Goal: Task Accomplishment & Management: Complete application form

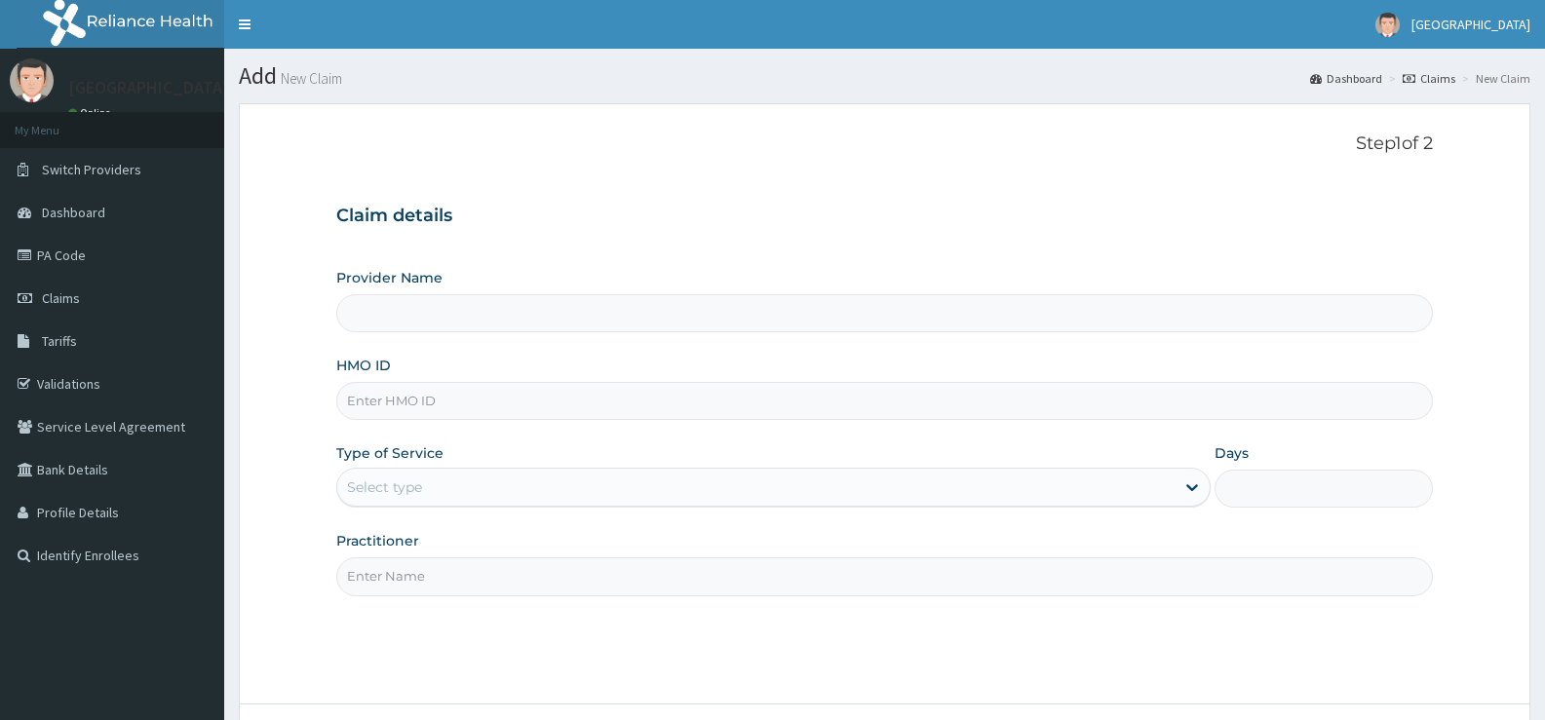
click at [484, 297] on input "Provider Name" at bounding box center [884, 313] width 1097 height 38
click at [476, 326] on input "Provider Name" at bounding box center [884, 313] width 1097 height 38
click at [422, 406] on input "HMO ID" at bounding box center [884, 401] width 1097 height 38
click at [427, 310] on input "Provider Name" at bounding box center [884, 313] width 1097 height 38
type input "[GEOGRAPHIC_DATA]"
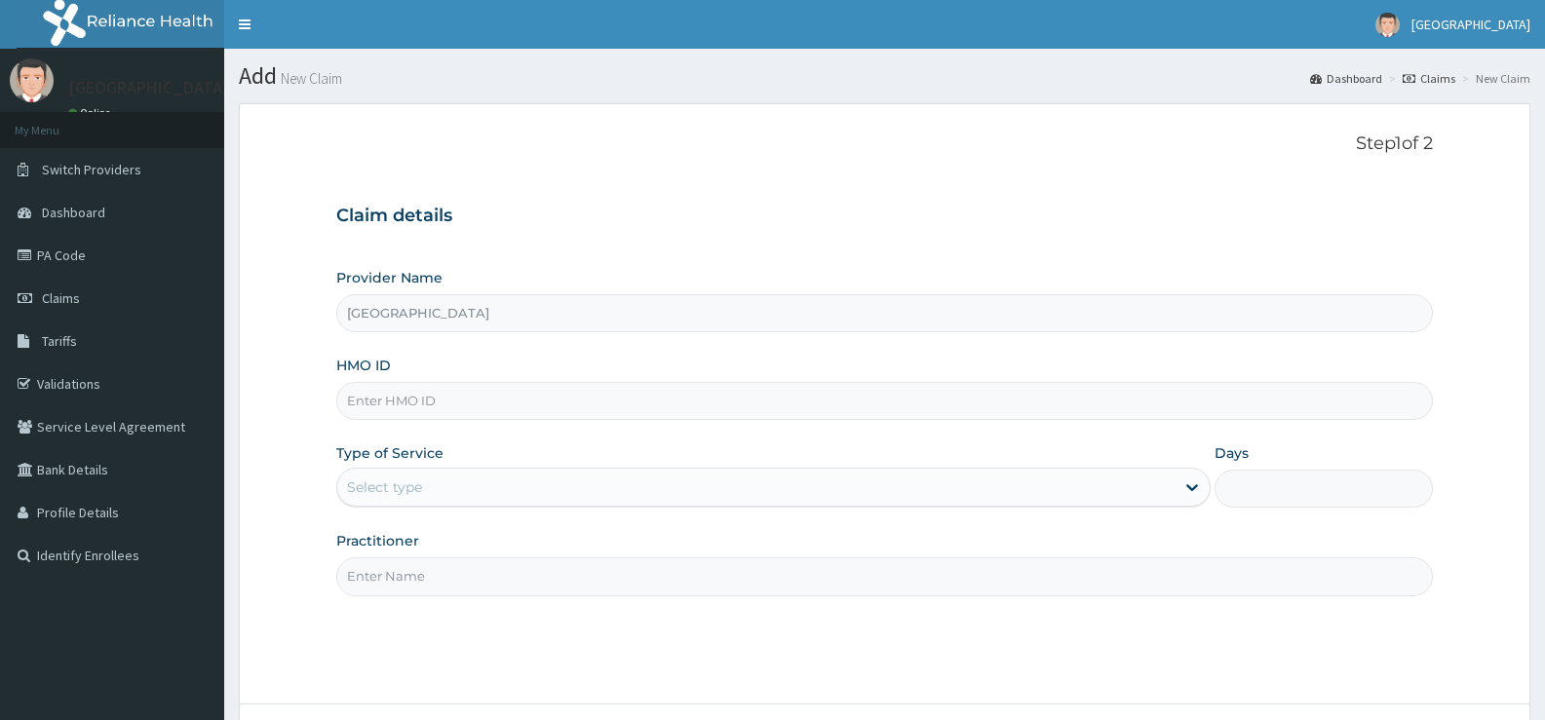
drag, startPoint x: 504, startPoint y: 273, endPoint x: 371, endPoint y: 385, distance: 173.6
click at [444, 402] on input "HMO ID" at bounding box center [884, 401] width 1097 height 38
click at [446, 401] on input "HMO ID" at bounding box center [884, 401] width 1097 height 38
type input "s"
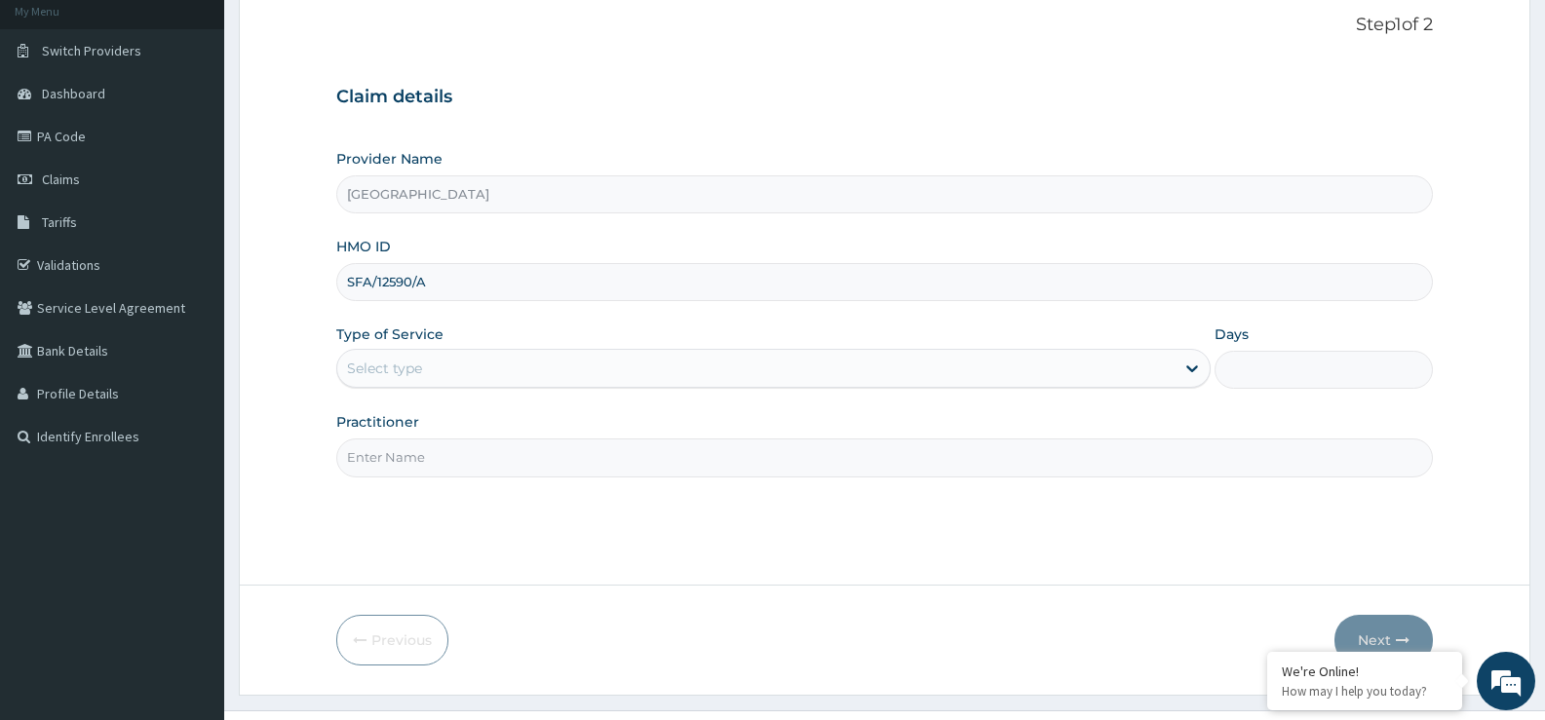
scroll to position [159, 0]
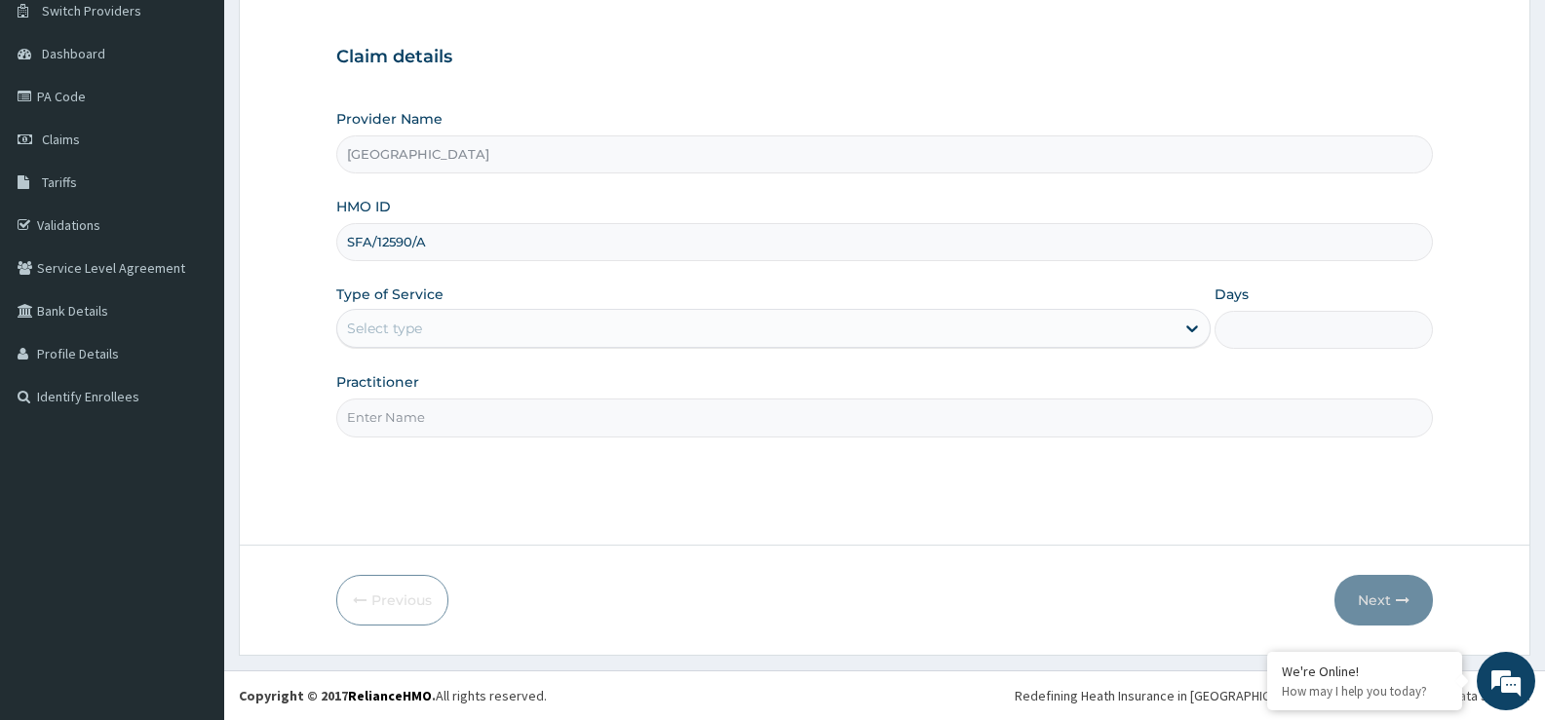
type input "SFA/12590/A"
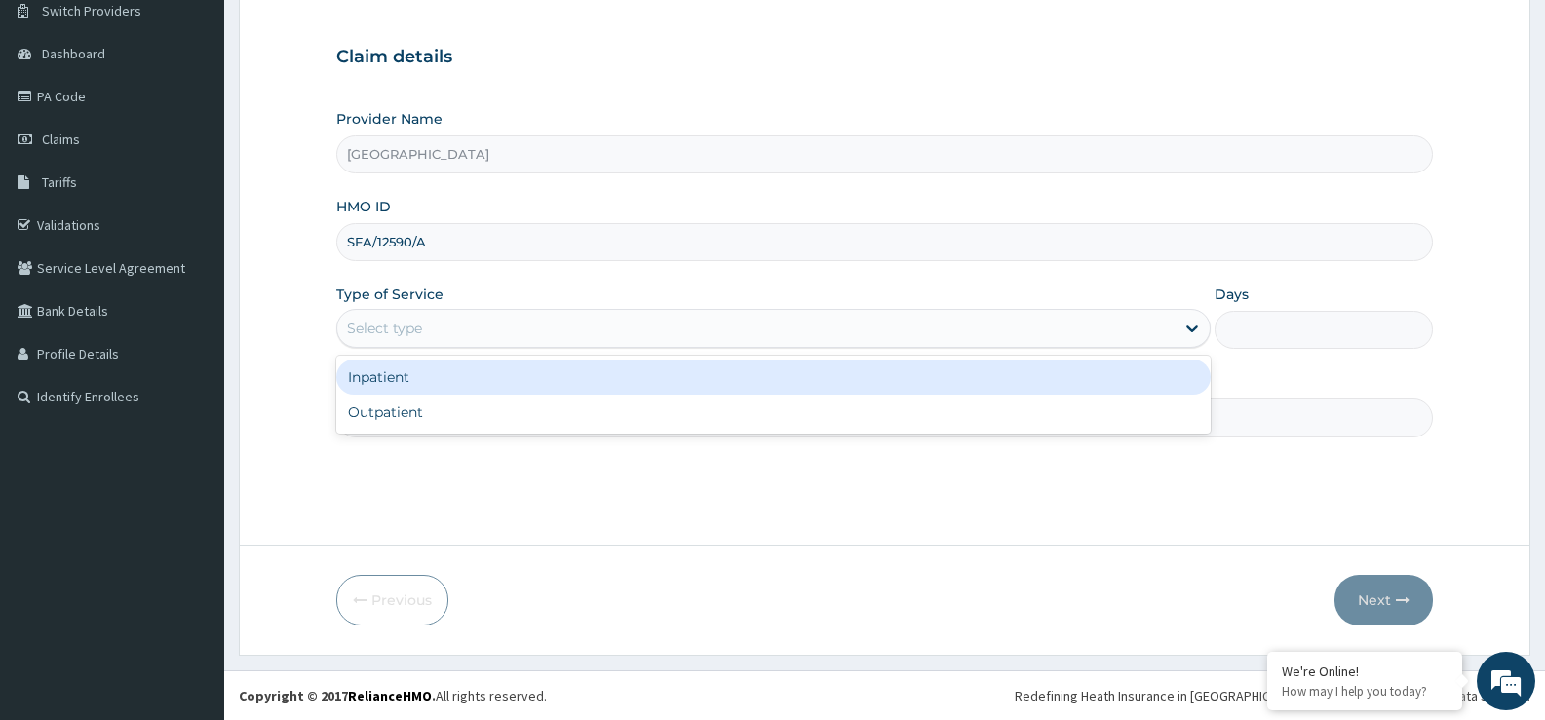
click at [444, 329] on div "Select type" at bounding box center [755, 328] width 836 height 31
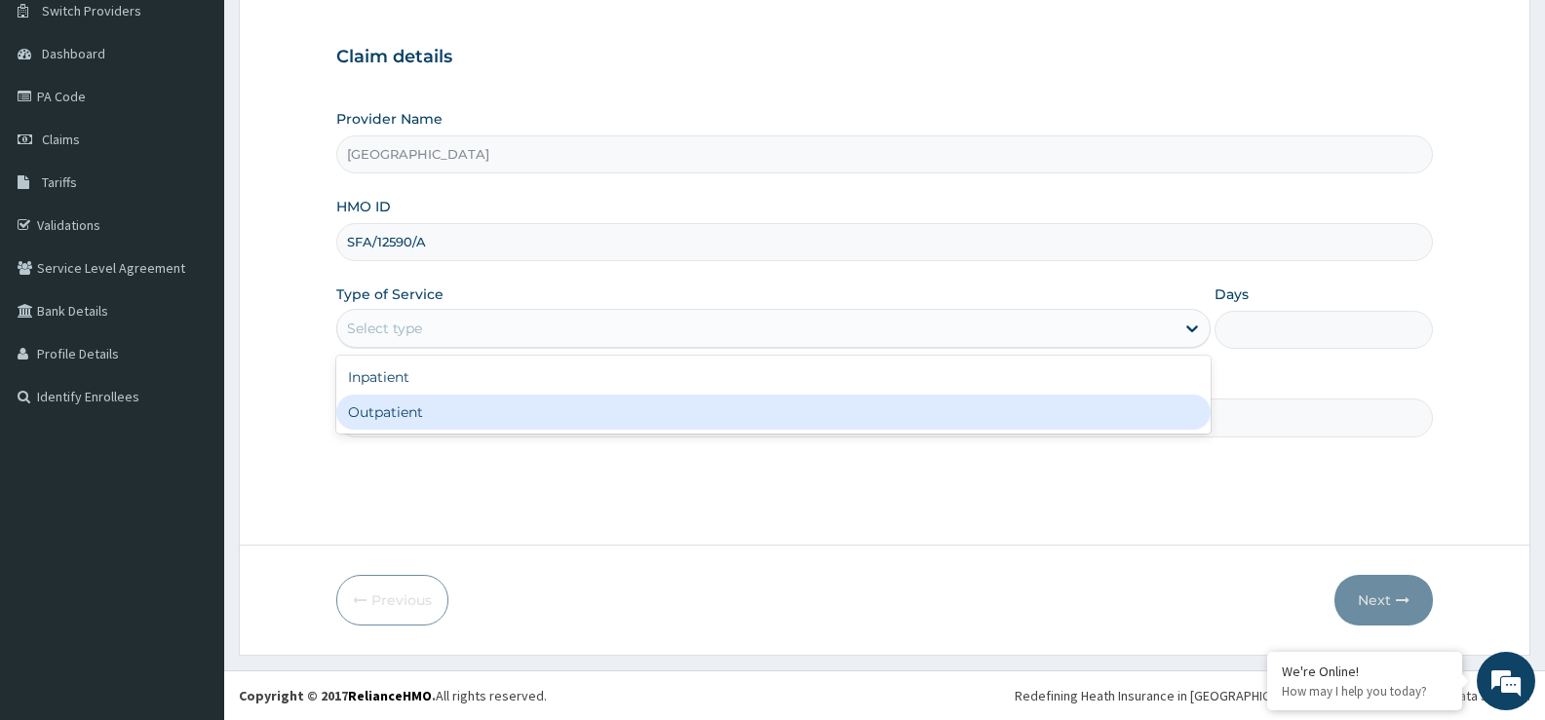
click at [406, 406] on div "Outpatient" at bounding box center [772, 412] width 873 height 35
type input "1"
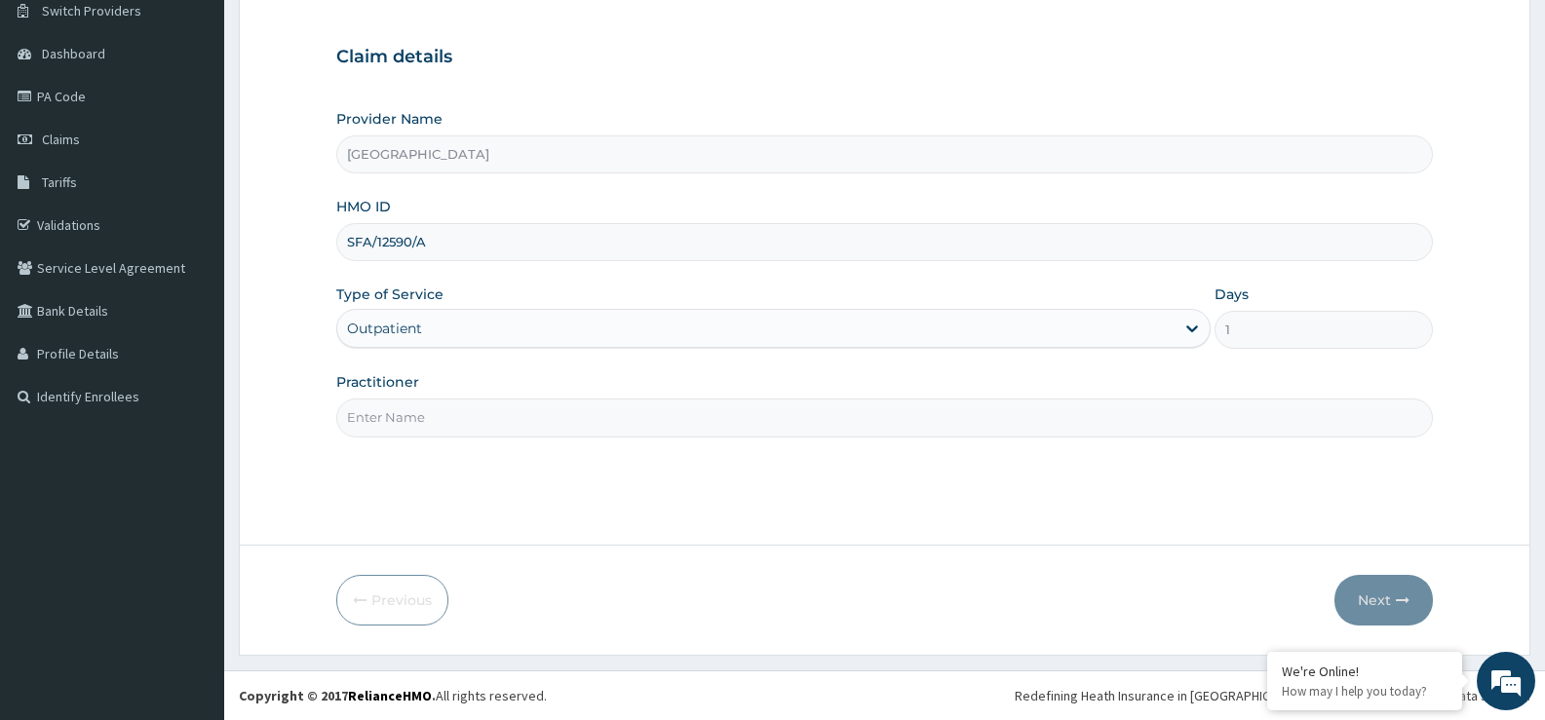
click at [412, 411] on input "Practitioner" at bounding box center [884, 418] width 1097 height 38
type input "DR CHIBUIKE"
click at [1392, 597] on button "Next" at bounding box center [1383, 600] width 98 height 51
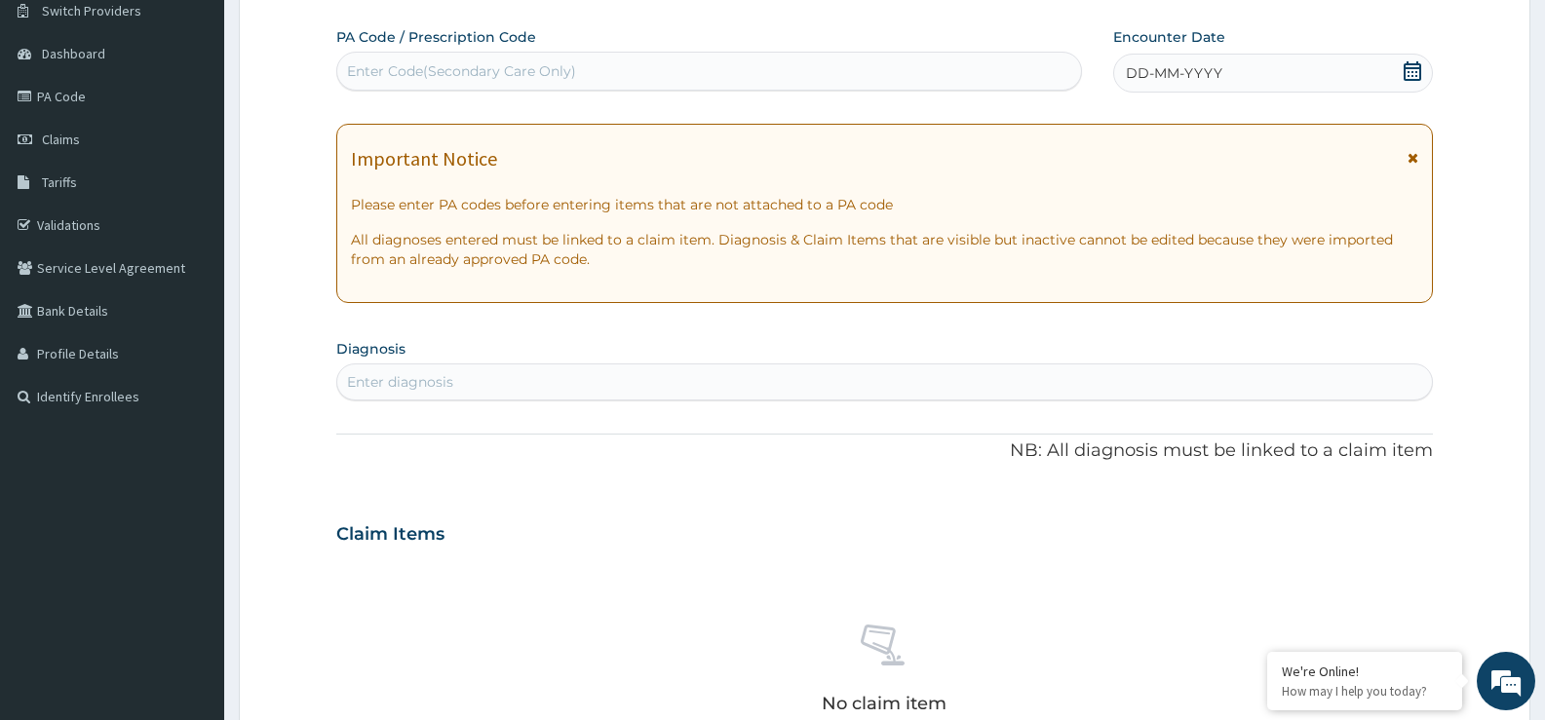
click at [1418, 73] on icon at bounding box center [1412, 70] width 19 height 19
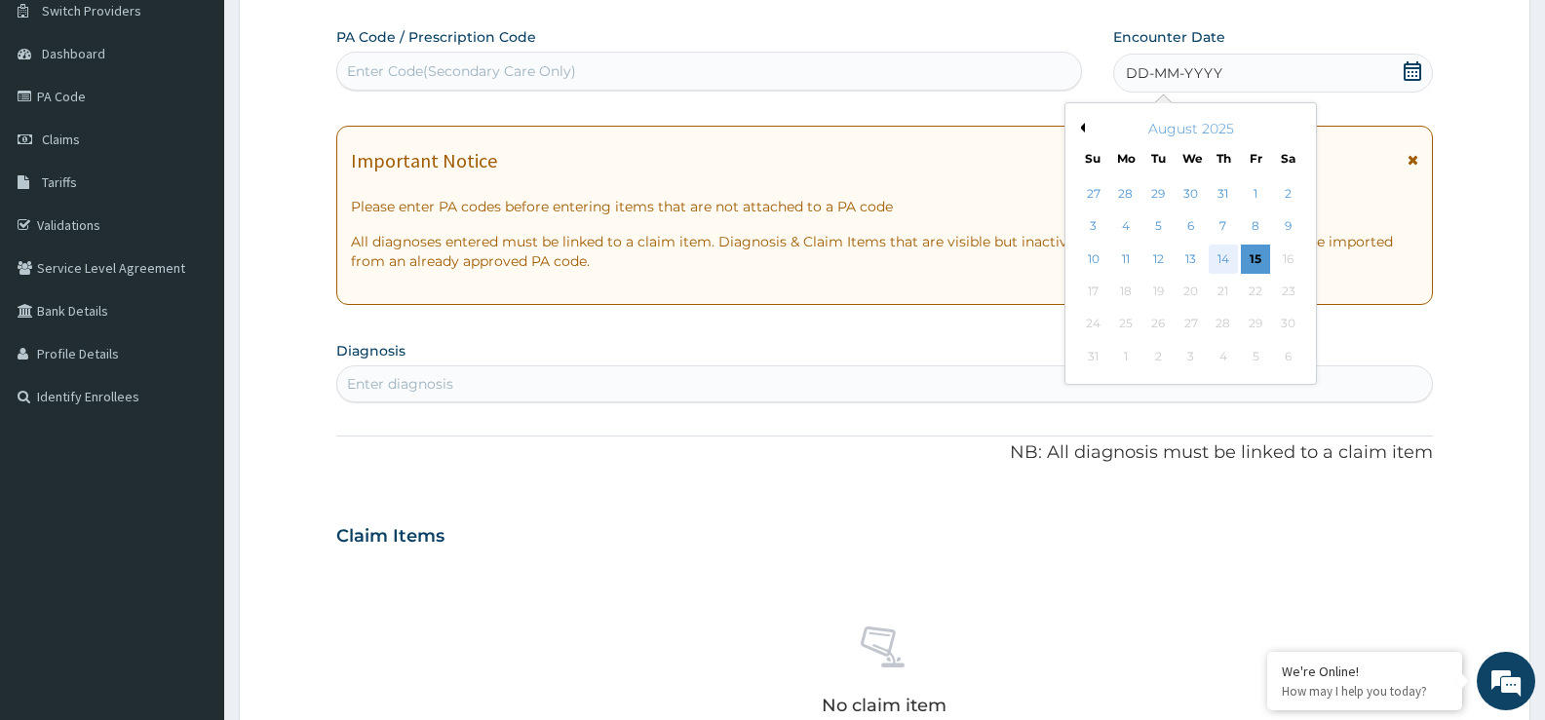
click at [1221, 255] on div "14" at bounding box center [1223, 259] width 29 height 29
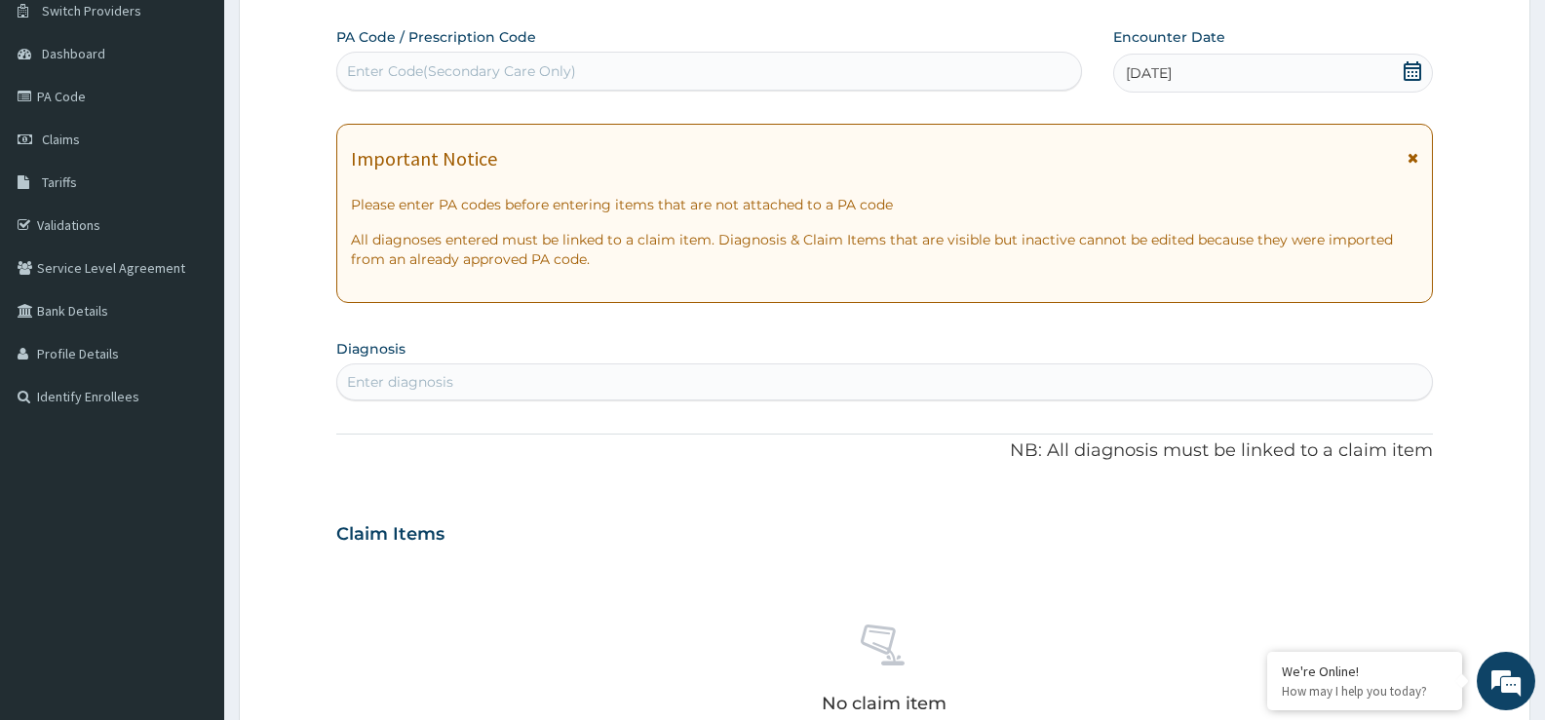
click at [377, 380] on div "Enter diagnosis" at bounding box center [400, 381] width 106 height 19
type input "FEVER"
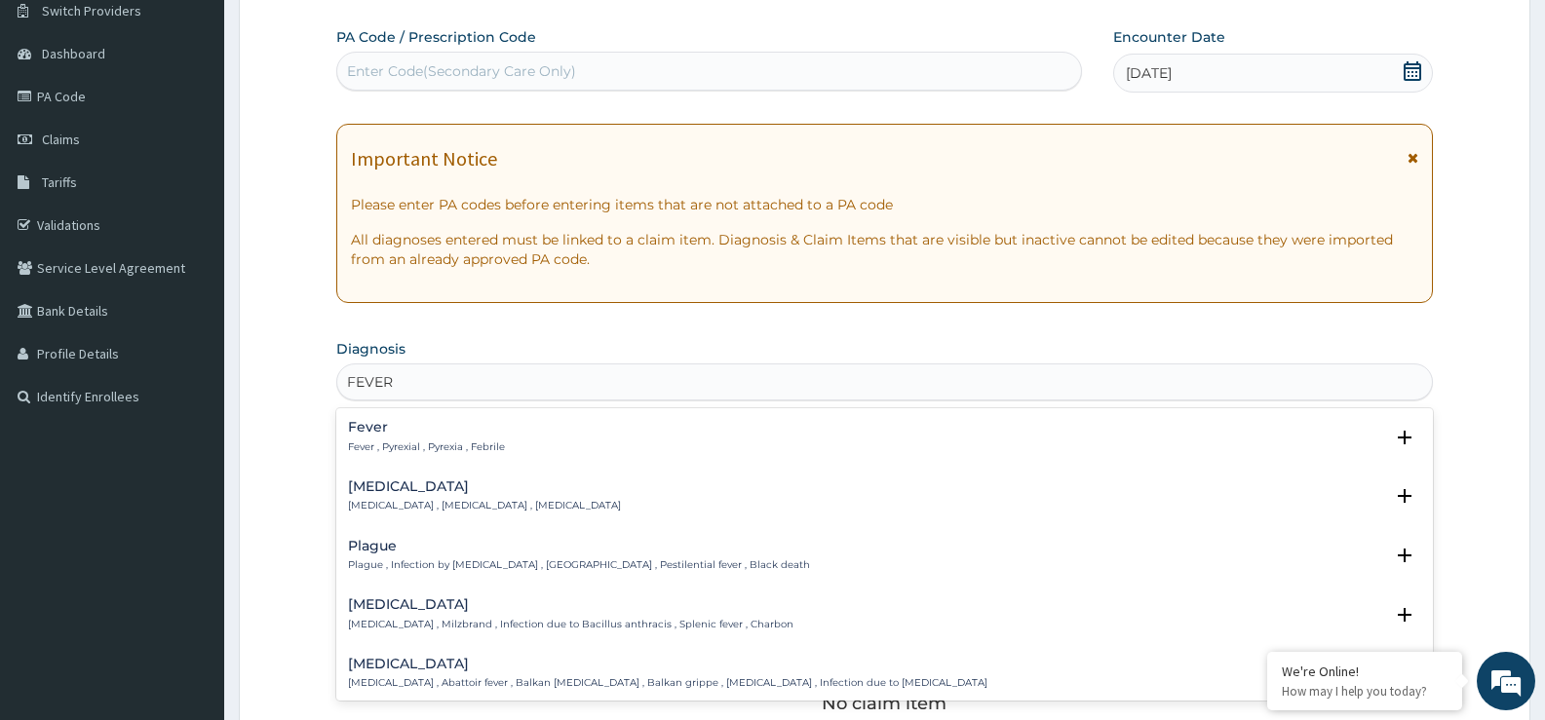
click at [450, 434] on h4 "Fever" at bounding box center [426, 427] width 157 height 15
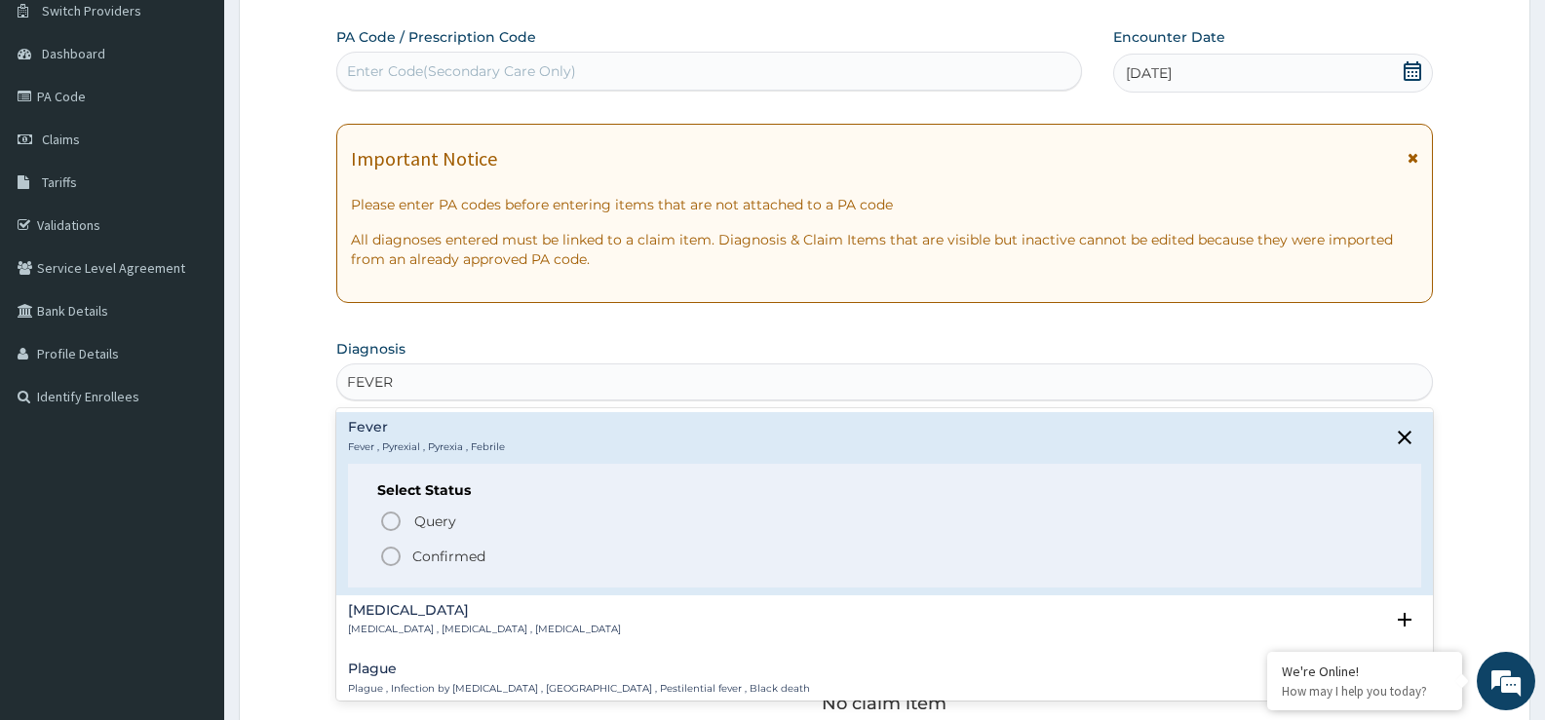
click at [457, 551] on p "Confirmed" at bounding box center [448, 556] width 73 height 19
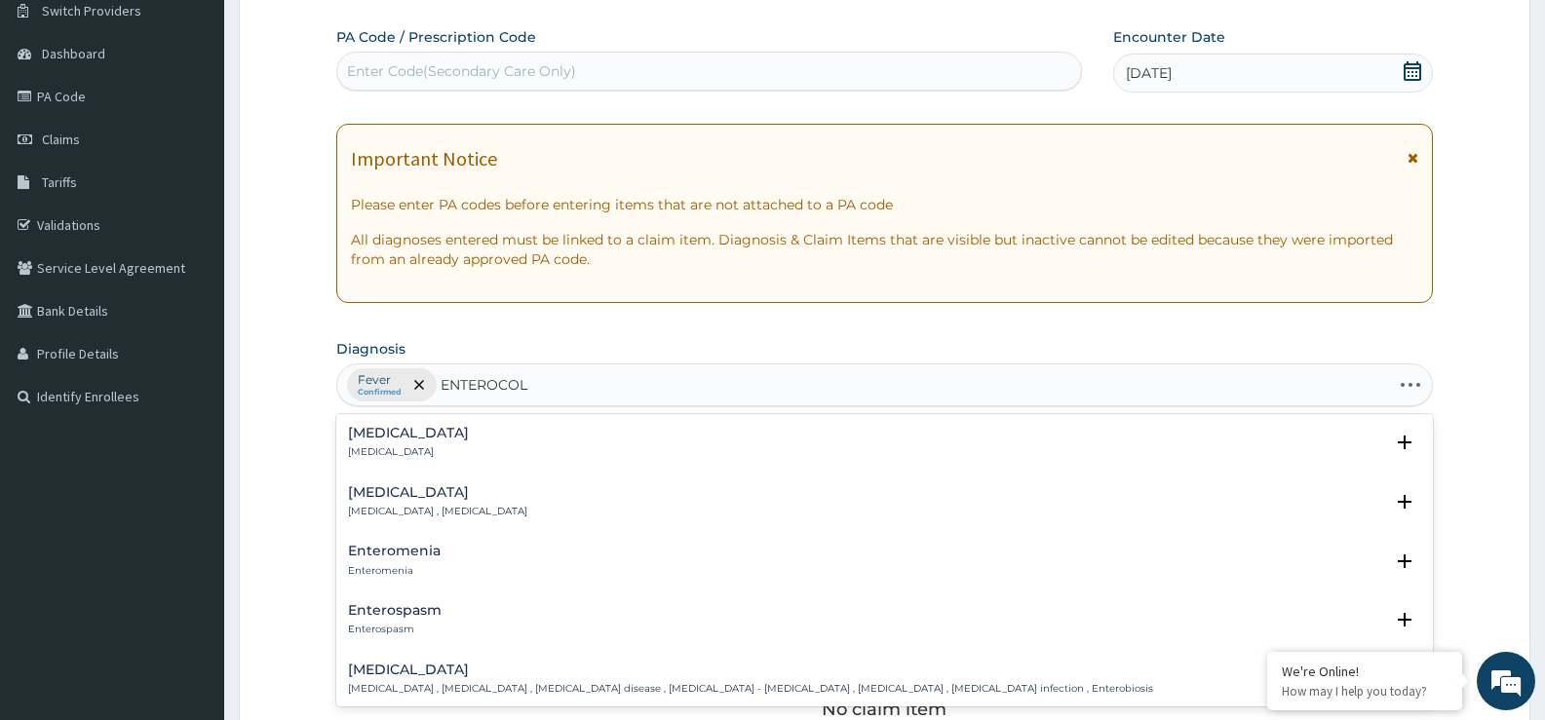
type input "ENTEROCOLI"
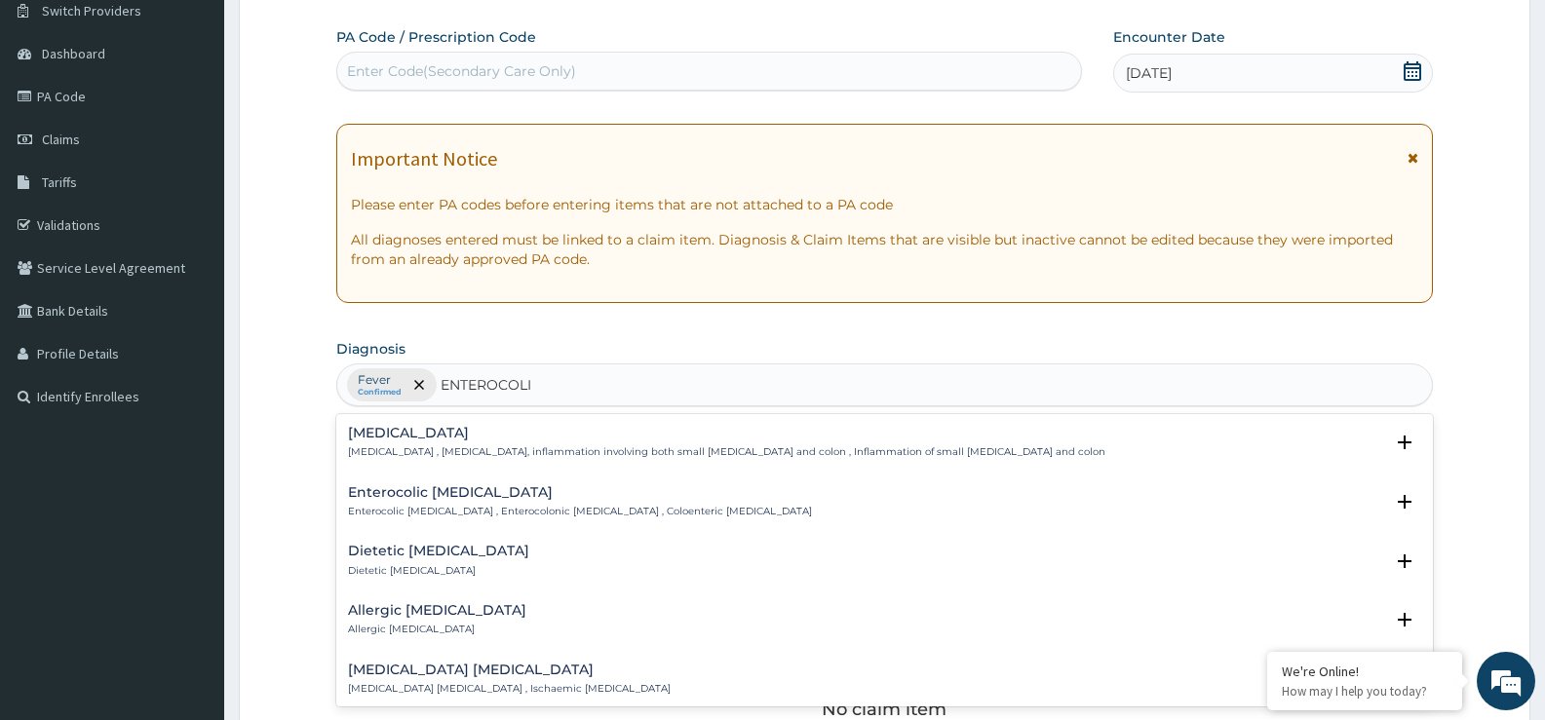
click at [393, 445] on p "[MEDICAL_DATA] , [MEDICAL_DATA], inflammation involving both small [MEDICAL_DAT…" at bounding box center [726, 452] width 757 height 14
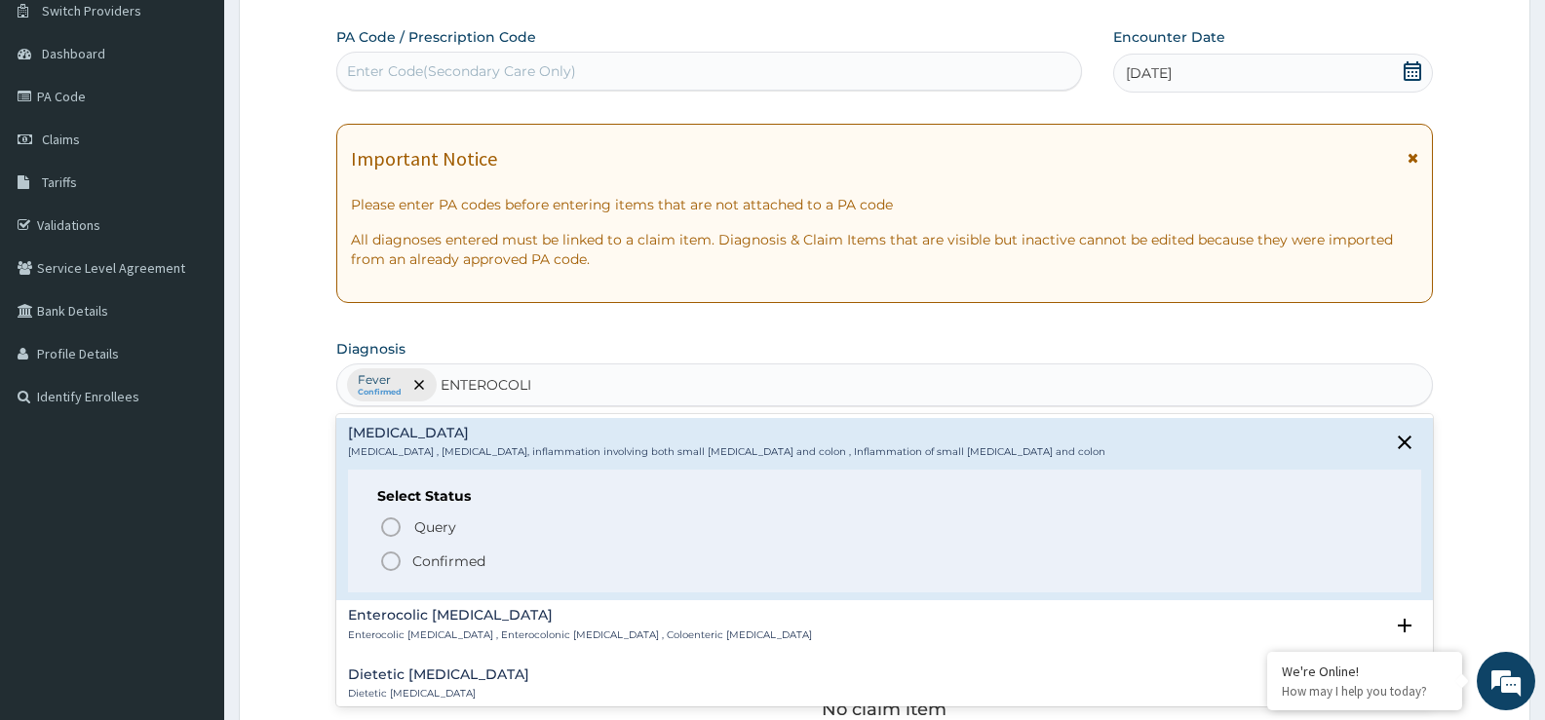
click at [384, 556] on circle "status option filled" at bounding box center [391, 562] width 18 height 18
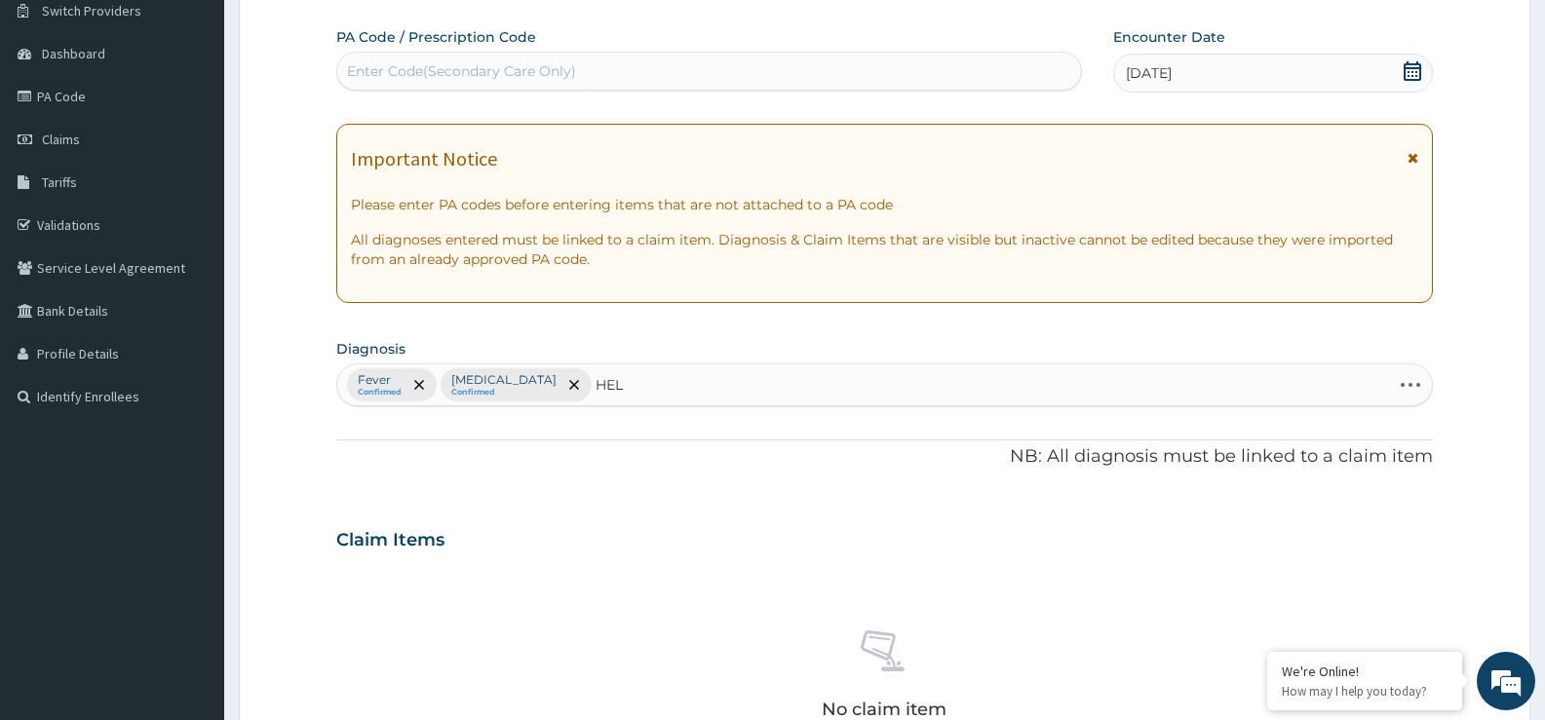
type input "HELM"
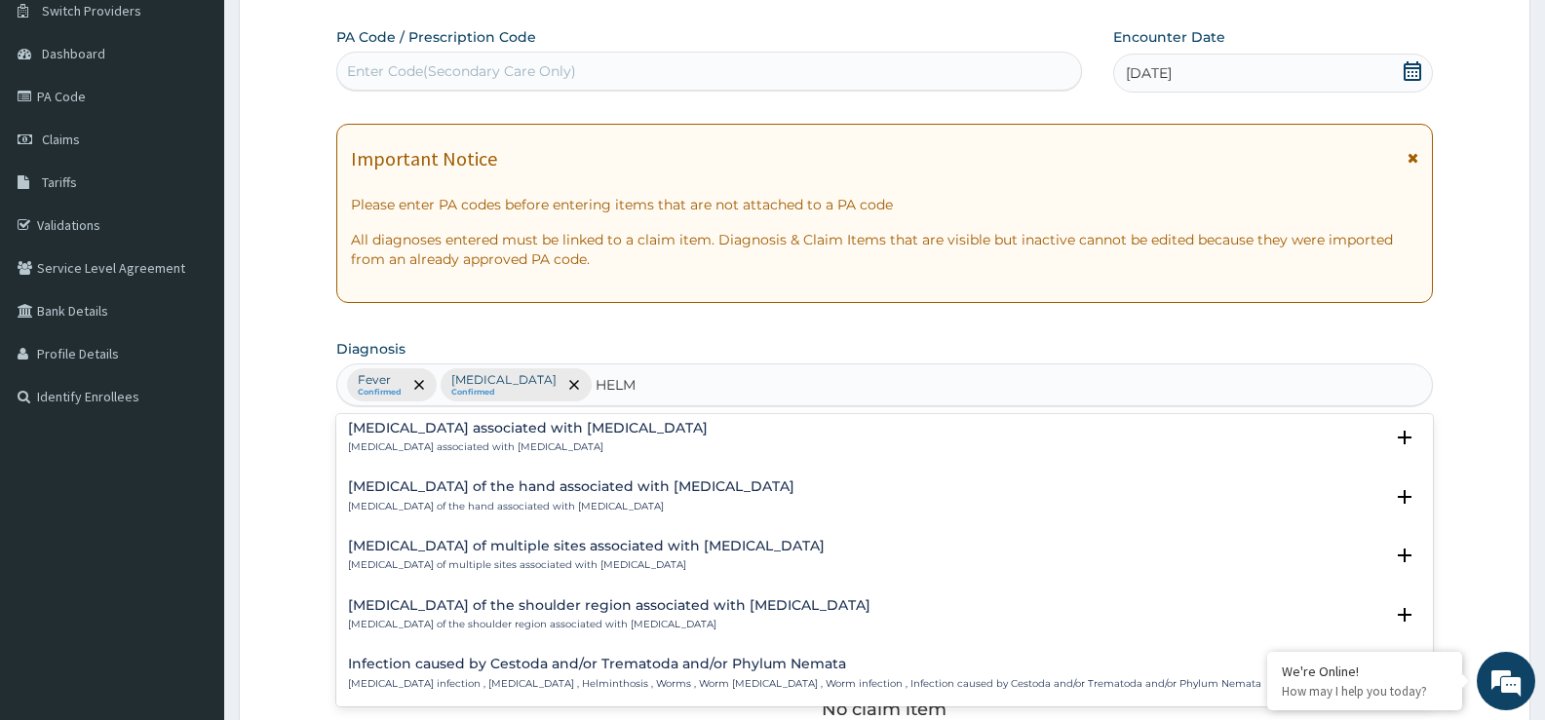
scroll to position [97, 0]
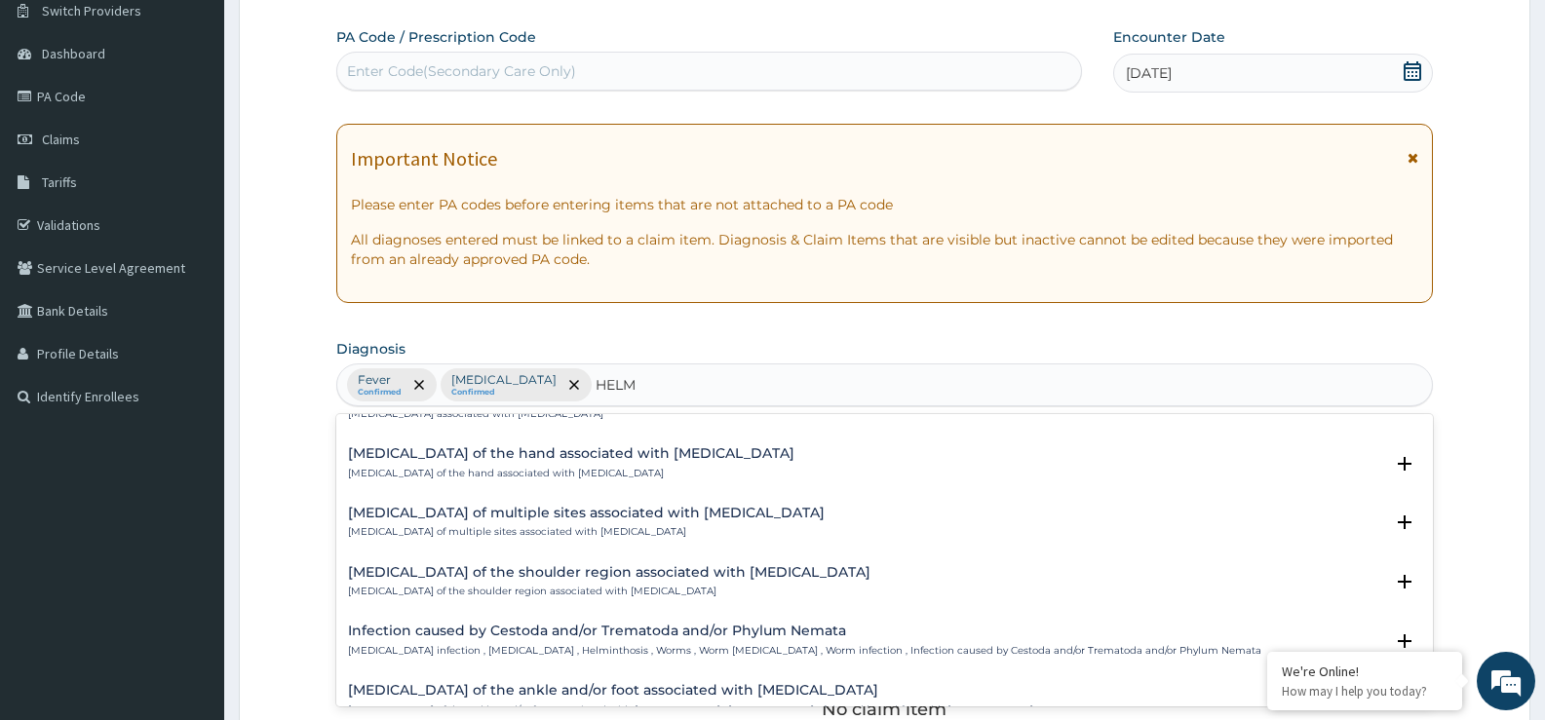
click at [705, 633] on h4 "Infection caused by Cestoda and/or Trematoda and/or Phylum Nemata" at bounding box center [804, 631] width 913 height 15
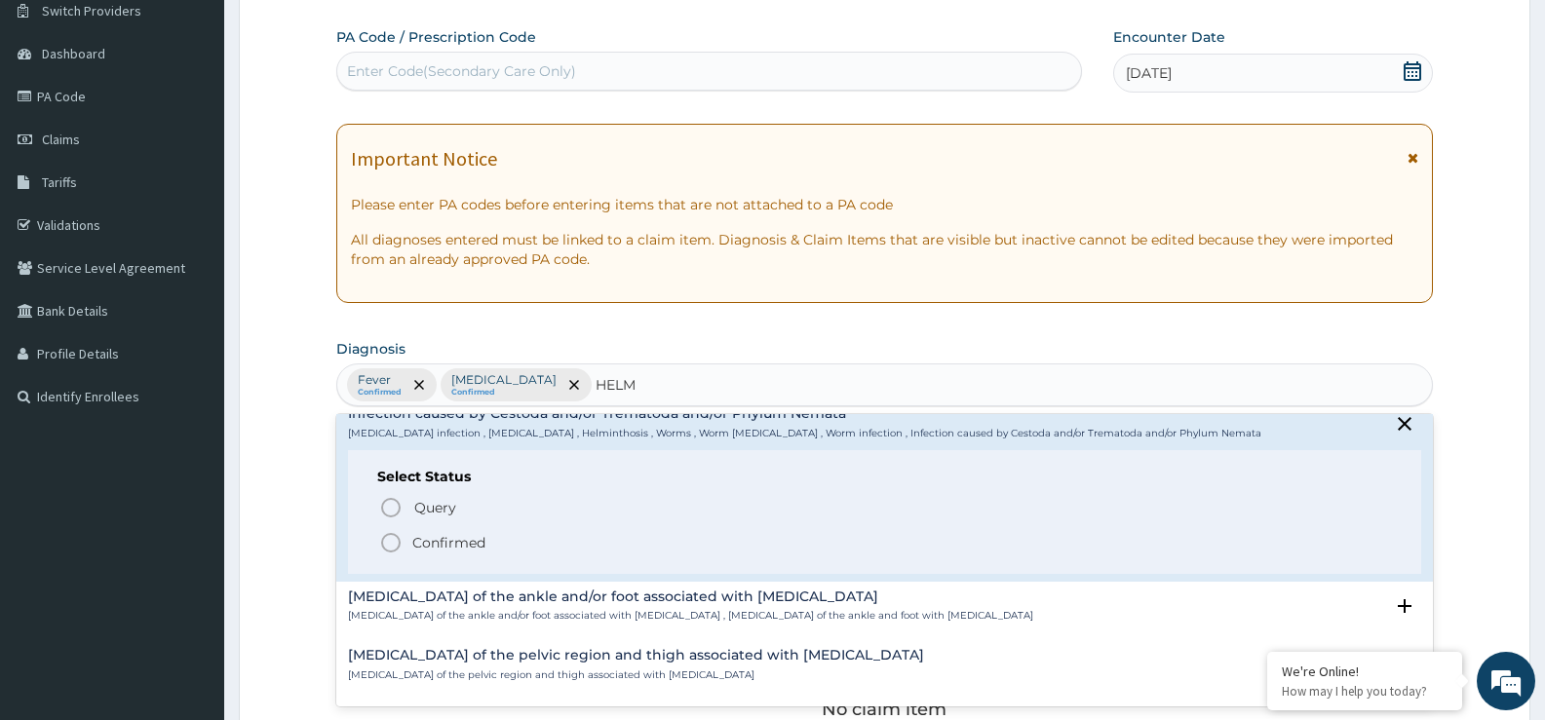
scroll to position [235, 0]
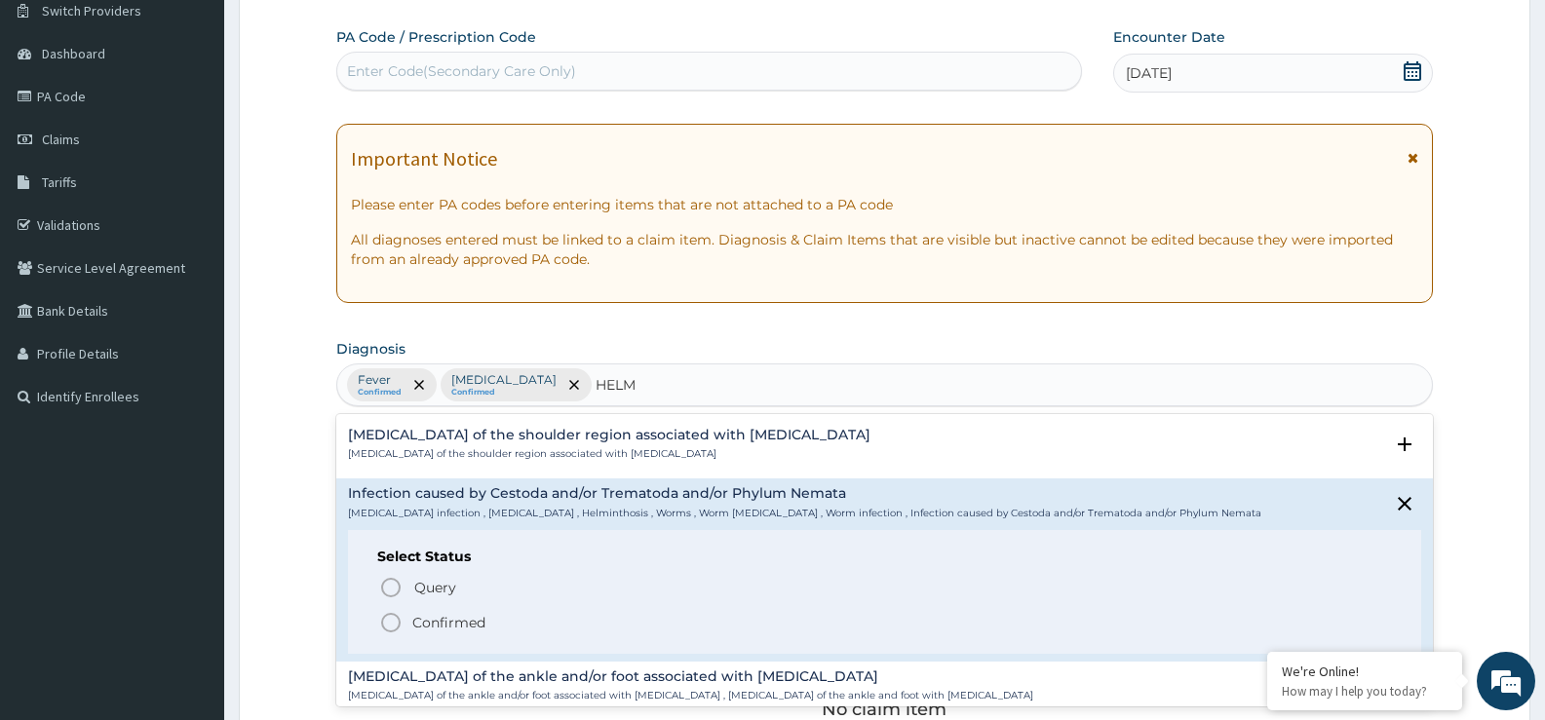
click at [395, 625] on icon "status option filled" at bounding box center [390, 622] width 23 height 23
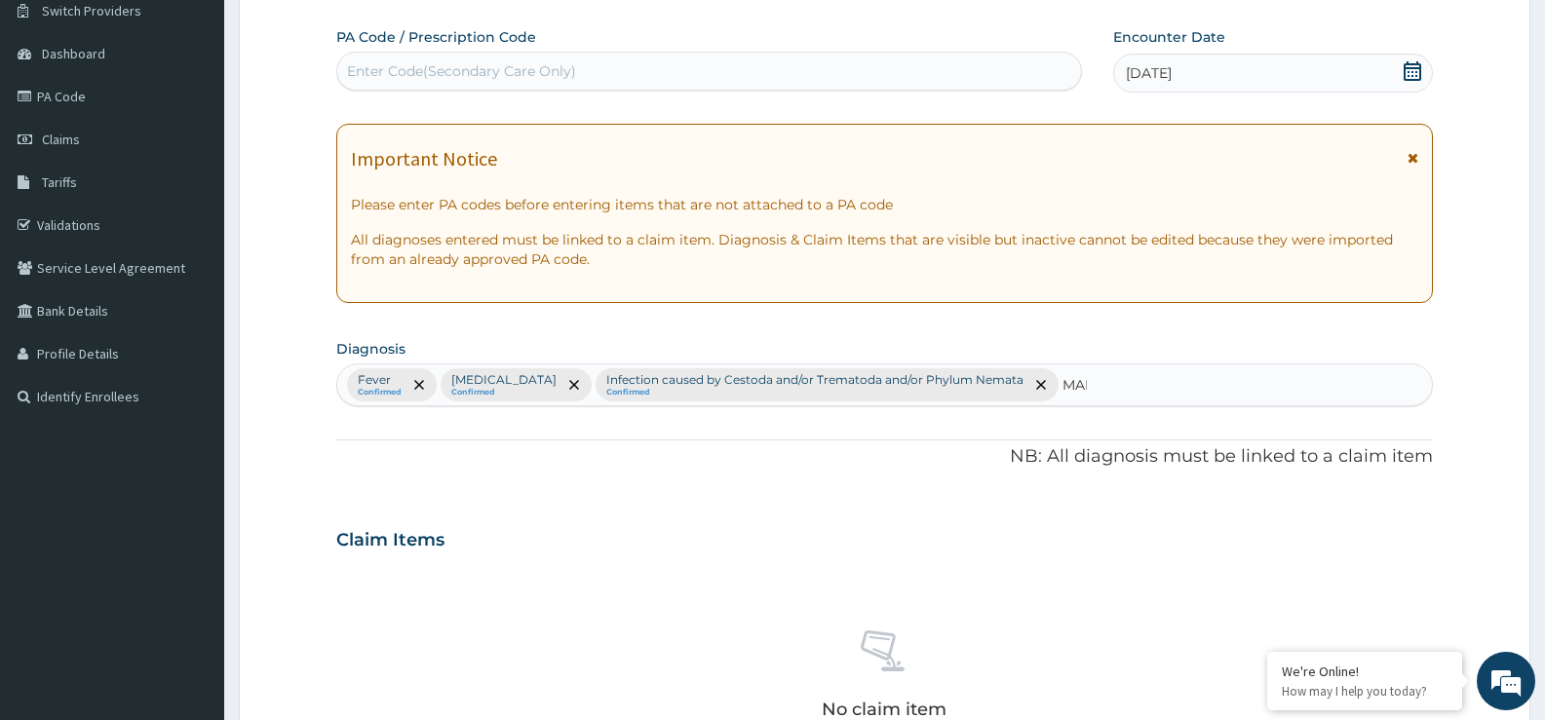
type input "MALA"
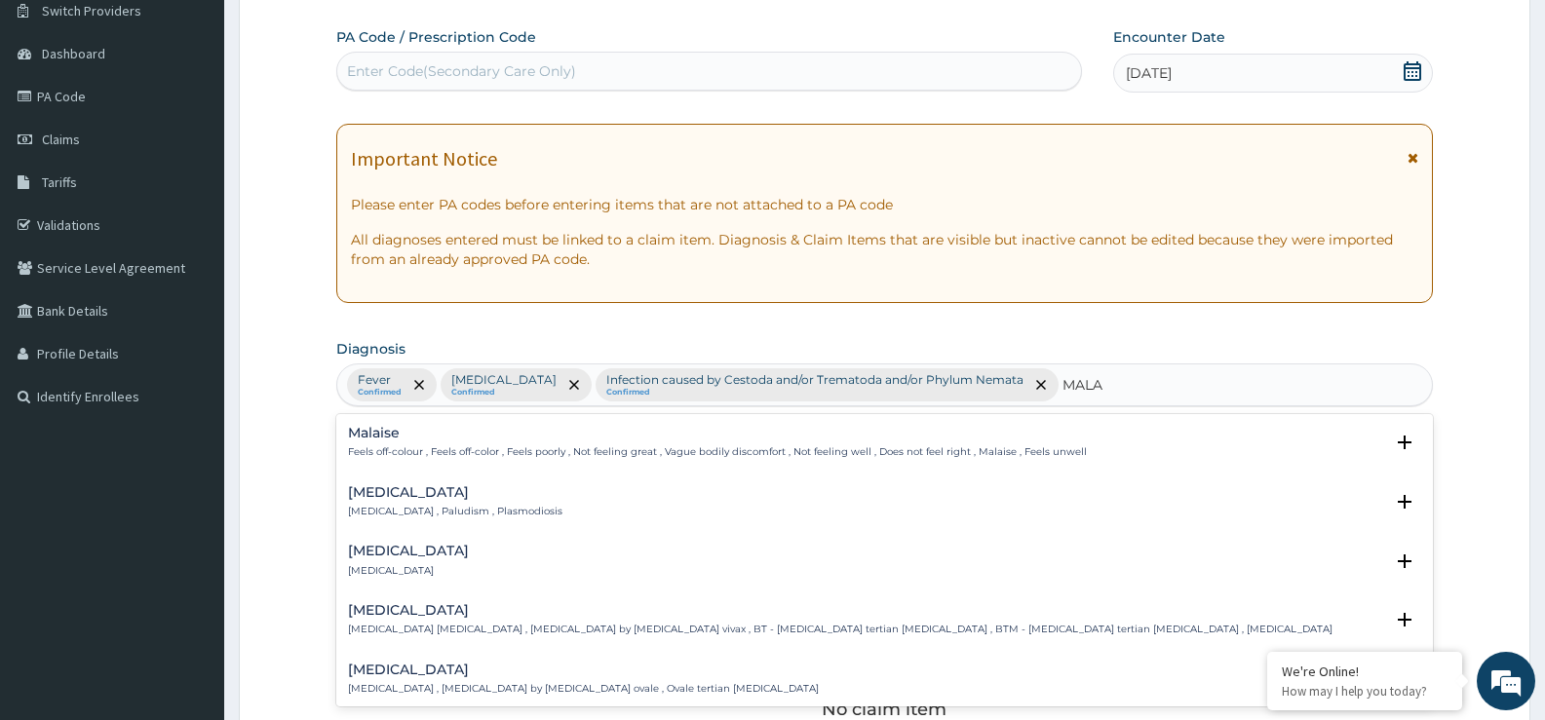
click at [373, 499] on h4 "[MEDICAL_DATA]" at bounding box center [455, 492] width 214 height 15
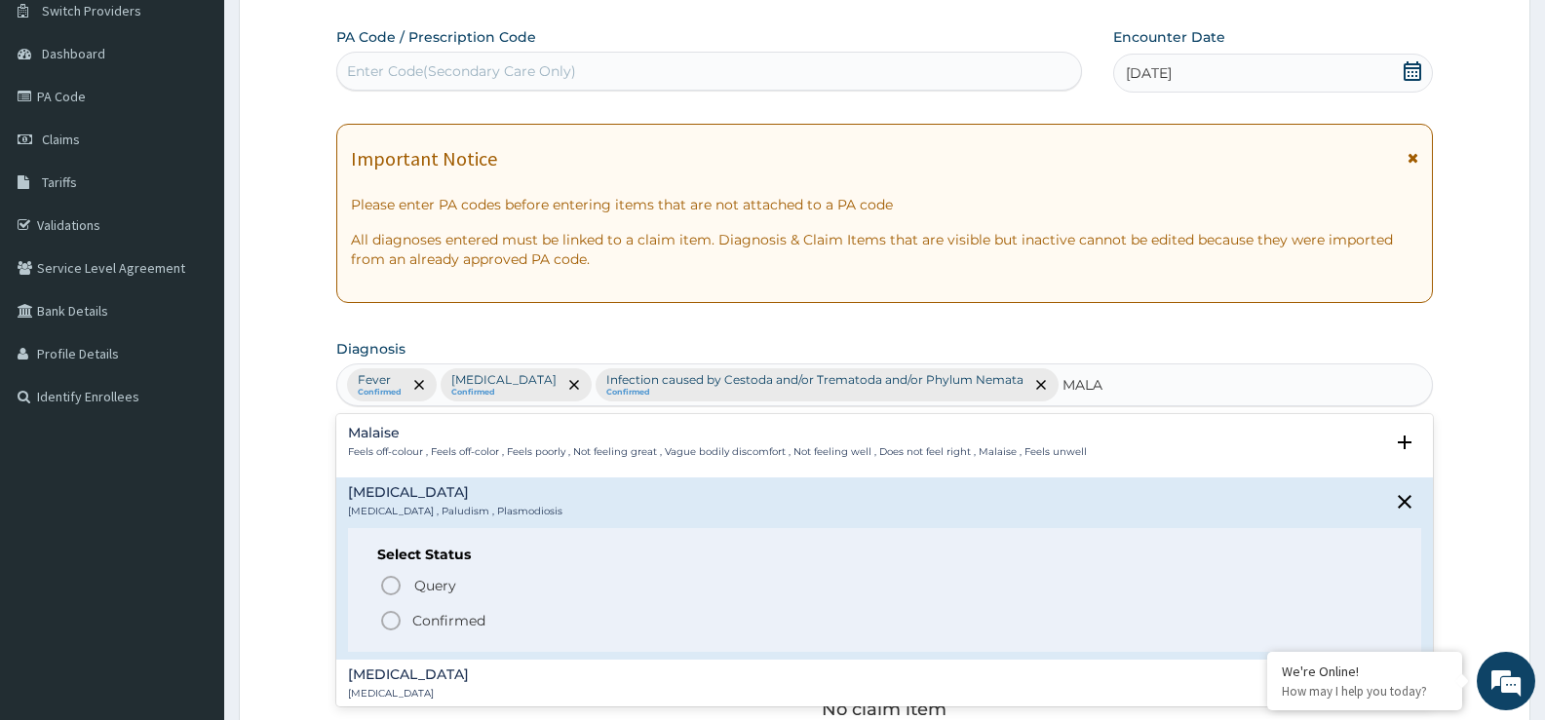
click at [456, 628] on p "Confirmed" at bounding box center [448, 620] width 73 height 19
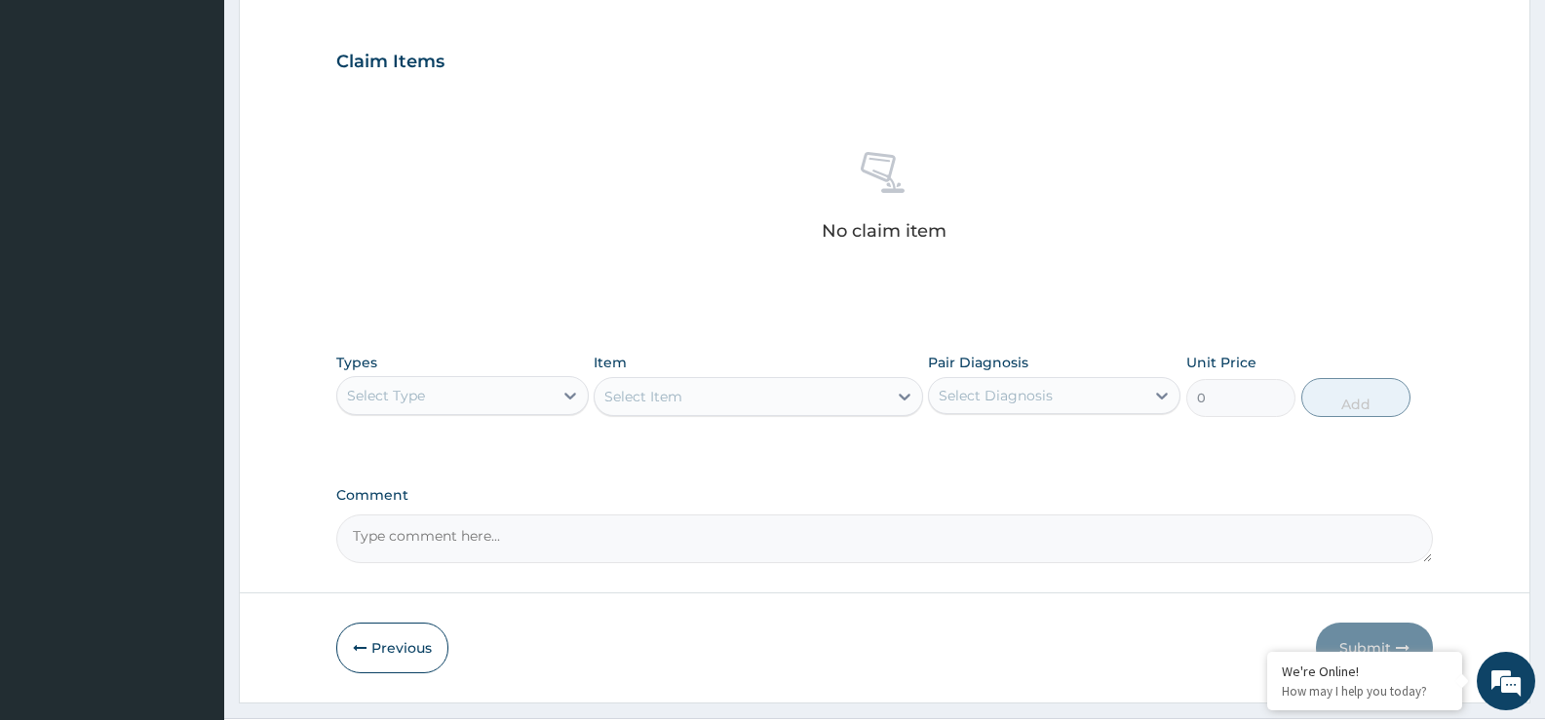
scroll to position [646, 0]
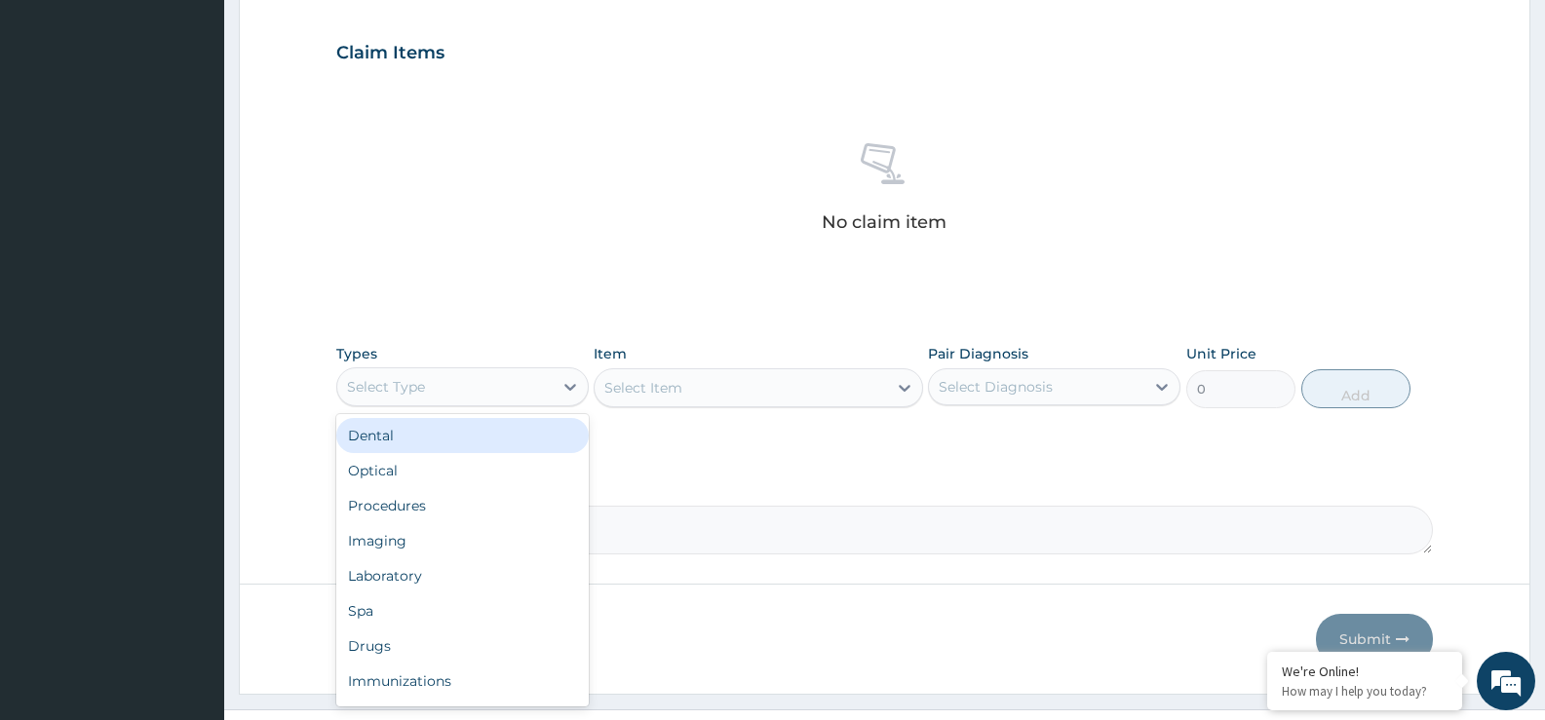
click at [366, 387] on div "Select Type" at bounding box center [386, 386] width 78 height 19
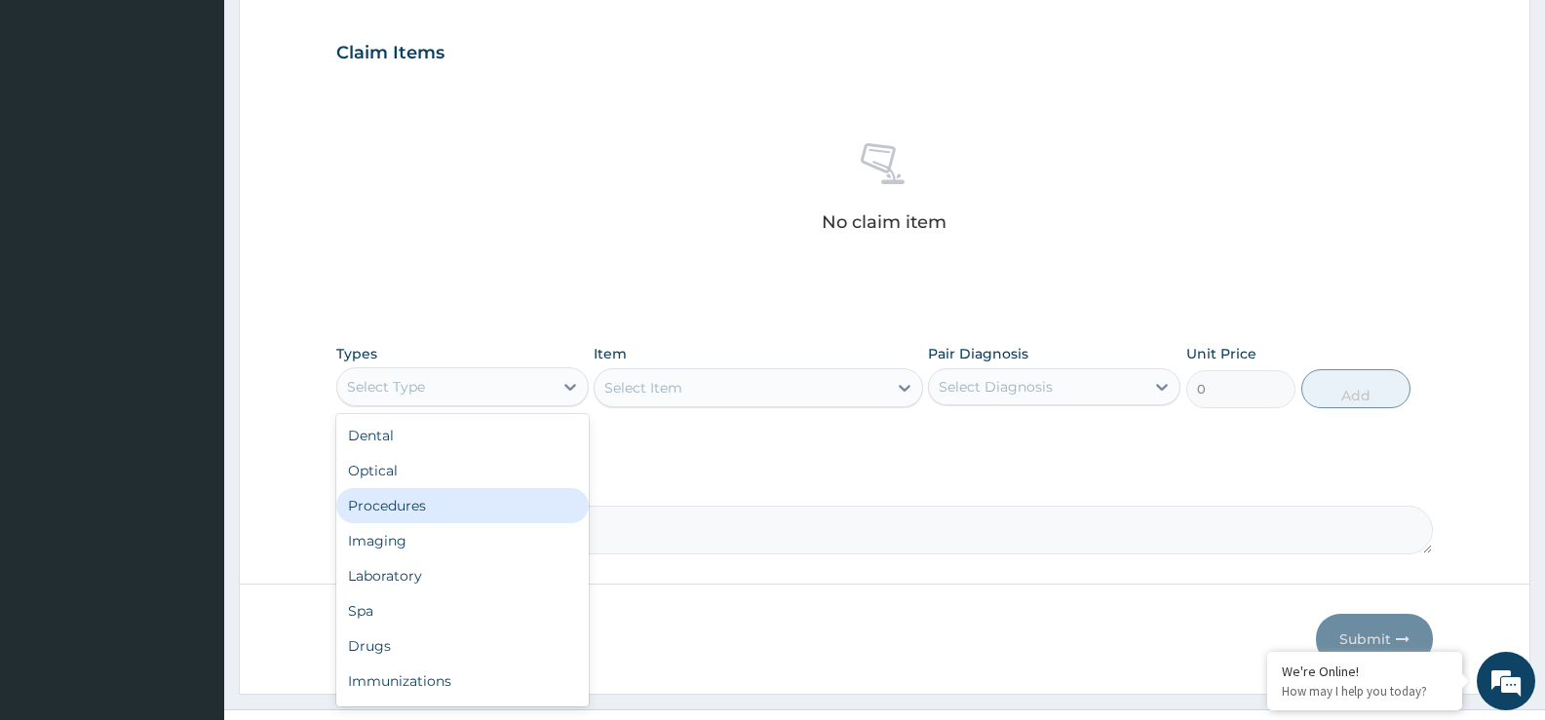
click at [399, 508] on div "Procedures" at bounding box center [462, 505] width 252 height 35
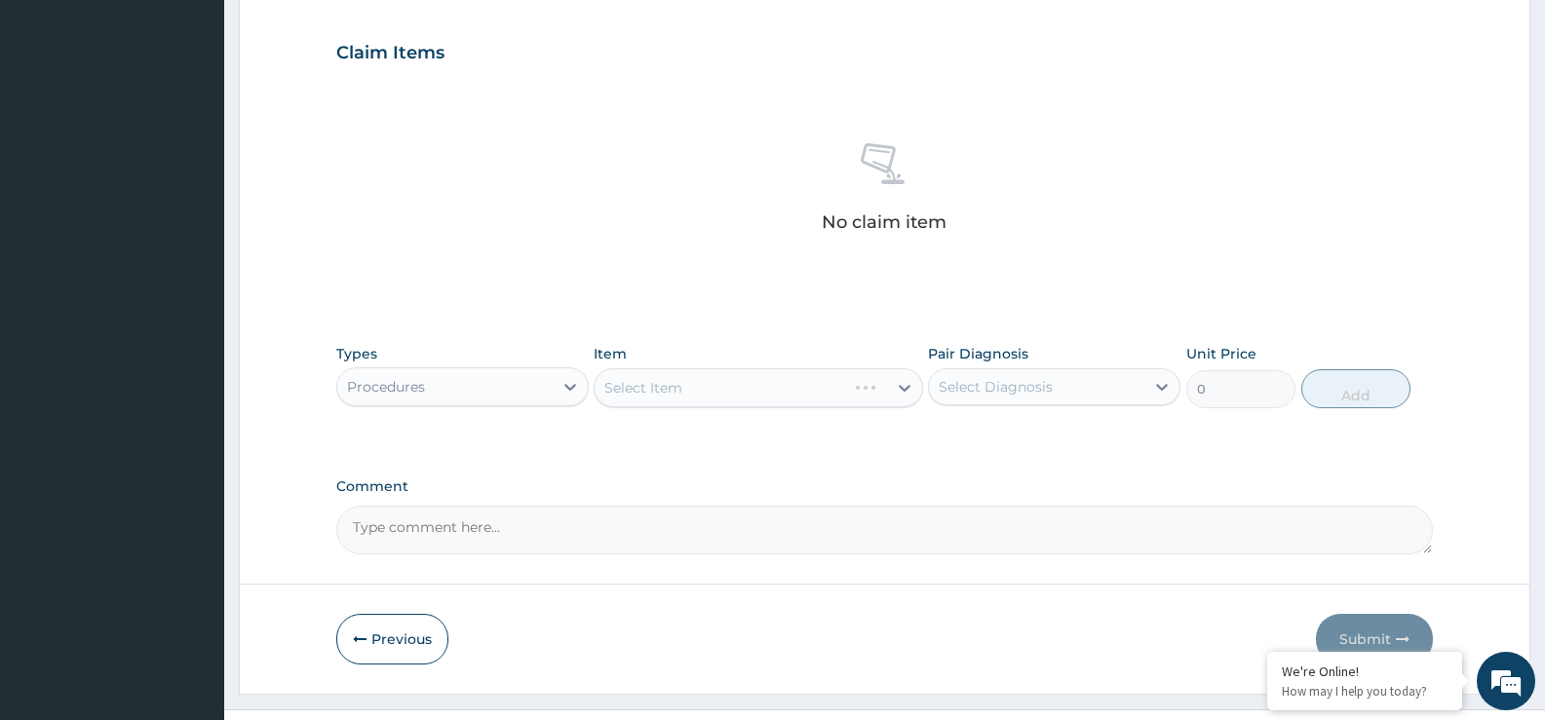
click at [639, 393] on div "Select Item" at bounding box center [758, 387] width 329 height 39
click at [672, 382] on div "Select Item" at bounding box center [643, 387] width 78 height 19
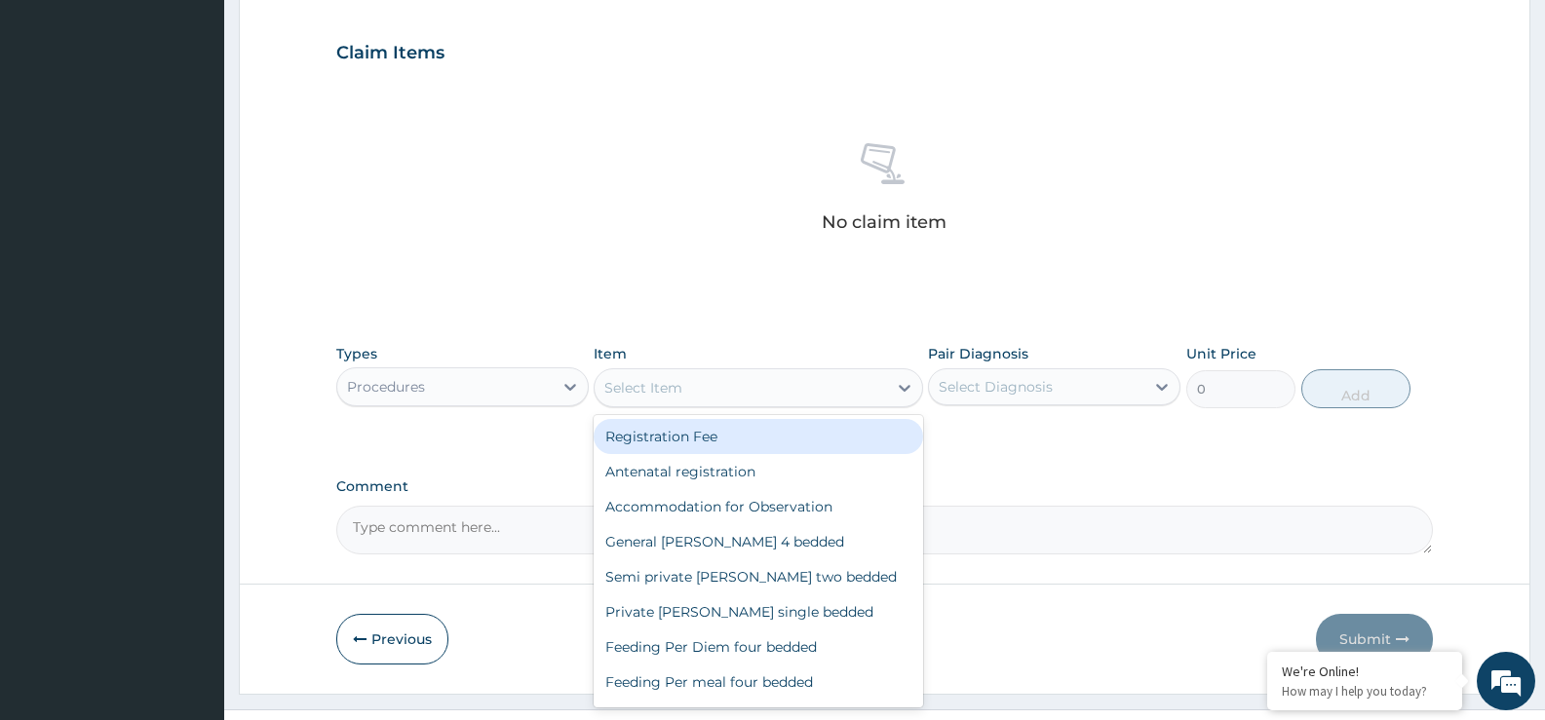
scroll to position [685, 0]
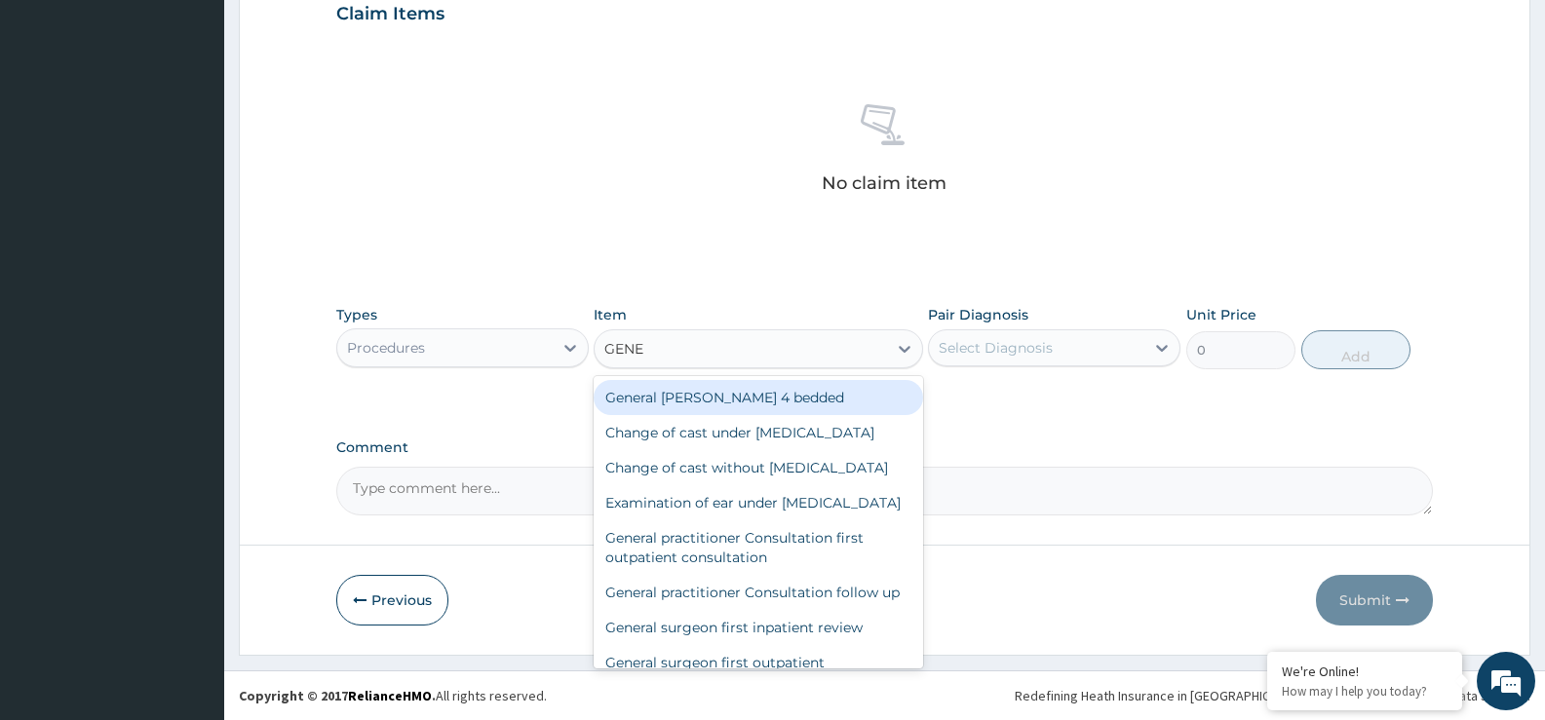
type input "GENER"
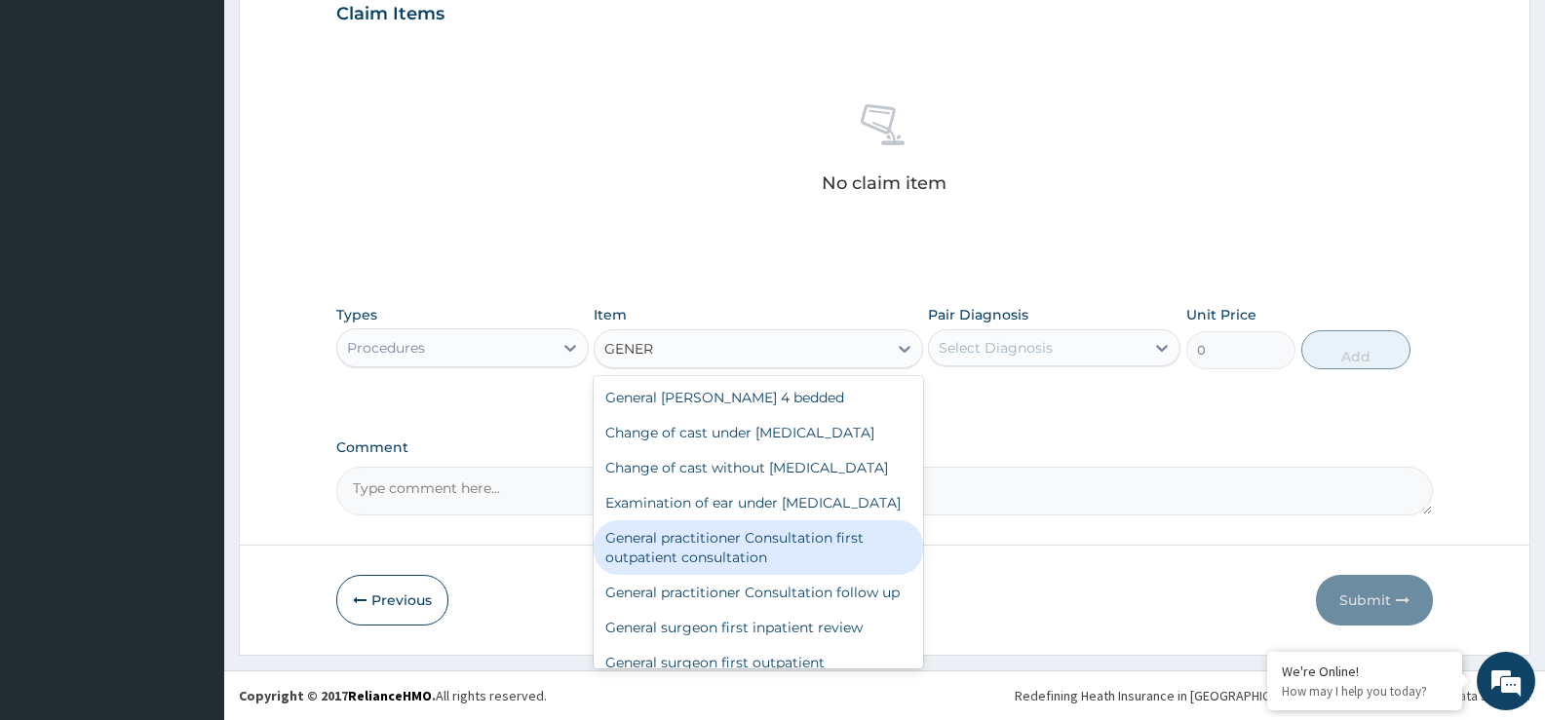
click at [756, 575] on div "General practitioner Consultation first outpatient consultation" at bounding box center [758, 548] width 329 height 55
type input "3547.5"
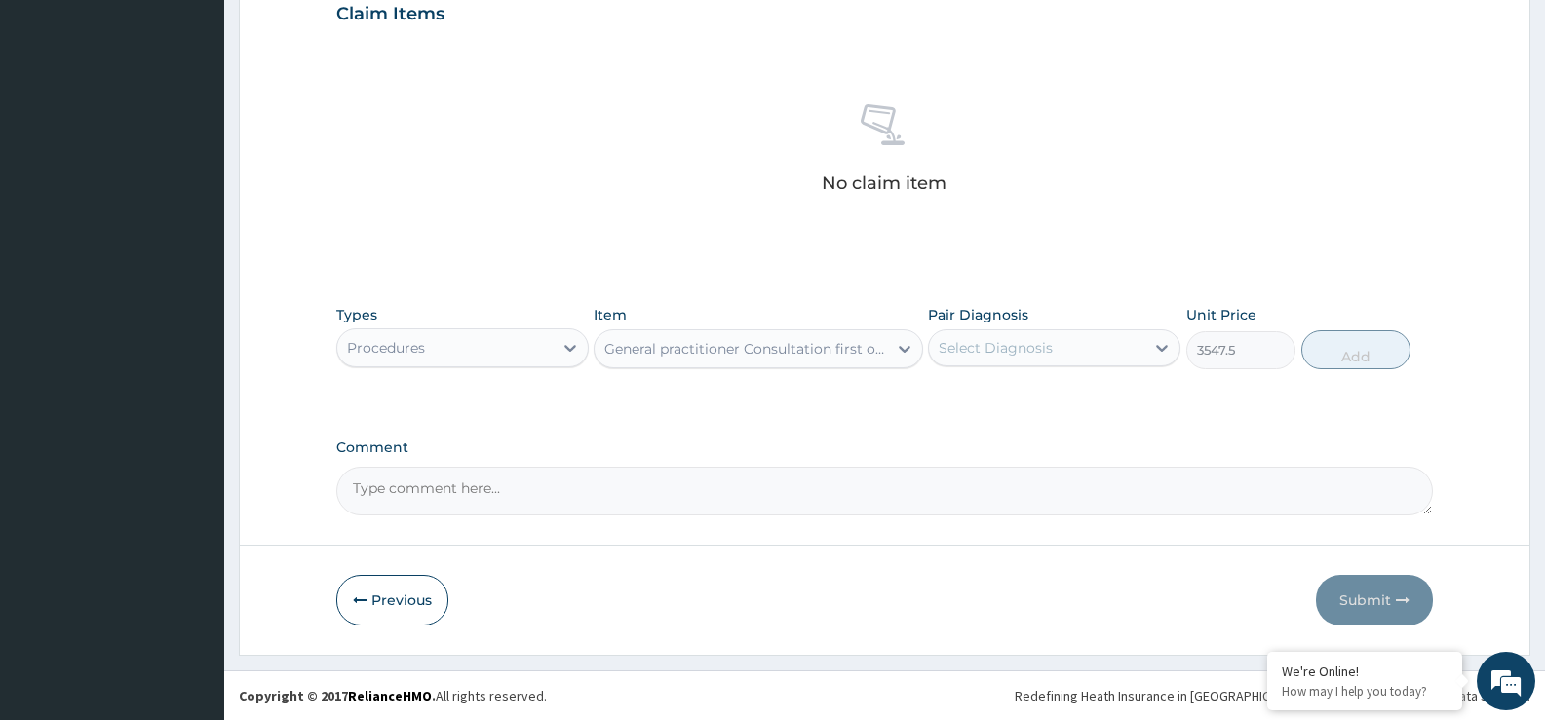
click at [1143, 352] on div "Select Diagnosis" at bounding box center [1036, 347] width 215 height 31
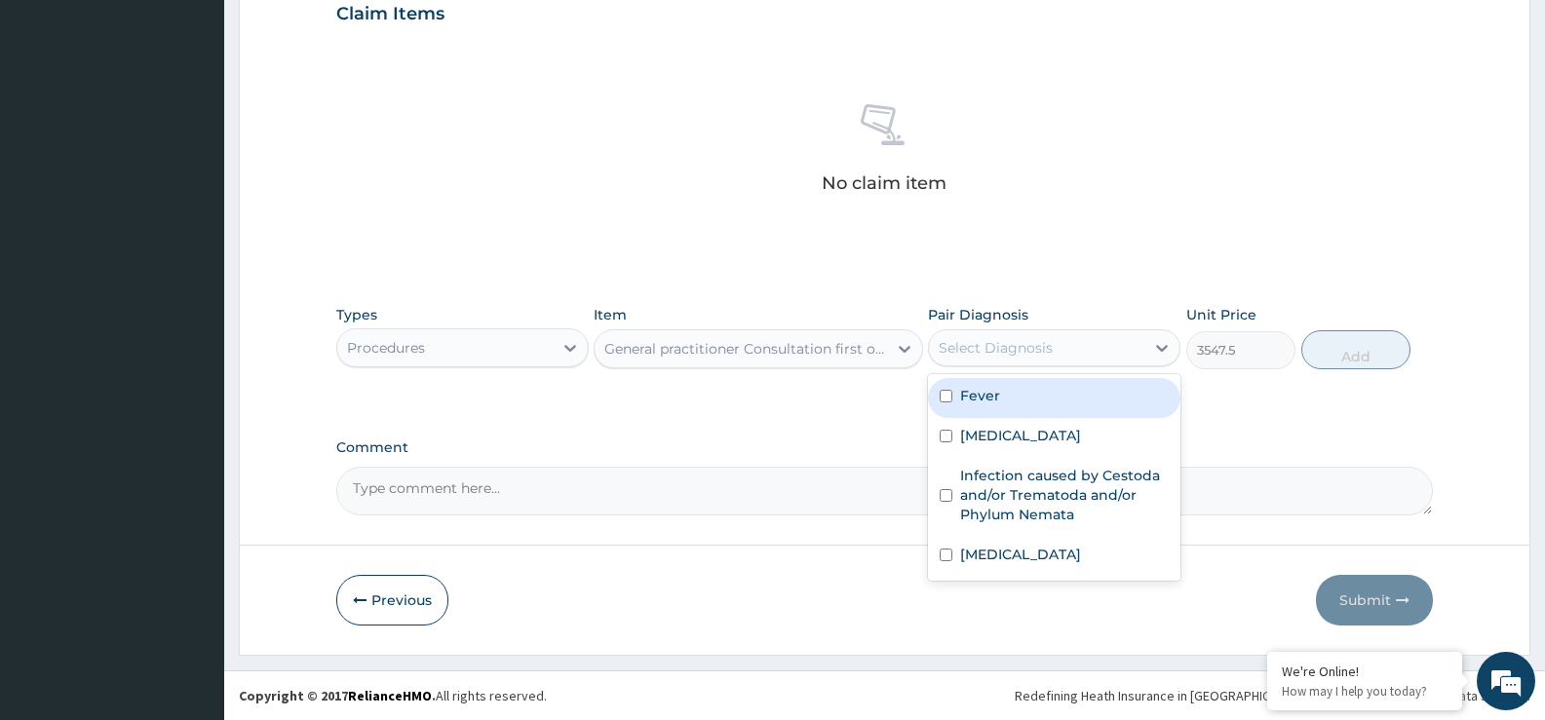
click at [1108, 398] on div "Fever" at bounding box center [1054, 398] width 252 height 40
checkbox input "true"
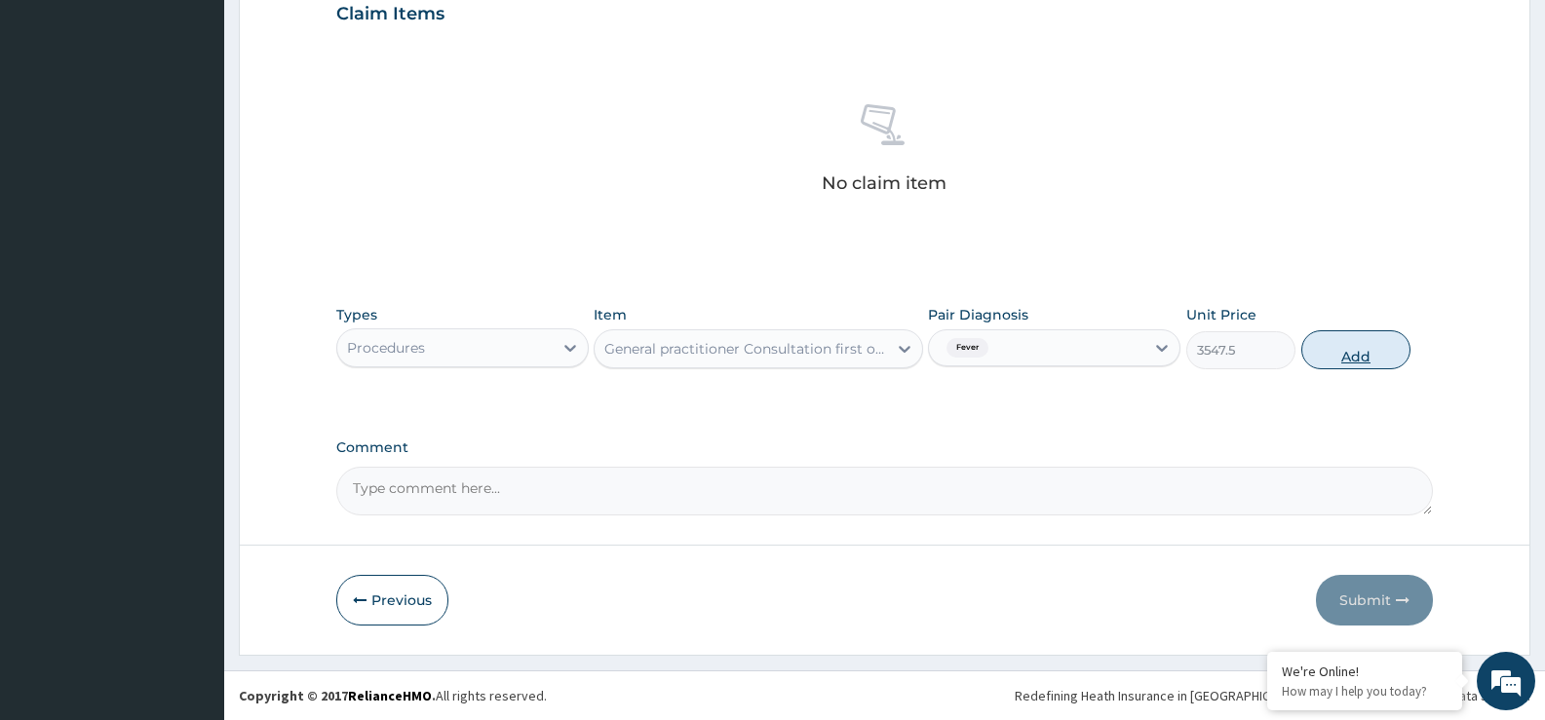
click at [1380, 365] on button "Add" at bounding box center [1355, 349] width 109 height 39
type input "0"
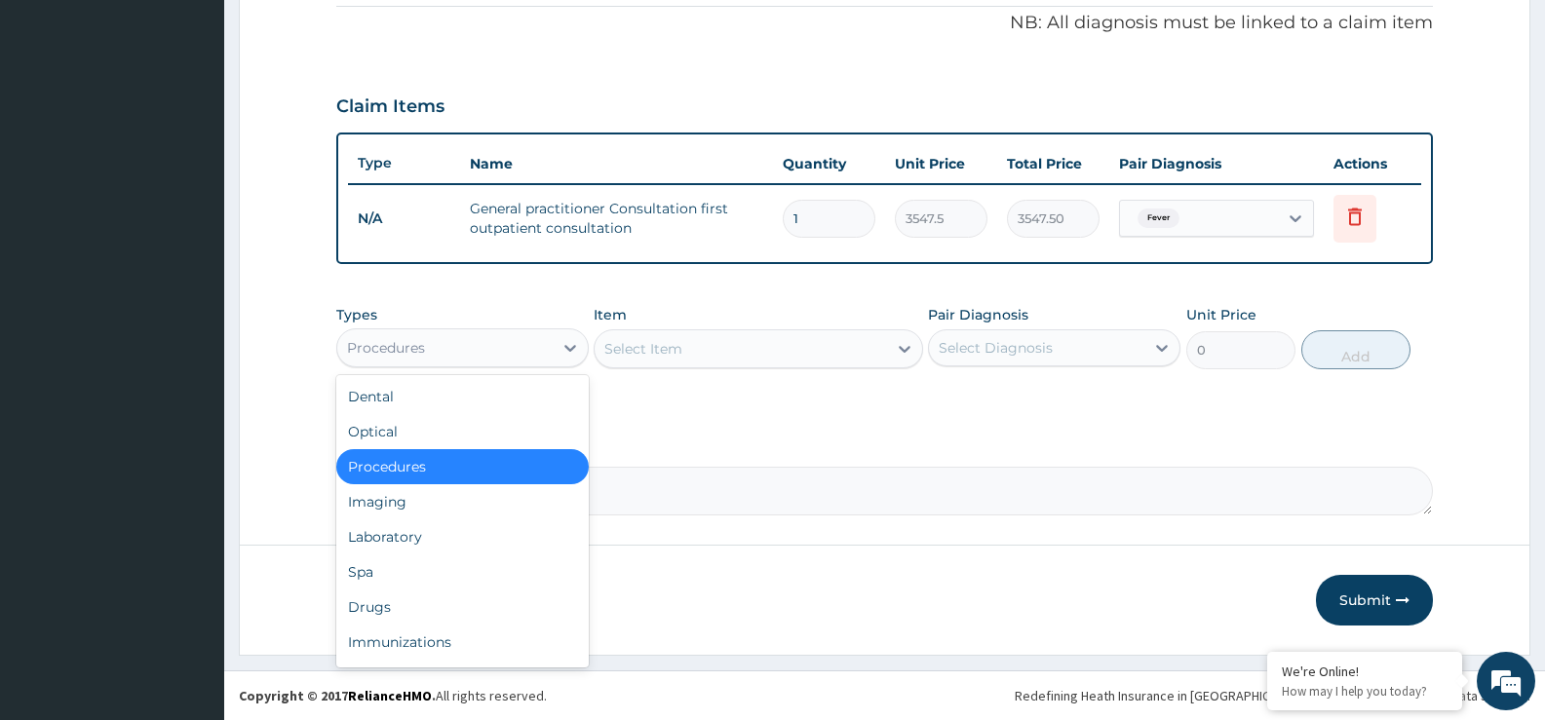
click at [540, 359] on div "Procedures" at bounding box center [444, 347] width 215 height 31
click at [523, 541] on div "Laboratory" at bounding box center [462, 537] width 252 height 35
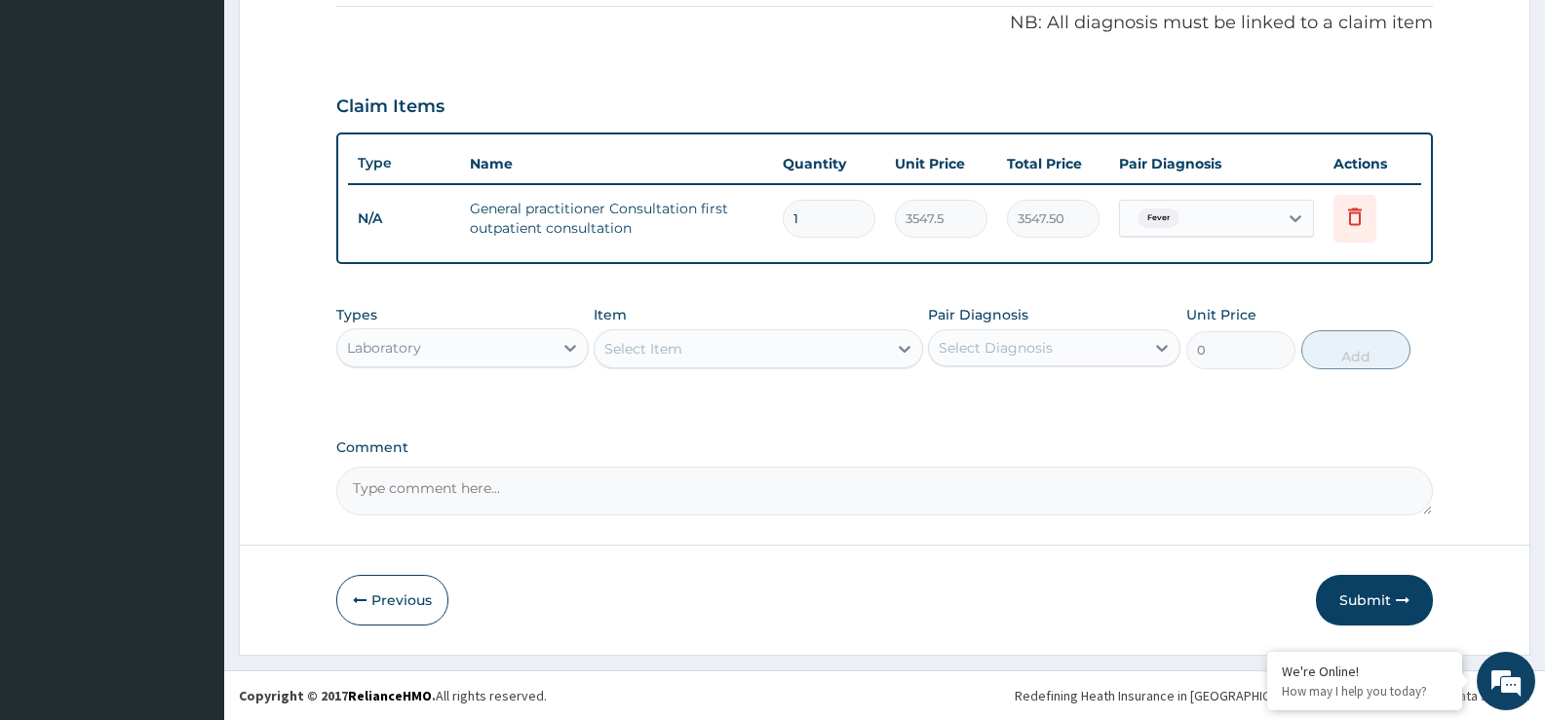
click at [641, 358] on div "Select Item" at bounding box center [643, 348] width 78 height 19
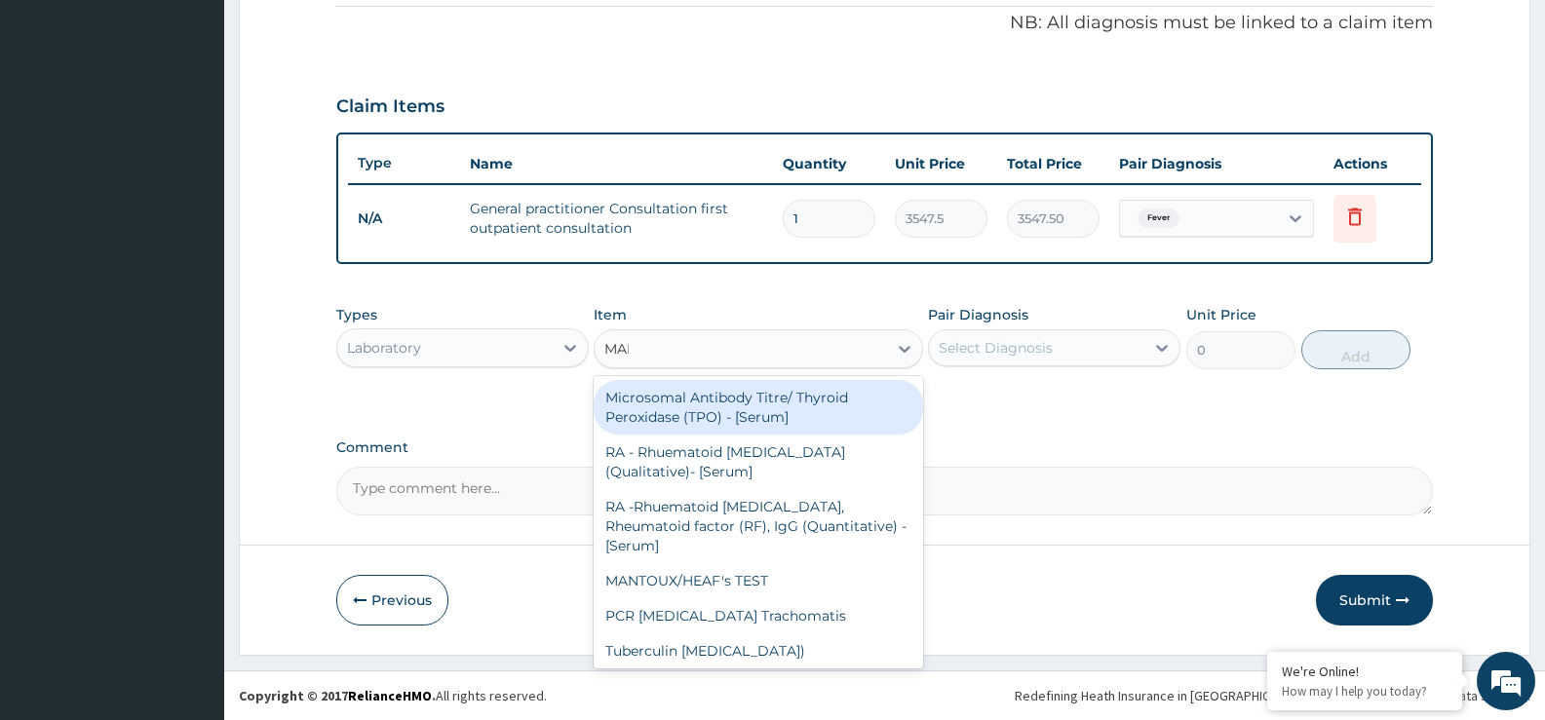
type input "MALA"
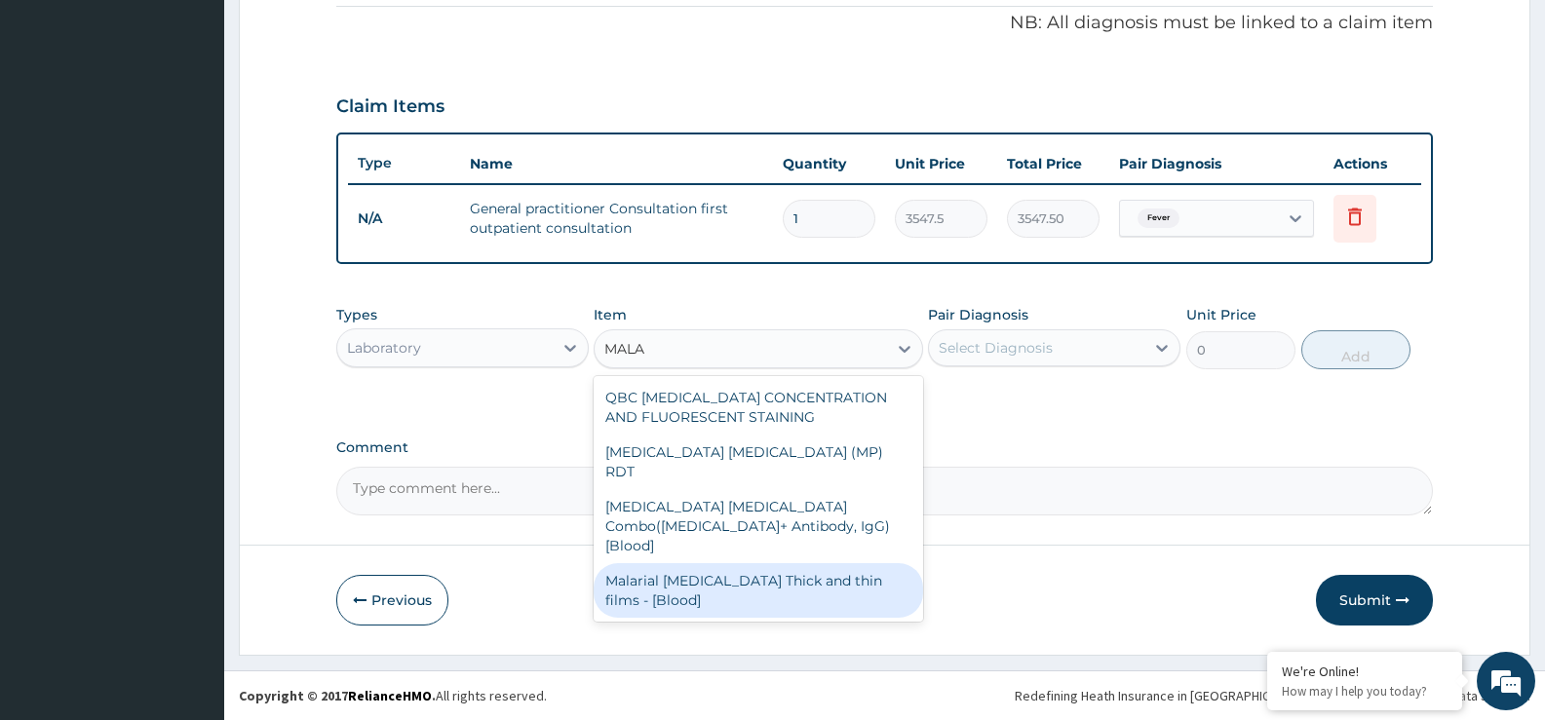
click at [820, 563] on div "Malarial Parasite Thick and thin films - [Blood]" at bounding box center [758, 590] width 329 height 55
type input "1612.5"
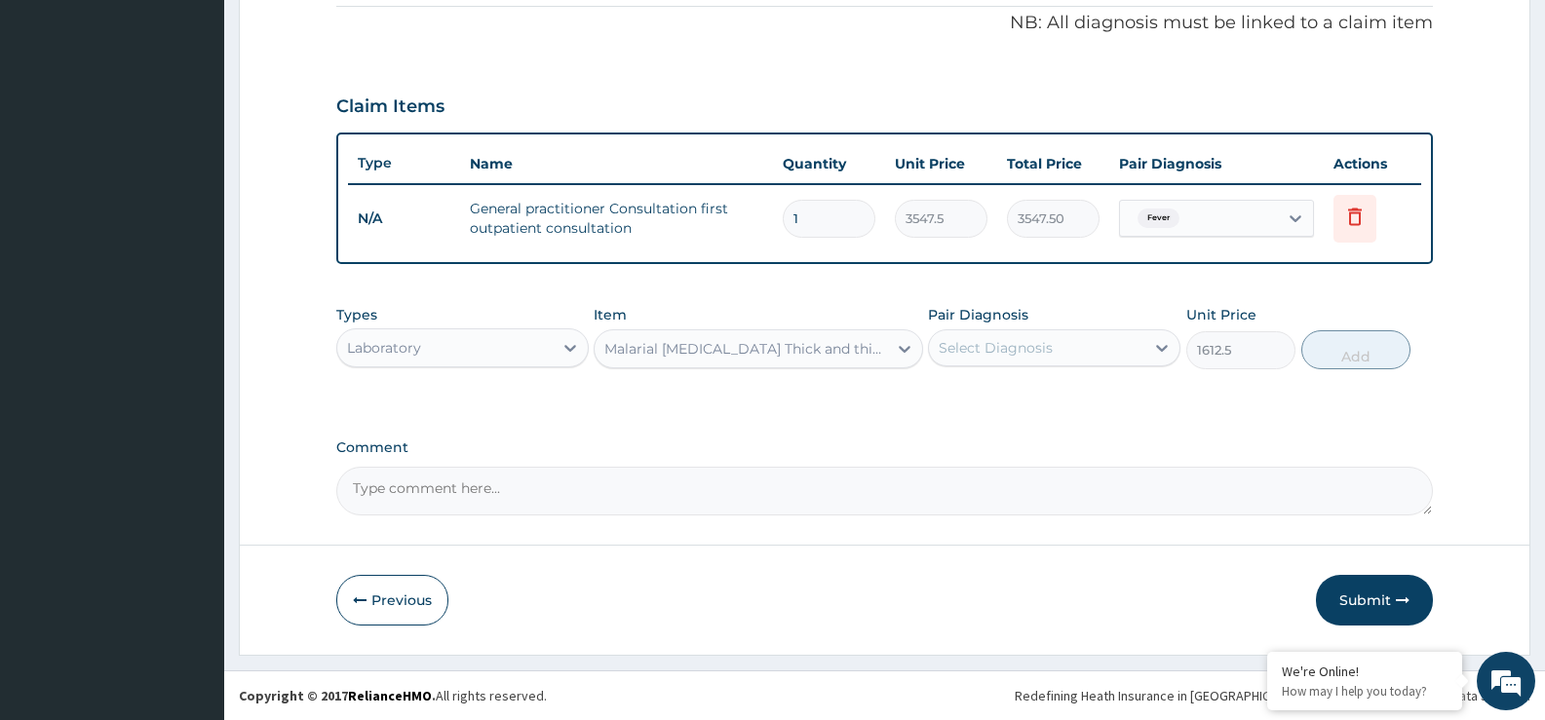
click at [1081, 347] on div "Select Diagnosis" at bounding box center [1036, 347] width 215 height 31
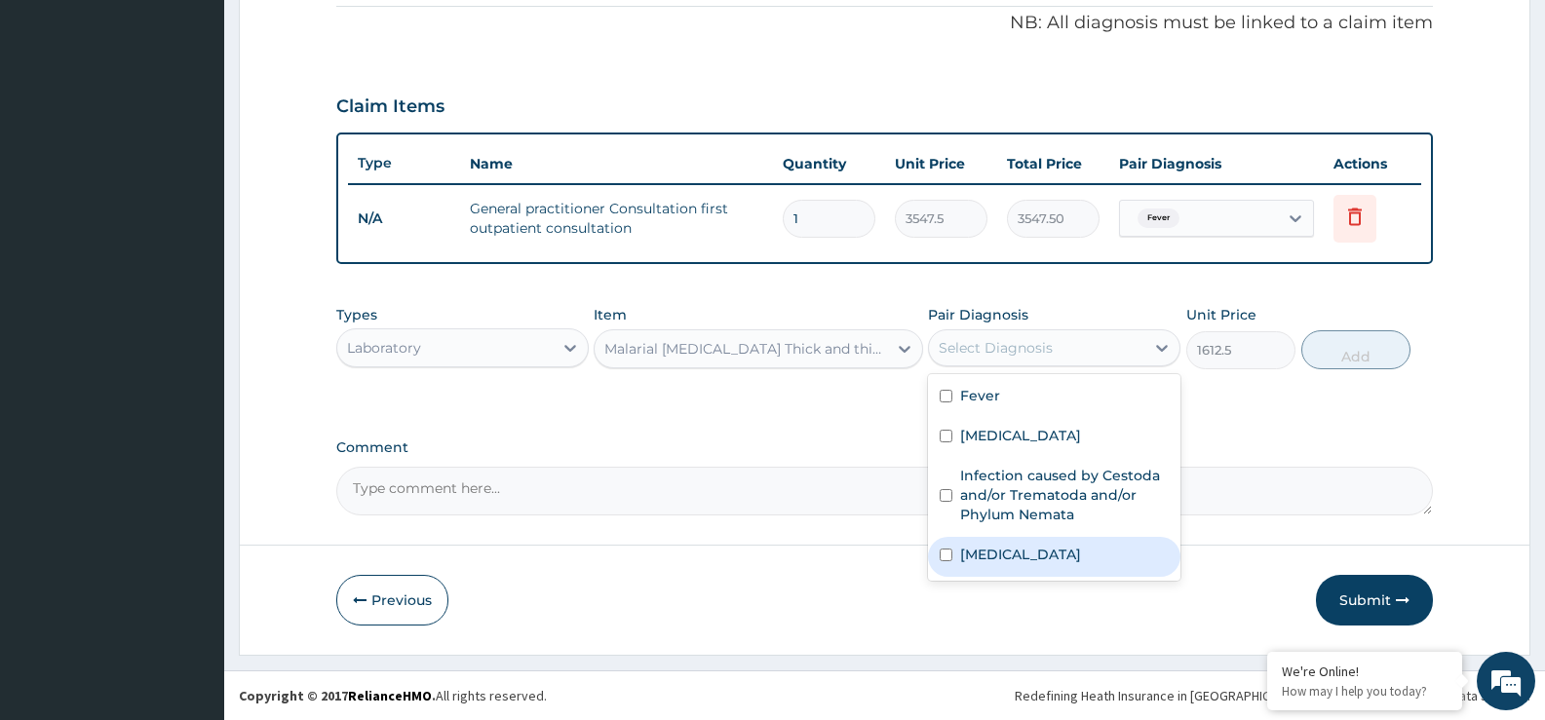
click at [1068, 555] on div "[MEDICAL_DATA]" at bounding box center [1054, 557] width 252 height 40
checkbox input "true"
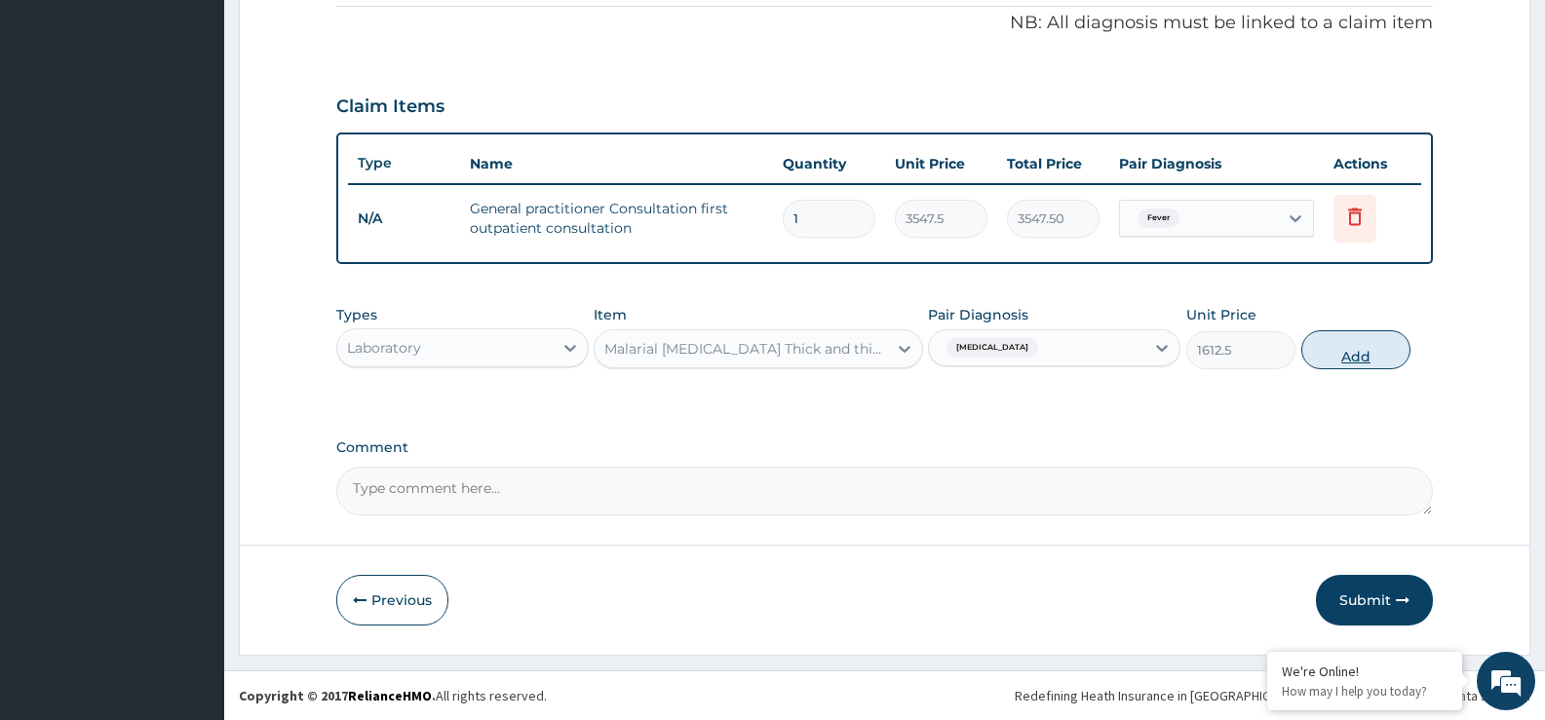
click at [1321, 346] on button "Add" at bounding box center [1355, 349] width 109 height 39
type input "0"
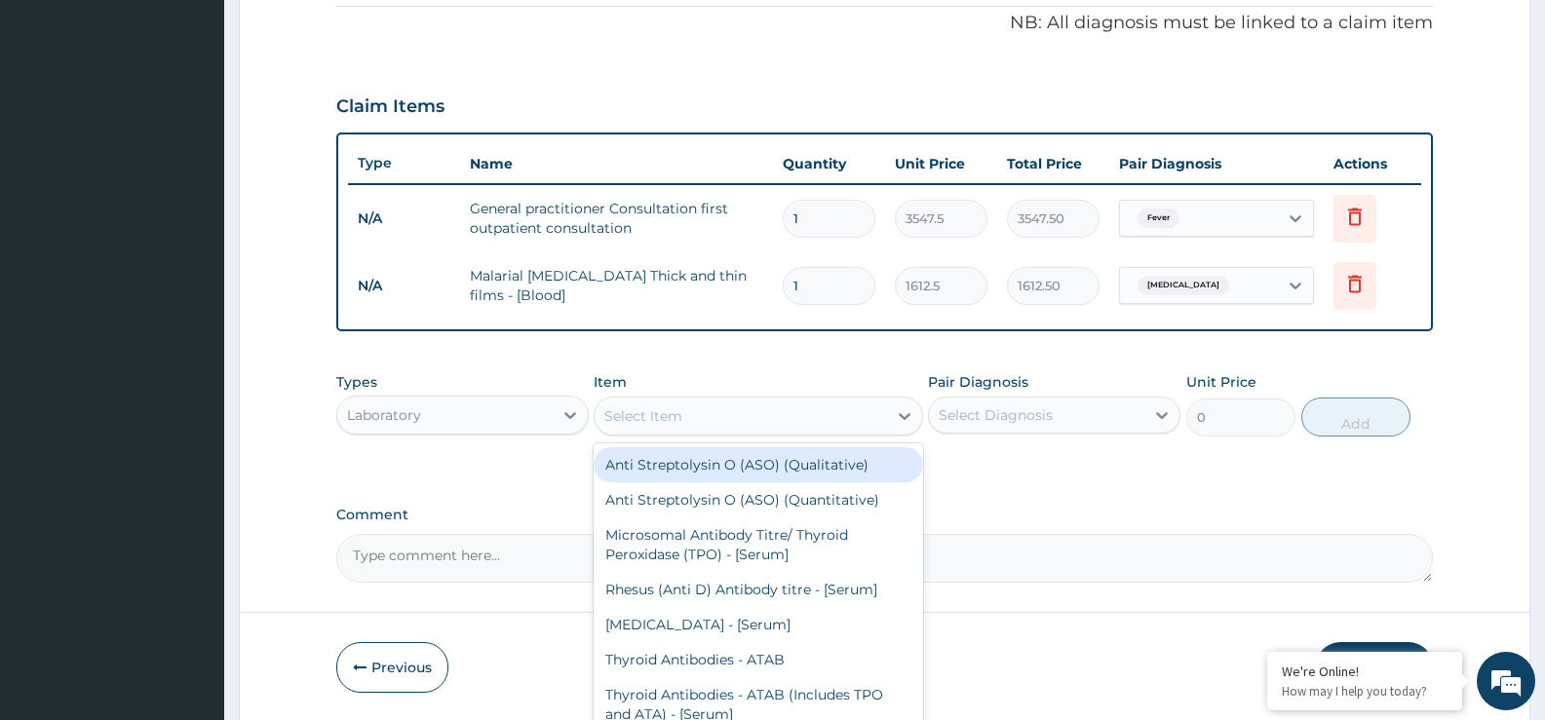
click at [715, 422] on div "Select Item" at bounding box center [740, 416] width 291 height 31
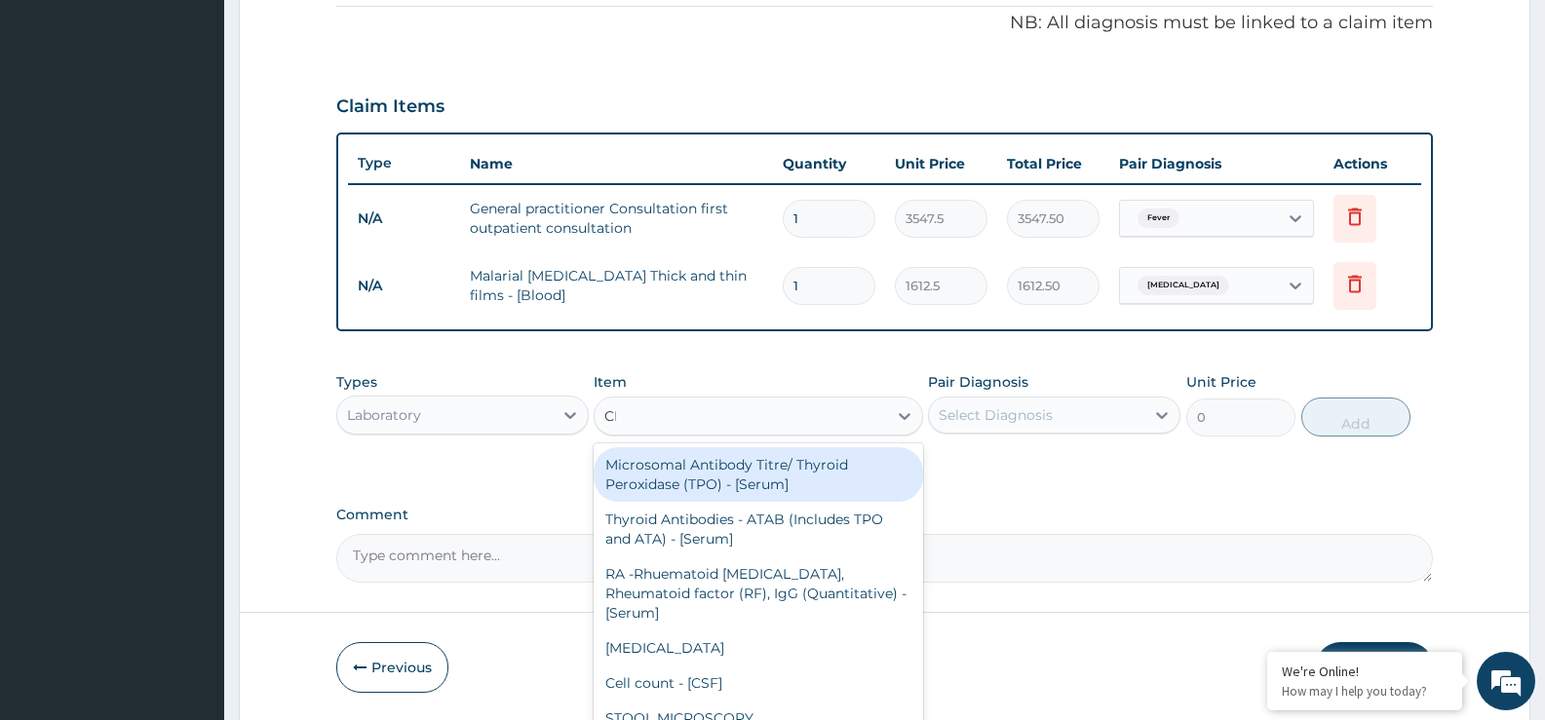
type input "CBC"
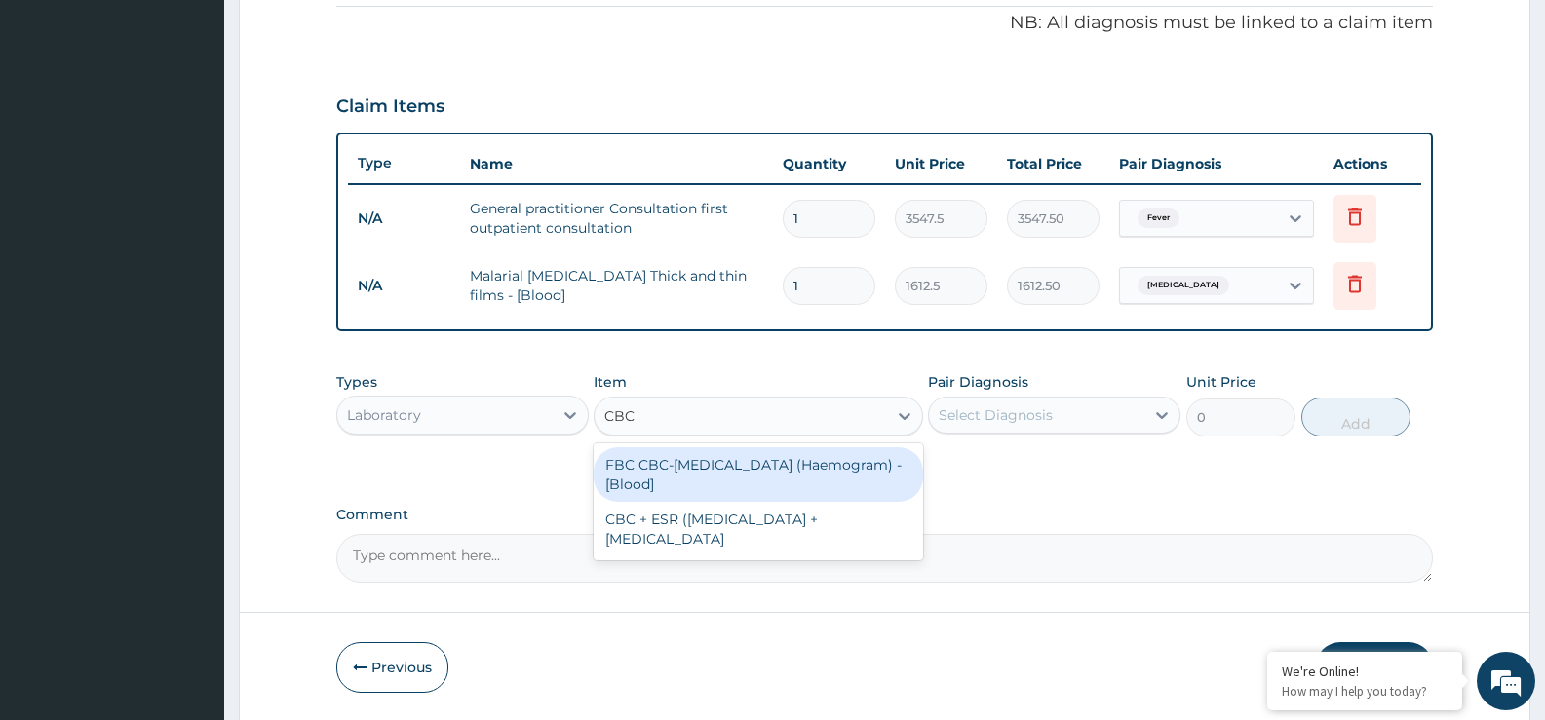
click at [726, 470] on div "FBC CBC-Complete Blood Count (Haemogram) - [Blood]" at bounding box center [758, 474] width 329 height 55
type input "4300"
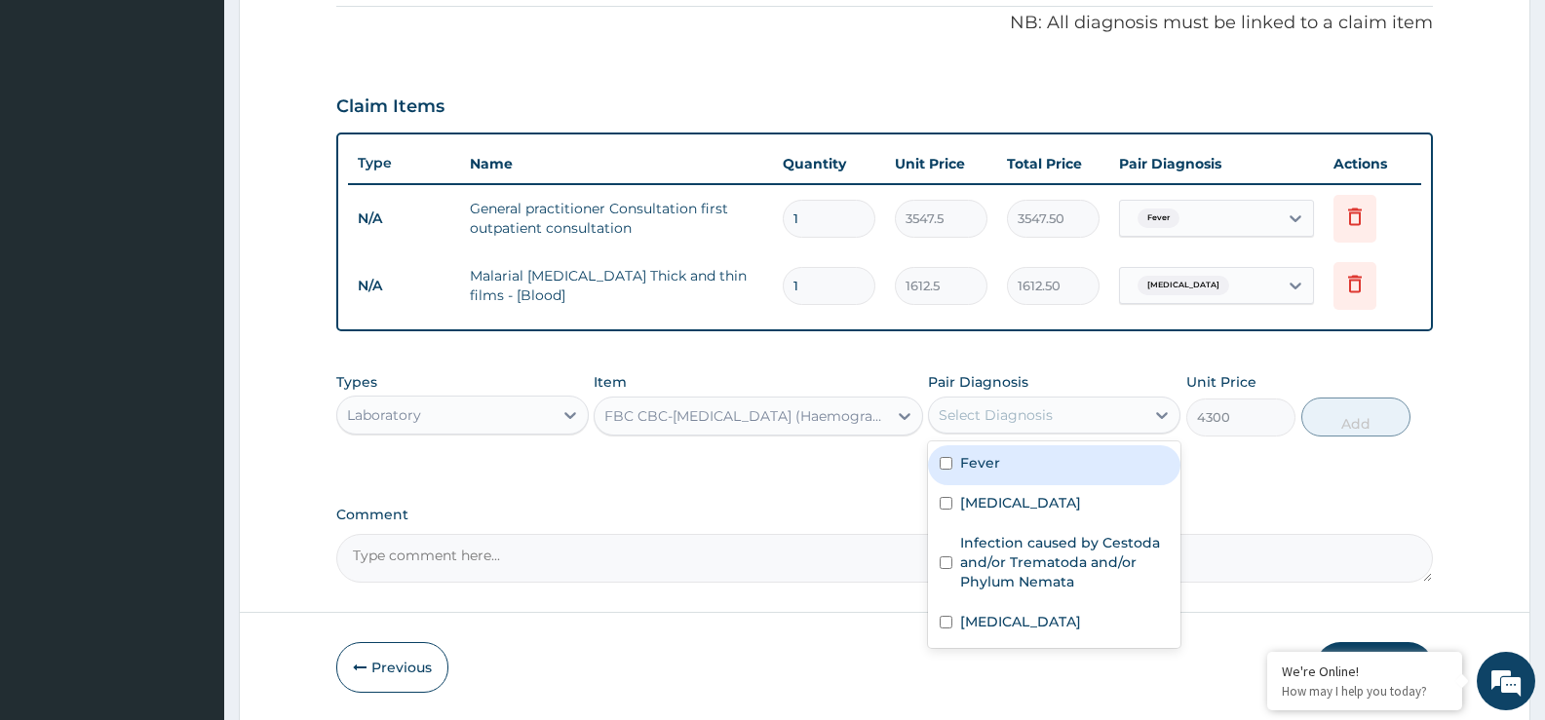
click at [1109, 431] on div "Select Diagnosis" at bounding box center [1054, 415] width 252 height 37
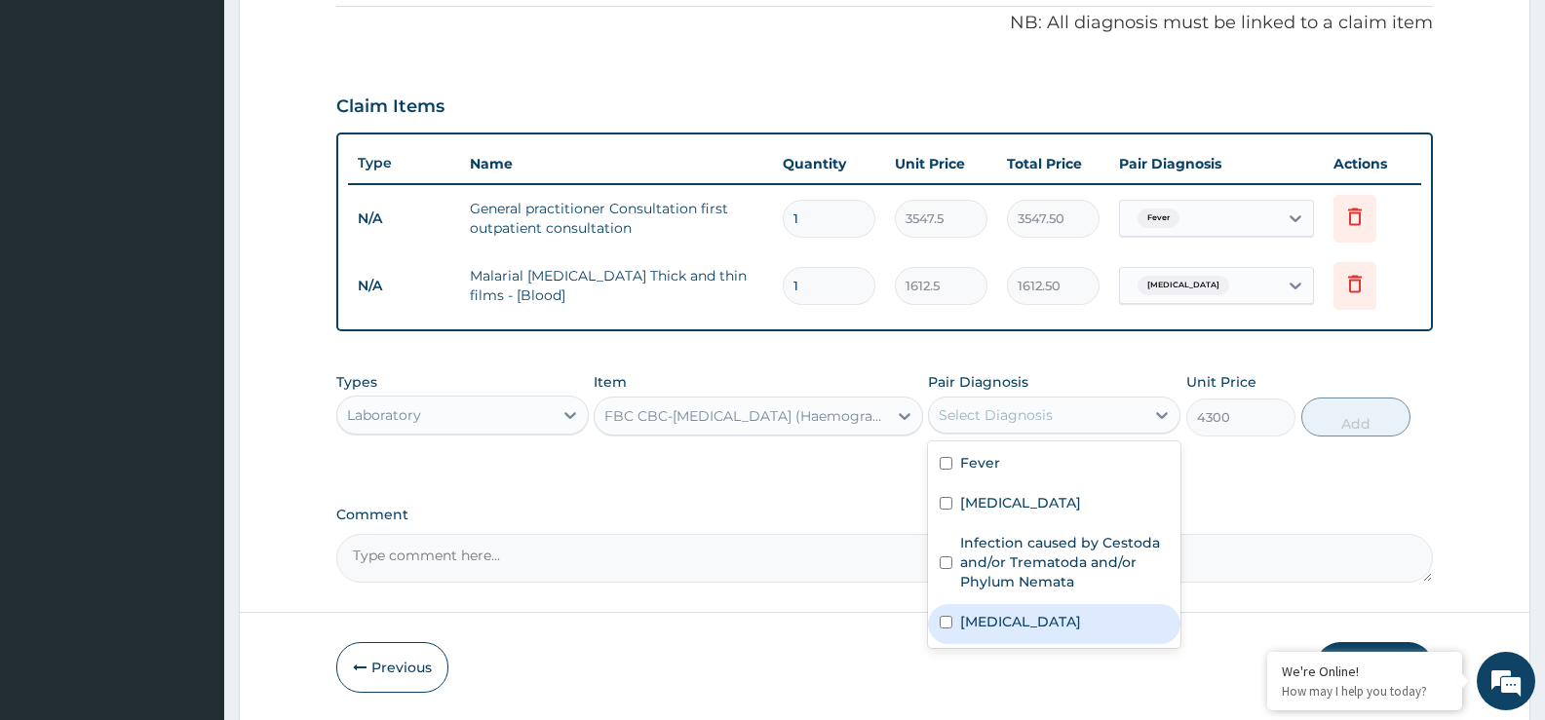
click at [1048, 633] on div "[MEDICAL_DATA]" at bounding box center [1054, 624] width 252 height 40
checkbox input "true"
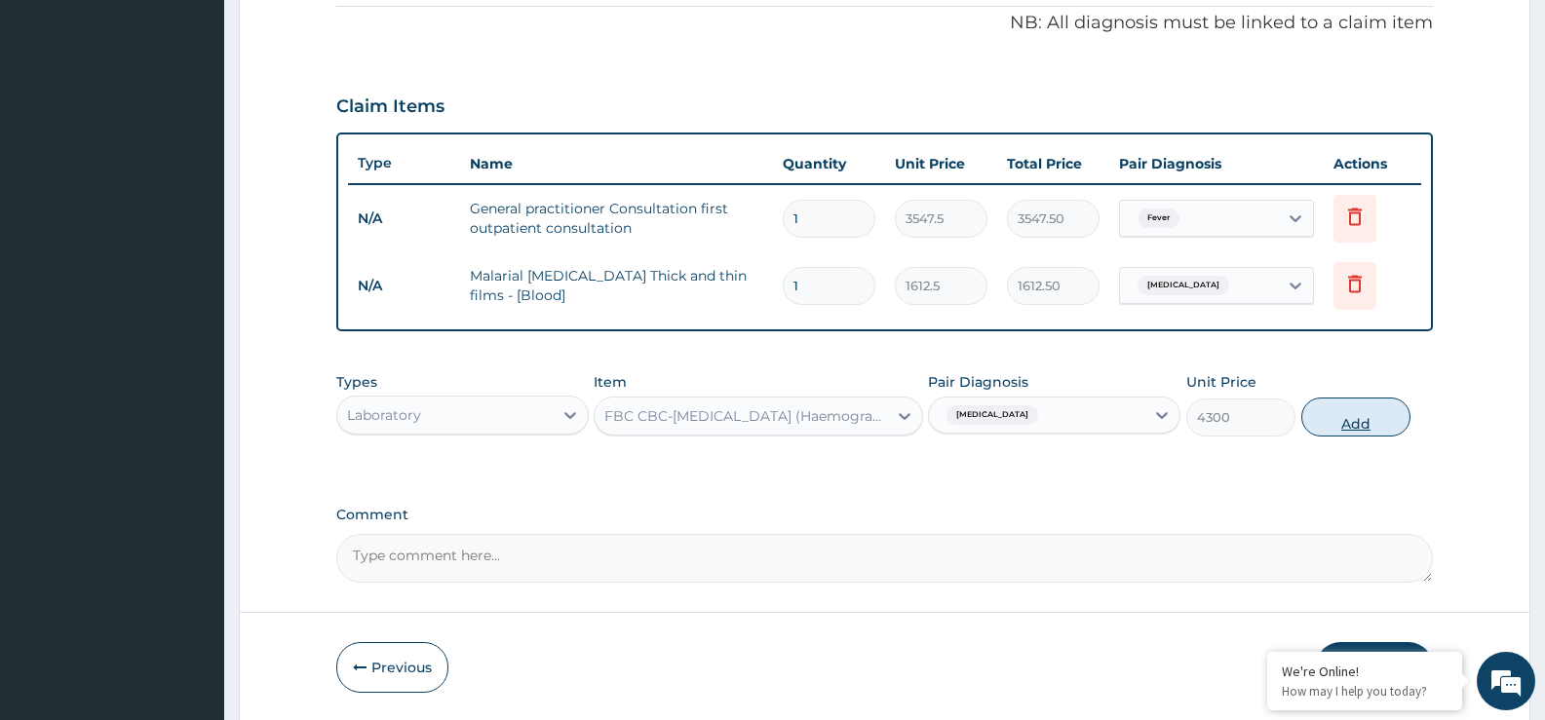
click at [1352, 423] on button "Add" at bounding box center [1355, 417] width 109 height 39
type input "0"
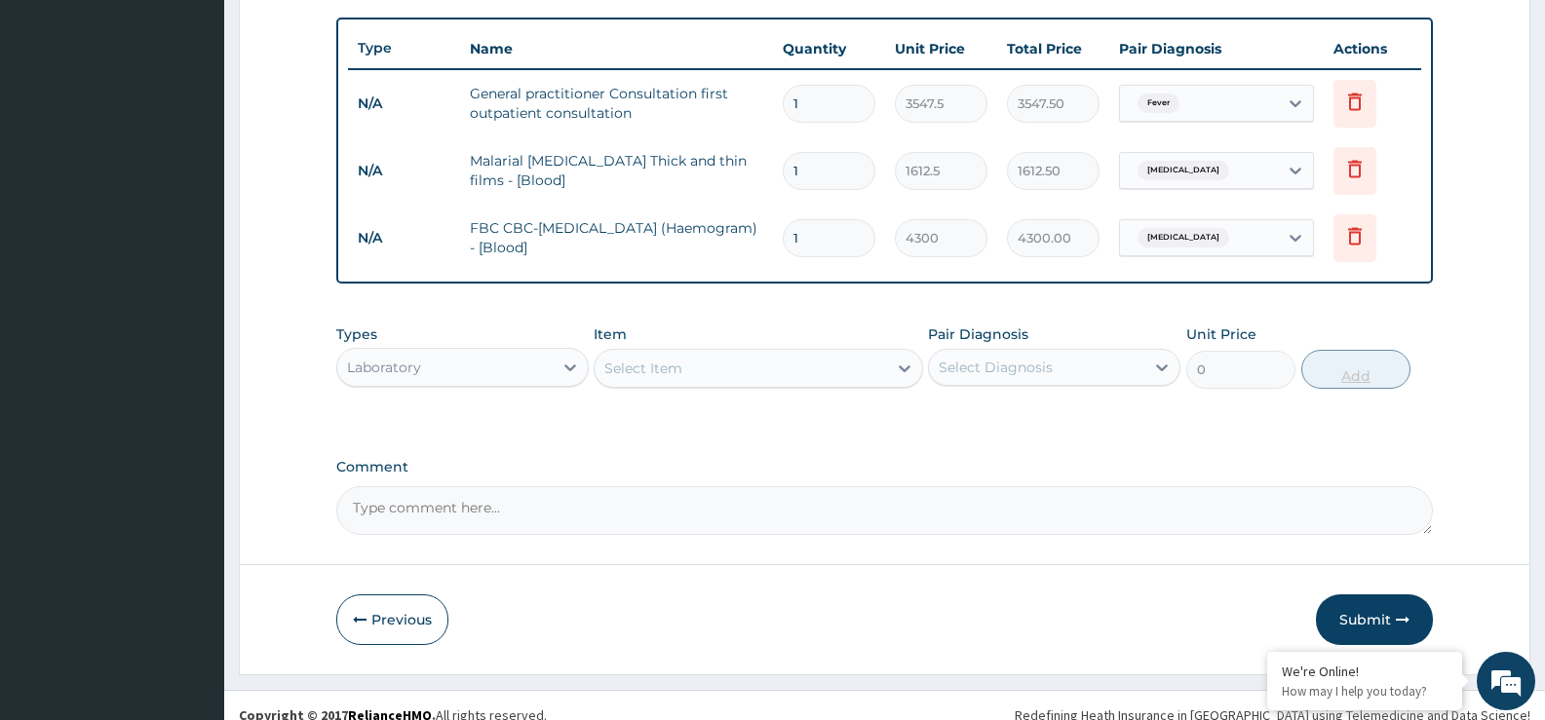
scroll to position [727, 0]
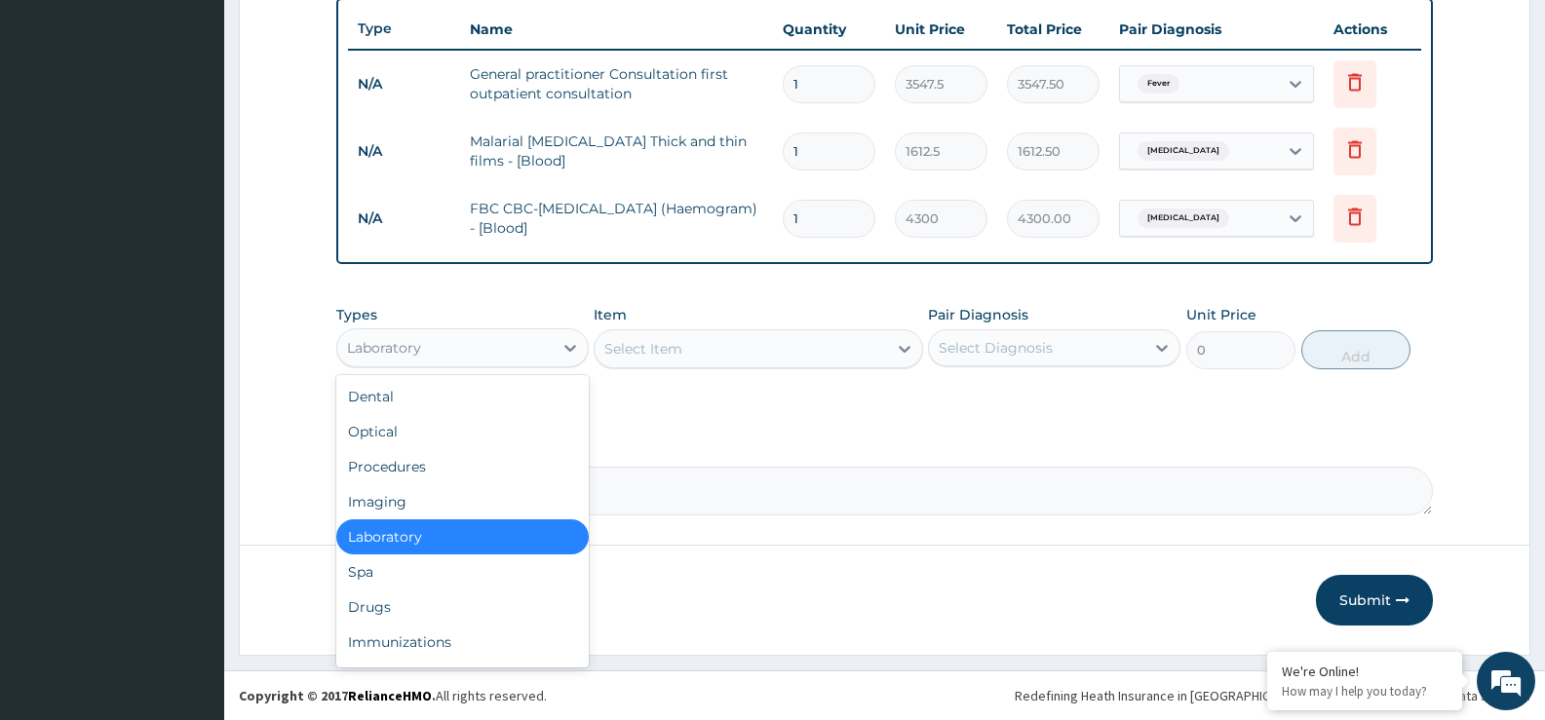
click at [487, 351] on div "Laboratory" at bounding box center [444, 347] width 215 height 31
click at [467, 593] on div "Drugs" at bounding box center [462, 607] width 252 height 35
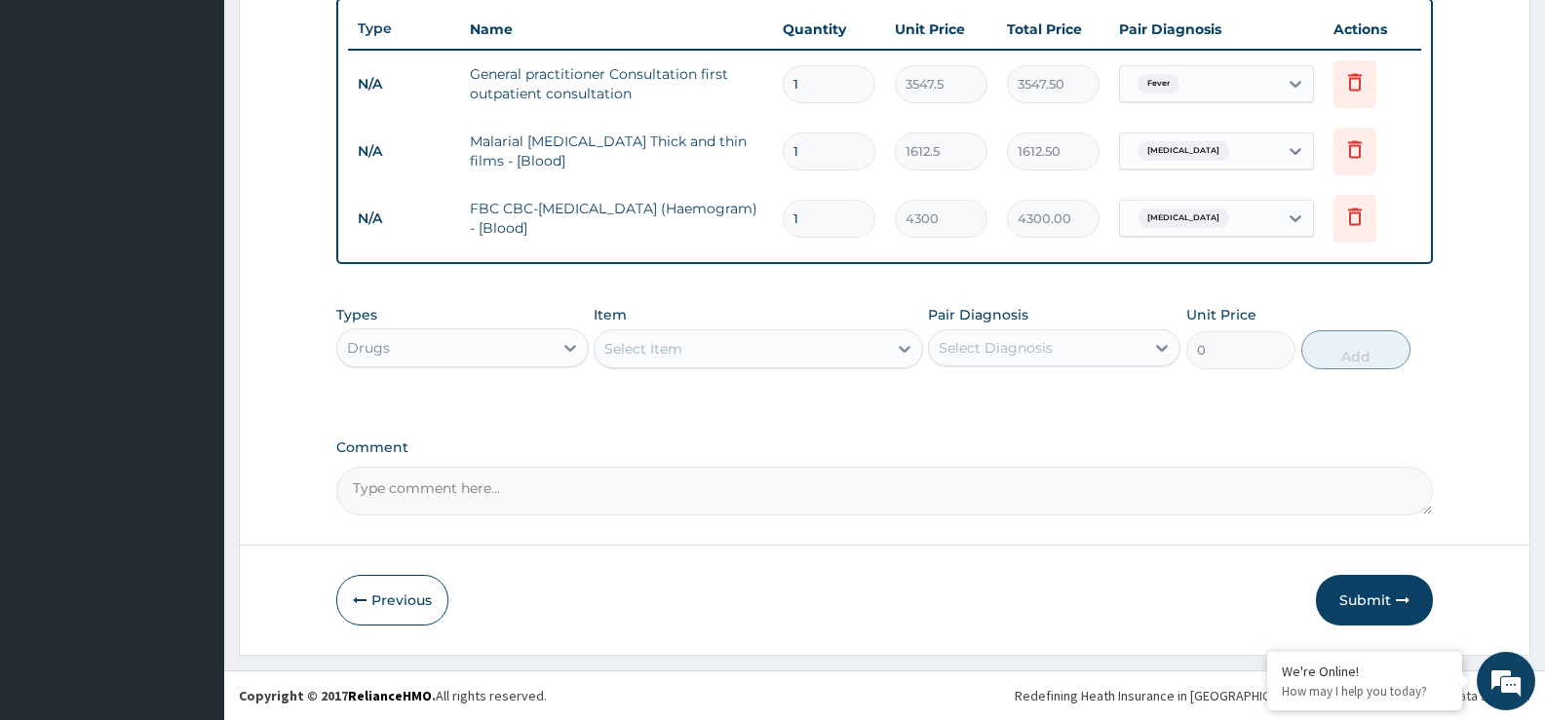
click at [676, 356] on div "Select Item" at bounding box center [643, 348] width 78 height 19
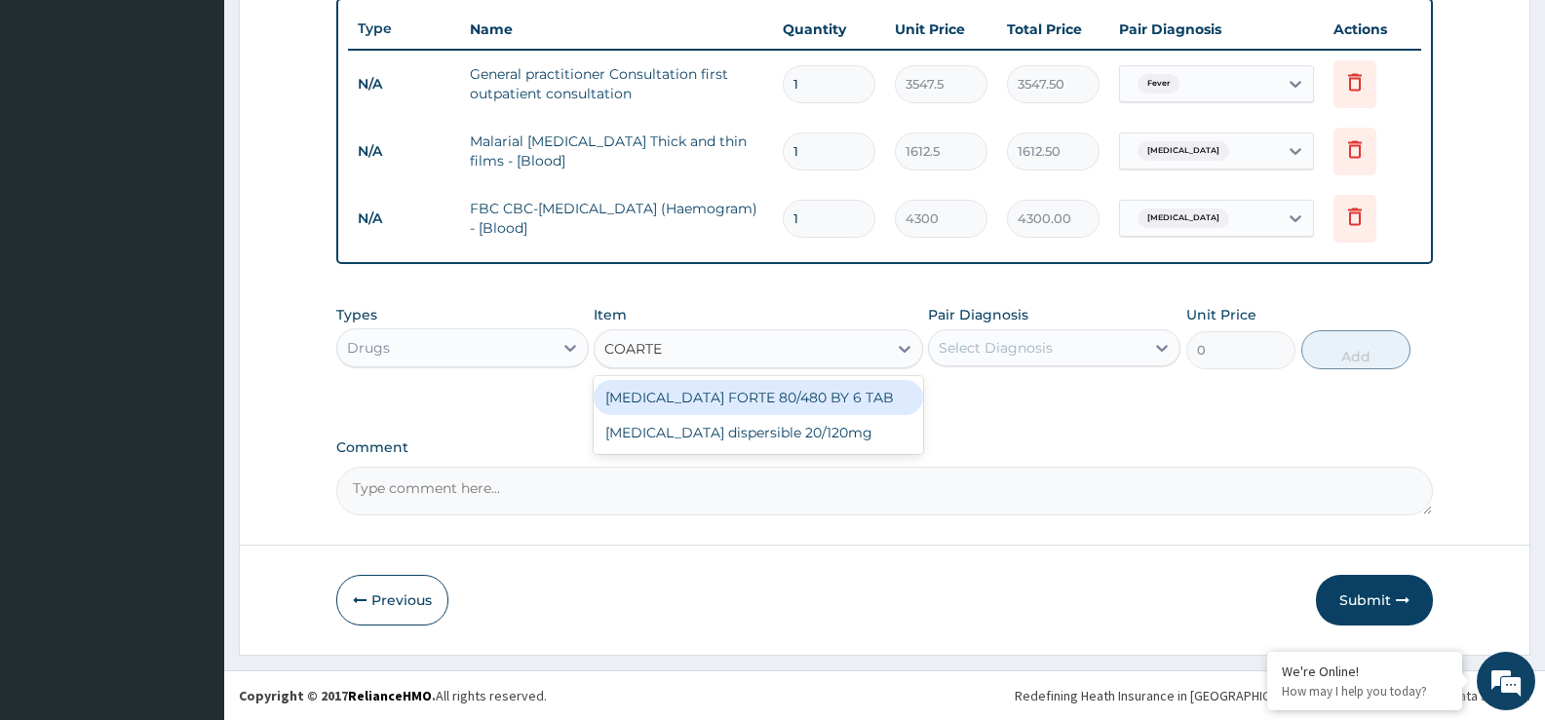
type input "COARTEM"
click at [844, 392] on div "COARTEM FORTE 80/480 BY 6 TAB" at bounding box center [758, 397] width 329 height 35
type input "408.5"
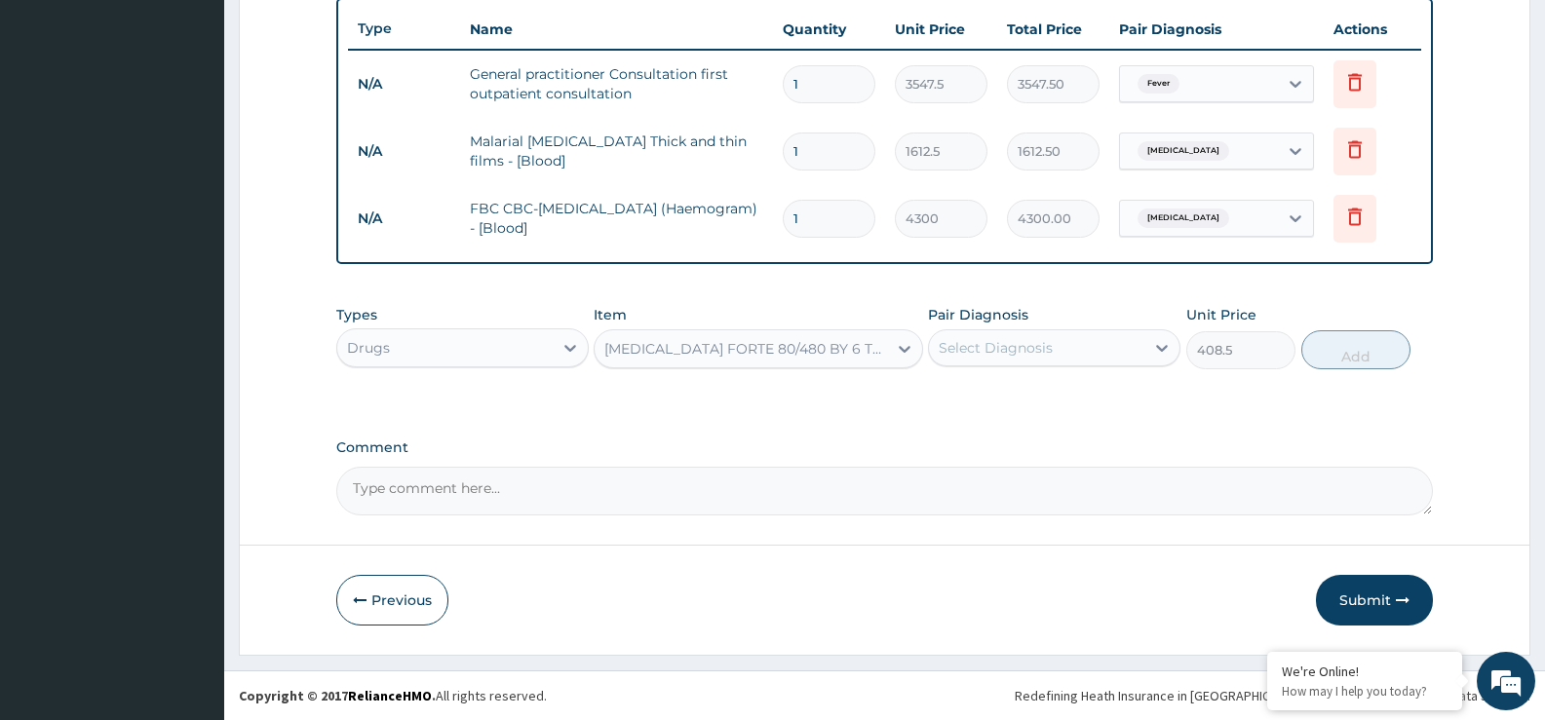
click at [1076, 352] on div "Select Diagnosis" at bounding box center [1036, 347] width 215 height 31
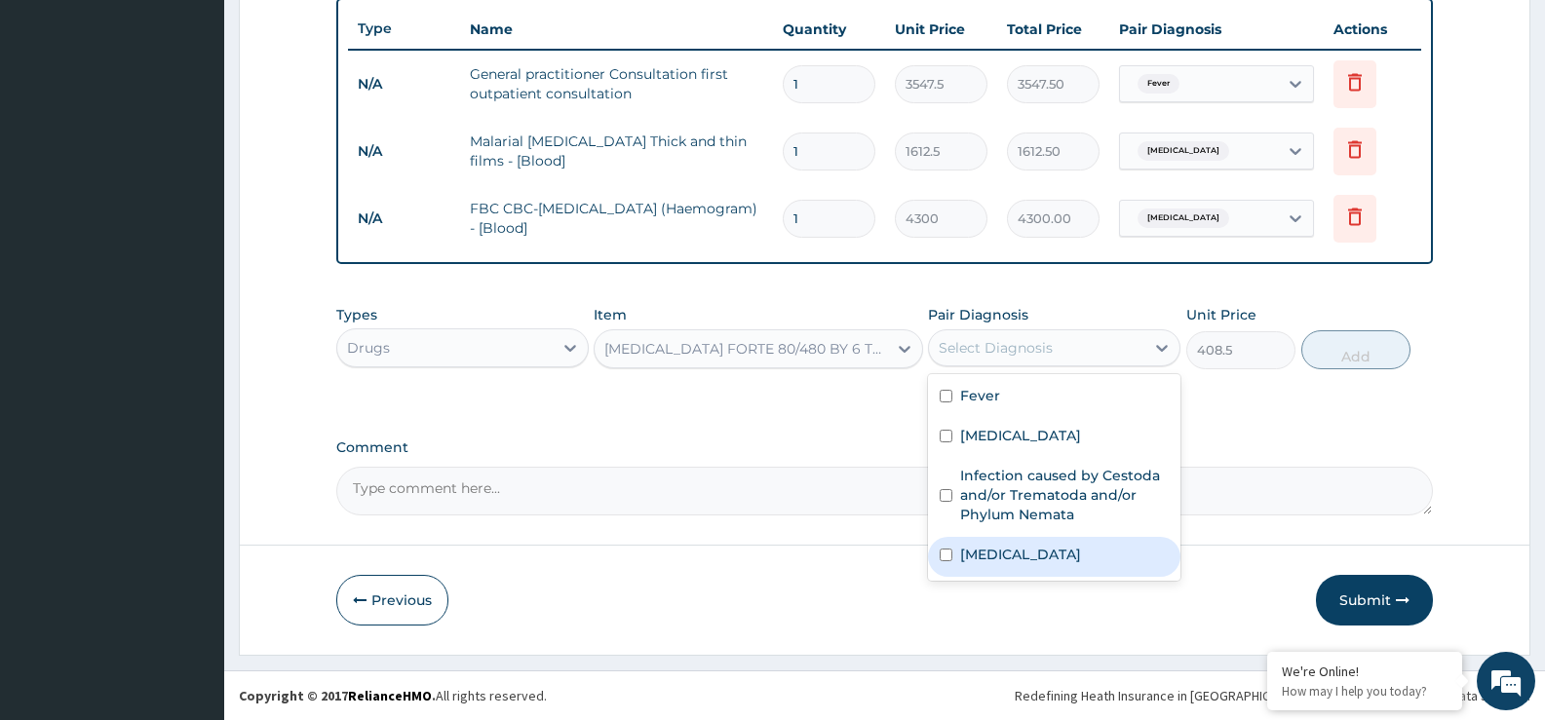
drag, startPoint x: 1039, startPoint y: 567, endPoint x: 1067, endPoint y: 540, distance: 39.3
click at [1040, 565] on div "[MEDICAL_DATA]" at bounding box center [1054, 557] width 252 height 40
checkbox input "true"
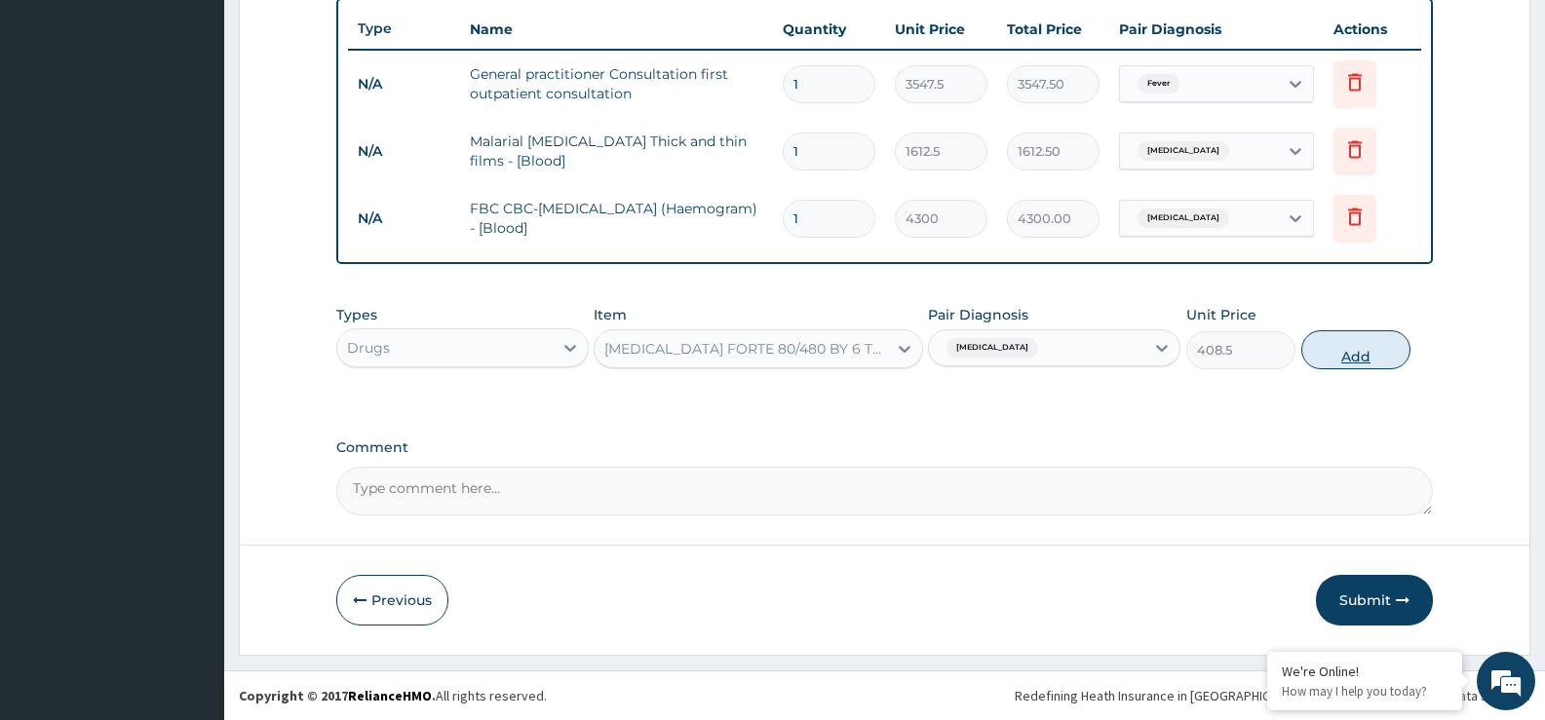
click at [1350, 351] on button "Add" at bounding box center [1355, 349] width 109 height 39
type input "0"
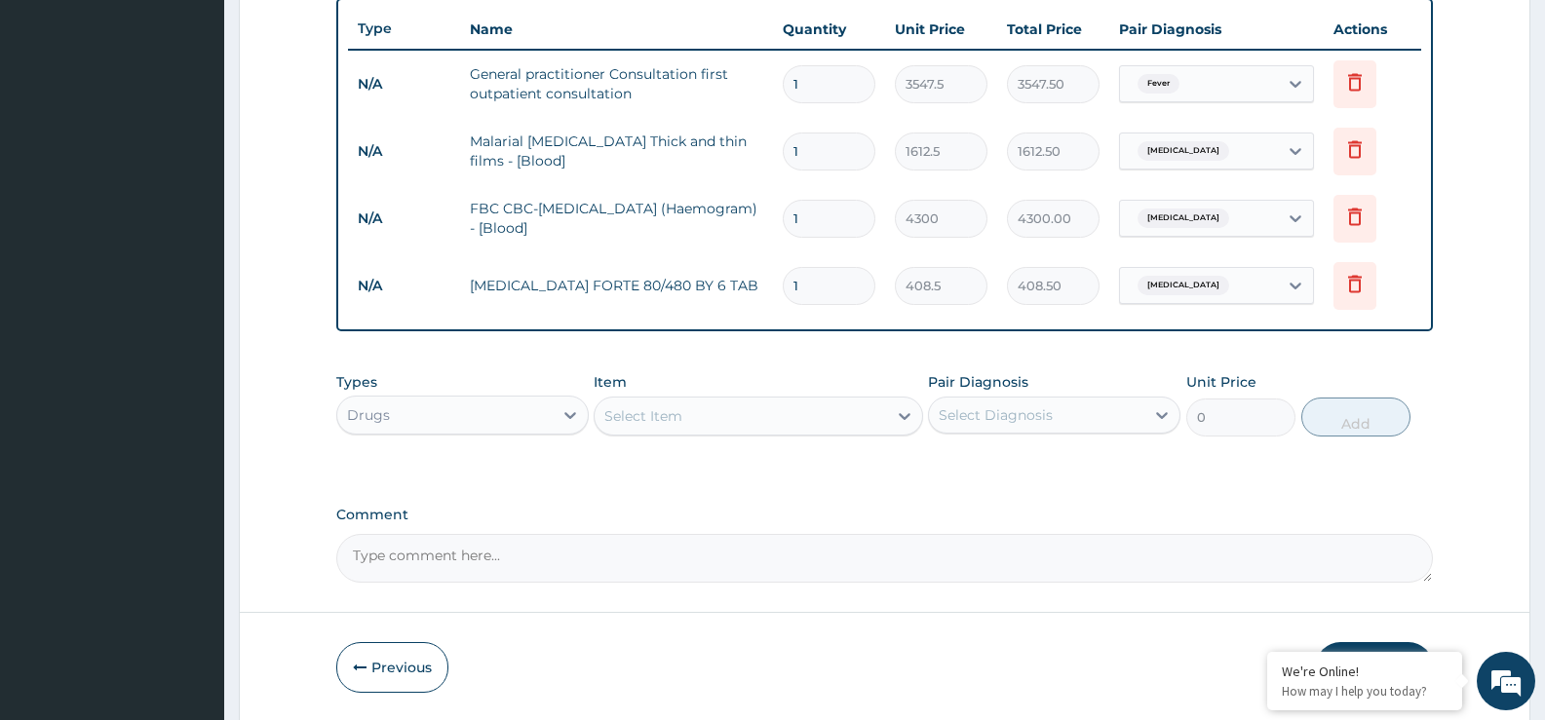
click at [755, 405] on div "Select Item" at bounding box center [740, 416] width 291 height 31
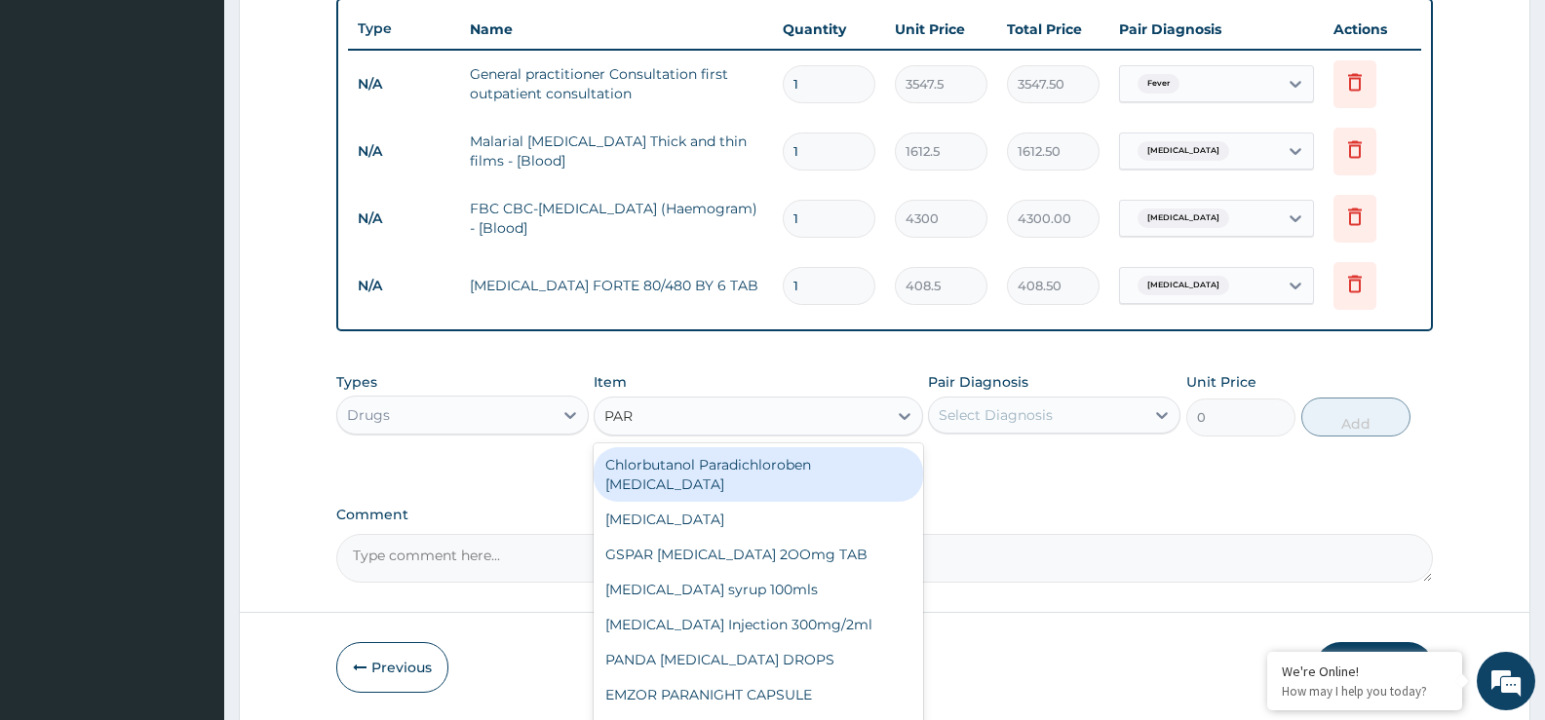
type input "PARA"
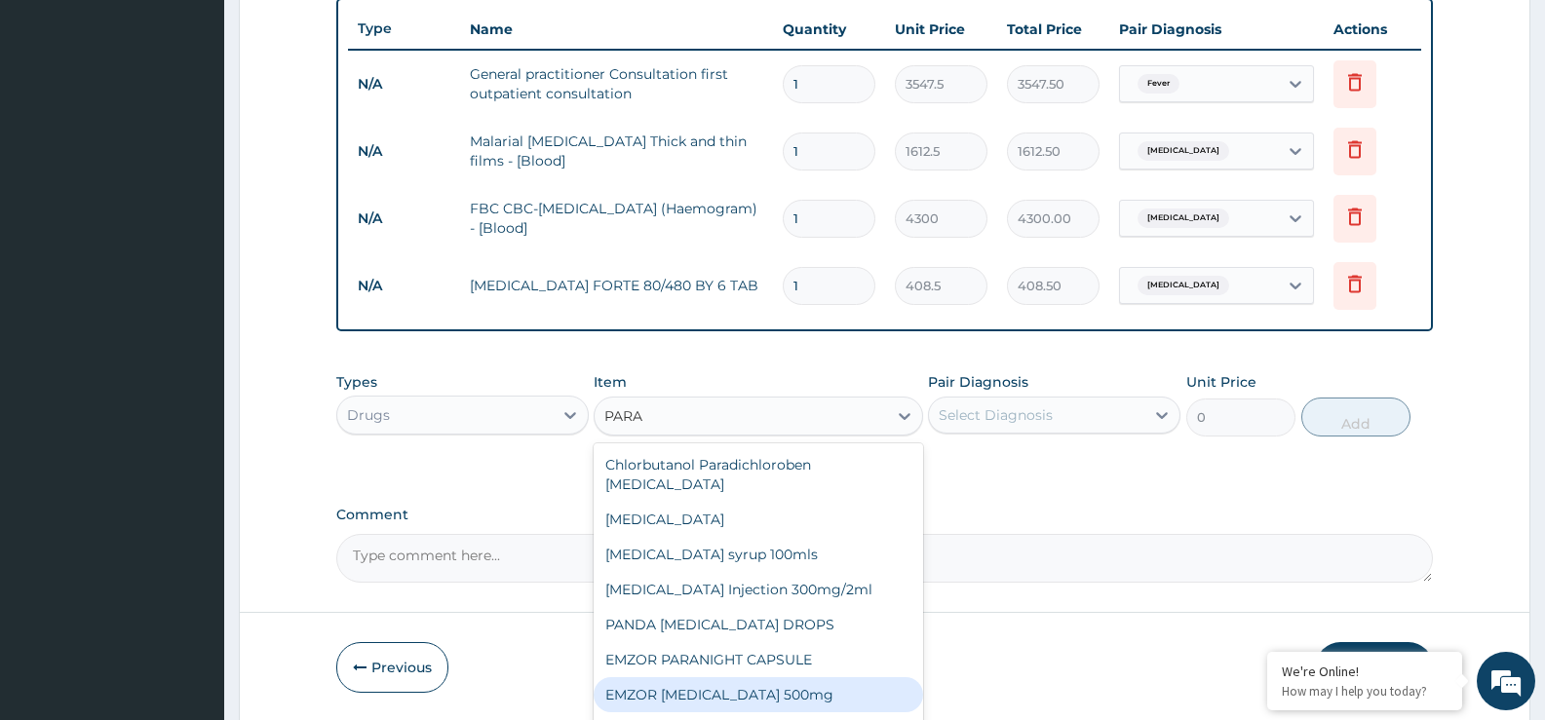
click at [780, 682] on div "EMZOR PARACETAMOL 500mg" at bounding box center [758, 694] width 329 height 35
type input "21.5"
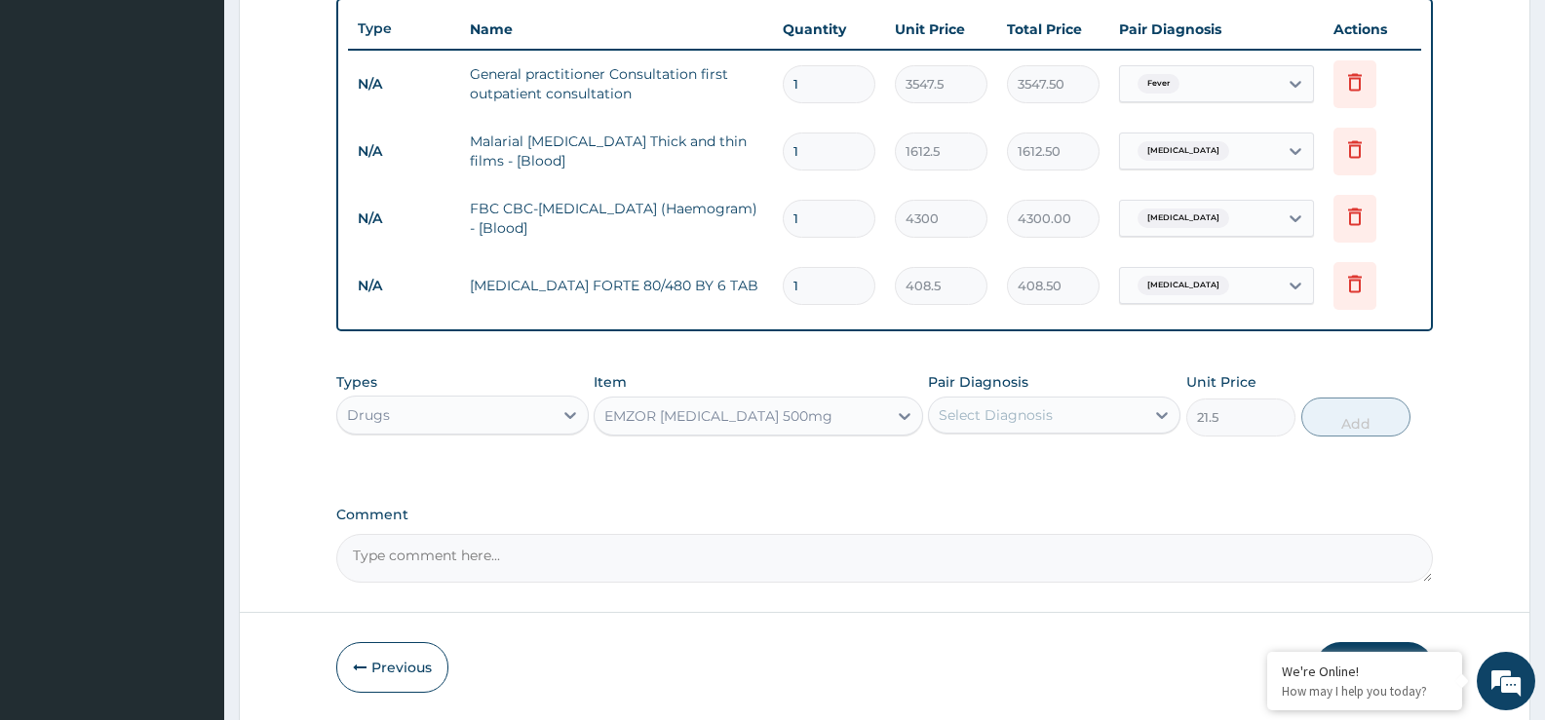
click at [983, 413] on div "Select Diagnosis" at bounding box center [996, 415] width 114 height 19
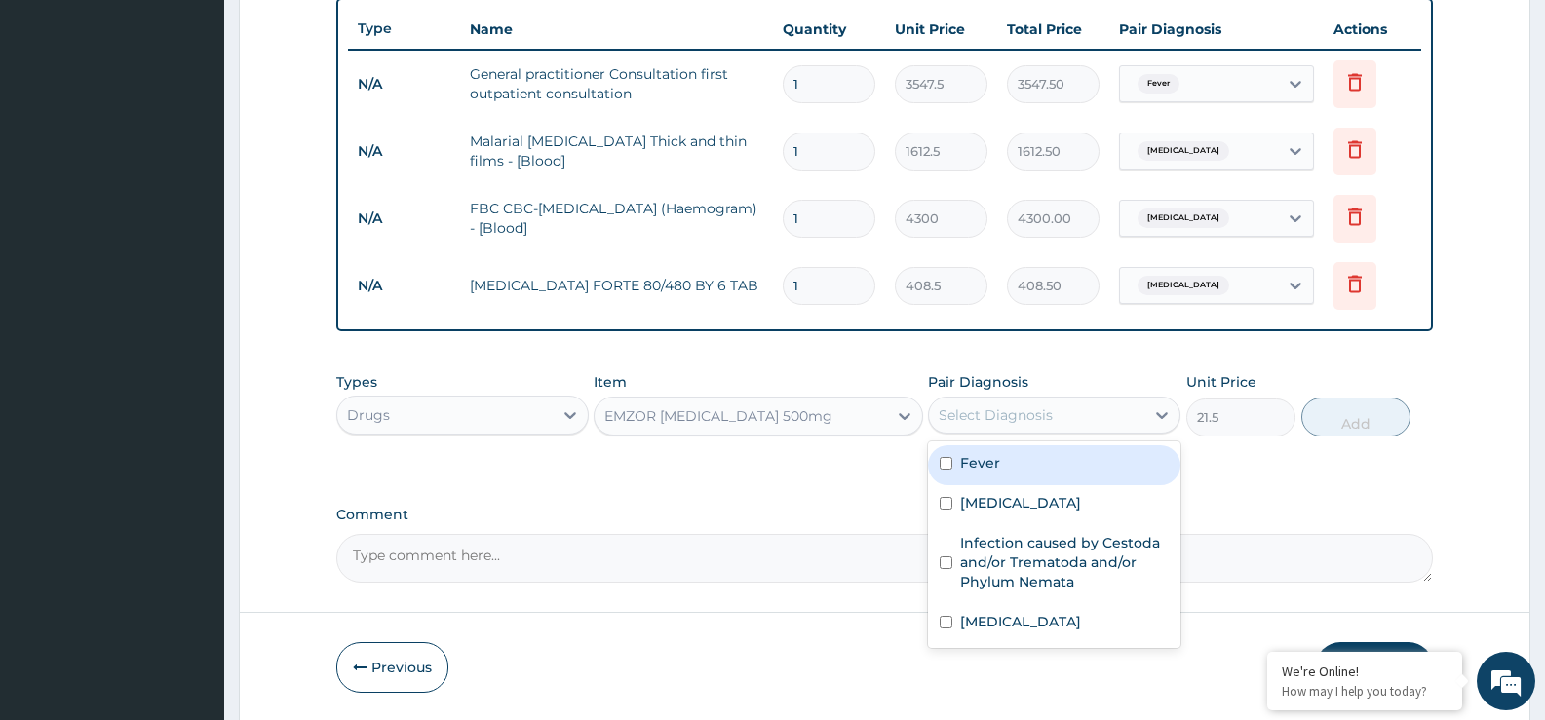
click at [980, 474] on div "Fever" at bounding box center [1054, 465] width 252 height 40
checkbox input "true"
click at [1330, 419] on button "Add" at bounding box center [1355, 417] width 109 height 39
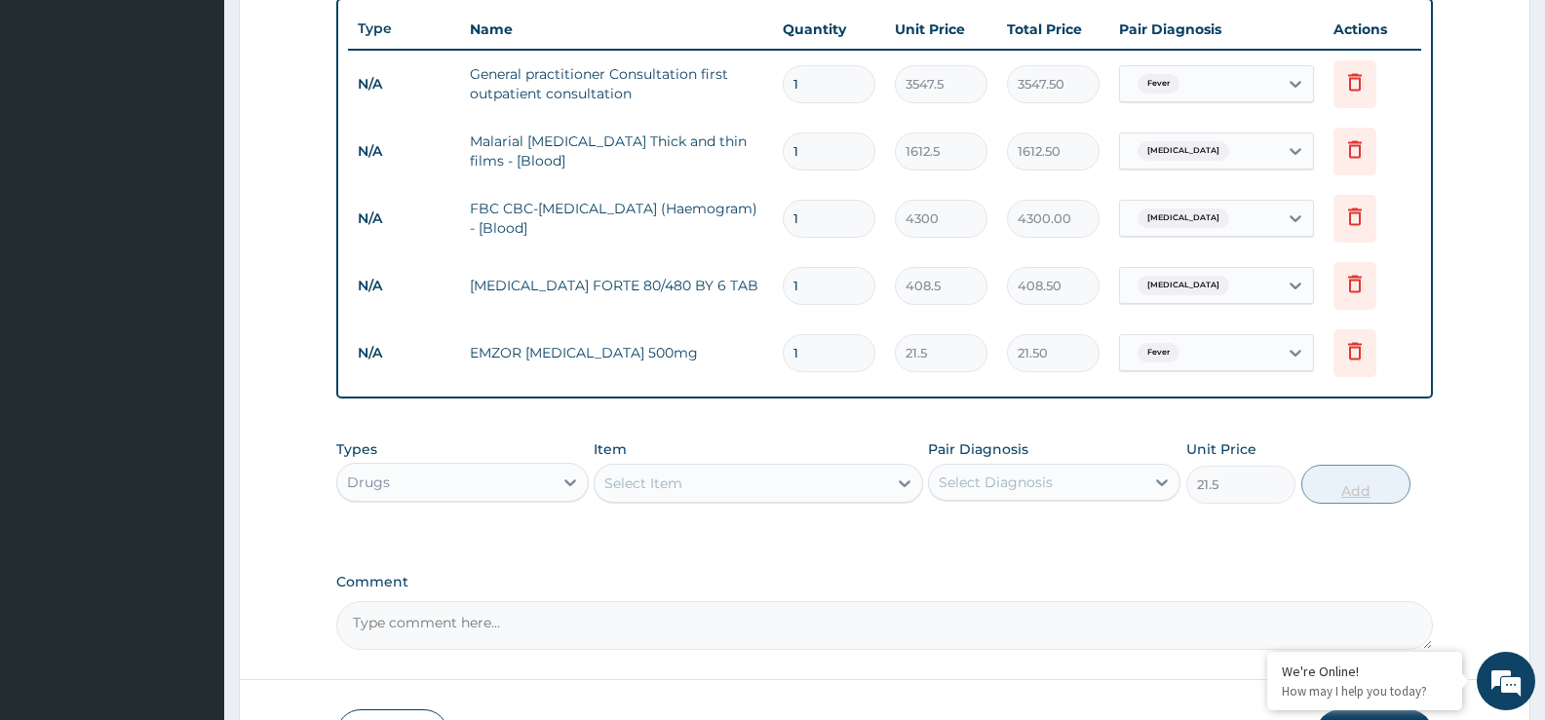
type input "0"
drag, startPoint x: 704, startPoint y: 484, endPoint x: 776, endPoint y: 459, distance: 76.5
click at [709, 481] on div "Select Item" at bounding box center [740, 483] width 291 height 31
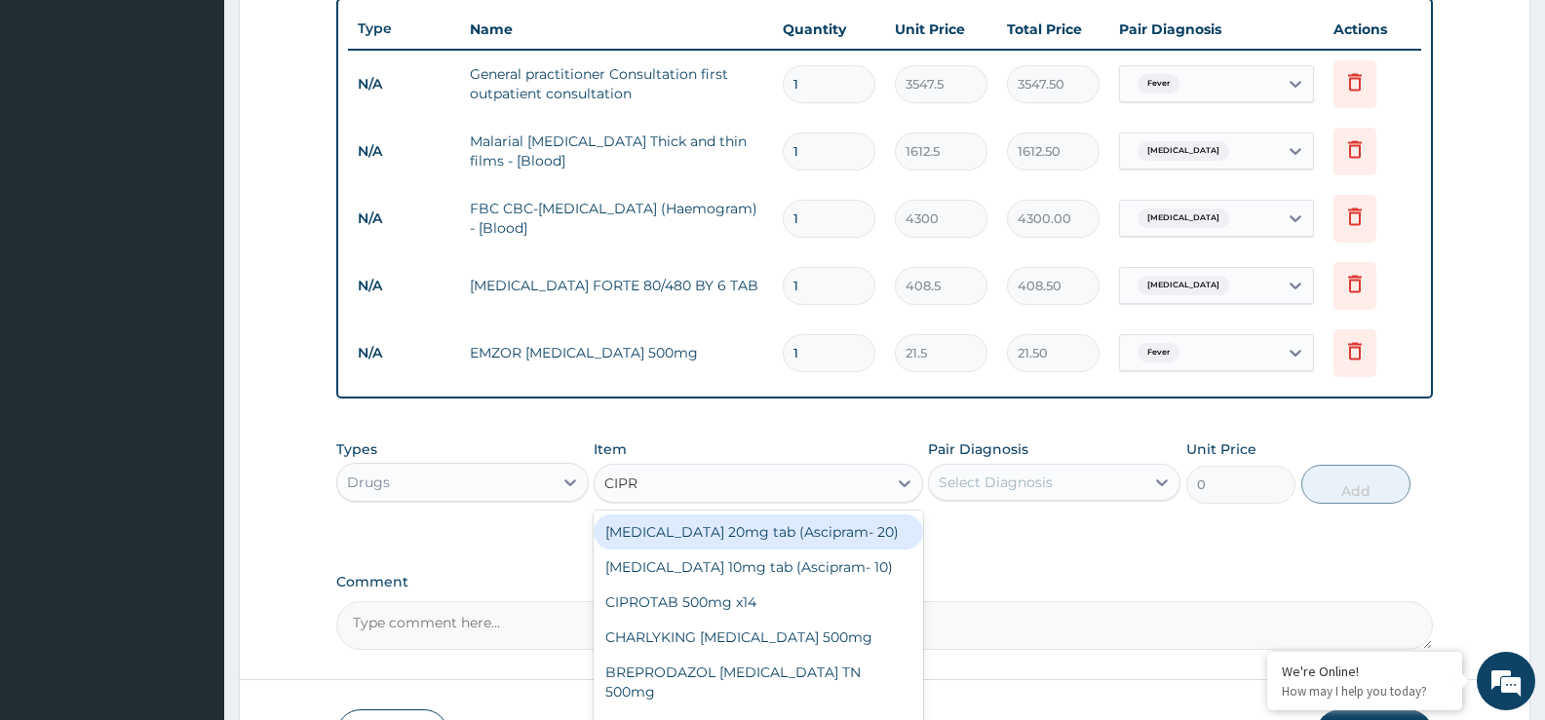
type input "CIPRO"
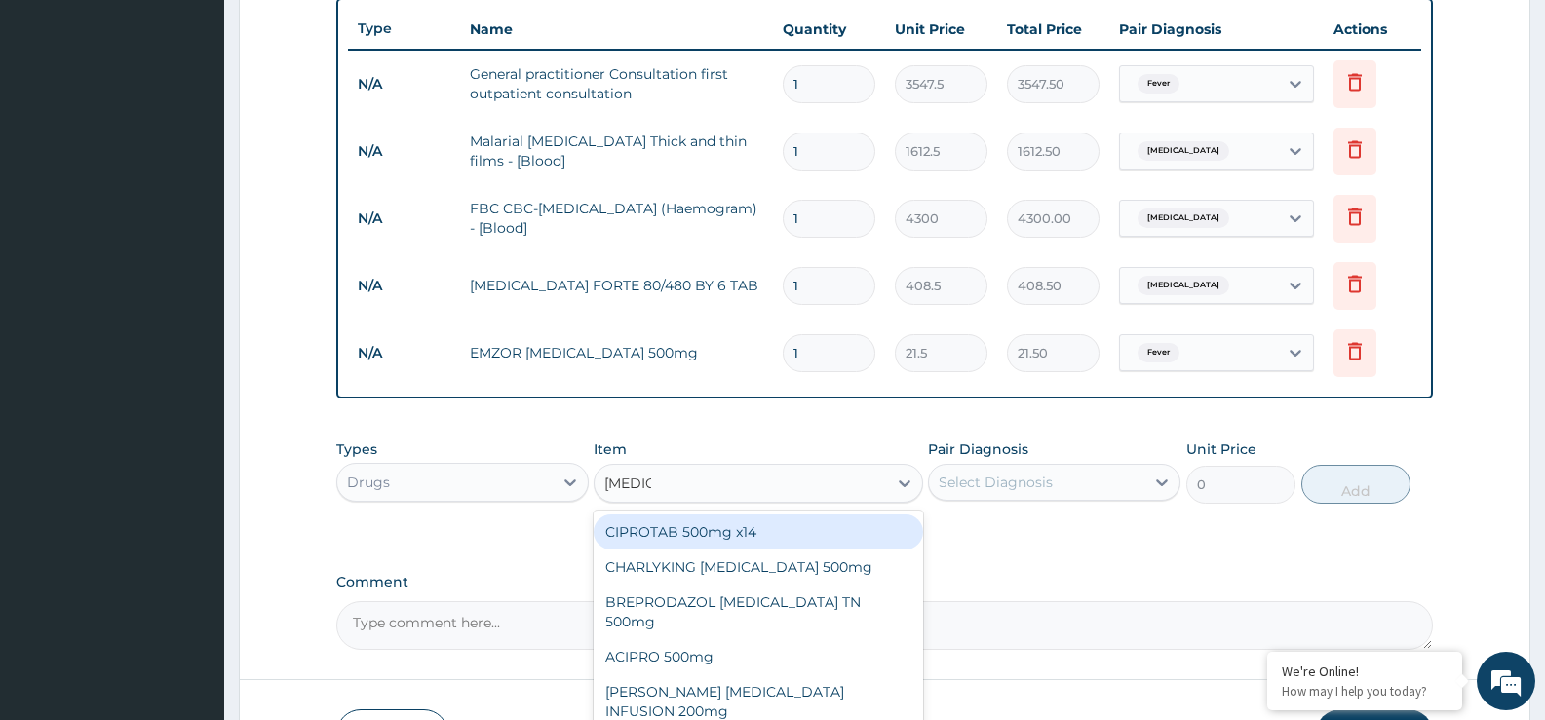
click at [726, 533] on div "CIPROTAB 500mg x14" at bounding box center [758, 532] width 329 height 35
type input "290.25"
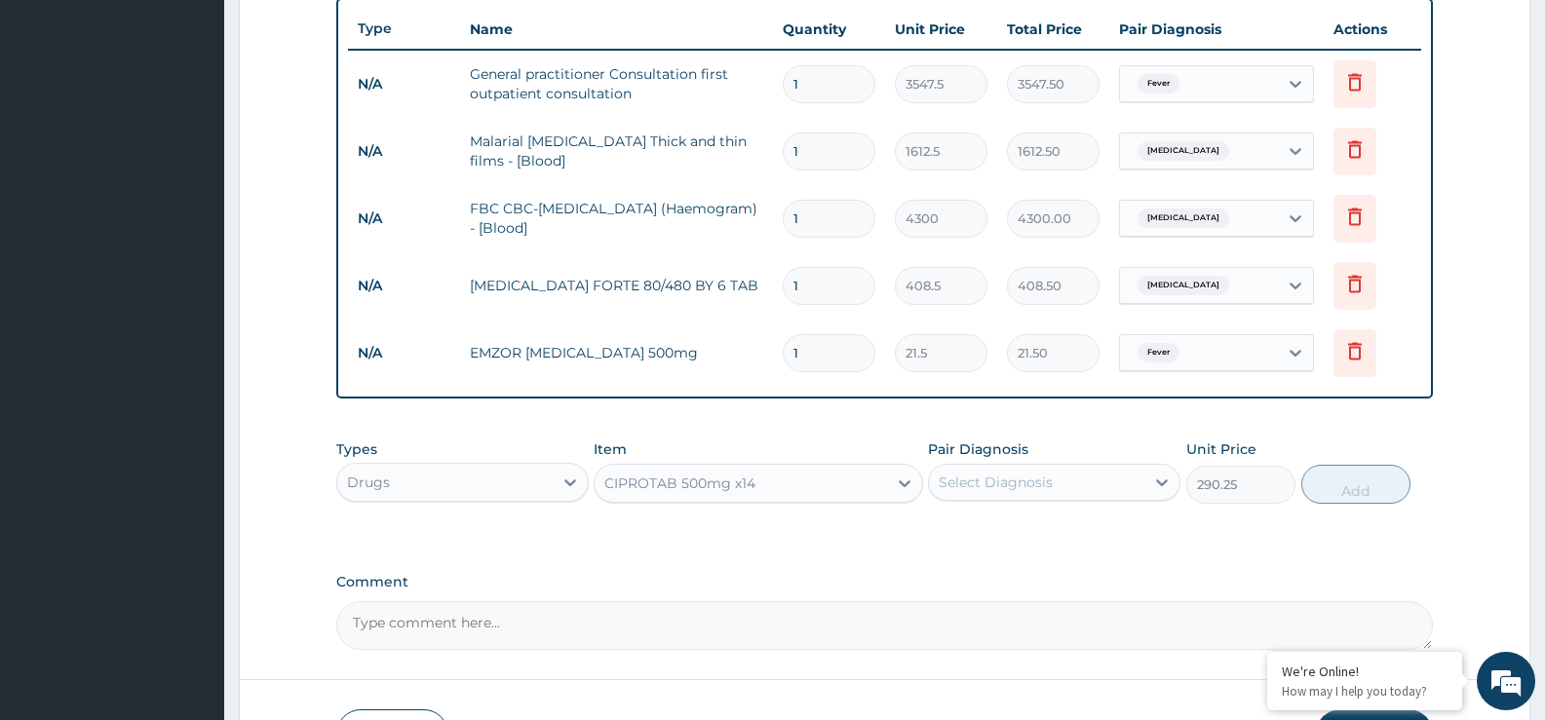
click at [1005, 483] on div "Select Diagnosis" at bounding box center [996, 482] width 114 height 19
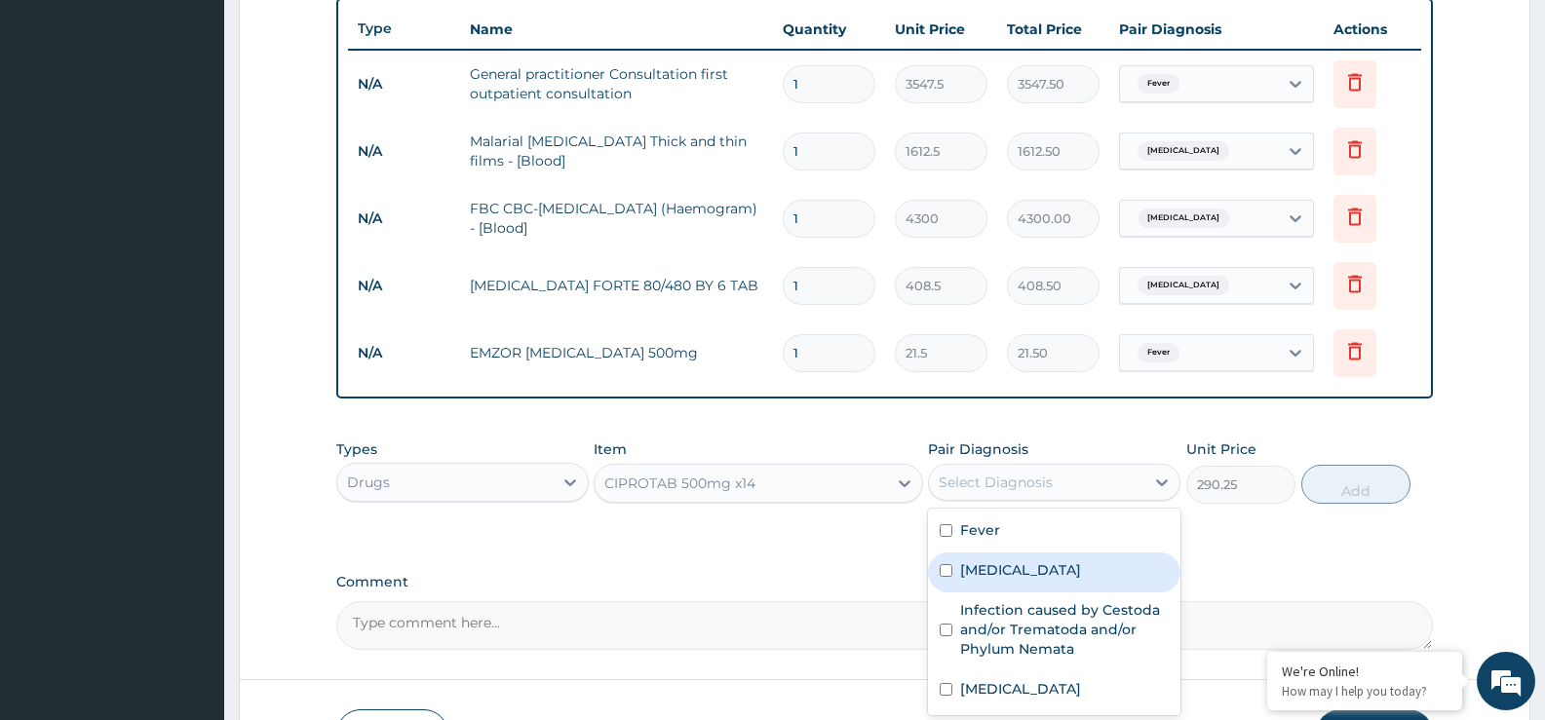
click at [1018, 562] on label "[MEDICAL_DATA]" at bounding box center [1020, 569] width 121 height 19
checkbox input "true"
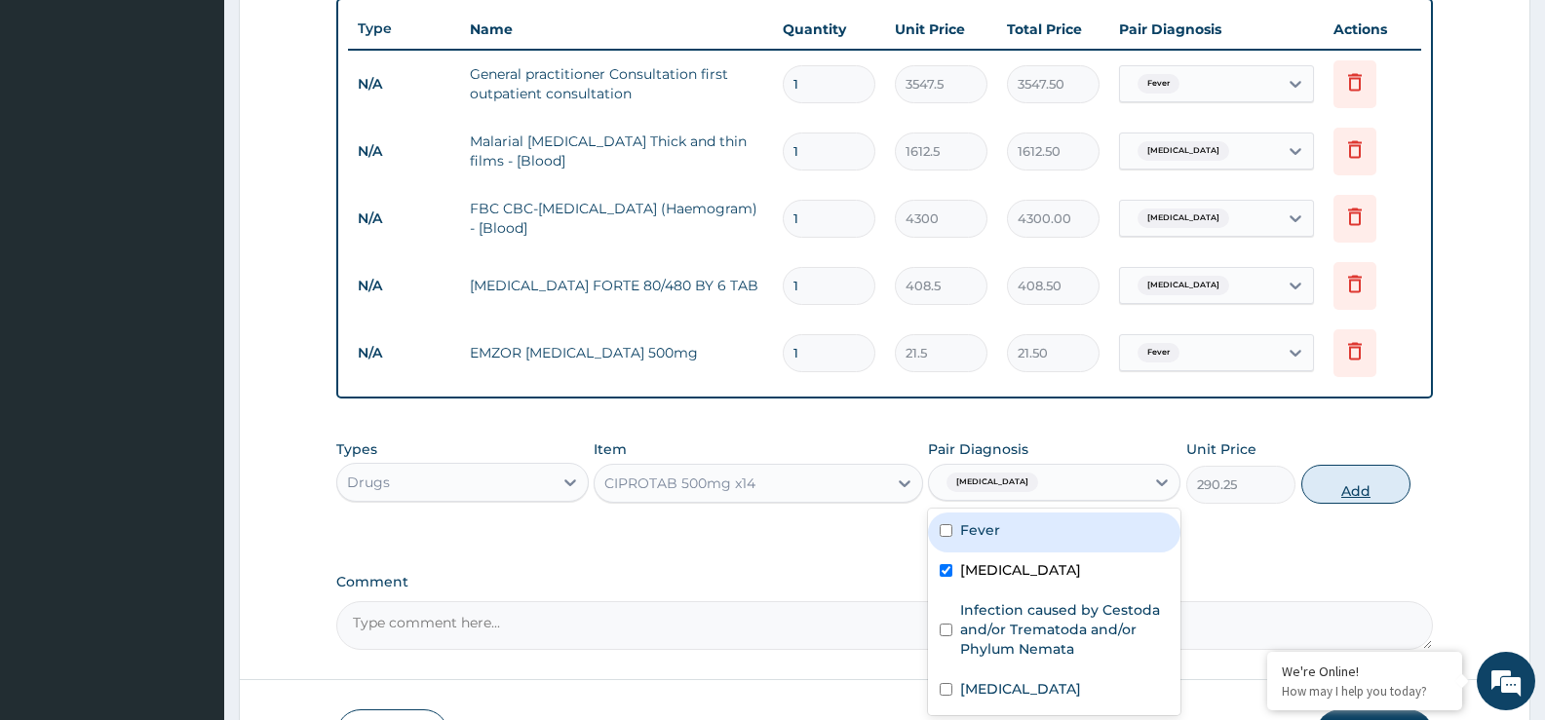
click at [1360, 489] on button "Add" at bounding box center [1355, 484] width 109 height 39
type input "0"
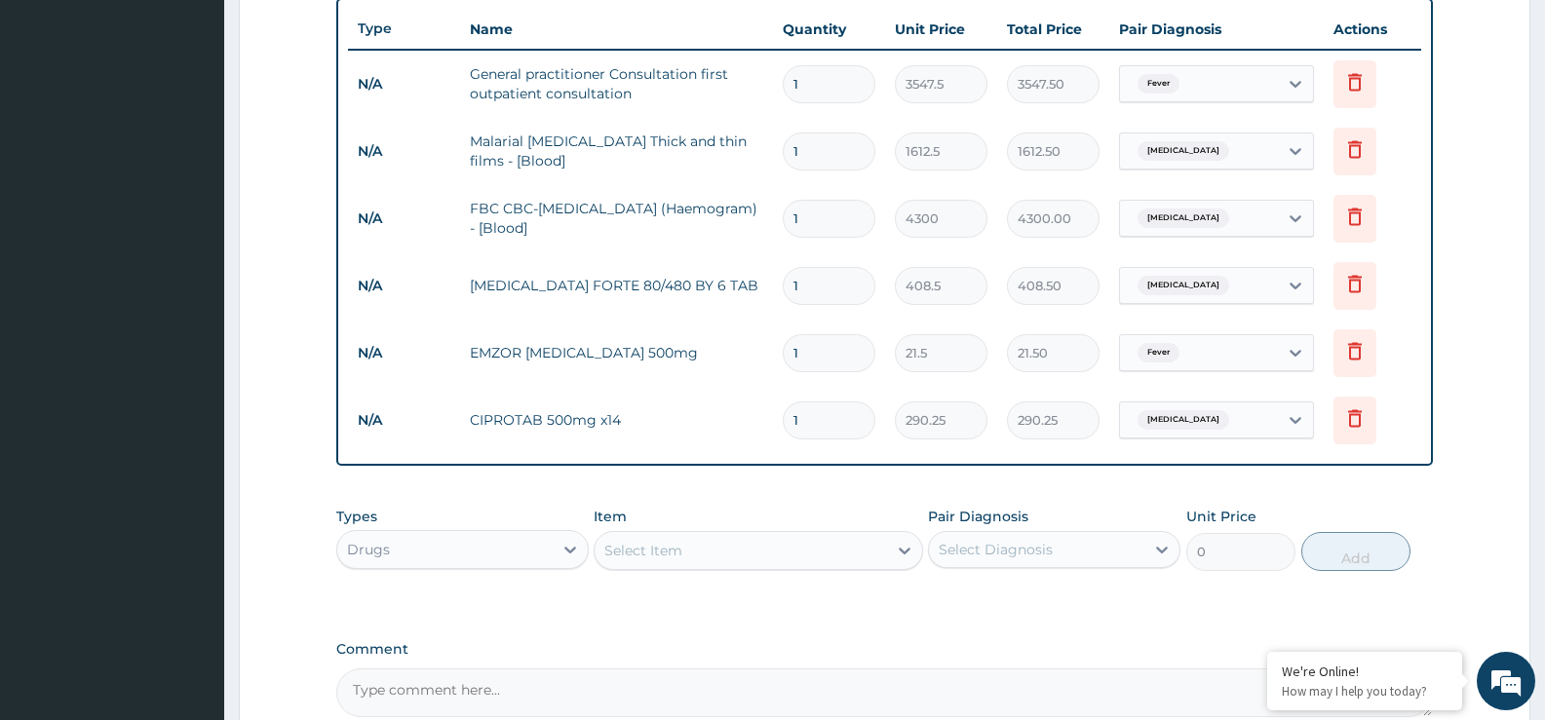
click at [624, 553] on div "Select Item" at bounding box center [643, 550] width 78 height 19
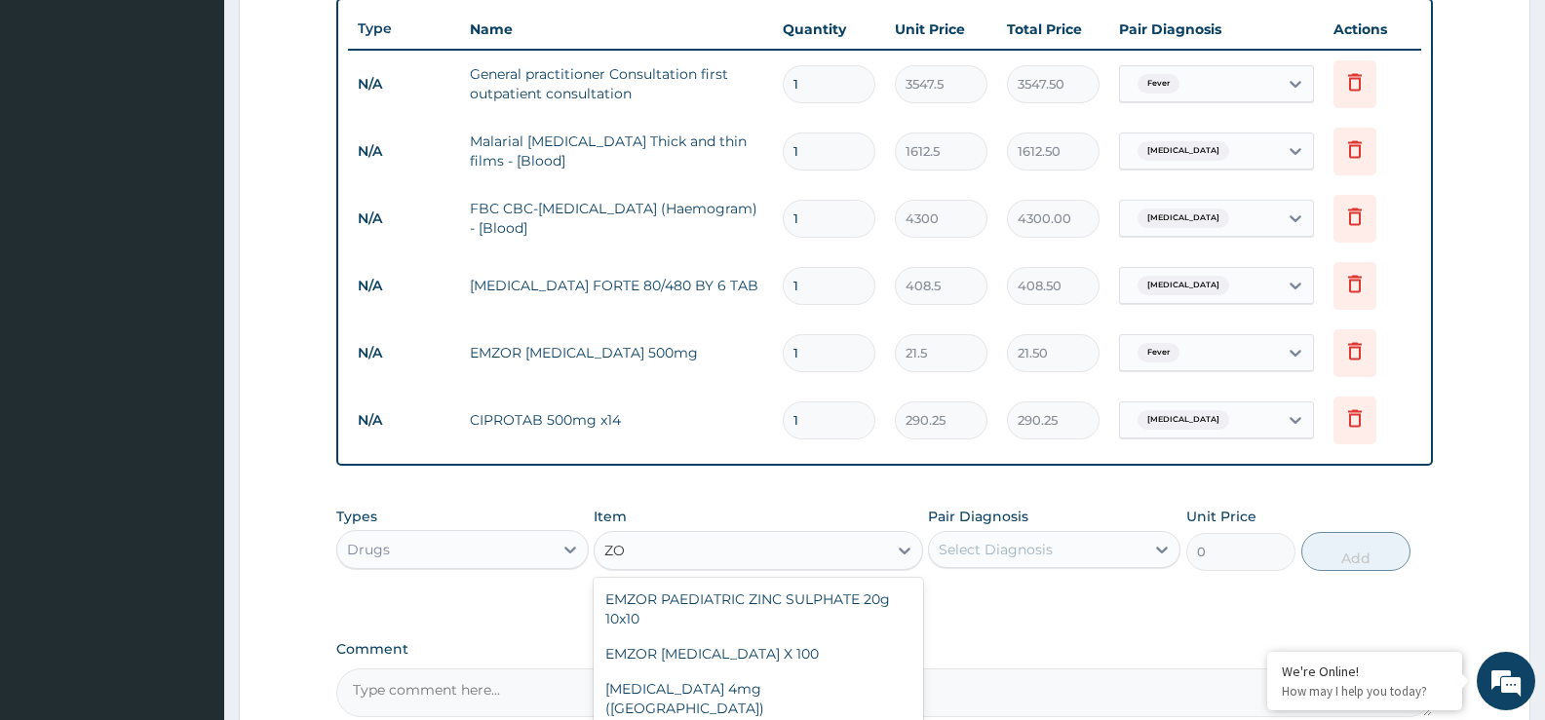
type input "Z"
type input "A"
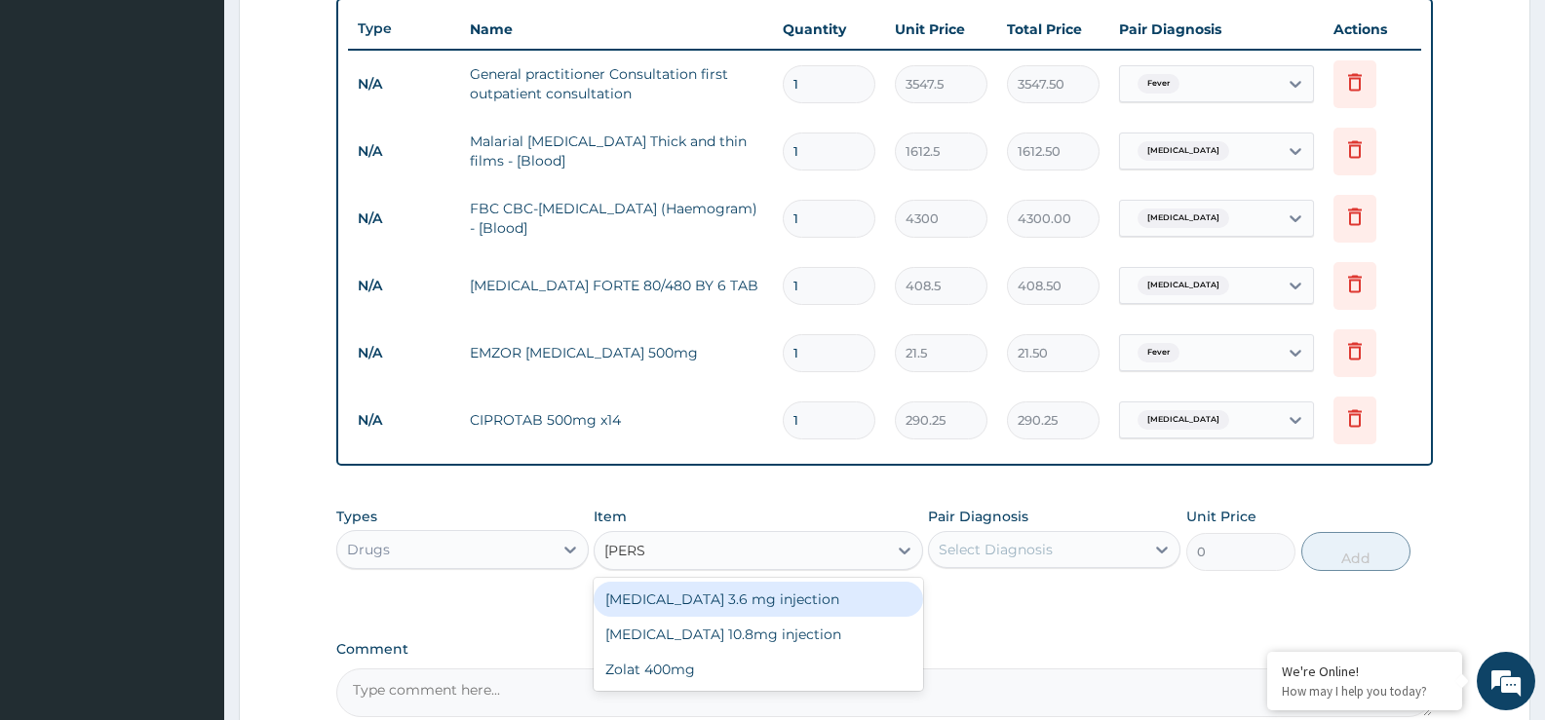
type input "ZOLAT"
click at [646, 594] on div "Zolat 400mg" at bounding box center [758, 599] width 329 height 35
type input "376.25"
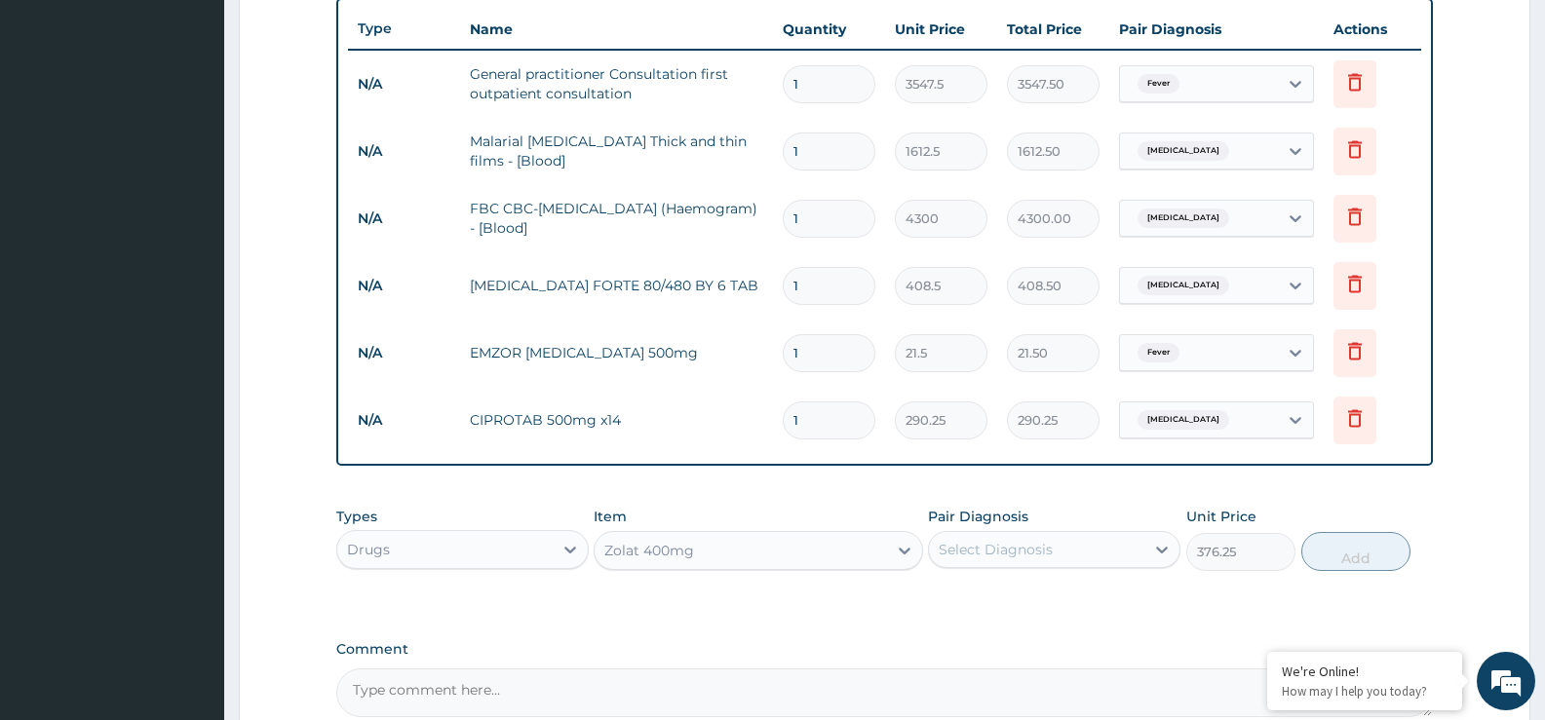
click at [995, 554] on div "Select Diagnosis" at bounding box center [996, 549] width 114 height 19
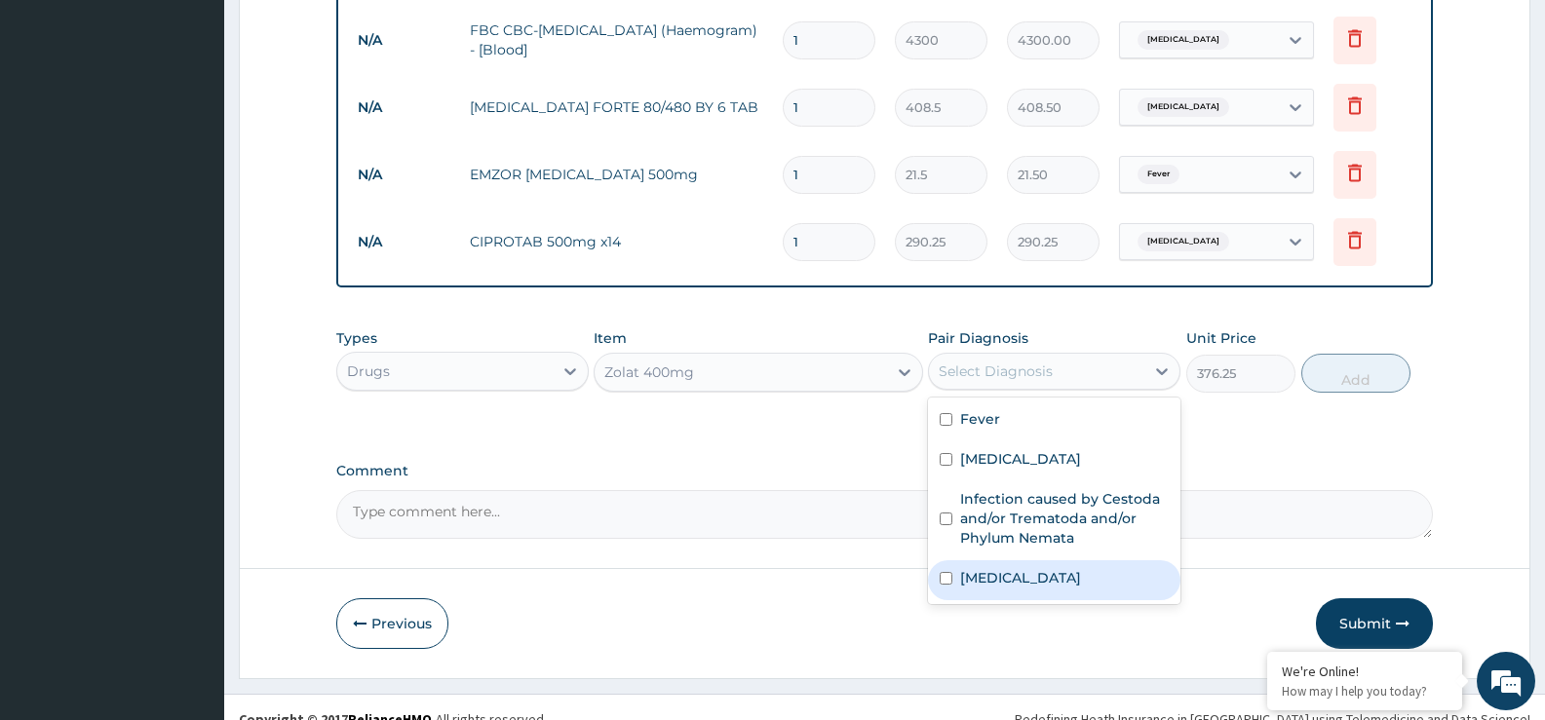
scroll to position [922, 0]
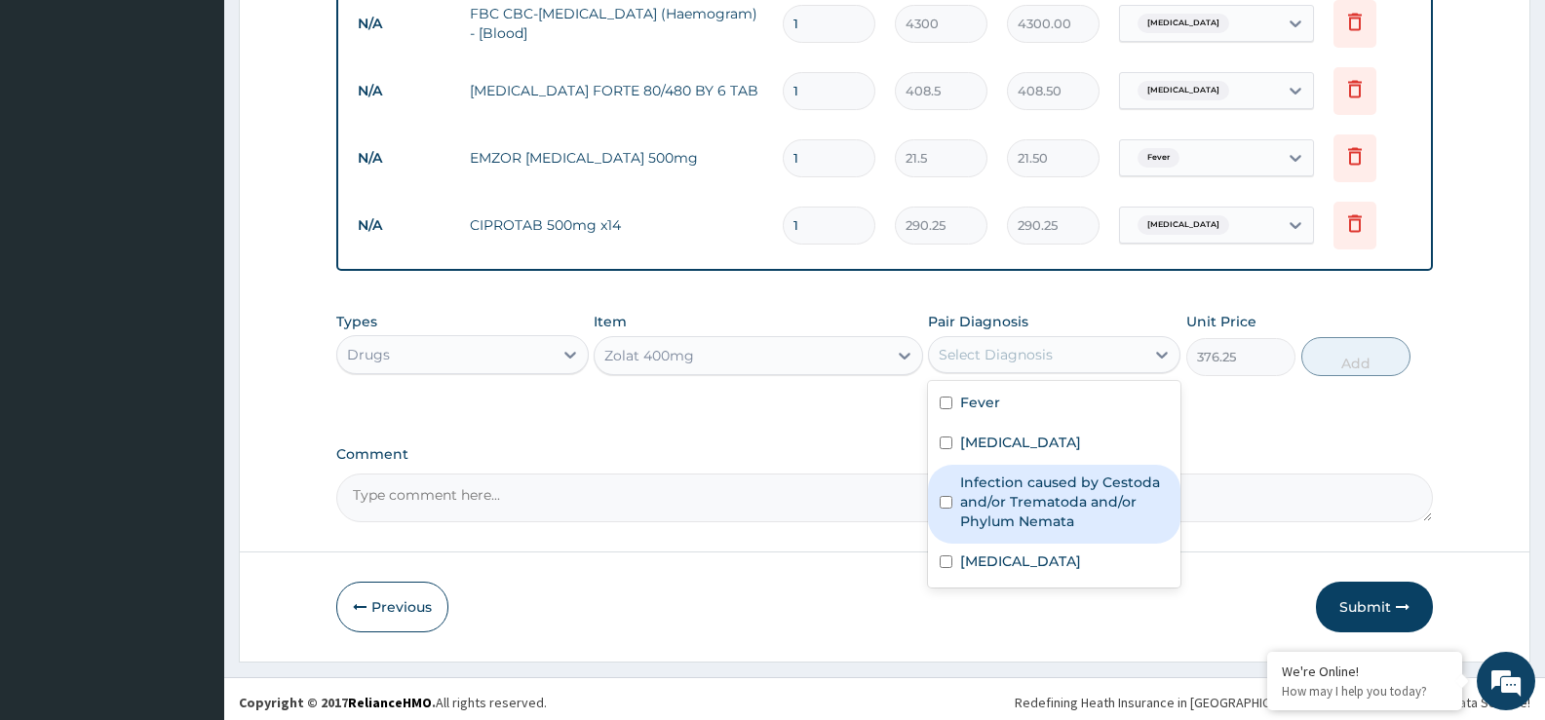
click at [990, 509] on label "Infection caused by Cestoda and/or Trematoda and/or Phylum Nemata" at bounding box center [1064, 502] width 209 height 58
checkbox input "true"
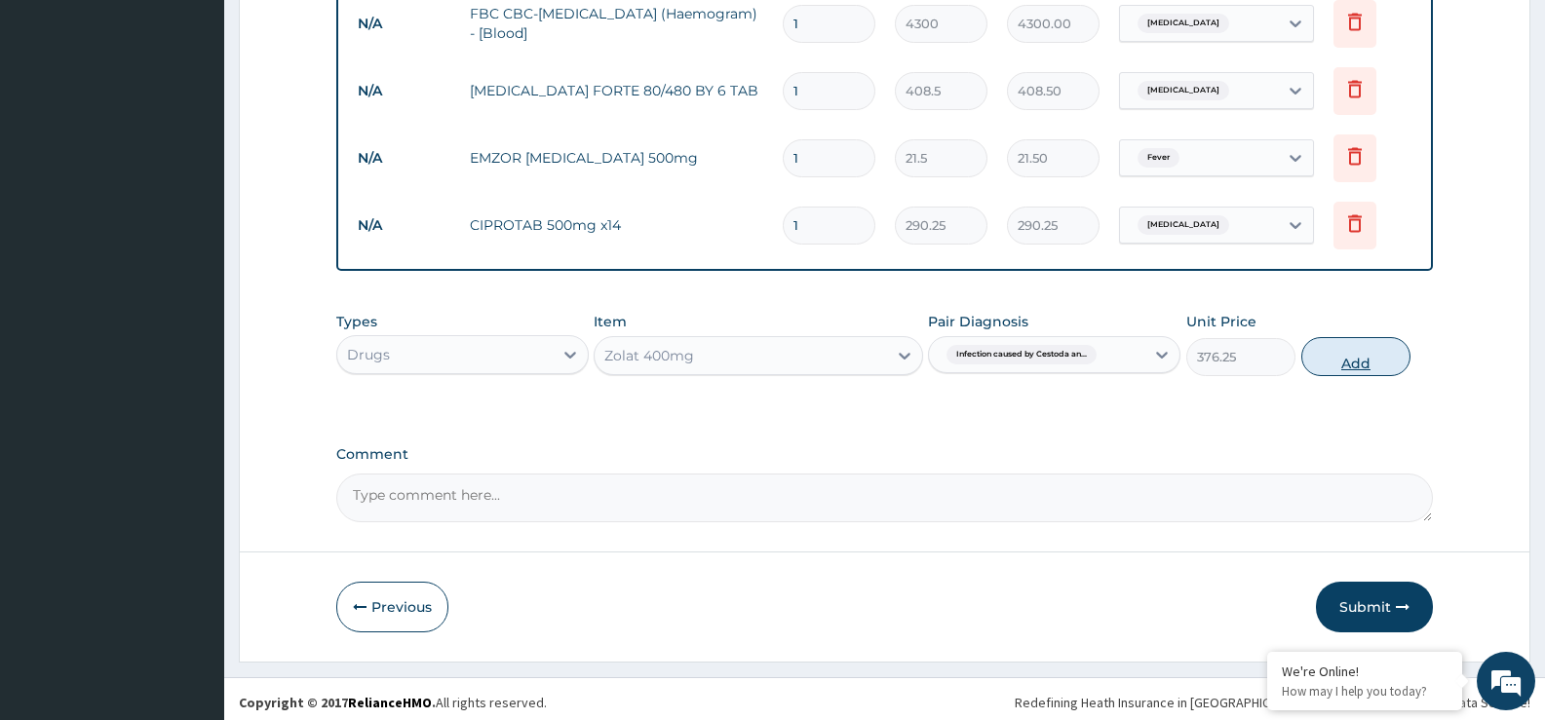
click at [1321, 351] on button "Add" at bounding box center [1355, 356] width 109 height 39
type input "0"
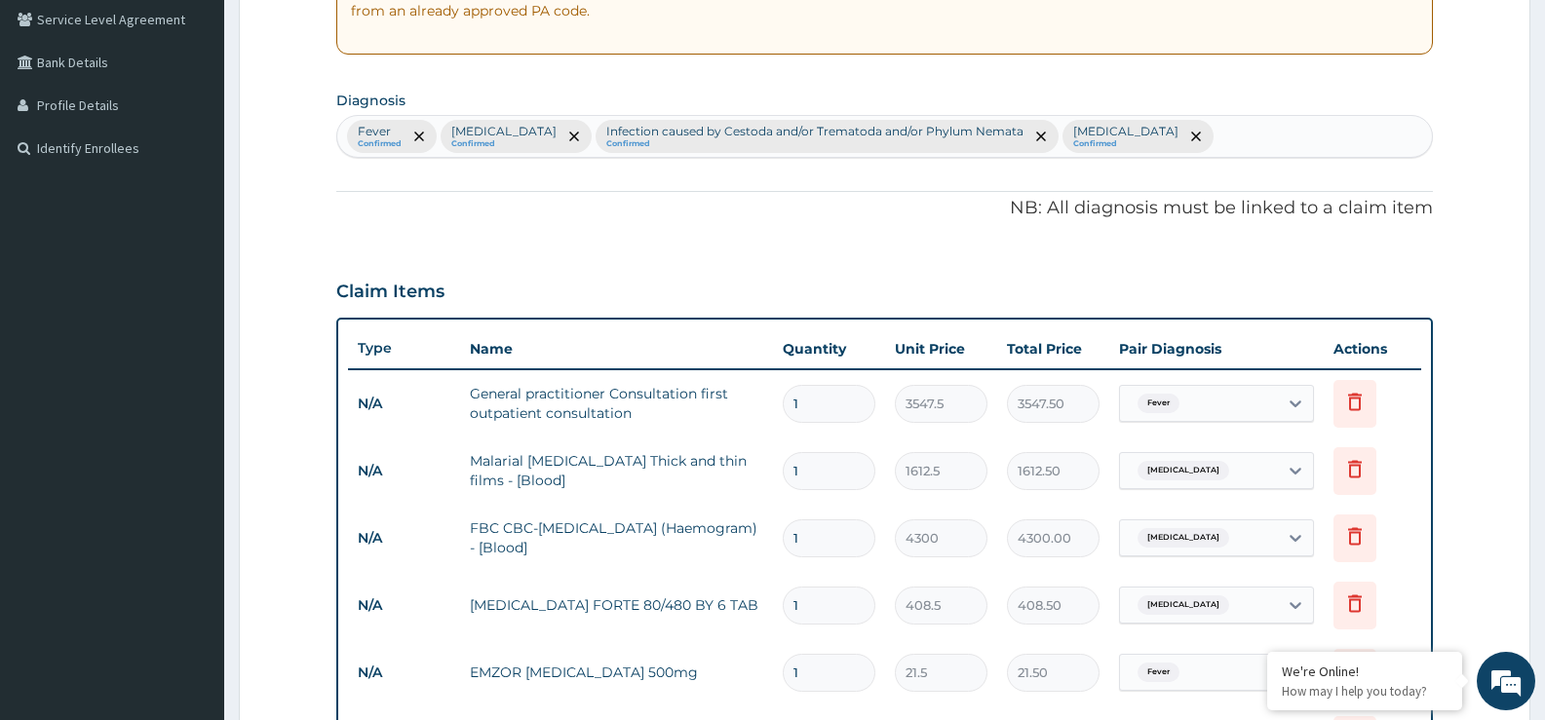
scroll to position [337, 0]
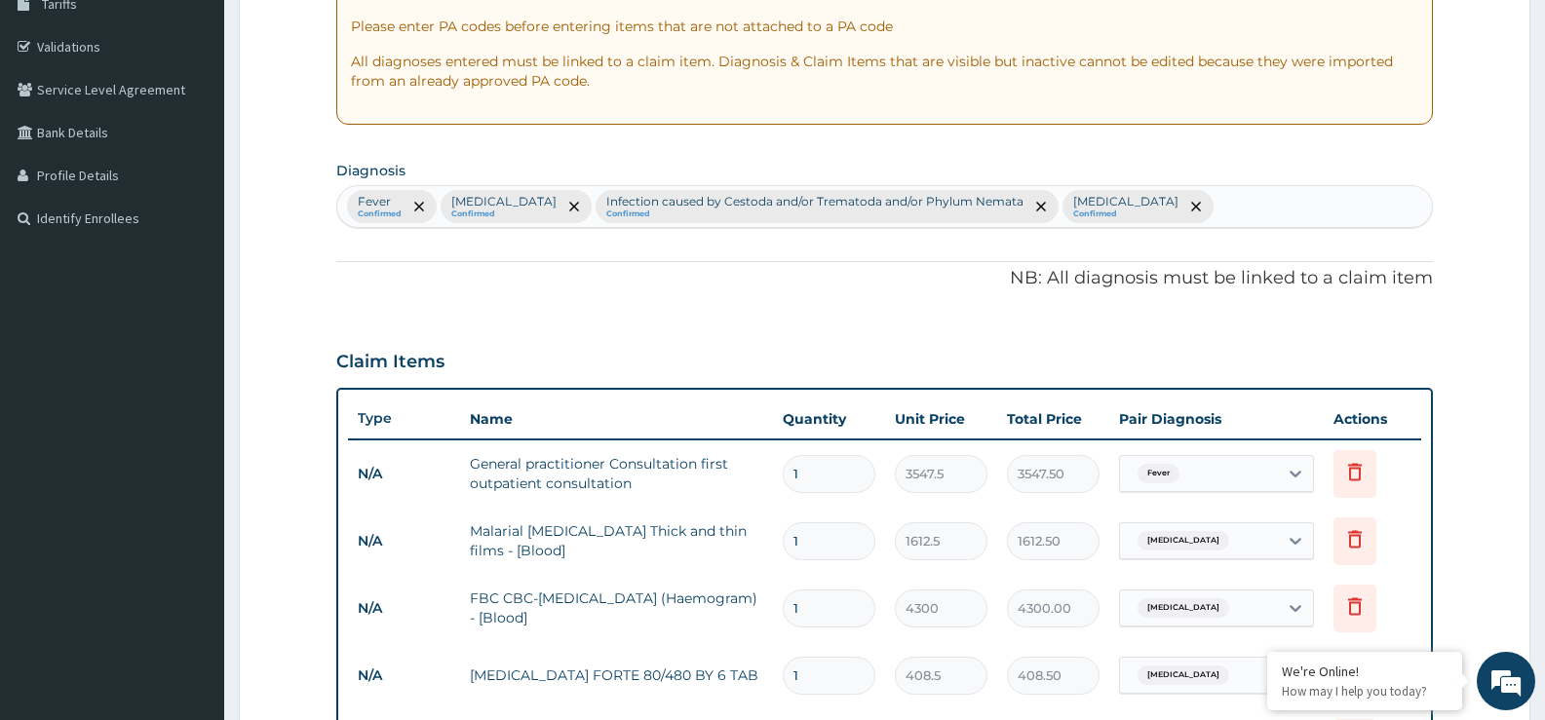
click at [1136, 208] on div "Fever Confirmed Enterocolitis Confirmed Infection caused by Cestoda and/or Trem…" at bounding box center [884, 206] width 1095 height 41
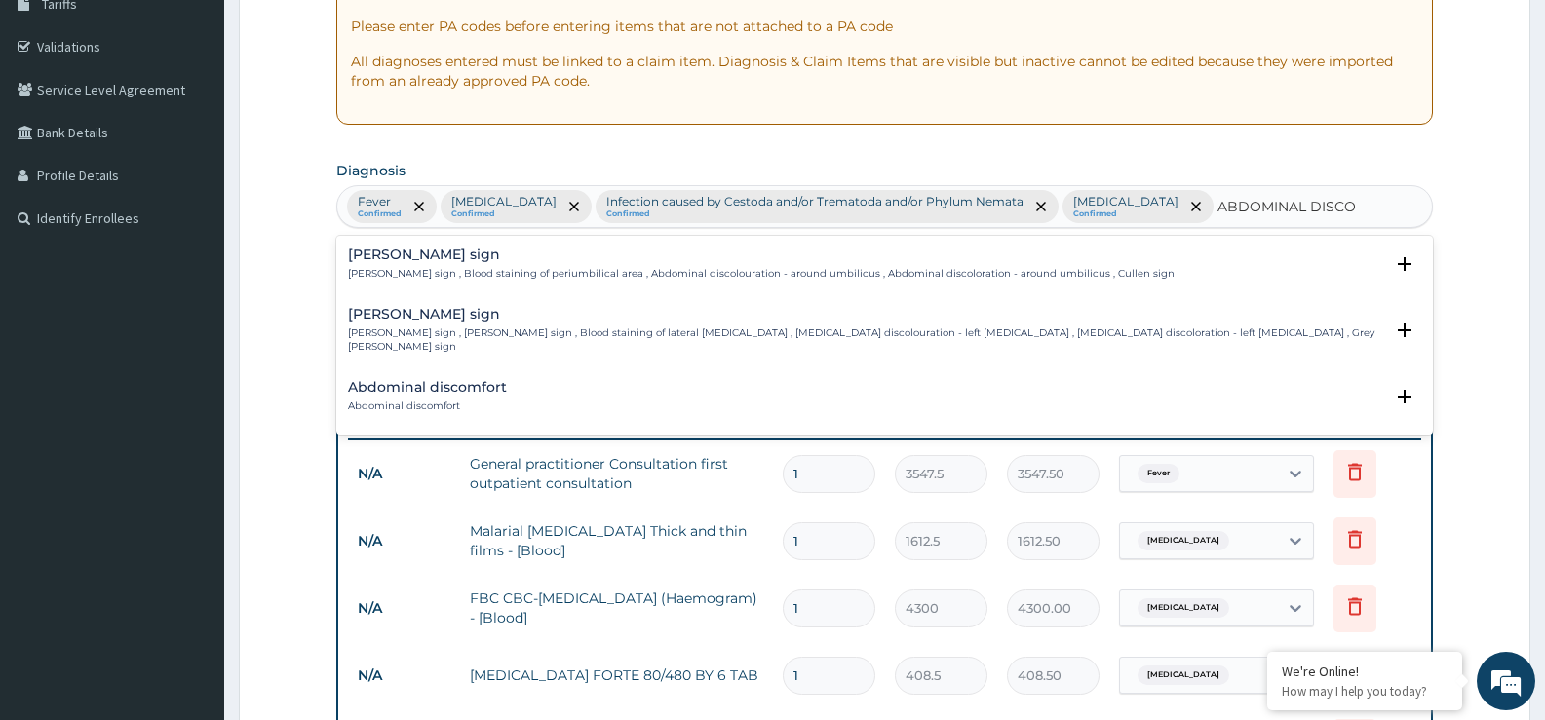
type input "ABDOMINAL DISCOM"
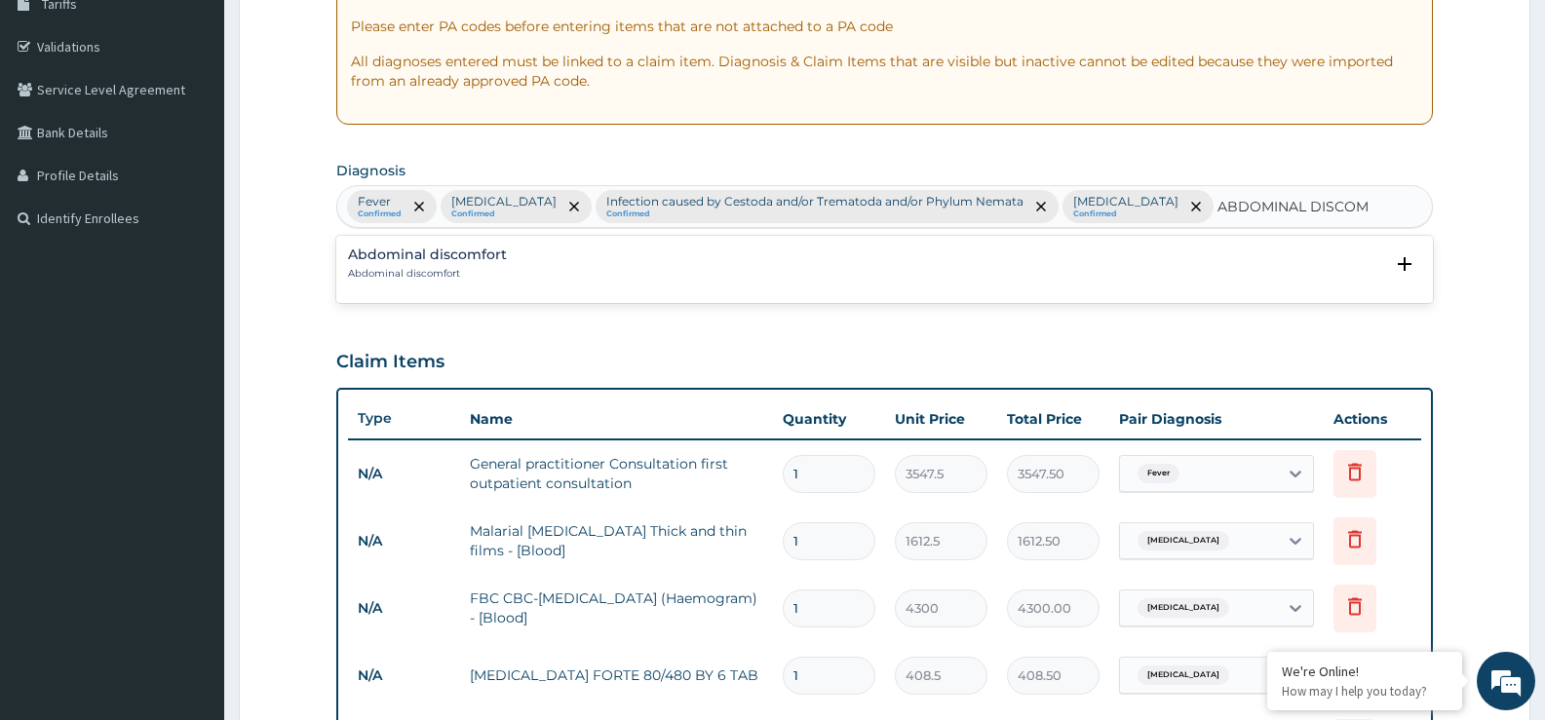
click at [451, 252] on h4 "Abdominal discomfort" at bounding box center [427, 255] width 159 height 15
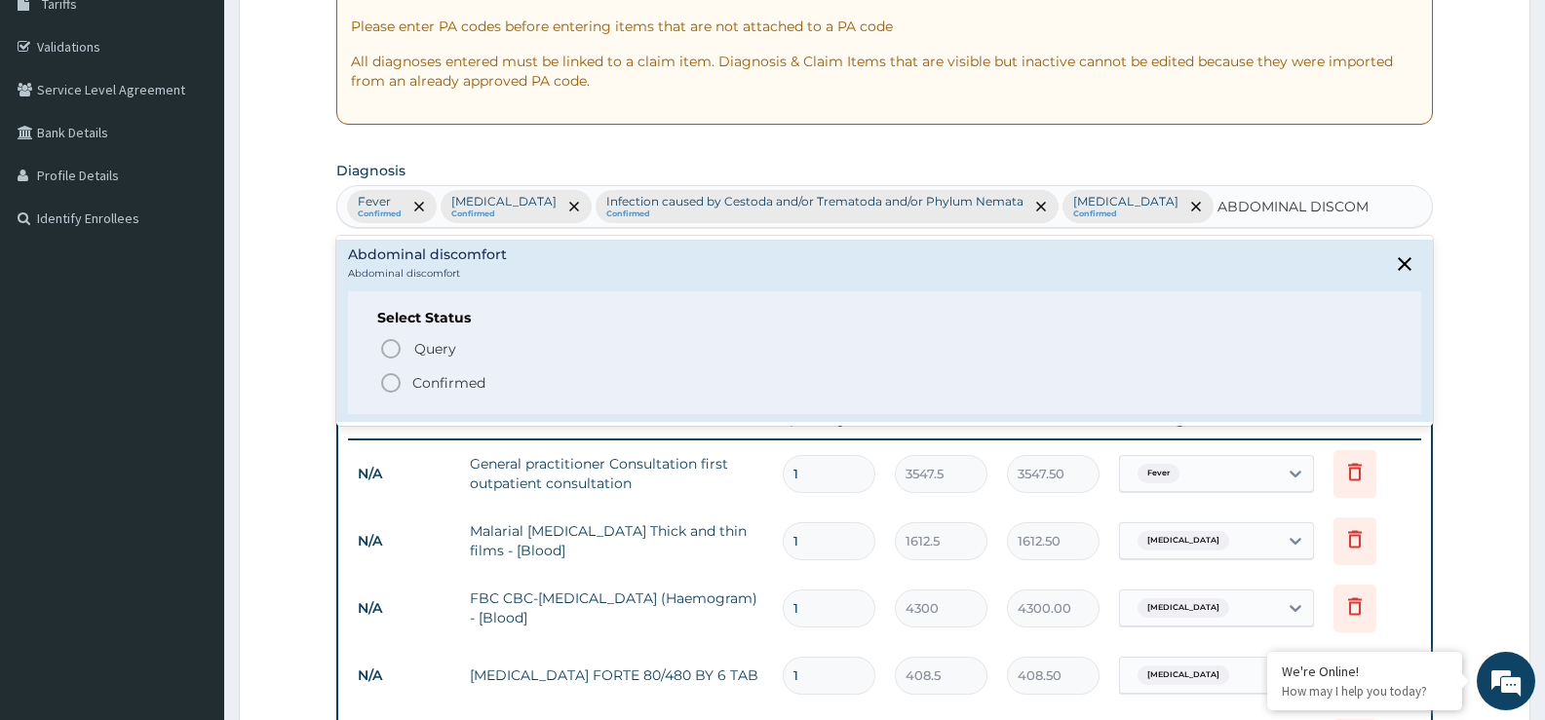
click at [440, 376] on p "Confirmed" at bounding box center [448, 382] width 73 height 19
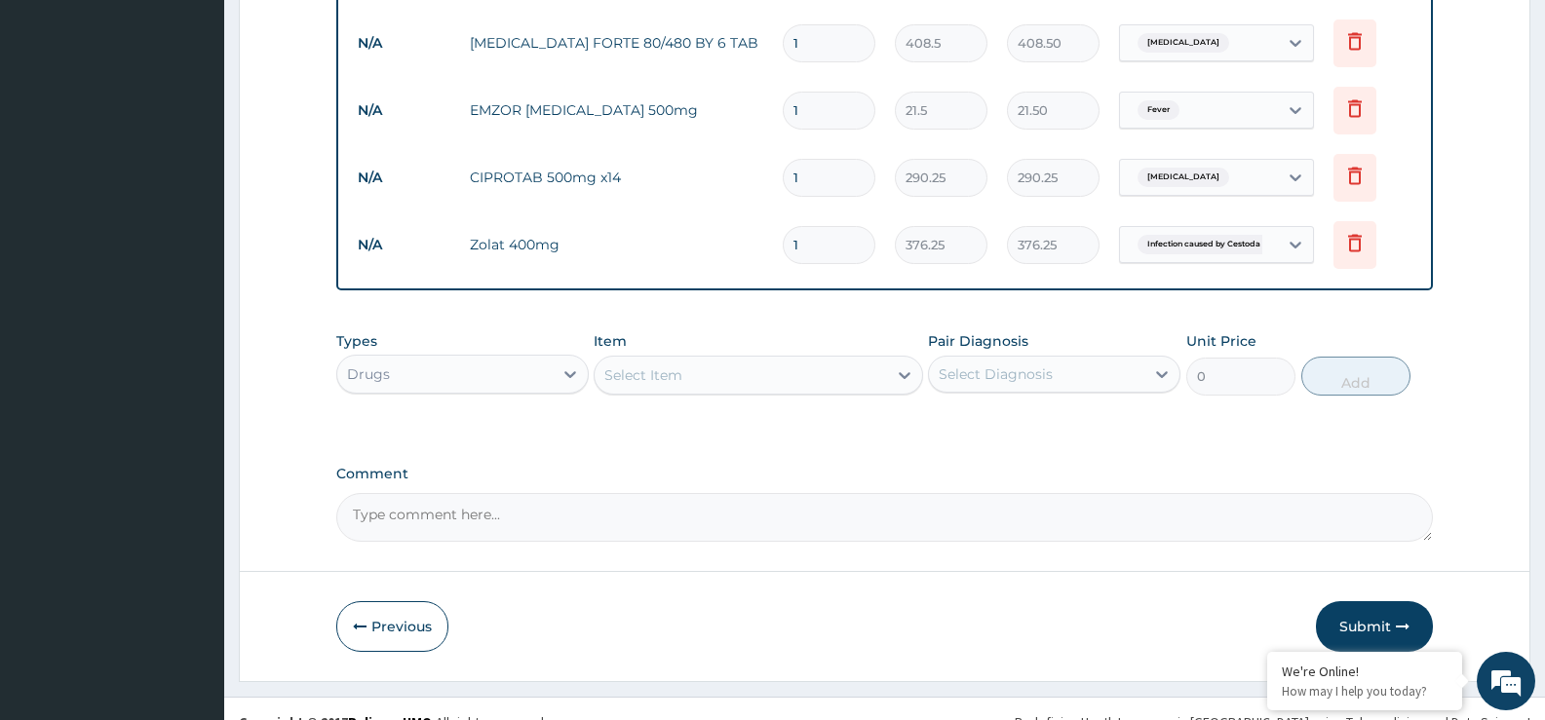
scroll to position [996, 0]
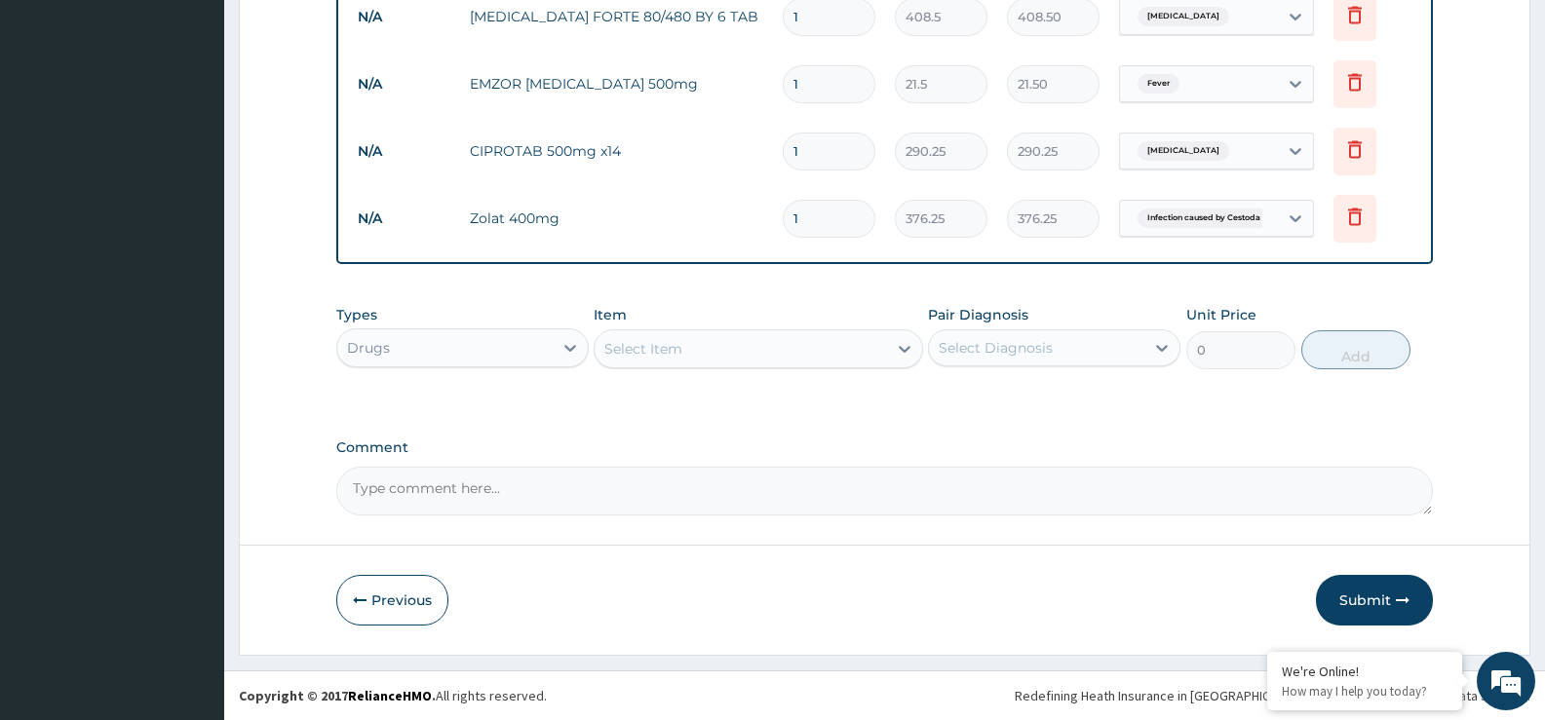
click at [698, 346] on div "Select Item" at bounding box center [740, 348] width 291 height 31
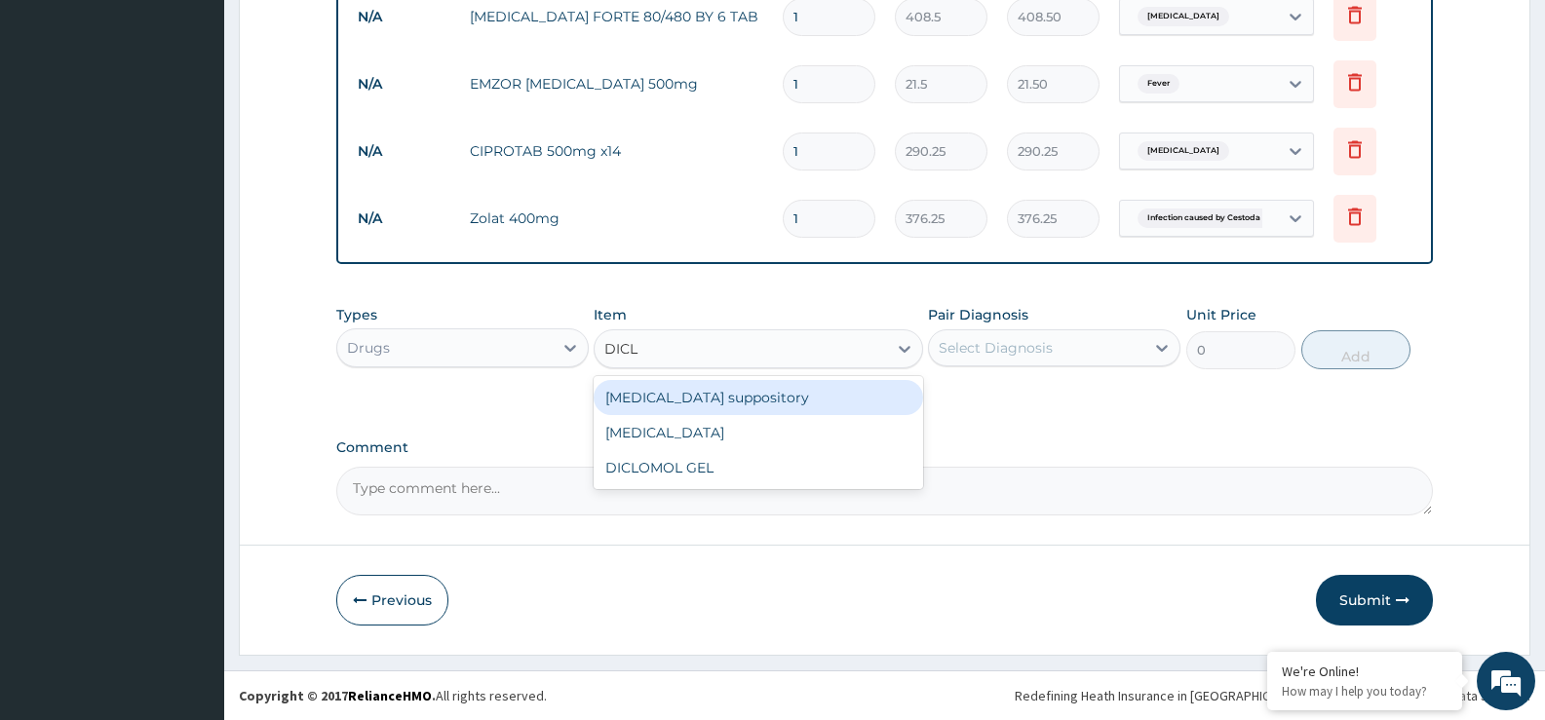
type input "DICLO"
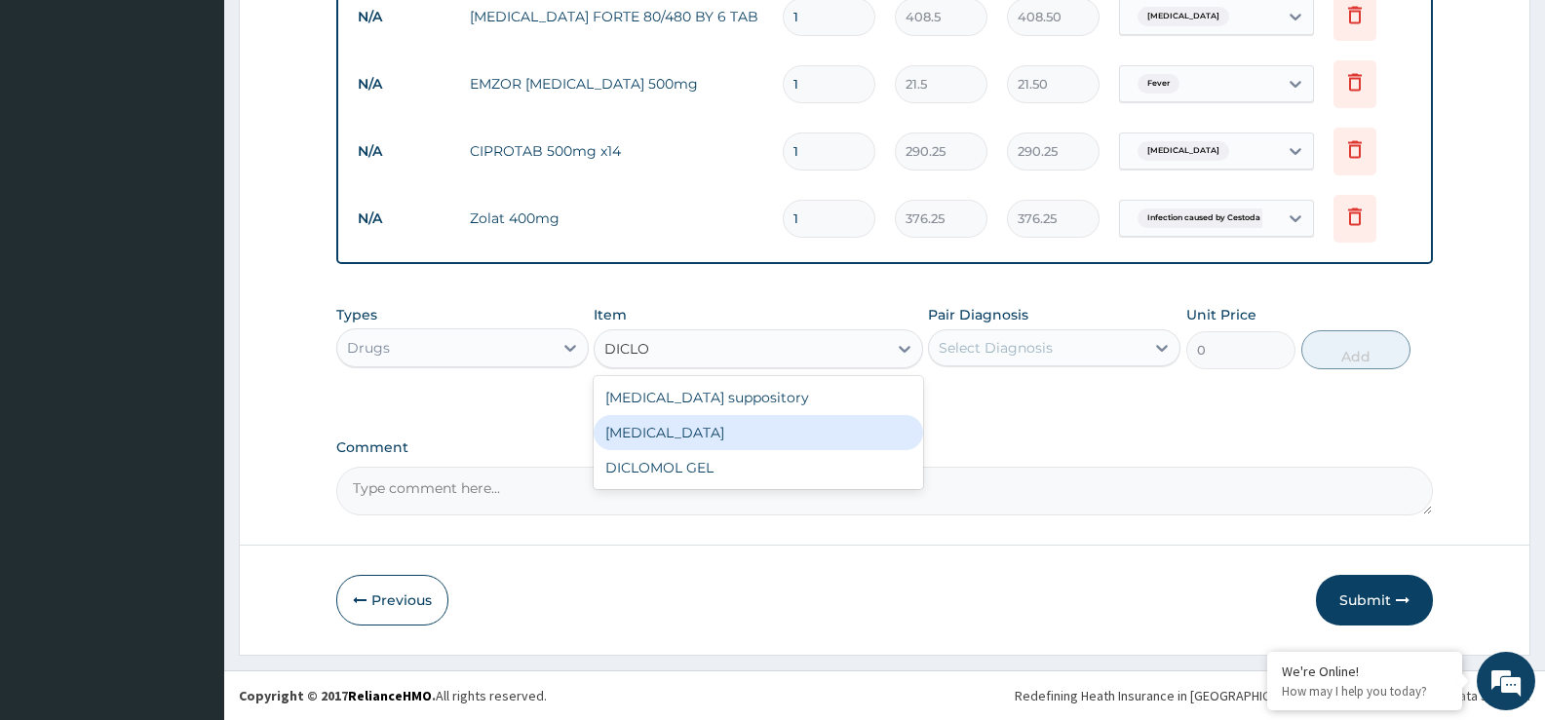
click at [715, 439] on div "Diclofenac" at bounding box center [758, 432] width 329 height 35
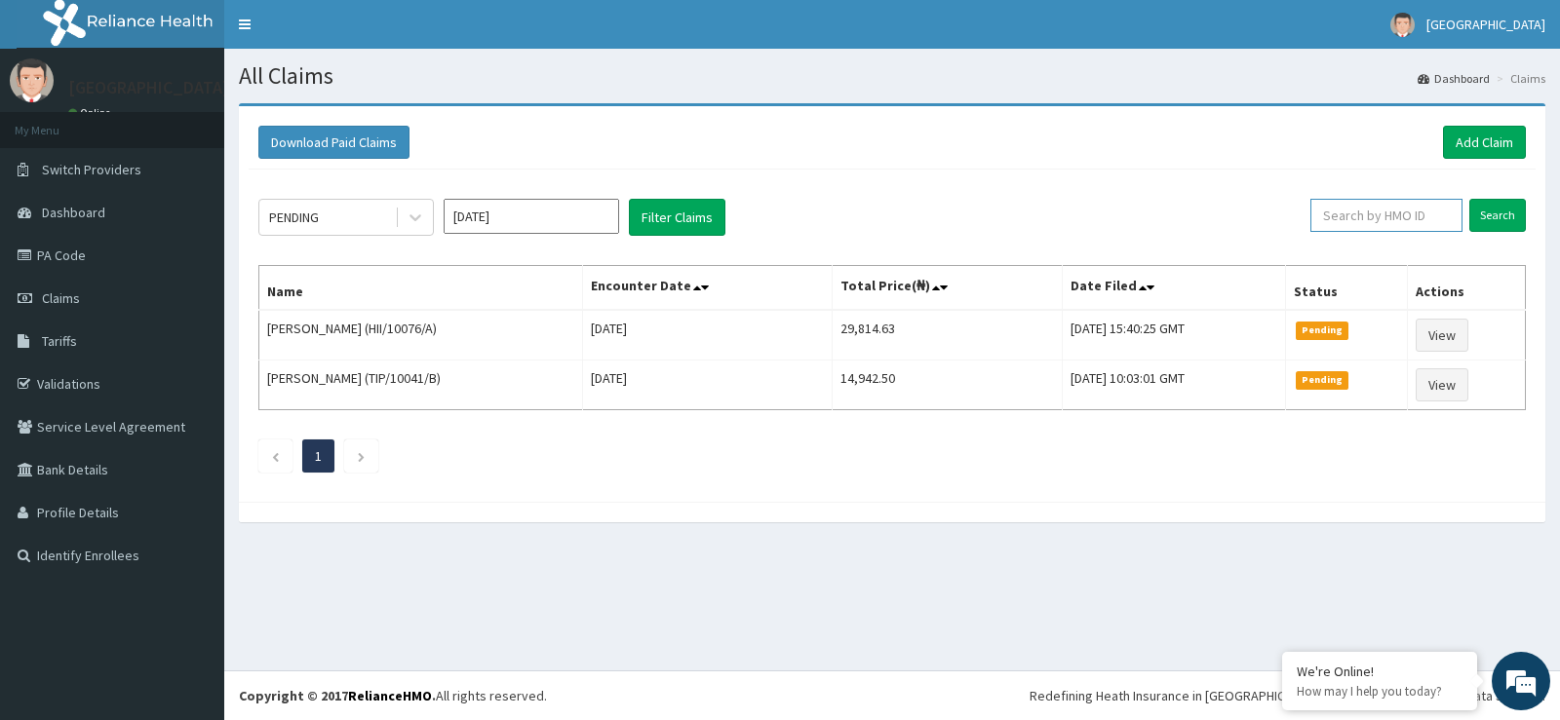
click at [1404, 216] on input "text" at bounding box center [1386, 215] width 153 height 33
type input "SFA/12590/A"
click at [1483, 212] on input "Search" at bounding box center [1497, 215] width 57 height 33
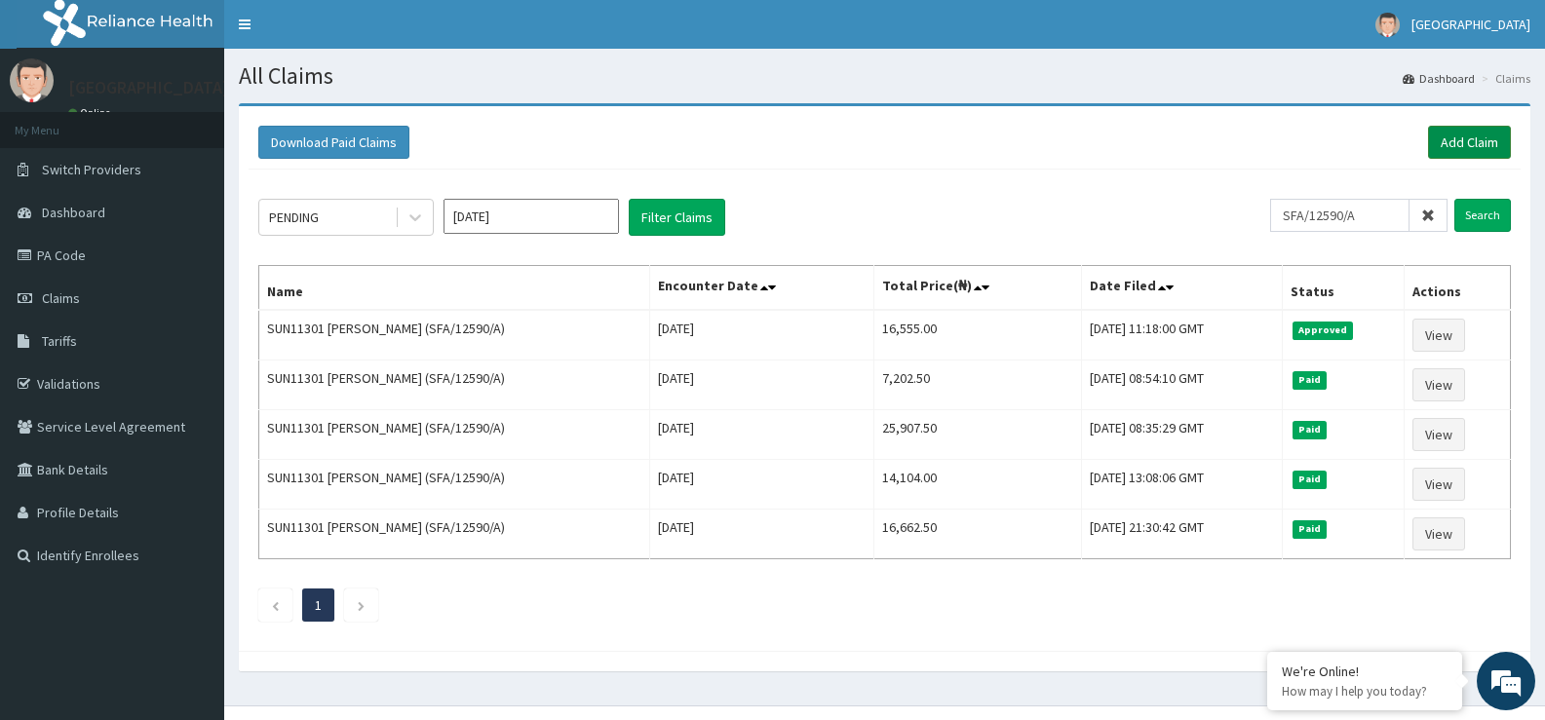
click at [1488, 136] on link "Add Claim" at bounding box center [1469, 142] width 83 height 33
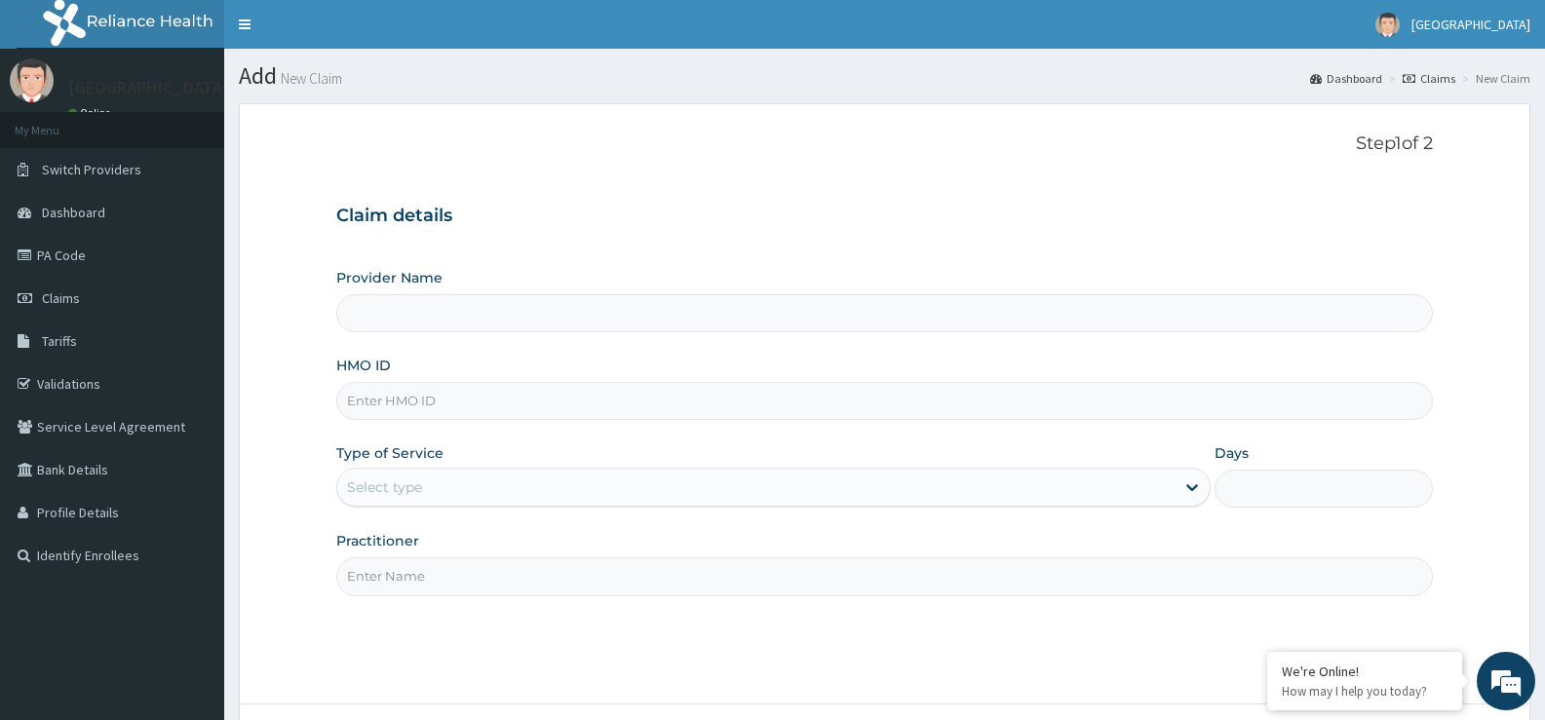
type input "[GEOGRAPHIC_DATA]"
click at [360, 410] on input "HMO ID" at bounding box center [884, 401] width 1097 height 38
type input "ERM/10248/C"
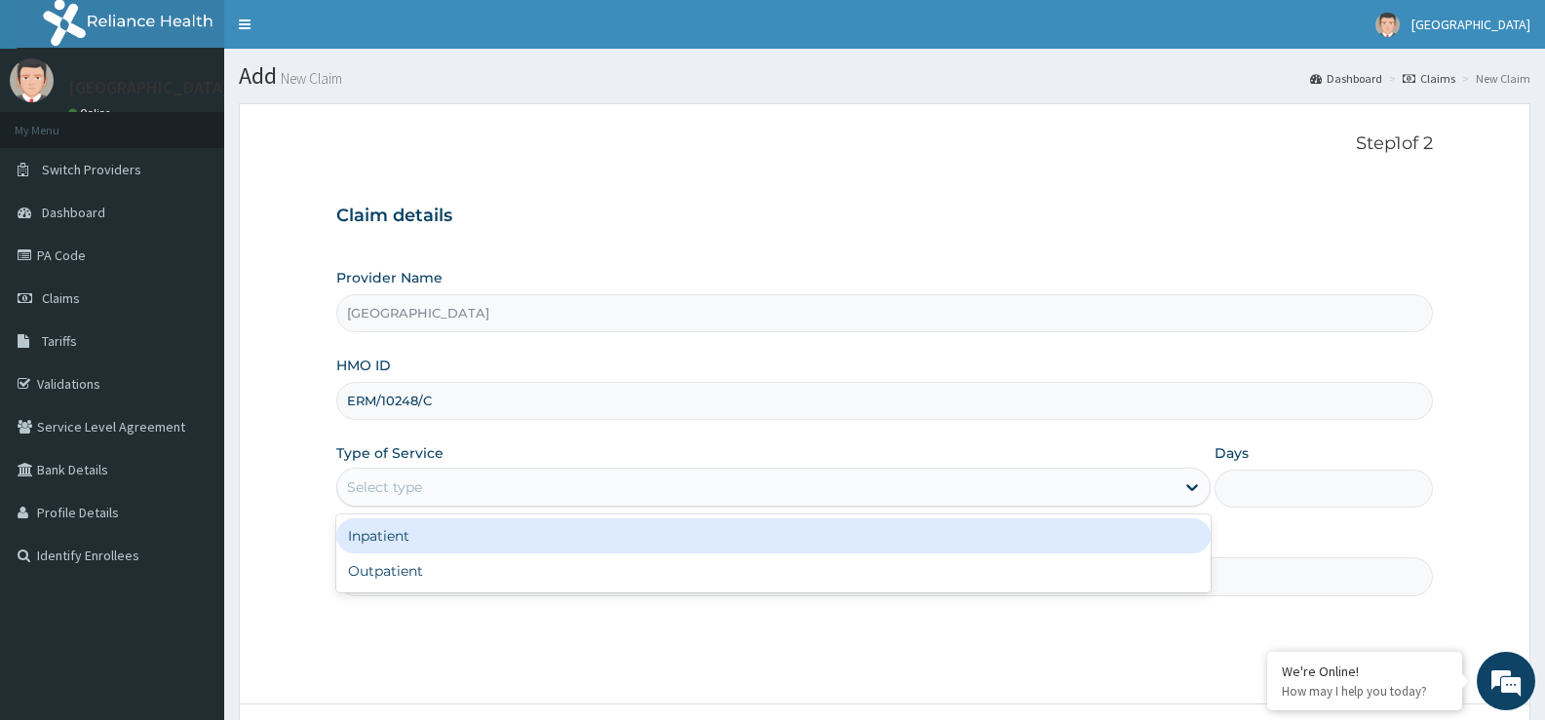
click at [389, 484] on div "Select type" at bounding box center [384, 487] width 75 height 19
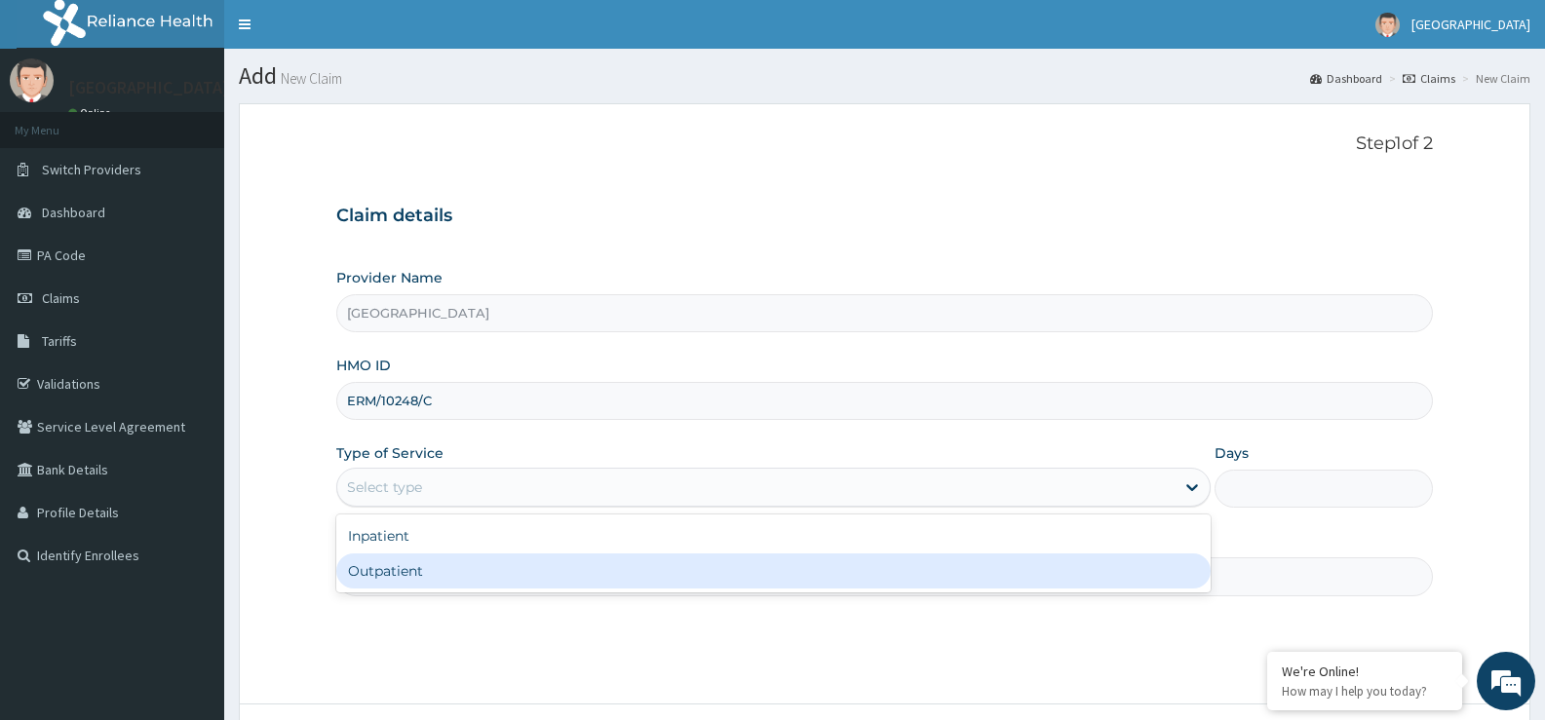
click at [378, 568] on div "Outpatient" at bounding box center [772, 571] width 873 height 35
type input "1"
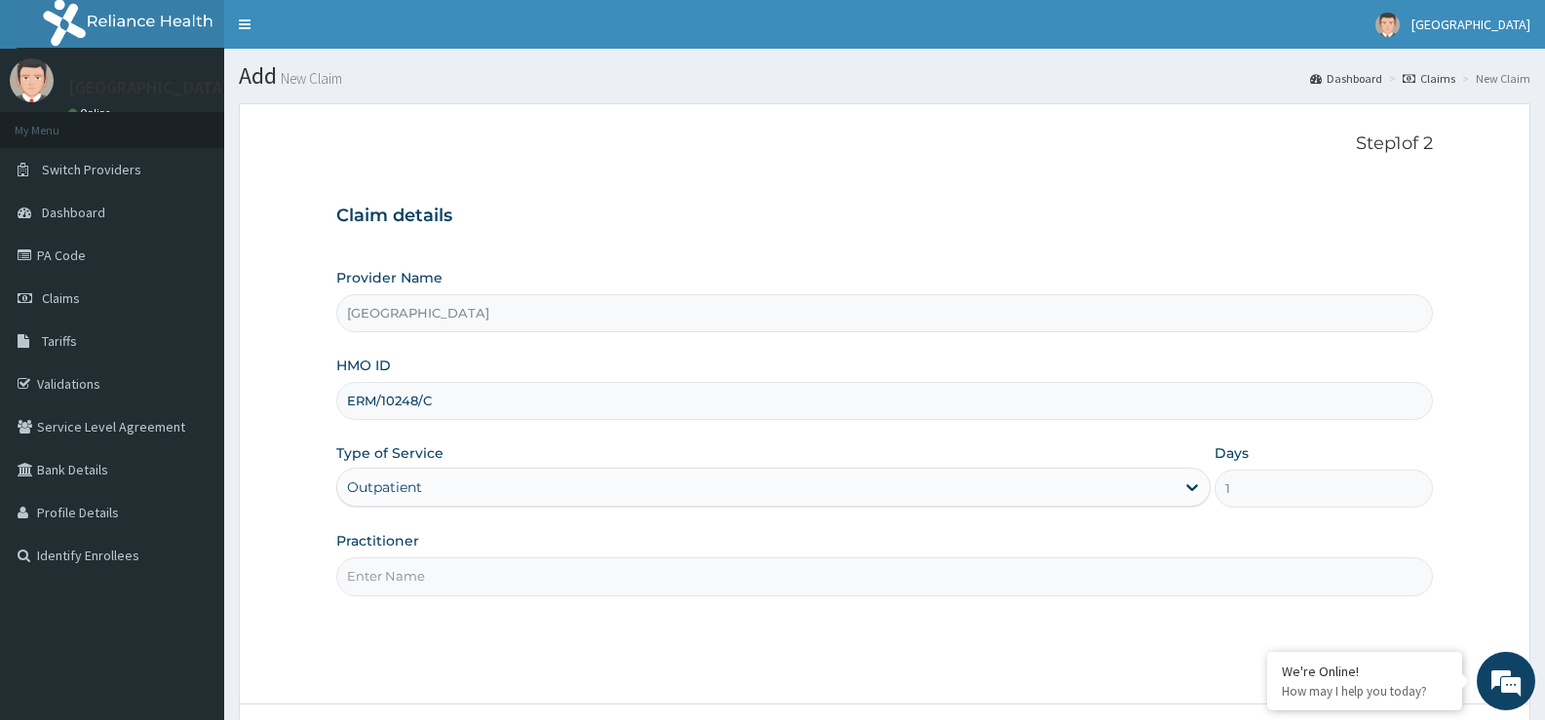
click at [368, 575] on input "Practitioner" at bounding box center [884, 577] width 1097 height 38
type input "Dr [PERSON_NAME]"
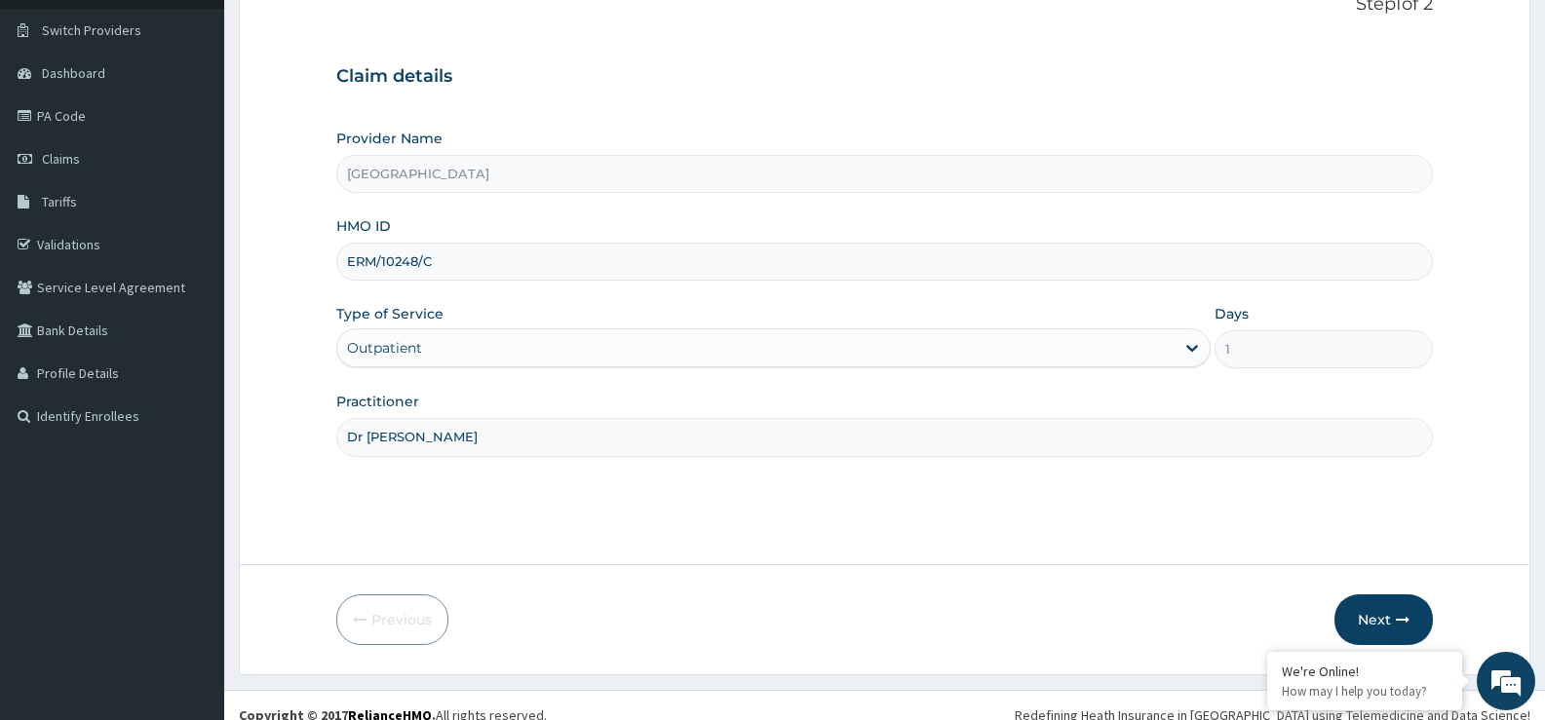
scroll to position [159, 0]
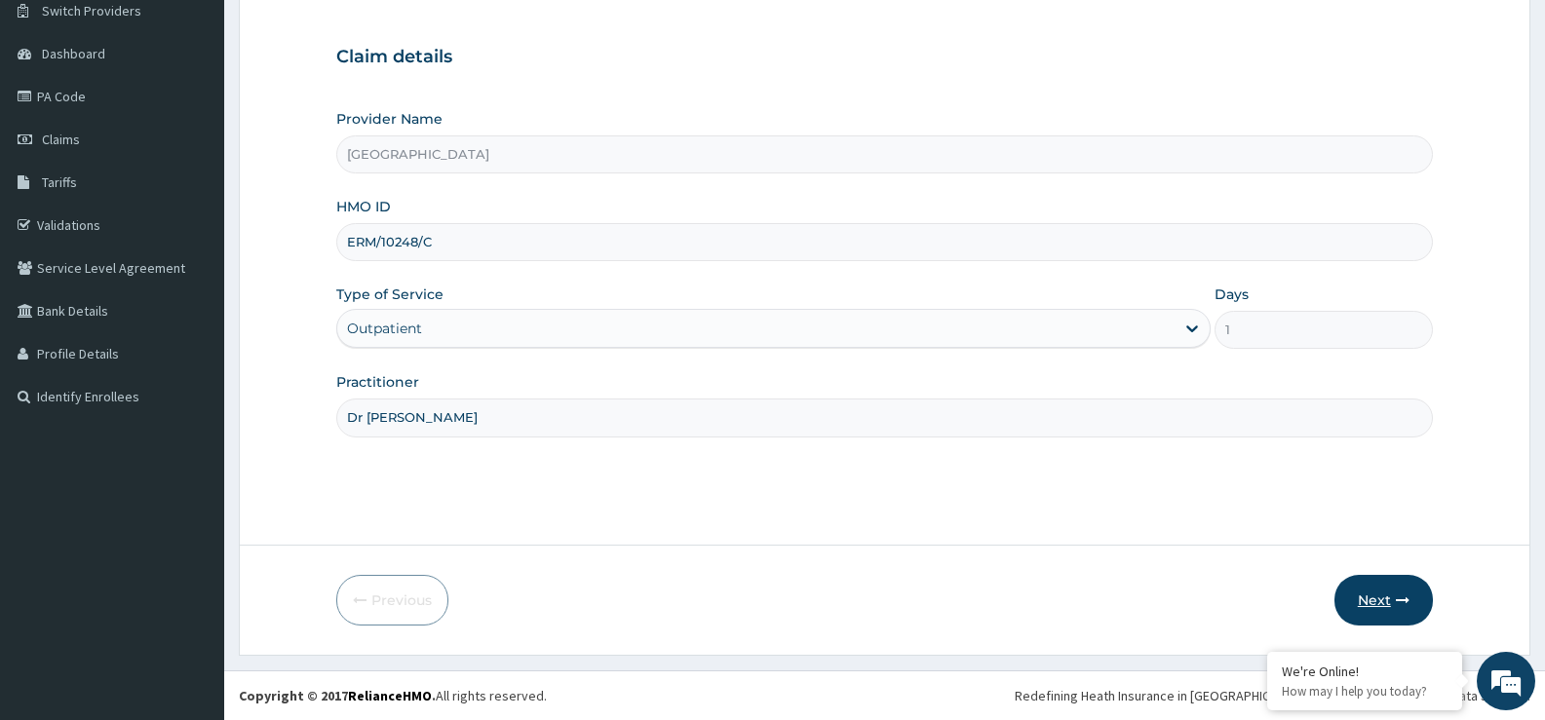
click at [1371, 602] on button "Next" at bounding box center [1383, 600] width 98 height 51
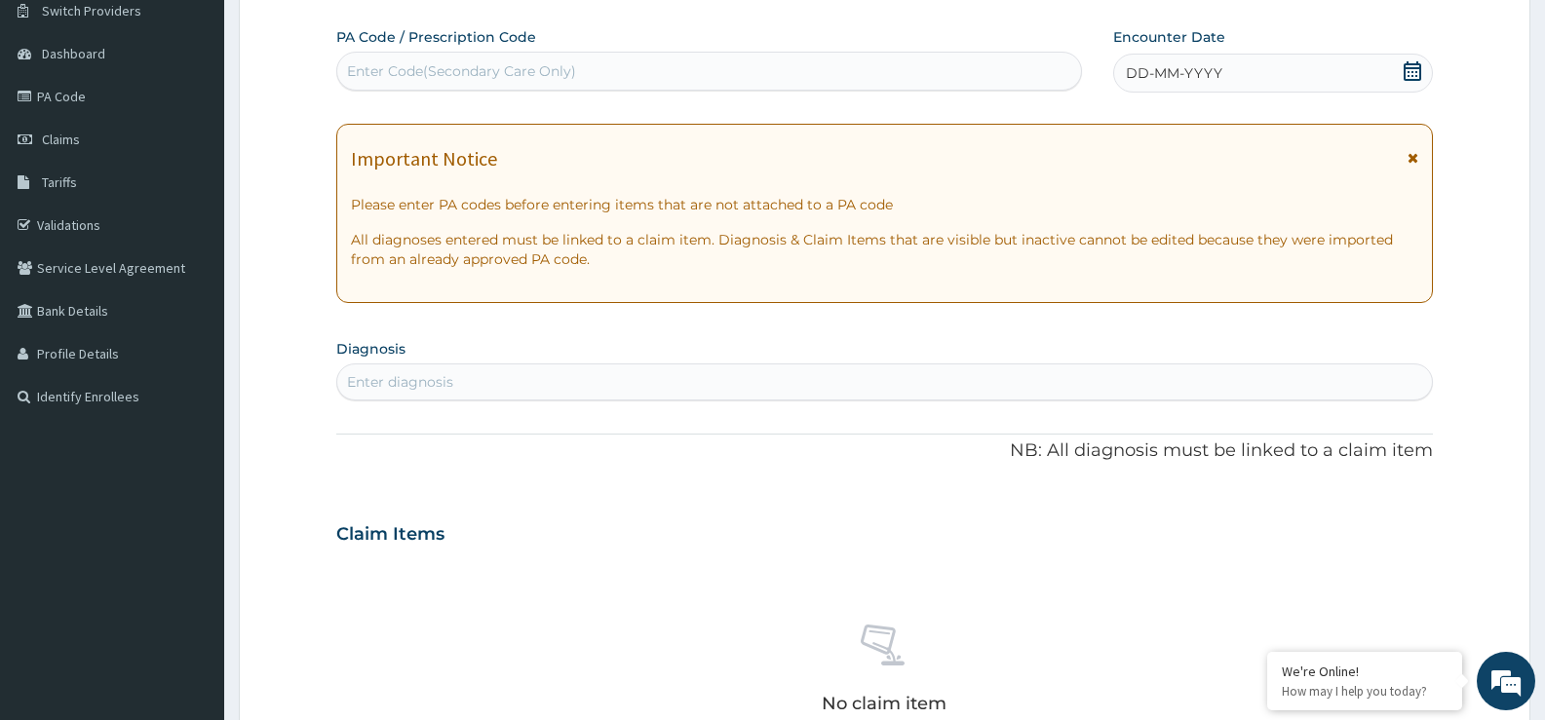
click at [1406, 72] on icon at bounding box center [1412, 70] width 19 height 19
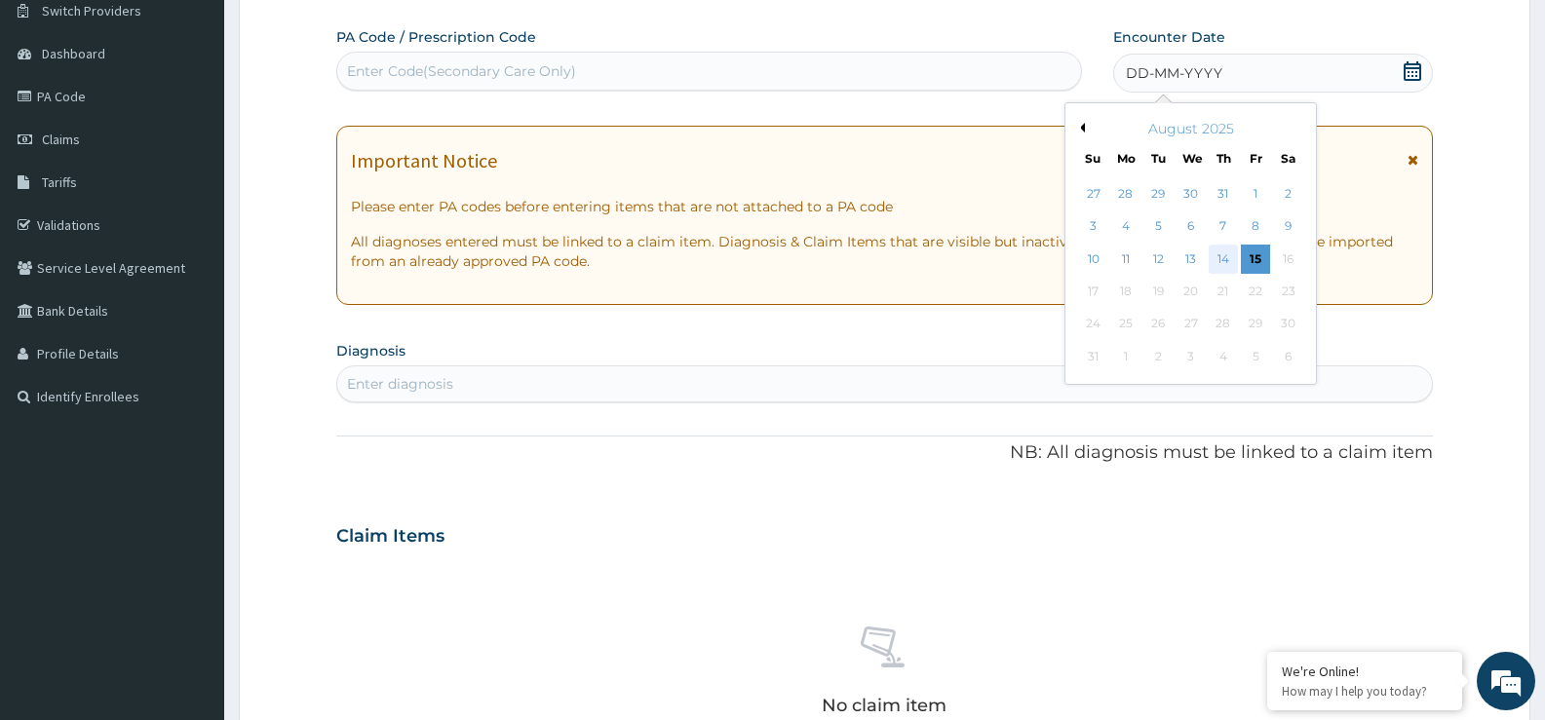
click at [1224, 258] on div "14" at bounding box center [1223, 259] width 29 height 29
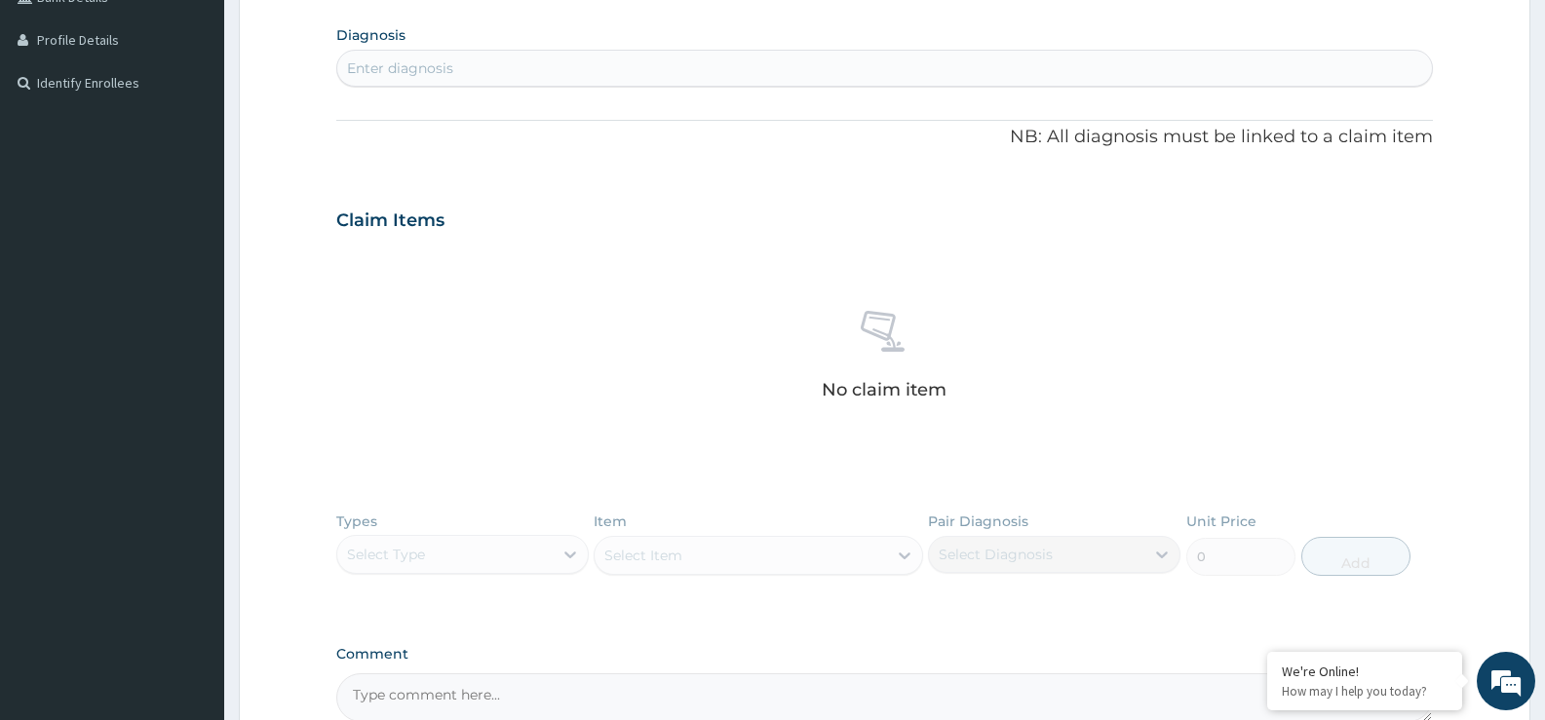
scroll to position [451, 0]
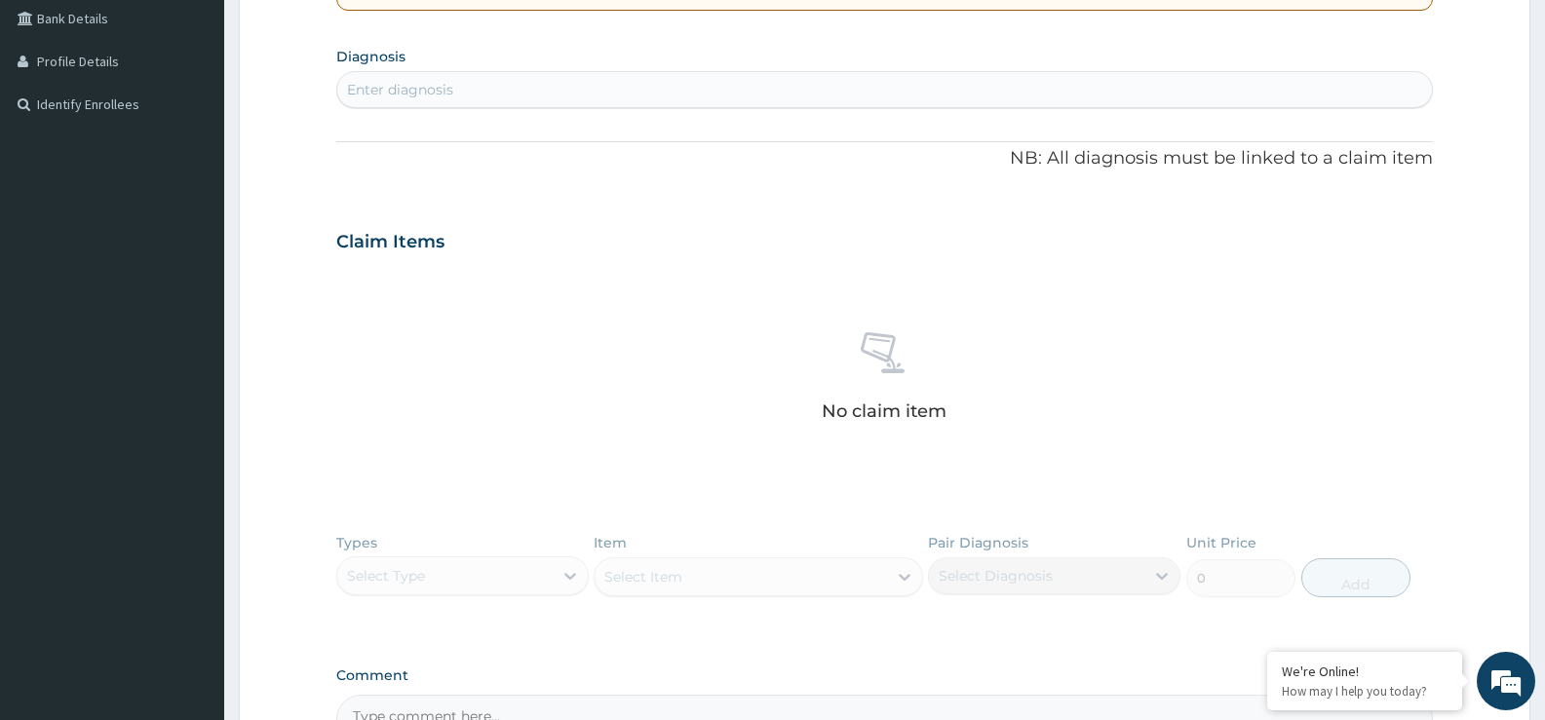
click at [373, 81] on div "Enter diagnosis" at bounding box center [400, 89] width 106 height 19
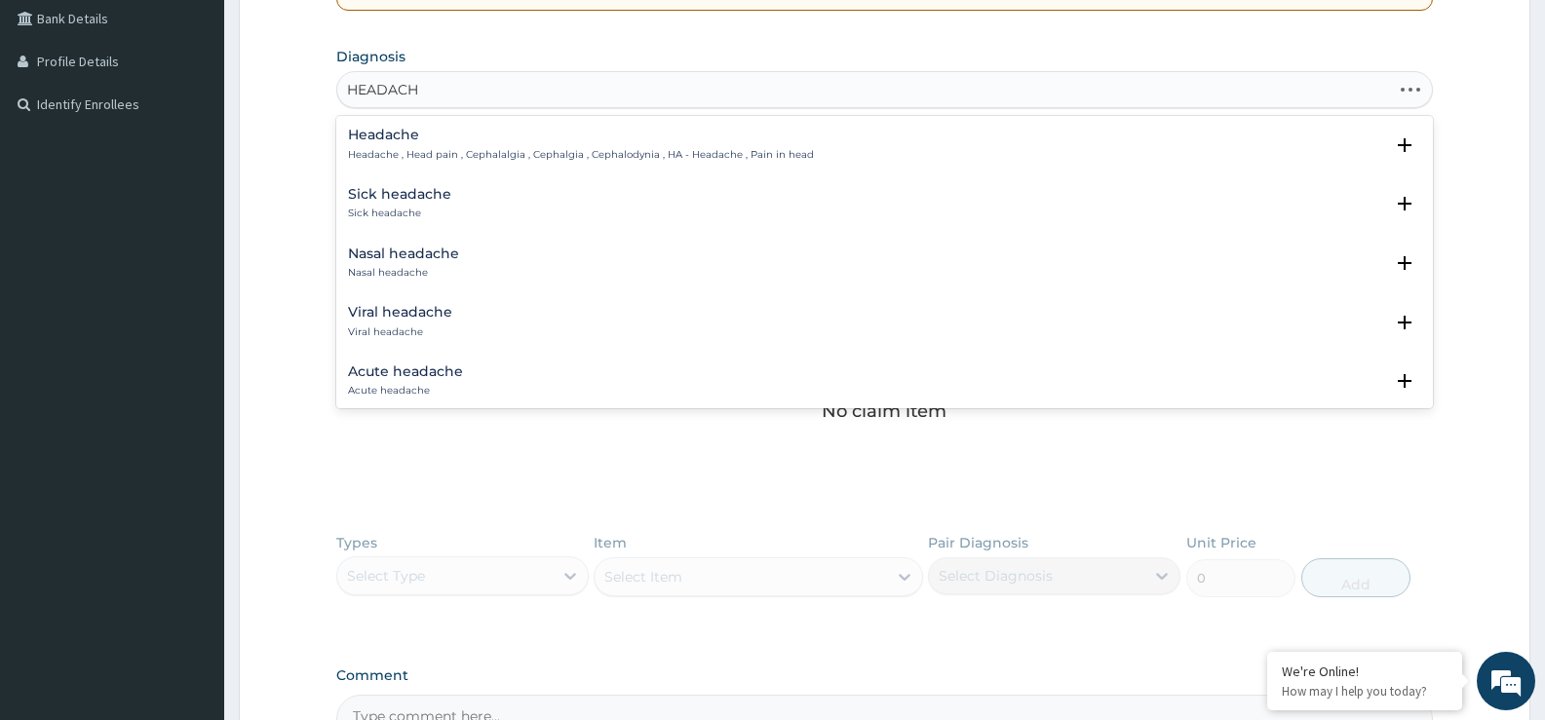
type input "HEADACHE"
click at [412, 161] on p "Headache , Head pain , Cephalalgia , Cephalgia , Cephalodynia , HA - Headache ,…" at bounding box center [581, 155] width 466 height 14
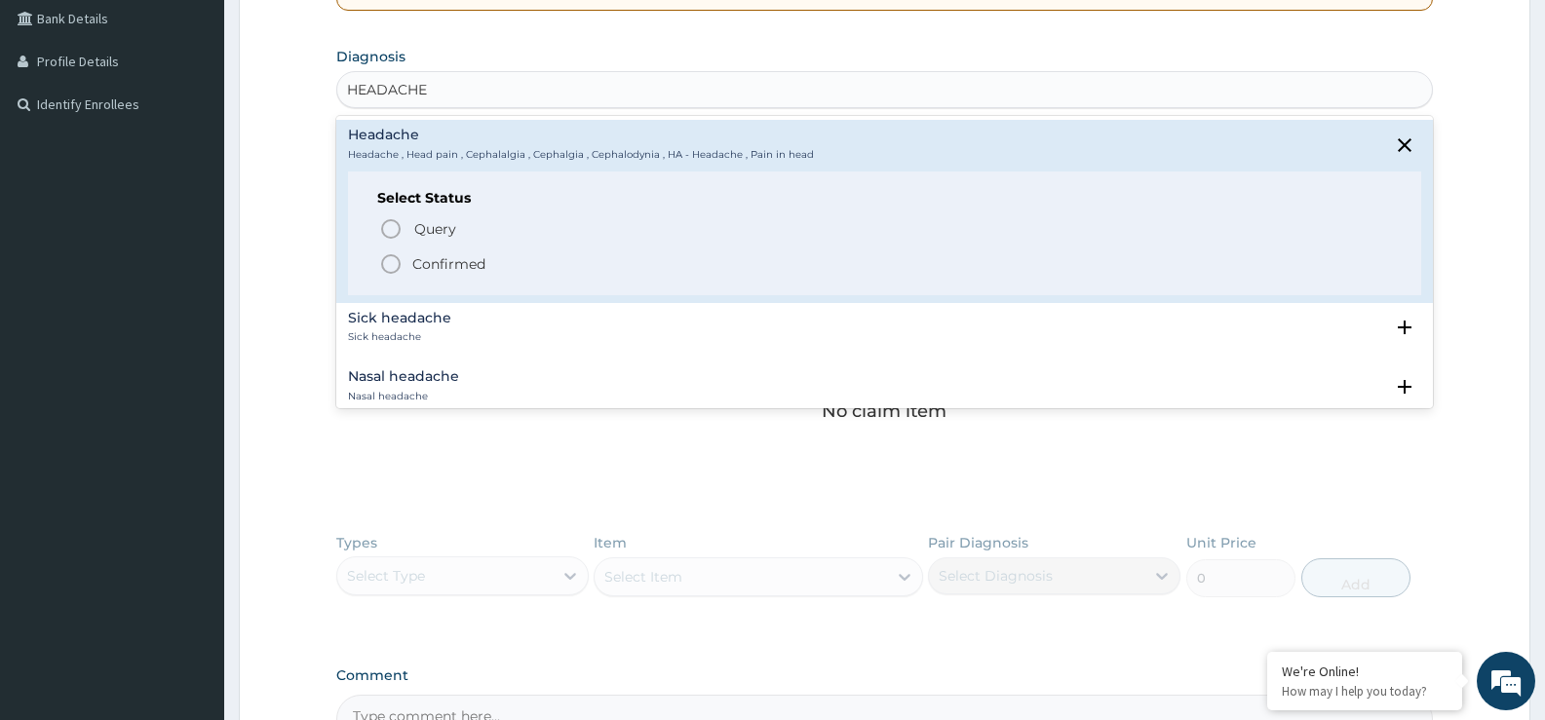
click at [397, 264] on icon "status option filled" at bounding box center [390, 263] width 23 height 23
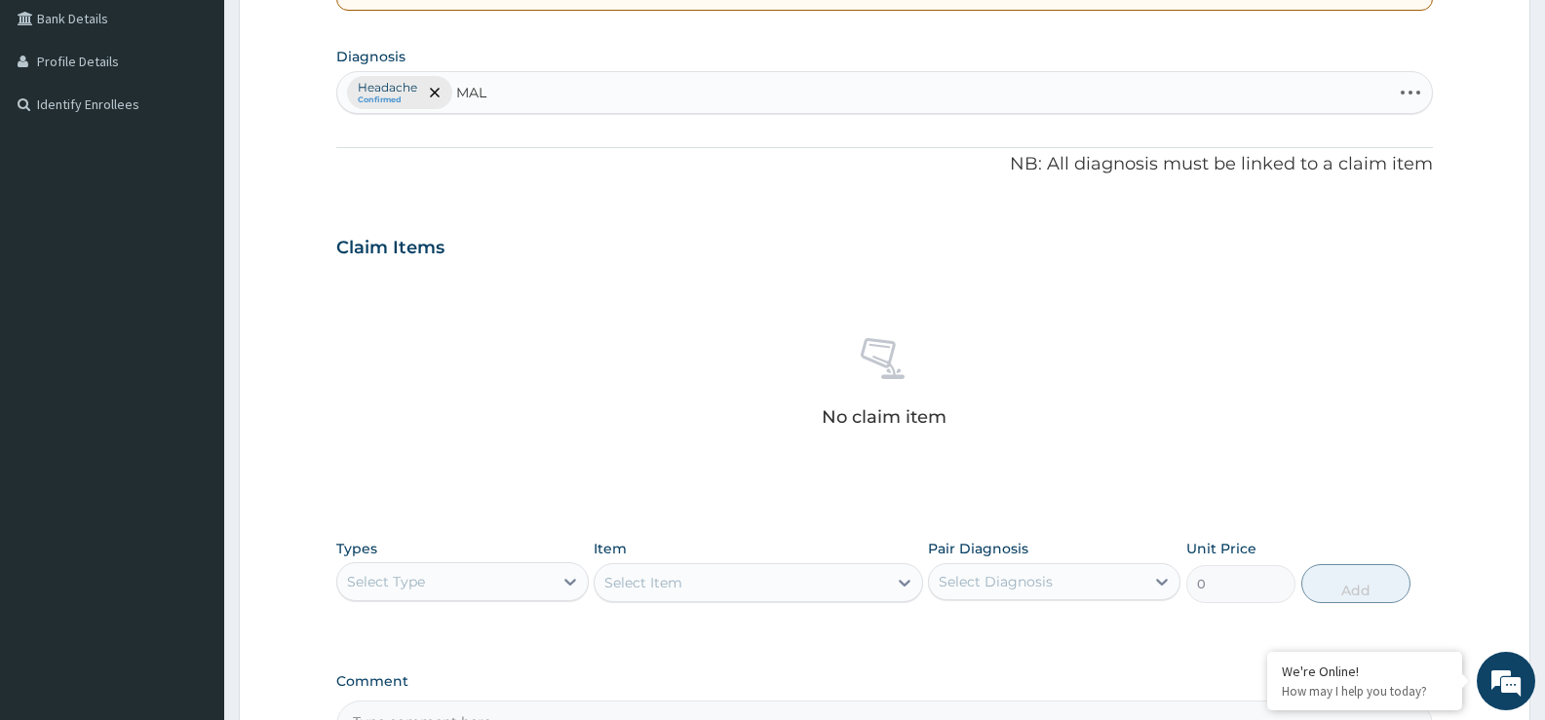
type input "MALA"
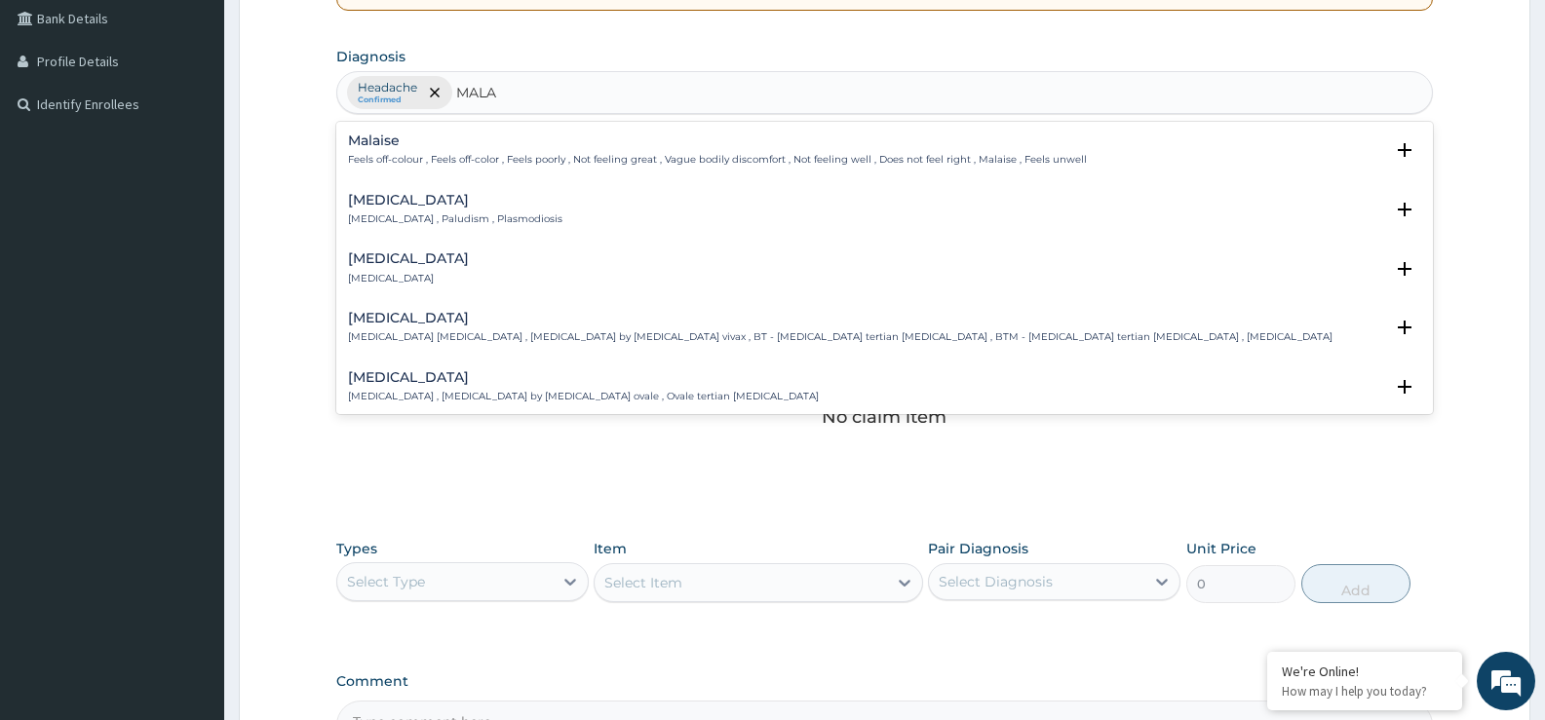
click at [410, 218] on p "[MEDICAL_DATA] , Paludism , Plasmodiosis" at bounding box center [455, 220] width 214 height 14
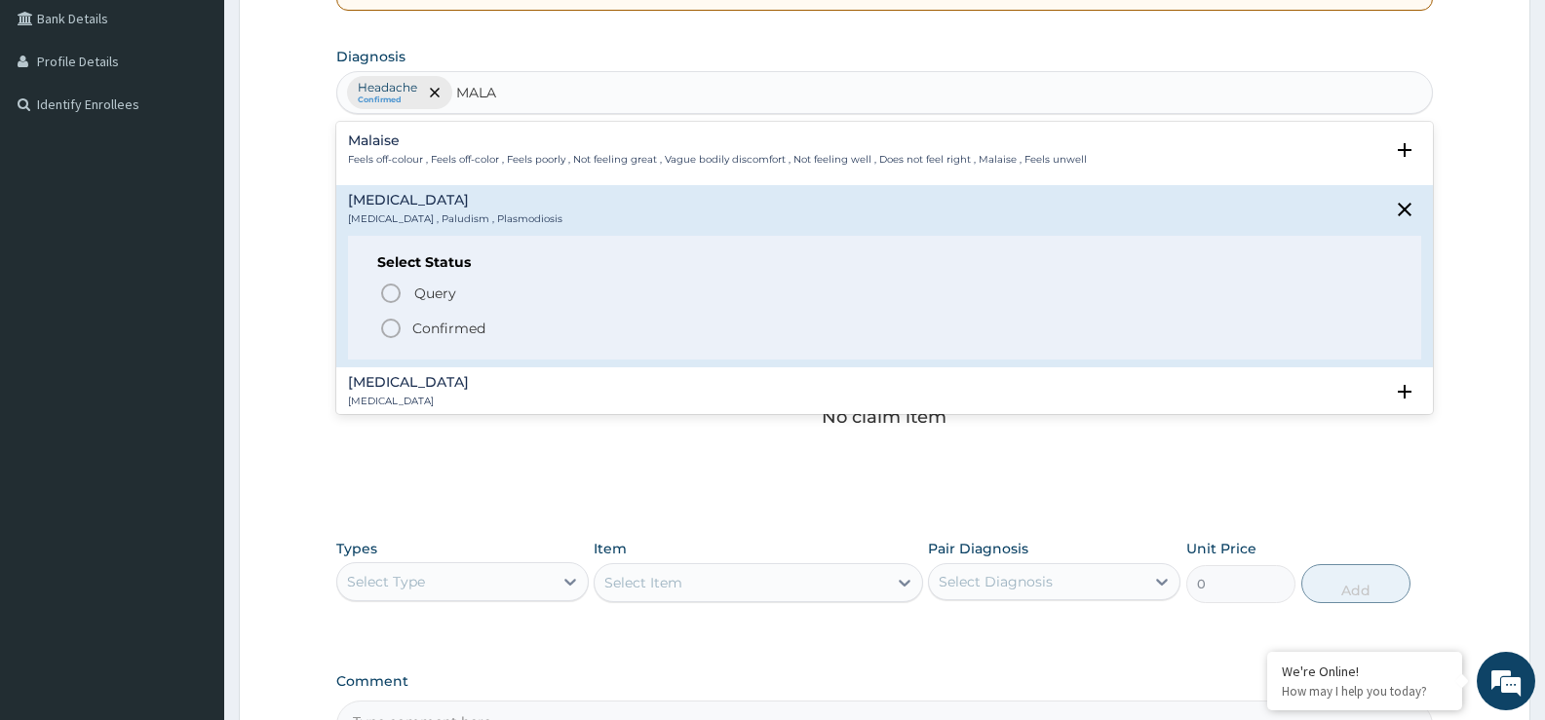
click at [392, 319] on icon "status option filled" at bounding box center [390, 328] width 23 height 23
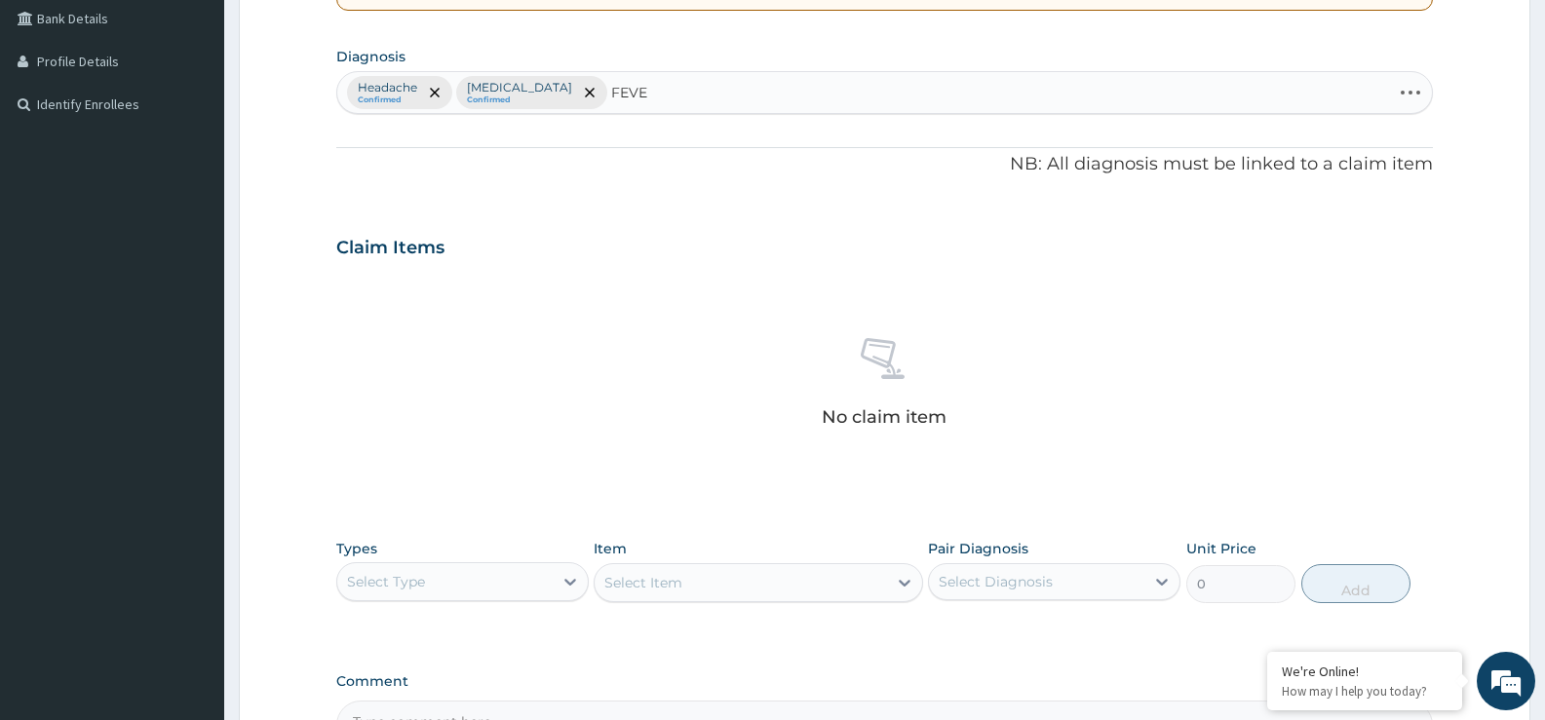
type input "FEVER"
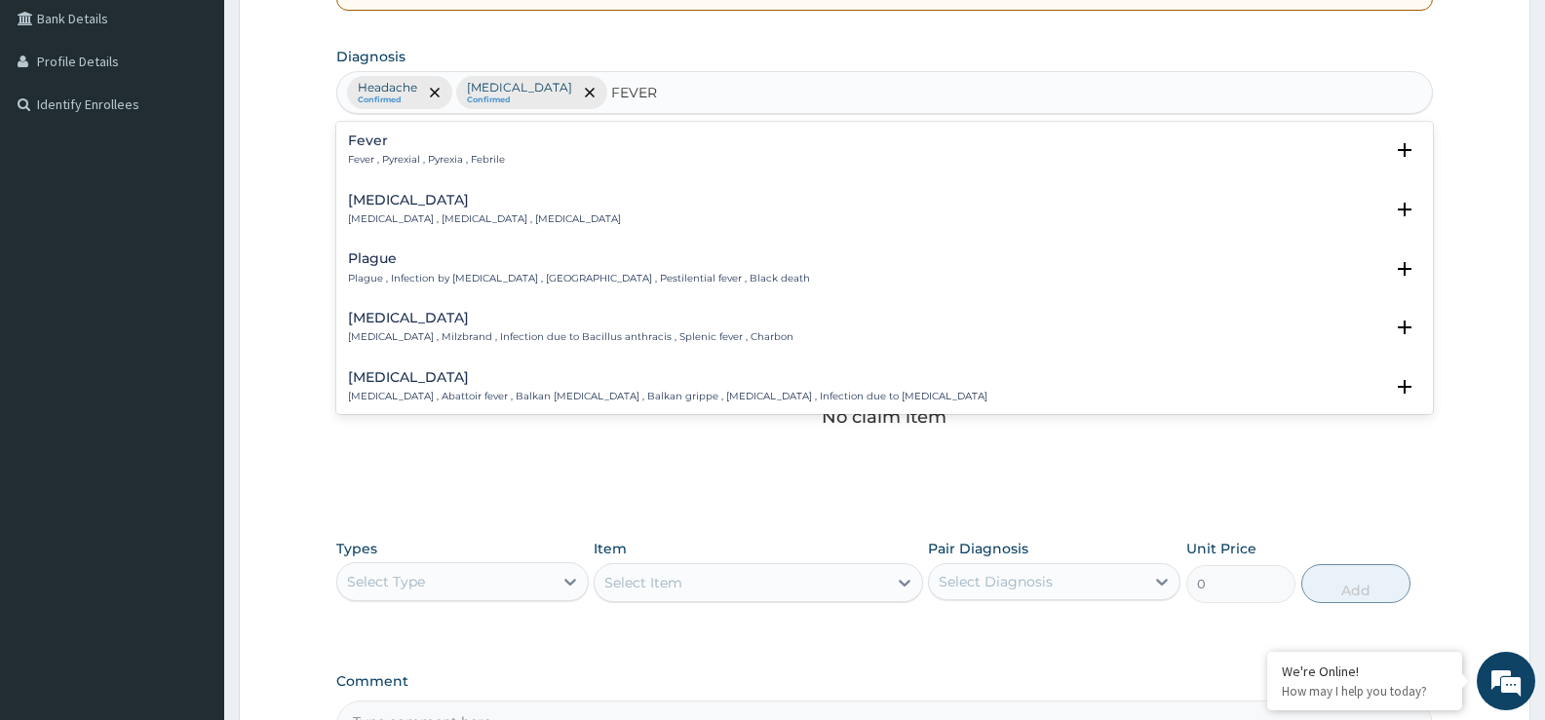
click at [403, 163] on p "Fever , Pyrexial , Pyrexia , Febrile" at bounding box center [426, 160] width 157 height 14
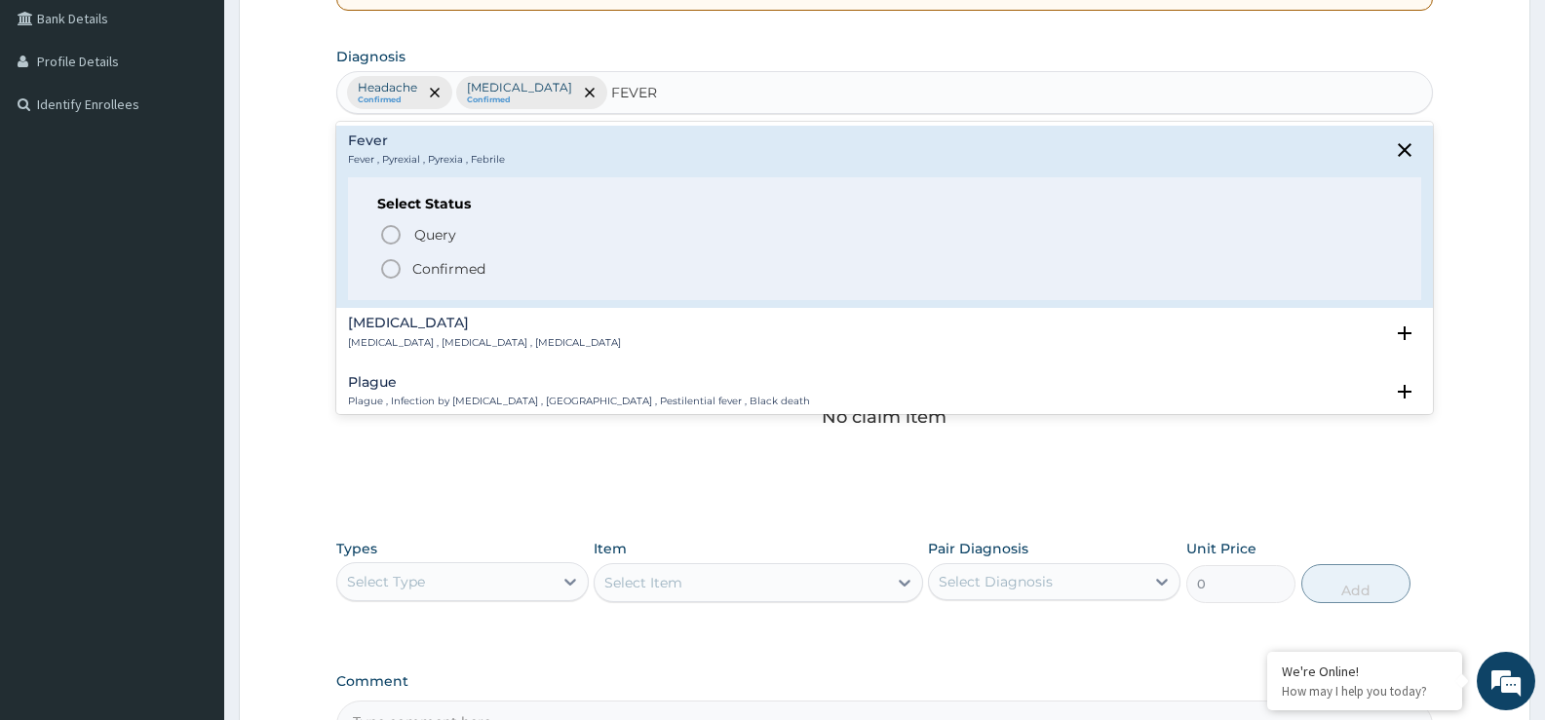
click at [400, 254] on div "Query Query covers suspected (?), Keep in view (kiv), Ruled out (r/o) Confirmed" at bounding box center [884, 250] width 1015 height 59
click at [392, 271] on icon "status option filled" at bounding box center [390, 268] width 23 height 23
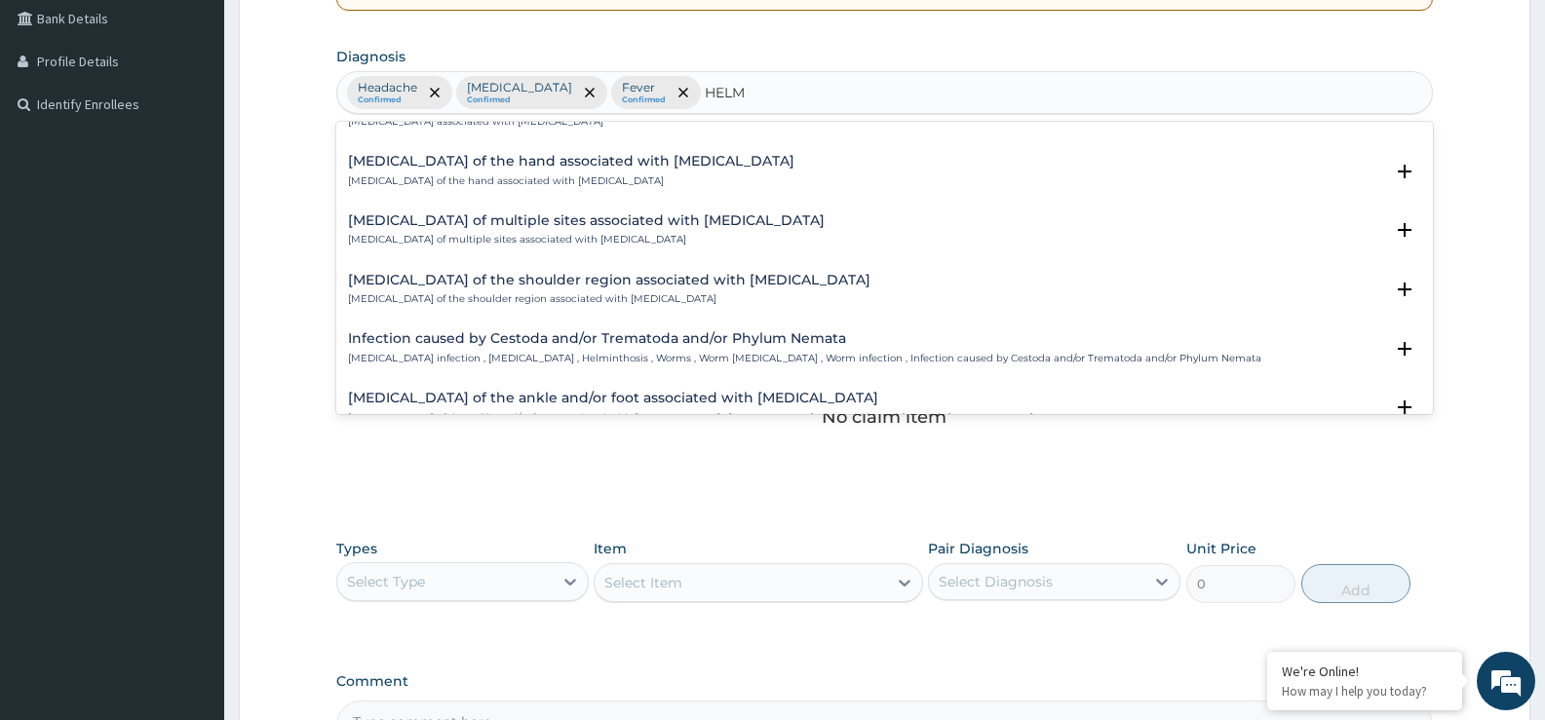
scroll to position [195, 0]
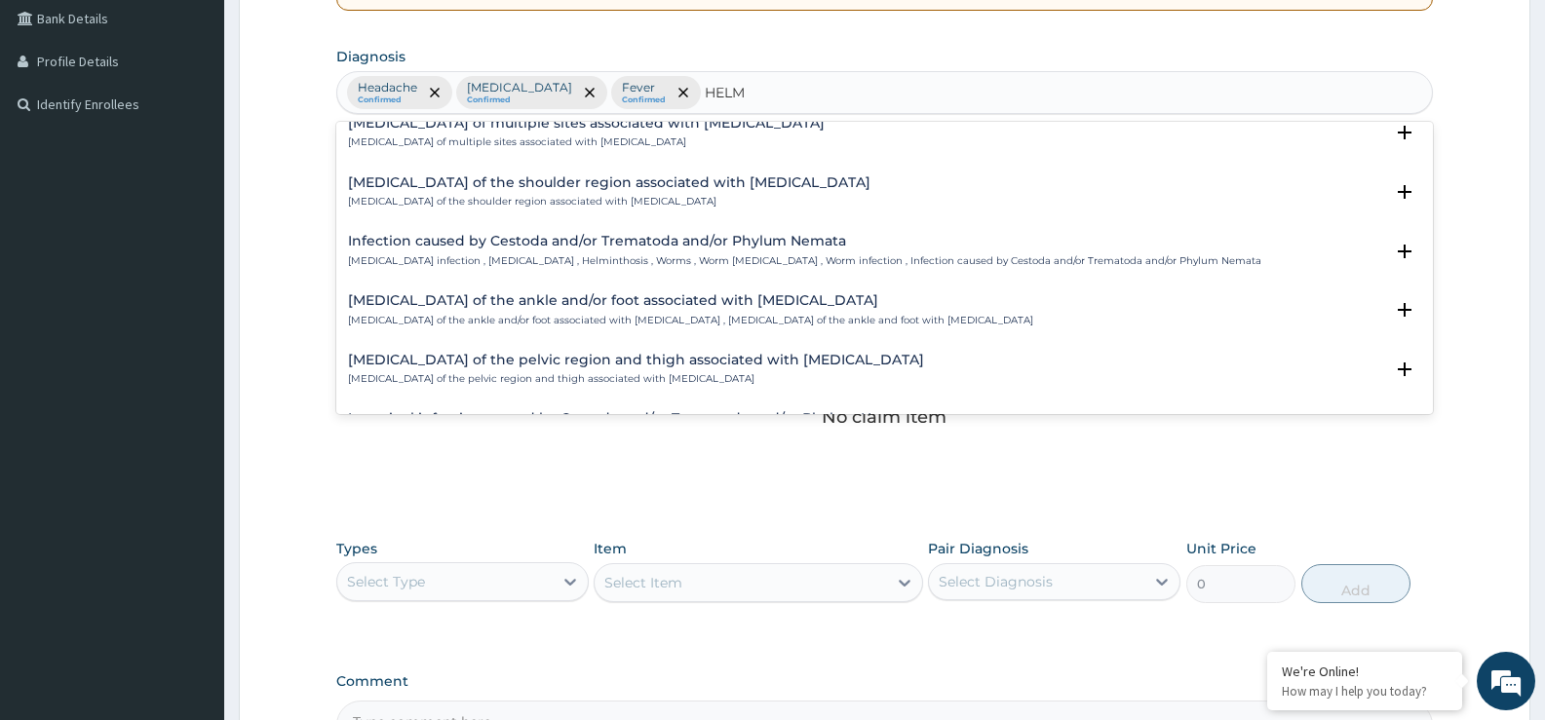
type input "HELMI"
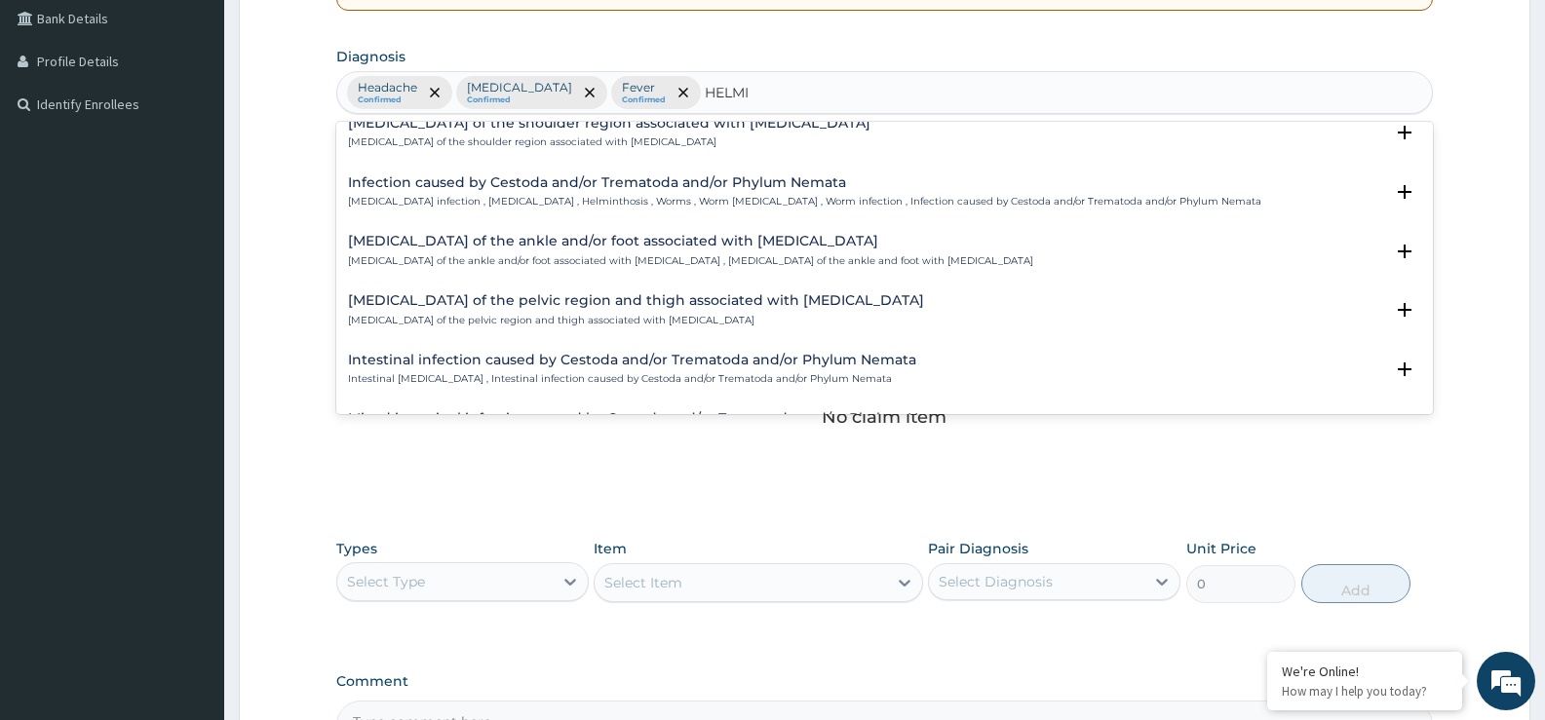
click at [578, 192] on div "Infection caused by Cestoda and/or Trematoda and/or Phylum Nemata Helminth infe…" at bounding box center [804, 192] width 913 height 34
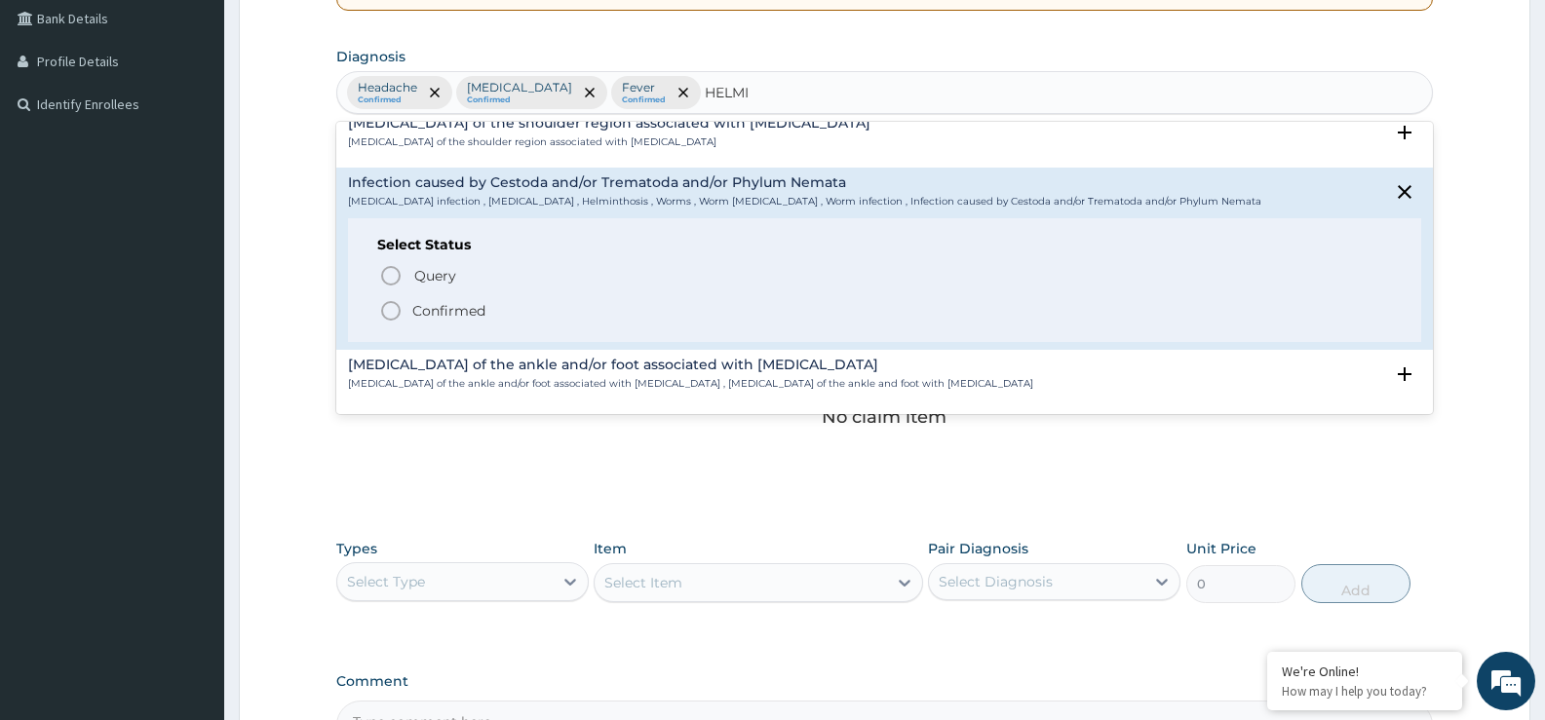
click at [508, 302] on span "Confirmed" at bounding box center [885, 310] width 1013 height 23
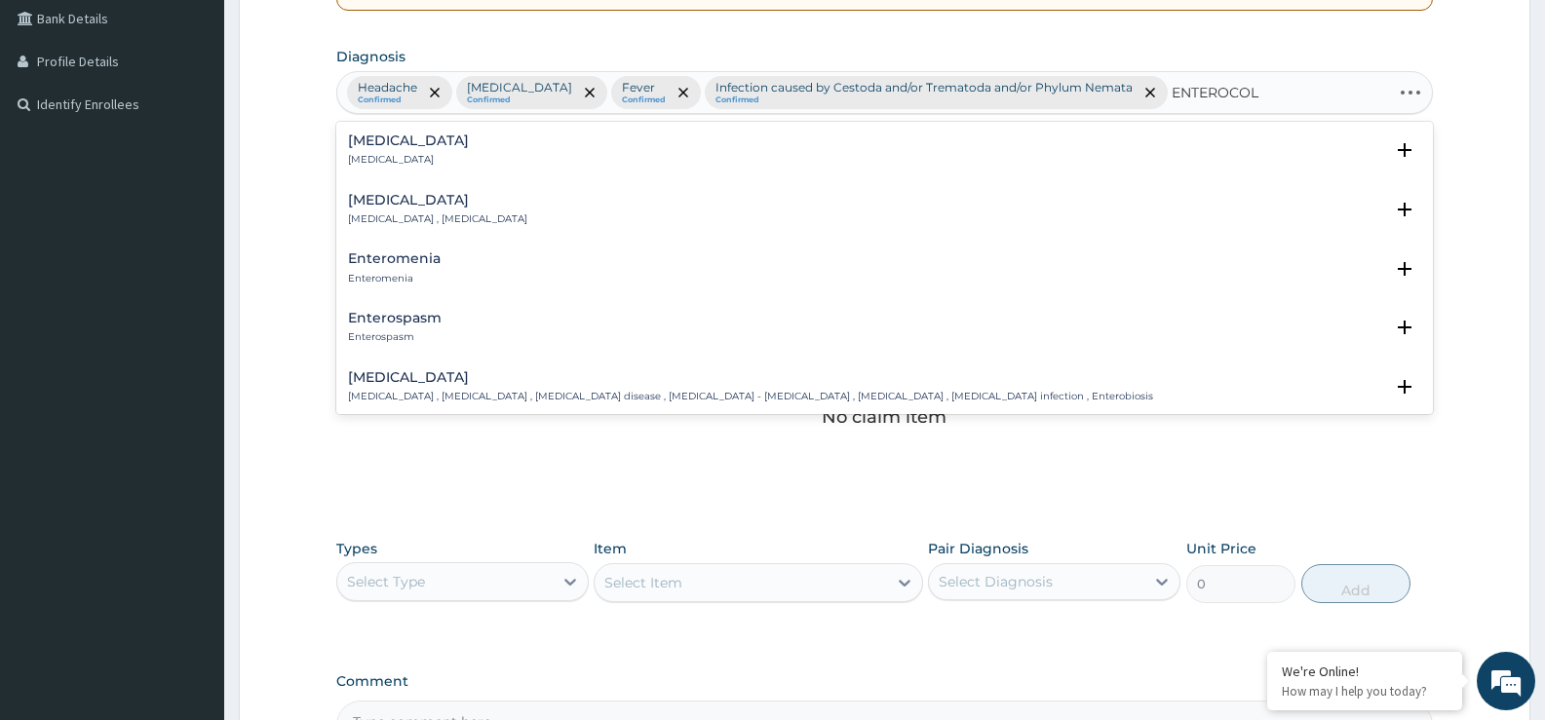
type input "ENTEROCOLI"
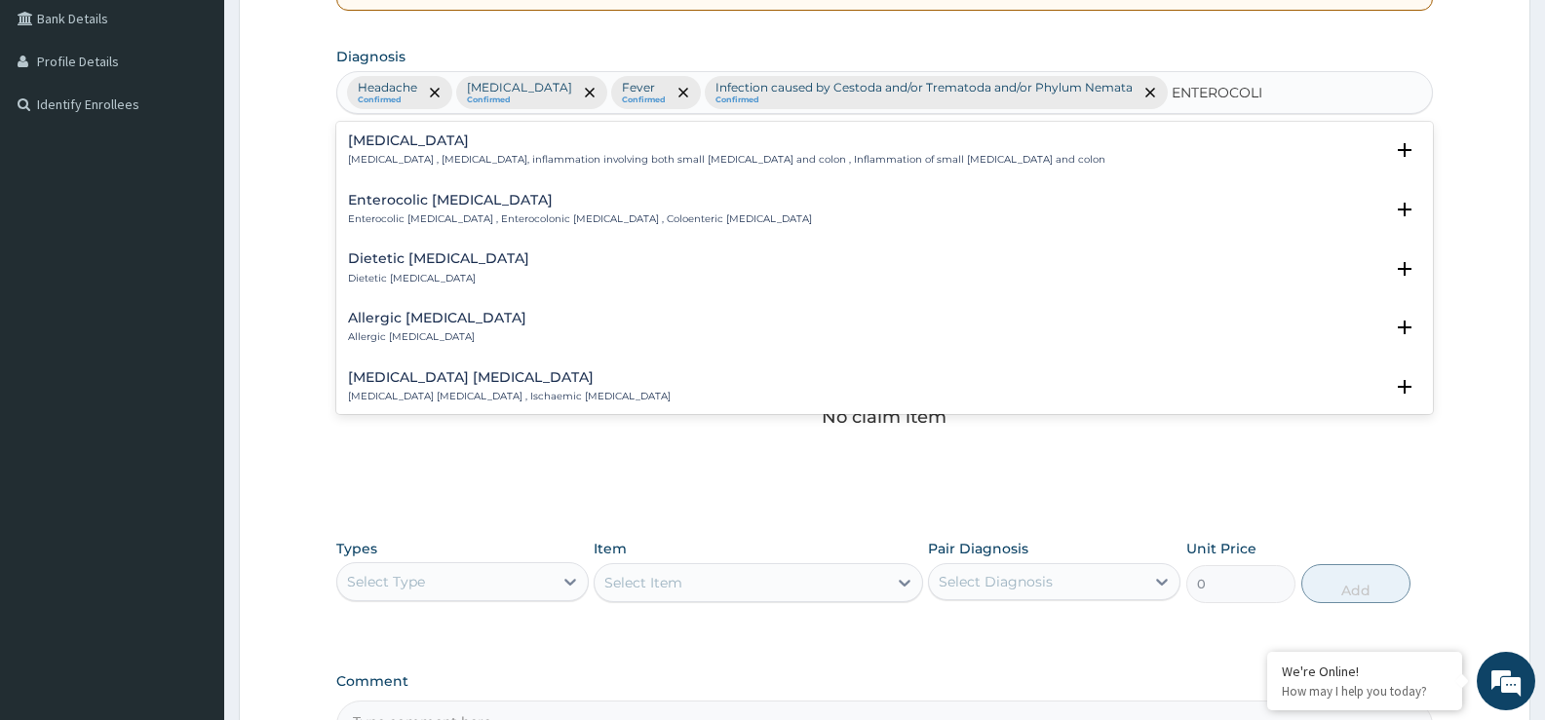
click at [430, 148] on h4 "[MEDICAL_DATA]" at bounding box center [726, 141] width 757 height 15
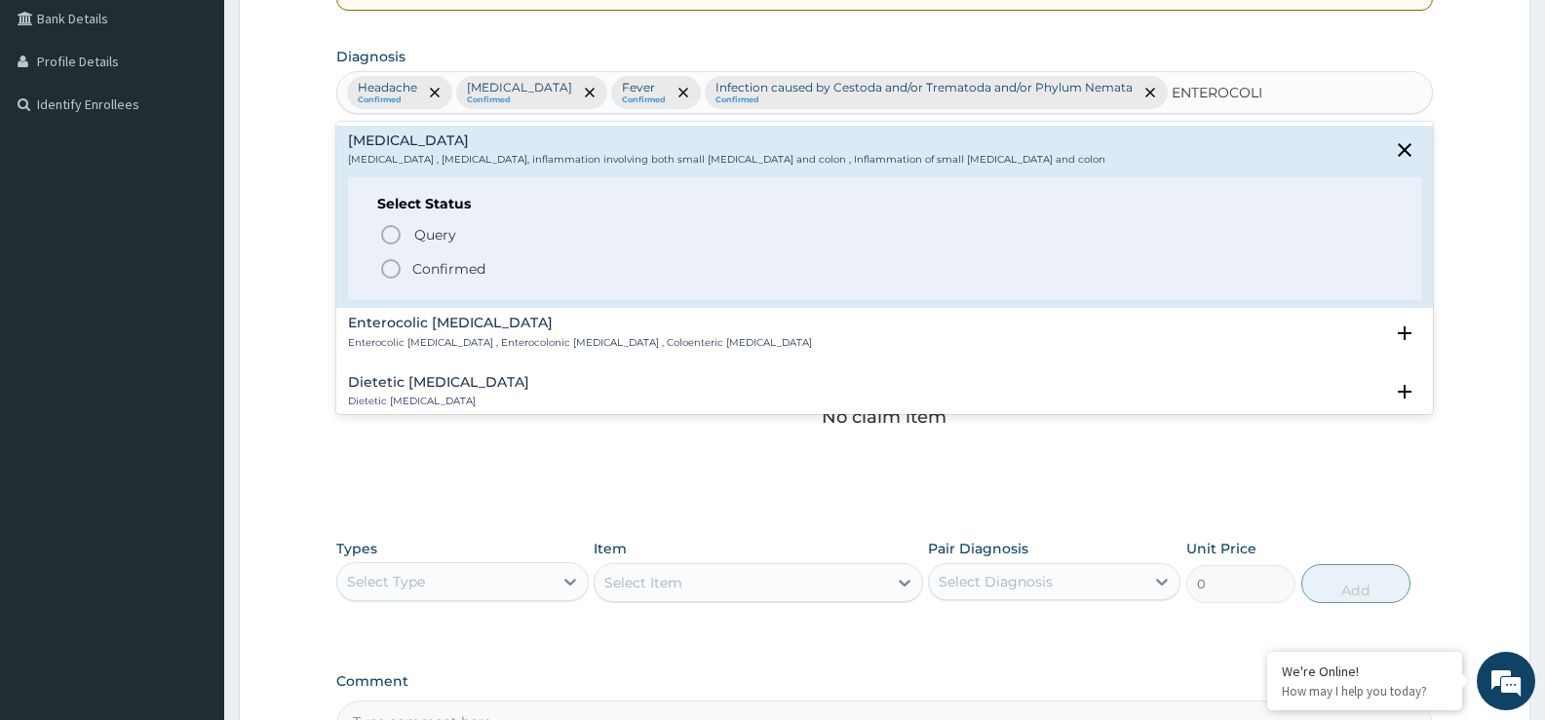
click at [390, 263] on icon "status option filled" at bounding box center [390, 268] width 23 height 23
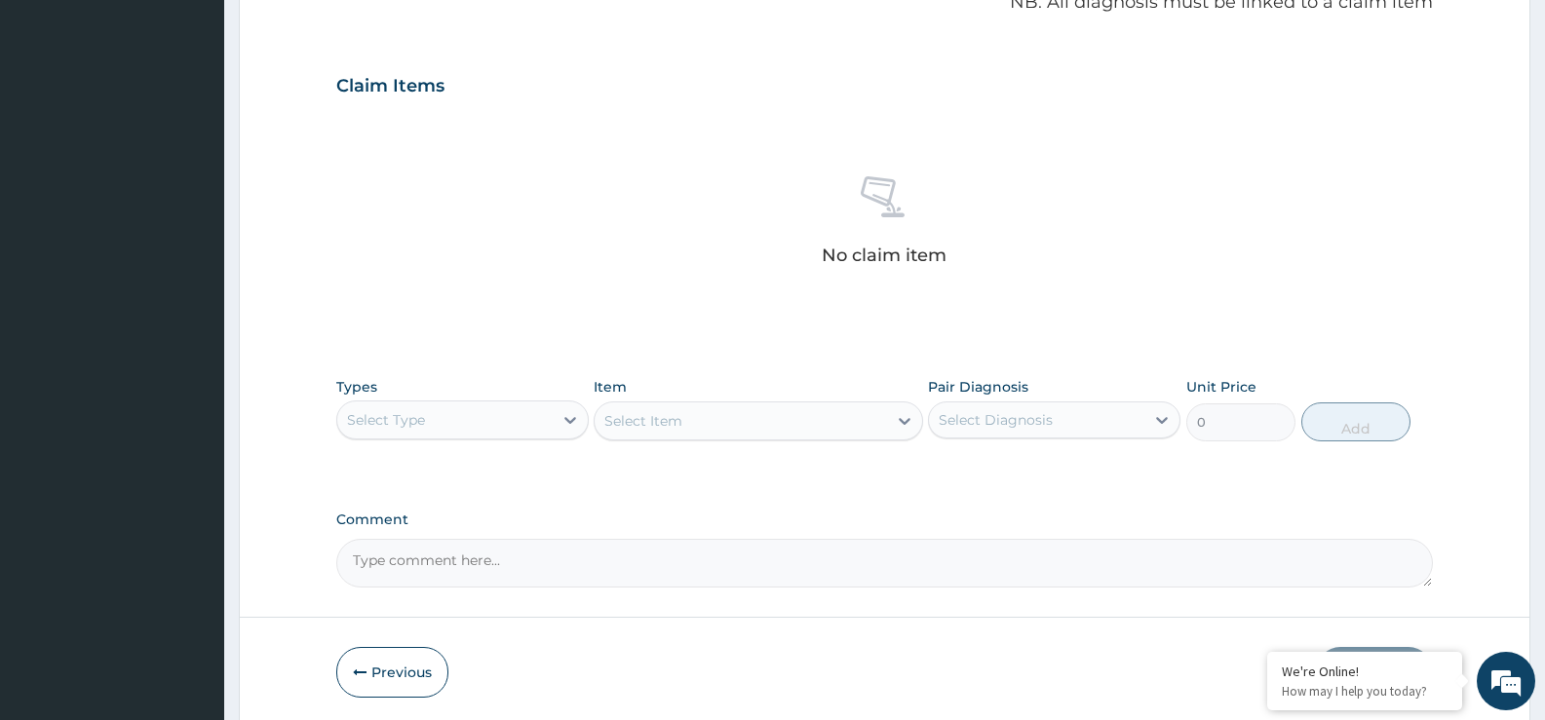
scroll to position [685, 0]
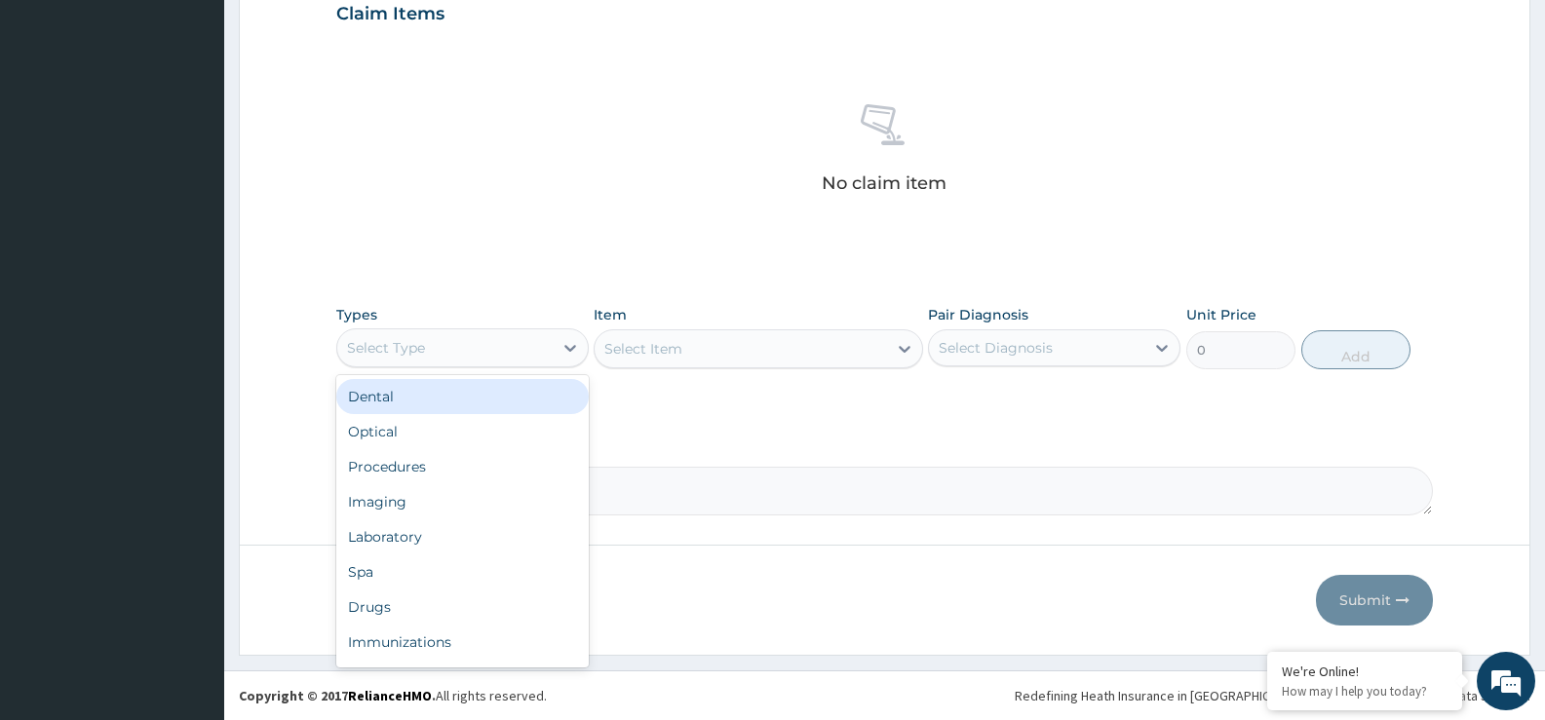
click at [412, 351] on div "Select Type" at bounding box center [386, 347] width 78 height 19
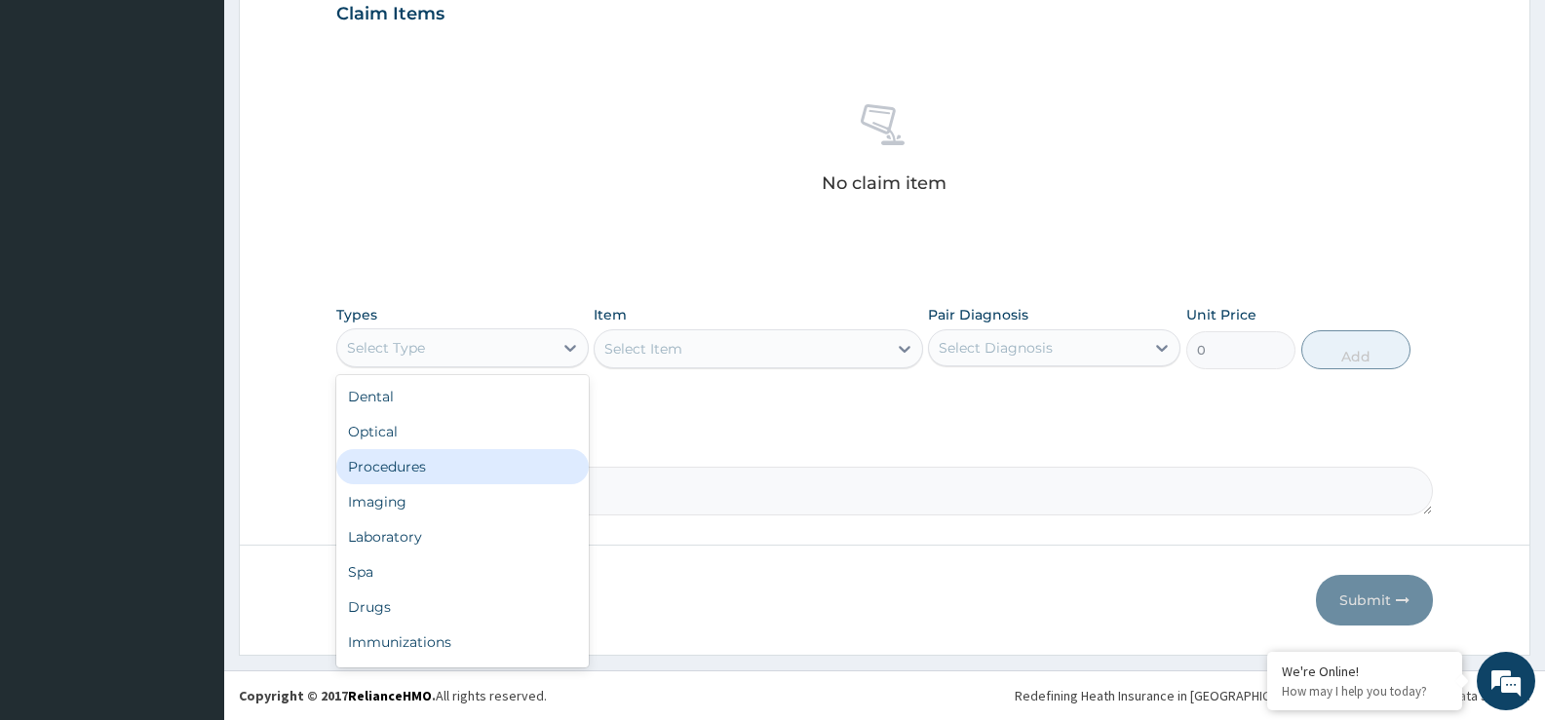
click at [404, 461] on div "Procedures" at bounding box center [462, 466] width 252 height 35
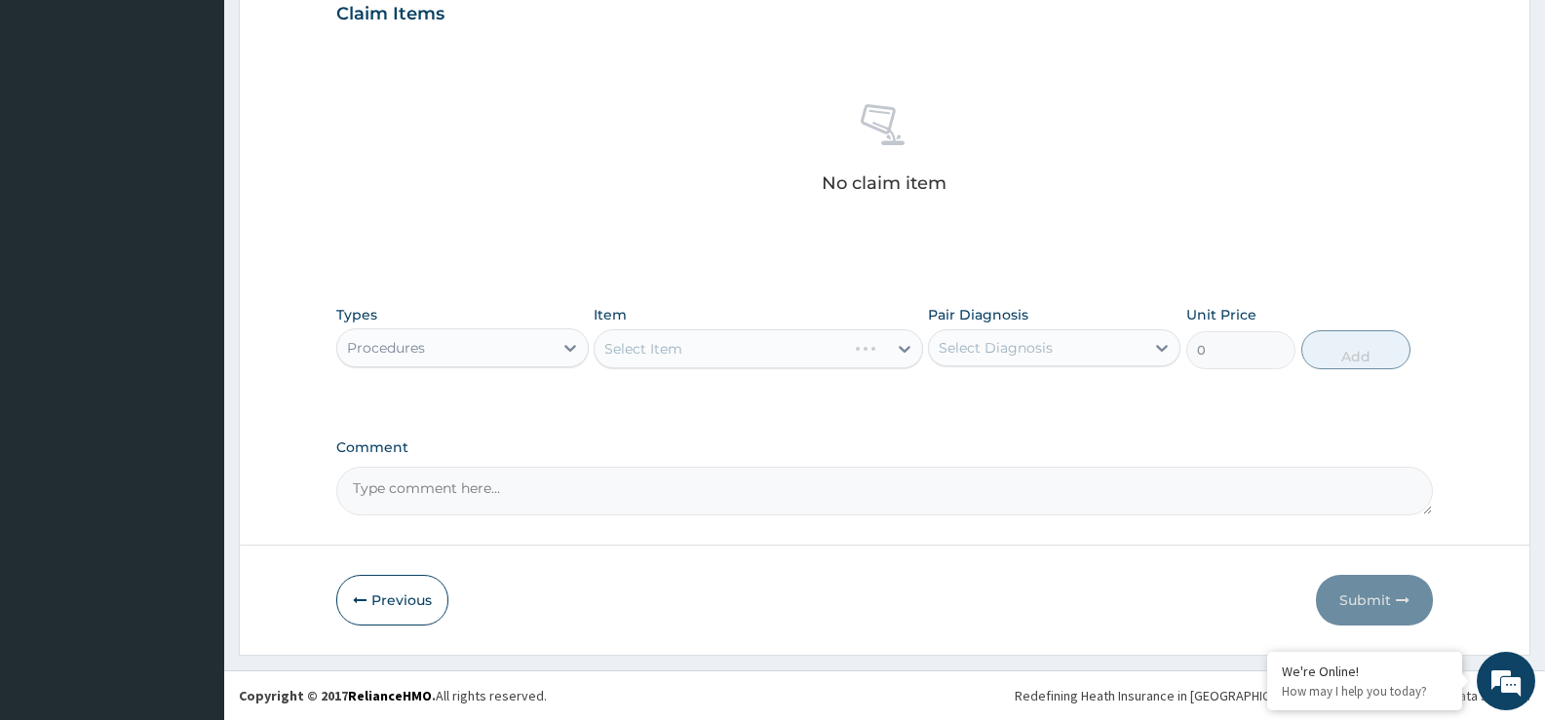
click at [652, 348] on div "Select Item" at bounding box center [758, 348] width 329 height 39
click at [675, 345] on div "Select Item" at bounding box center [643, 348] width 78 height 19
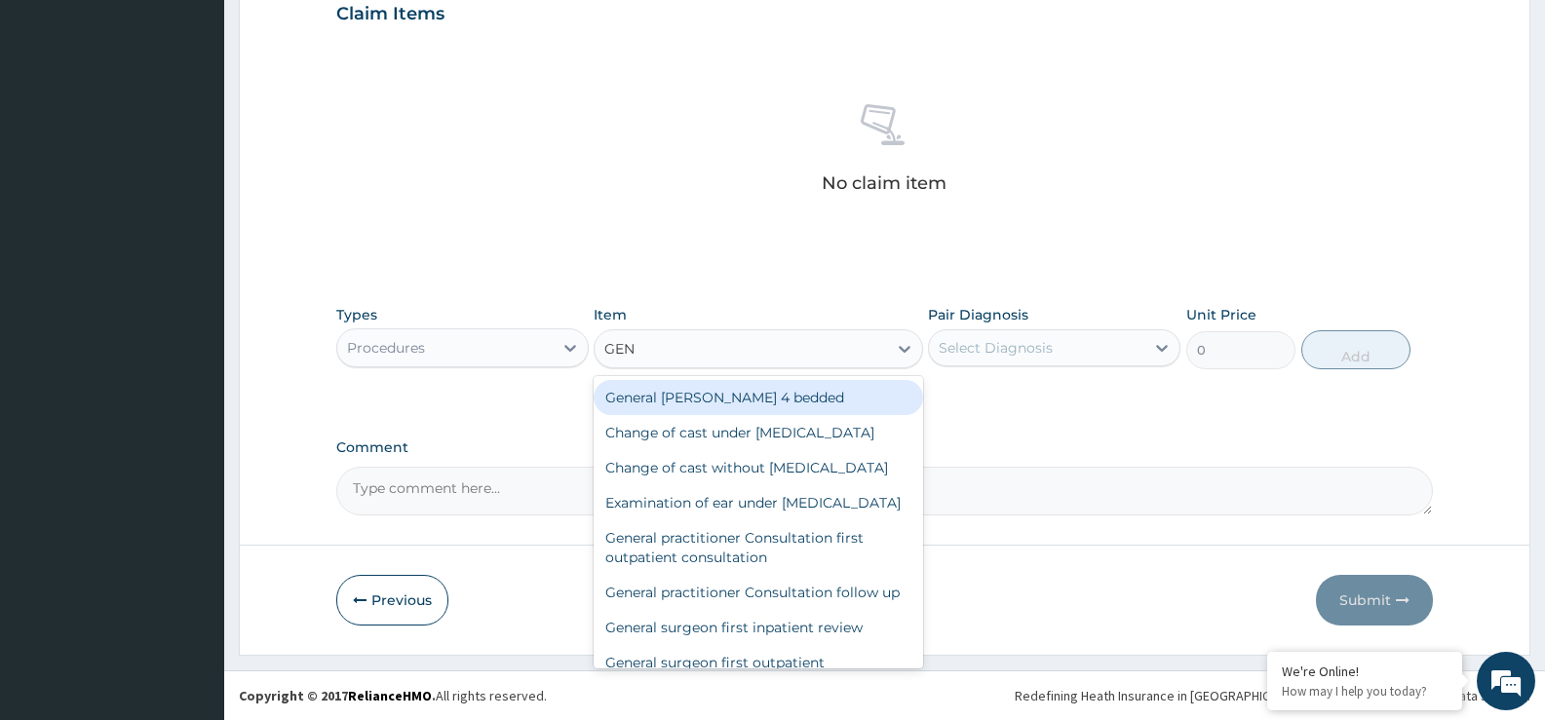
type input "GENE"
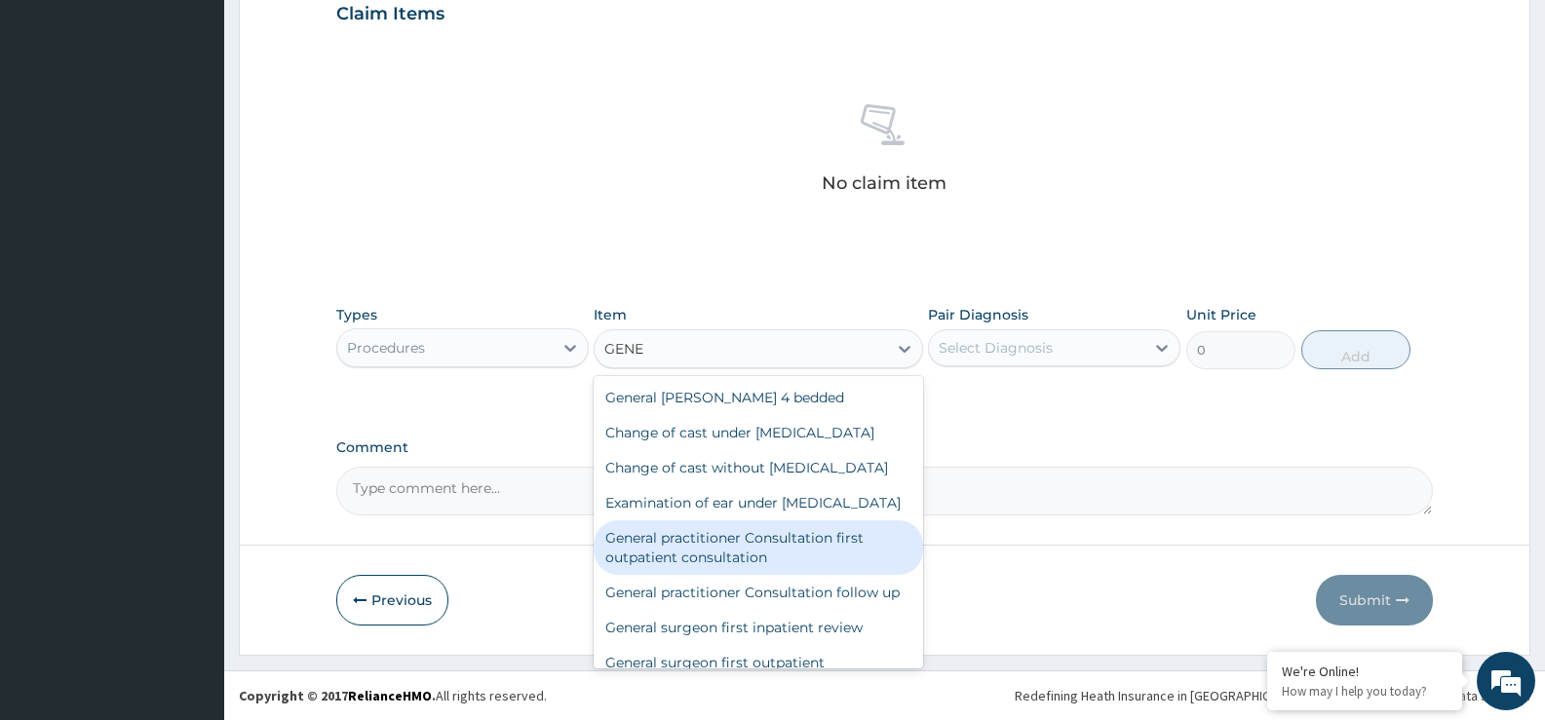
click at [728, 575] on div "General practitioner Consultation first outpatient consultation" at bounding box center [758, 548] width 329 height 55
type input "3547.5"
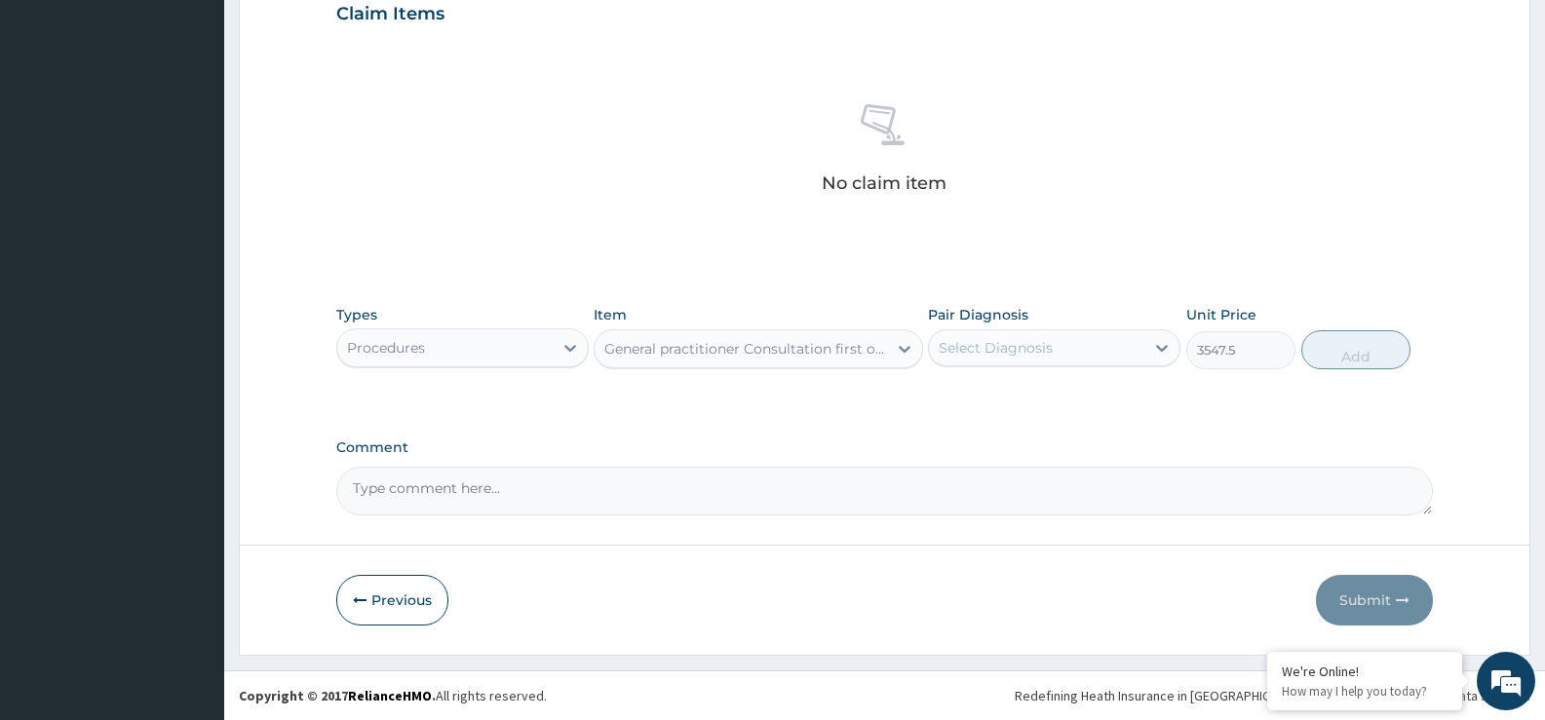
click at [1040, 351] on div "Select Diagnosis" at bounding box center [996, 347] width 114 height 19
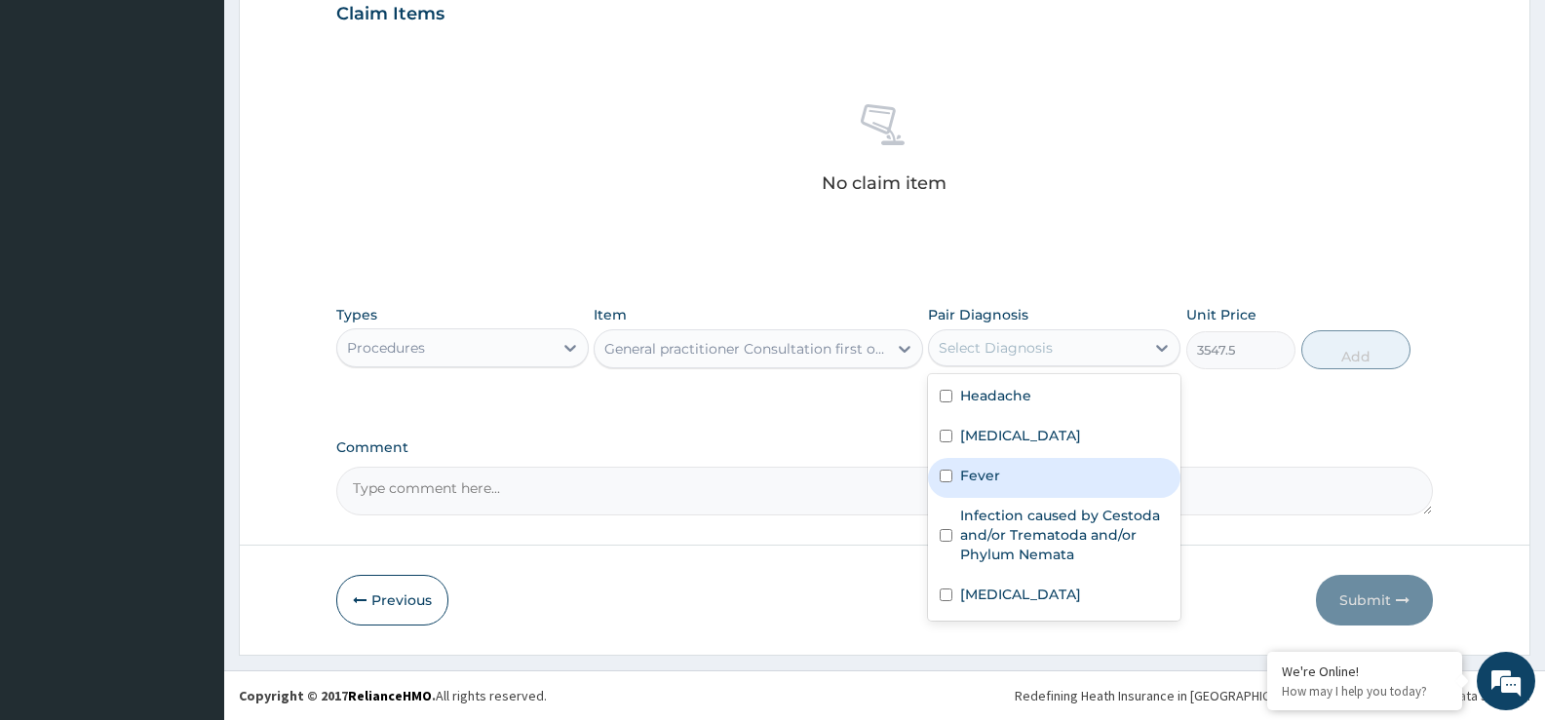
click at [1022, 472] on div "Fever" at bounding box center [1054, 478] width 252 height 40
checkbox input "true"
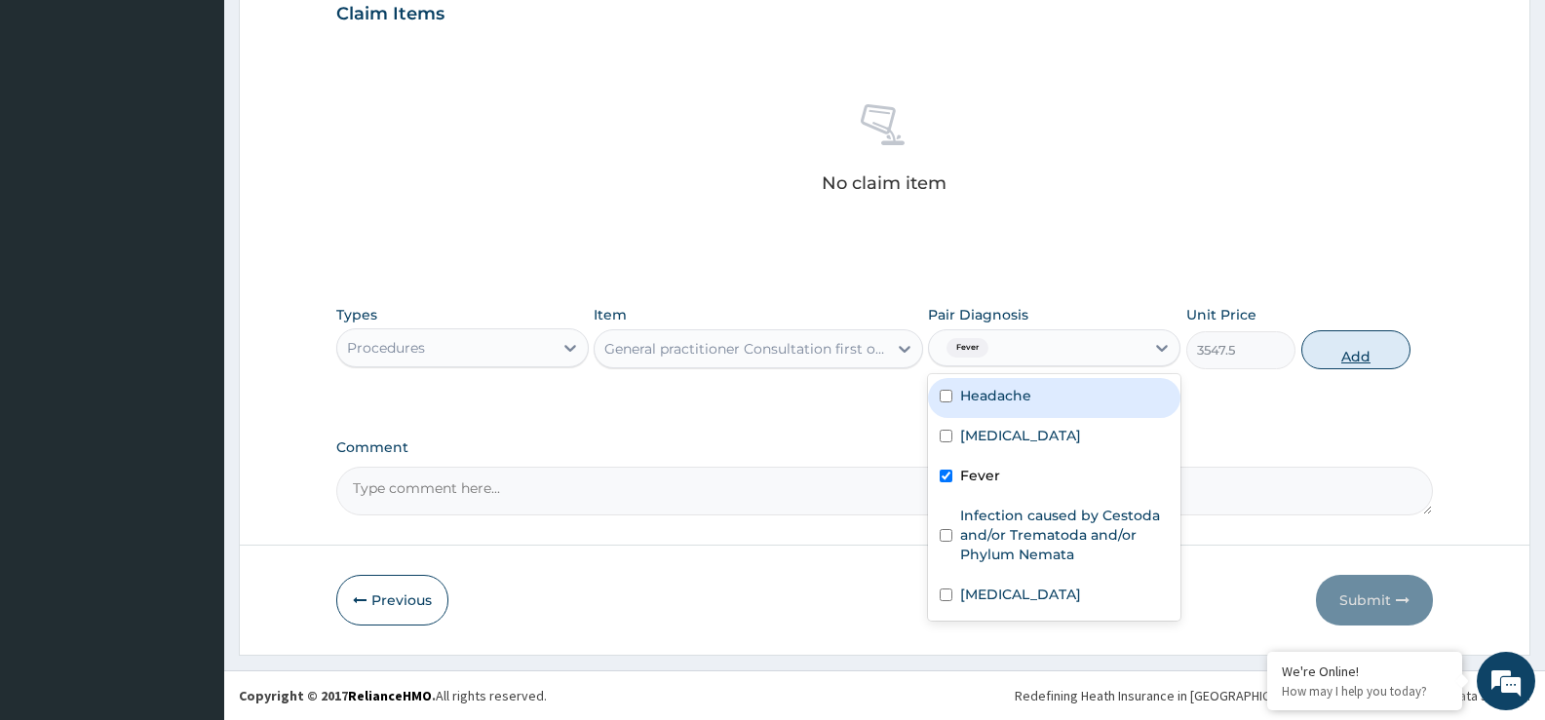
click at [1343, 348] on button "Add" at bounding box center [1355, 349] width 109 height 39
type input "0"
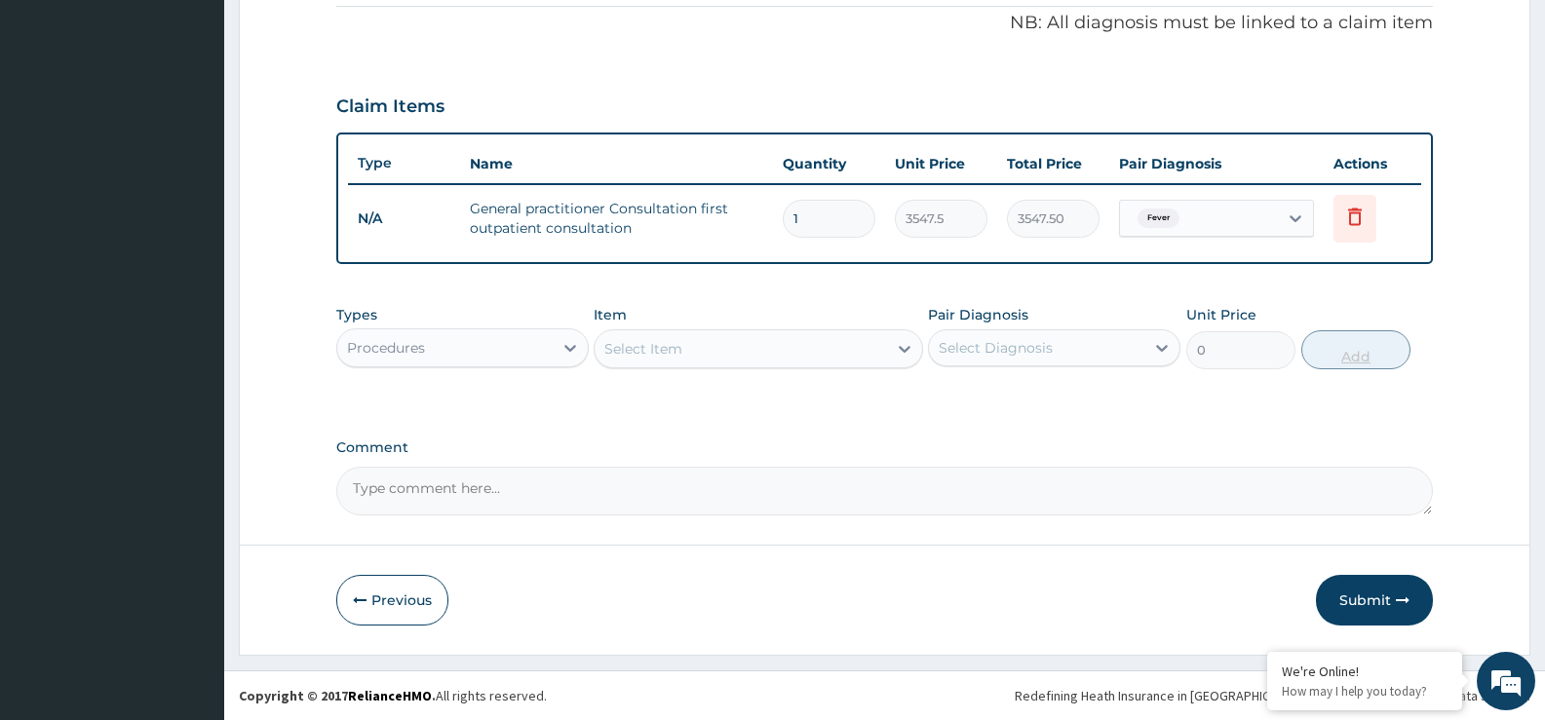
scroll to position [593, 0]
click at [643, 360] on div "Select Item" at bounding box center [740, 348] width 291 height 31
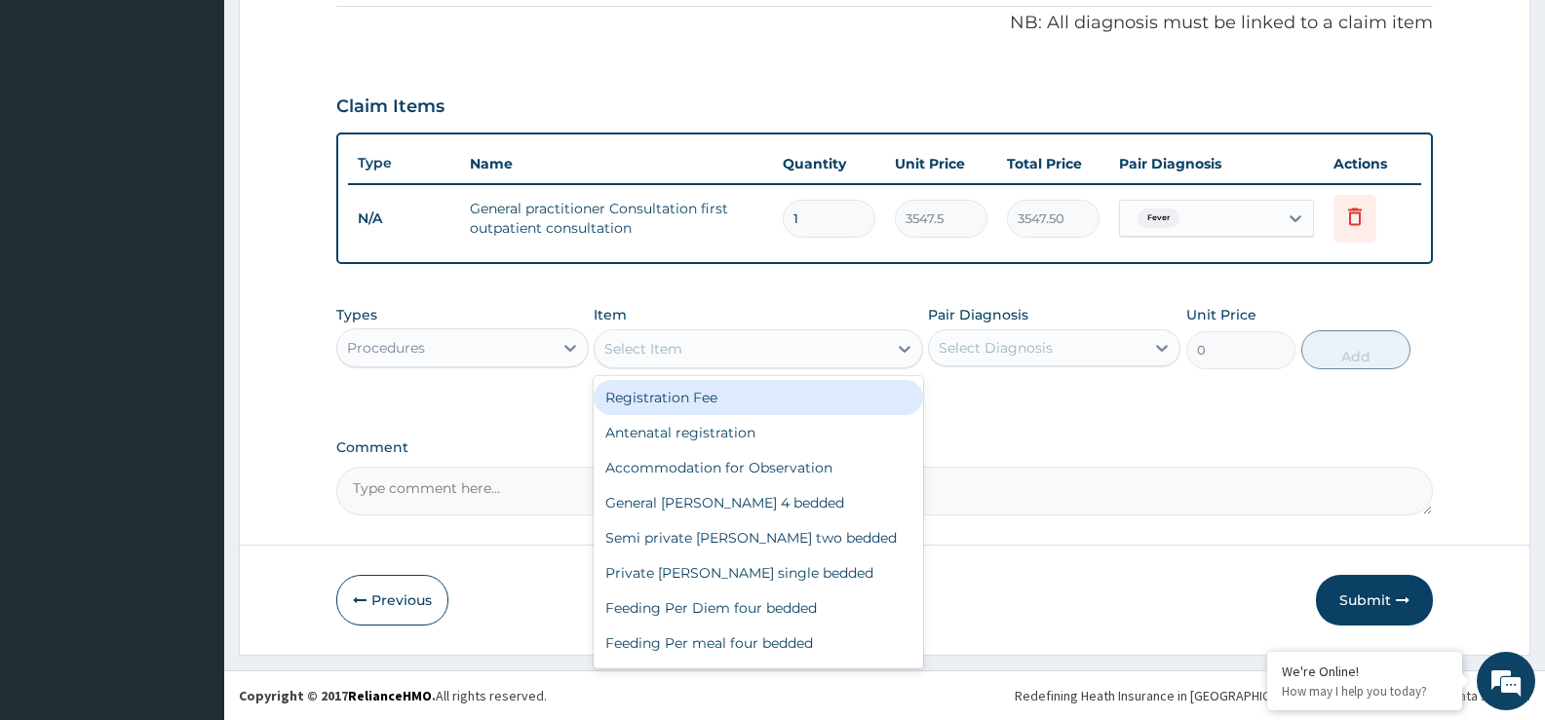
click at [479, 355] on div "Procedures" at bounding box center [444, 347] width 215 height 31
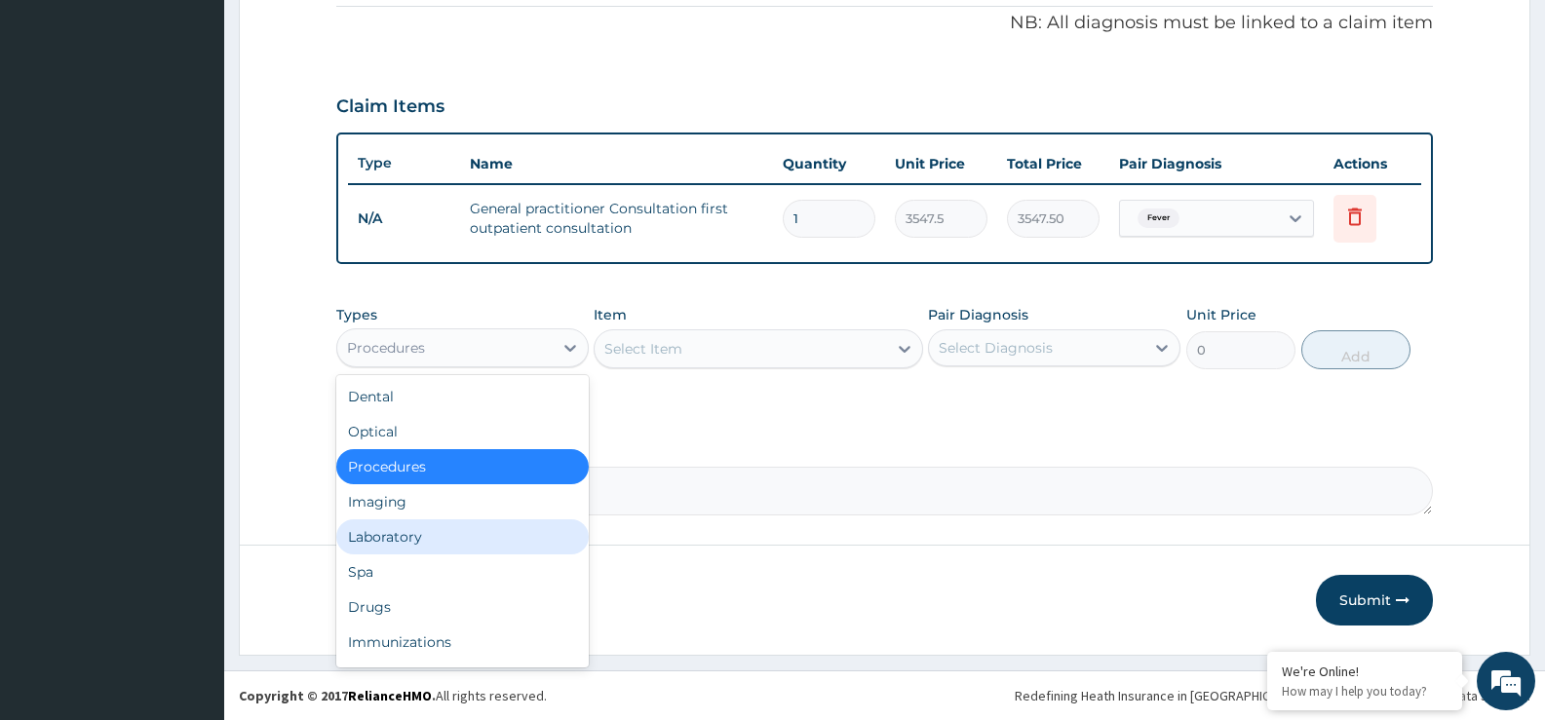
click at [429, 531] on div "Laboratory" at bounding box center [462, 537] width 252 height 35
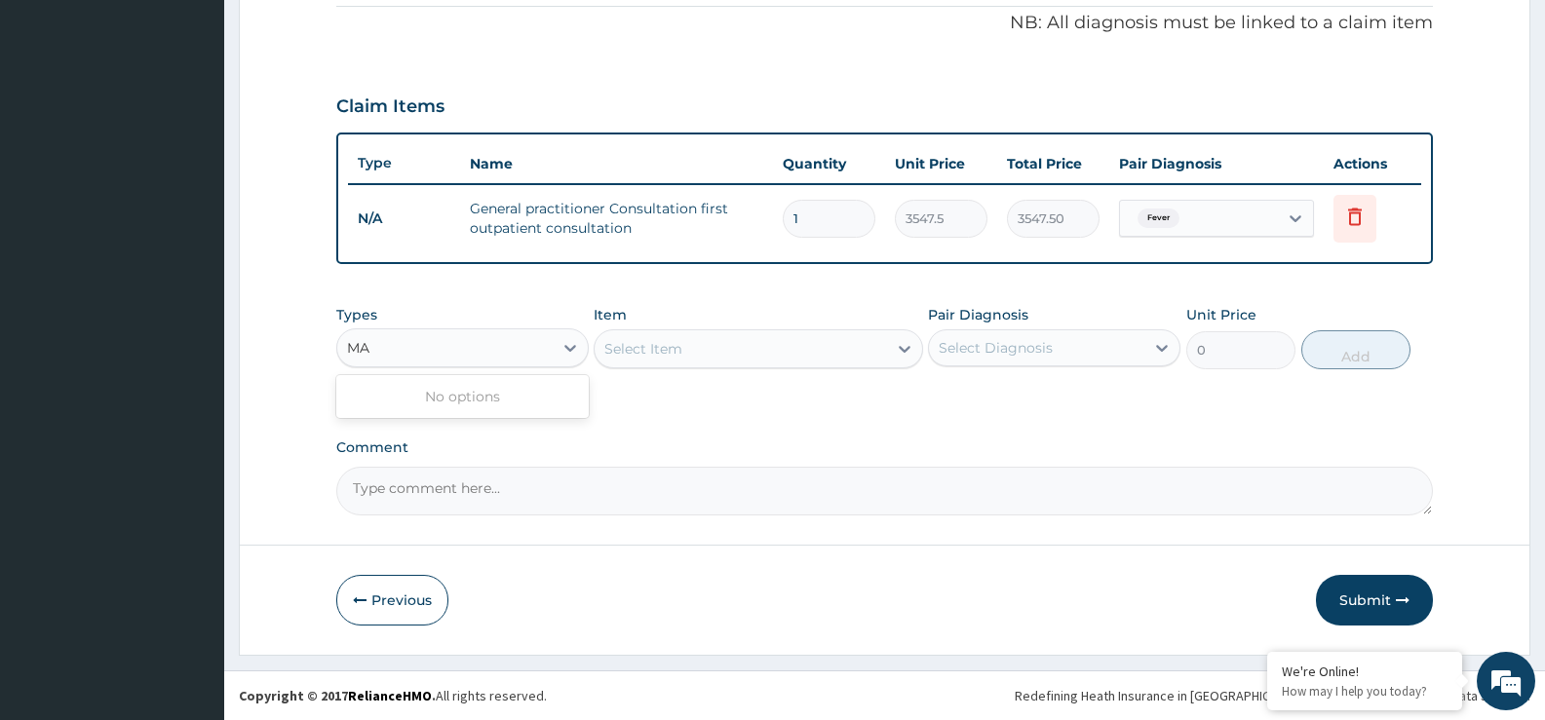
type input "M"
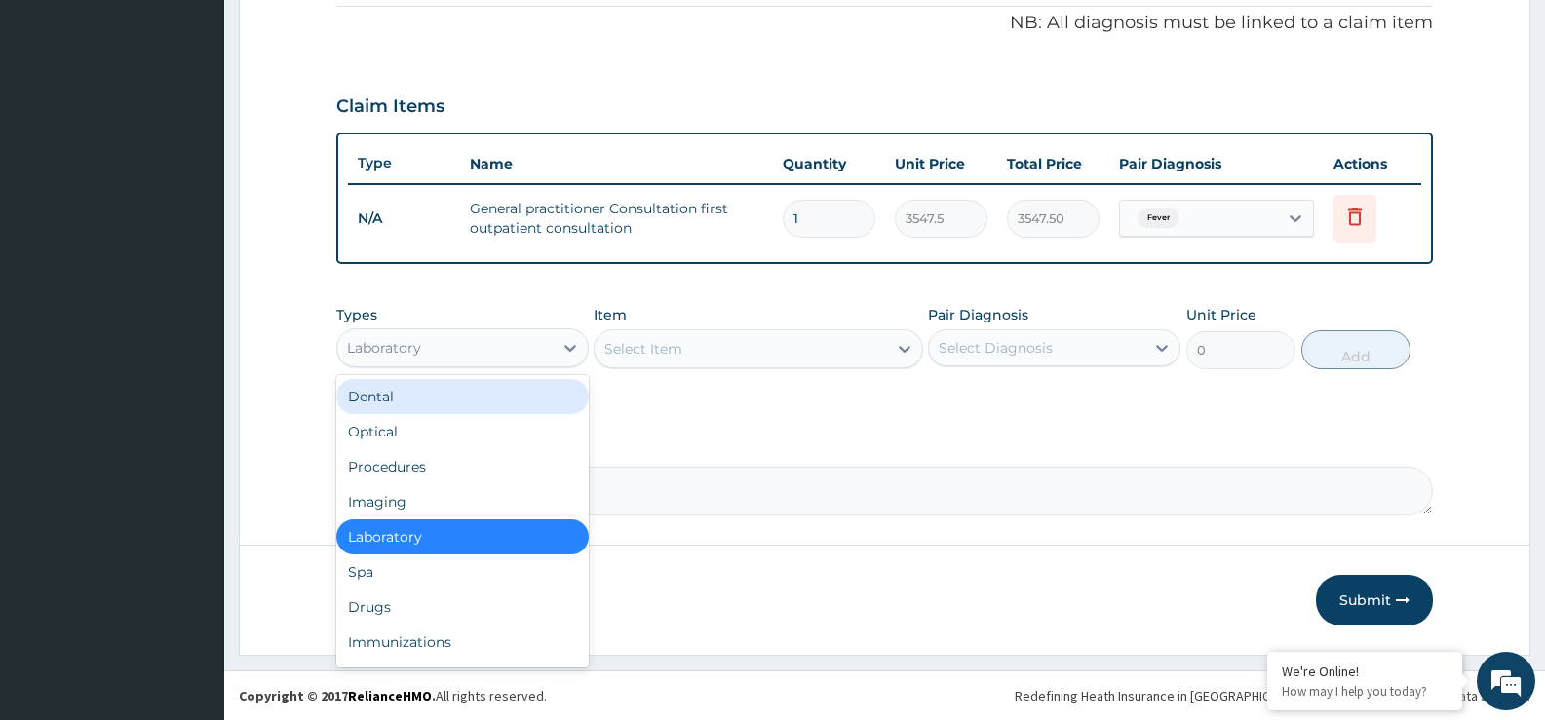
click at [666, 345] on div "Select Item" at bounding box center [643, 348] width 78 height 19
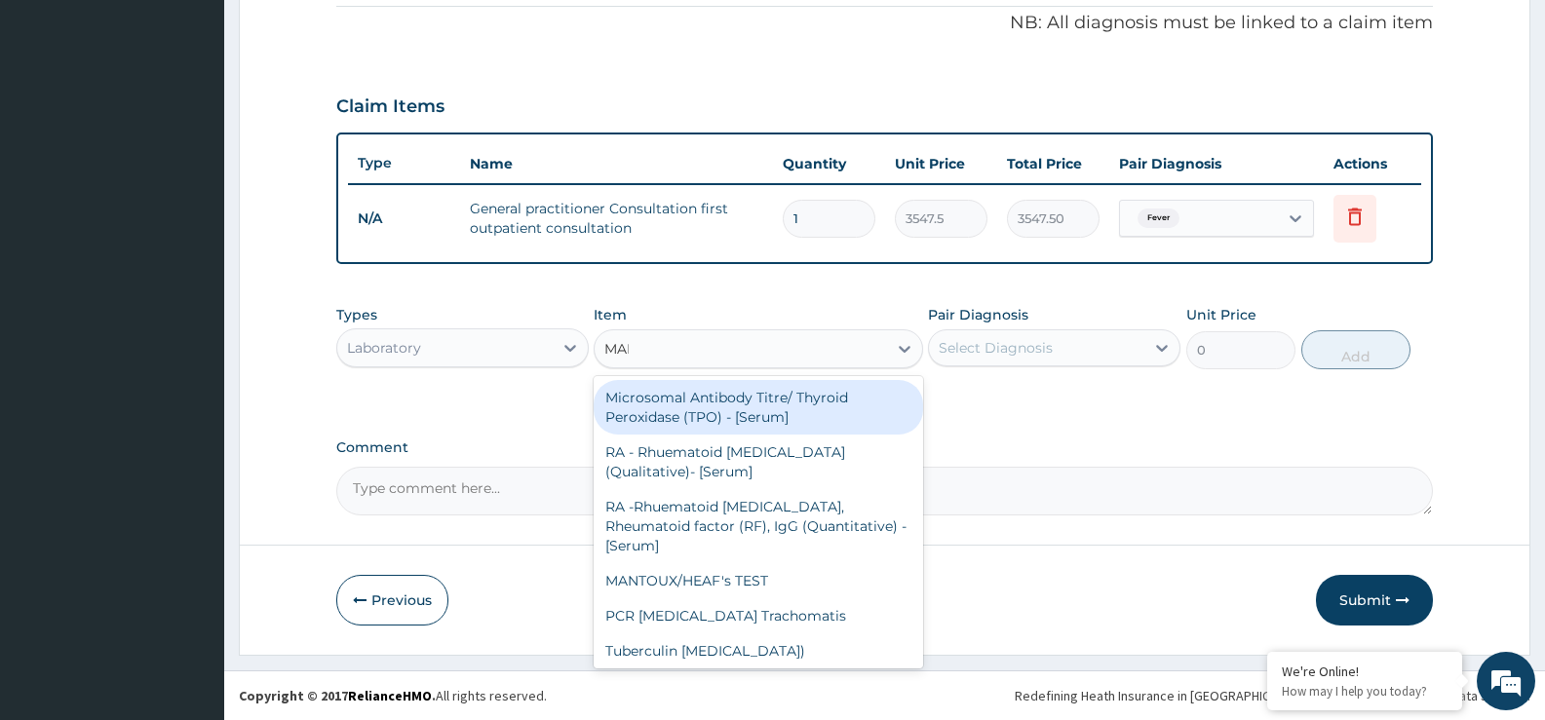
type input "MALA"
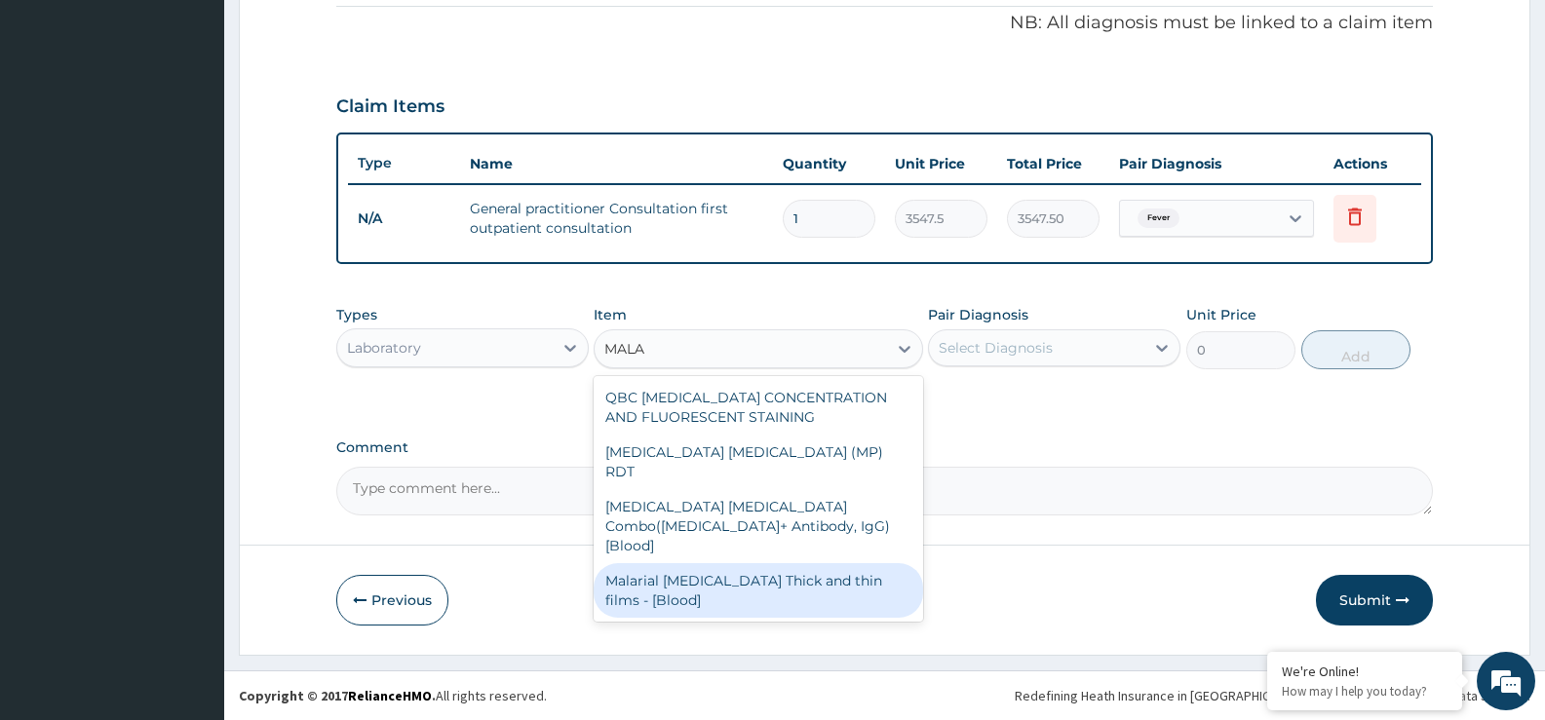
click at [706, 563] on div "Malarial Parasite Thick and thin films - [Blood]" at bounding box center [758, 590] width 329 height 55
type input "1612.5"
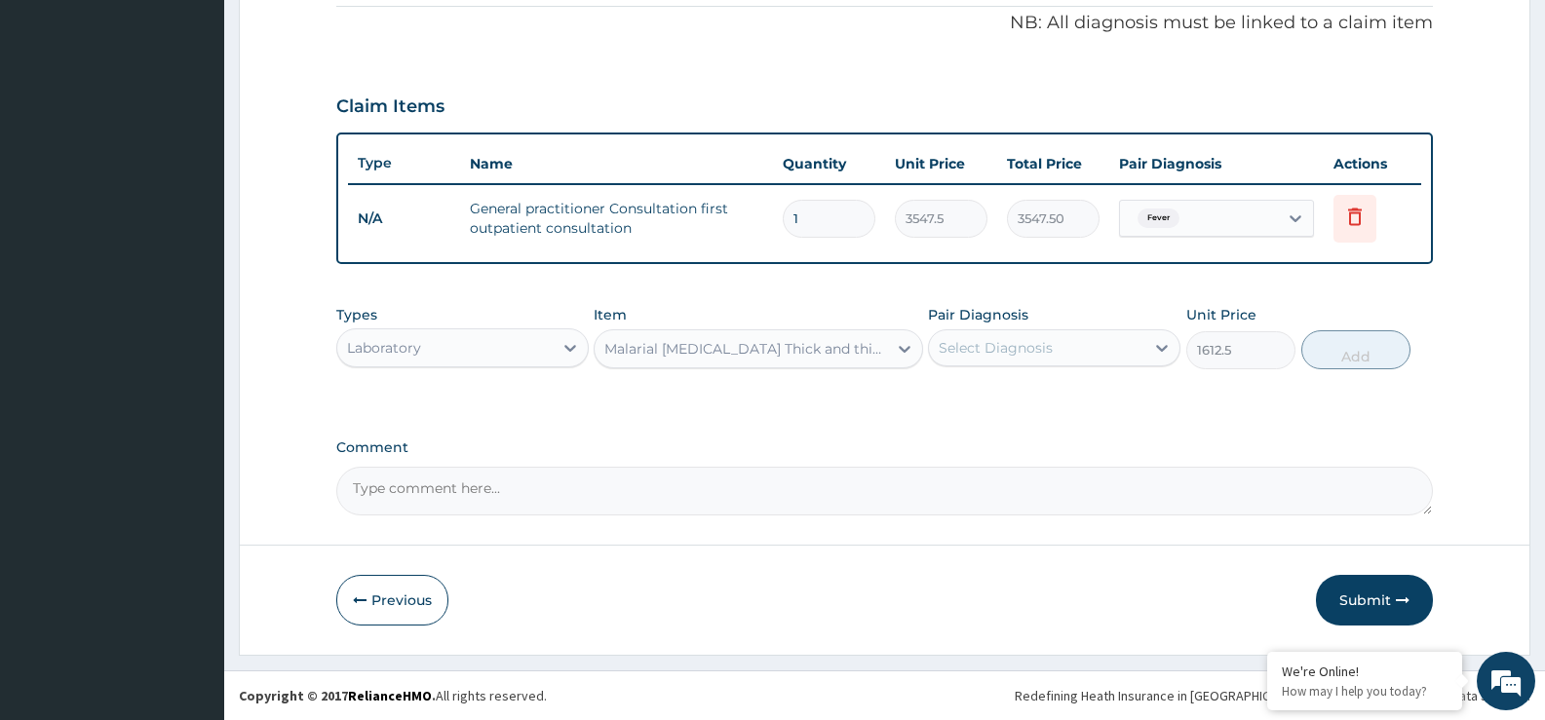
click at [1052, 353] on div "Select Diagnosis" at bounding box center [1036, 347] width 215 height 31
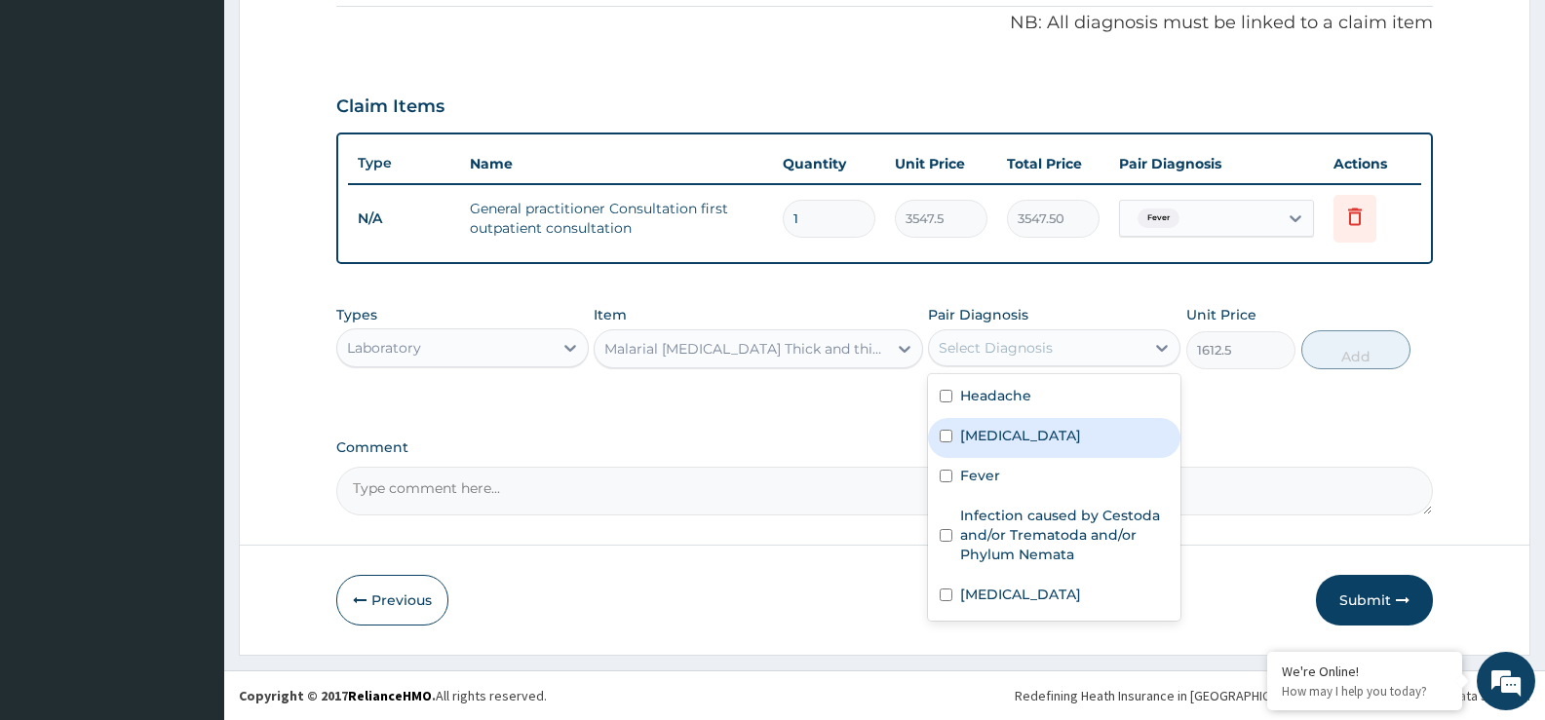
click at [1020, 427] on div "[MEDICAL_DATA]" at bounding box center [1054, 438] width 252 height 40
checkbox input "true"
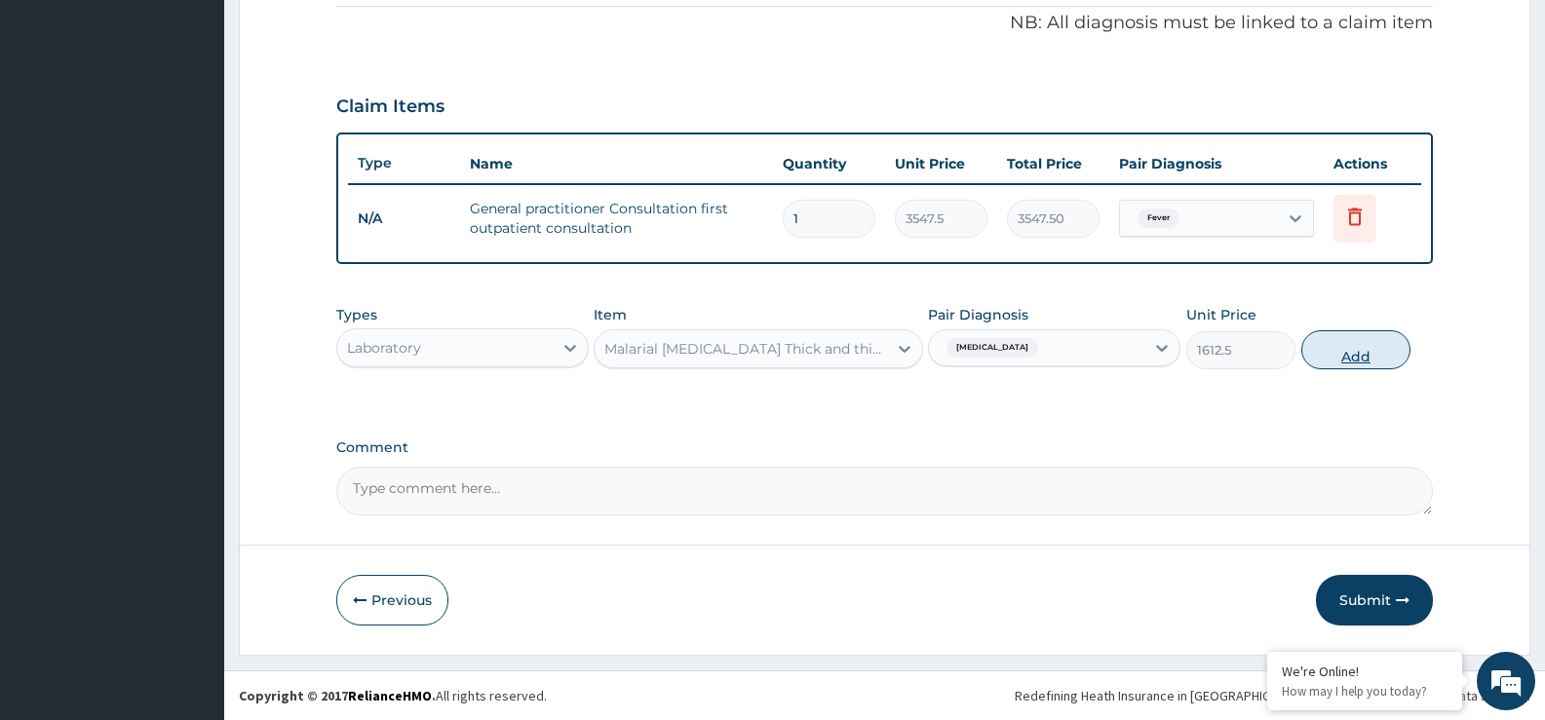
click at [1325, 352] on button "Add" at bounding box center [1355, 349] width 109 height 39
type input "0"
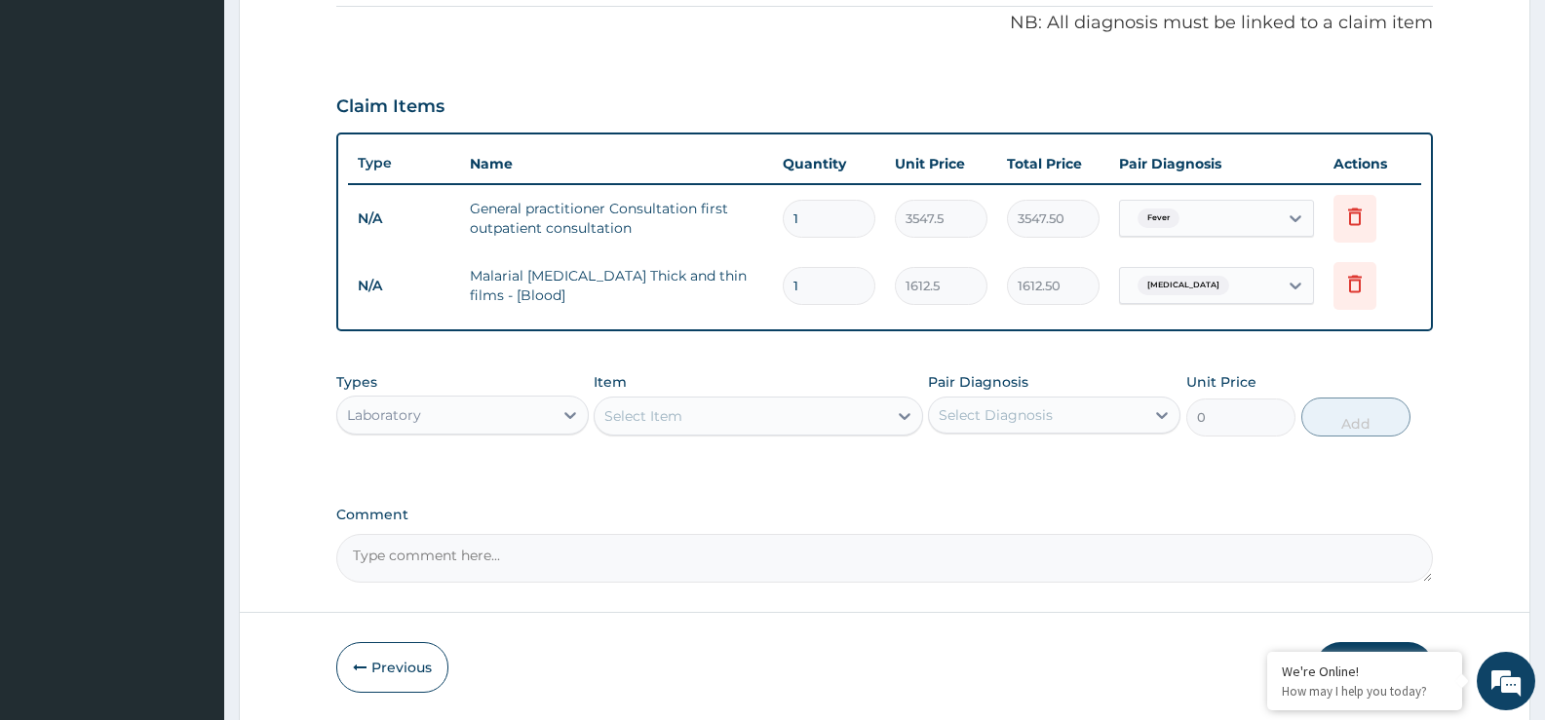
click at [634, 414] on div "Select Item" at bounding box center [643, 415] width 78 height 19
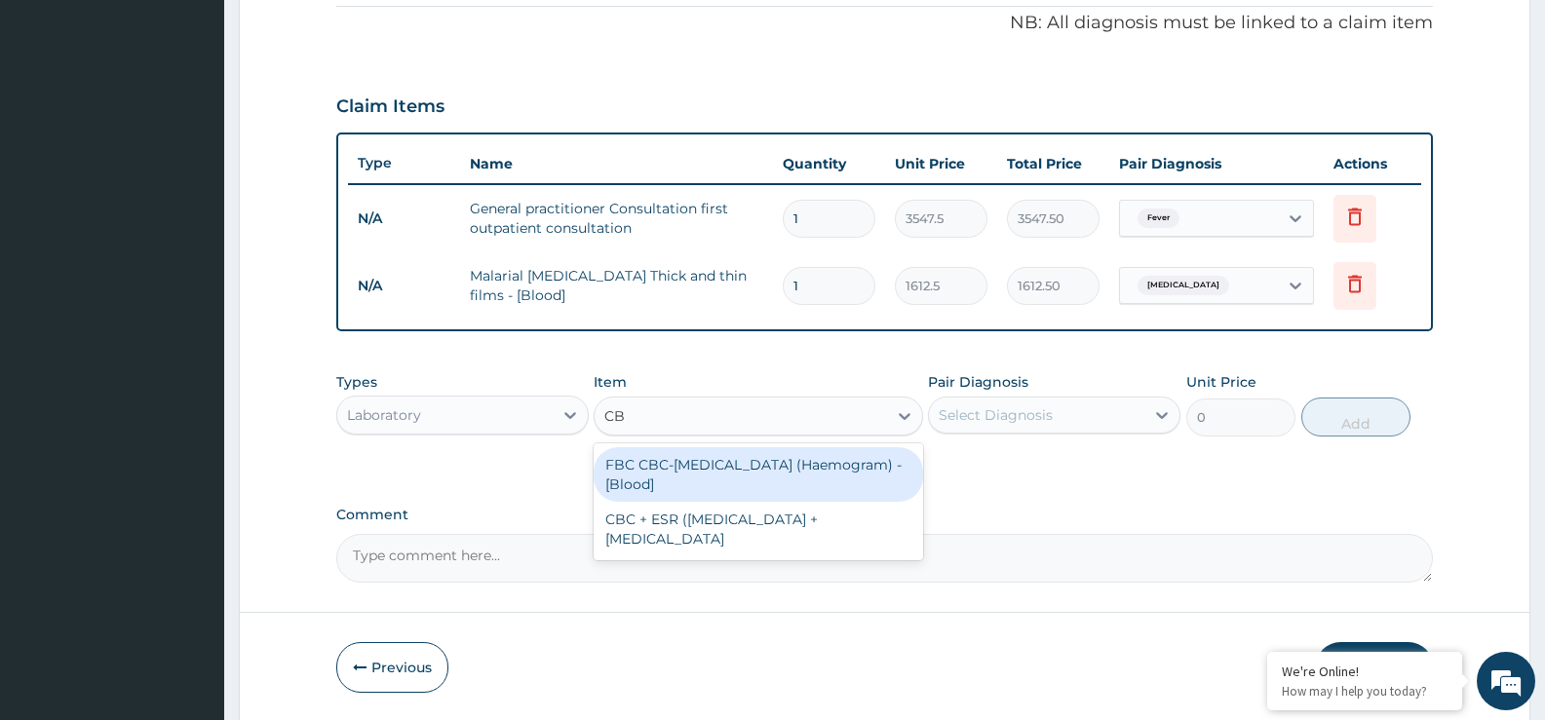
type input "CBC"
click at [686, 473] on div "FBC CBC-Complete Blood Count (Haemogram) - [Blood]" at bounding box center [758, 474] width 329 height 55
type input "4300"
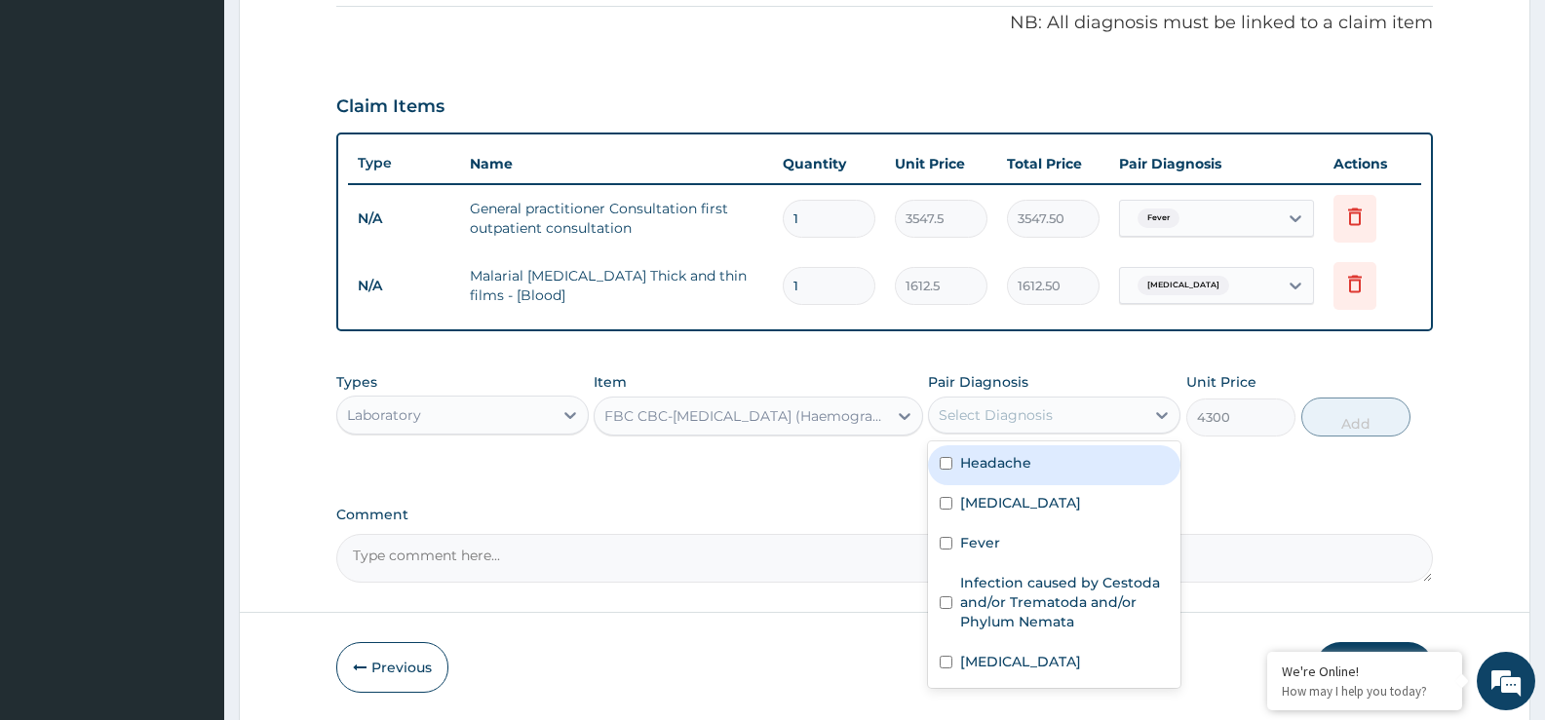
click at [1054, 410] on div "Select Diagnosis" at bounding box center [1036, 415] width 215 height 31
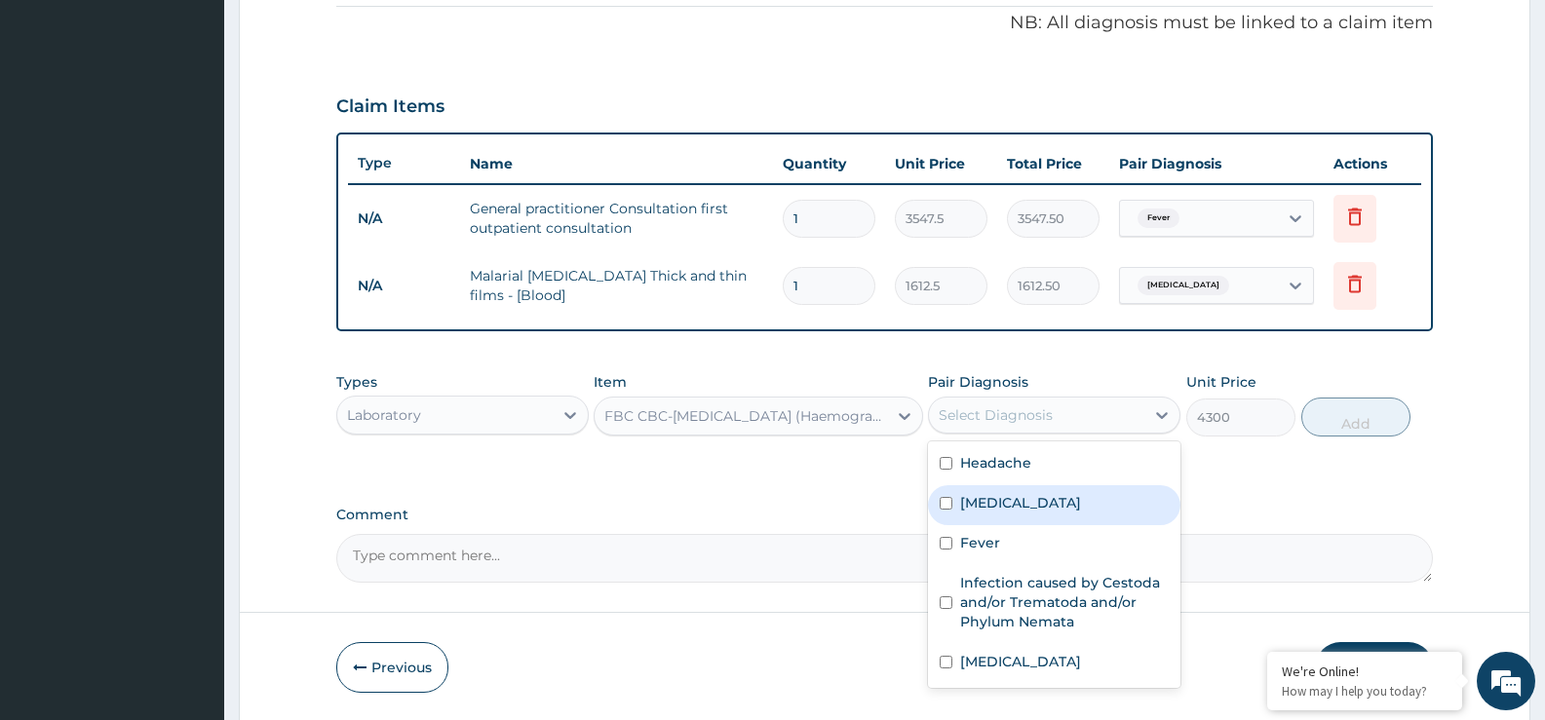
click at [1027, 496] on div "[MEDICAL_DATA]" at bounding box center [1054, 505] width 252 height 40
checkbox input "true"
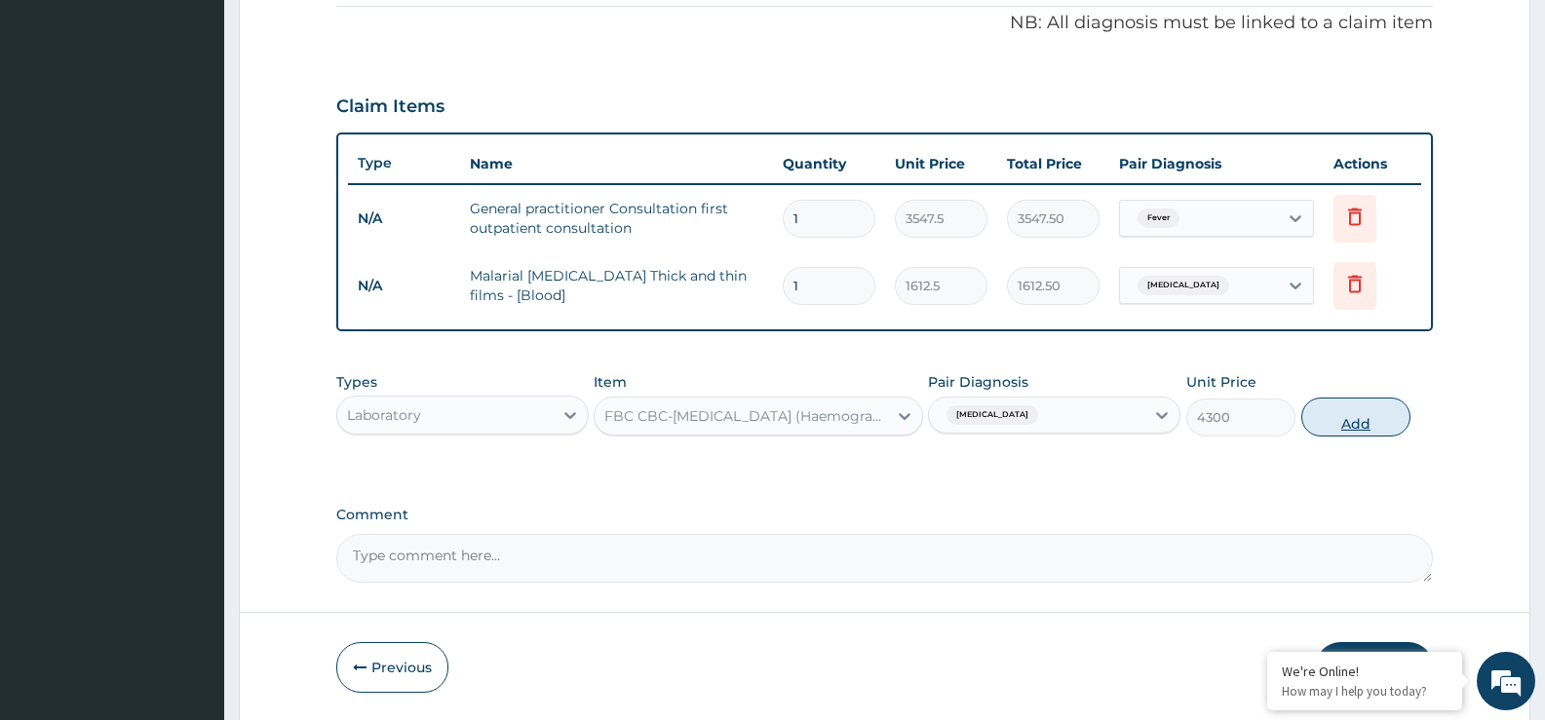
click at [1362, 422] on button "Add" at bounding box center [1355, 417] width 109 height 39
type input "0"
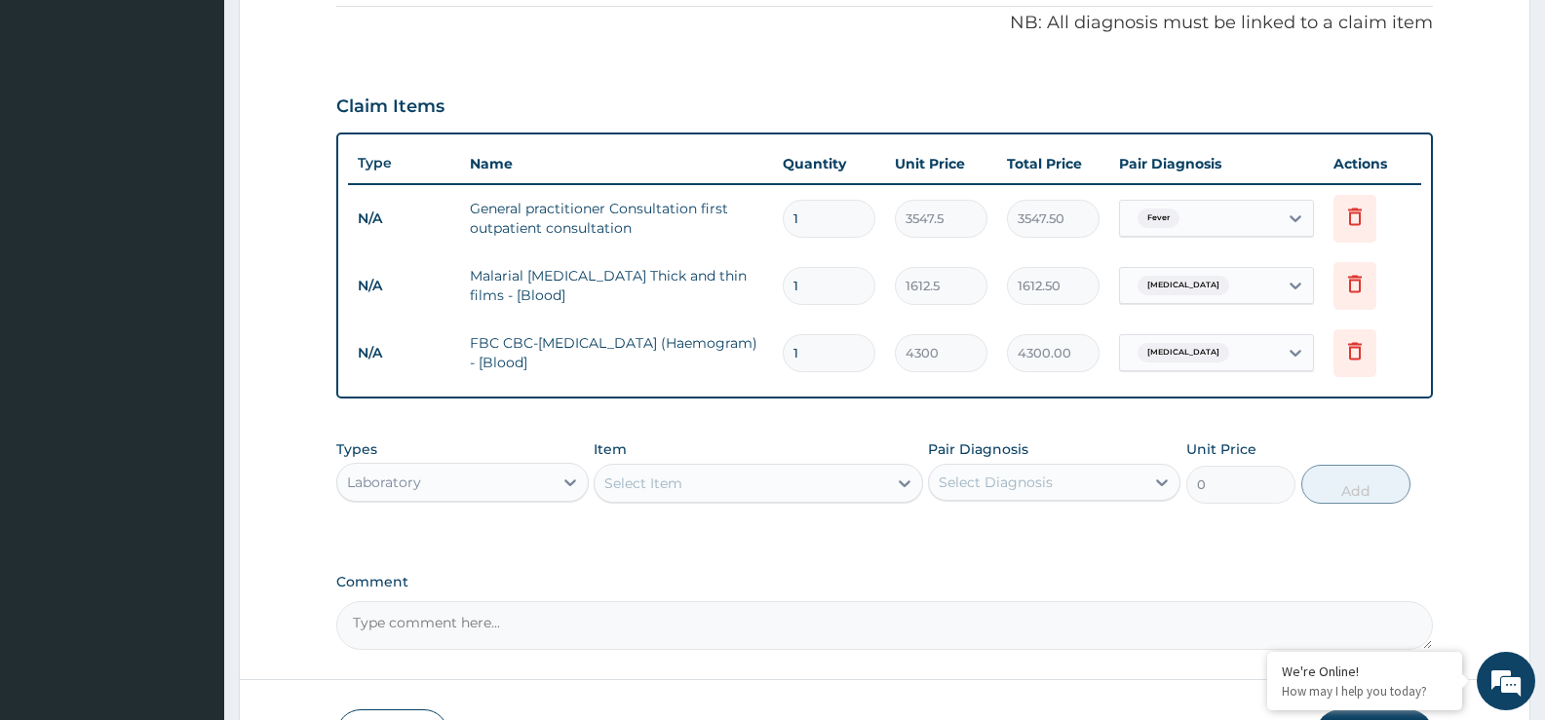
click at [416, 483] on div "Laboratory" at bounding box center [384, 482] width 74 height 19
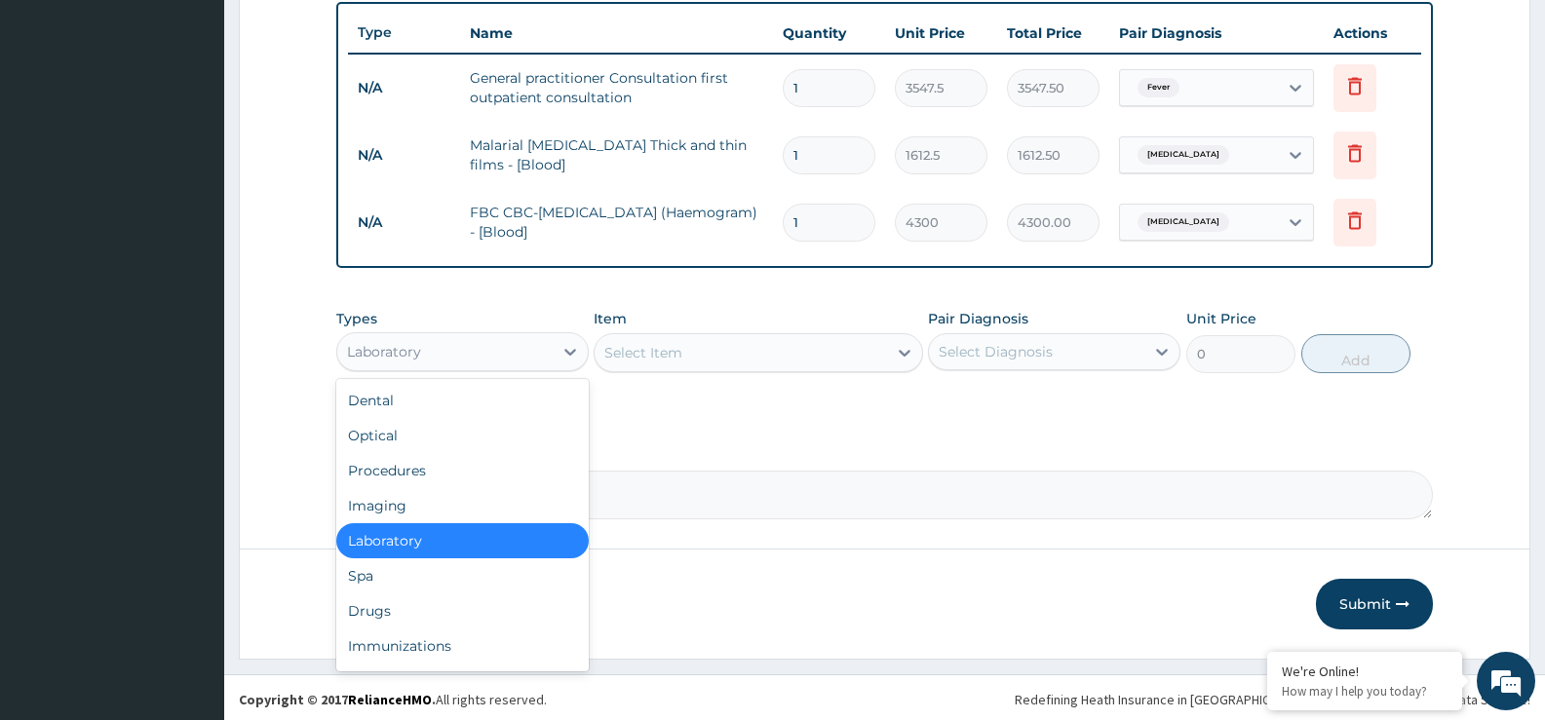
scroll to position [727, 0]
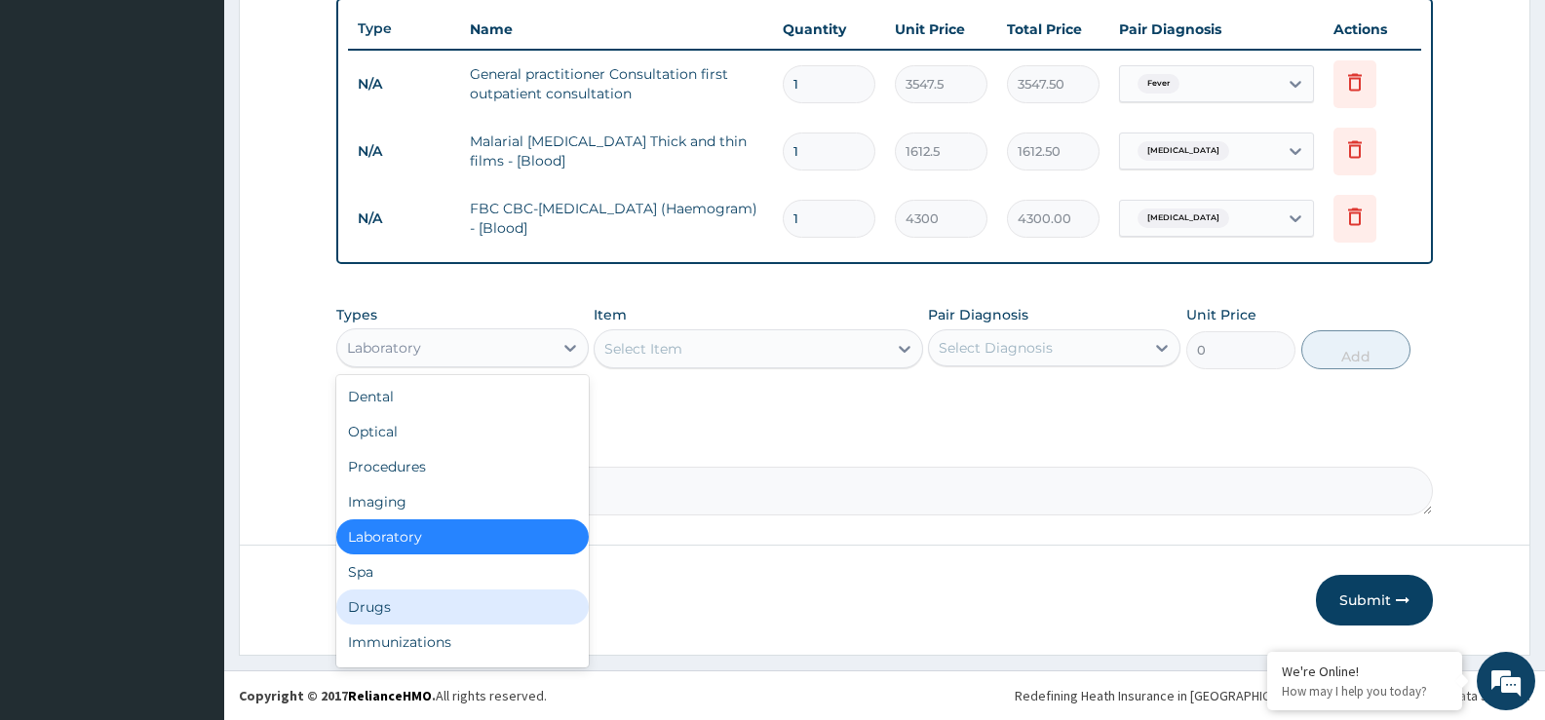
click at [426, 599] on div "Drugs" at bounding box center [462, 607] width 252 height 35
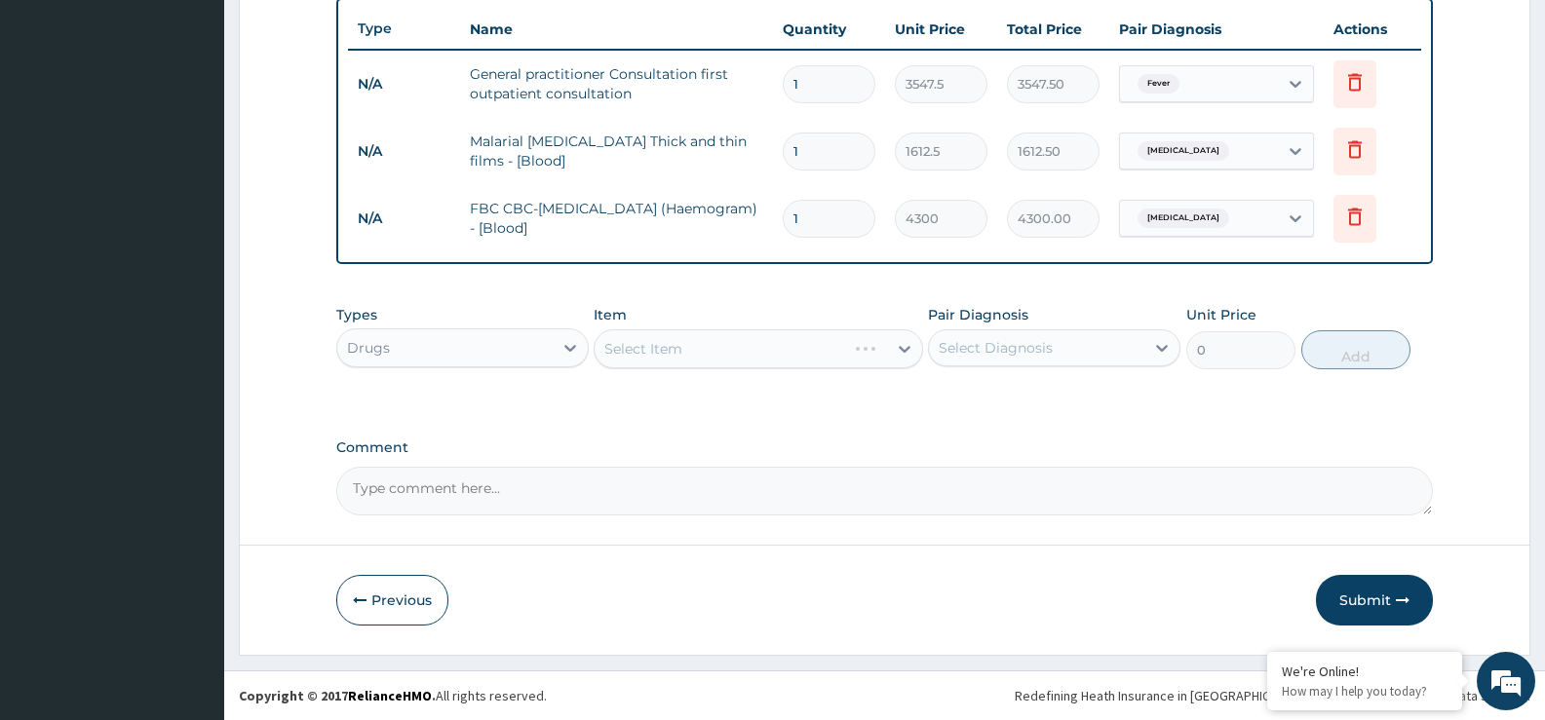
click at [657, 347] on div "Select Item" at bounding box center [758, 348] width 329 height 39
click at [641, 359] on div "Select Item" at bounding box center [740, 348] width 291 height 31
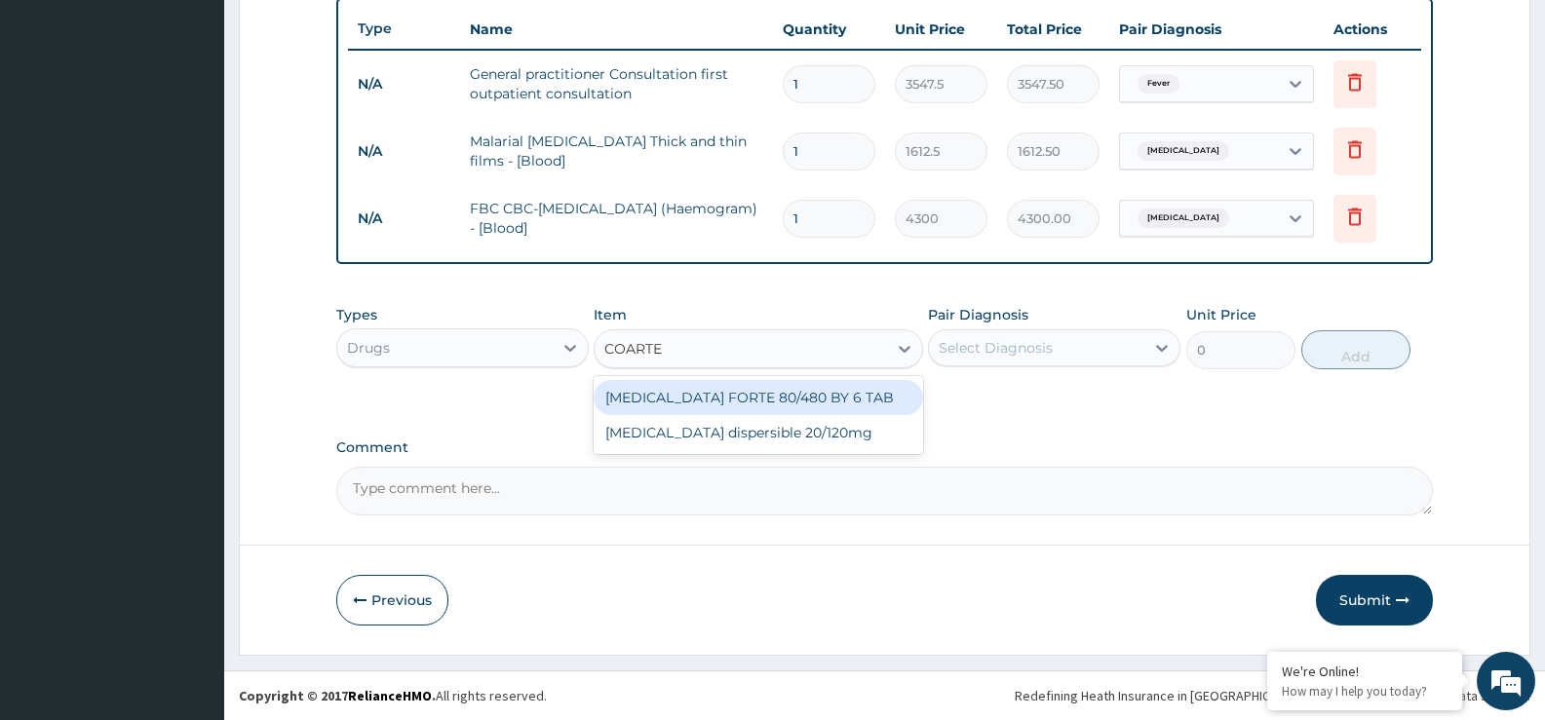
type input "COARTEM"
click at [679, 396] on div "COARTEM FORTE 80/480 BY 6 TAB" at bounding box center [758, 397] width 329 height 35
type input "408.5"
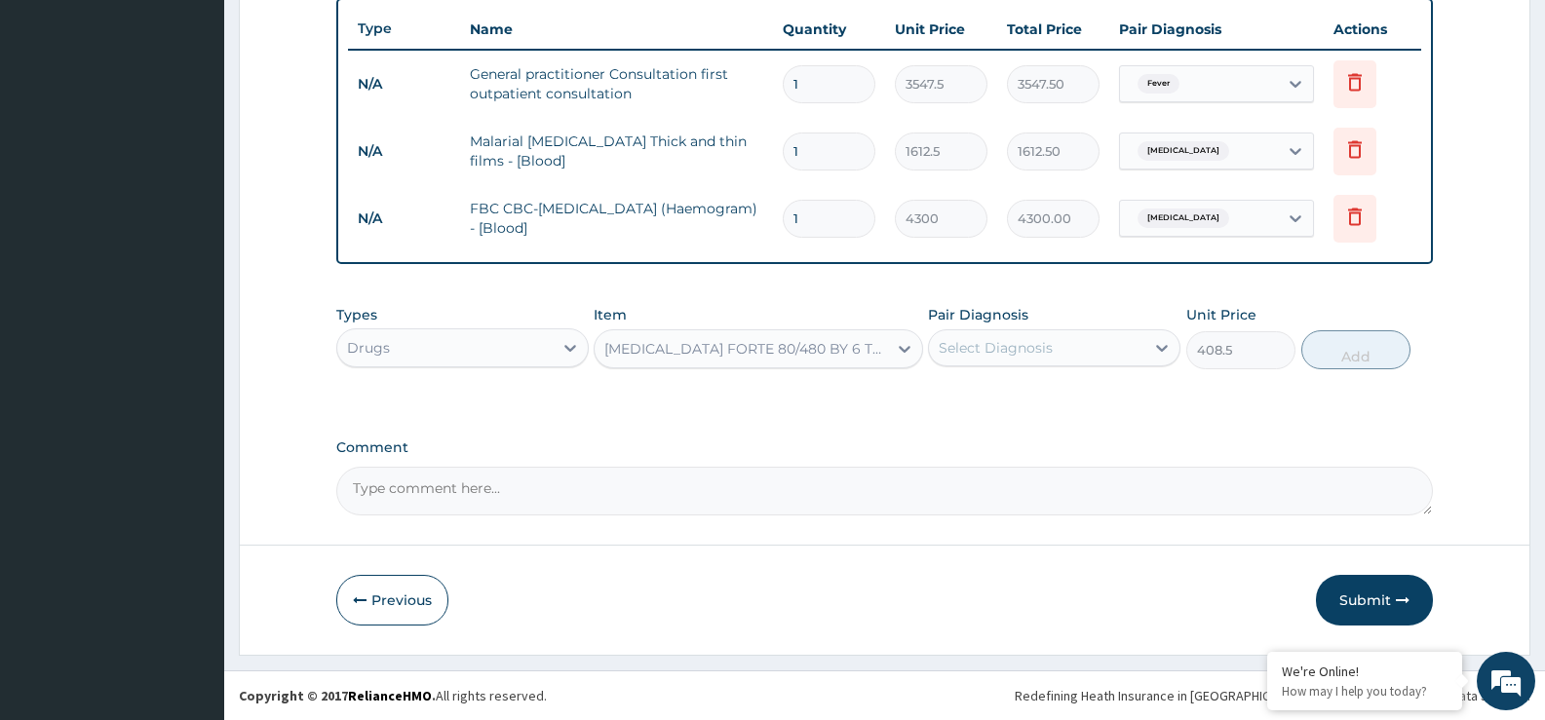
click at [989, 352] on div "Select Diagnosis" at bounding box center [996, 347] width 114 height 19
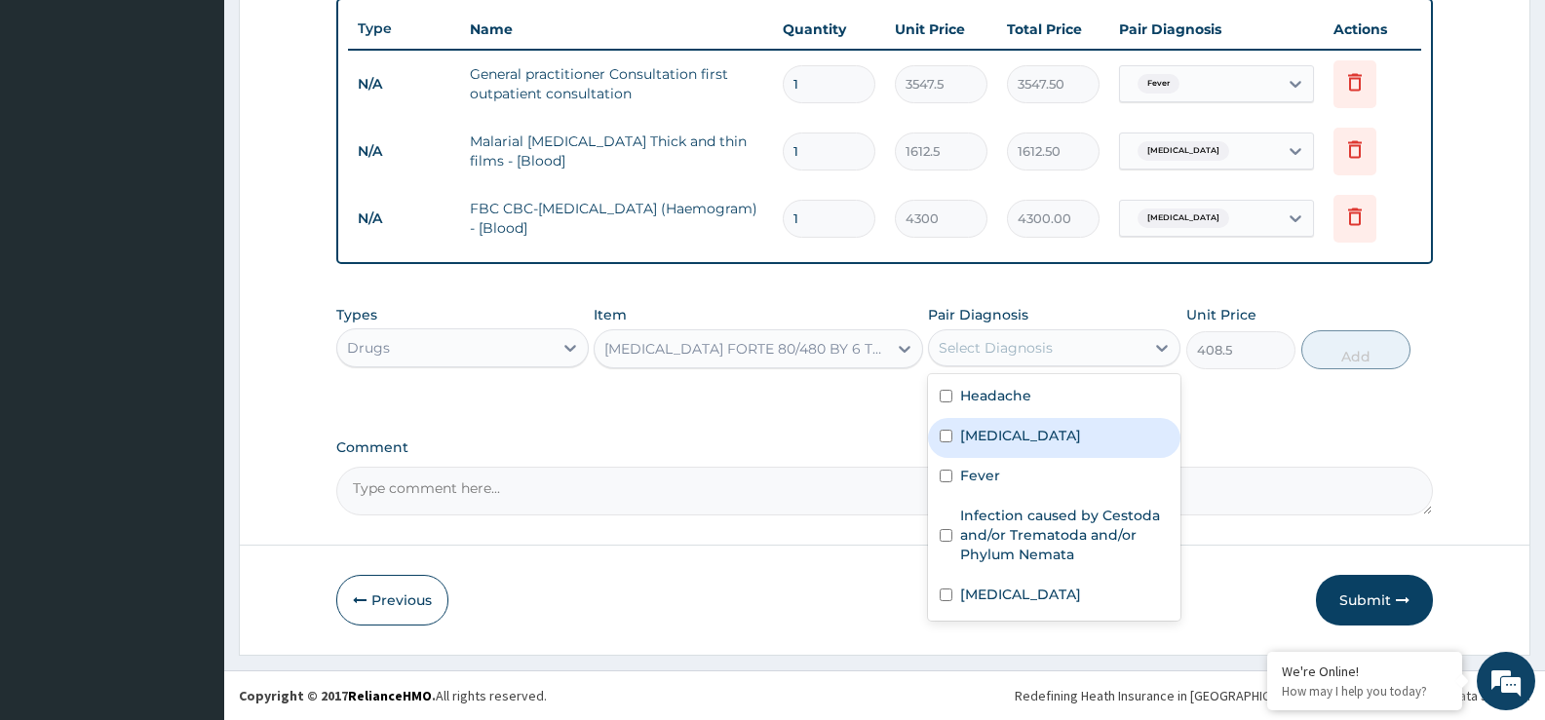
click at [989, 442] on label "[MEDICAL_DATA]" at bounding box center [1020, 435] width 121 height 19
checkbox input "true"
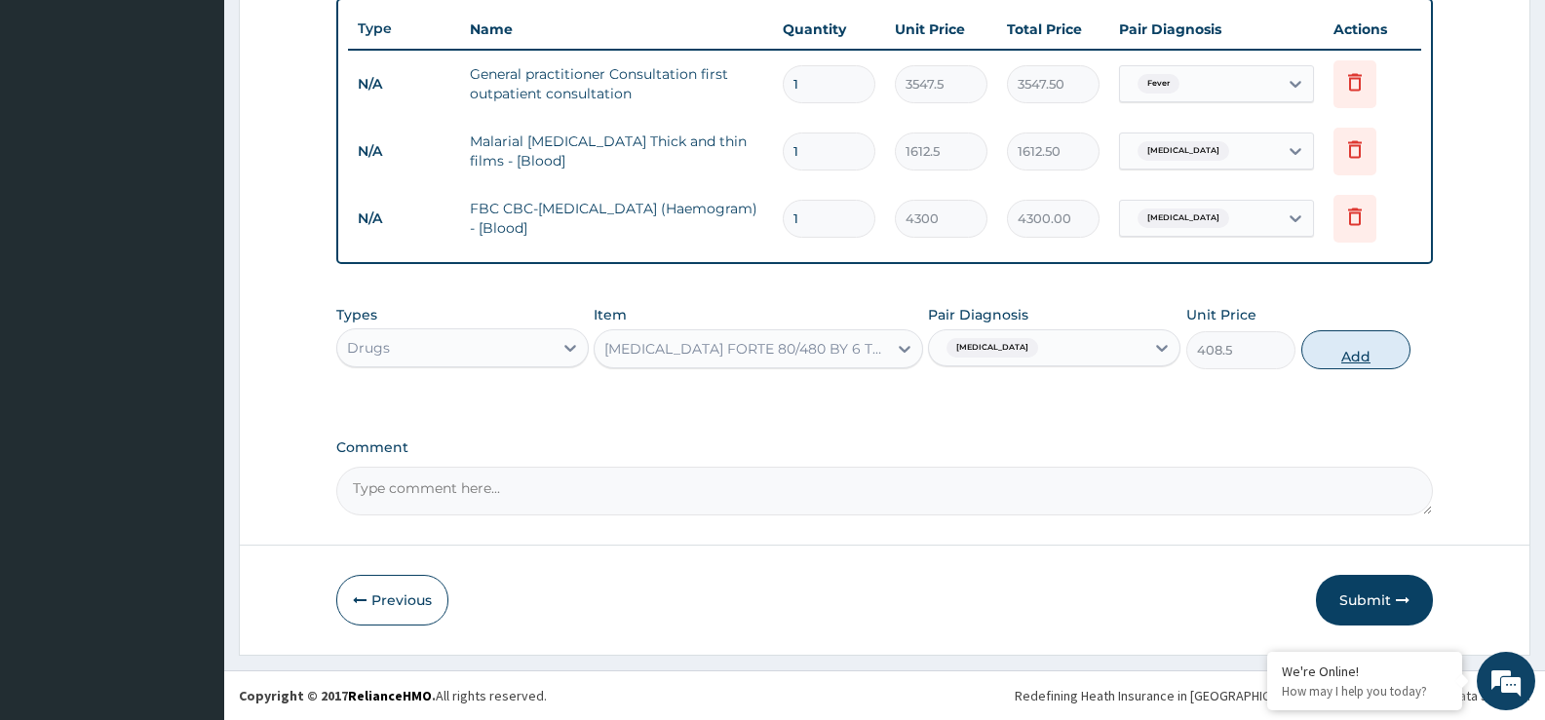
click at [1378, 363] on button "Add" at bounding box center [1355, 349] width 109 height 39
type input "0"
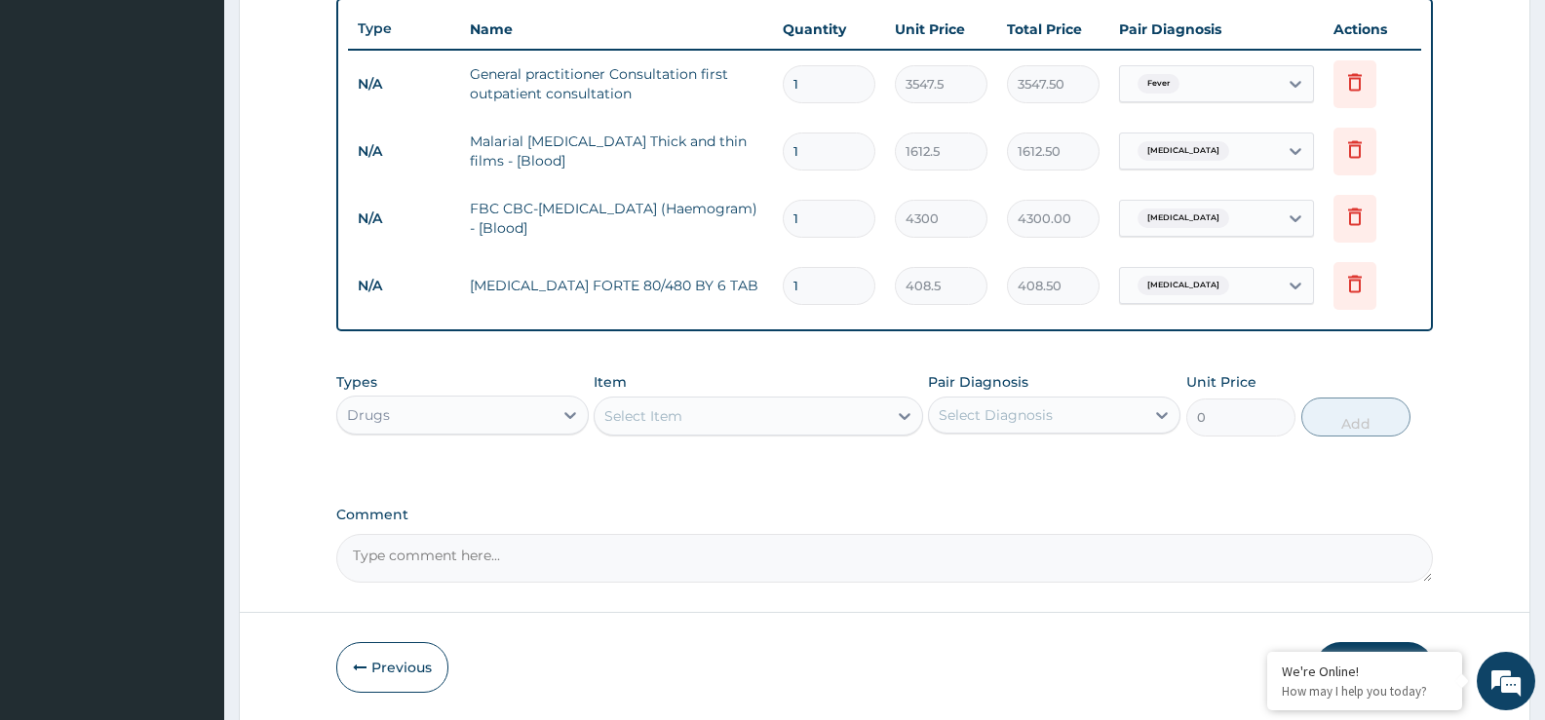
click at [702, 417] on div "Select Item" at bounding box center [740, 416] width 291 height 31
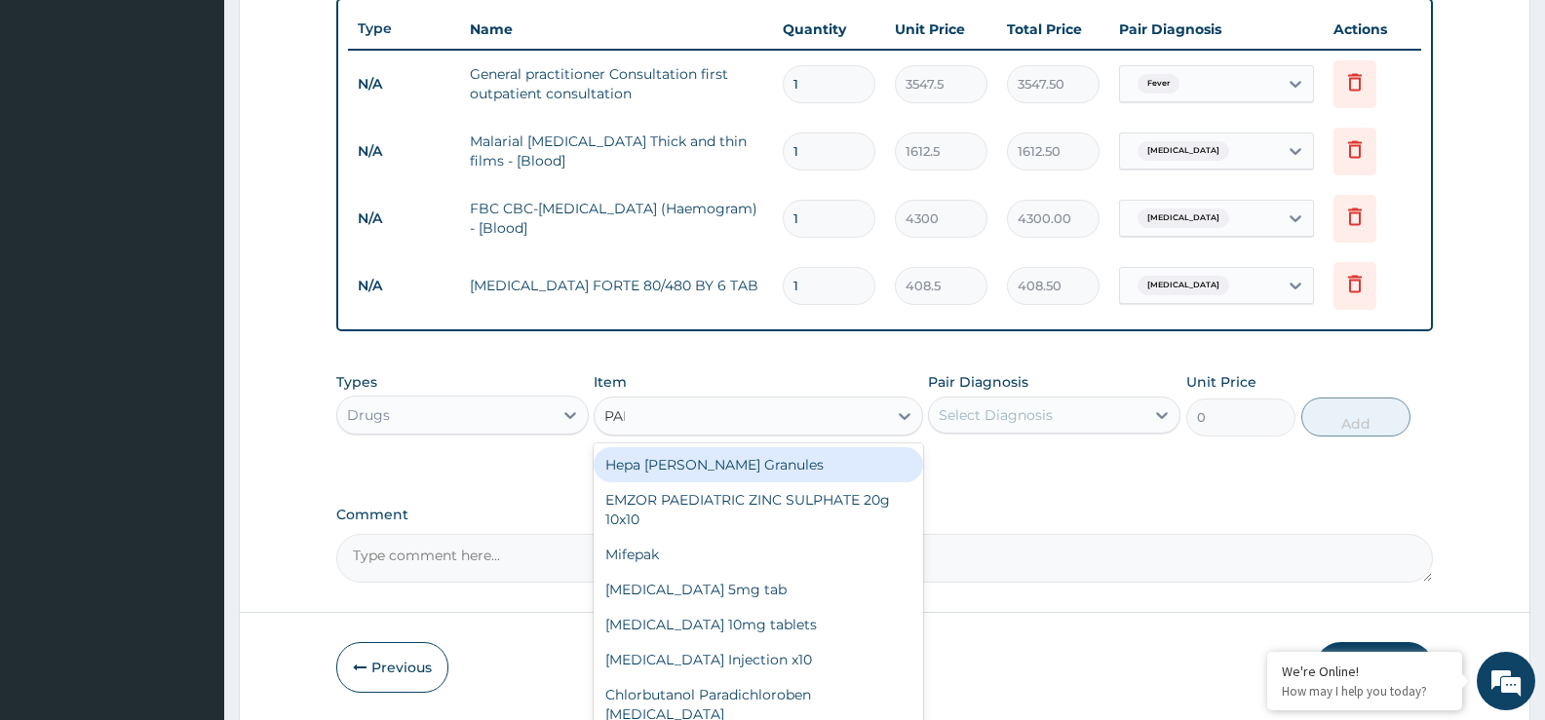
type input "PARA"
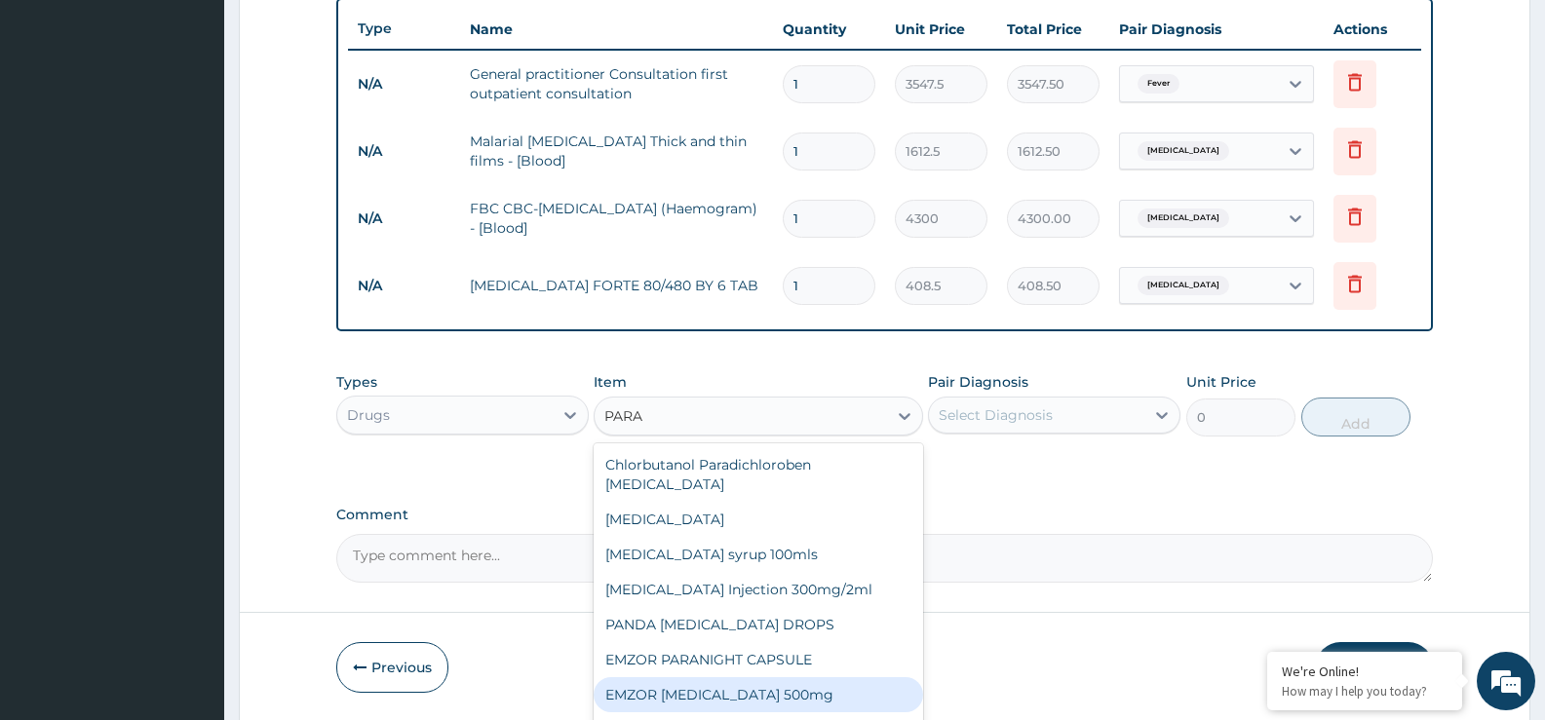
click at [765, 679] on div "EMZOR PARACETAMOL 500mg" at bounding box center [758, 694] width 329 height 35
type input "21.5"
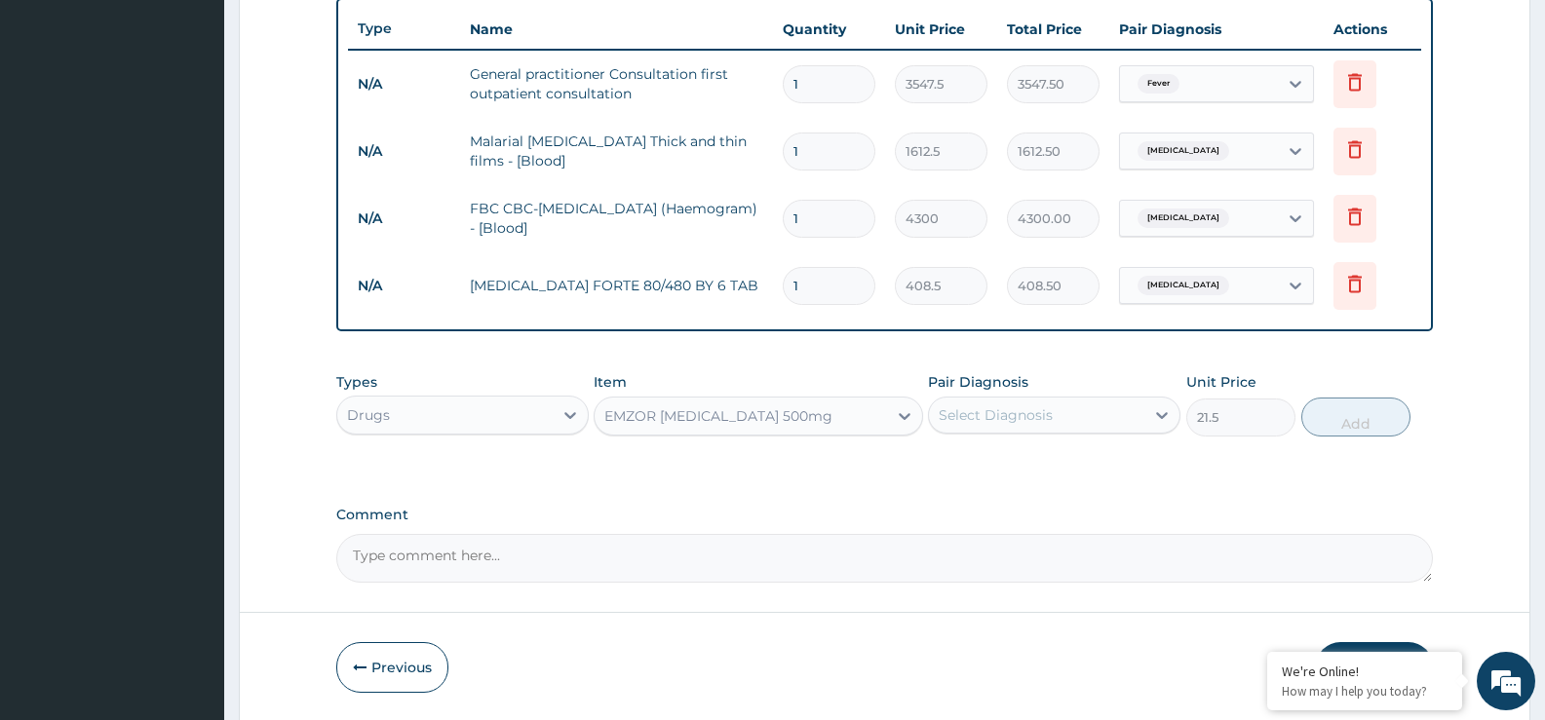
click at [1006, 421] on div "Select Diagnosis" at bounding box center [996, 415] width 114 height 19
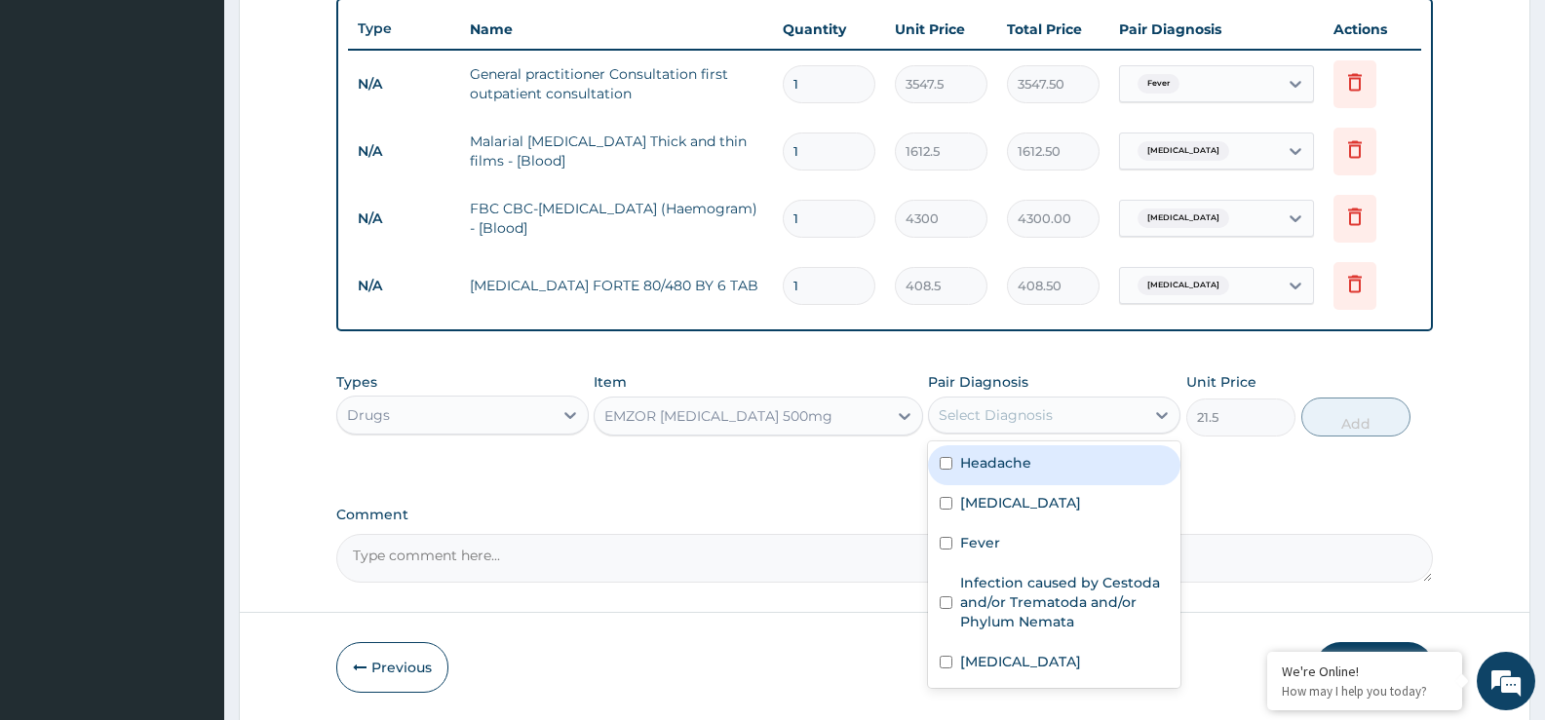
drag, startPoint x: 1010, startPoint y: 468, endPoint x: 1037, endPoint y: 471, distance: 27.5
click at [1011, 467] on label "Headache" at bounding box center [995, 462] width 71 height 19
checkbox input "true"
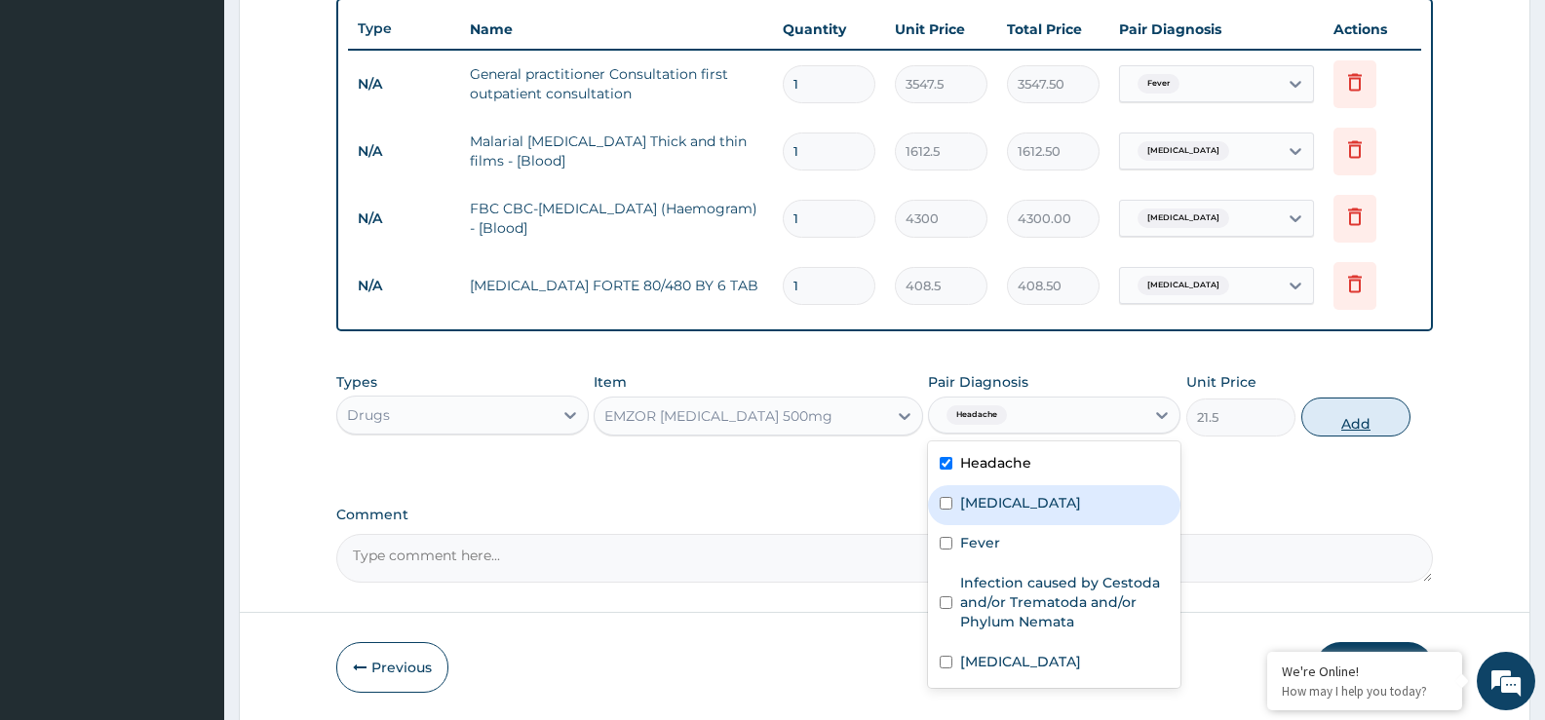
click at [1384, 418] on button "Add" at bounding box center [1355, 417] width 109 height 39
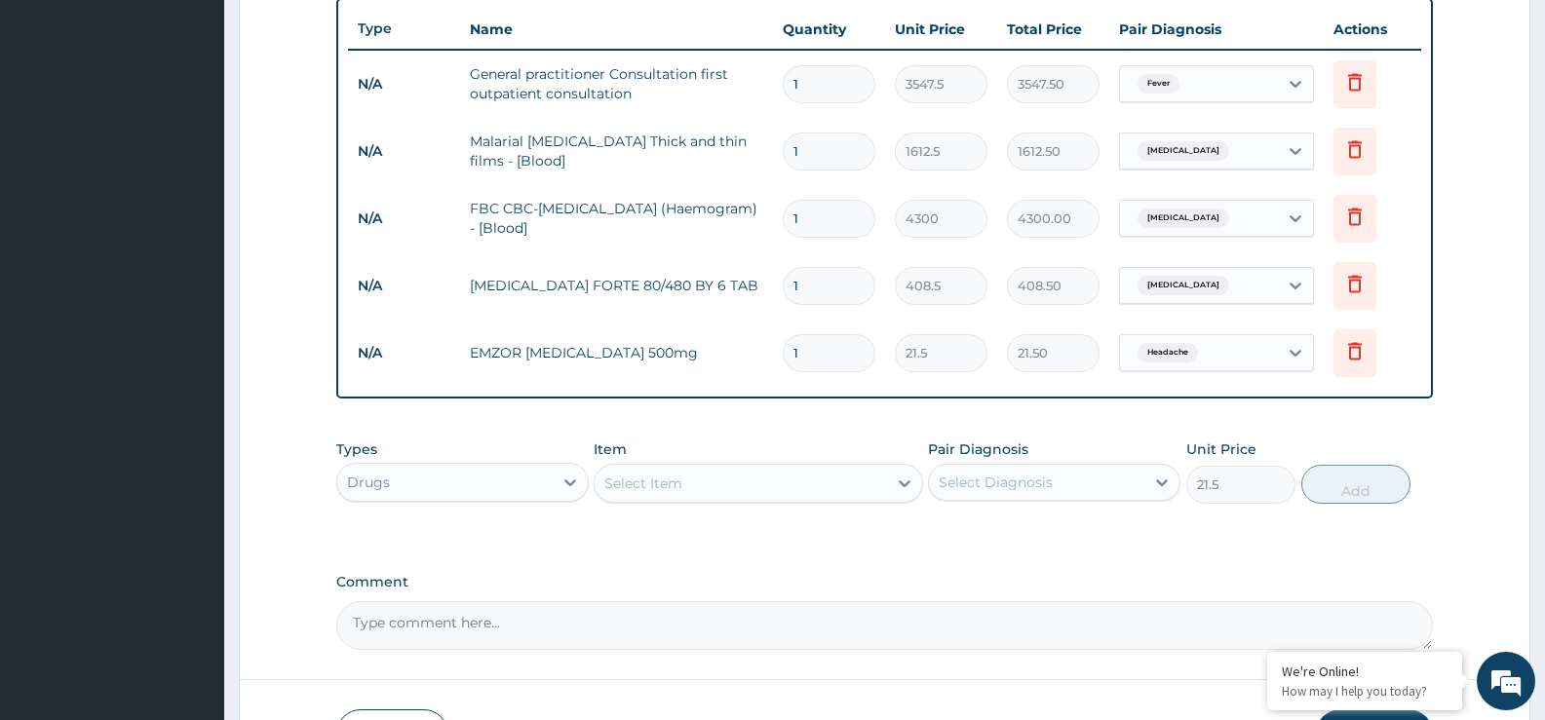
type input "0"
click at [615, 476] on div "Select Item" at bounding box center [643, 483] width 78 height 19
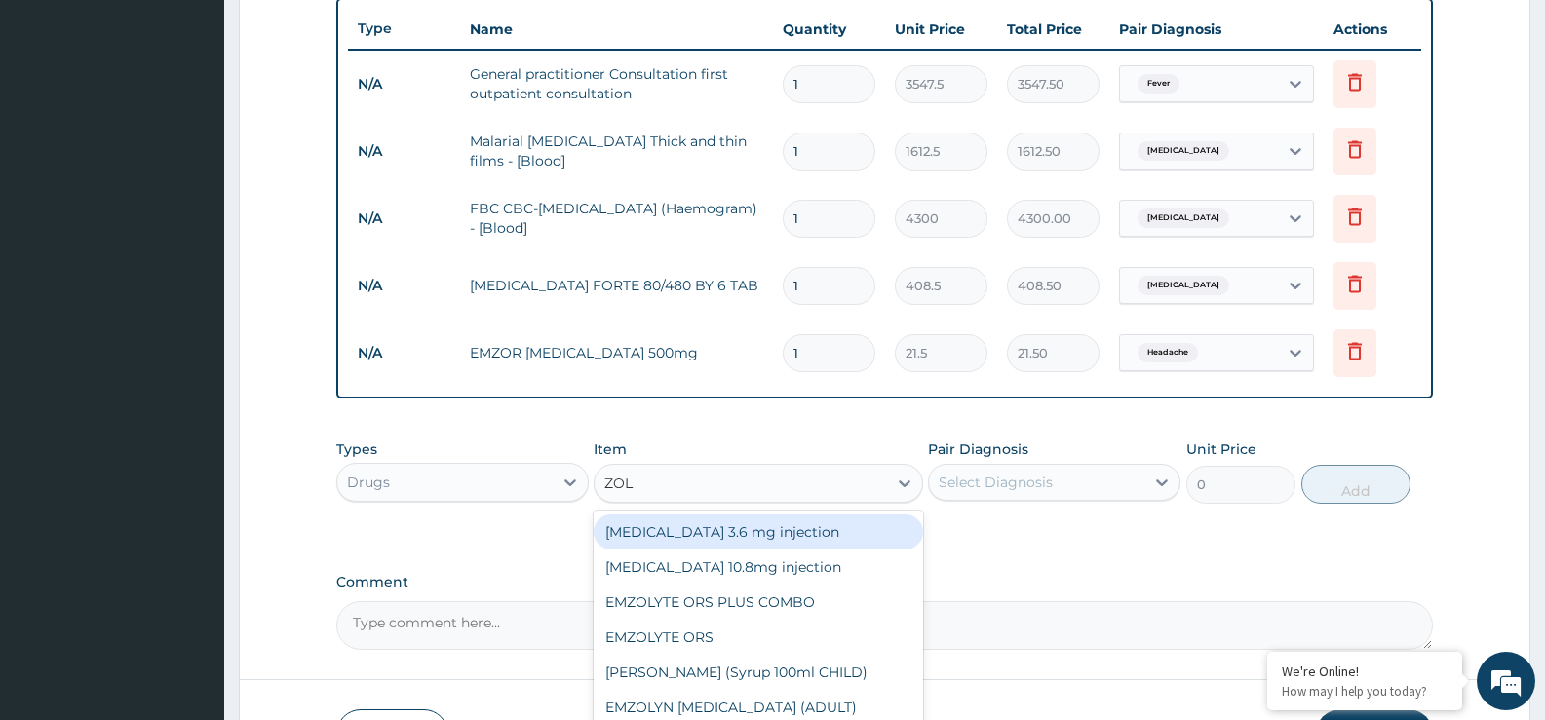
type input "ZOLA"
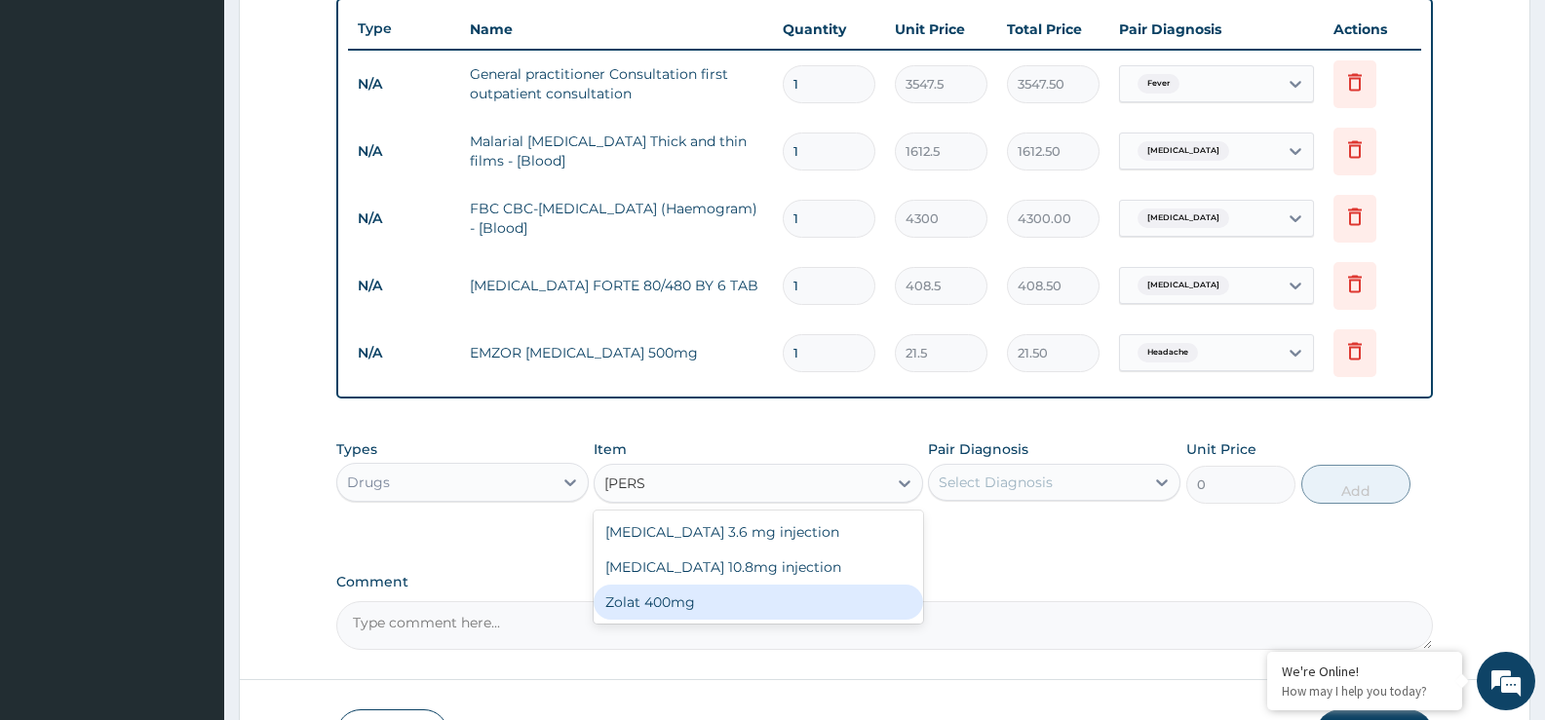
click at [672, 599] on div "Zolat 400mg" at bounding box center [758, 602] width 329 height 35
type input "376.25"
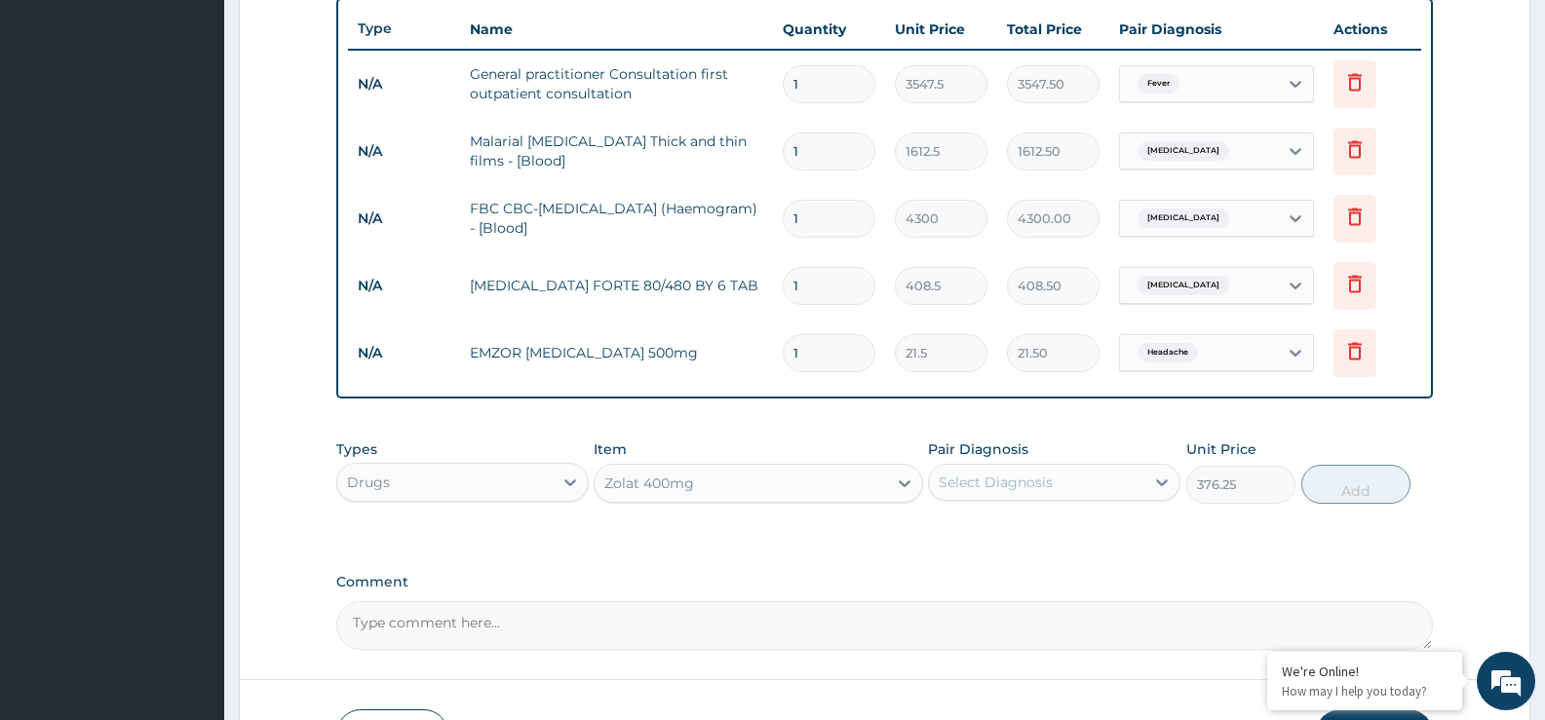
click at [983, 480] on div "Select Diagnosis" at bounding box center [996, 482] width 114 height 19
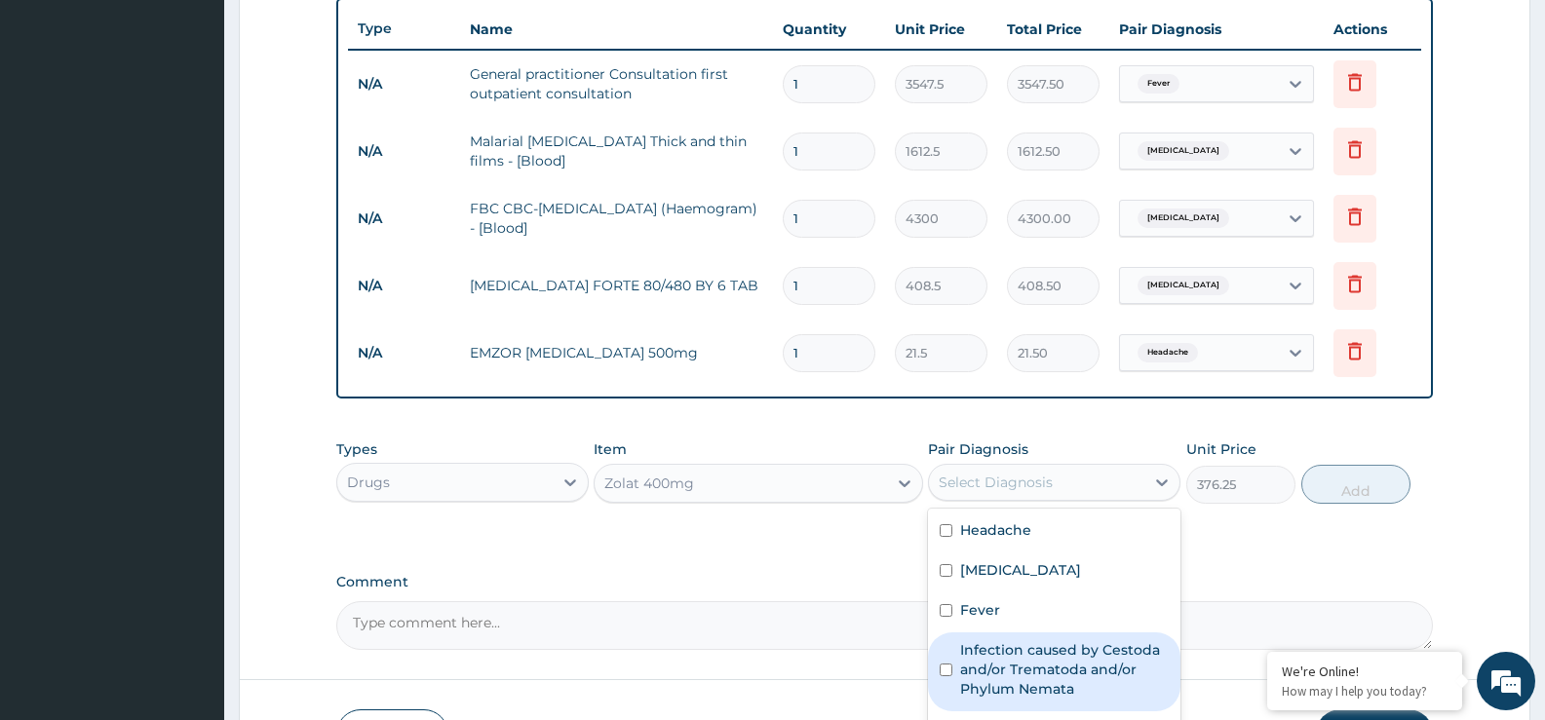
click at [1007, 659] on label "Infection caused by Cestoda and/or Trematoda and/or Phylum Nemata" at bounding box center [1064, 669] width 209 height 58
checkbox input "true"
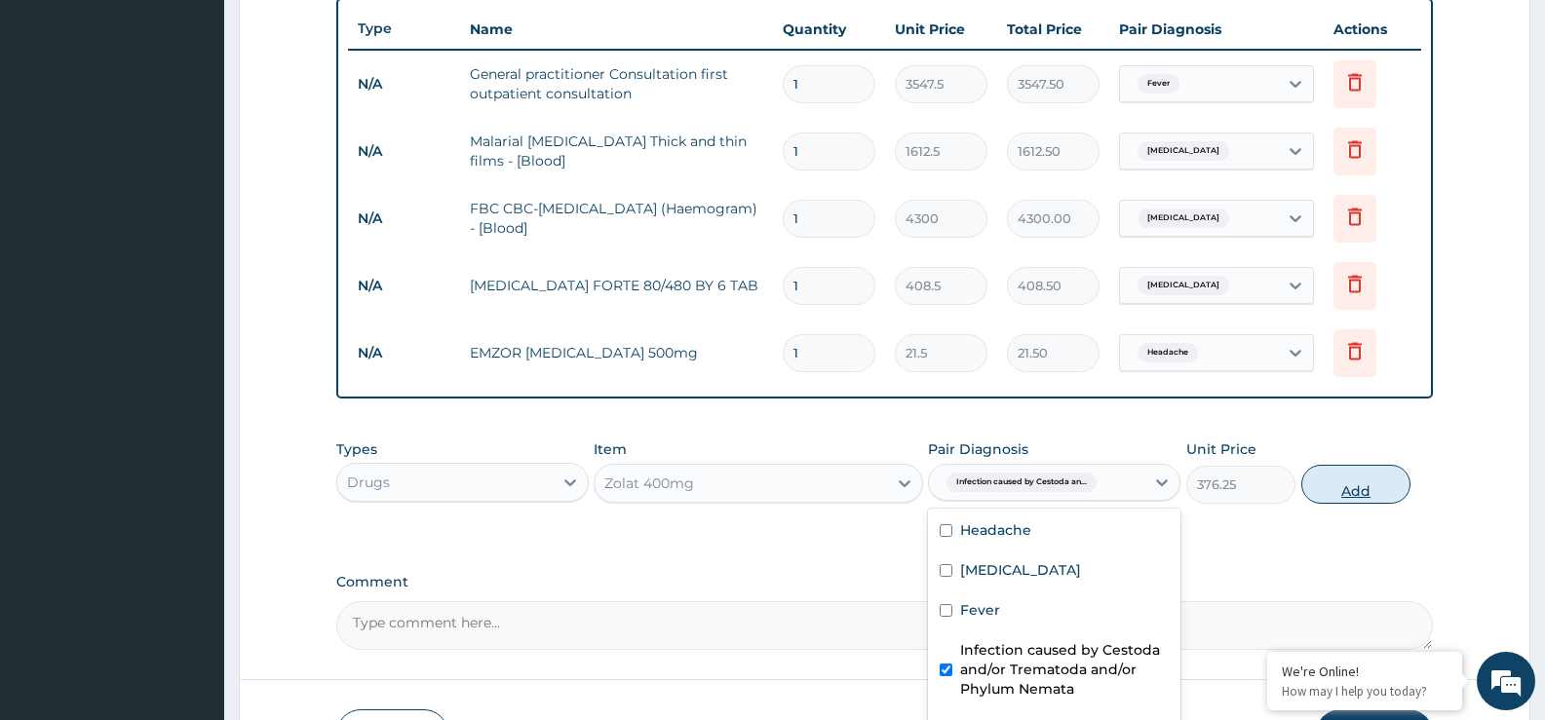
click at [1333, 476] on button "Add" at bounding box center [1355, 484] width 109 height 39
type input "0"
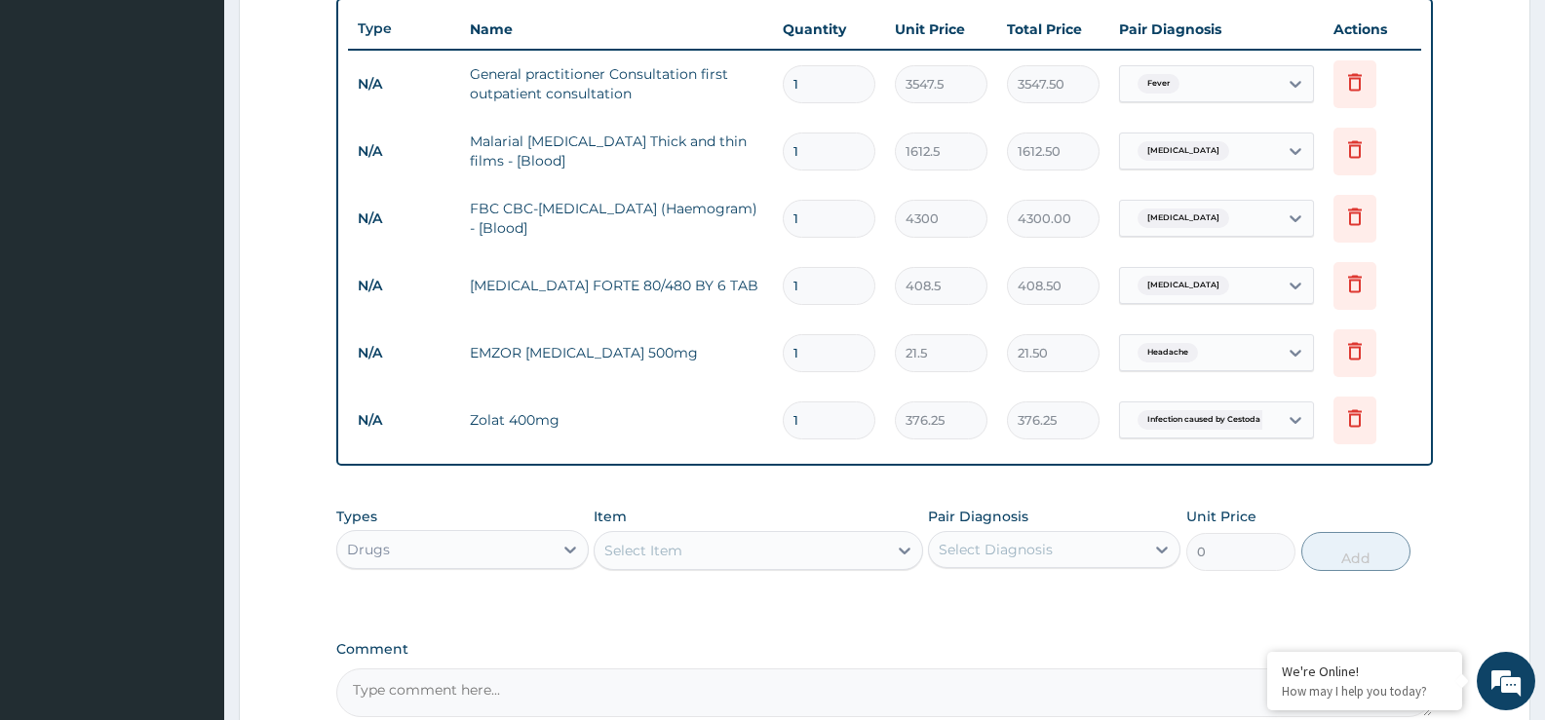
click at [630, 557] on div "Select Item" at bounding box center [643, 550] width 78 height 19
type input "FLAYGL"
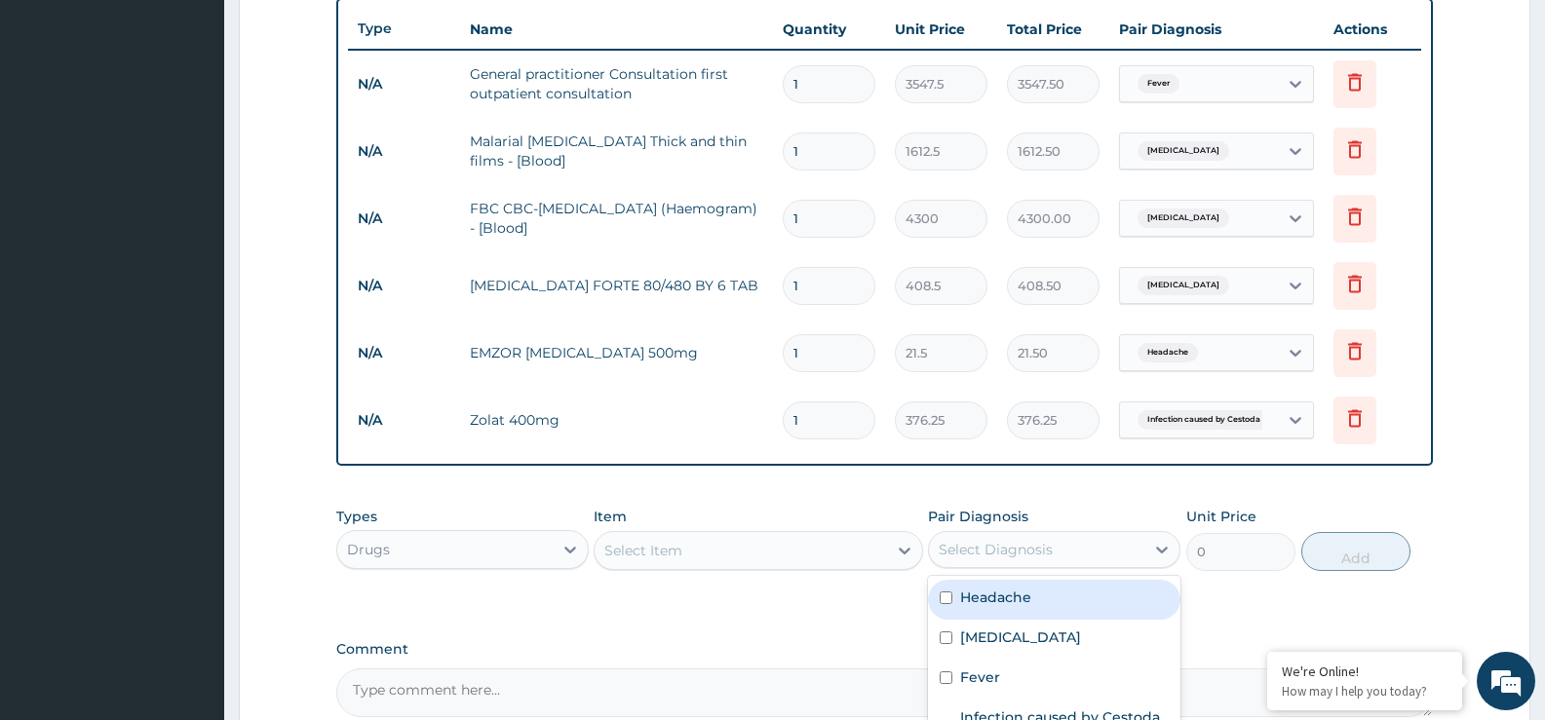
click at [1028, 558] on div "Select Diagnosis" at bounding box center [996, 549] width 114 height 19
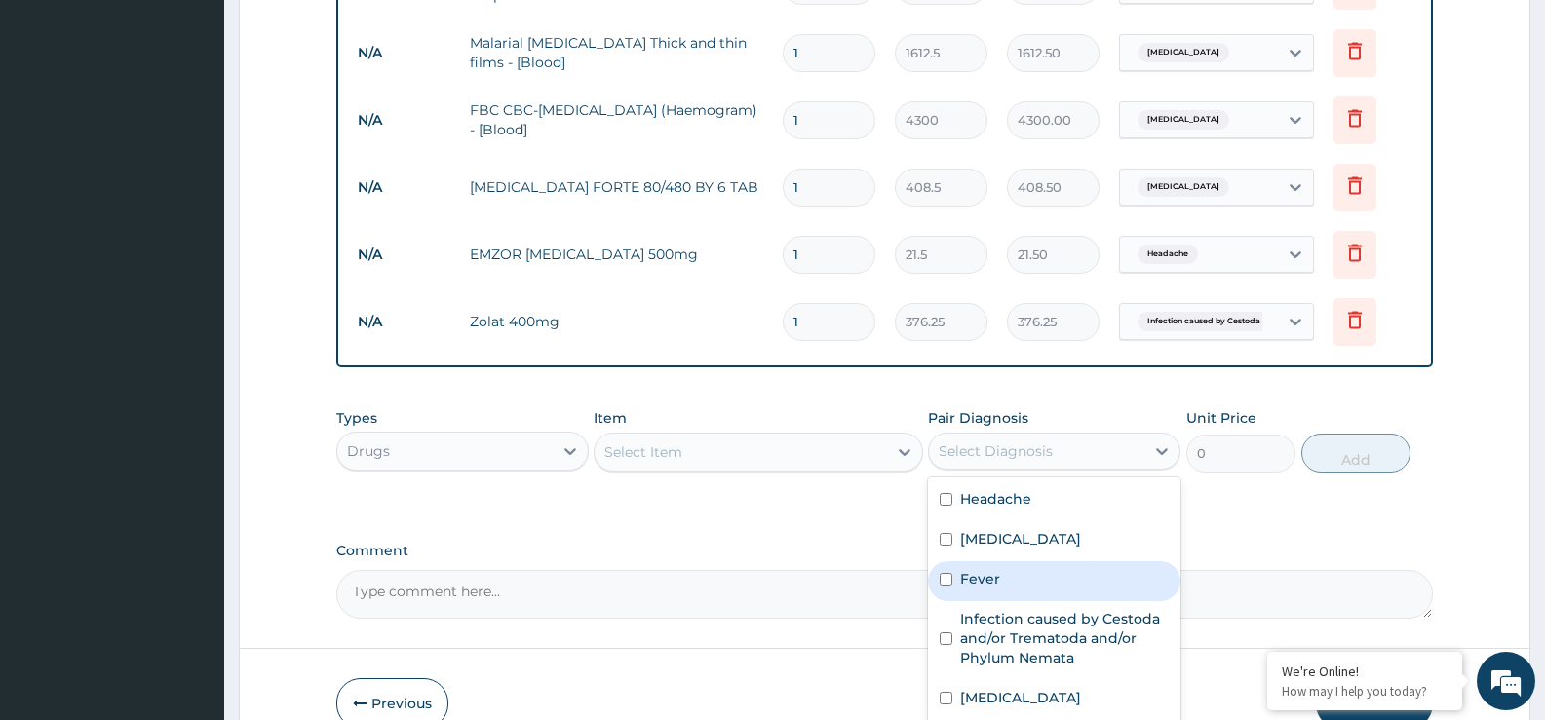
scroll to position [844, 0]
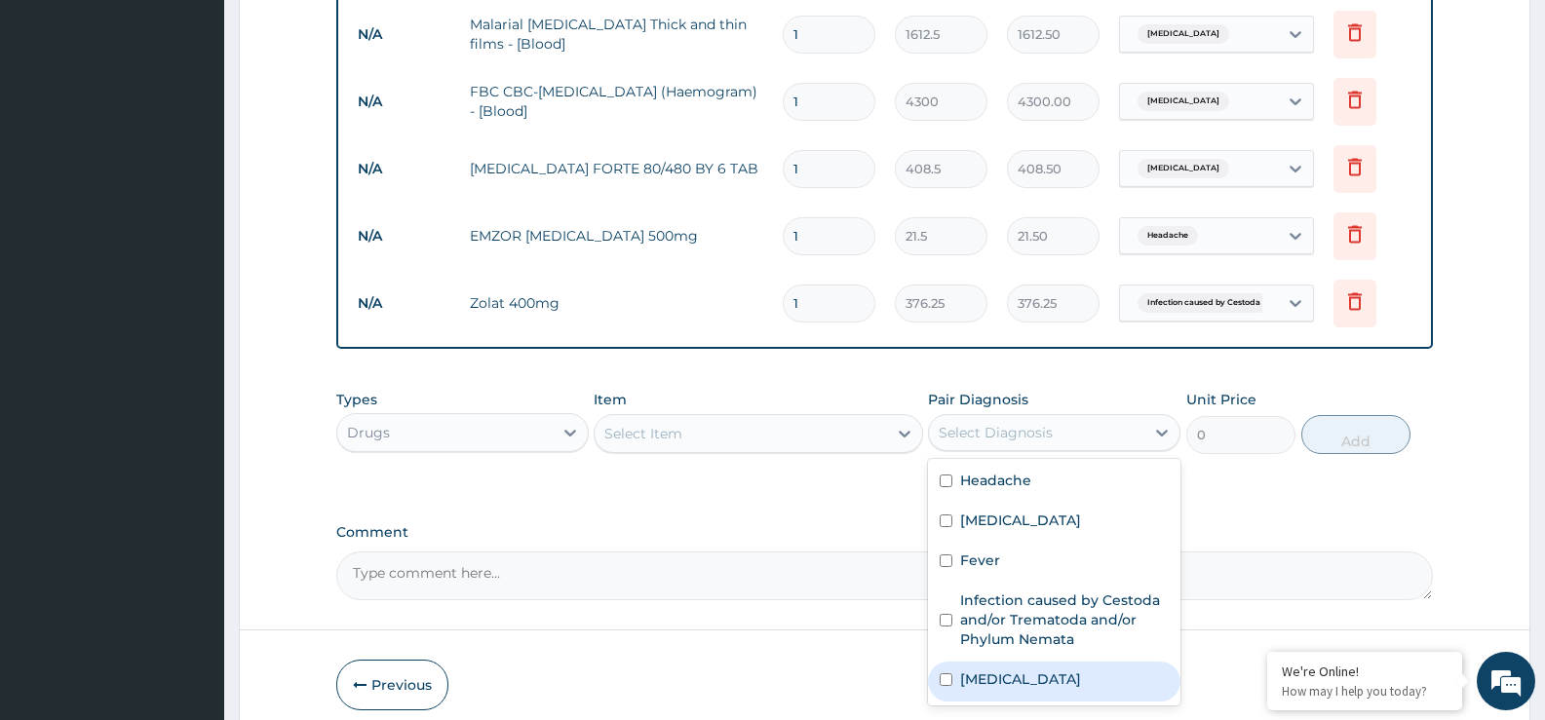
click at [1057, 685] on div "[MEDICAL_DATA]" at bounding box center [1054, 682] width 252 height 40
checkbox input "true"
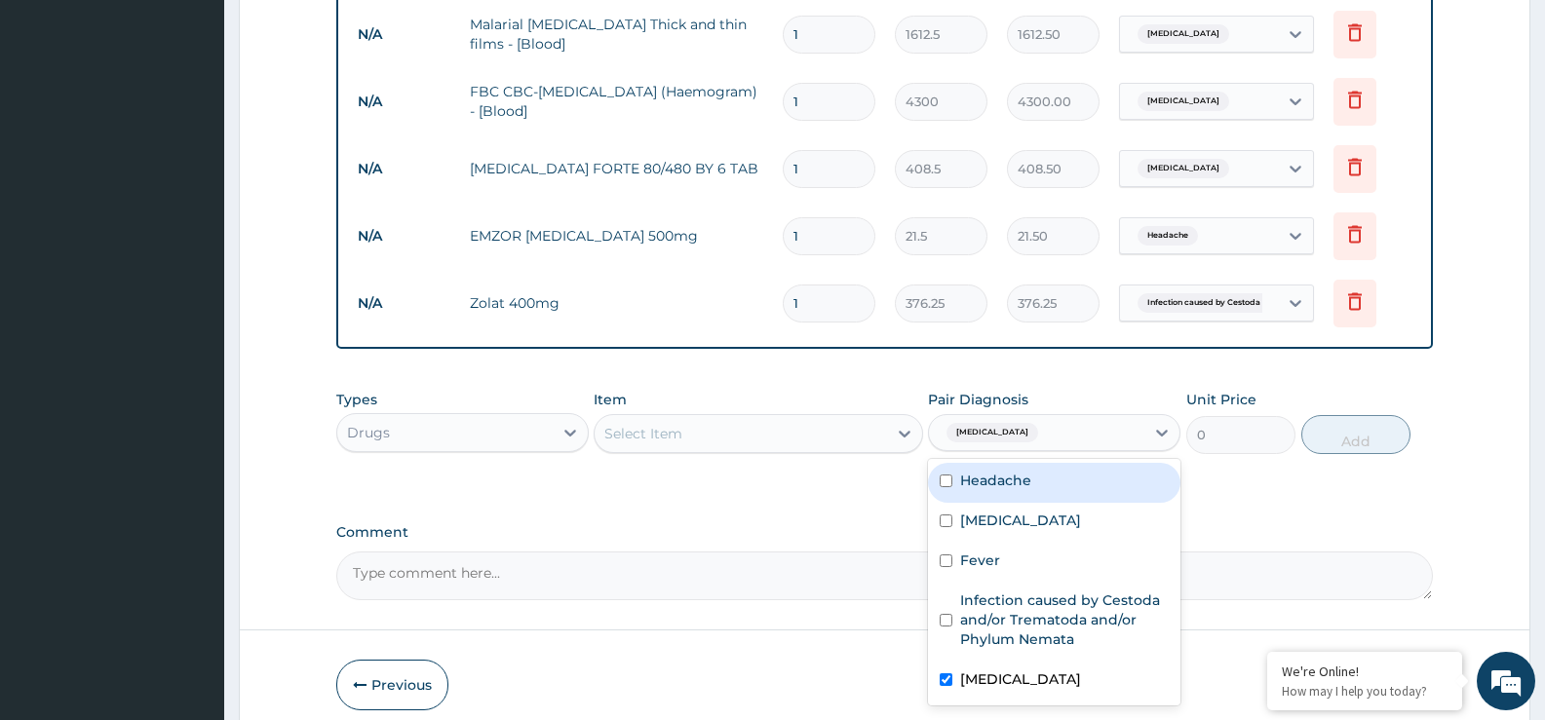
click at [658, 436] on div "Select Item" at bounding box center [643, 433] width 78 height 19
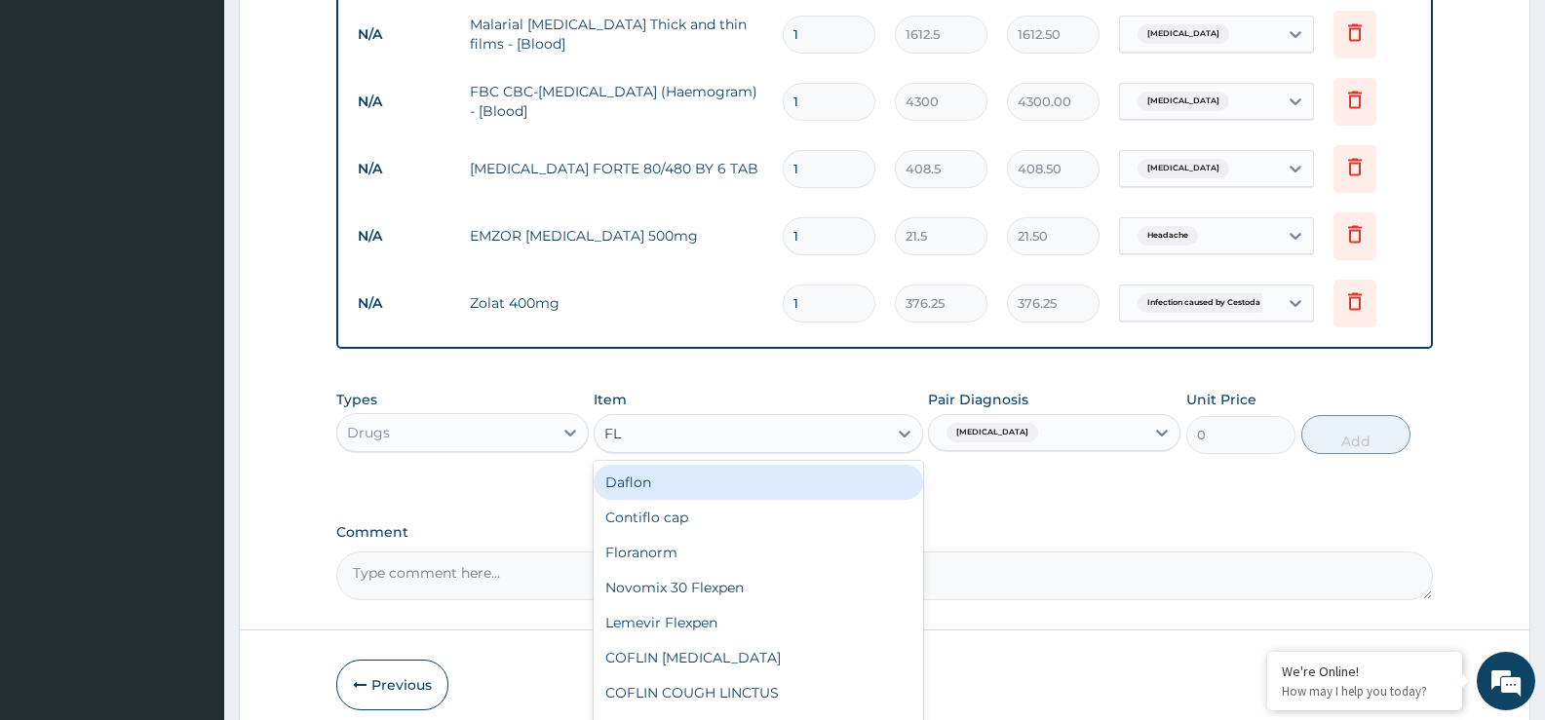
type input "FLA"
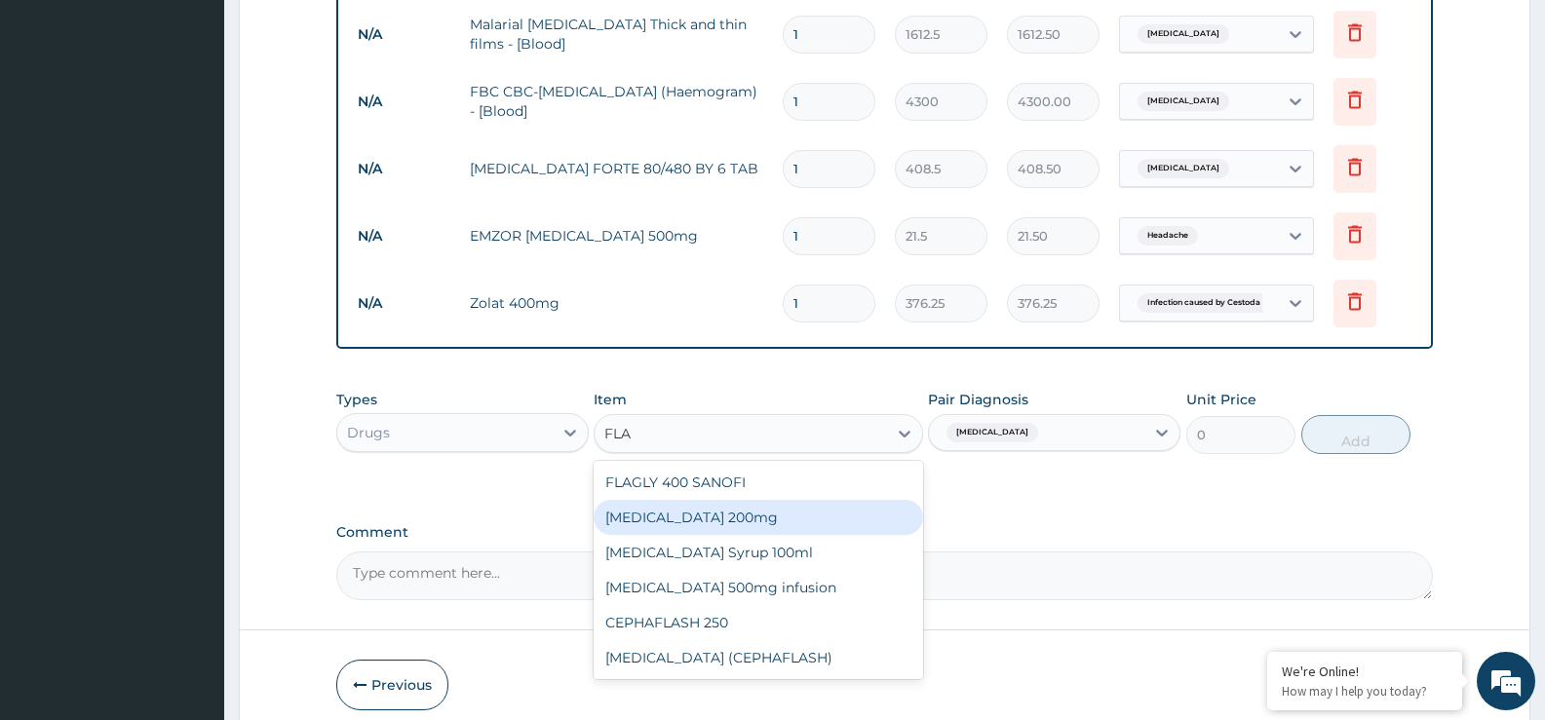
click at [664, 519] on div "Flagyl 200mg" at bounding box center [758, 517] width 329 height 35
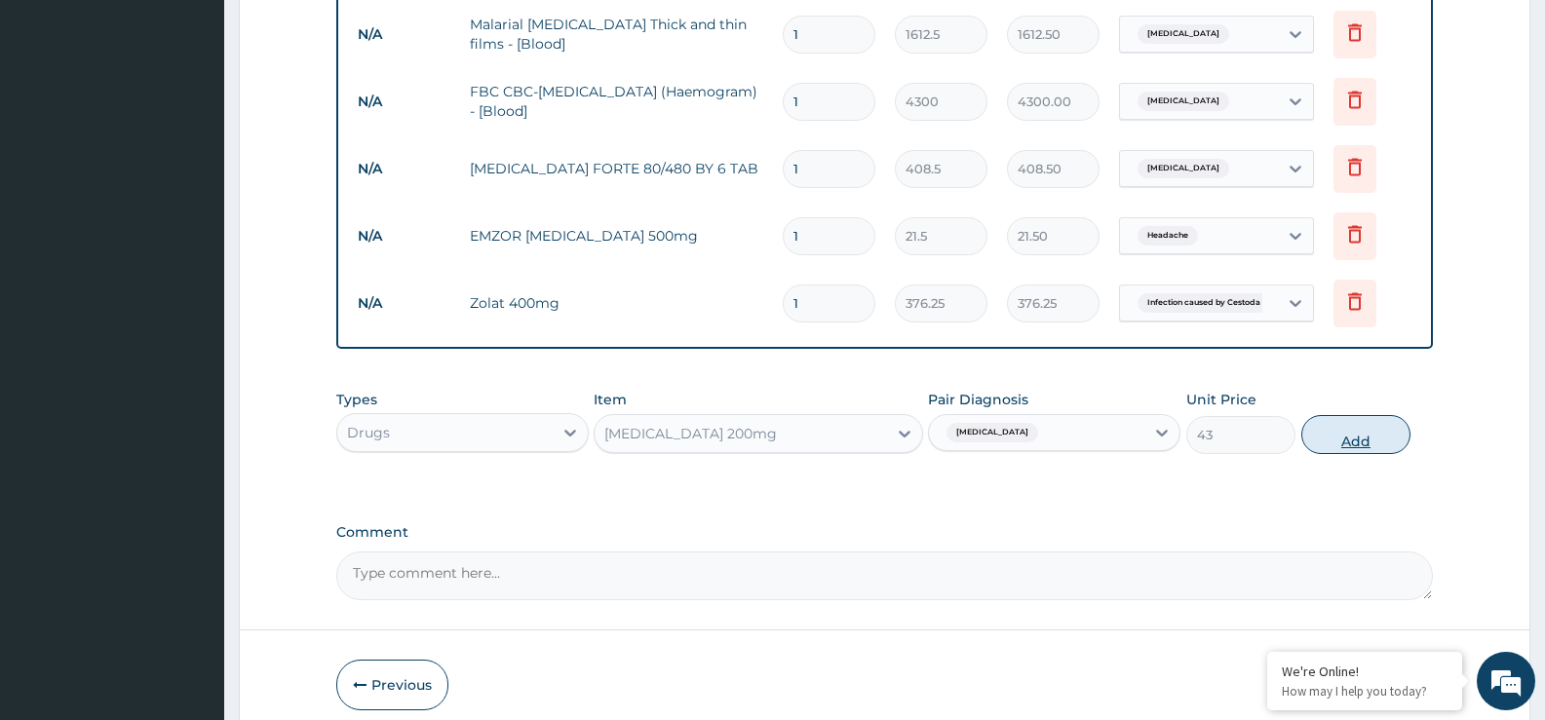
click at [1349, 426] on button "Add" at bounding box center [1355, 434] width 109 height 39
type input "0"
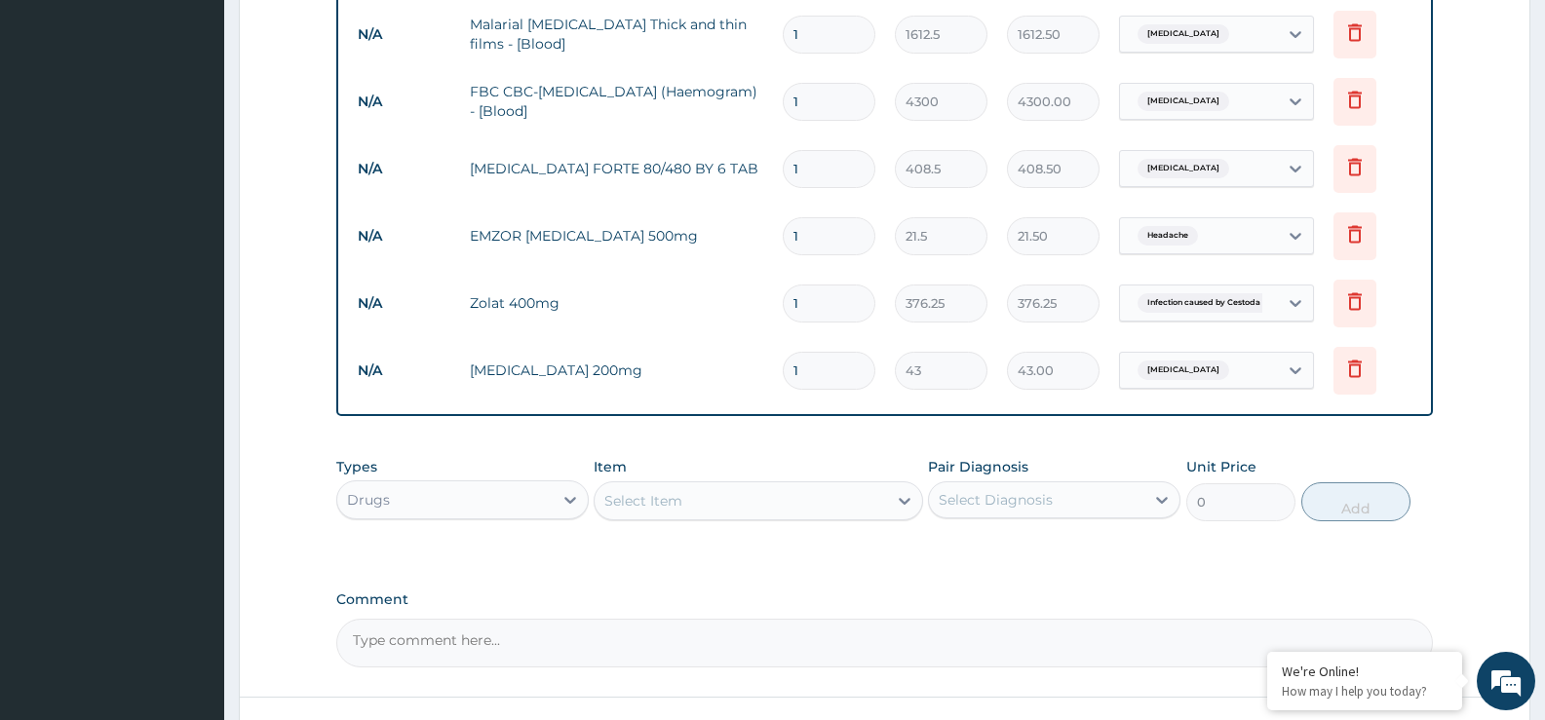
click at [636, 498] on div "Select Item" at bounding box center [643, 500] width 78 height 19
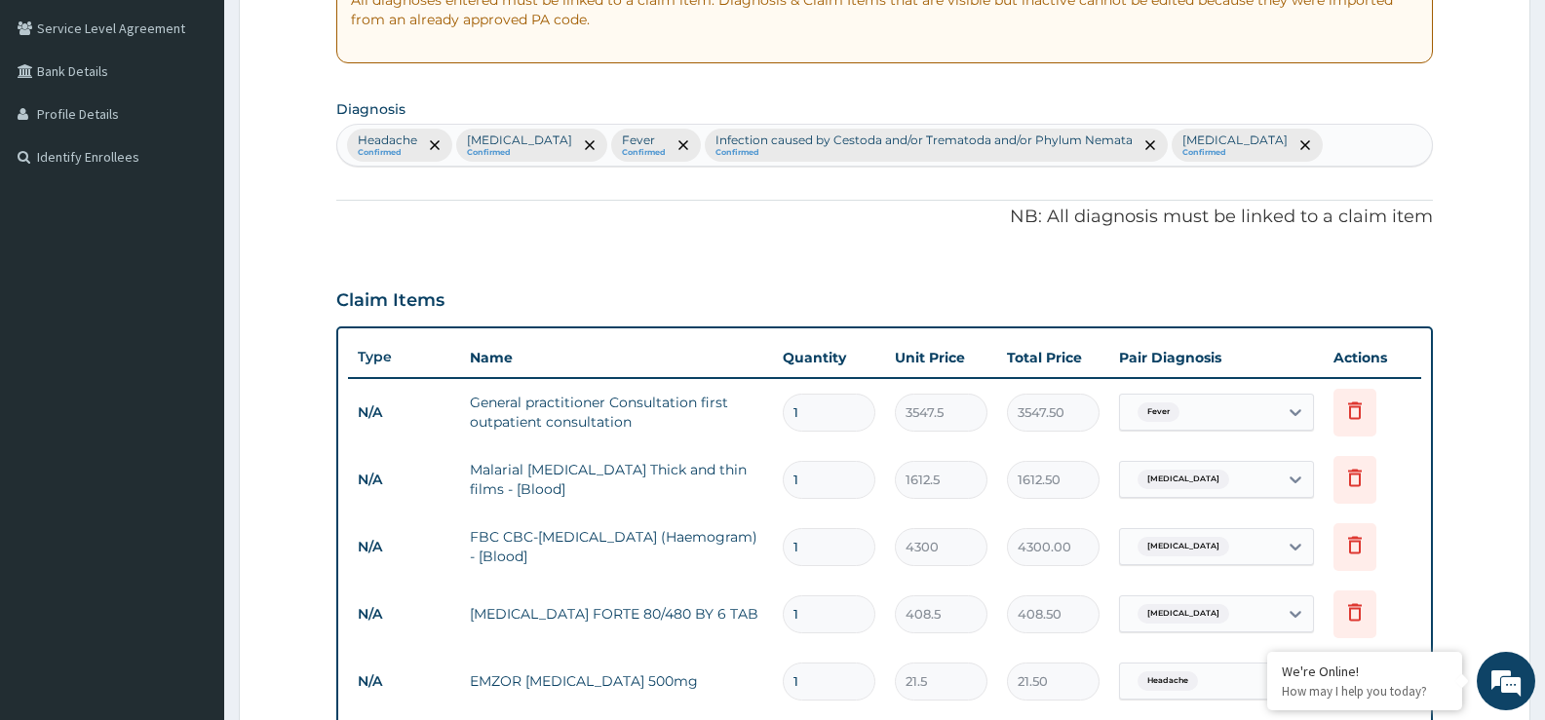
scroll to position [372, 0]
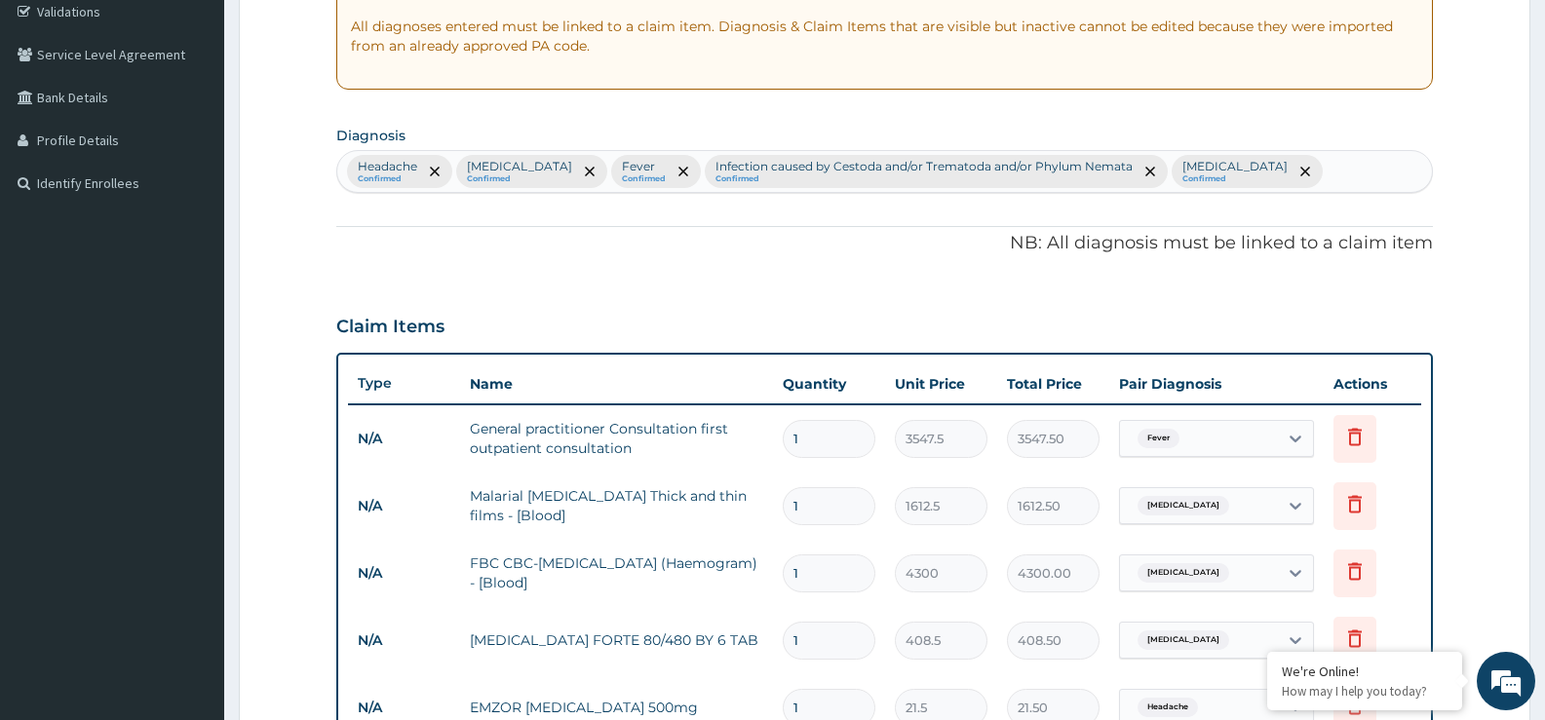
type input "AMOX"
click at [1226, 171] on div "Headache Confirmed Malaria Confirmed Fever Confirmed Infection caused by Cestod…" at bounding box center [884, 171] width 1095 height 41
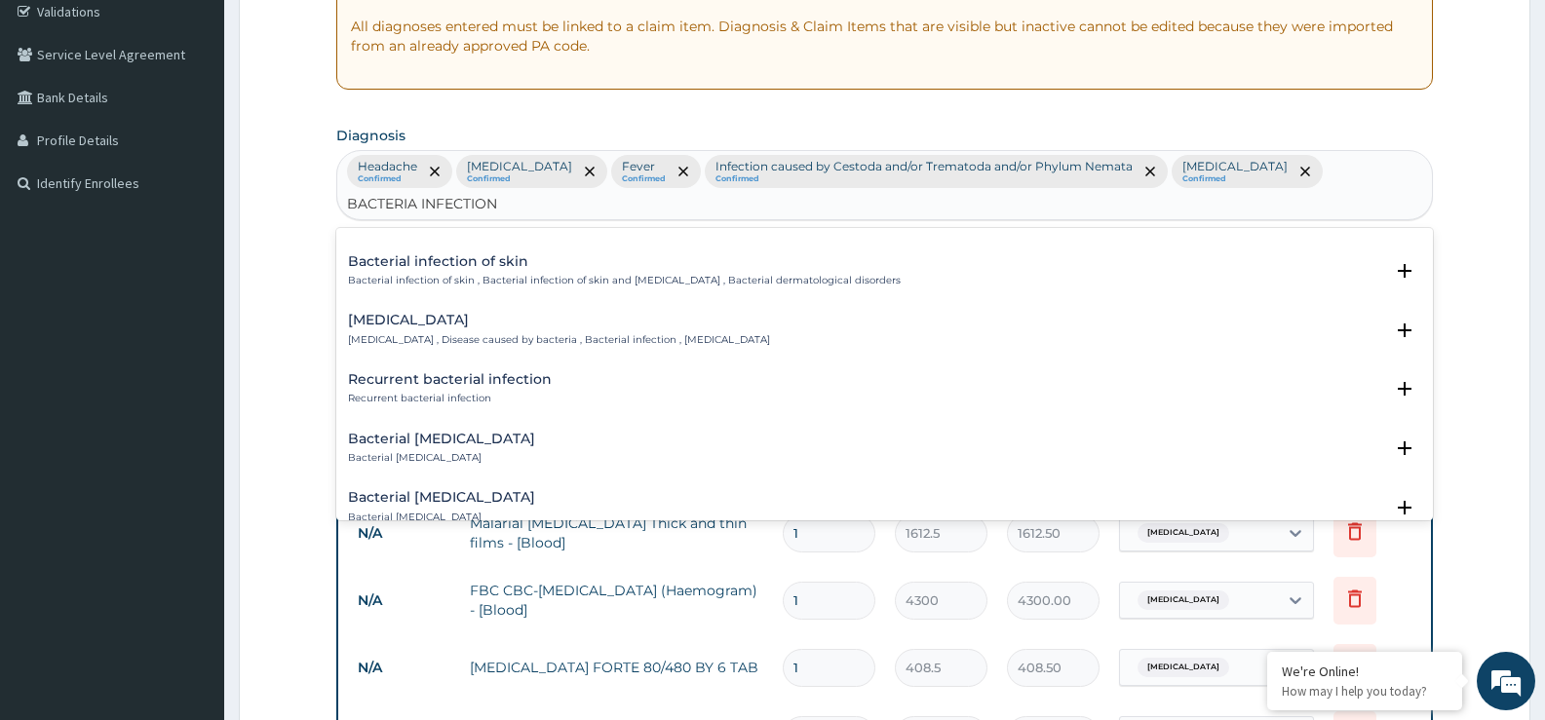
scroll to position [682, 0]
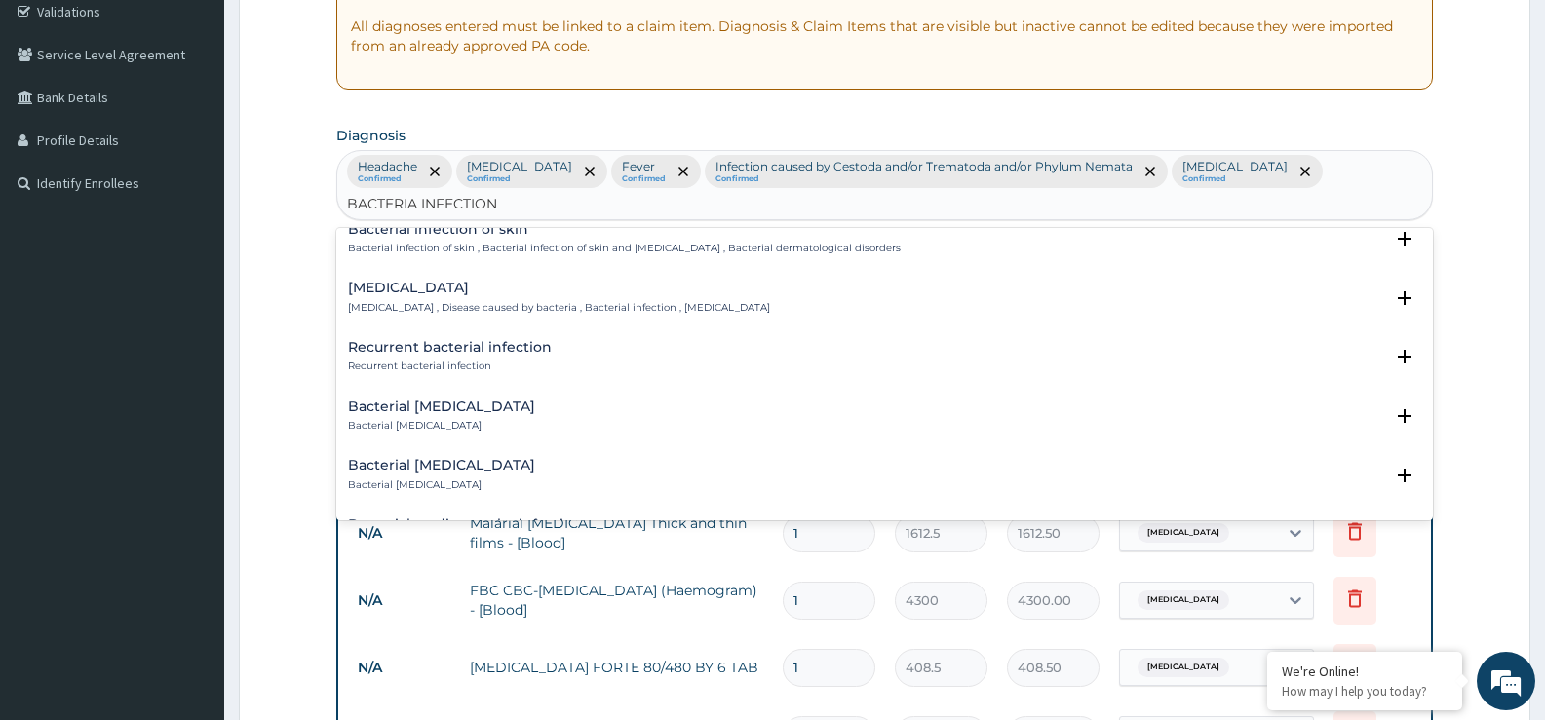
type input "BACTERIA INFECTION"
click at [1502, 293] on form "Step 2 of 2 PA Code / Prescription Code Enter Code(Secondary Care Only) Encount…" at bounding box center [885, 518] width 1292 height 1575
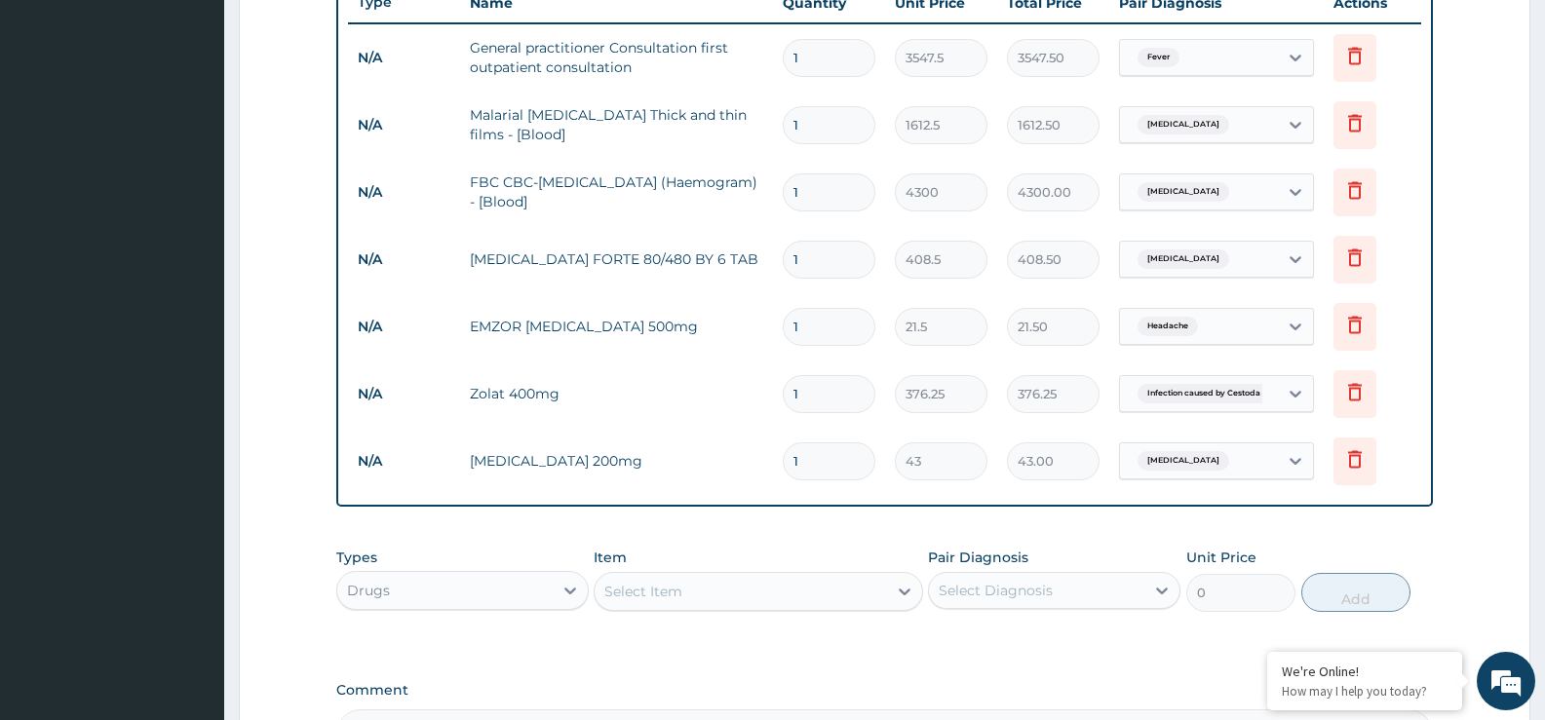
scroll to position [762, 0]
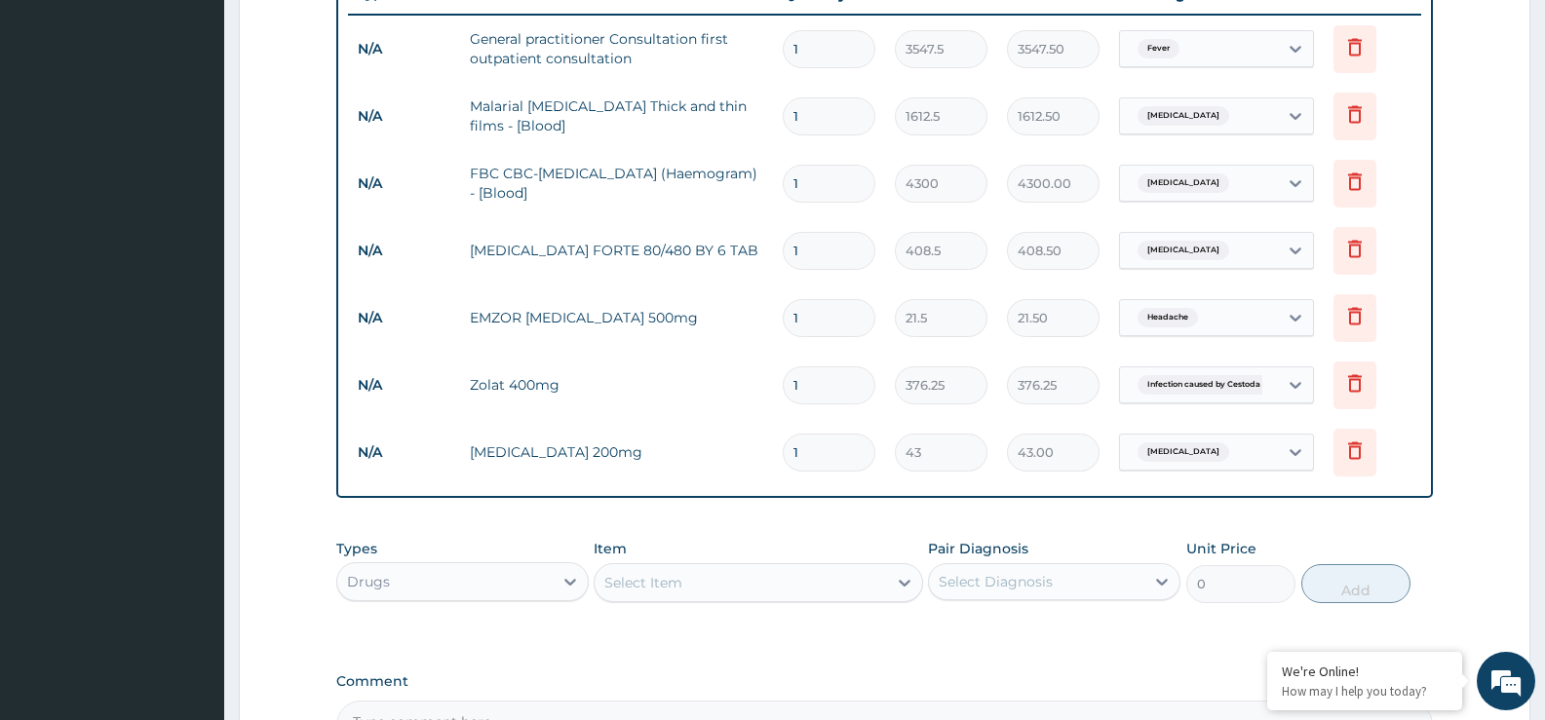
click at [800, 246] on input "1" at bounding box center [829, 251] width 93 height 38
type input "0.00"
type input "6"
type input "2451.00"
type input "6"
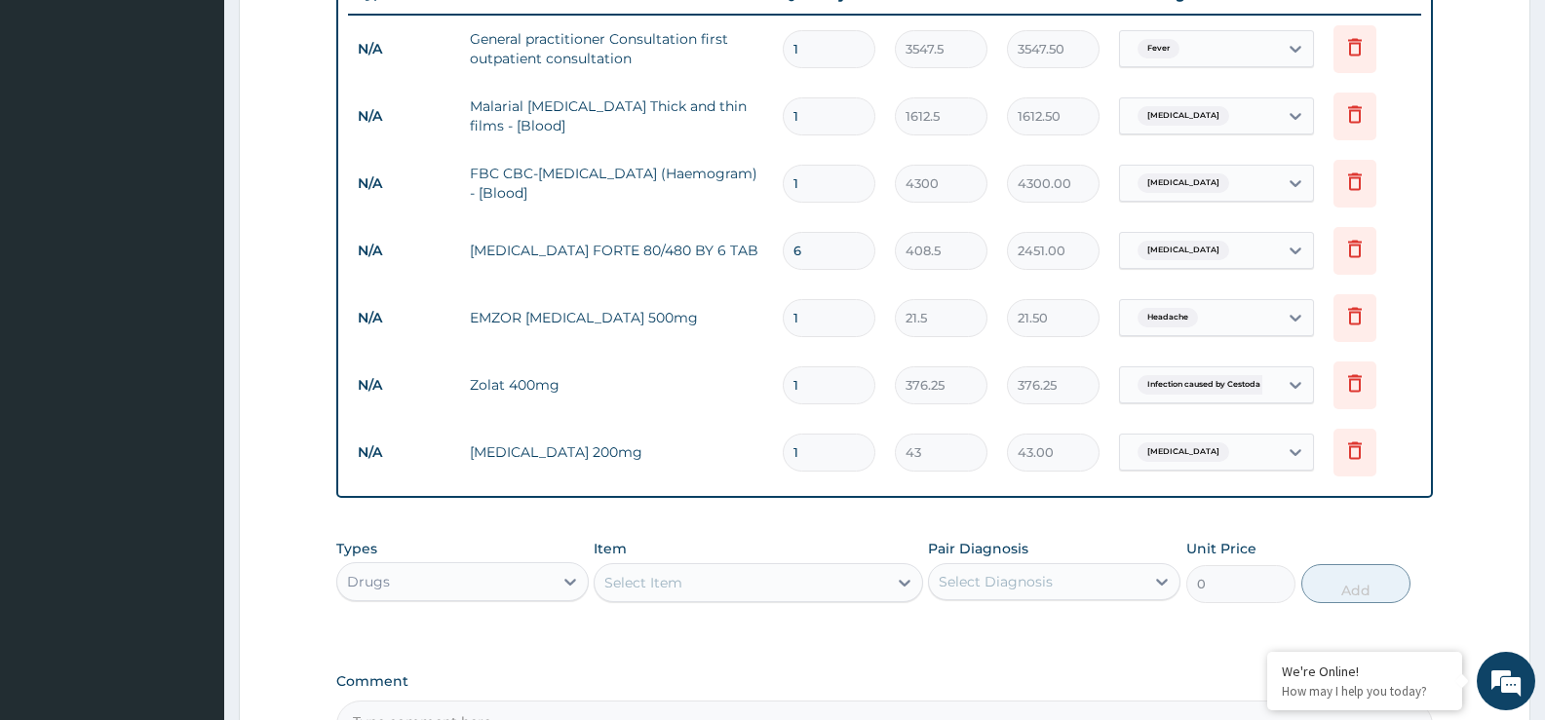
click at [799, 319] on input "1" at bounding box center [829, 318] width 93 height 38
type input "12"
type input "258.00"
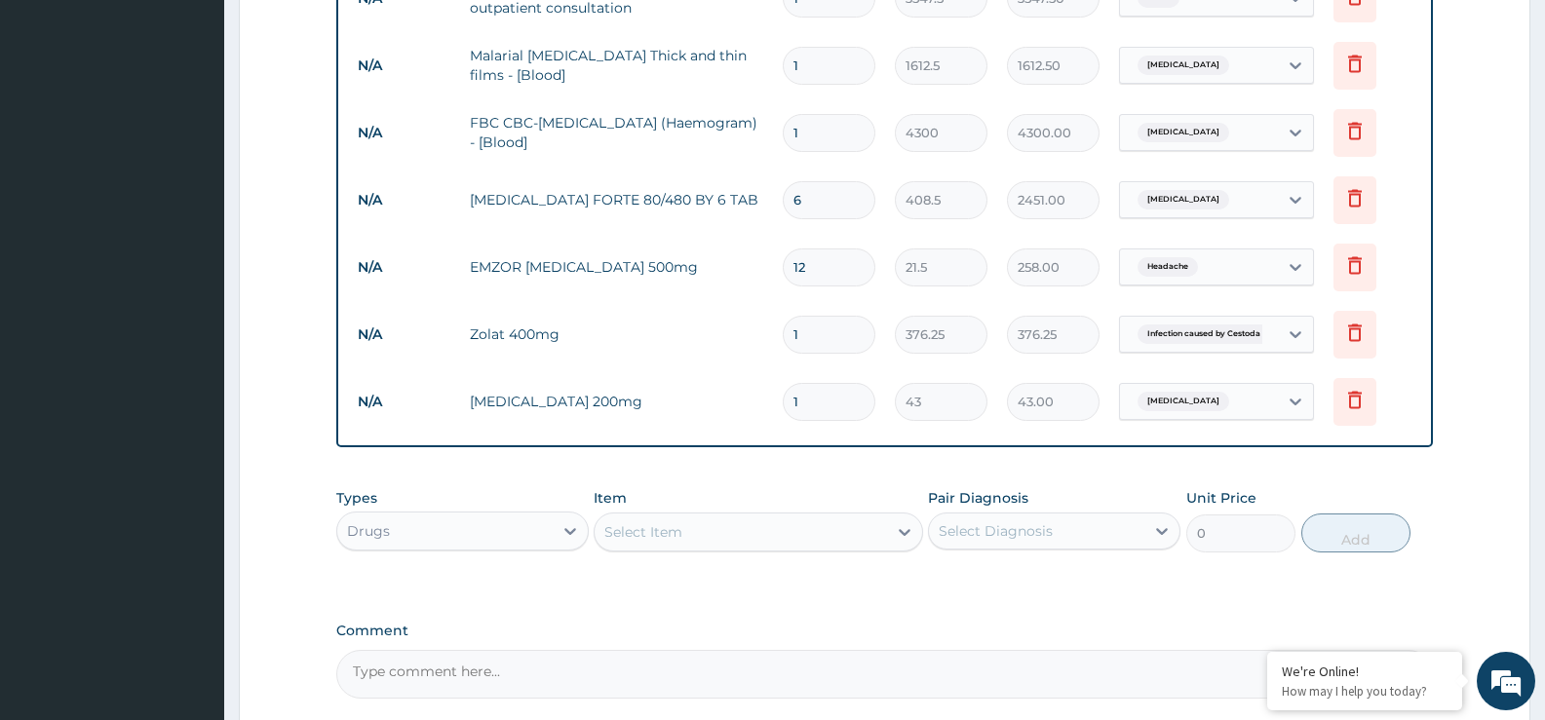
scroll to position [860, 0]
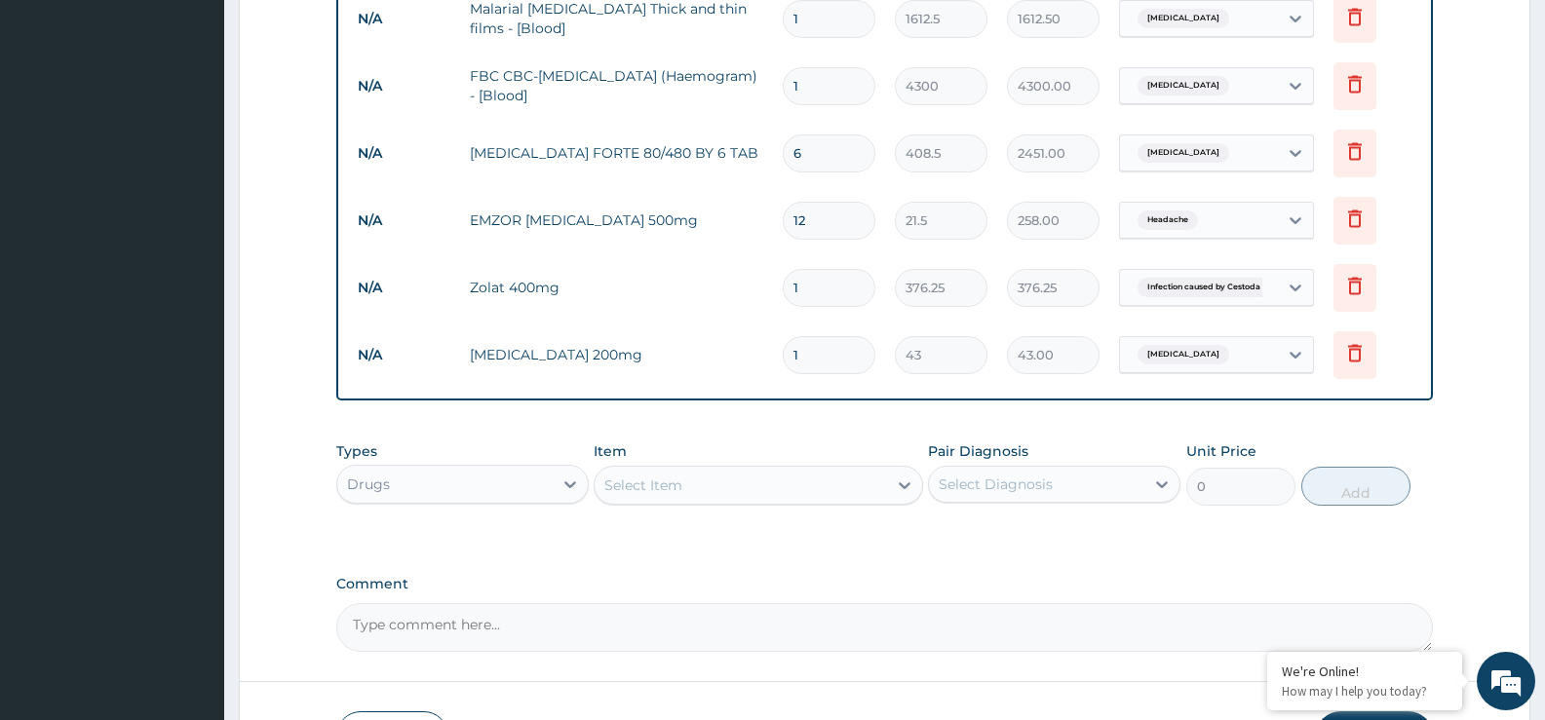
type input "12"
click at [814, 289] on input "1" at bounding box center [829, 288] width 93 height 38
type input "0.00"
type input "2"
type input "752.50"
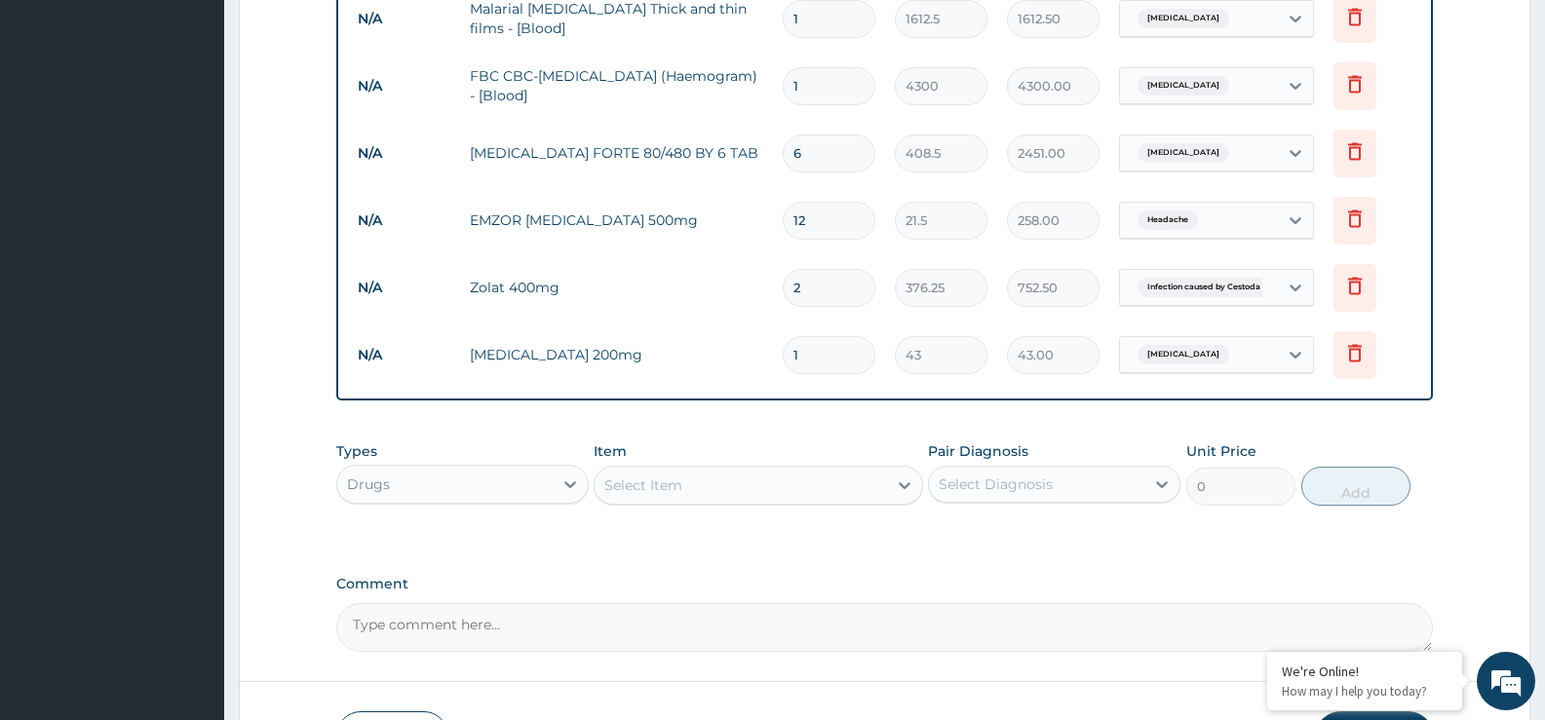
type input "2"
click at [815, 348] on input "1" at bounding box center [829, 355] width 93 height 38
type input "10"
type input "430.00"
type input "9"
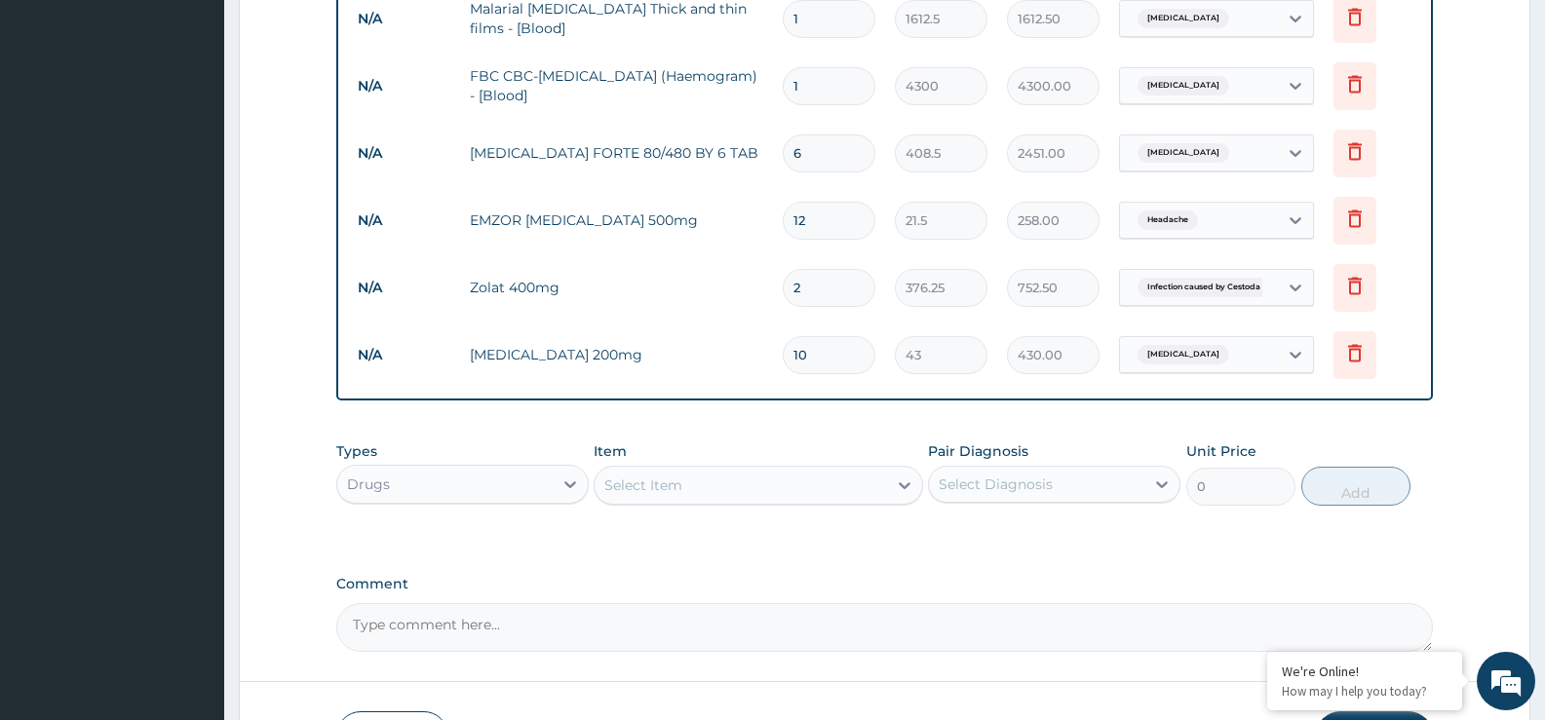
type input "387.00"
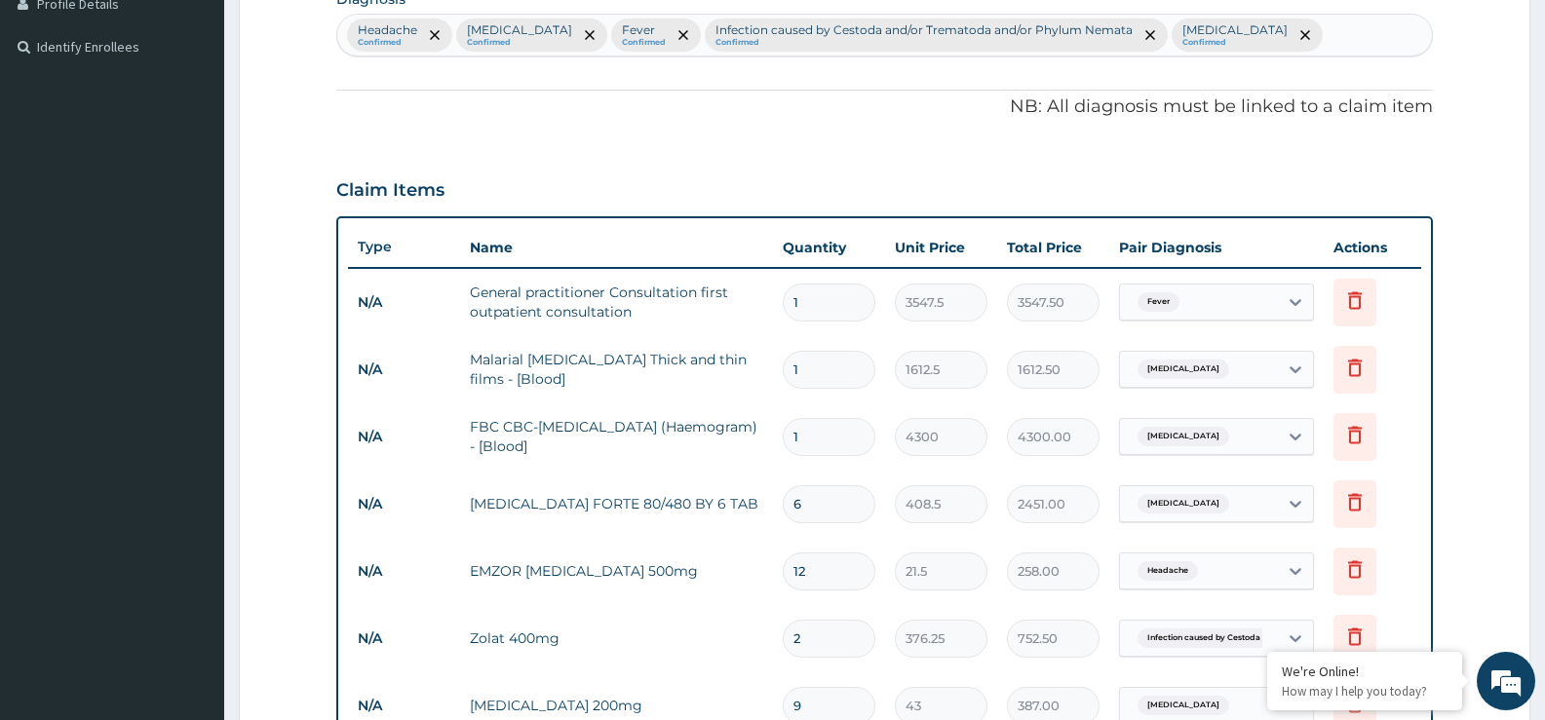
scroll to position [411, 0]
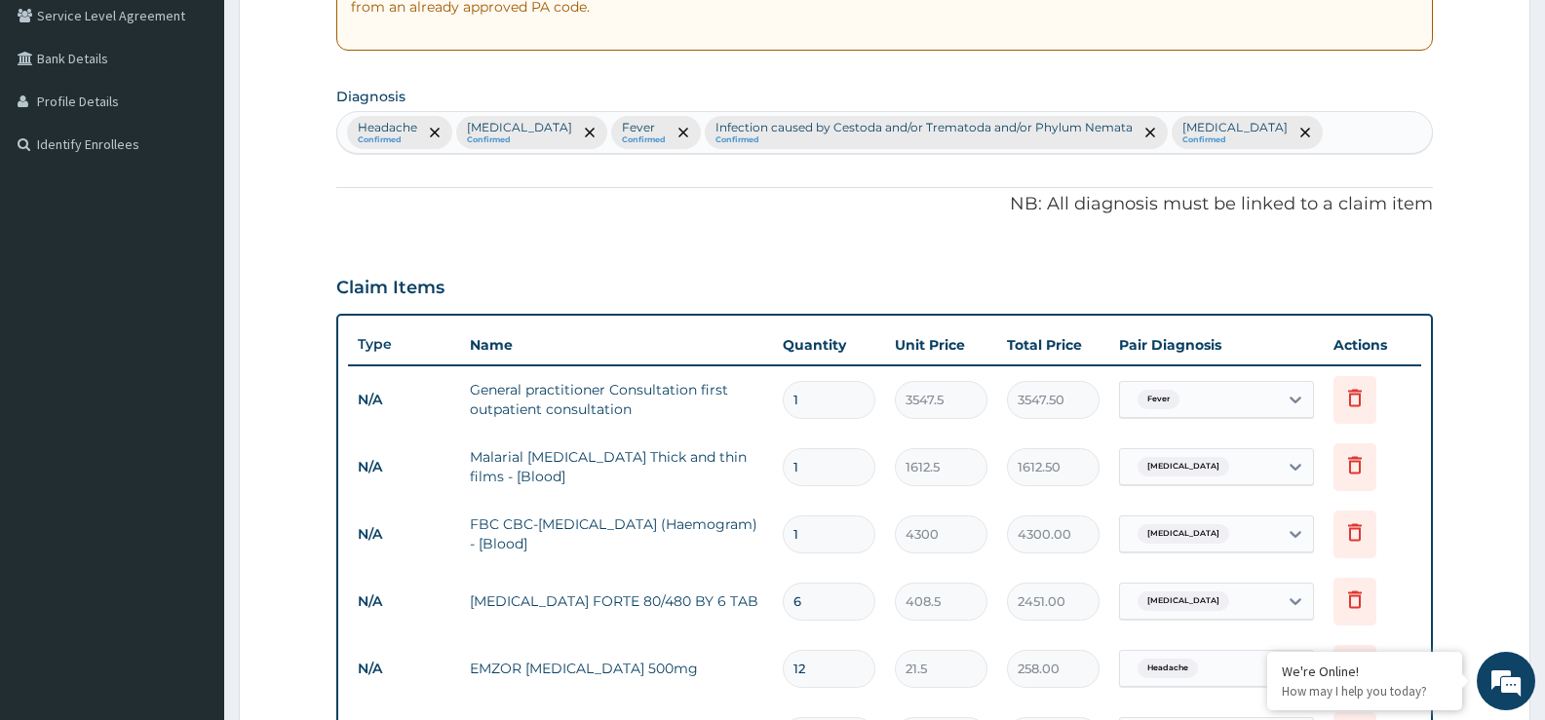
type input "9"
click at [1239, 133] on div "Headache Confirmed Malaria Confirmed Fever Confirmed Infection caused by Cestod…" at bounding box center [884, 132] width 1095 height 41
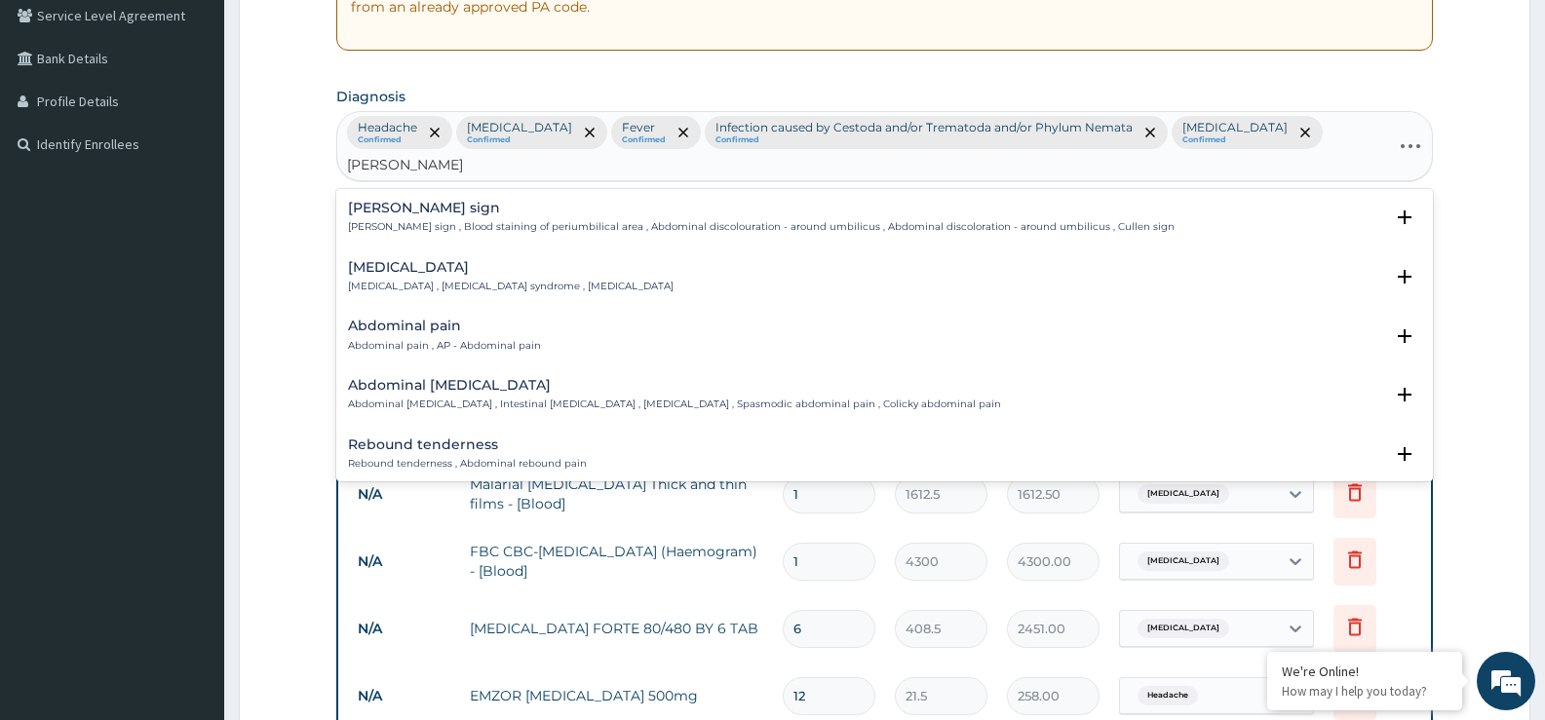
type input "ABDOMINAL PAIN"
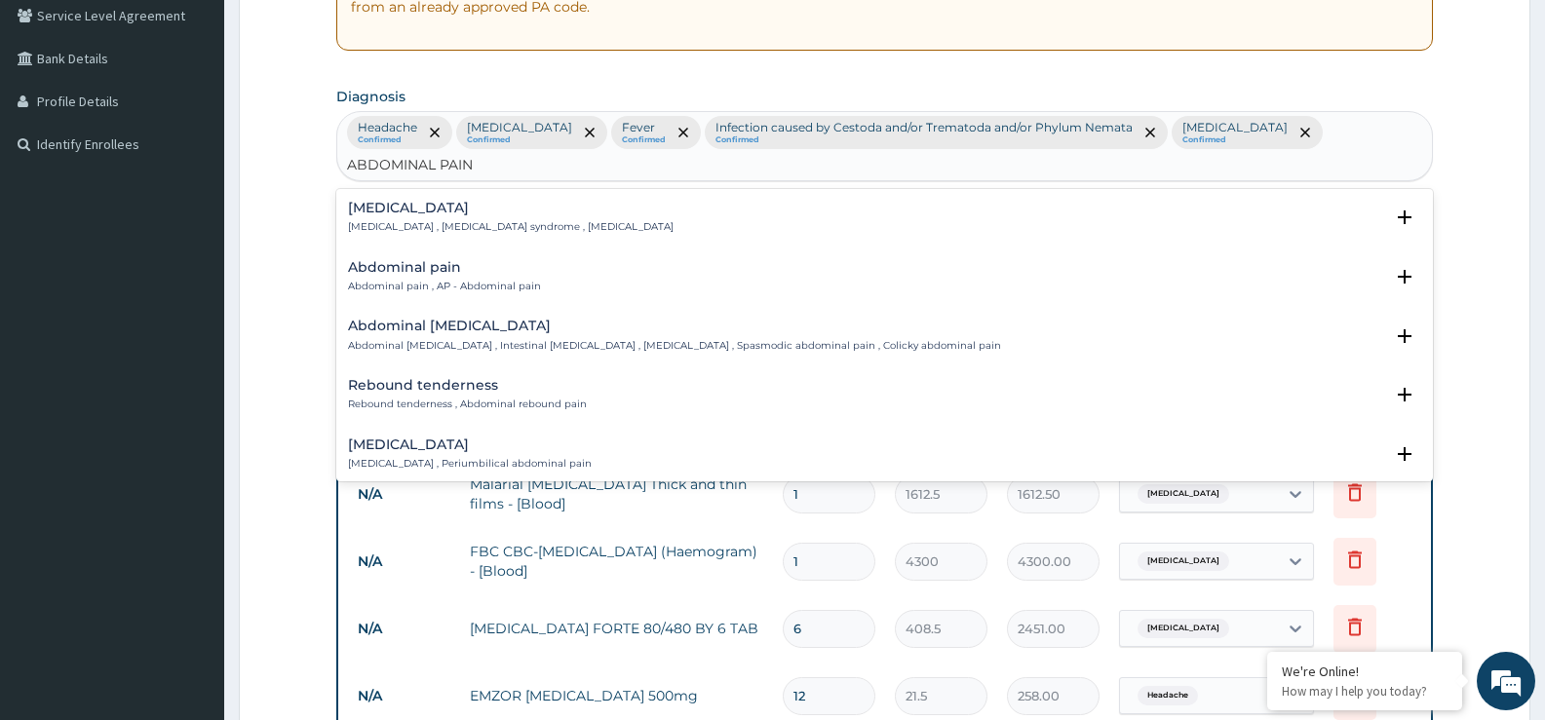
click at [495, 260] on h4 "Abdominal pain" at bounding box center [444, 267] width 193 height 15
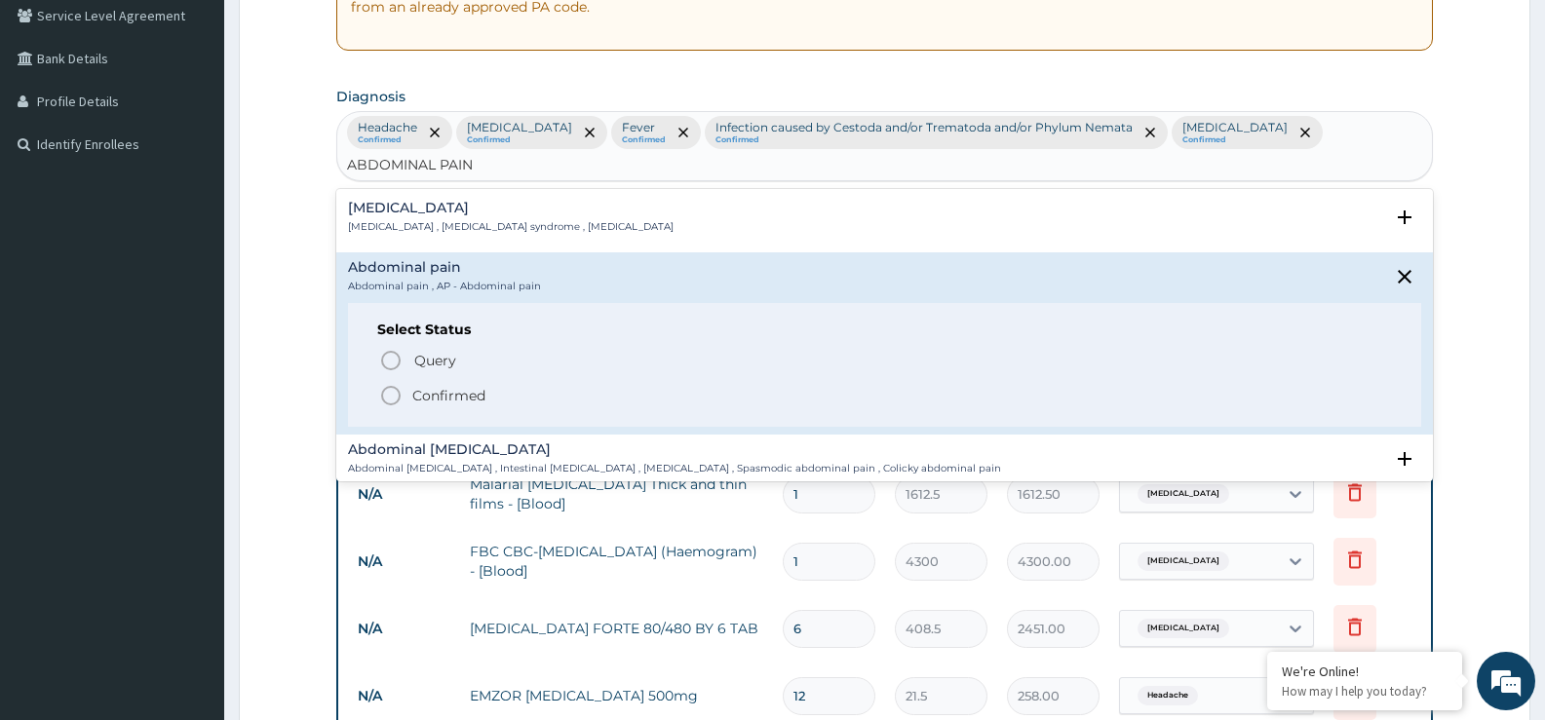
click at [461, 386] on p "Confirmed" at bounding box center [448, 395] width 73 height 19
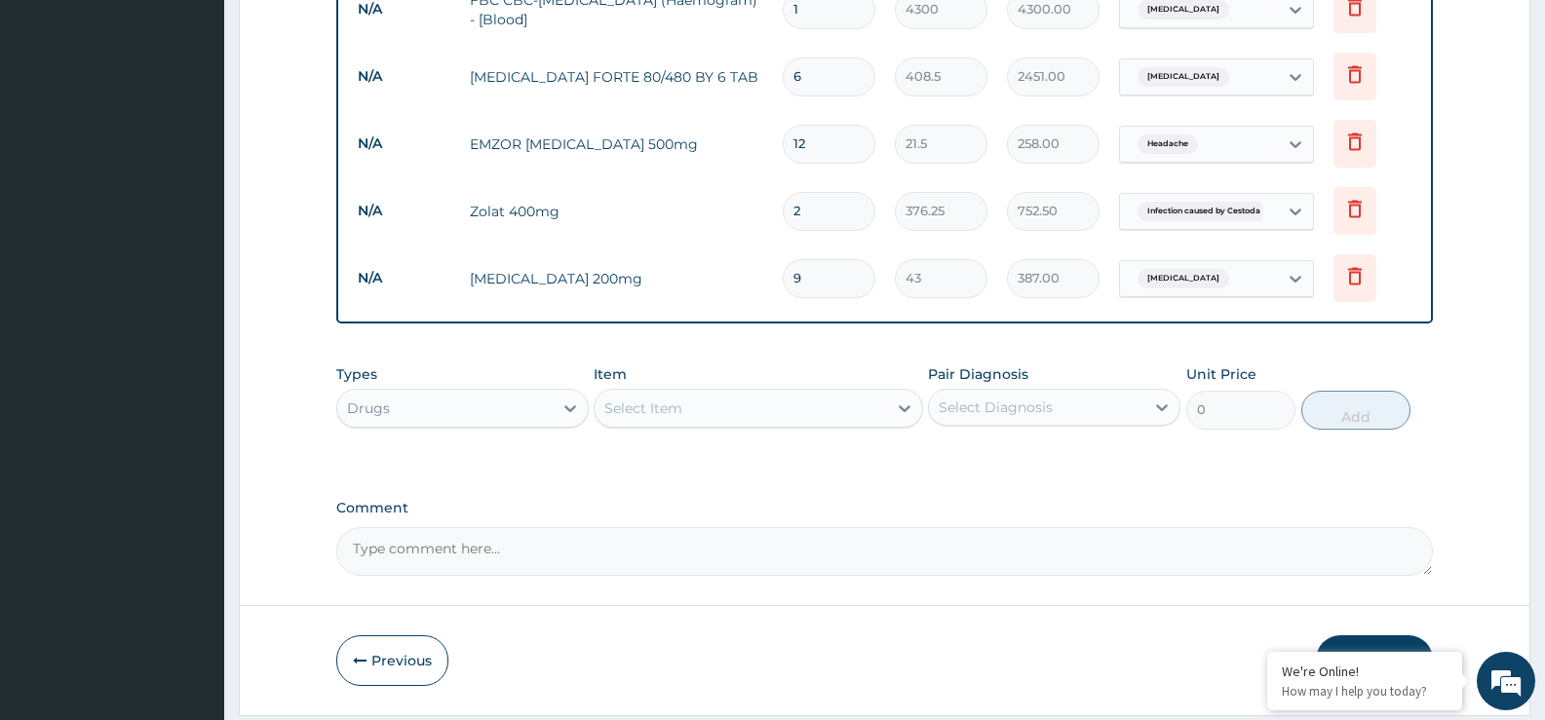
scroll to position [996, 0]
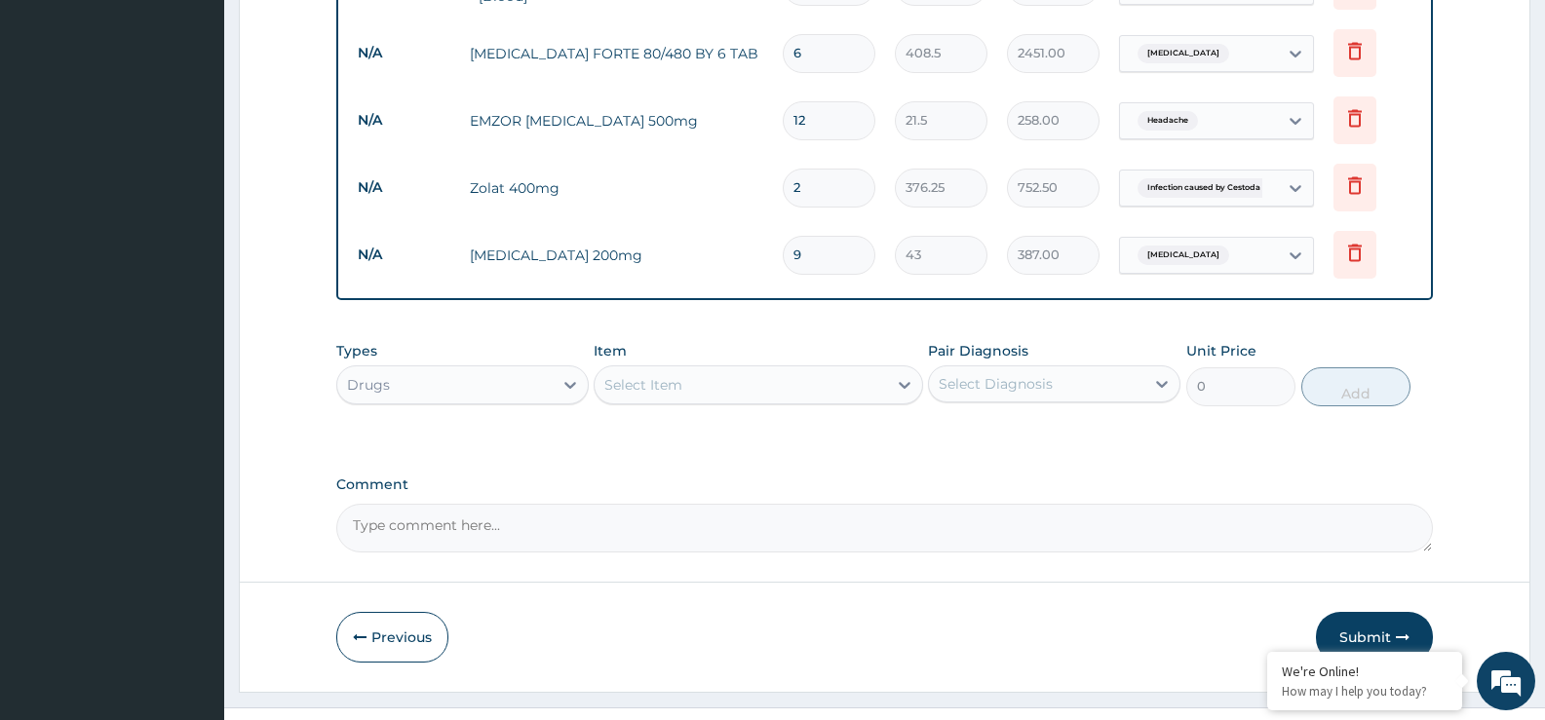
click at [659, 375] on div "Select Item" at bounding box center [643, 384] width 78 height 19
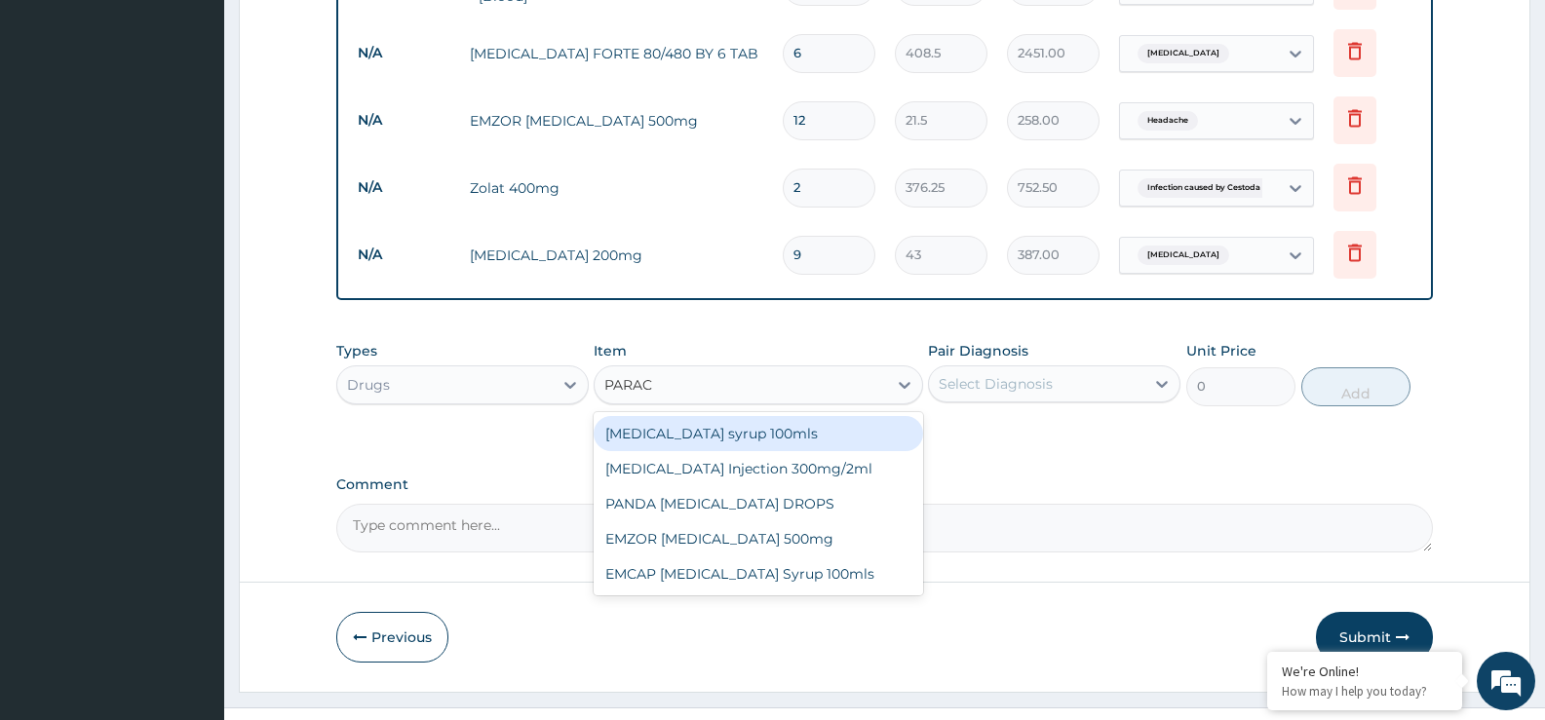
type input "PARACE"
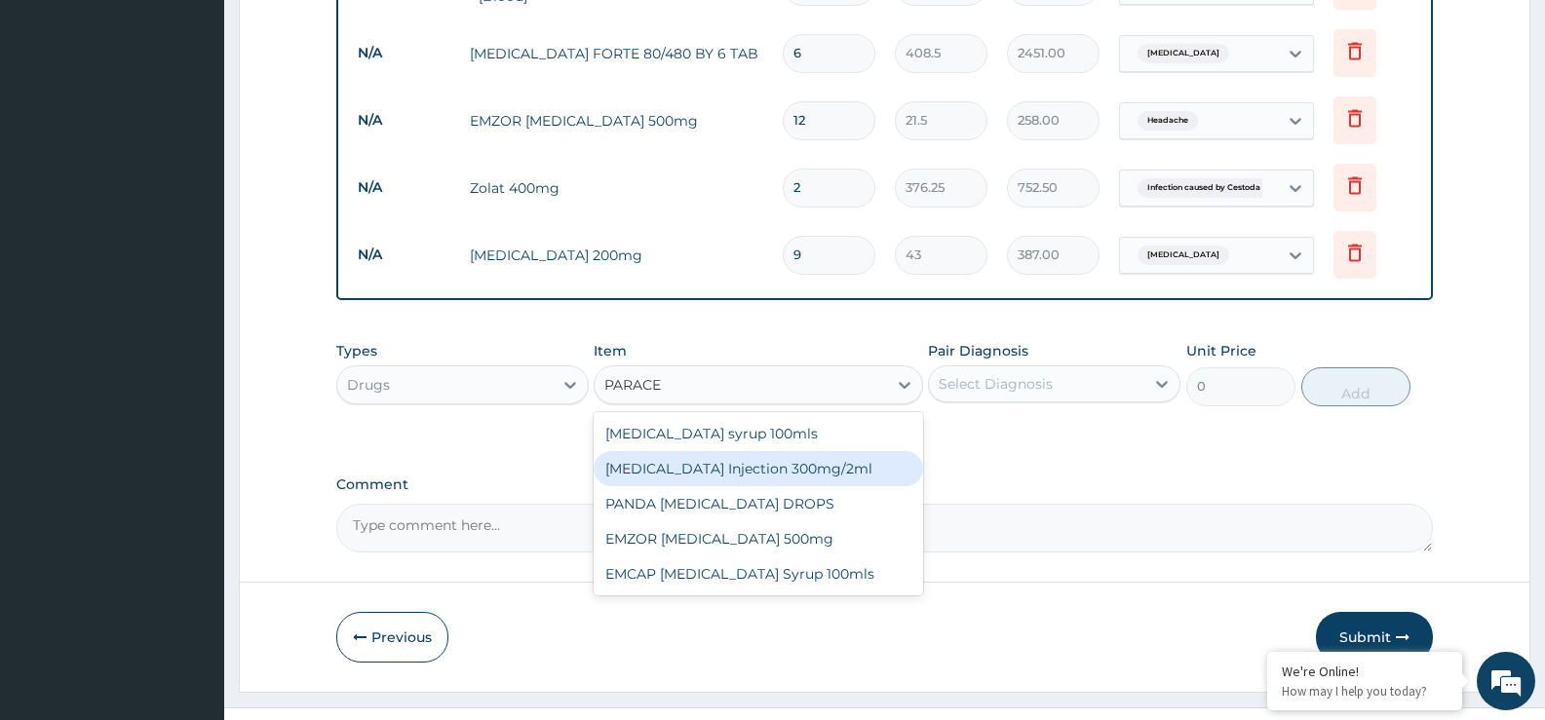
click at [728, 451] on div "PARACETAMOL Injection 300mg/2ml" at bounding box center [758, 468] width 329 height 35
type input "236.5"
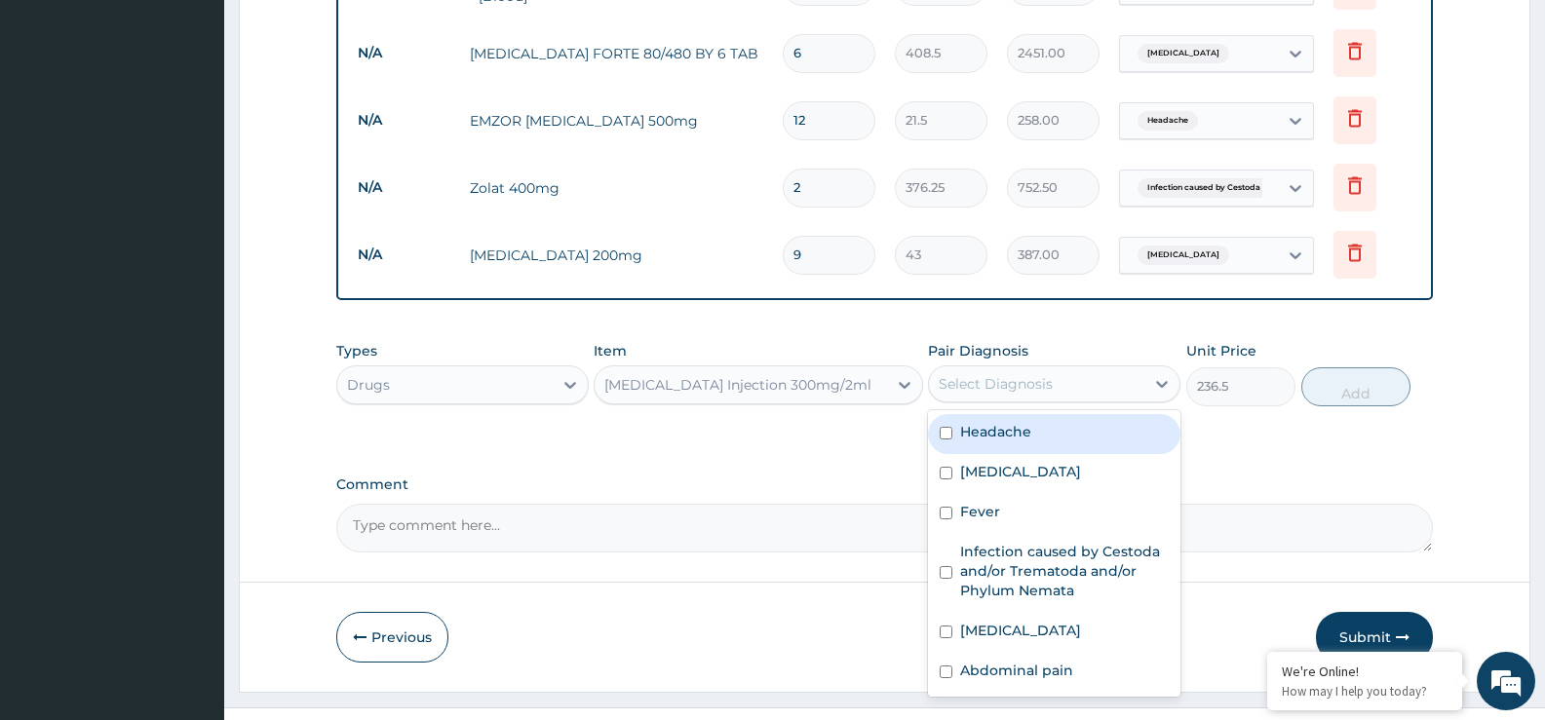
click at [1121, 368] on div "Select Diagnosis" at bounding box center [1036, 383] width 215 height 31
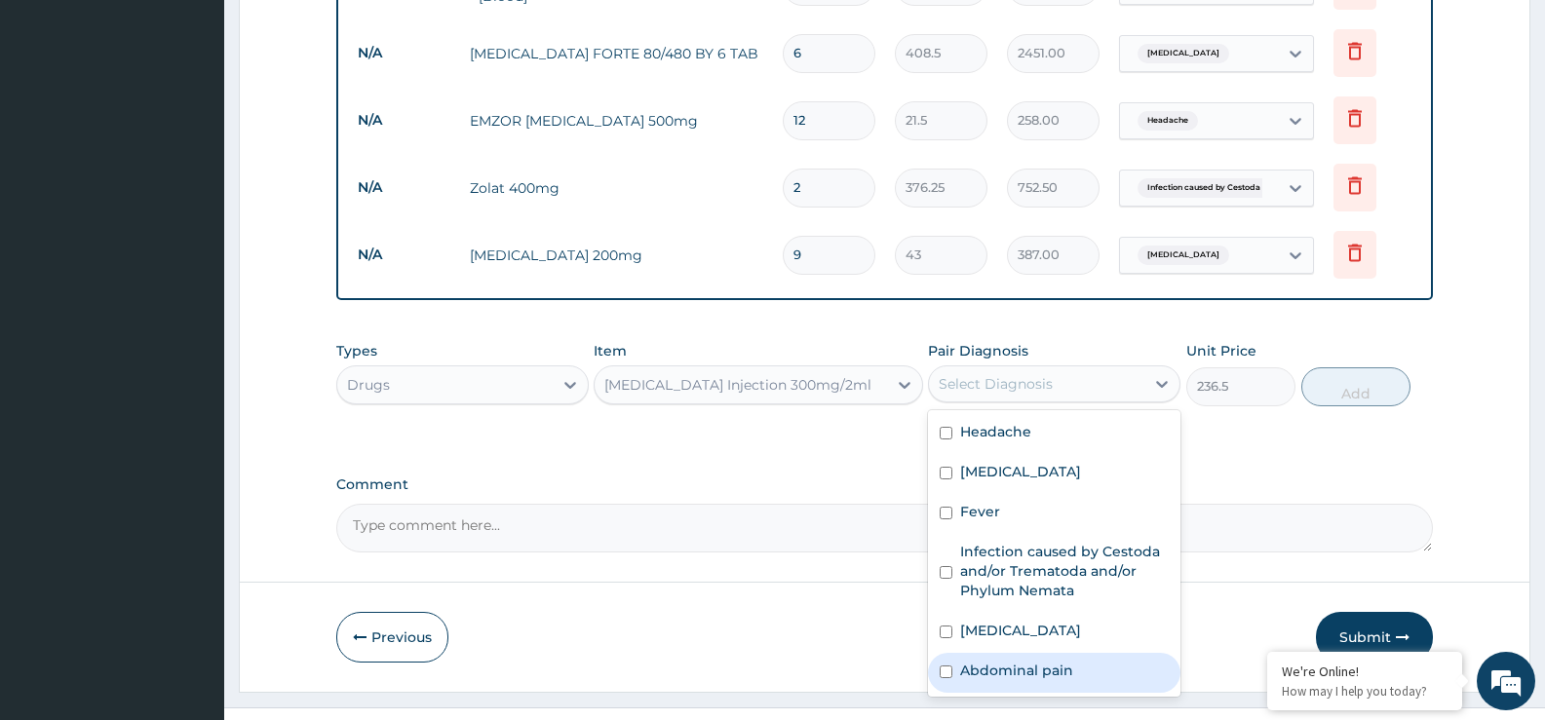
click at [1051, 661] on label "Abdominal pain" at bounding box center [1016, 670] width 113 height 19
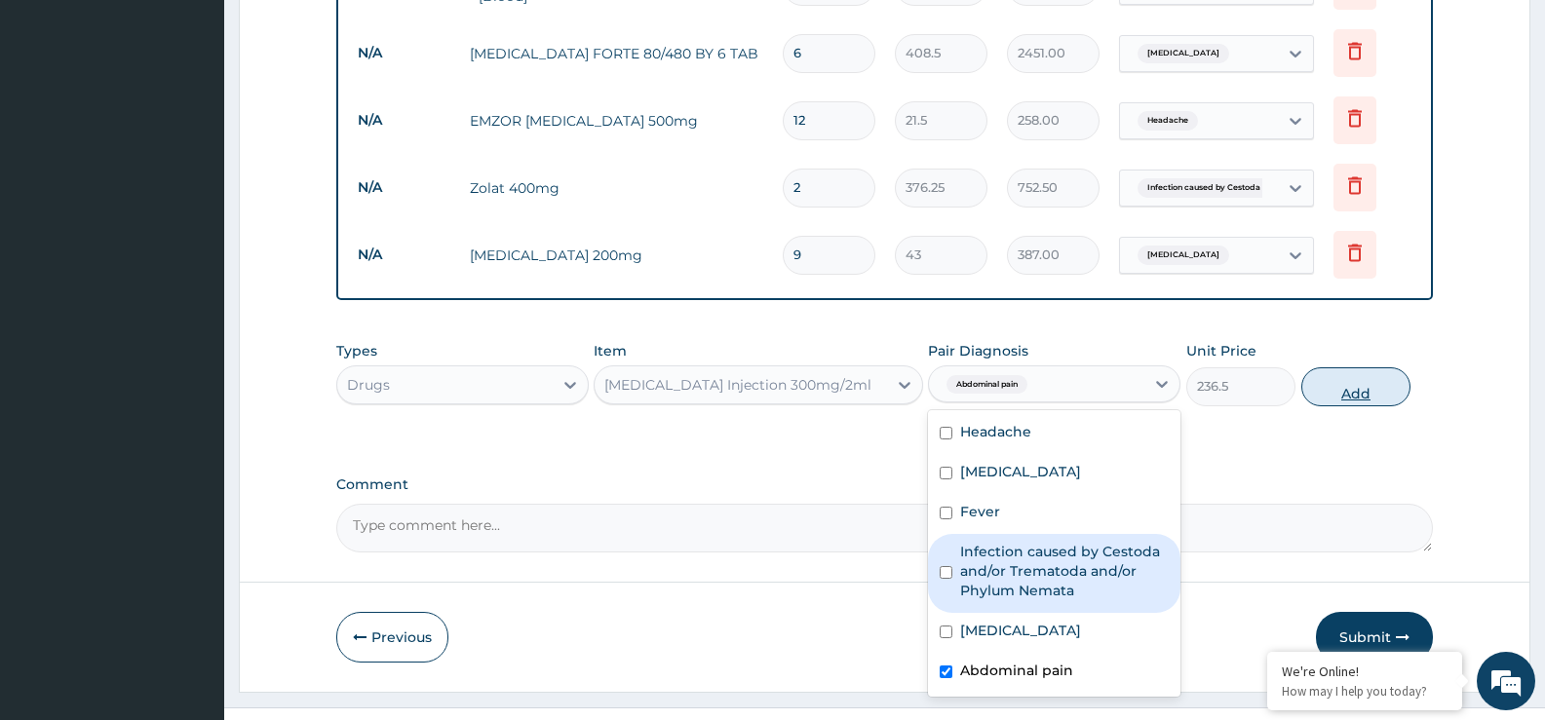
checkbox input "false"
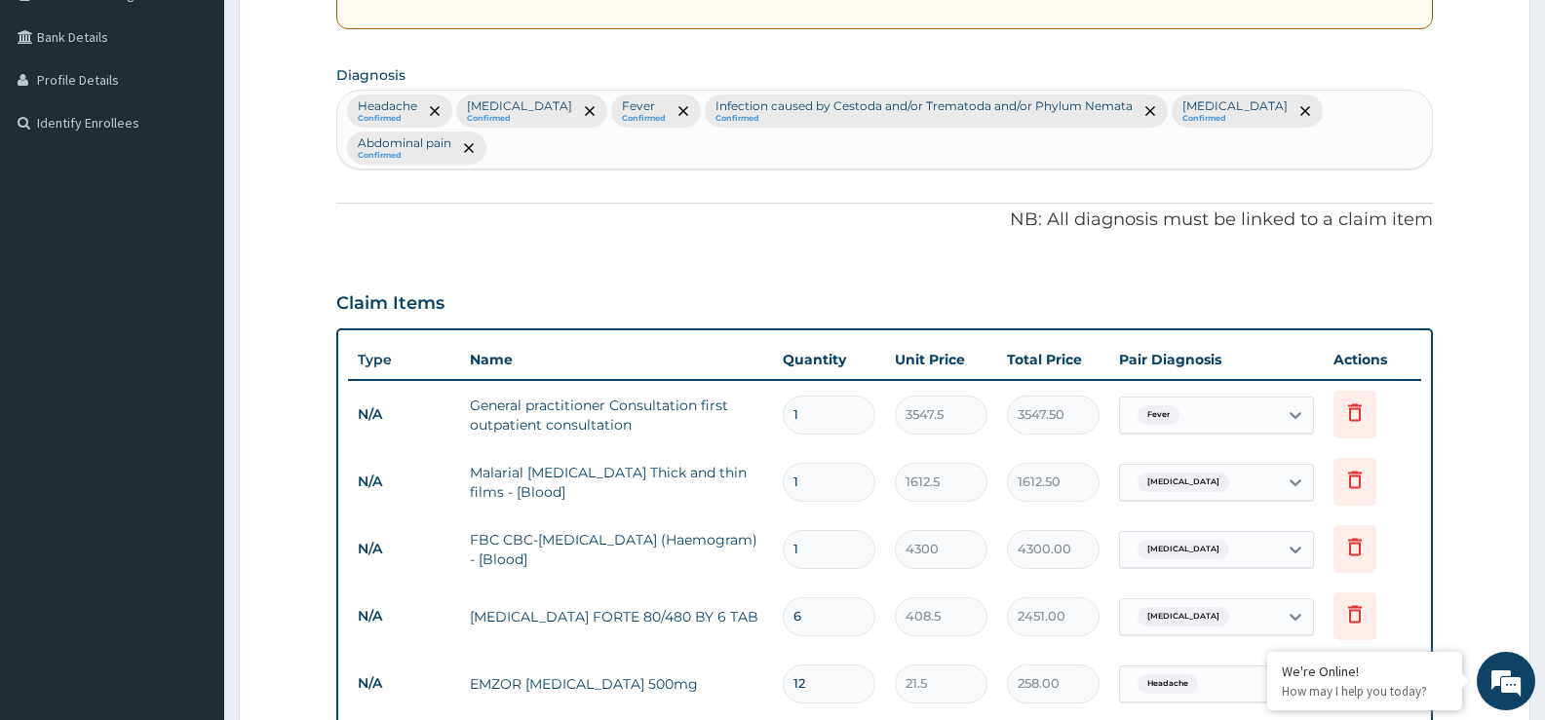
scroll to position [314, 0]
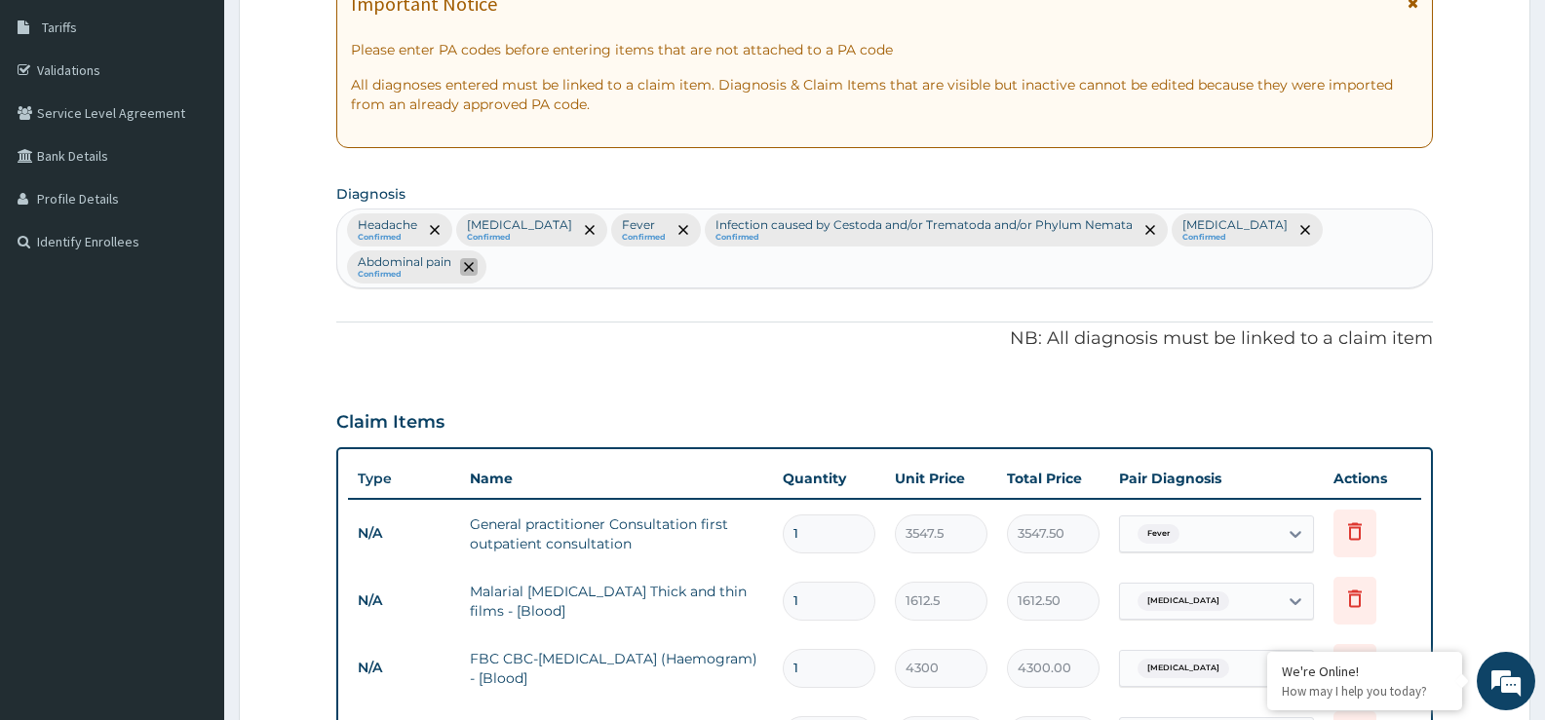
click at [478, 258] on span "remove selection option" at bounding box center [469, 267] width 18 height 18
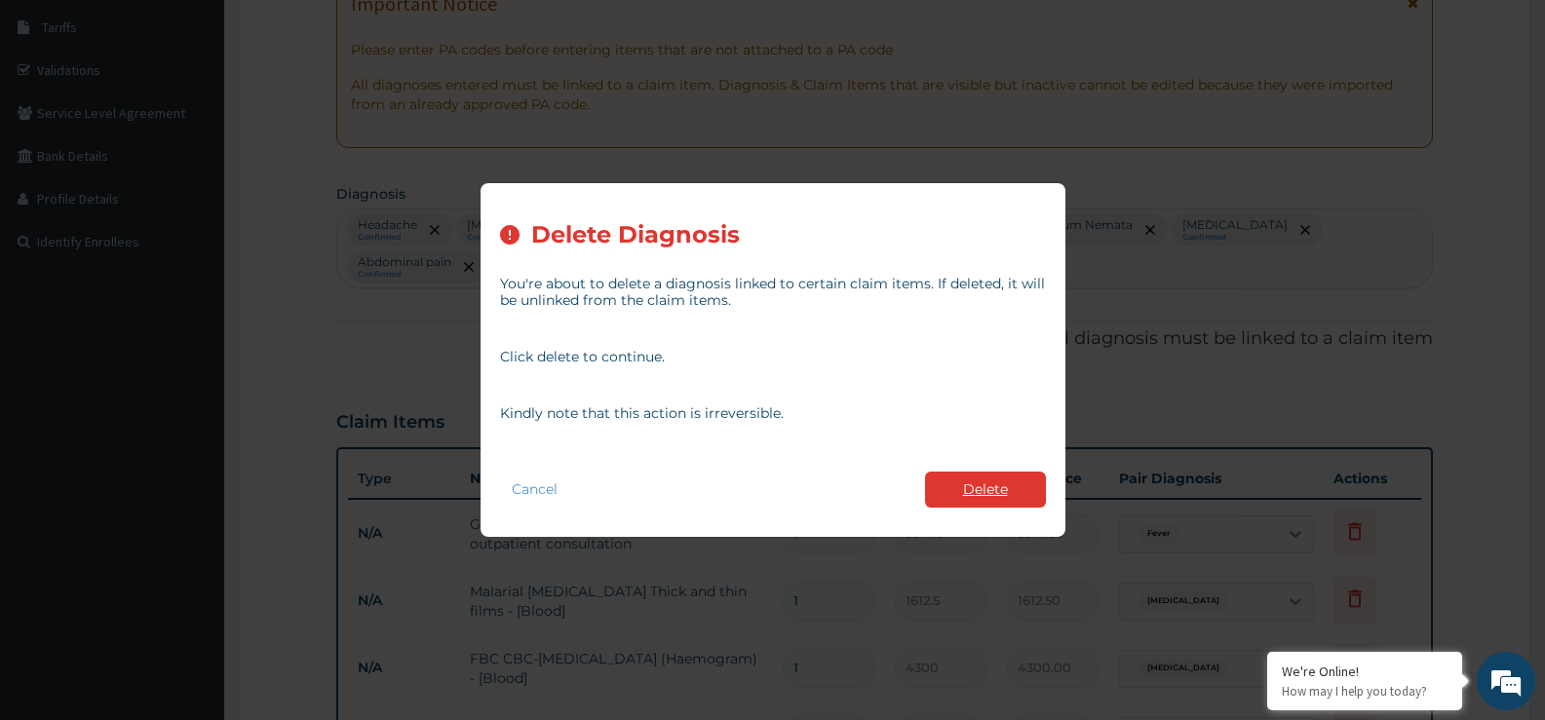
click at [977, 484] on button "Delete" at bounding box center [985, 490] width 121 height 36
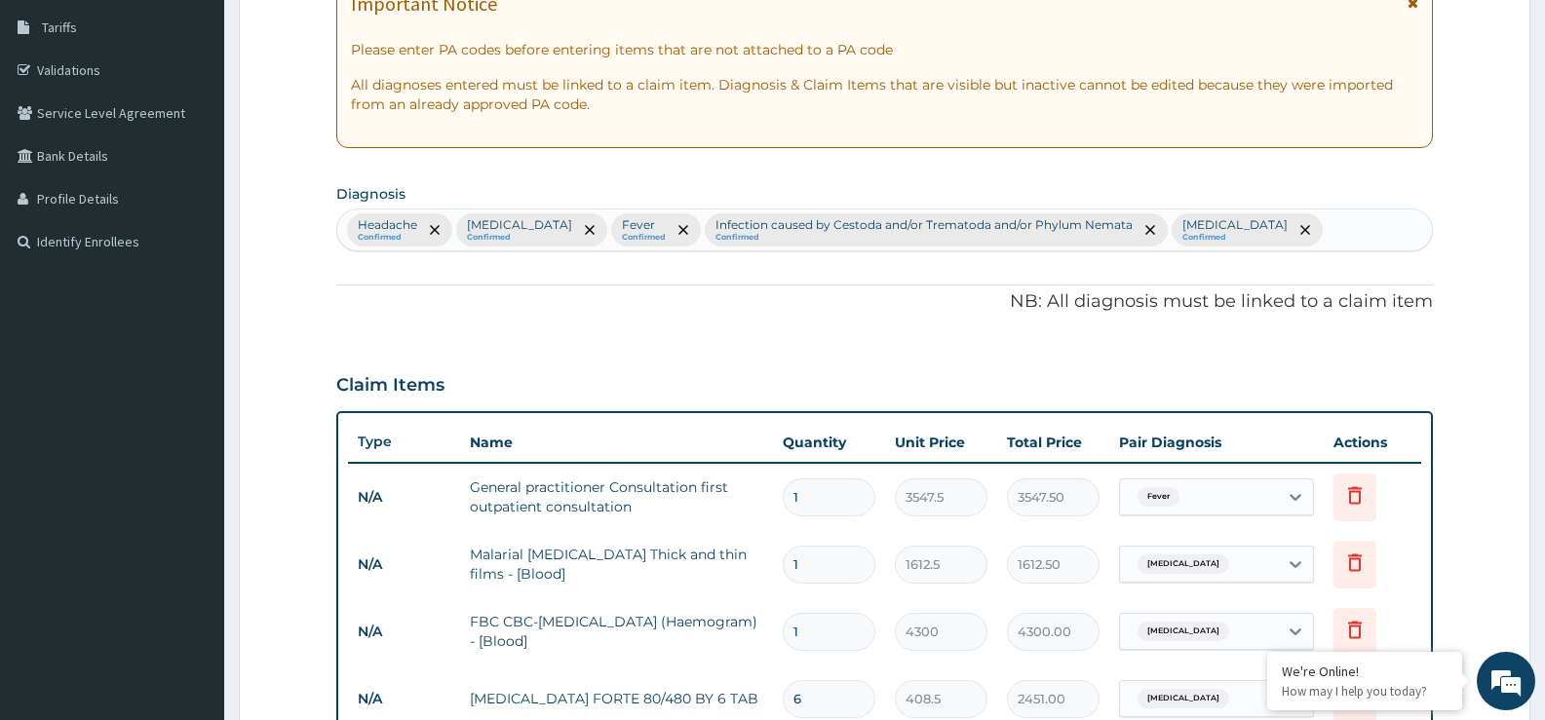
click at [1257, 229] on div "Headache Confirmed Malaria Confirmed Fever Confirmed Infection caused by Cestod…" at bounding box center [884, 230] width 1095 height 41
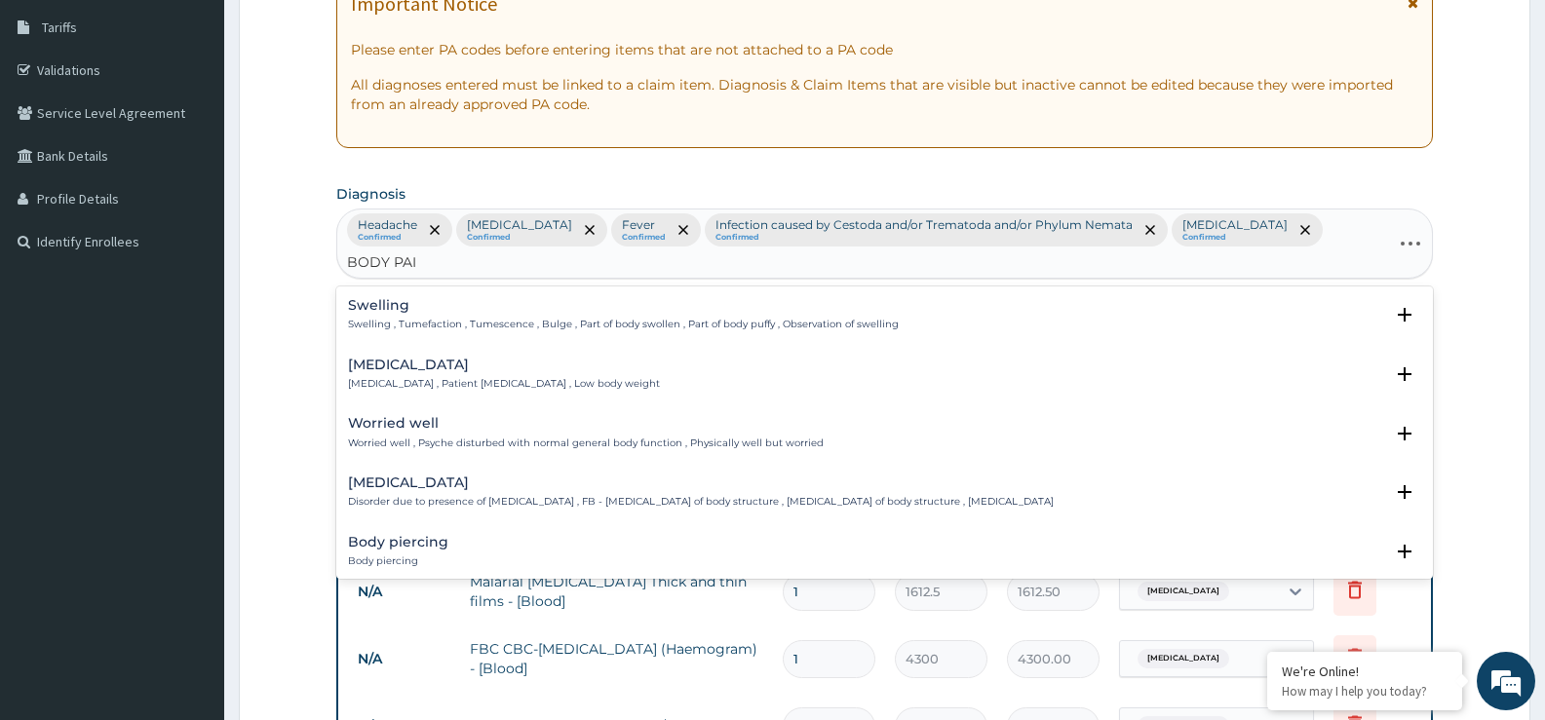
type input "BODY PAIN"
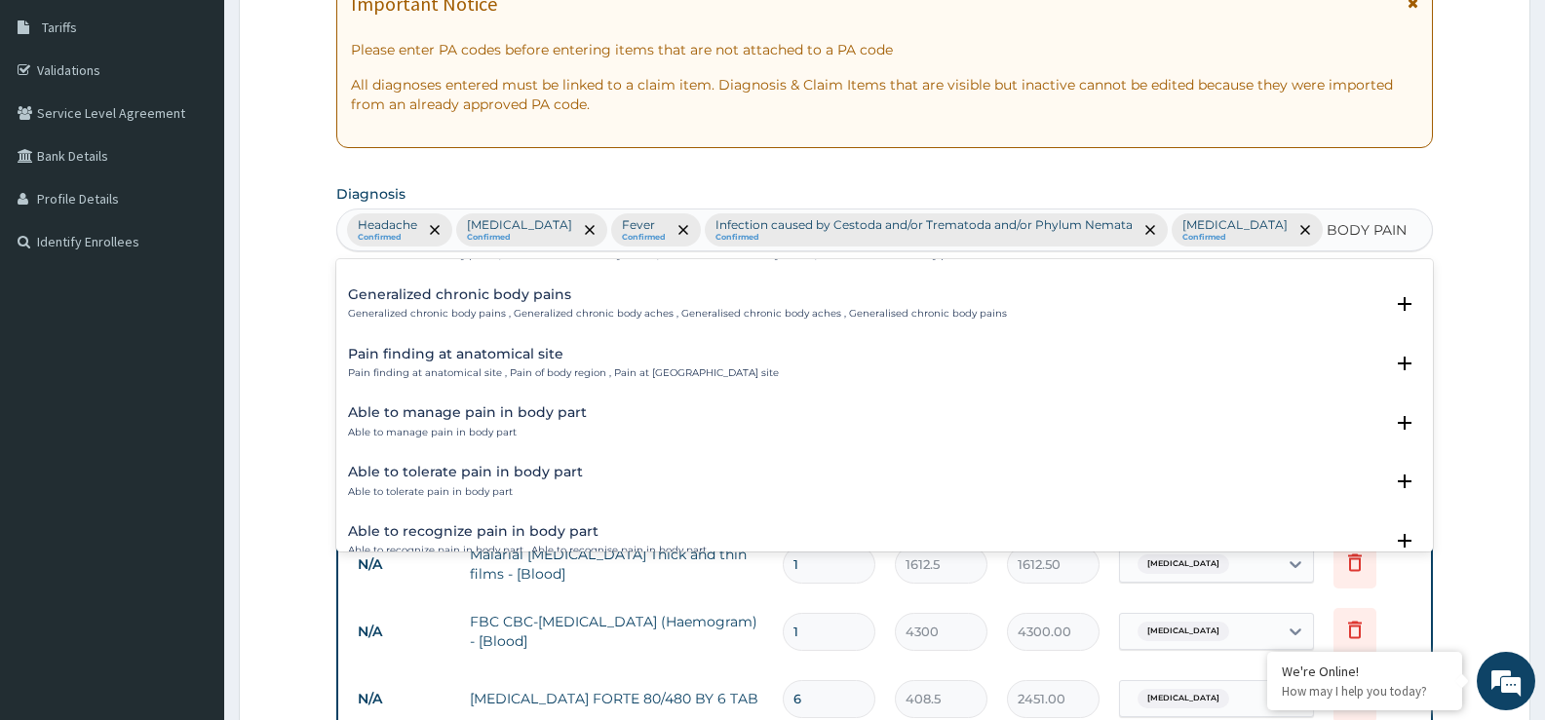
scroll to position [0, 0]
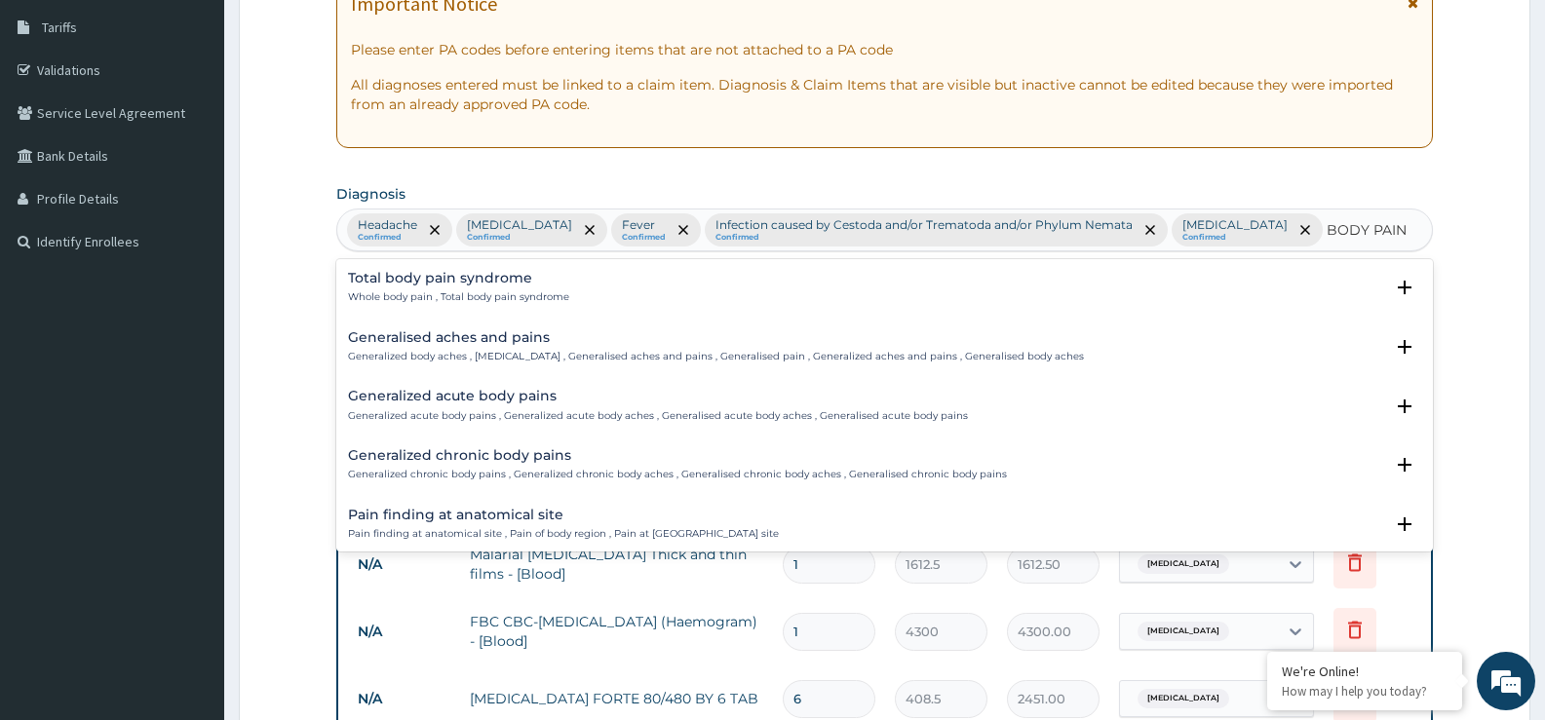
click at [521, 400] on h4 "Generalized acute body pains" at bounding box center [658, 396] width 620 height 15
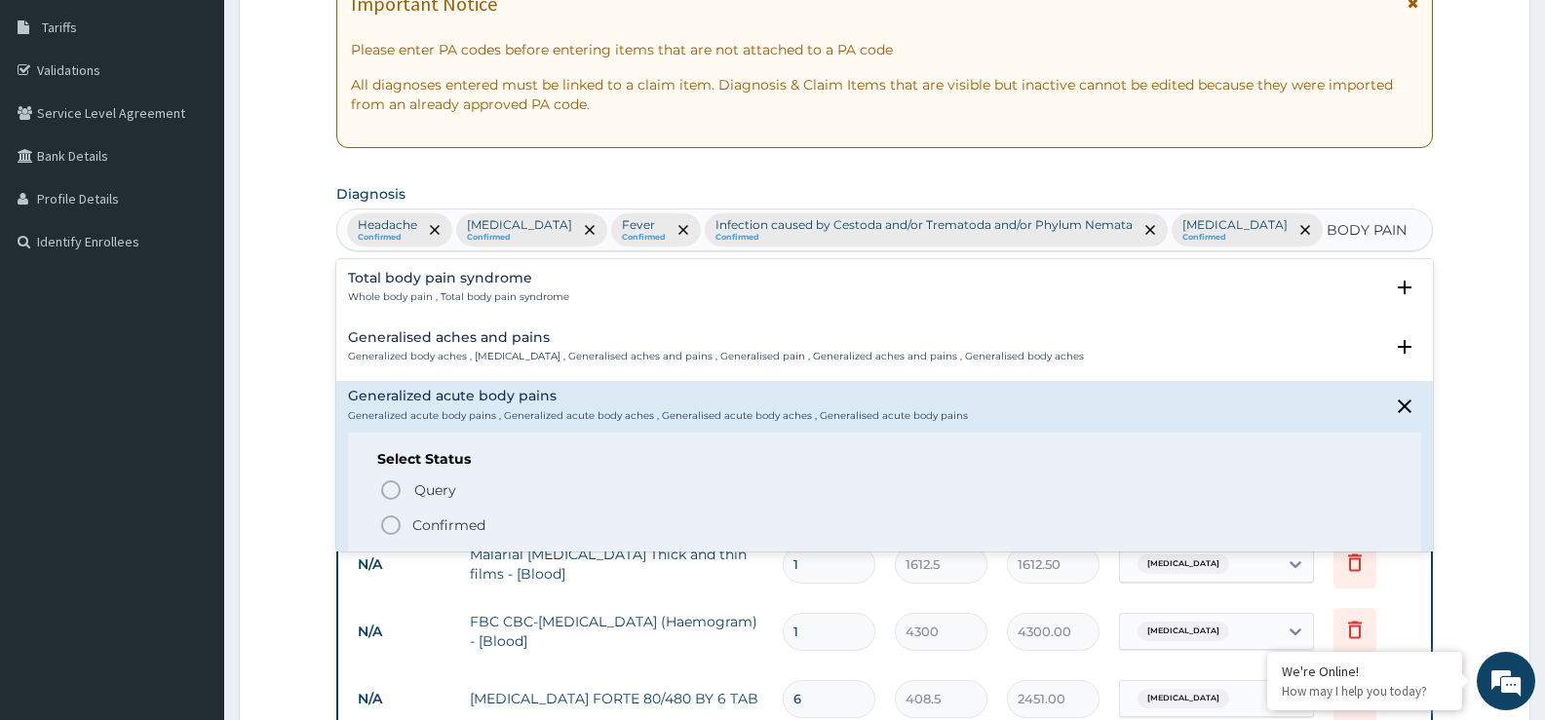
click at [395, 532] on circle "status option filled" at bounding box center [391, 526] width 18 height 18
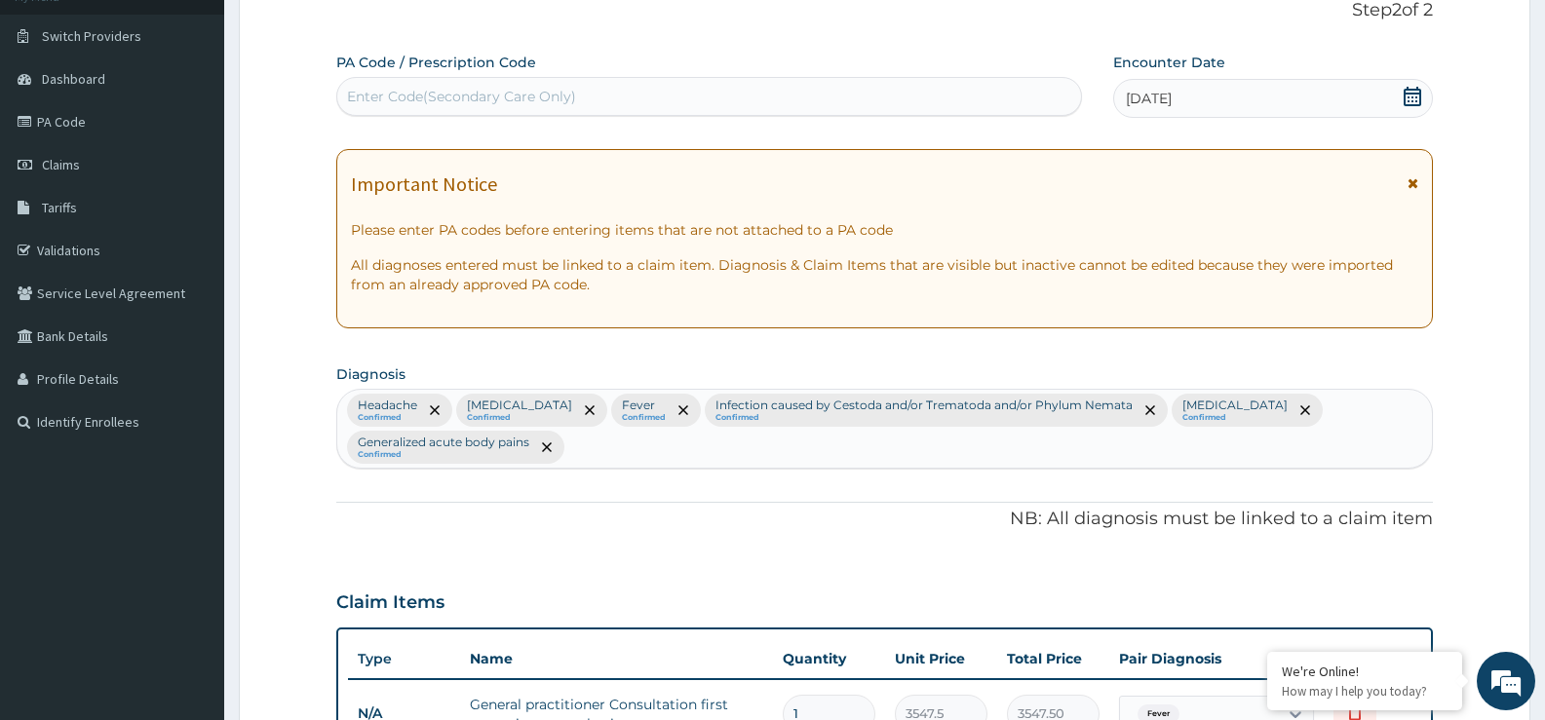
scroll to position [119, 0]
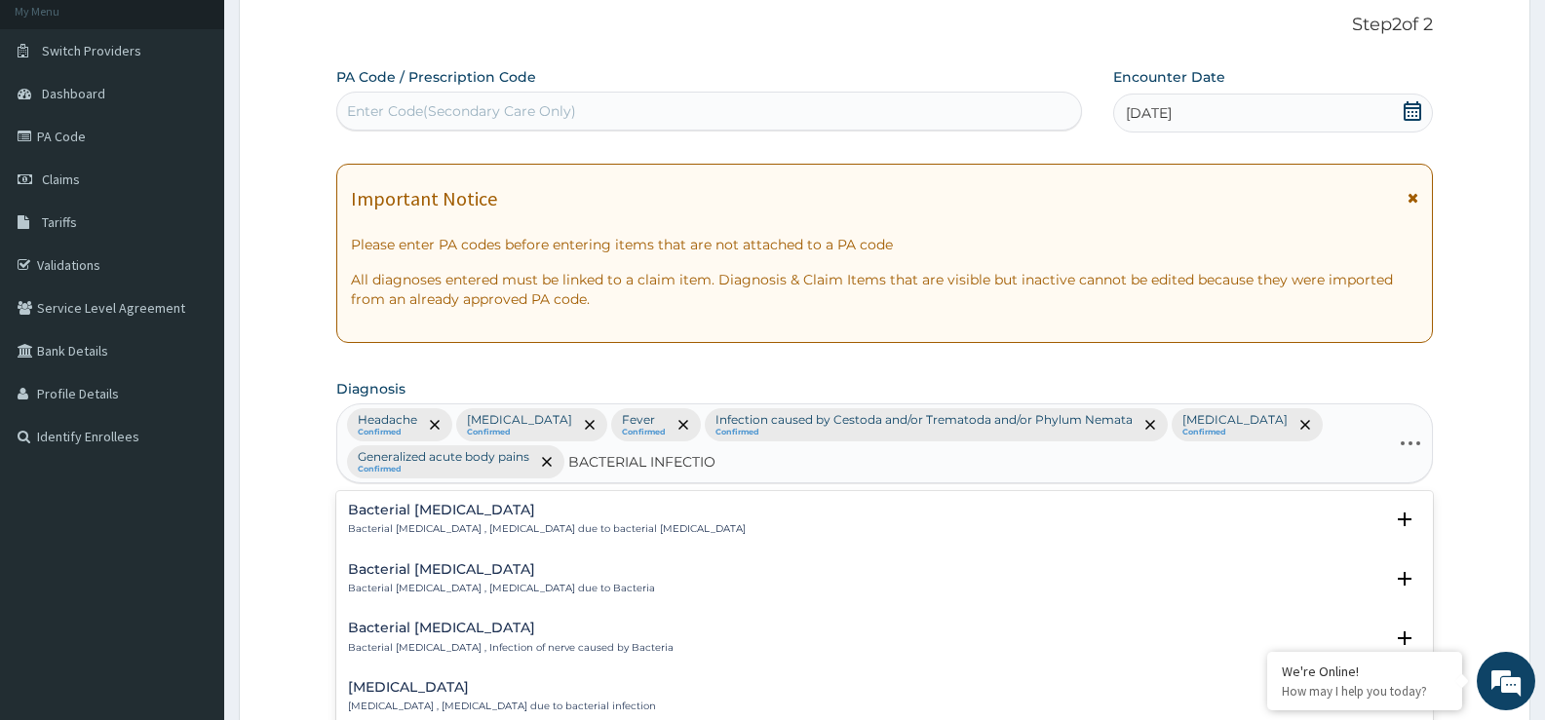
type input "BACTERIAL INFECTION"
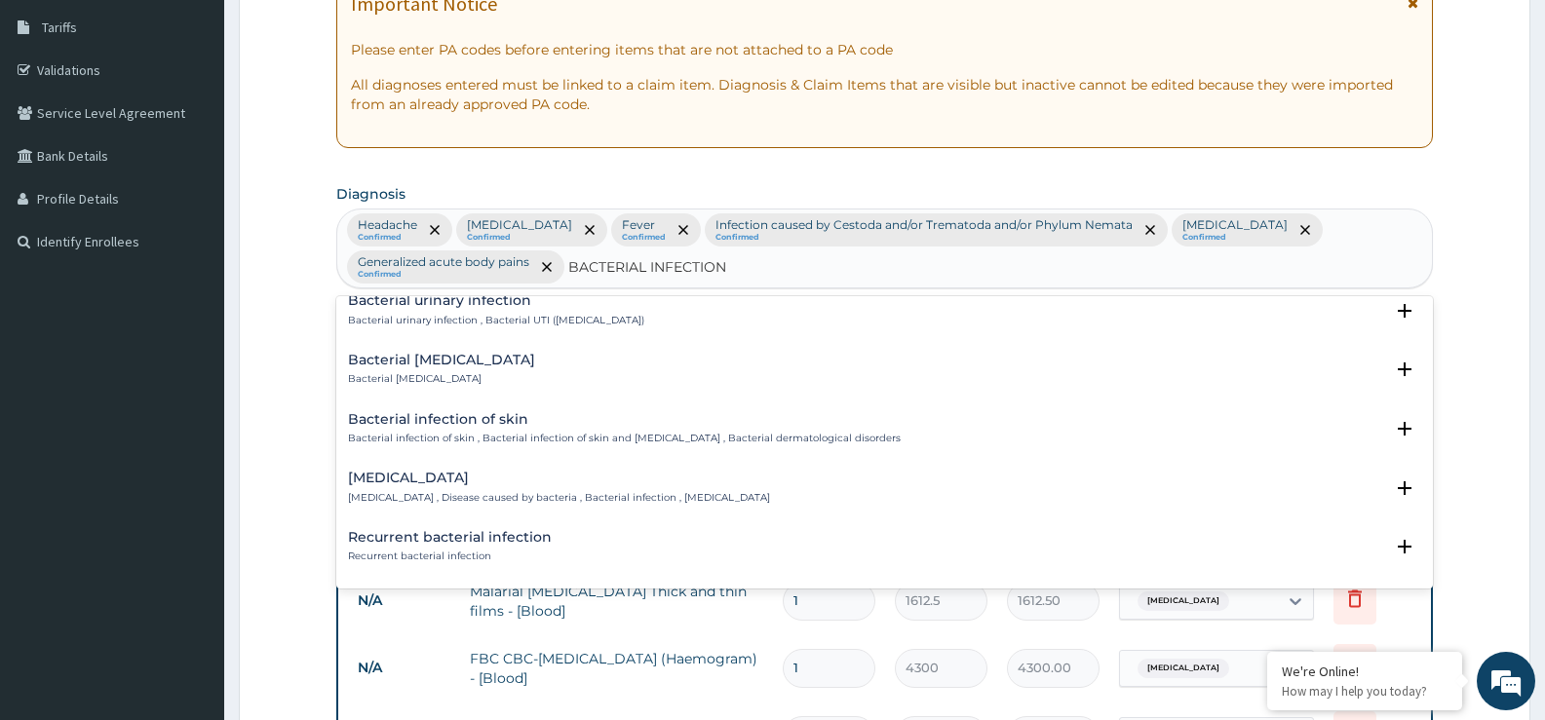
scroll to position [585, 0]
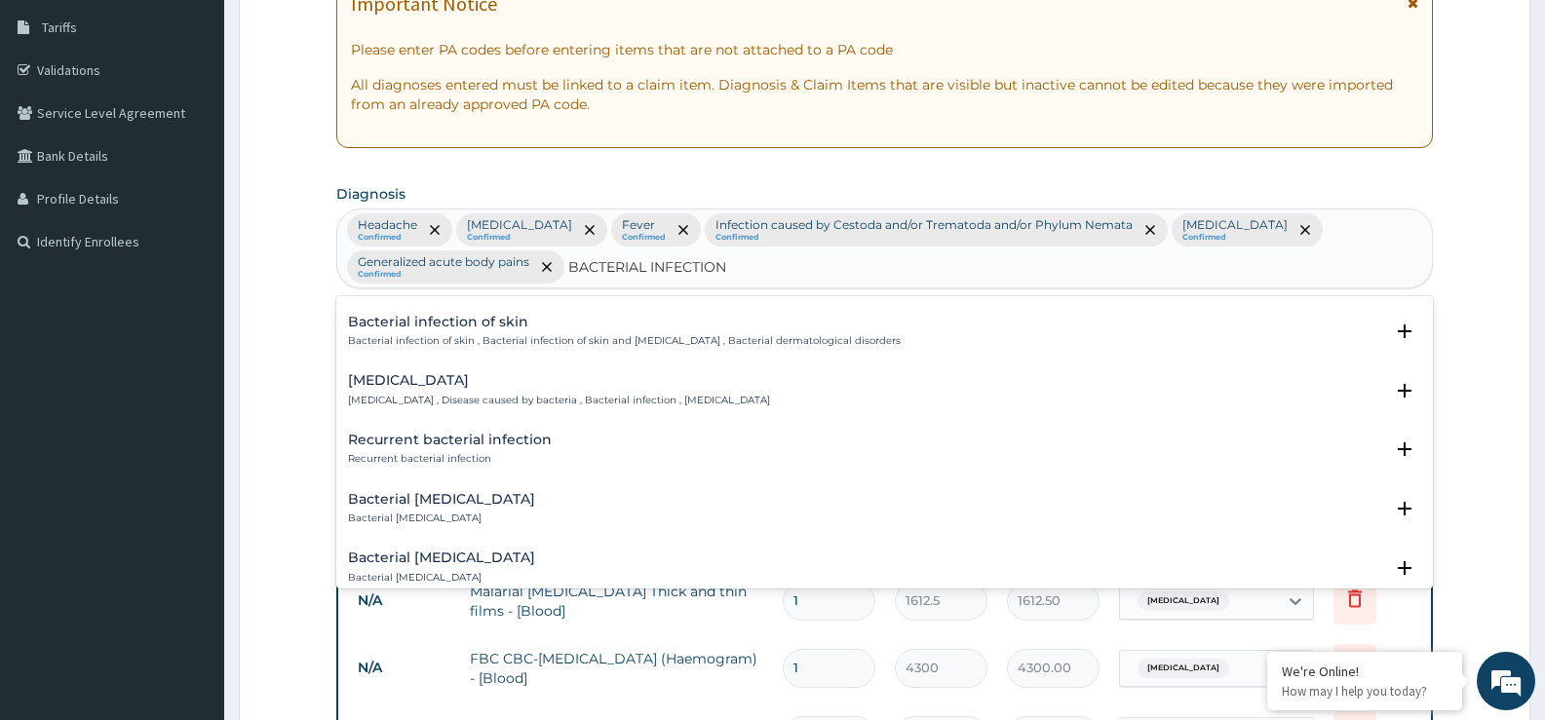
click at [475, 399] on p "Bacterial infectious disease , Disease caused by bacteria , Bacterial infection…" at bounding box center [559, 401] width 422 height 14
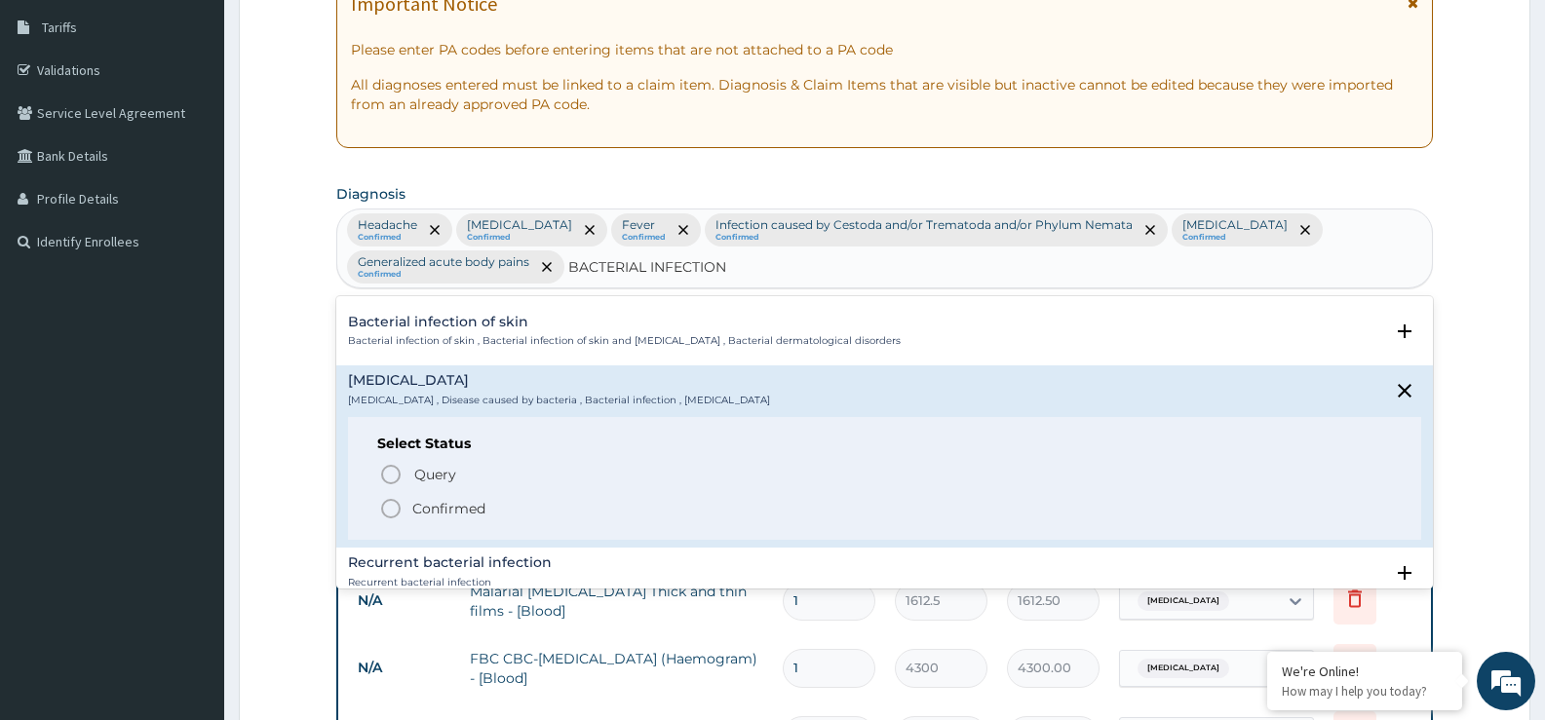
click at [390, 513] on icon "status option filled" at bounding box center [390, 508] width 23 height 23
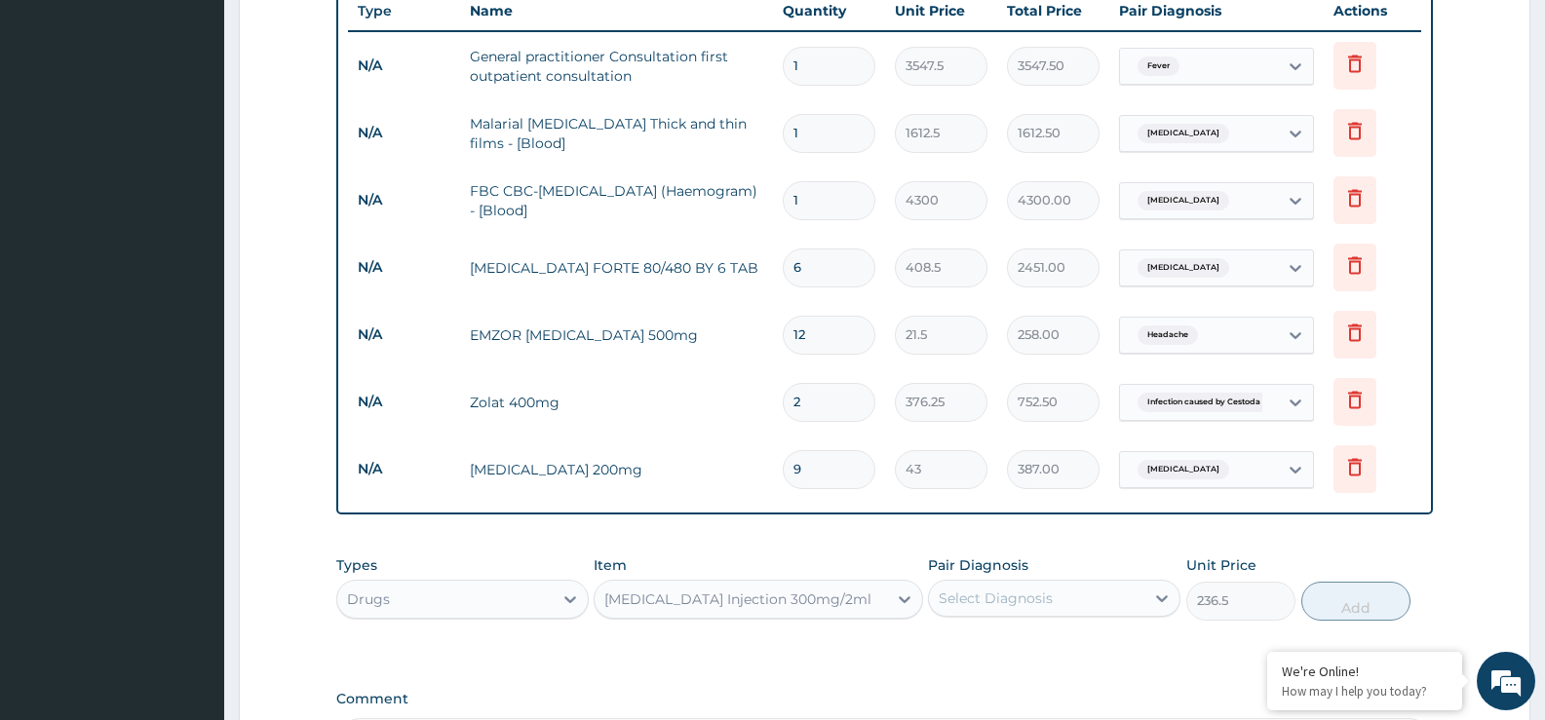
scroll to position [801, 0]
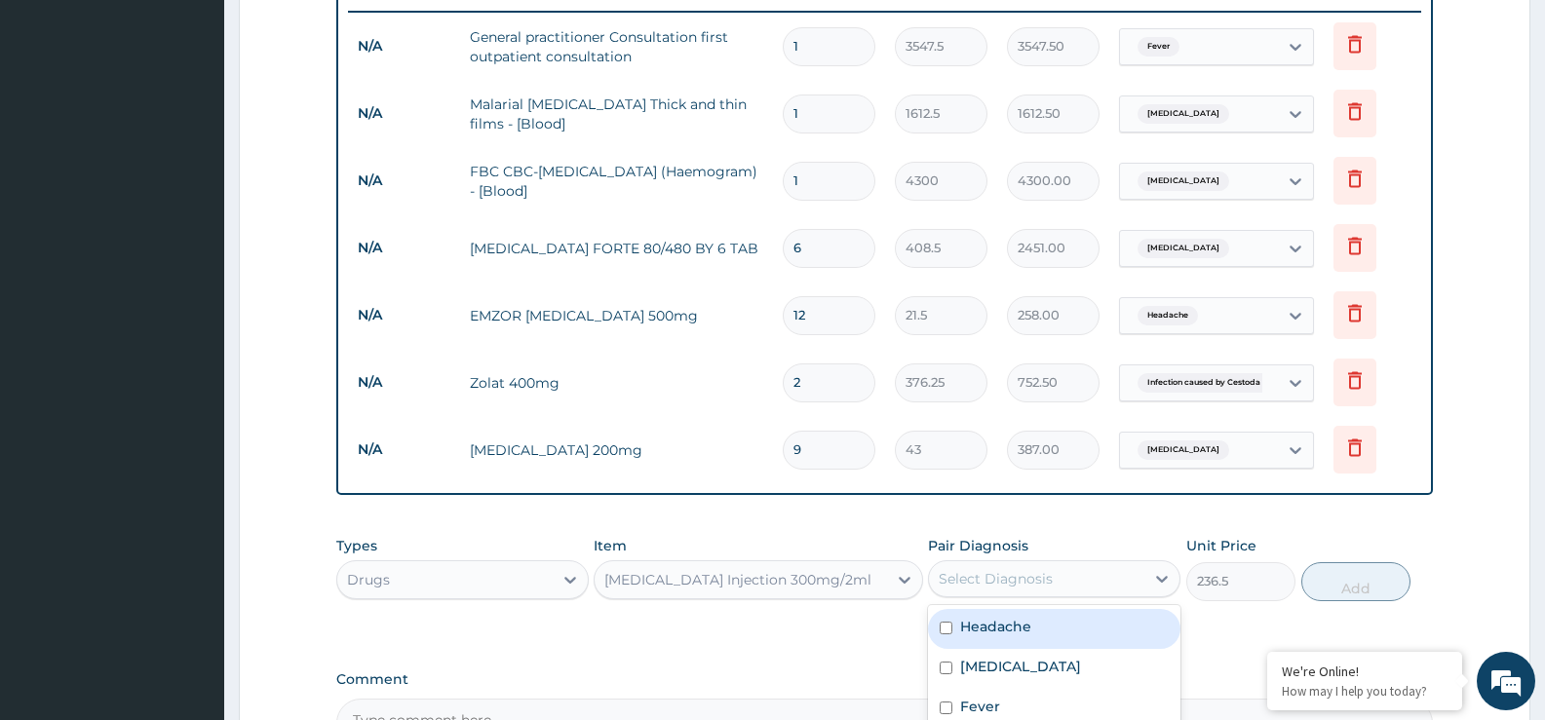
click at [1089, 583] on div "Select Diagnosis" at bounding box center [1036, 578] width 215 height 31
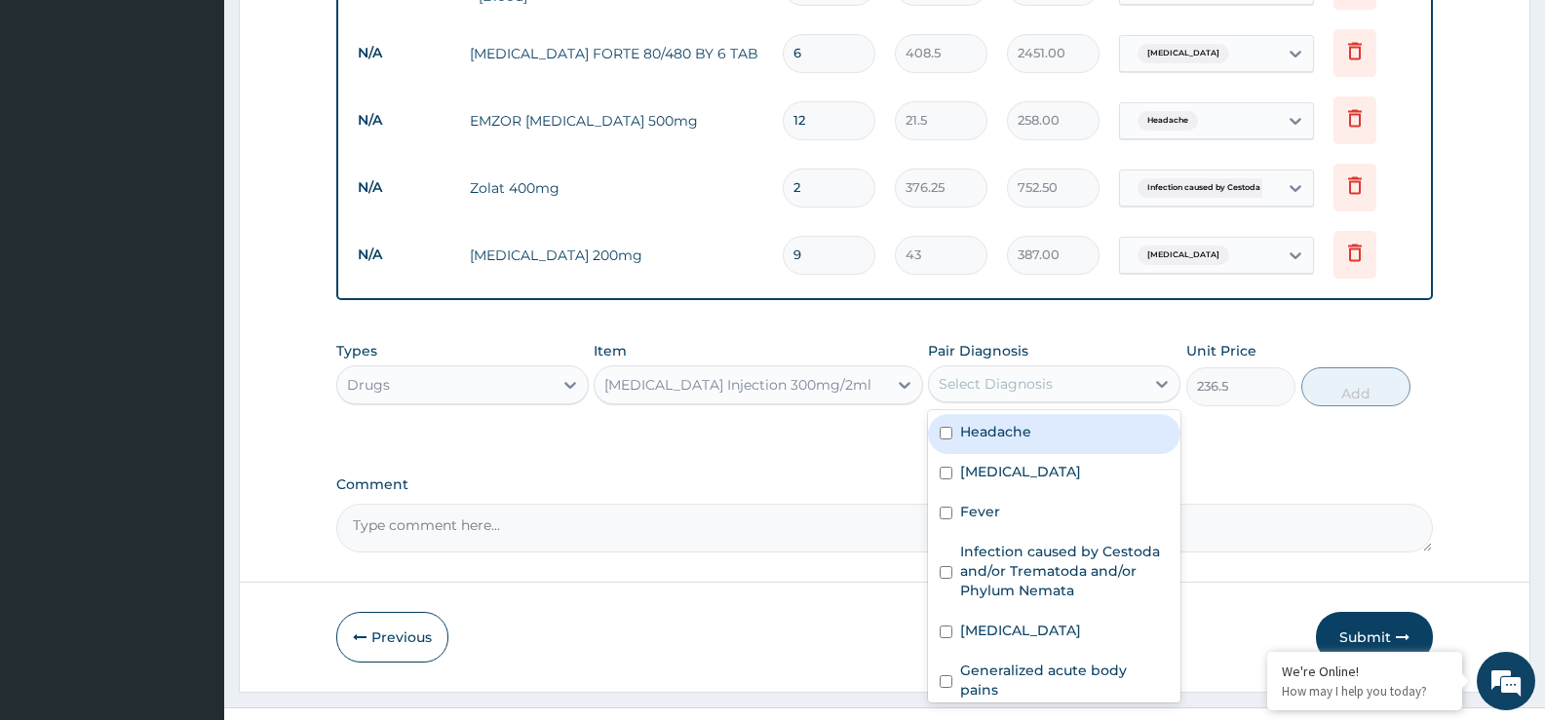
scroll to position [54, 0]
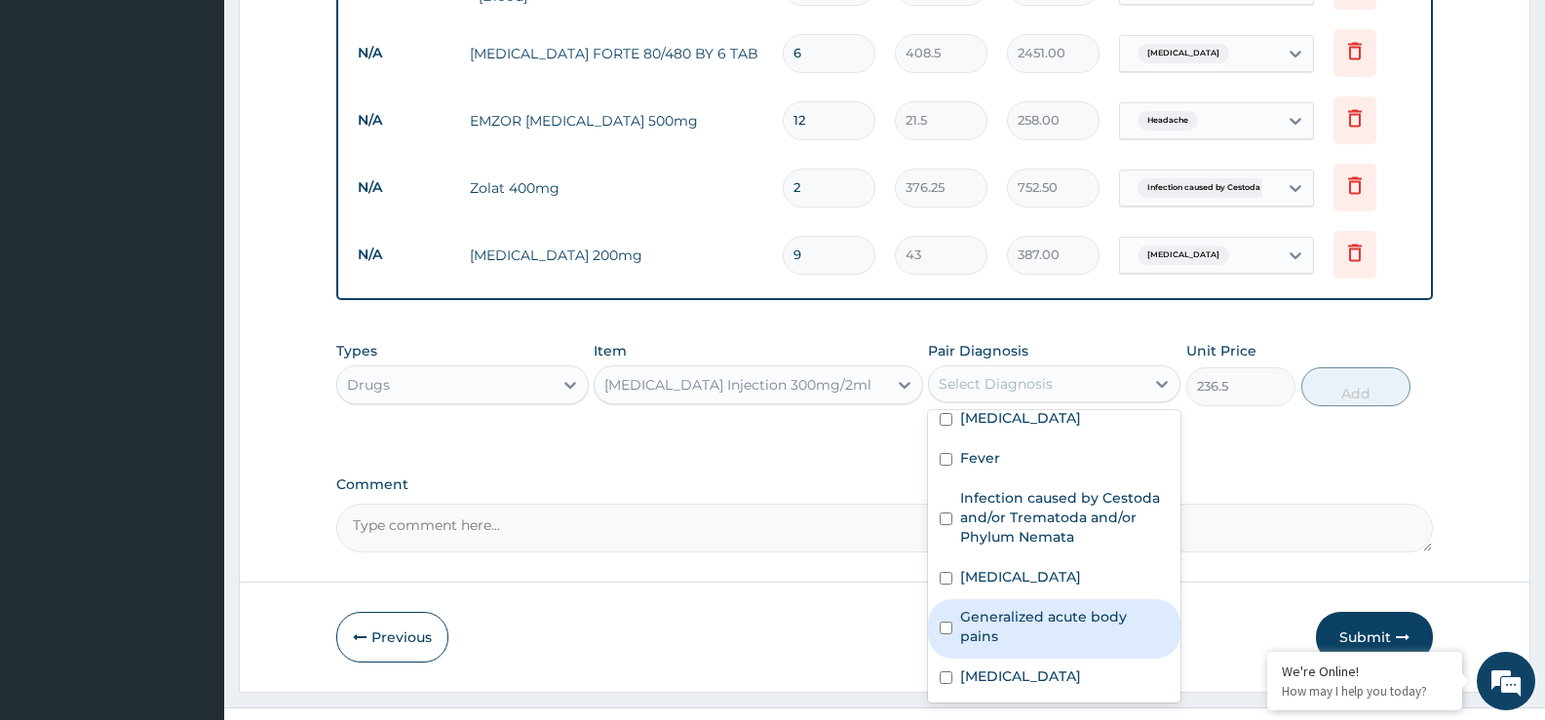
click at [1091, 605] on div "Generalized acute body pains" at bounding box center [1054, 628] width 252 height 59
checkbox input "true"
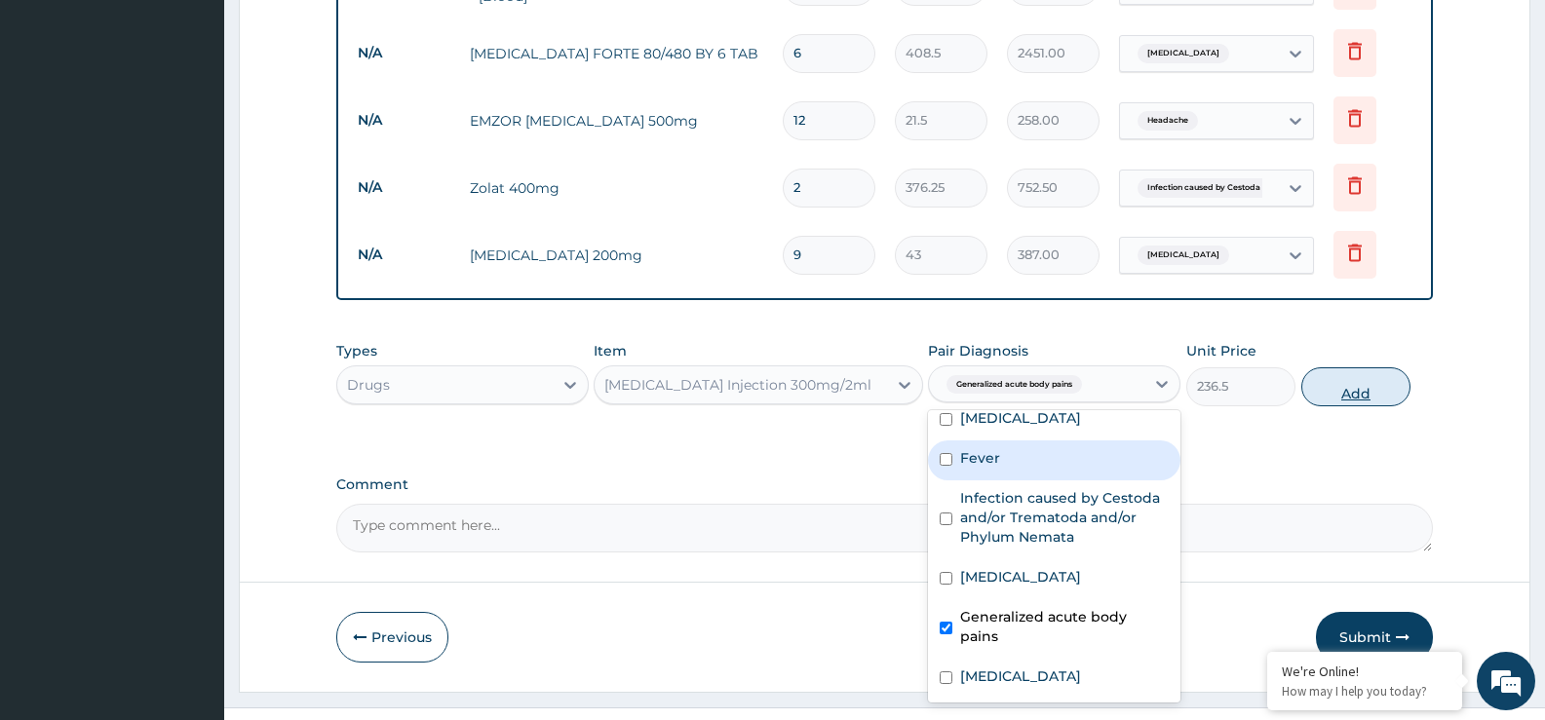
click at [1339, 388] on button "Add" at bounding box center [1355, 386] width 109 height 39
type input "0"
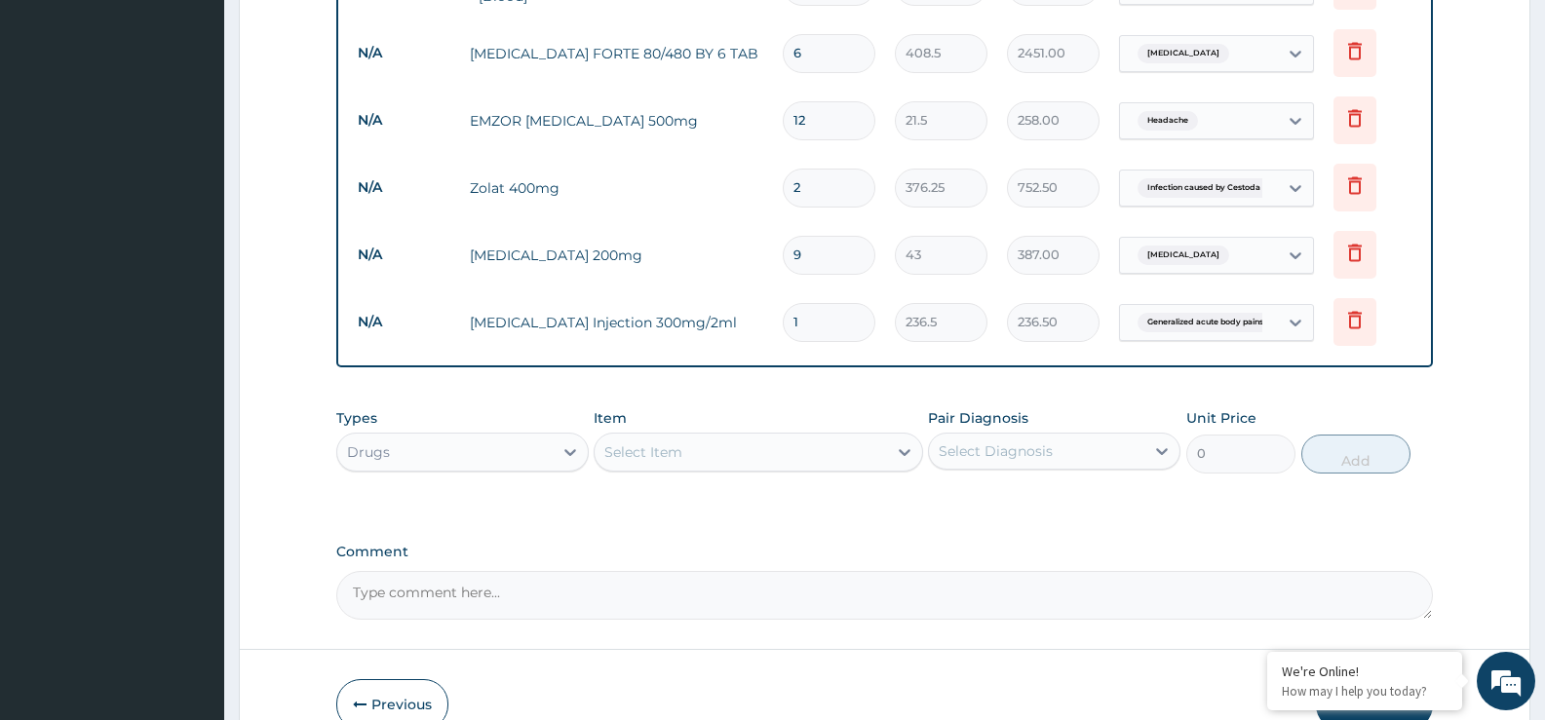
click at [774, 446] on div "Select Item" at bounding box center [740, 452] width 291 height 31
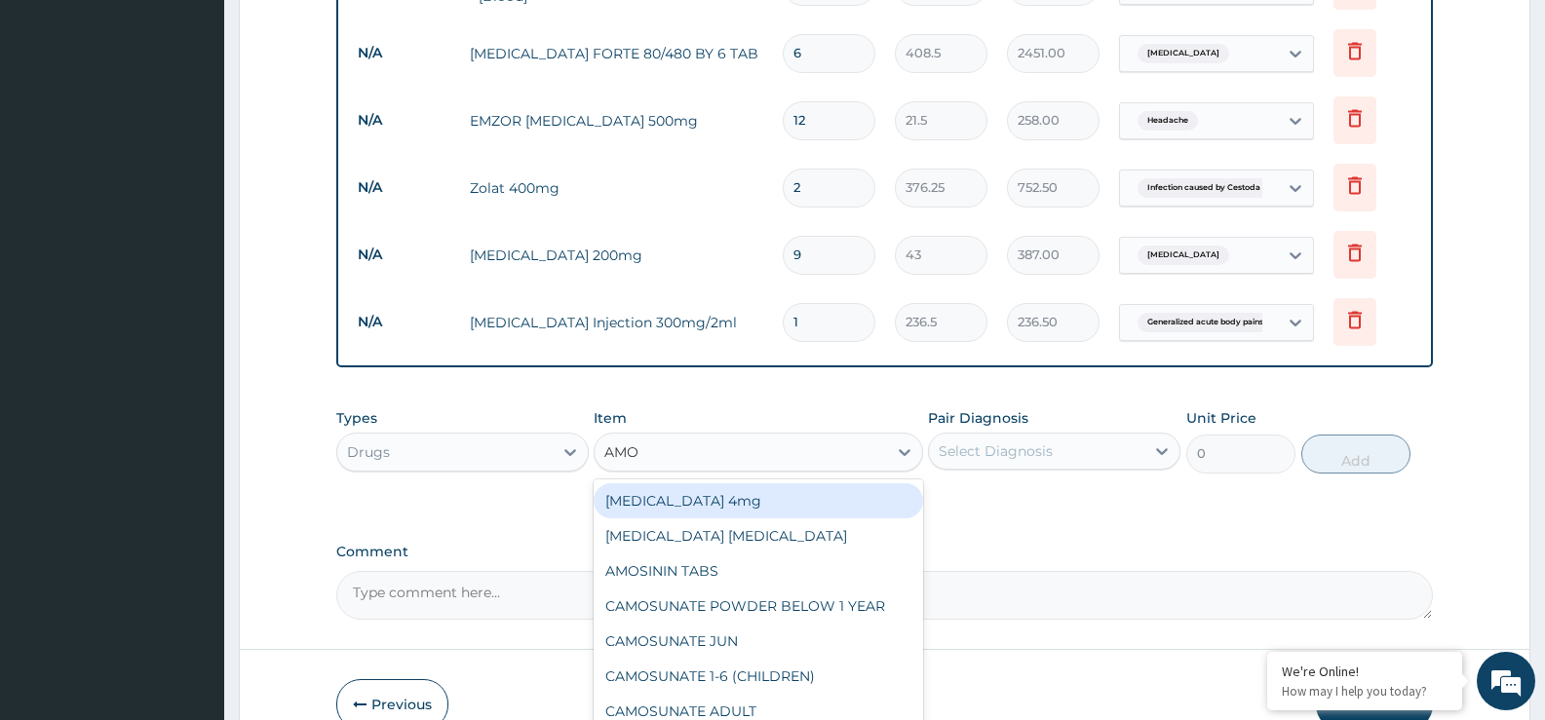
type input "AMOX"
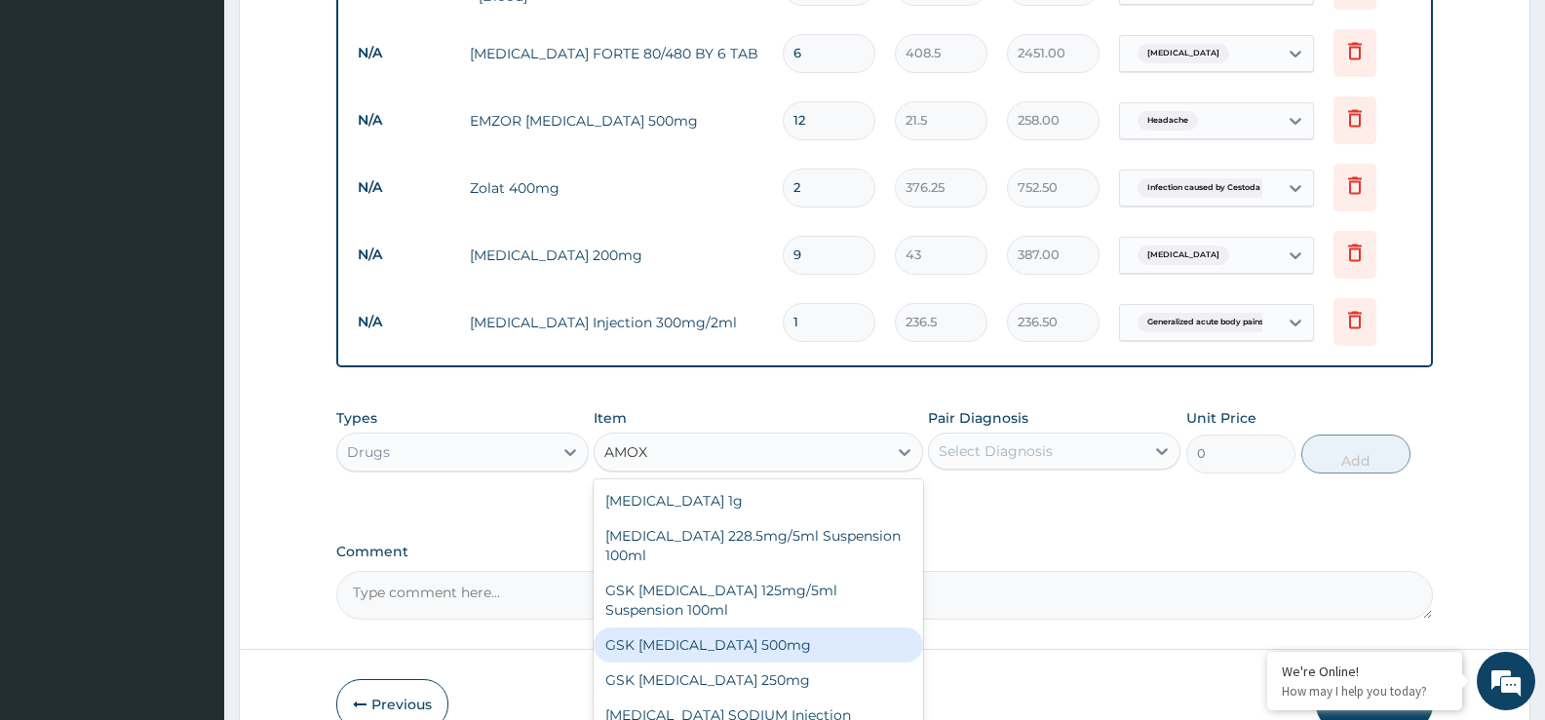
click at [818, 641] on div "GSK AMOXIL 500mg" at bounding box center [758, 645] width 329 height 35
type input "53.75"
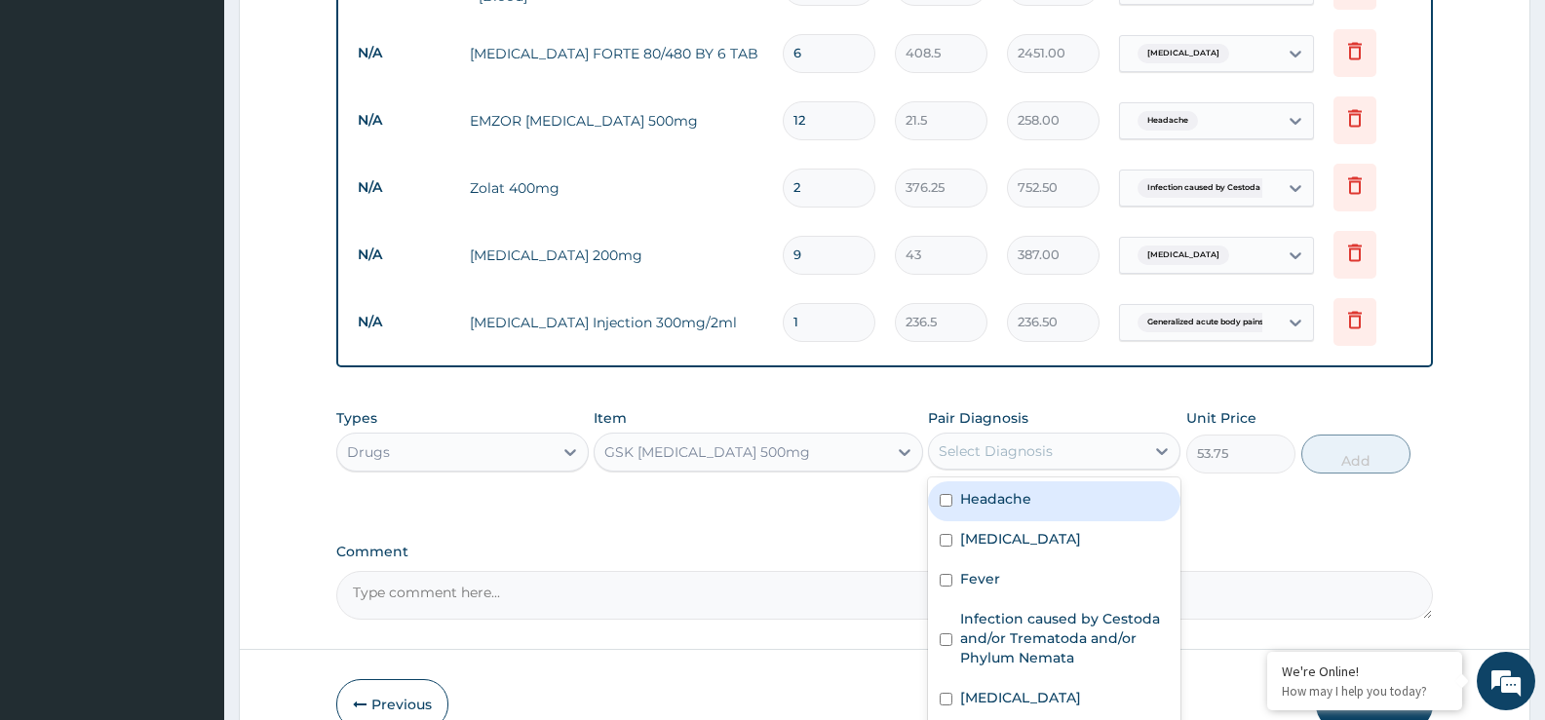
click at [1096, 450] on div "Select Diagnosis" at bounding box center [1036, 451] width 215 height 31
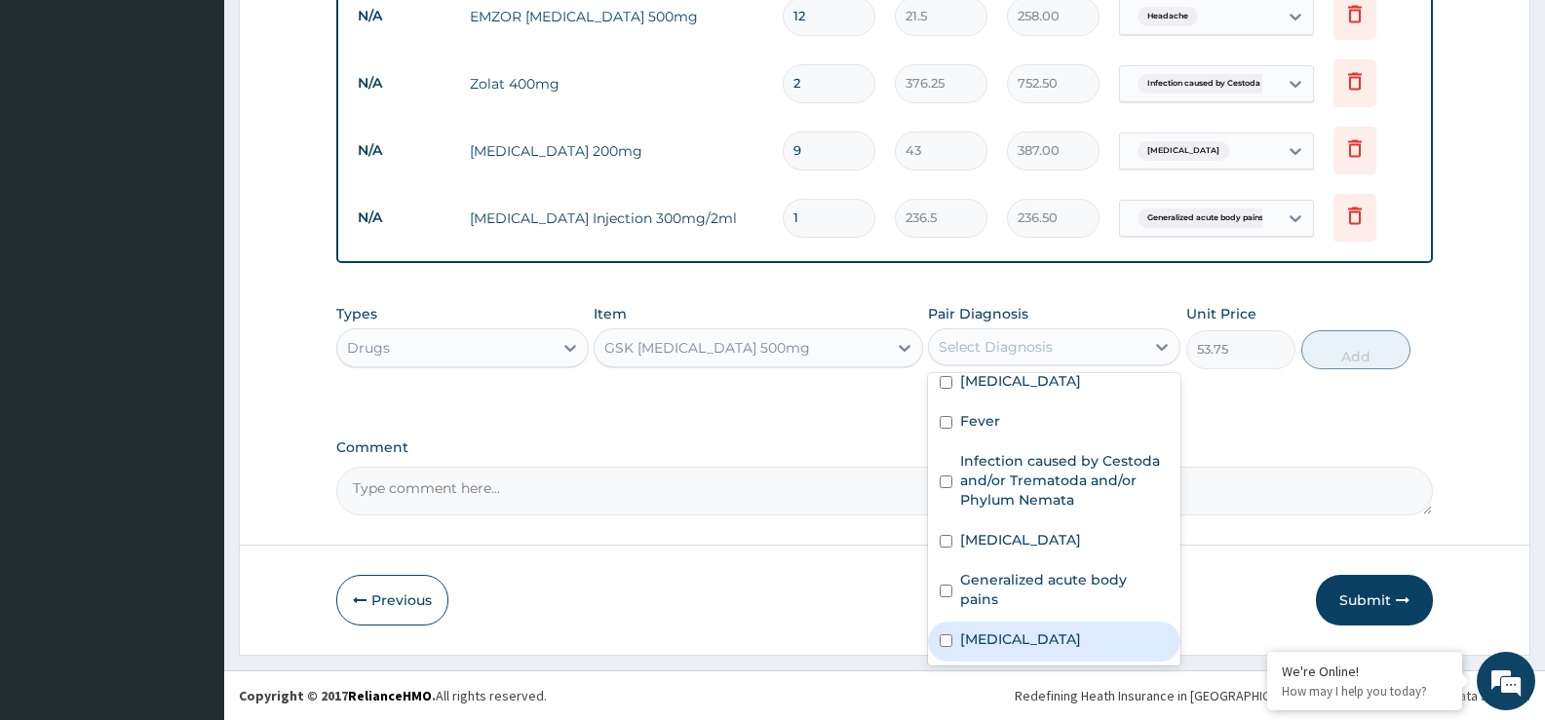
click at [1081, 643] on label "Bacterial infectious disease" at bounding box center [1020, 639] width 121 height 19
checkbox input "true"
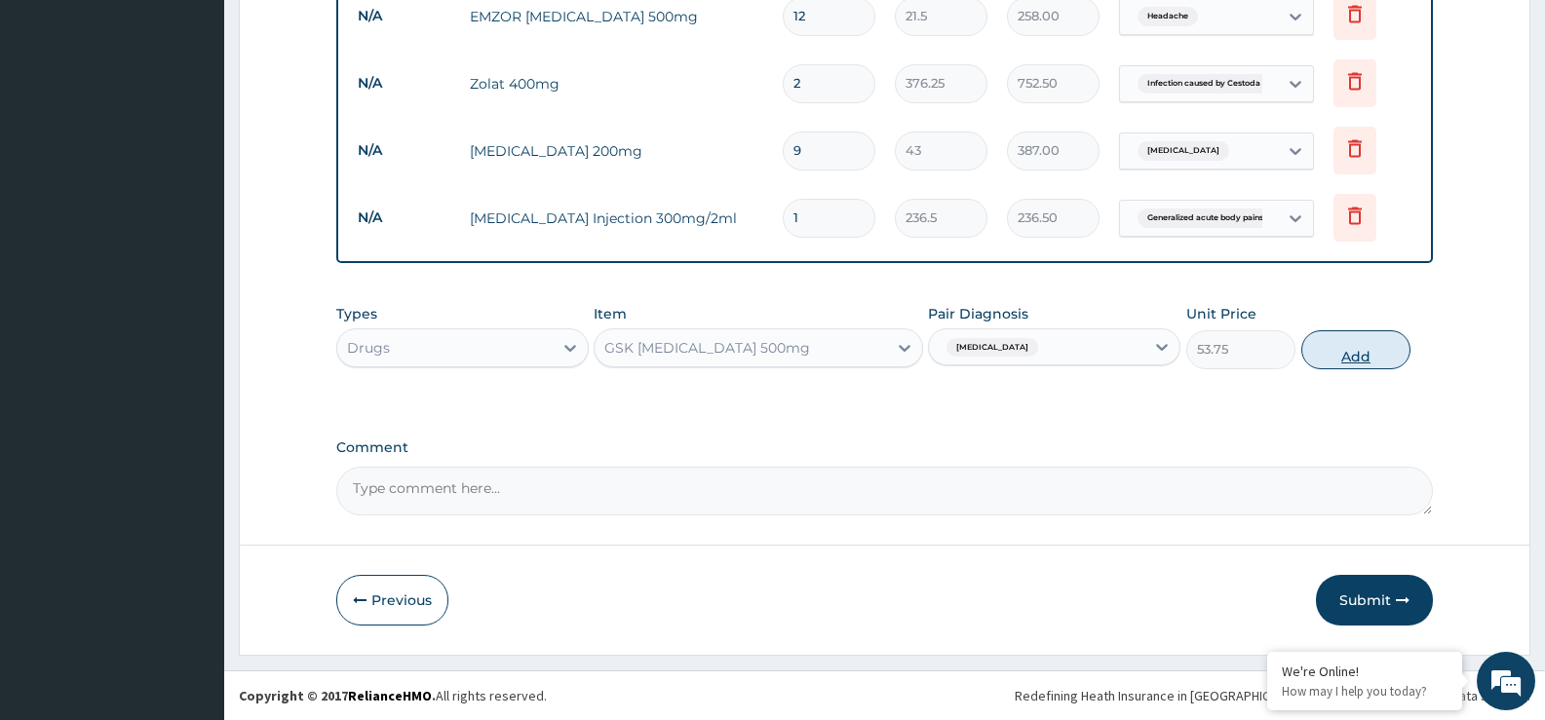
click at [1370, 349] on button "Add" at bounding box center [1355, 349] width 109 height 39
type input "0"
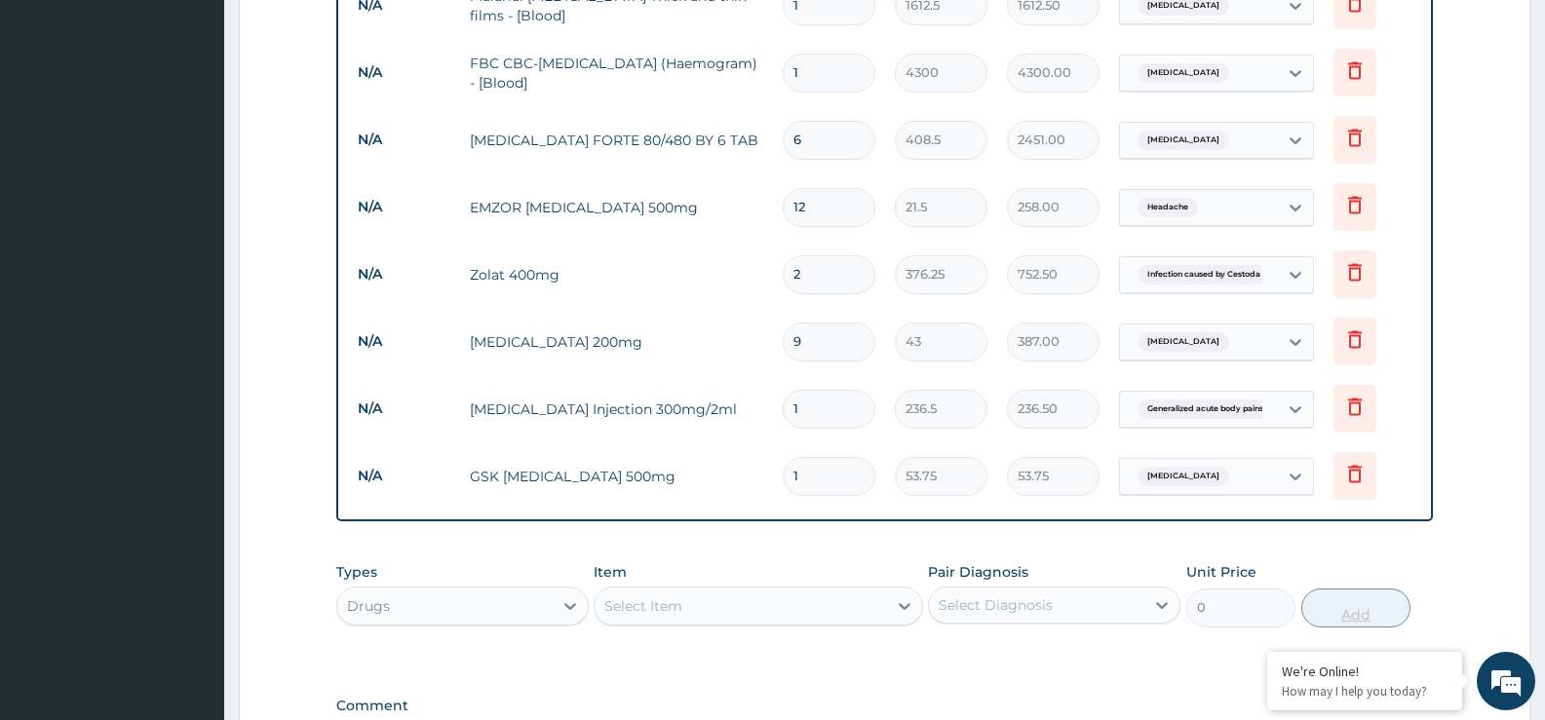
scroll to position [906, 0]
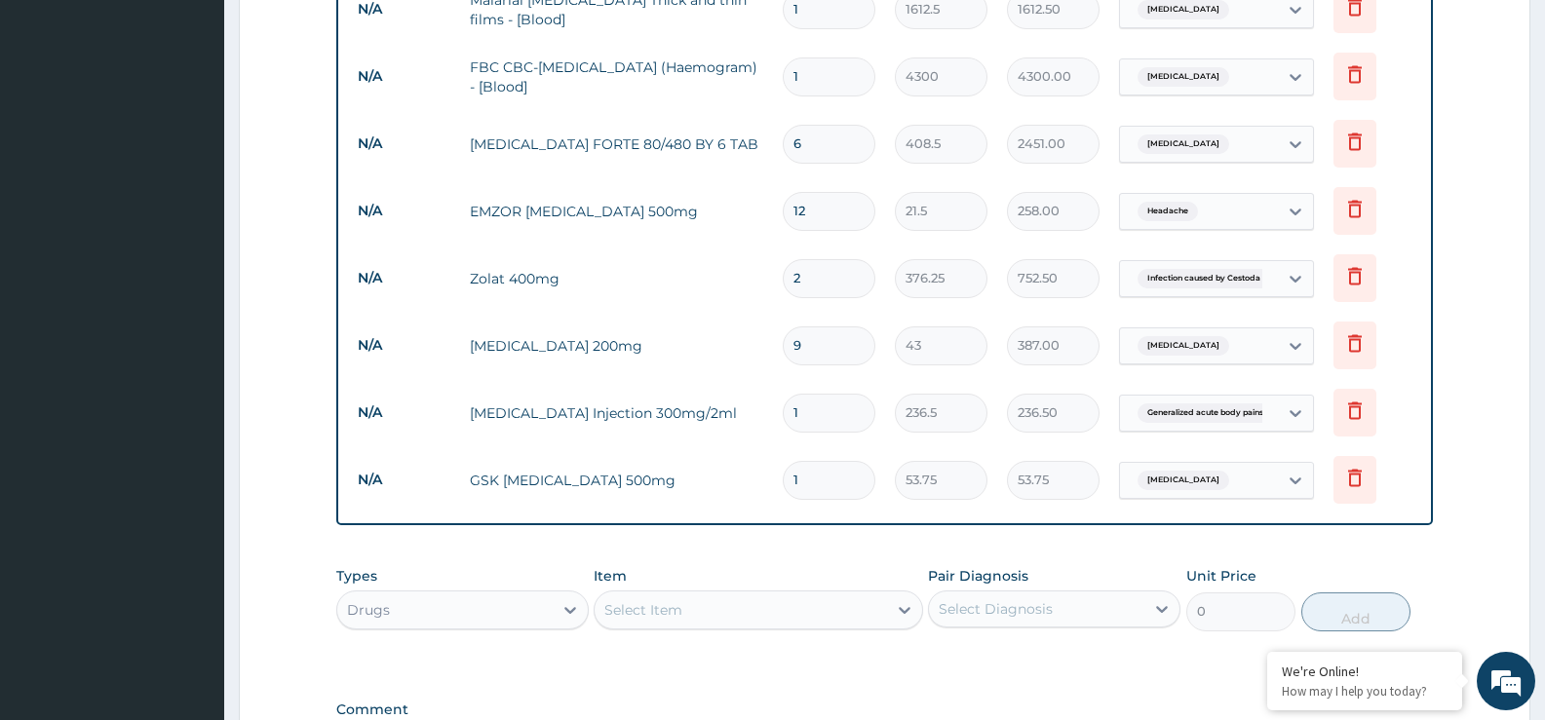
type input "10"
type input "537.50"
type input "10"
click at [805, 409] on input "1" at bounding box center [829, 413] width 93 height 38
type input "2"
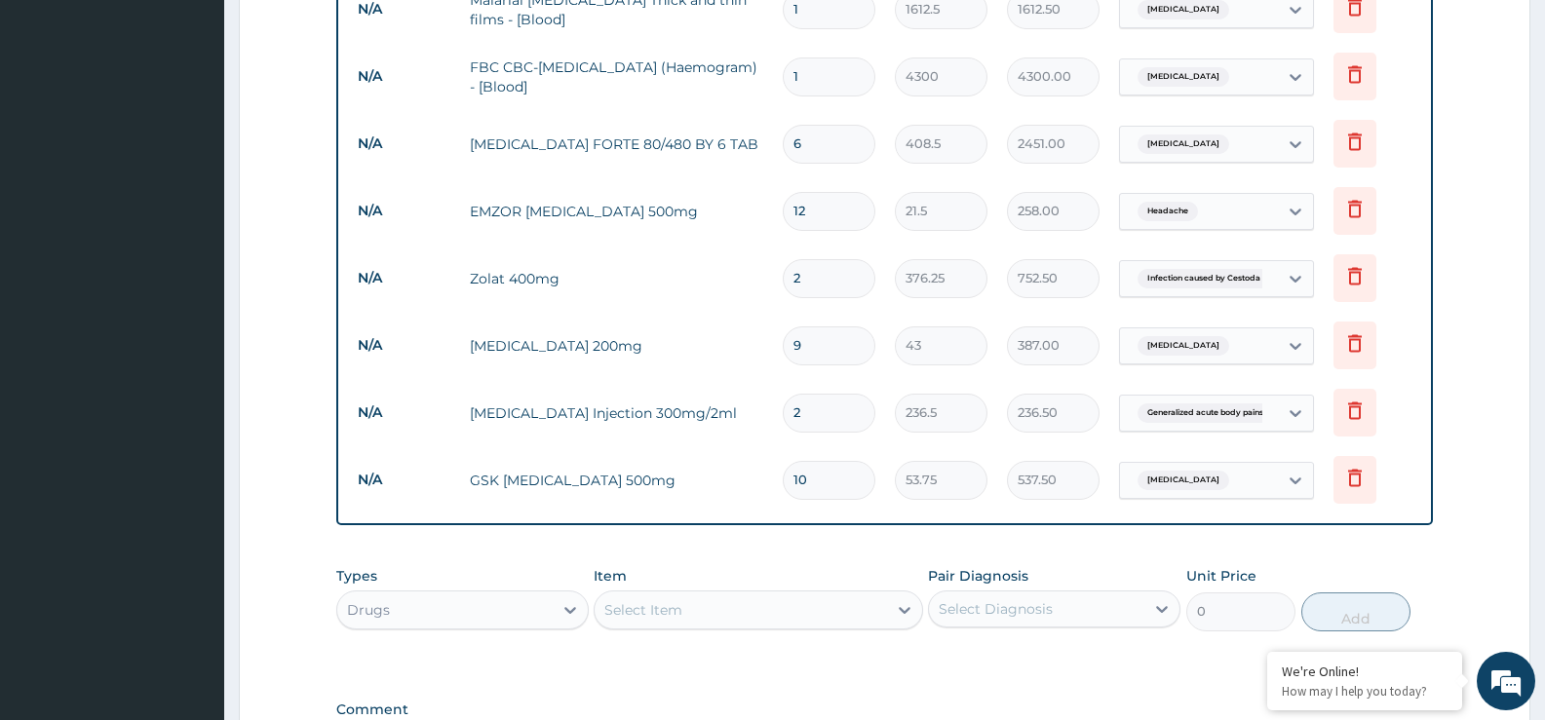
type input "473.00"
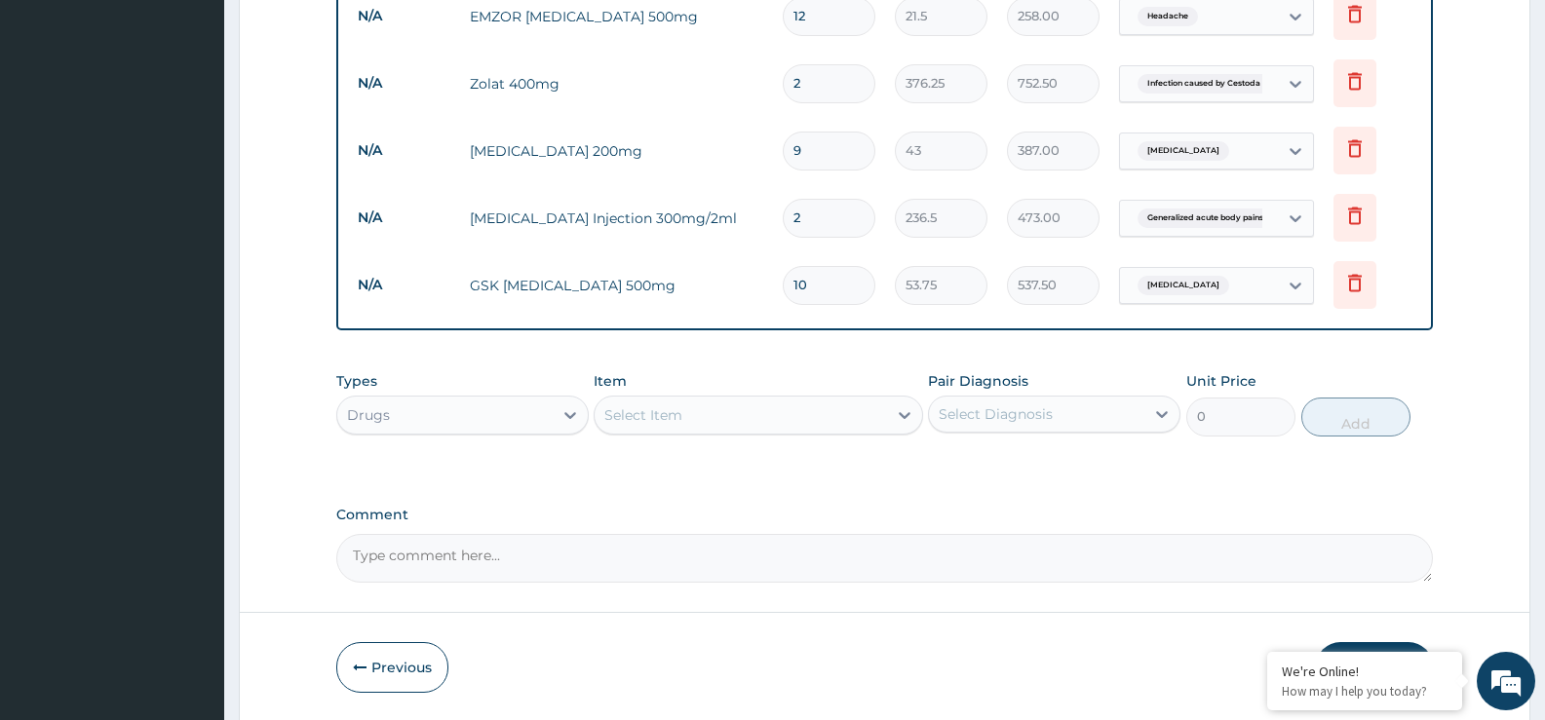
scroll to position [1168, 0]
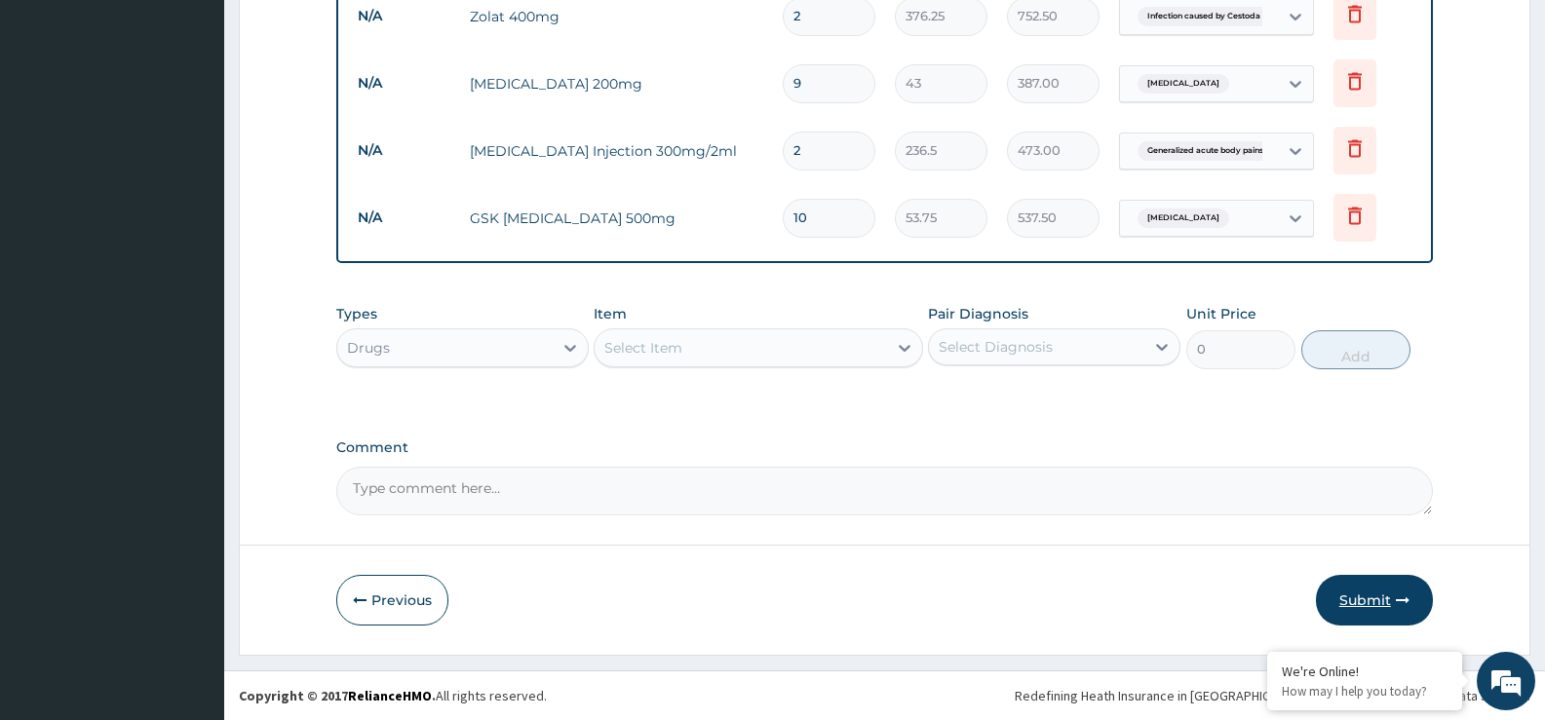
type input "2"
click at [1379, 595] on button "Submit" at bounding box center [1374, 600] width 117 height 51
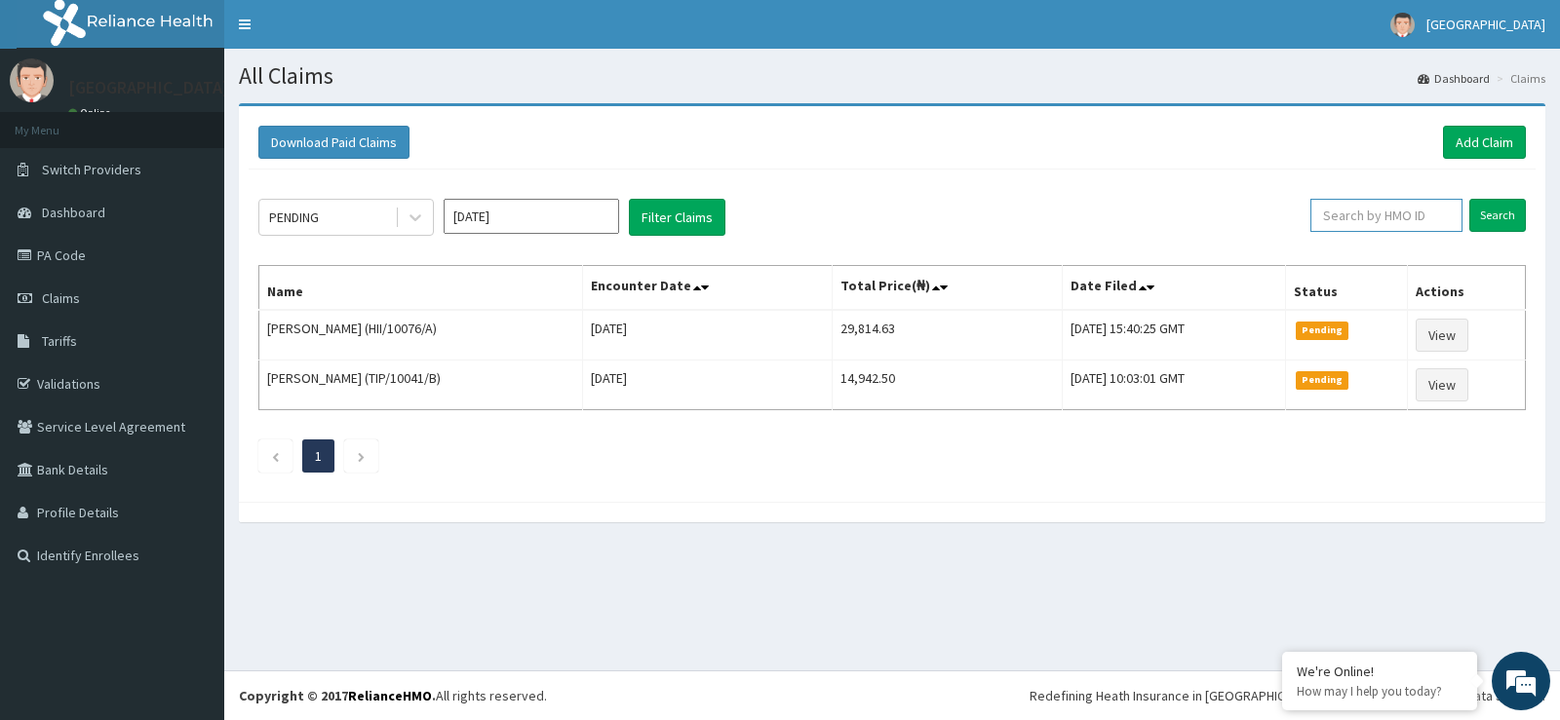
click at [1377, 221] on input "text" at bounding box center [1386, 215] width 153 height 33
type input "ERM/10248/C"
click at [1509, 208] on input "Search" at bounding box center [1497, 215] width 57 height 33
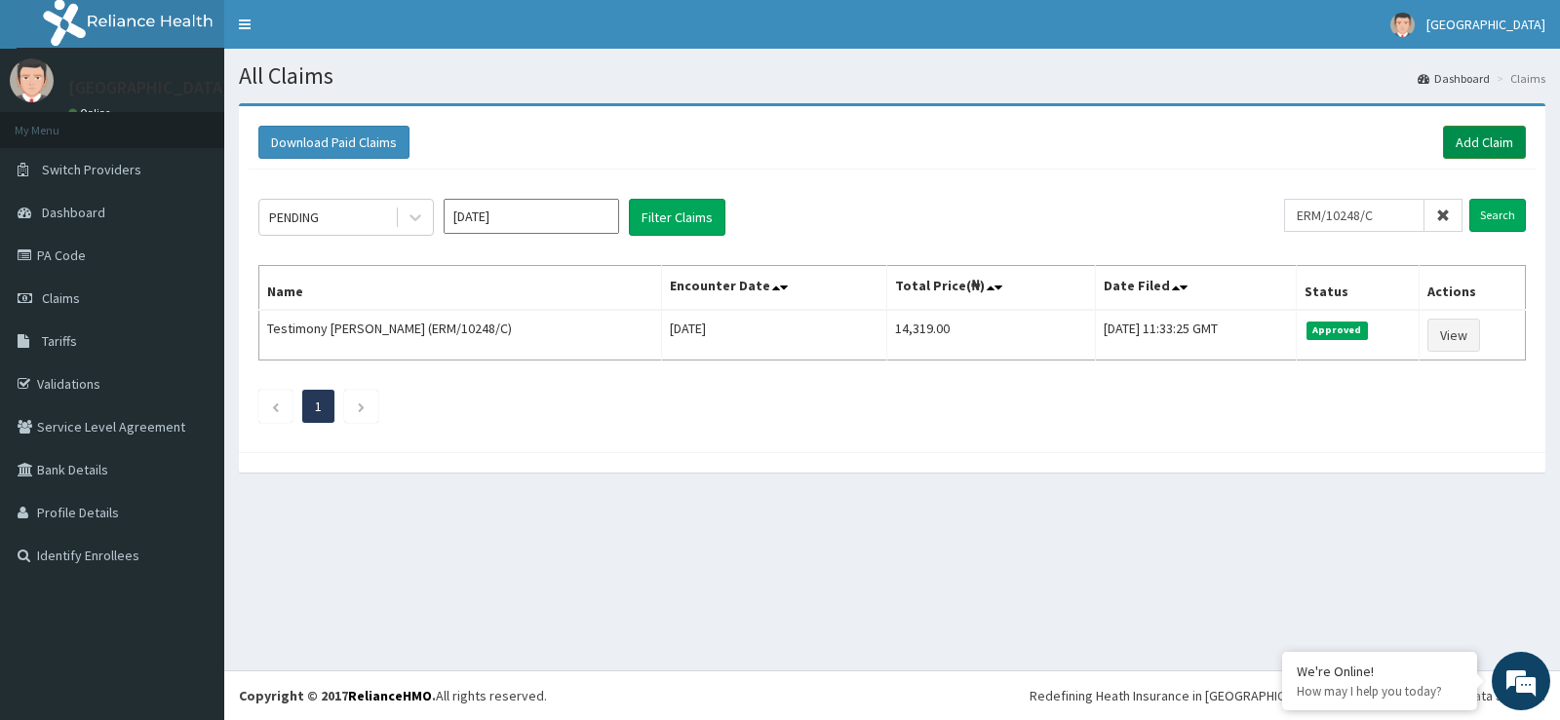
click at [1481, 134] on link "Add Claim" at bounding box center [1484, 142] width 83 height 33
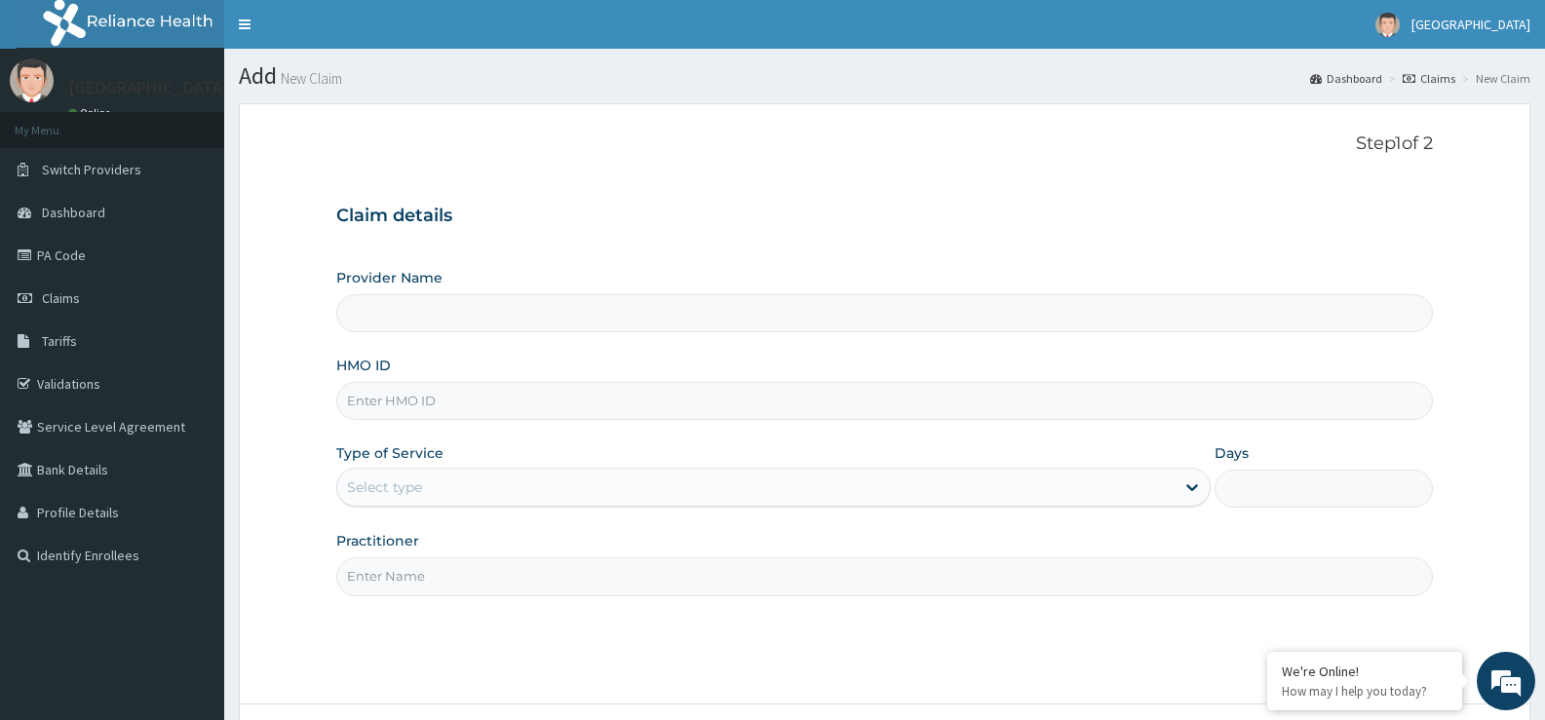
type input "[GEOGRAPHIC_DATA]"
click at [464, 394] on input "HMO ID" at bounding box center [884, 401] width 1097 height 38
type input "ERM/10248/D"
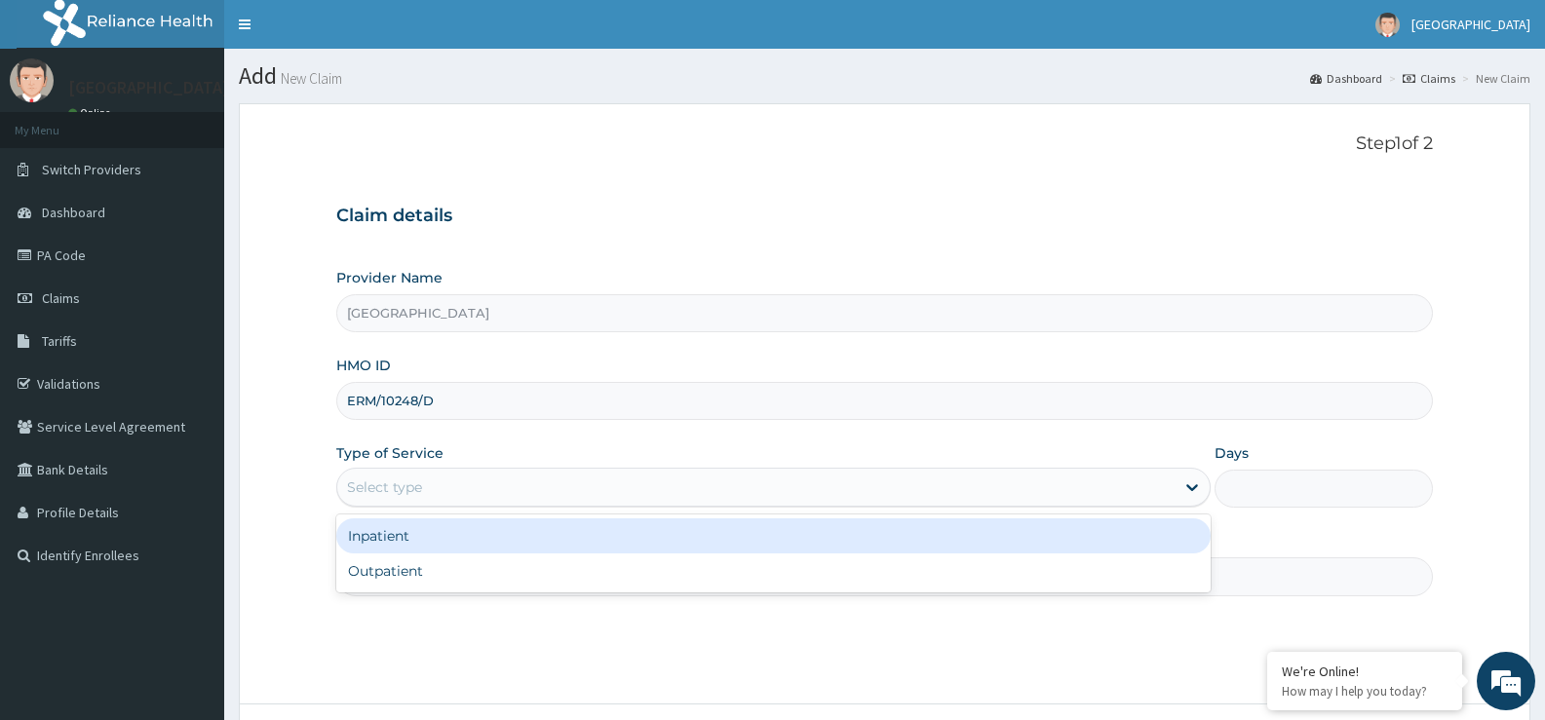
click at [362, 484] on div "Select type" at bounding box center [384, 487] width 75 height 19
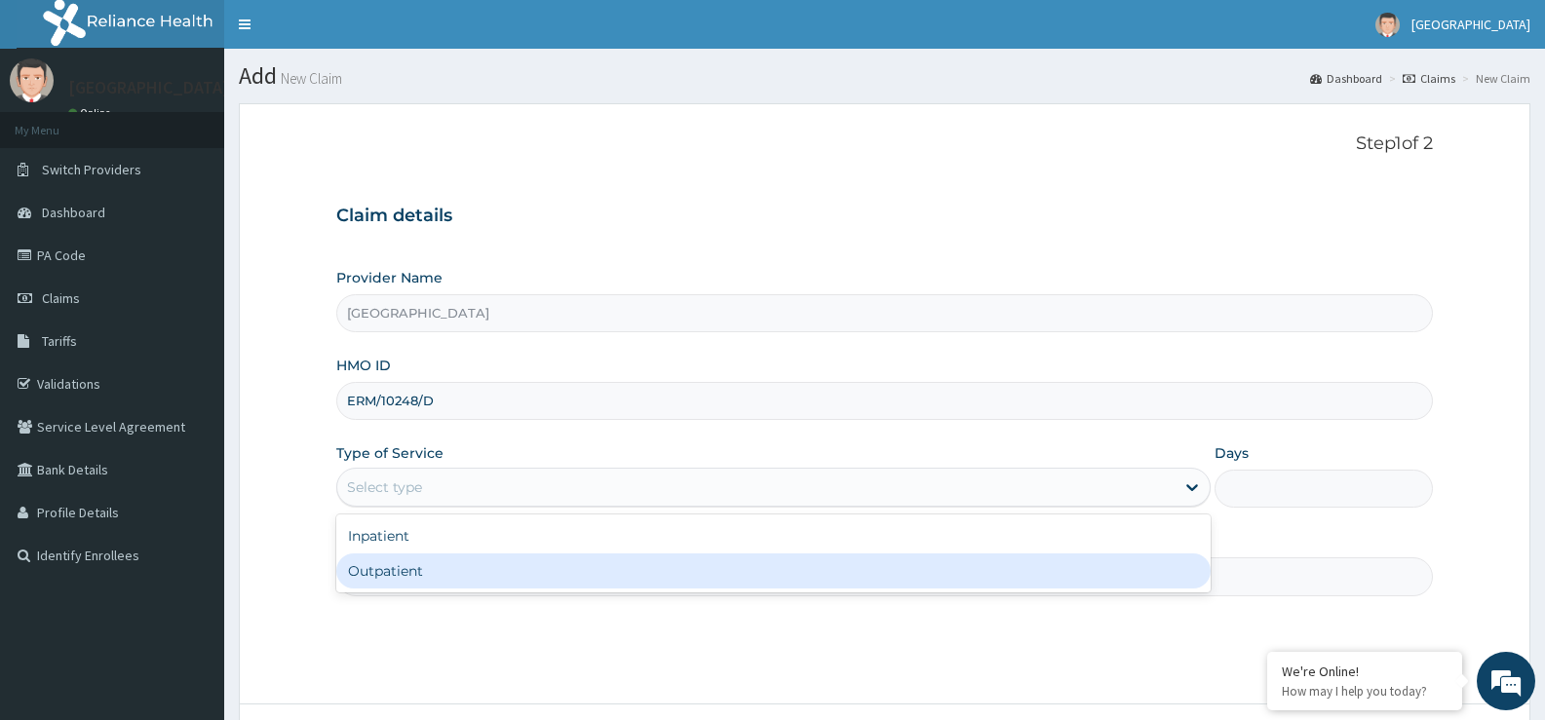
click at [374, 568] on div "Outpatient" at bounding box center [772, 571] width 873 height 35
type input "1"
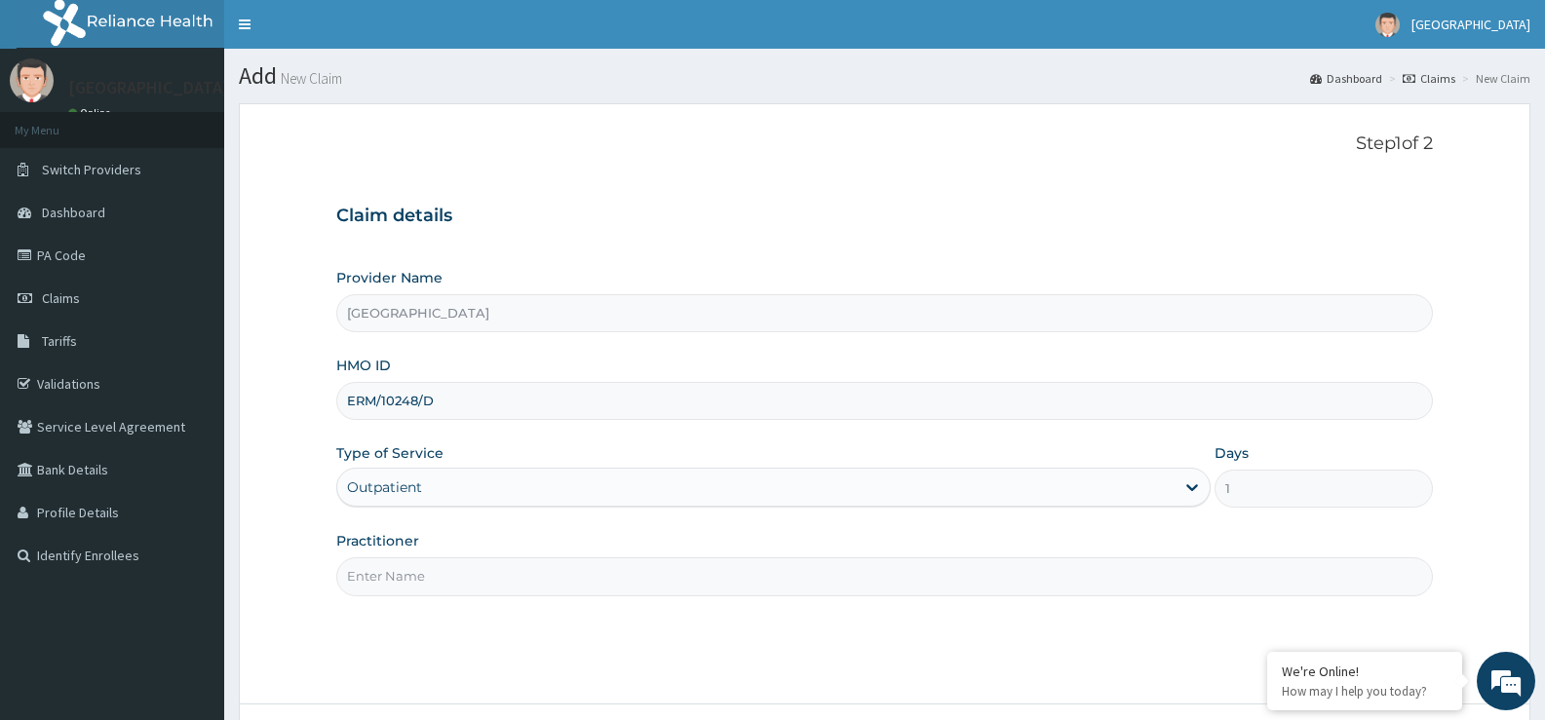
click at [381, 572] on input "Practitioner" at bounding box center [884, 577] width 1097 height 38
type input "Dr [PERSON_NAME]"
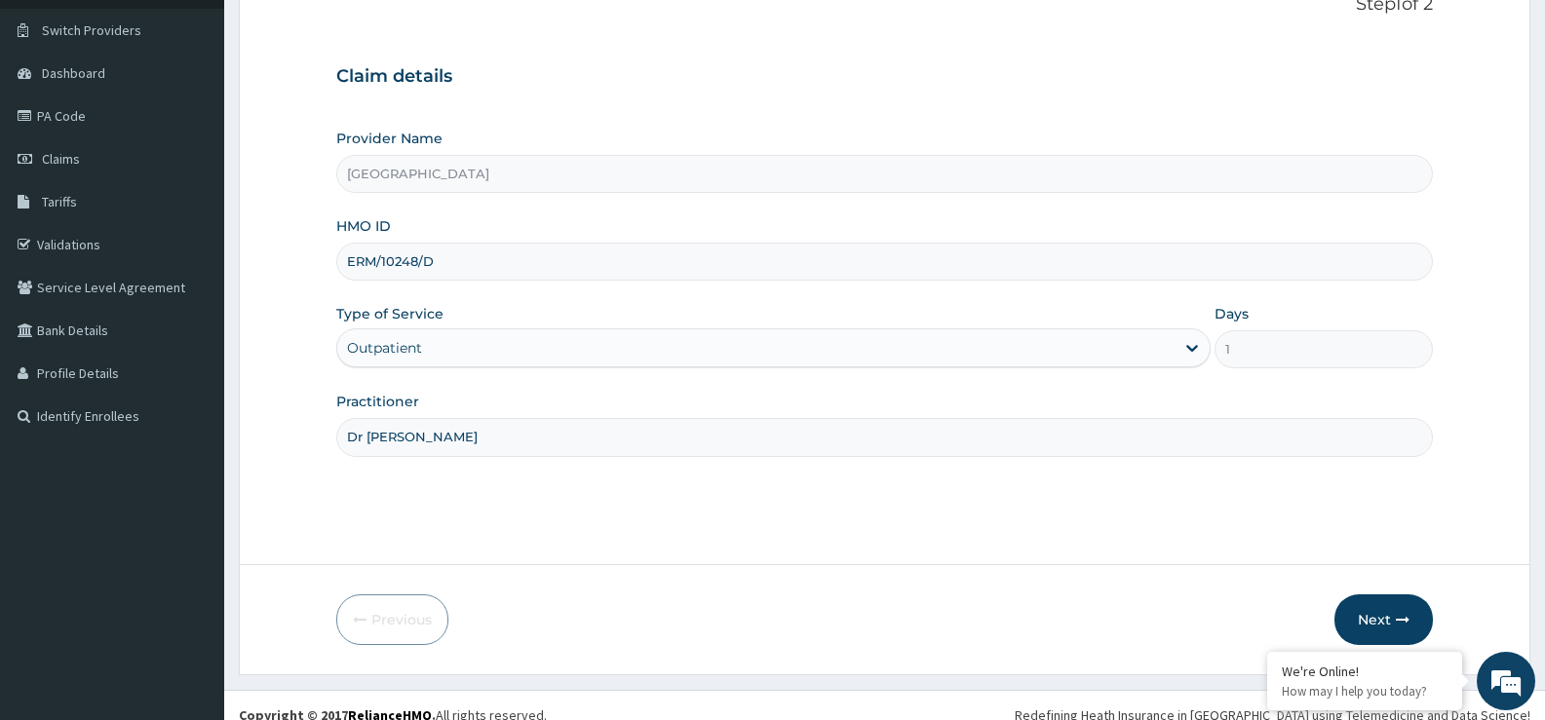
scroll to position [159, 0]
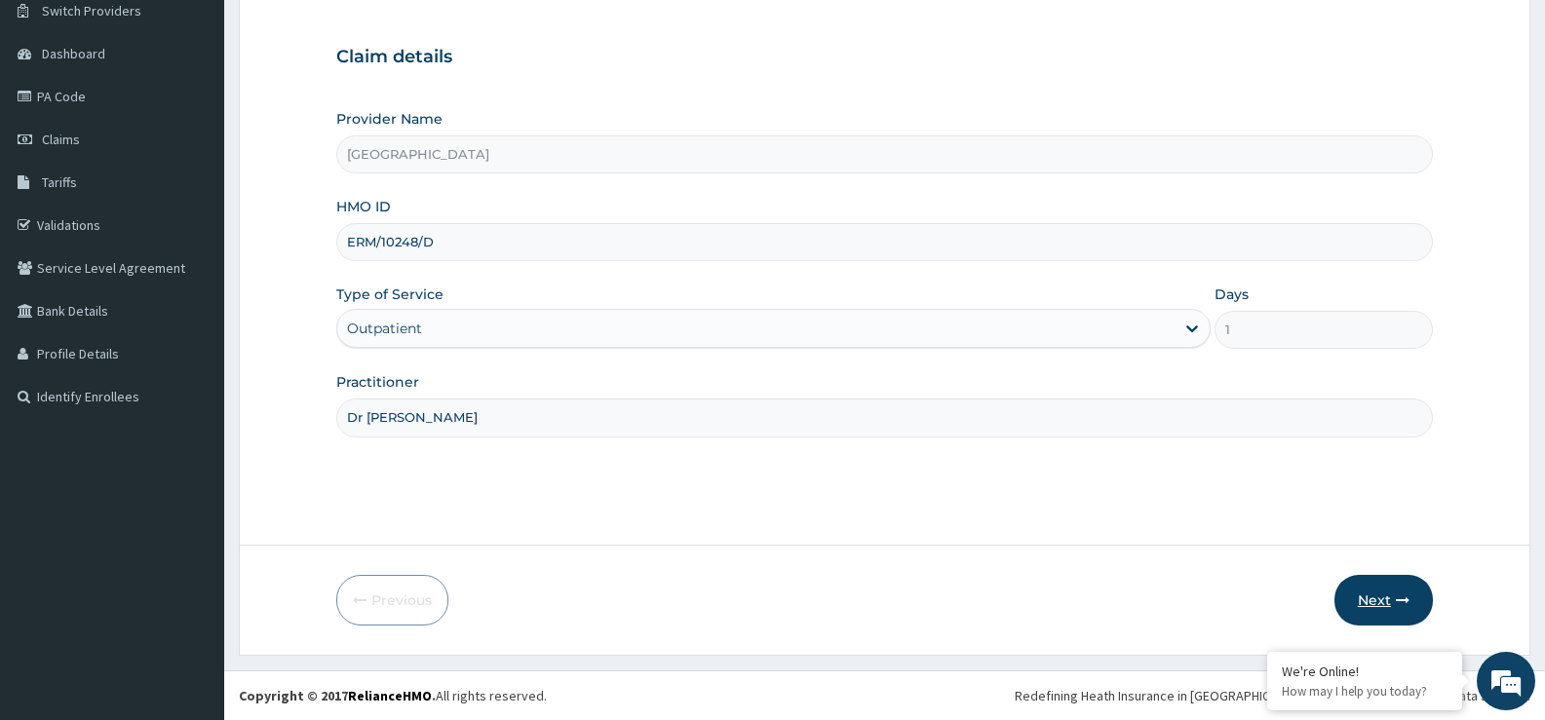
click at [1411, 596] on button "Next" at bounding box center [1383, 600] width 98 height 51
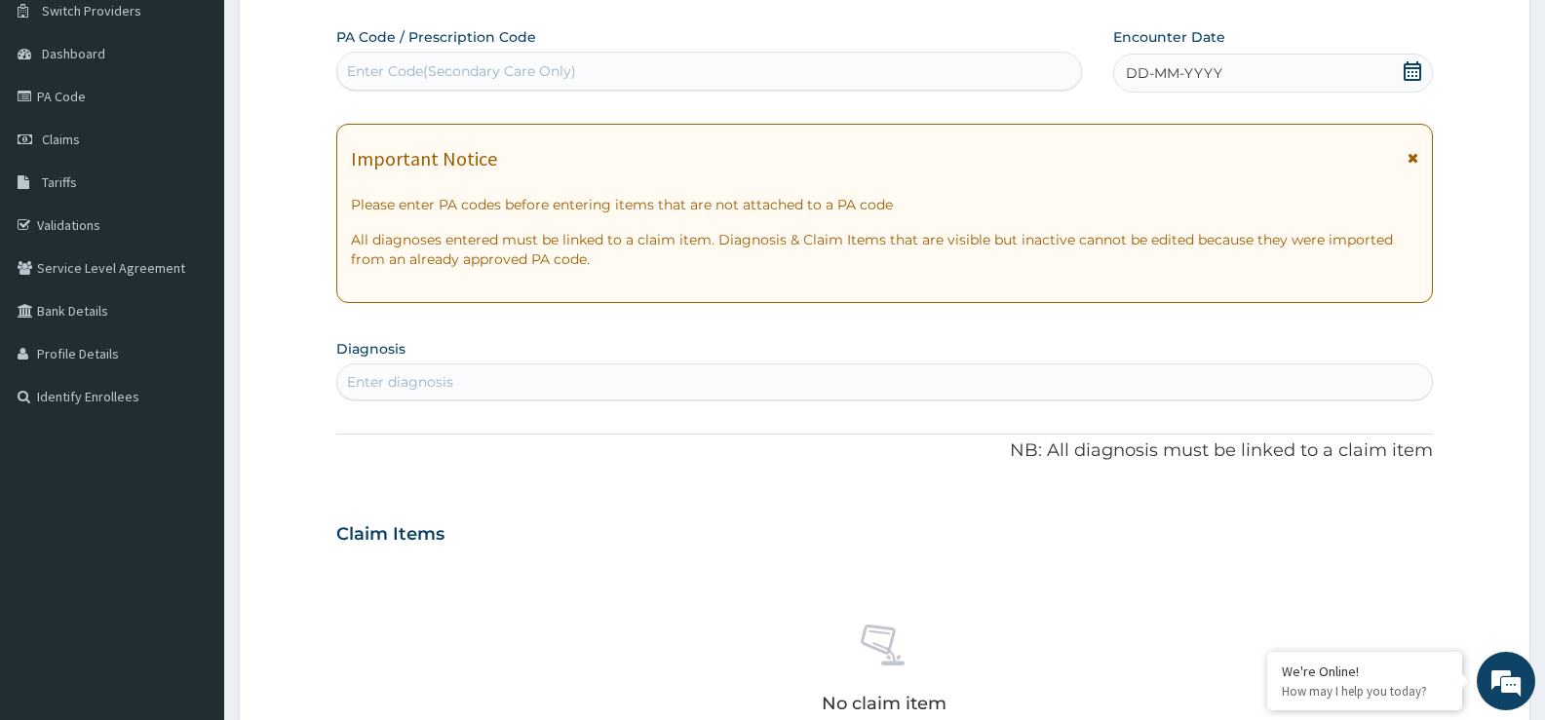
click at [1417, 67] on icon at bounding box center [1413, 70] width 18 height 19
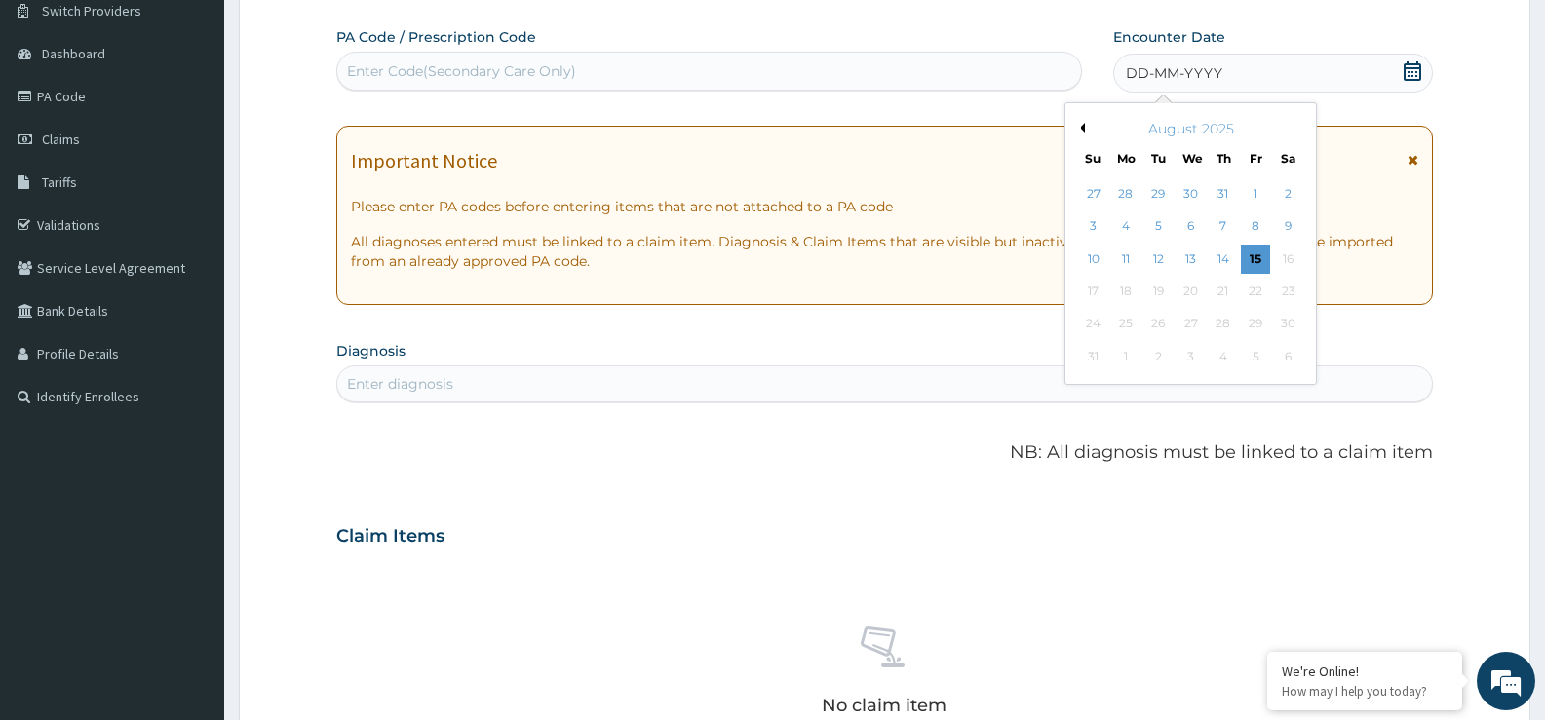
click at [1217, 257] on div "14" at bounding box center [1223, 259] width 29 height 29
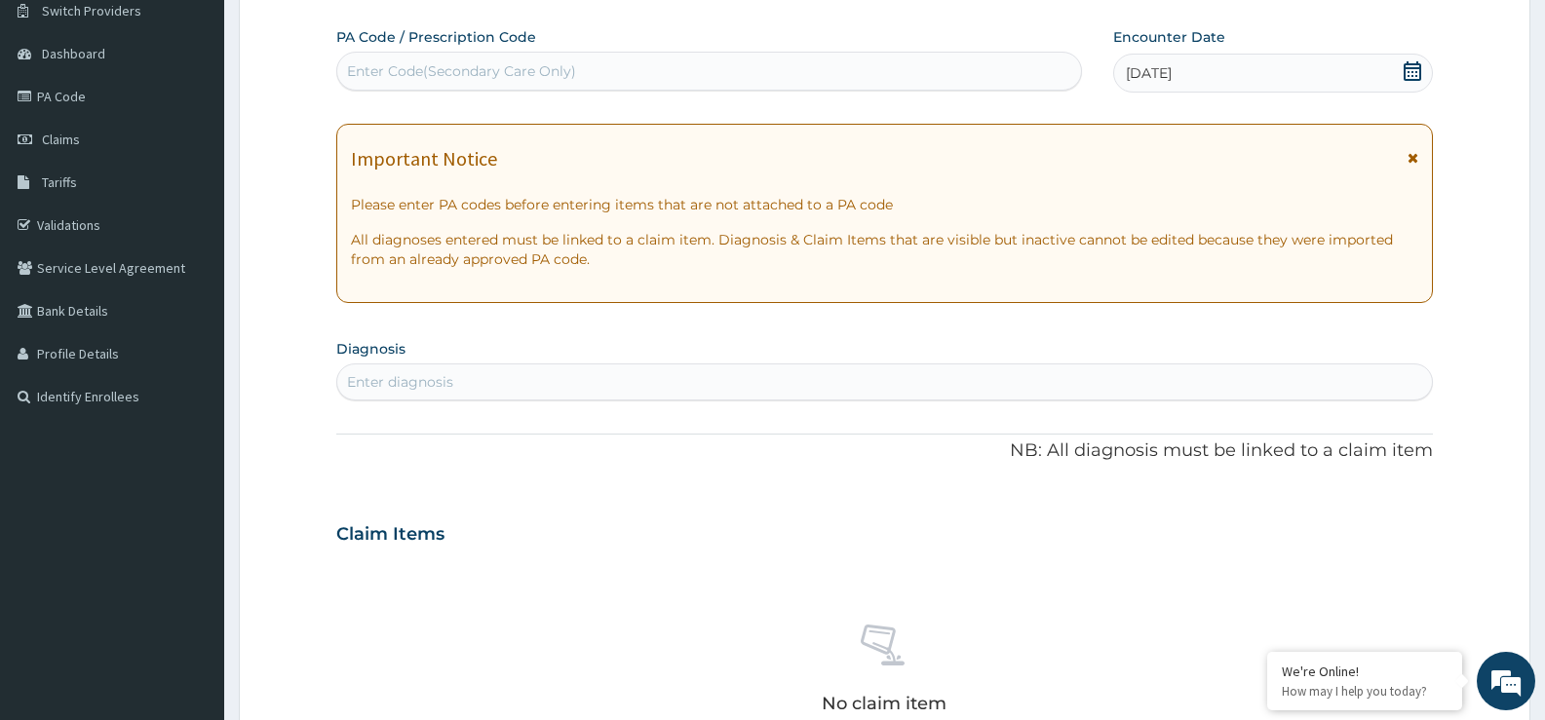
click at [386, 372] on div "Enter diagnosis" at bounding box center [400, 381] width 106 height 19
type input "FEVER"
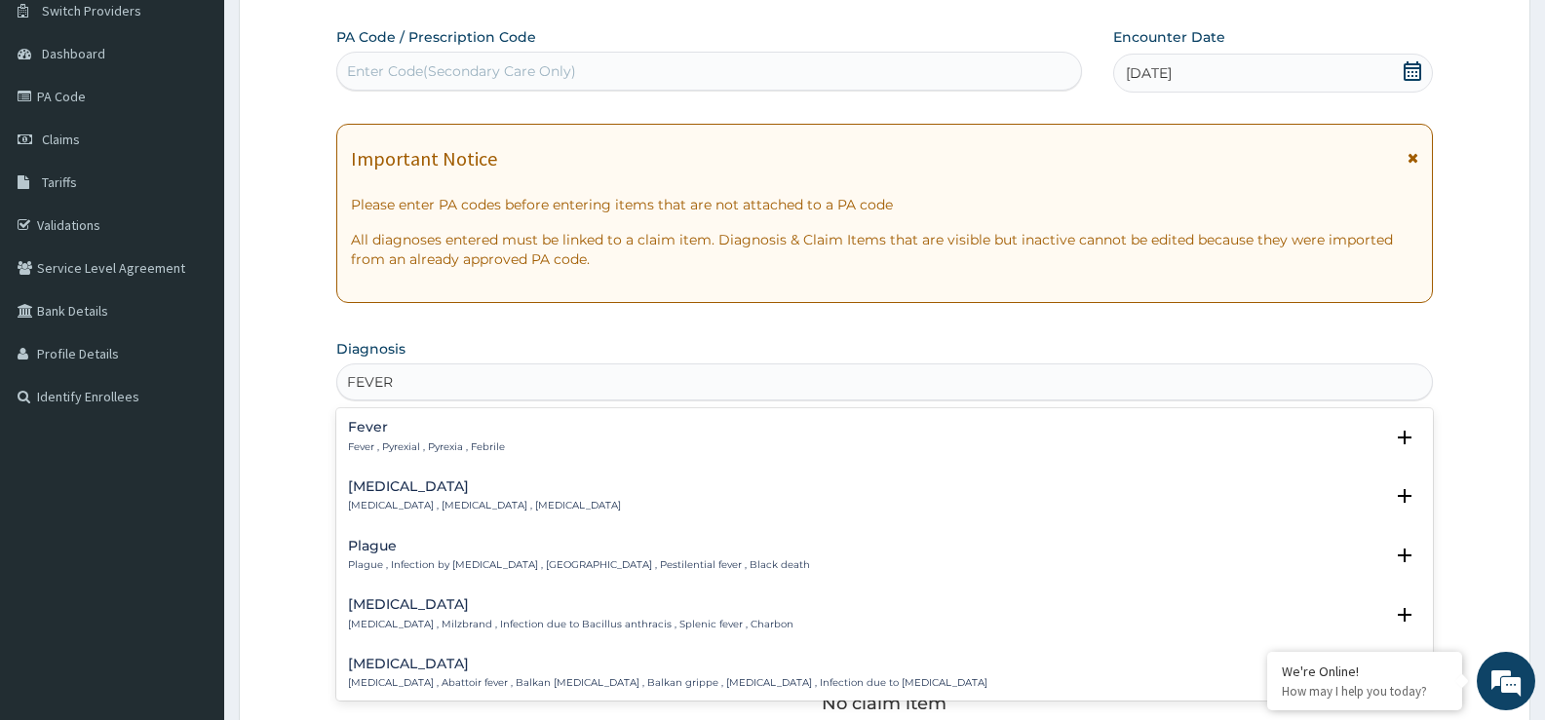
click at [362, 439] on div "Fever Fever , Pyrexial , Pyrexia , Febrile" at bounding box center [426, 437] width 157 height 34
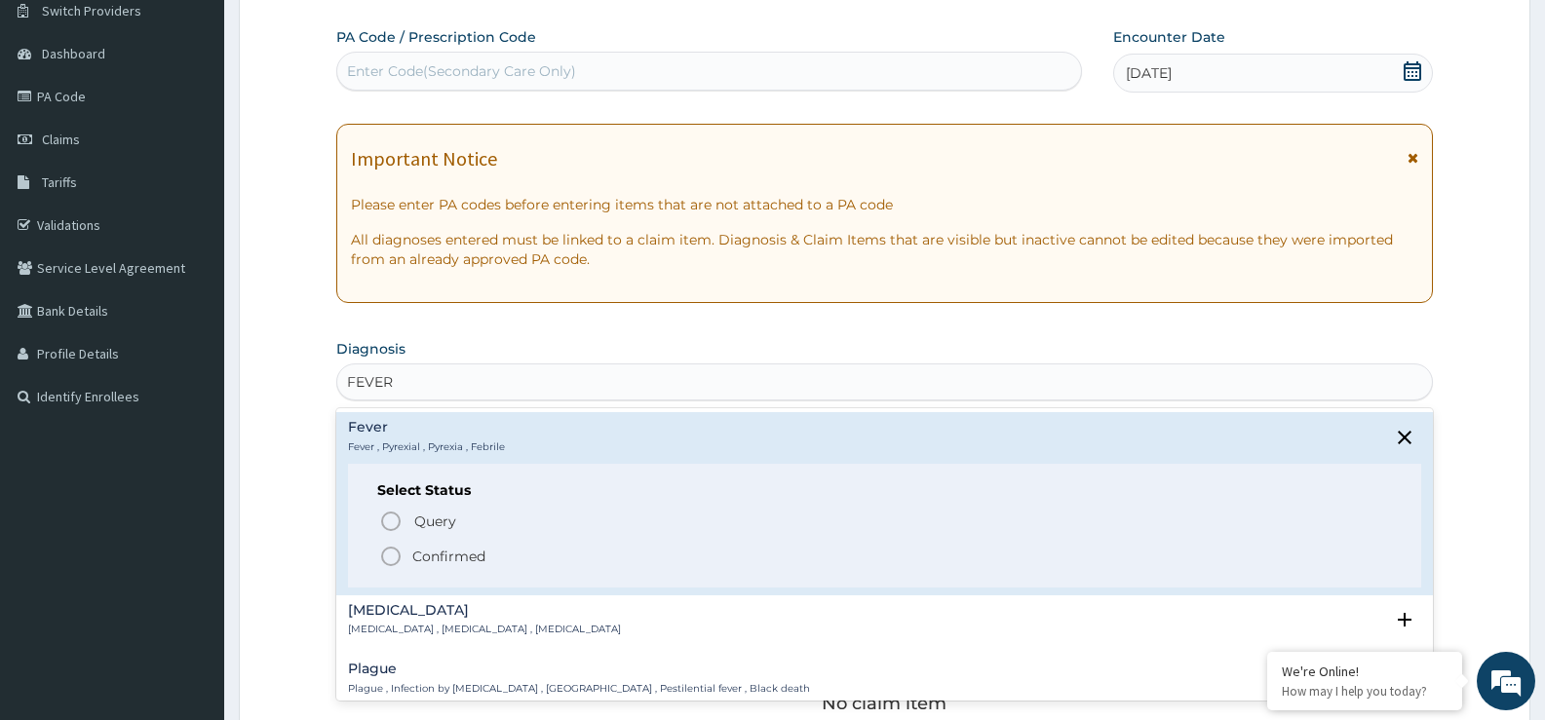
click at [389, 556] on icon "status option filled" at bounding box center [390, 556] width 23 height 23
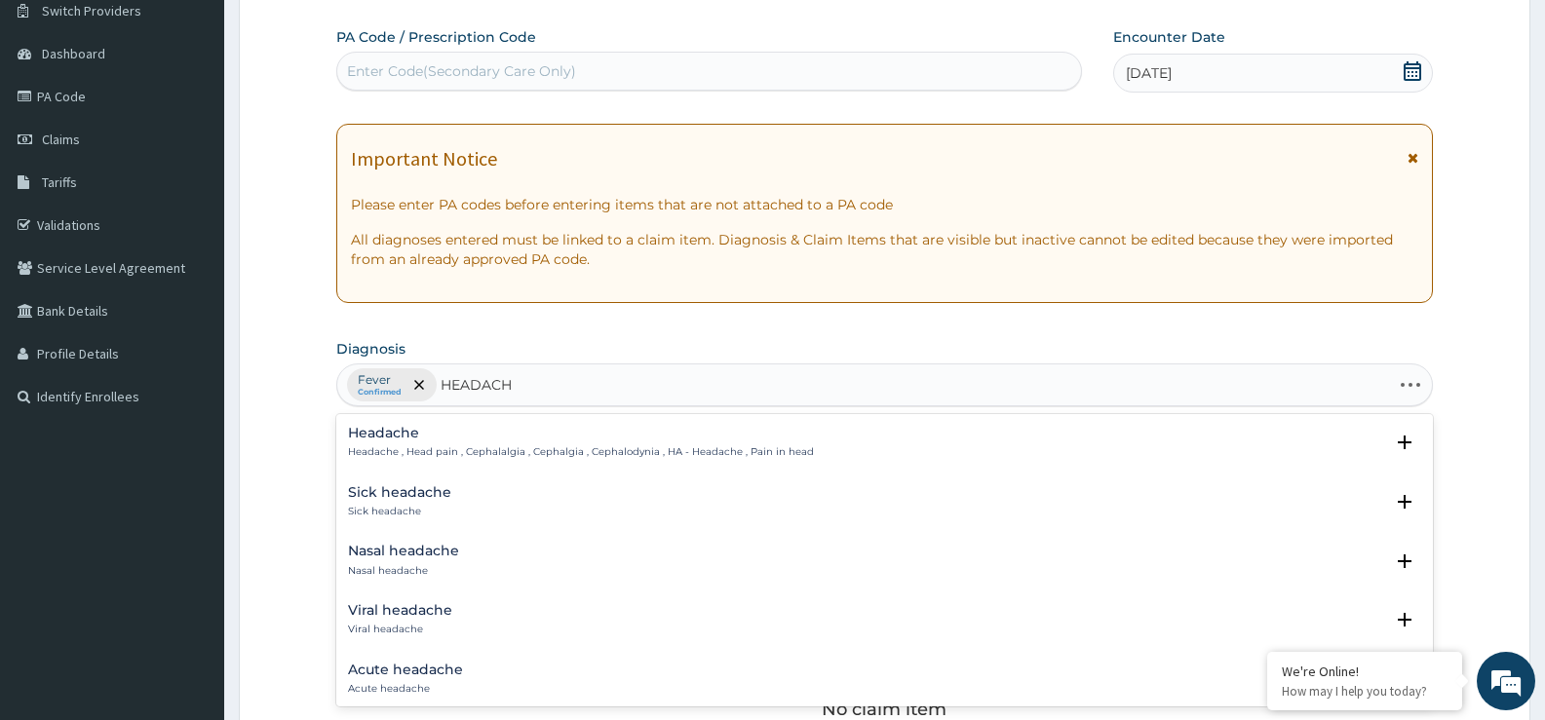
type input "HEADACHE"
click at [423, 448] on p "Headache , Head pain , Cephalalgia , Cephalgia , Cephalodynia , HA - Headache ,…" at bounding box center [581, 452] width 466 height 14
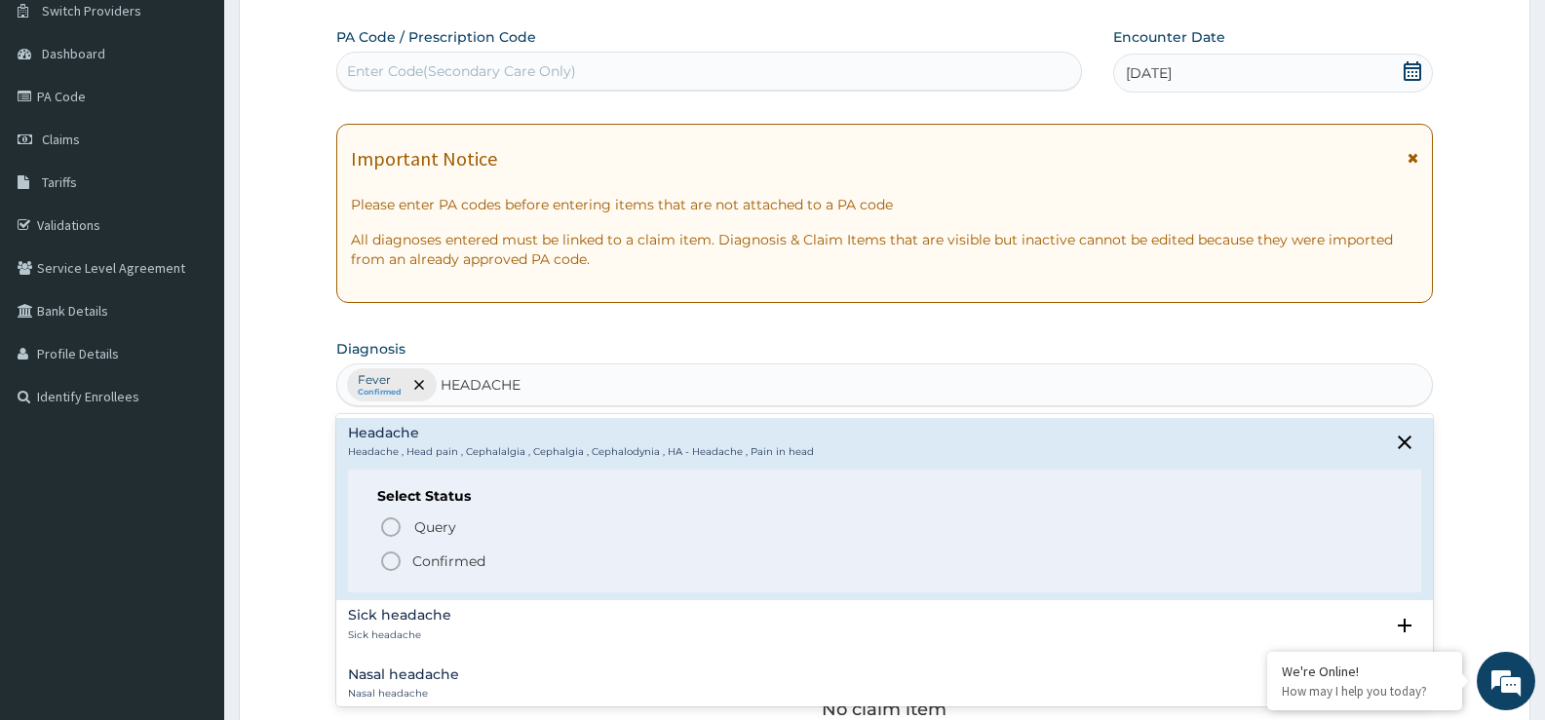
click at [400, 550] on icon "status option filled" at bounding box center [390, 561] width 23 height 23
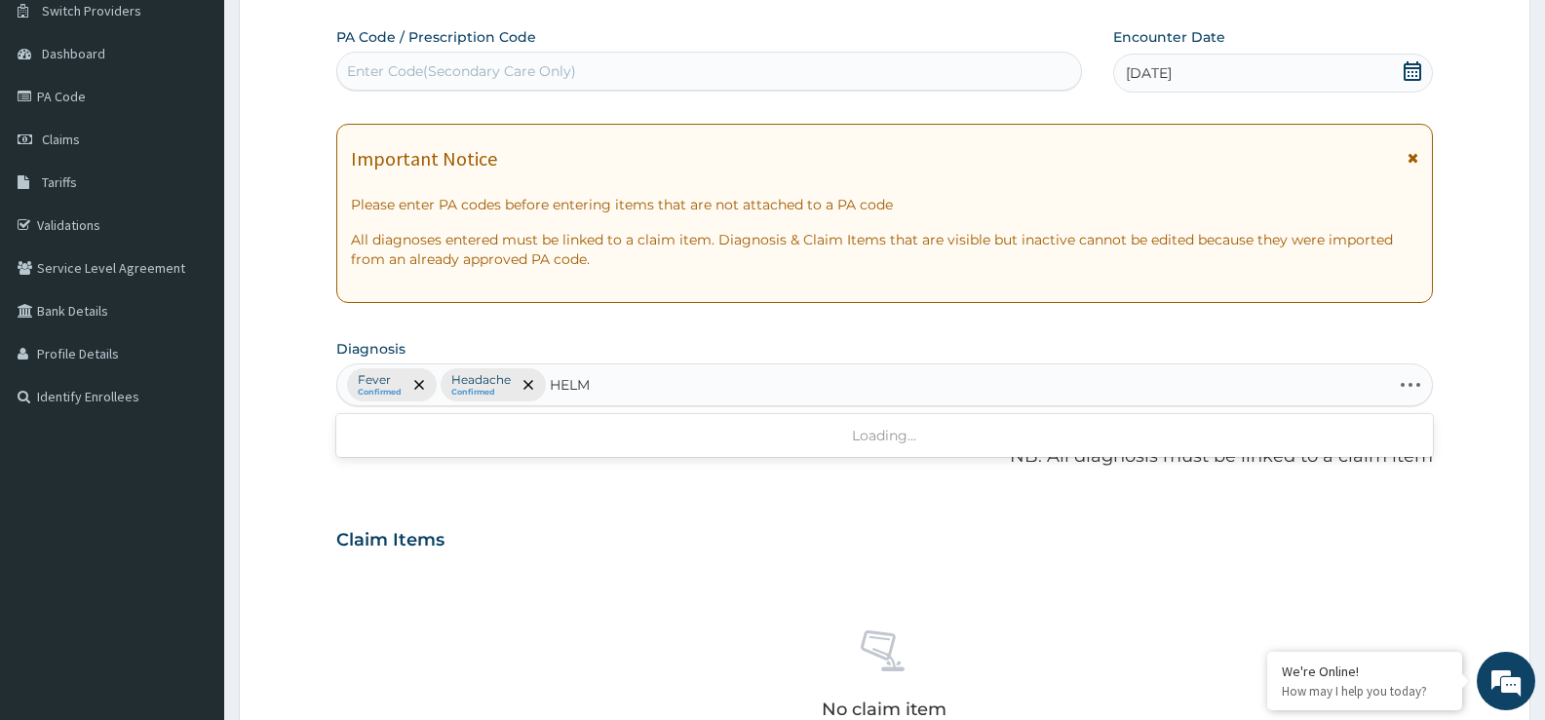
type input "HELMI"
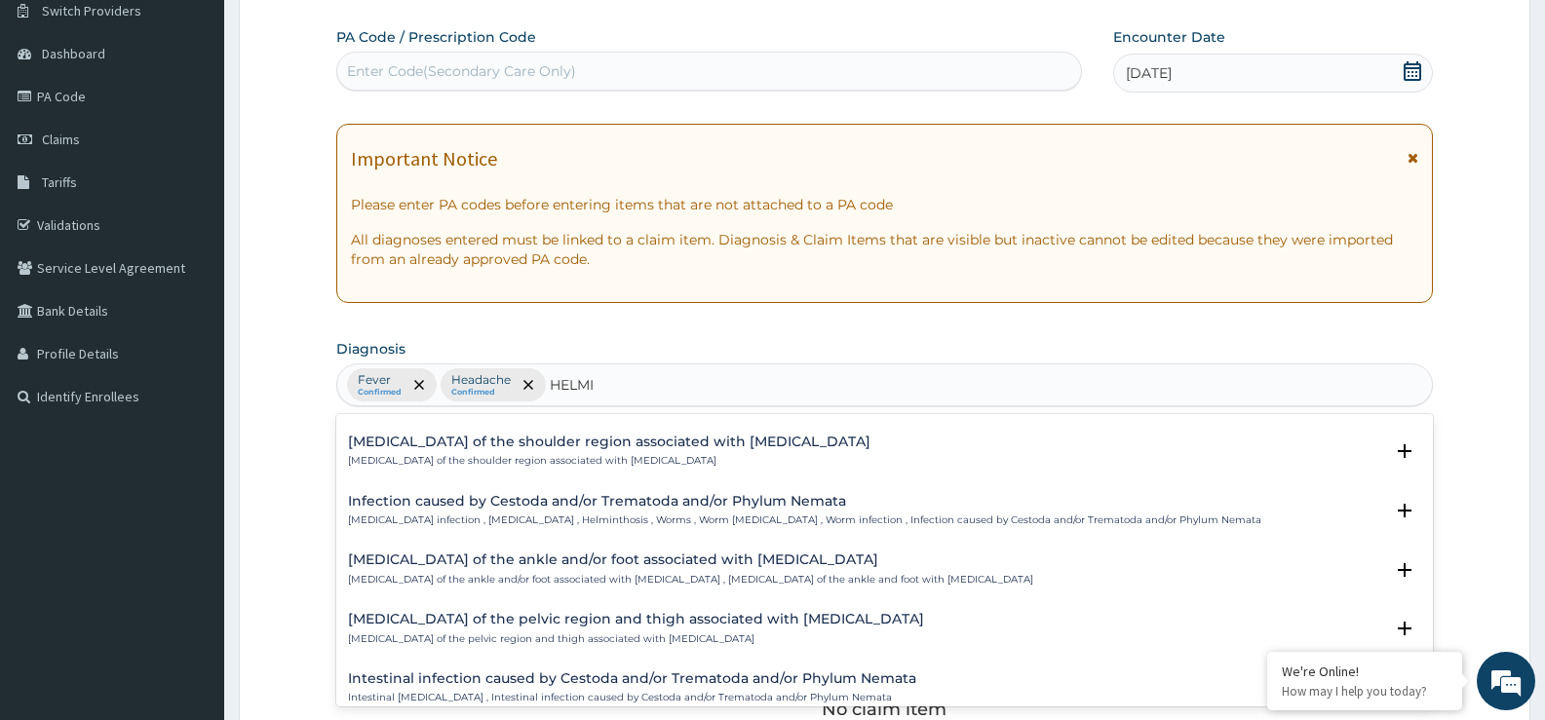
scroll to position [195, 0]
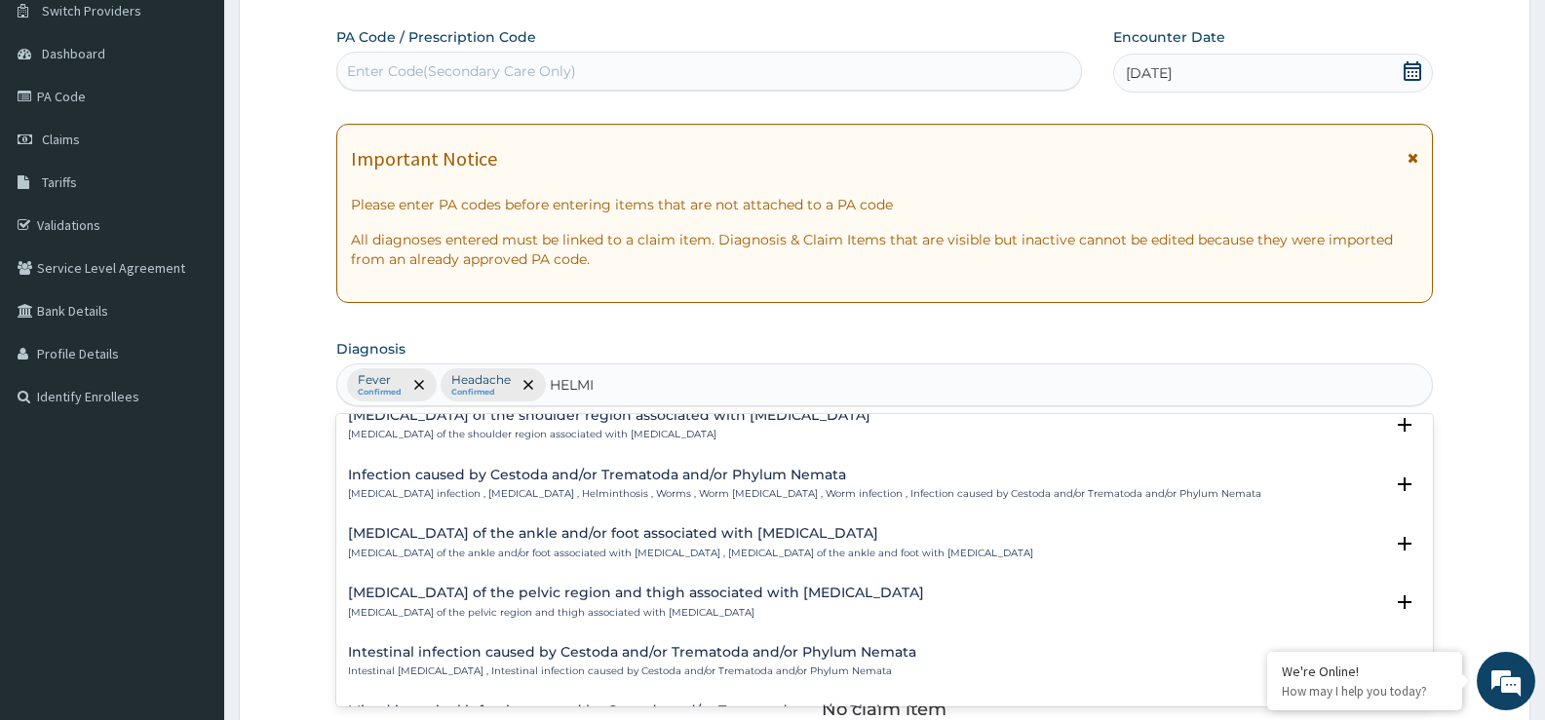
click at [606, 484] on div "Infection caused by Cestoda and/or Trematoda and/or Phylum Nemata Helminth infe…" at bounding box center [804, 485] width 913 height 34
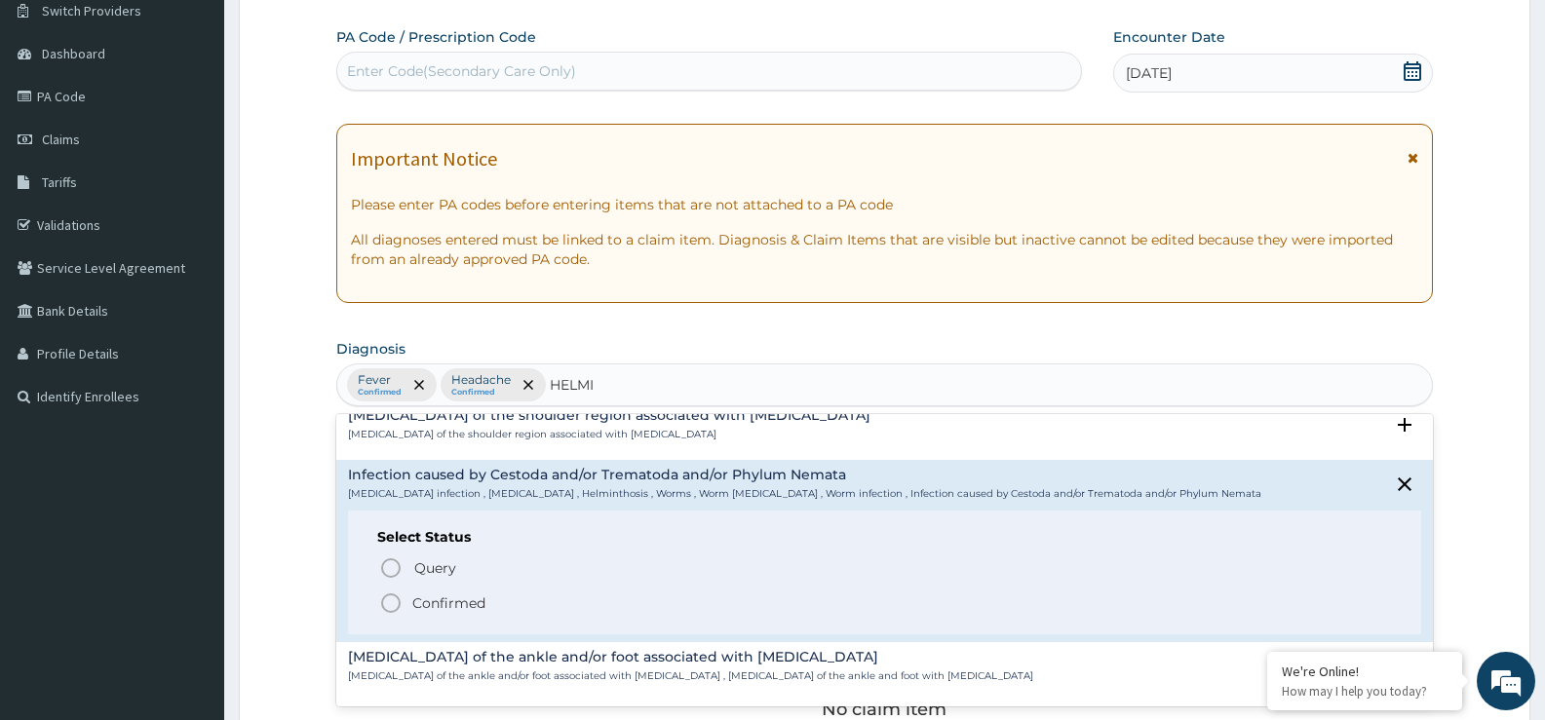
click at [451, 607] on p "Confirmed" at bounding box center [448, 603] width 73 height 19
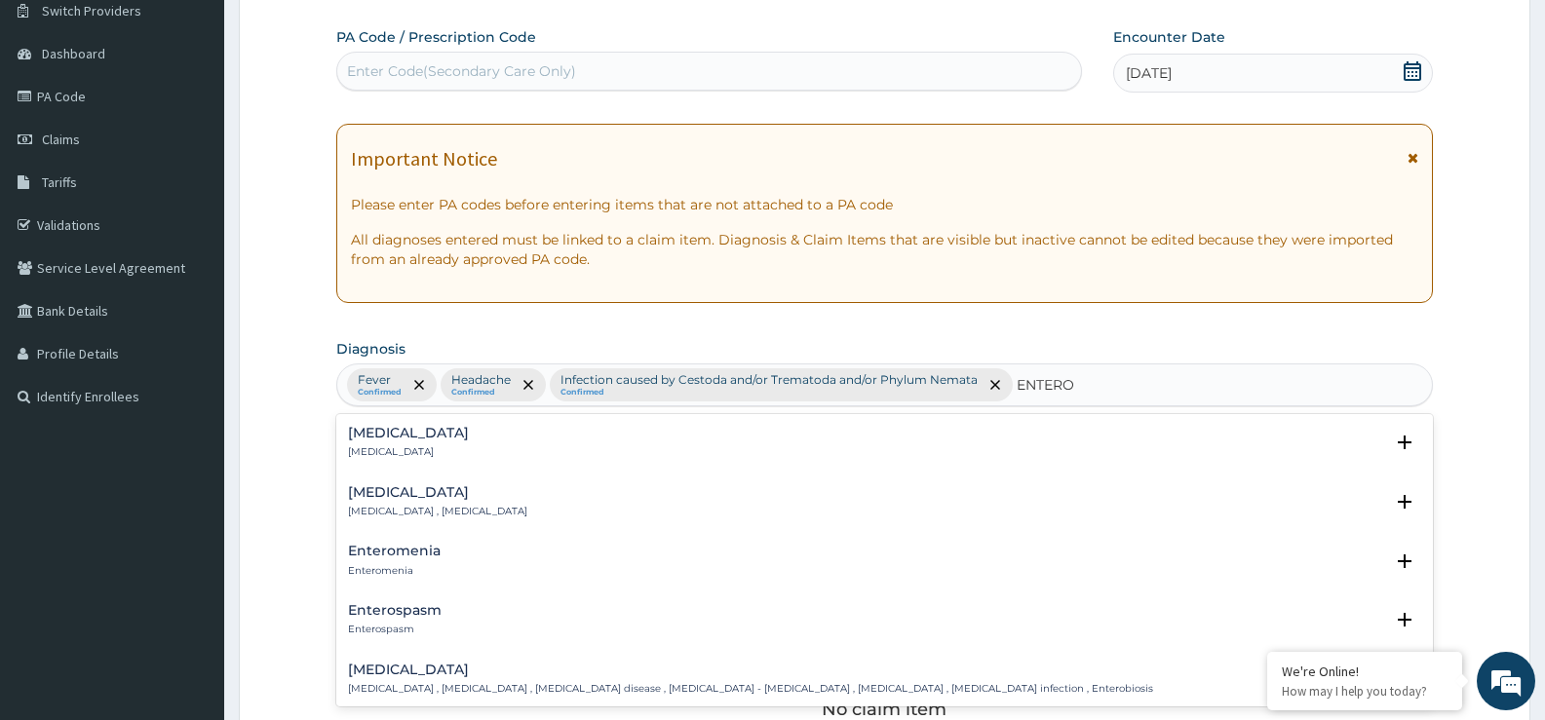
type input "ENTEROC"
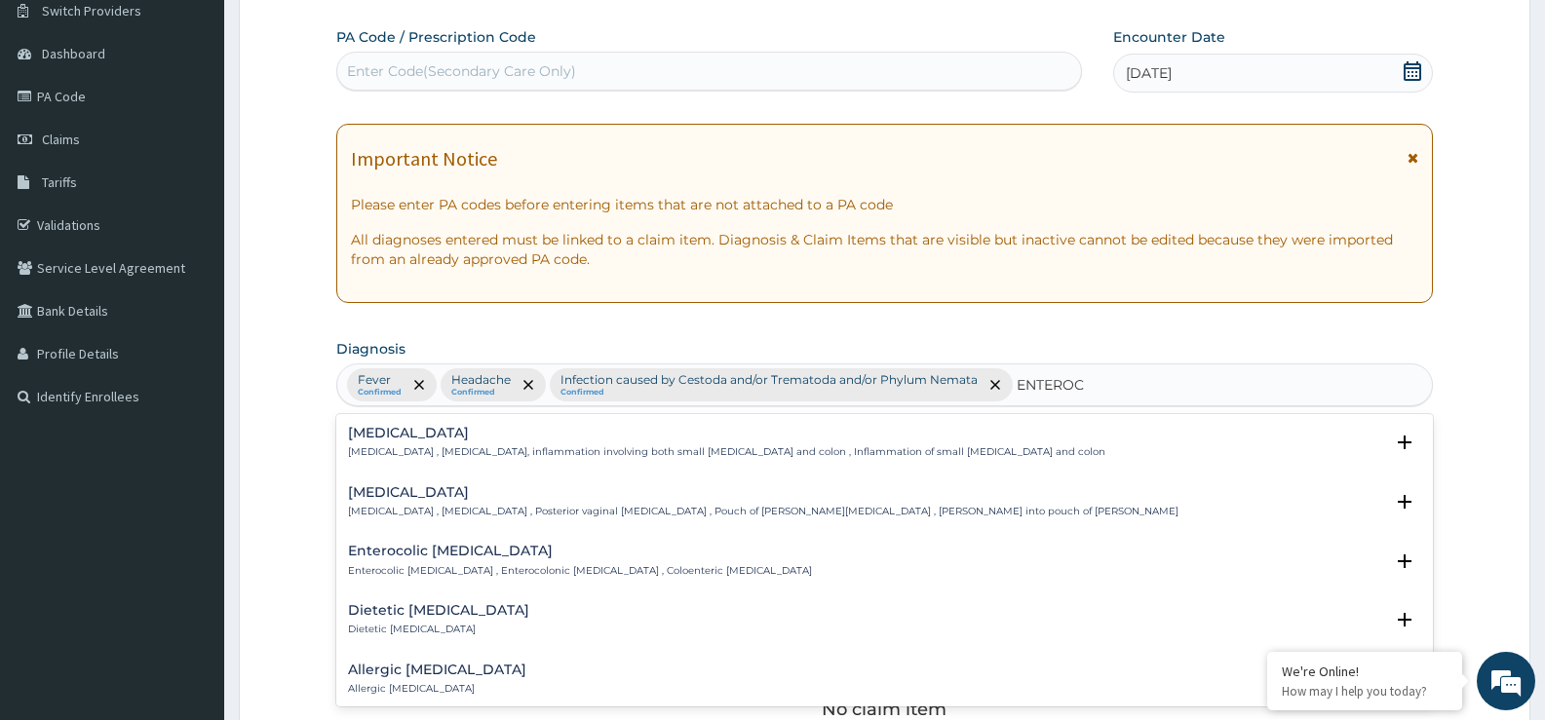
click at [483, 429] on h4 "[MEDICAL_DATA]" at bounding box center [726, 433] width 757 height 15
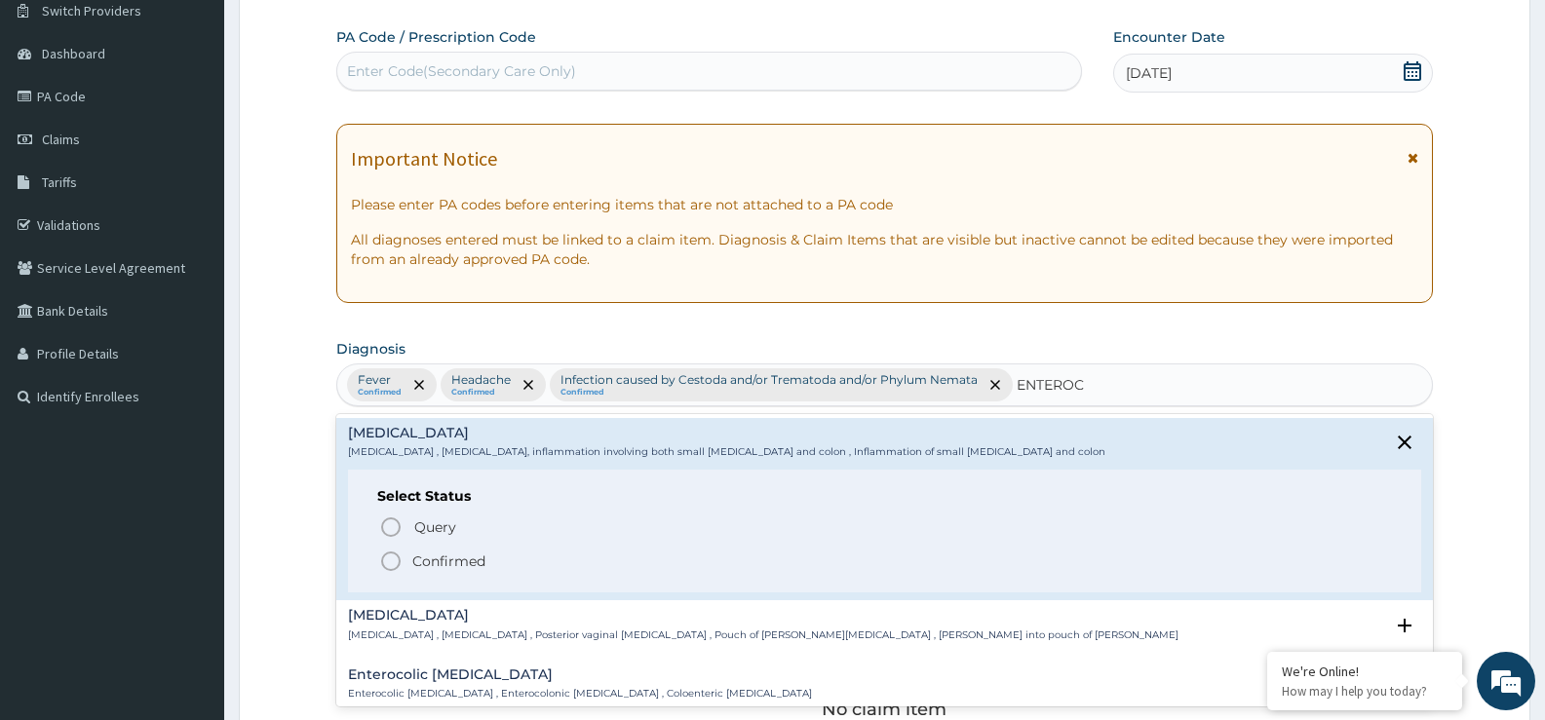
click at [417, 556] on p "Confirmed" at bounding box center [448, 561] width 73 height 19
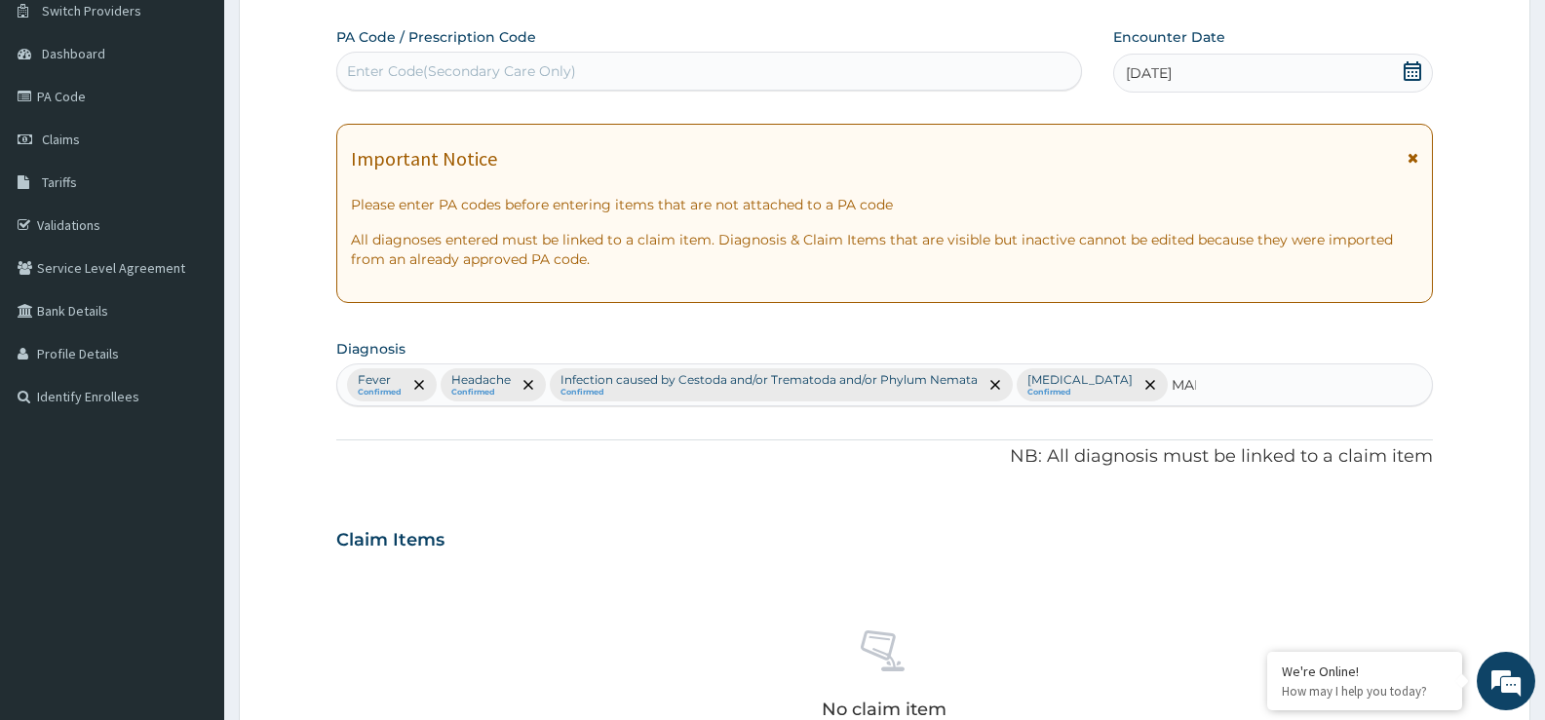
type input "MALA"
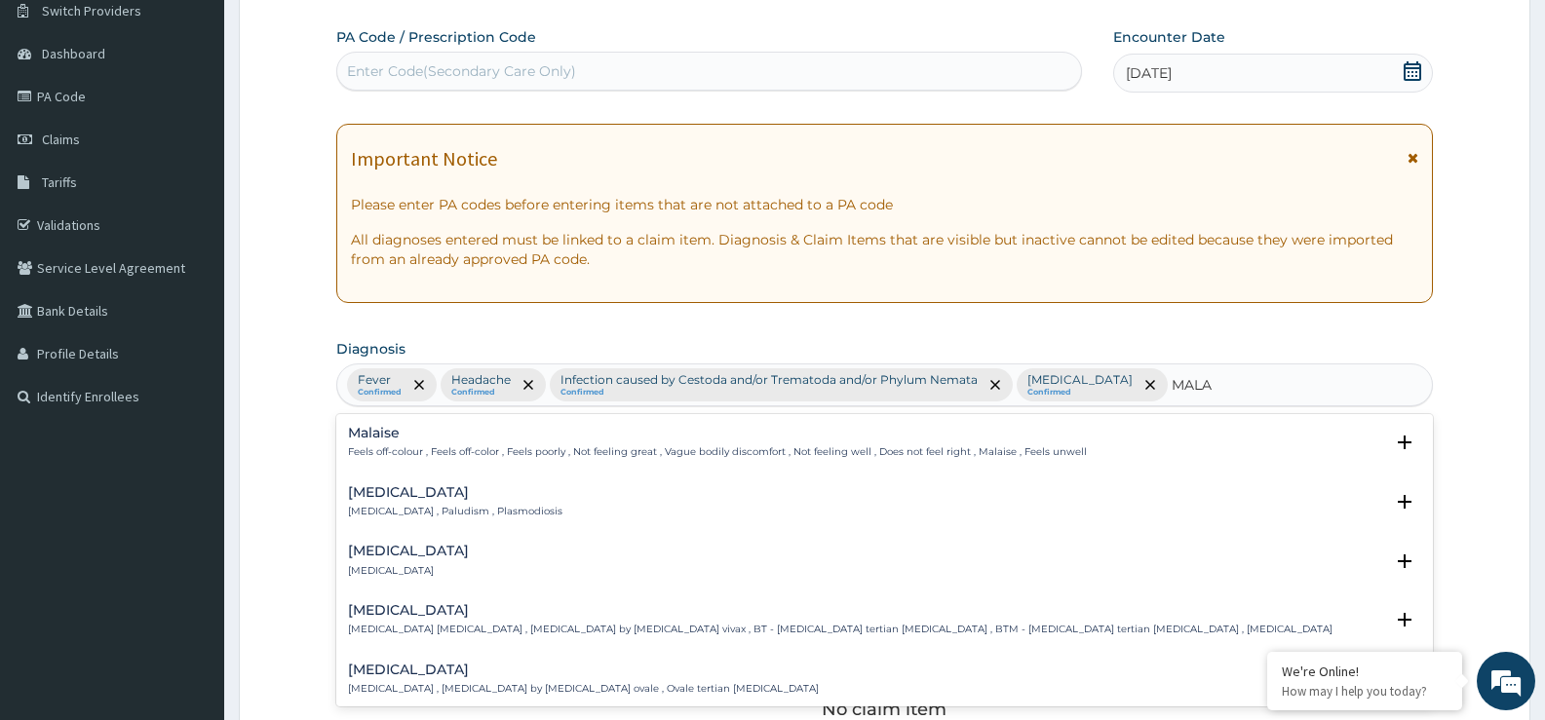
click at [393, 487] on h4 "[MEDICAL_DATA]" at bounding box center [455, 492] width 214 height 15
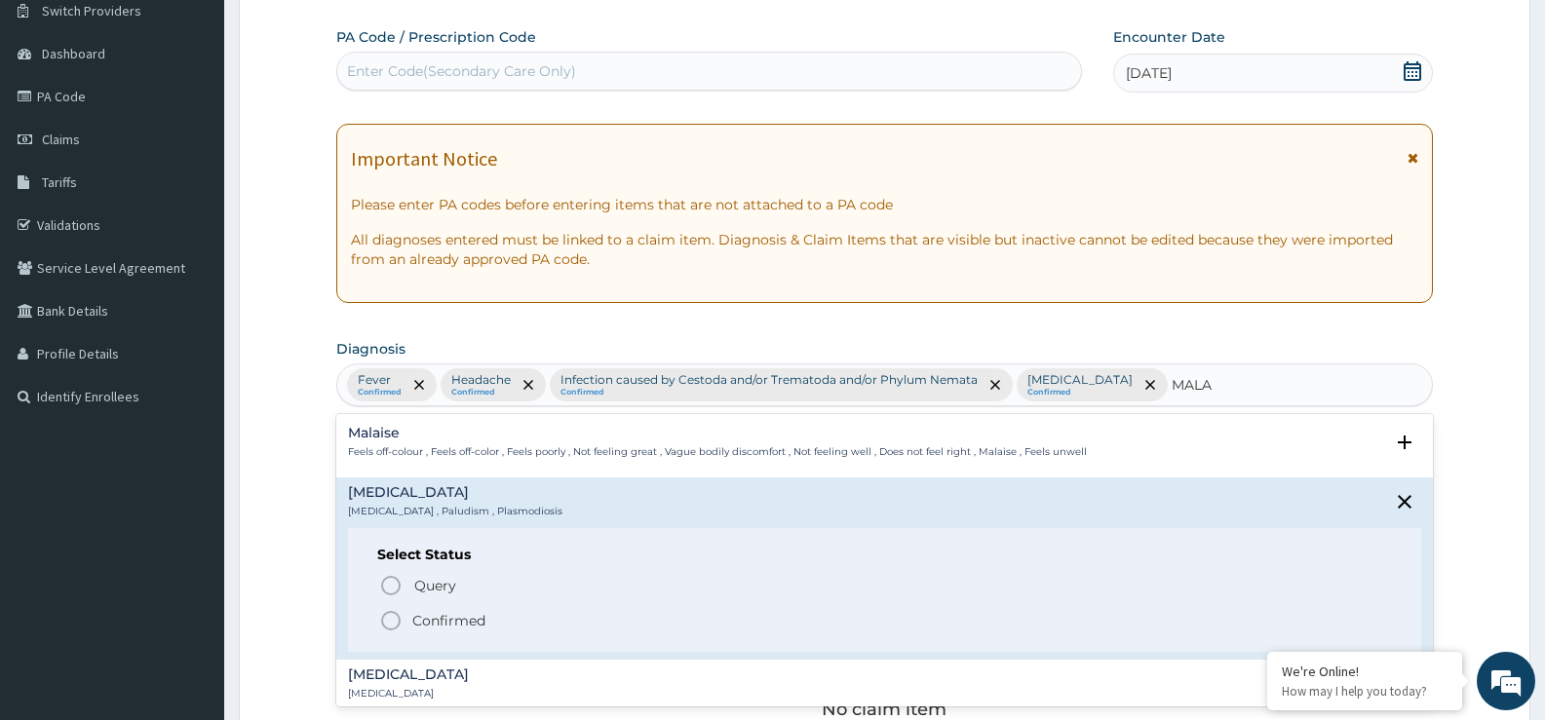
click at [430, 617] on p "Confirmed" at bounding box center [448, 620] width 73 height 19
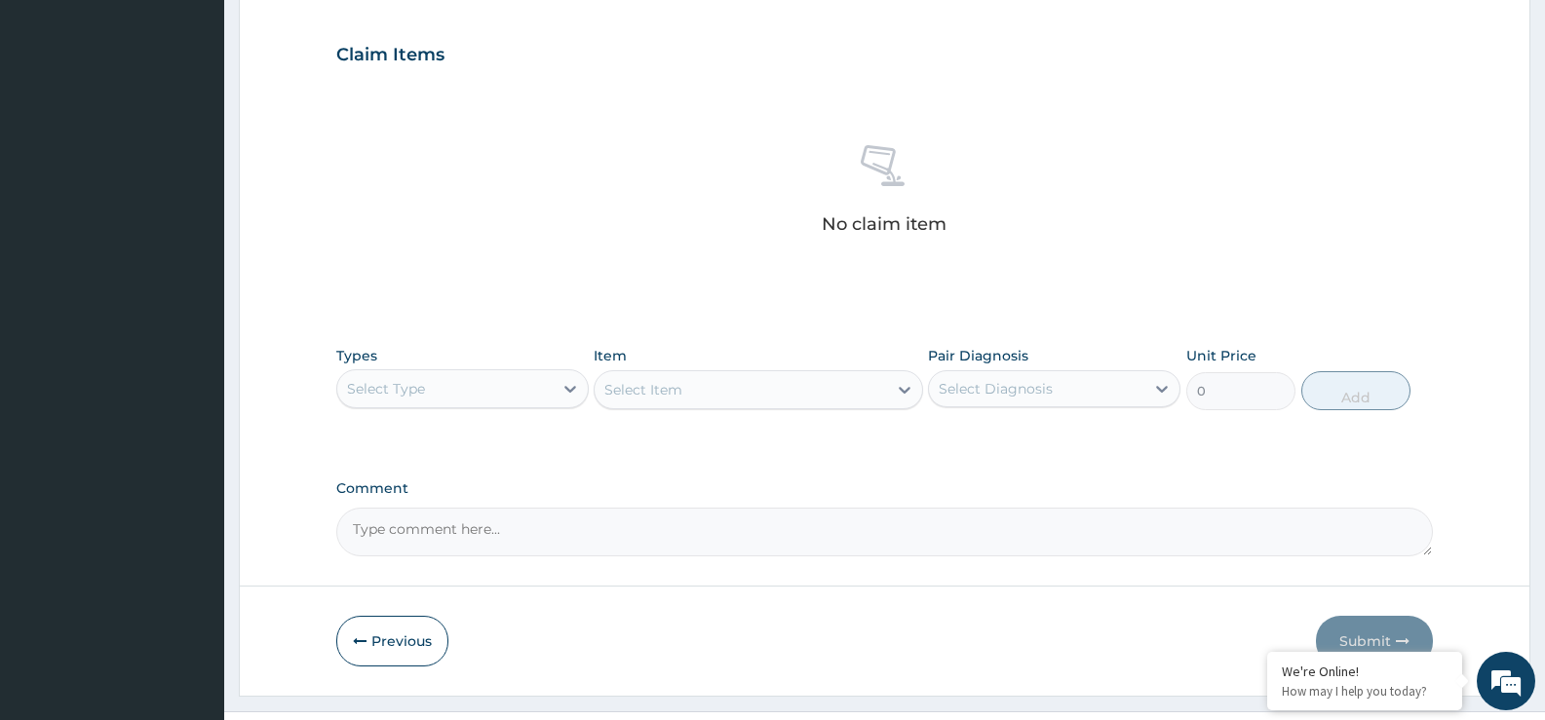
scroll to position [646, 0]
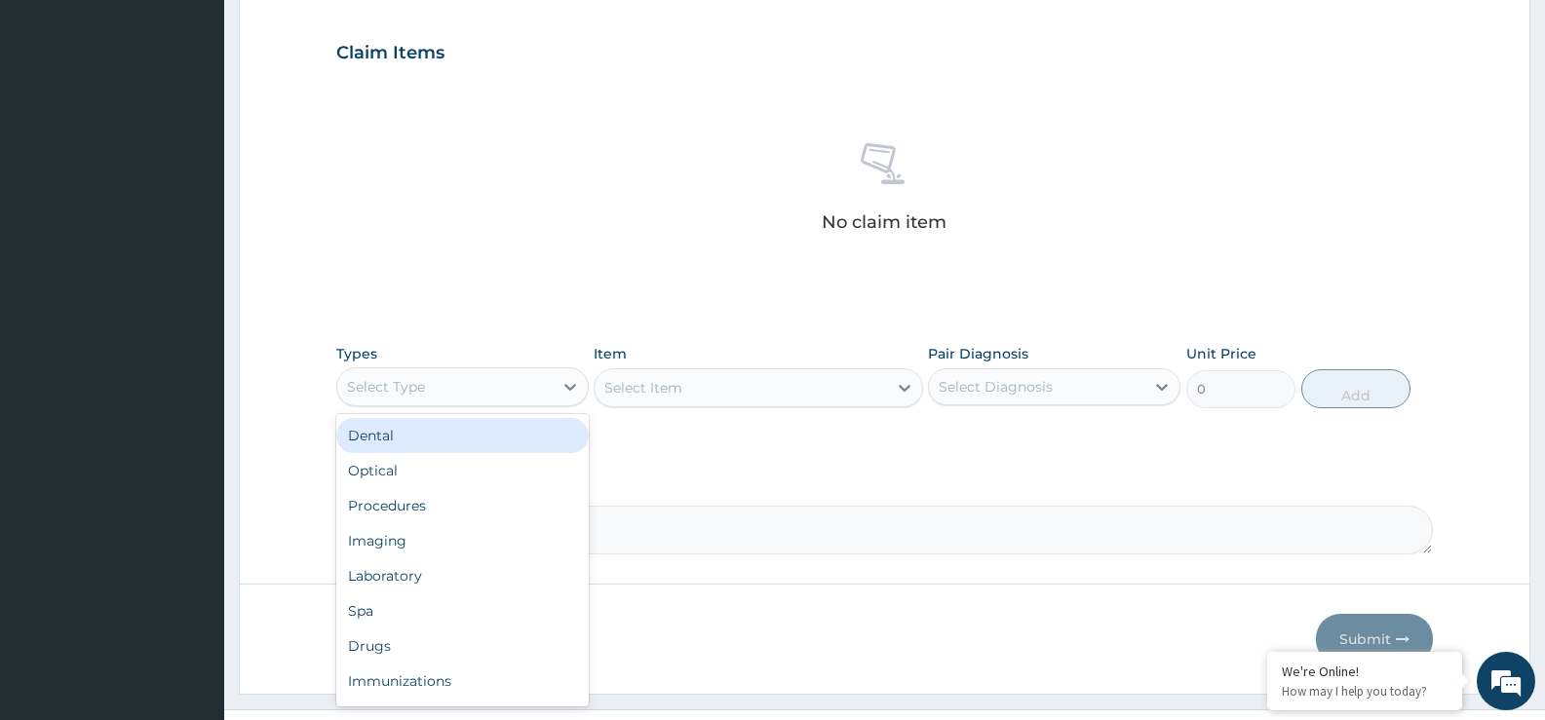
click at [520, 401] on div "Select Type" at bounding box center [444, 386] width 215 height 31
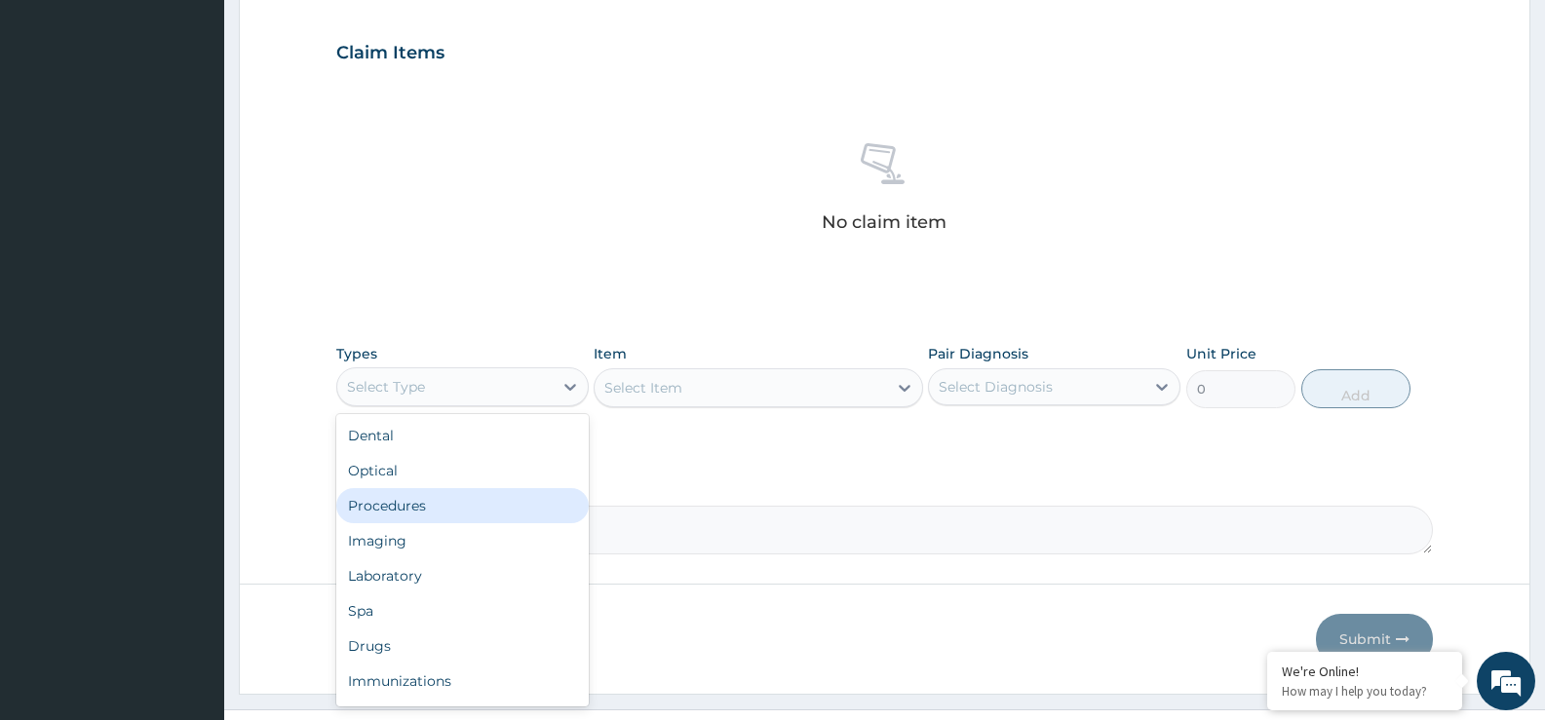
click at [465, 512] on div "Procedures" at bounding box center [462, 505] width 252 height 35
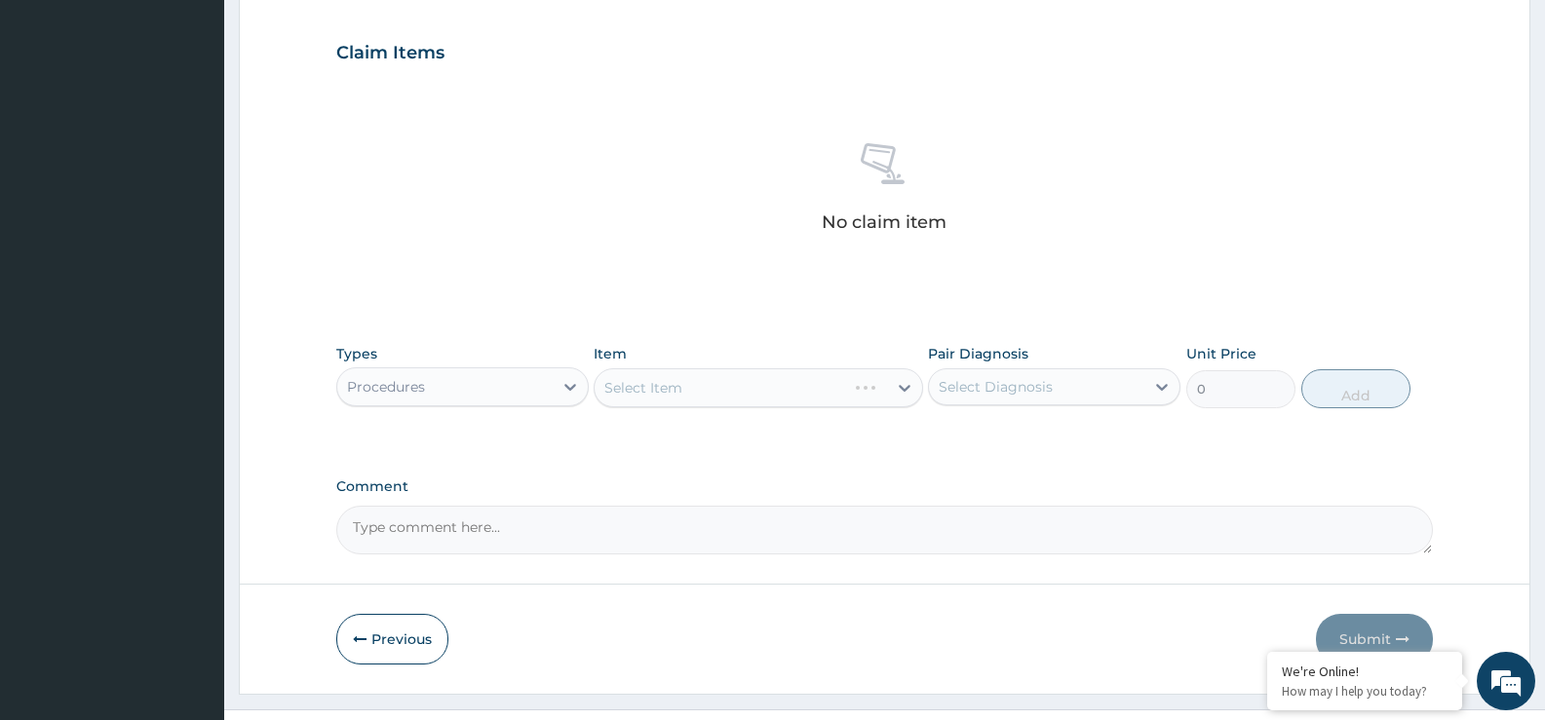
click at [654, 395] on div "Select Item" at bounding box center [758, 387] width 329 height 39
click at [654, 395] on div "Select Item" at bounding box center [643, 387] width 78 height 19
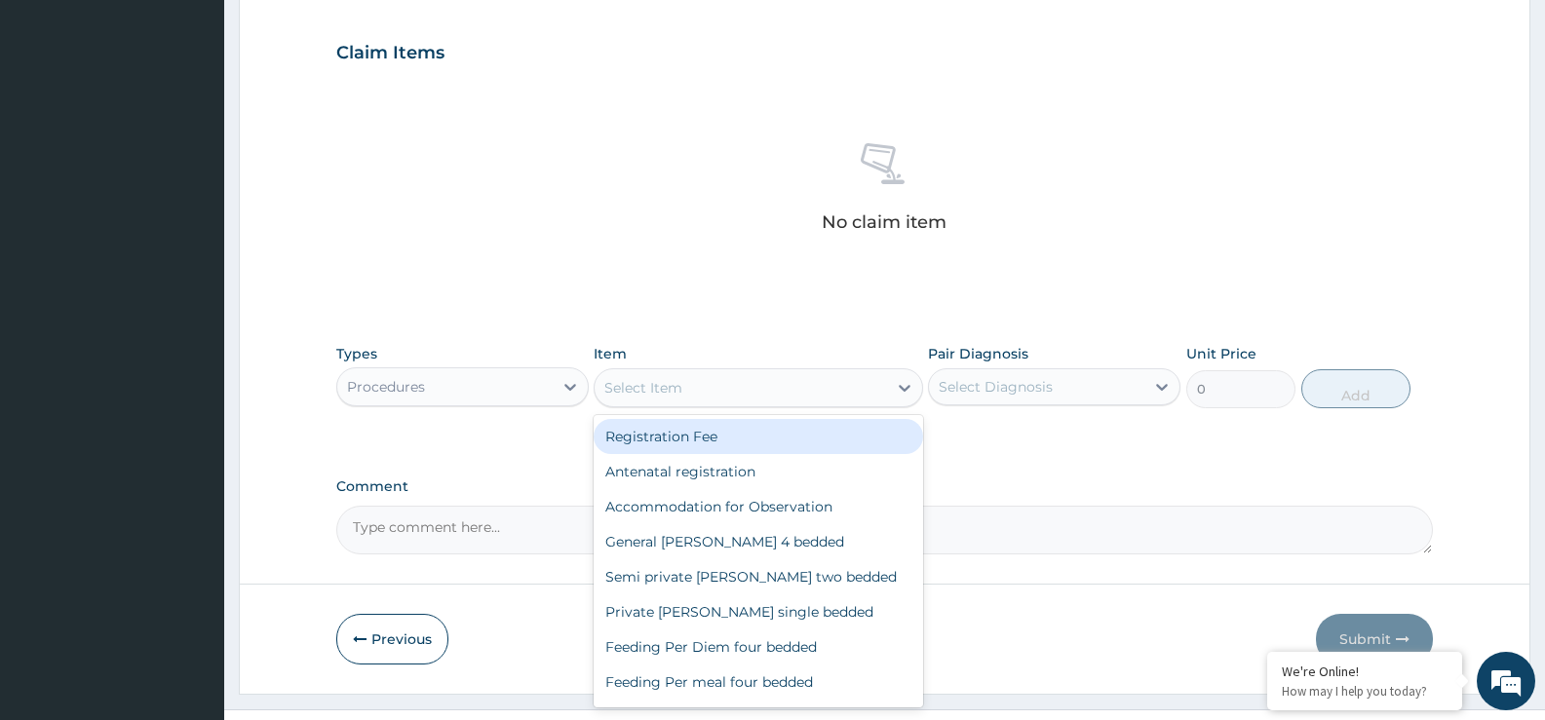
click at [654, 440] on div "Registration Fee" at bounding box center [758, 436] width 329 height 35
type input "2150"
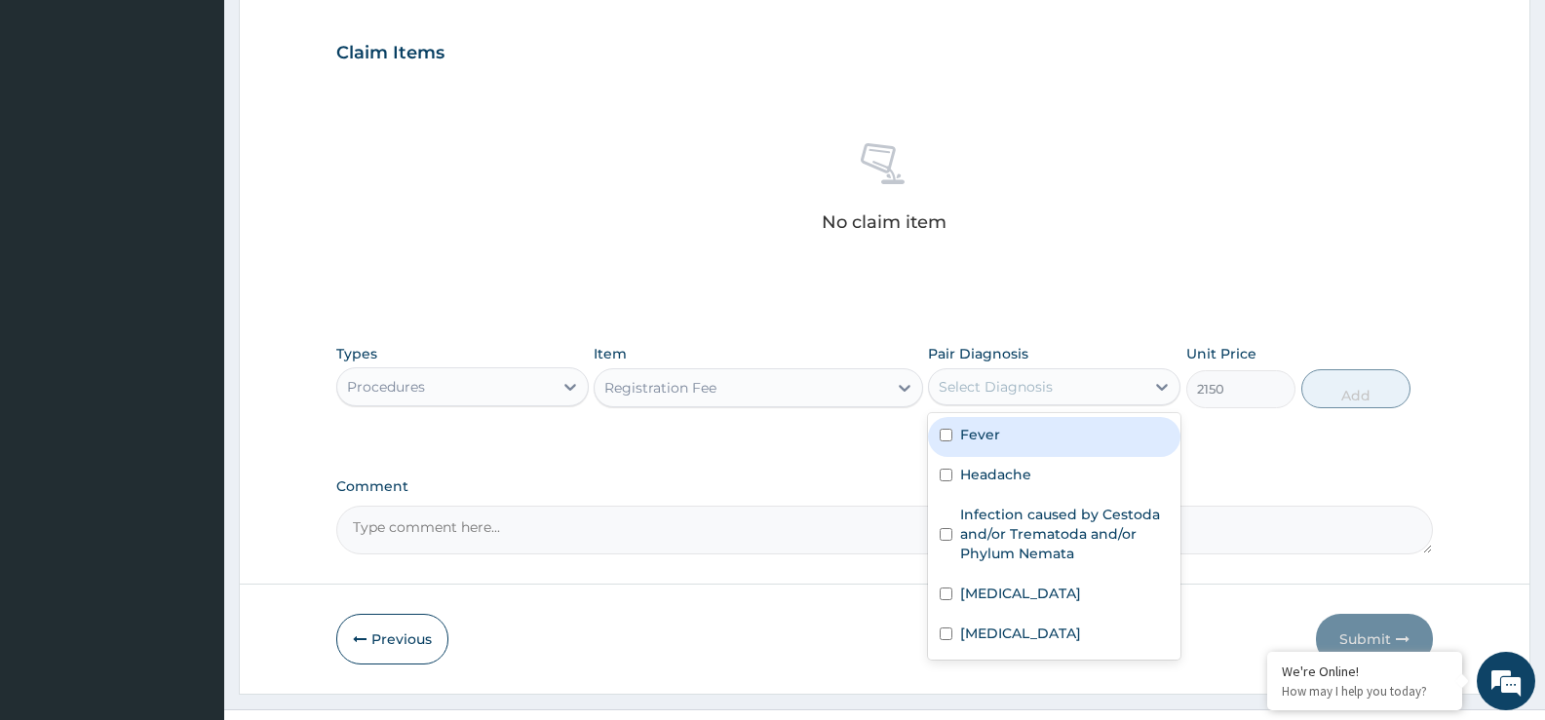
click at [1006, 387] on div "Select Diagnosis" at bounding box center [996, 386] width 114 height 19
click at [1006, 476] on label "Headache" at bounding box center [995, 474] width 71 height 19
checkbox input "true"
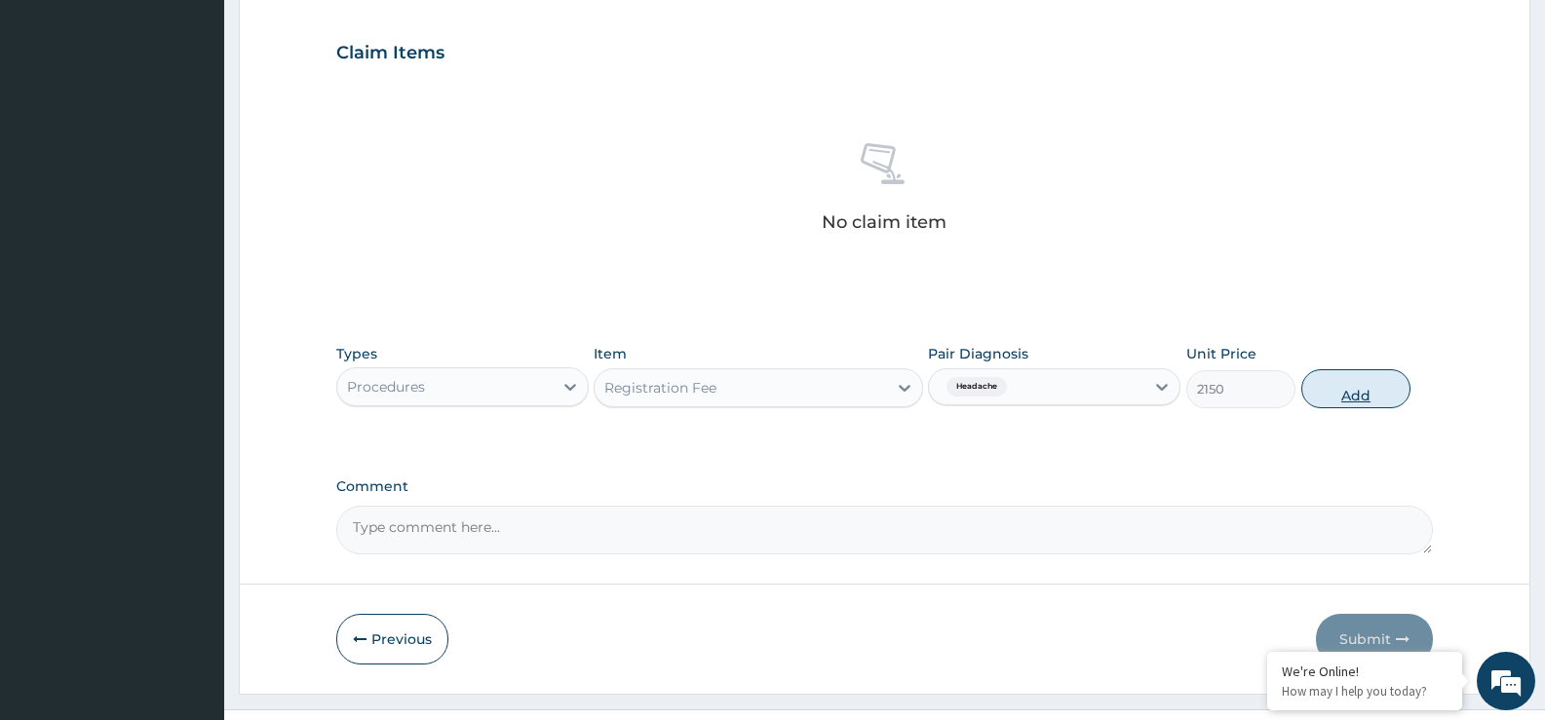
click at [1334, 393] on button "Add" at bounding box center [1355, 388] width 109 height 39
type input "0"
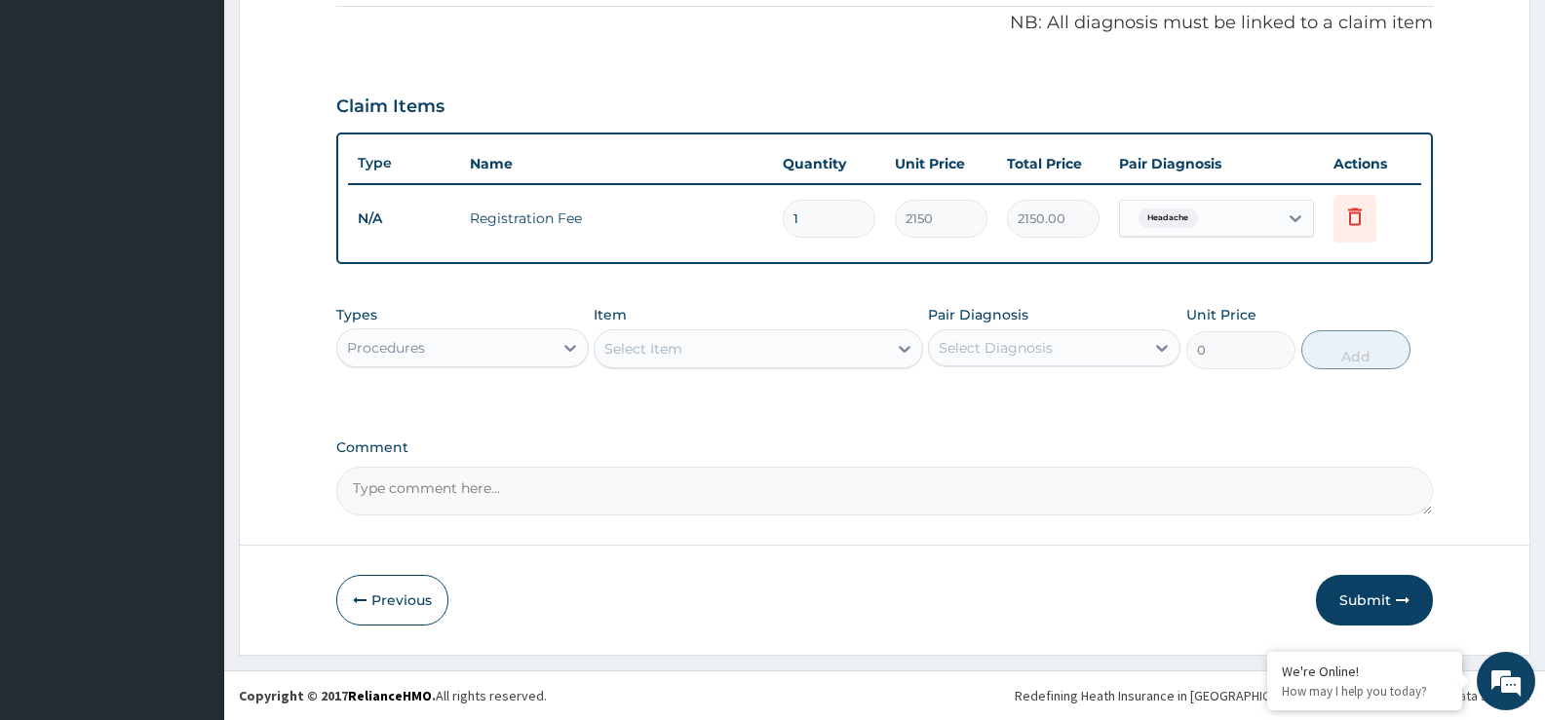
click at [676, 351] on div "Select Item" at bounding box center [643, 348] width 78 height 19
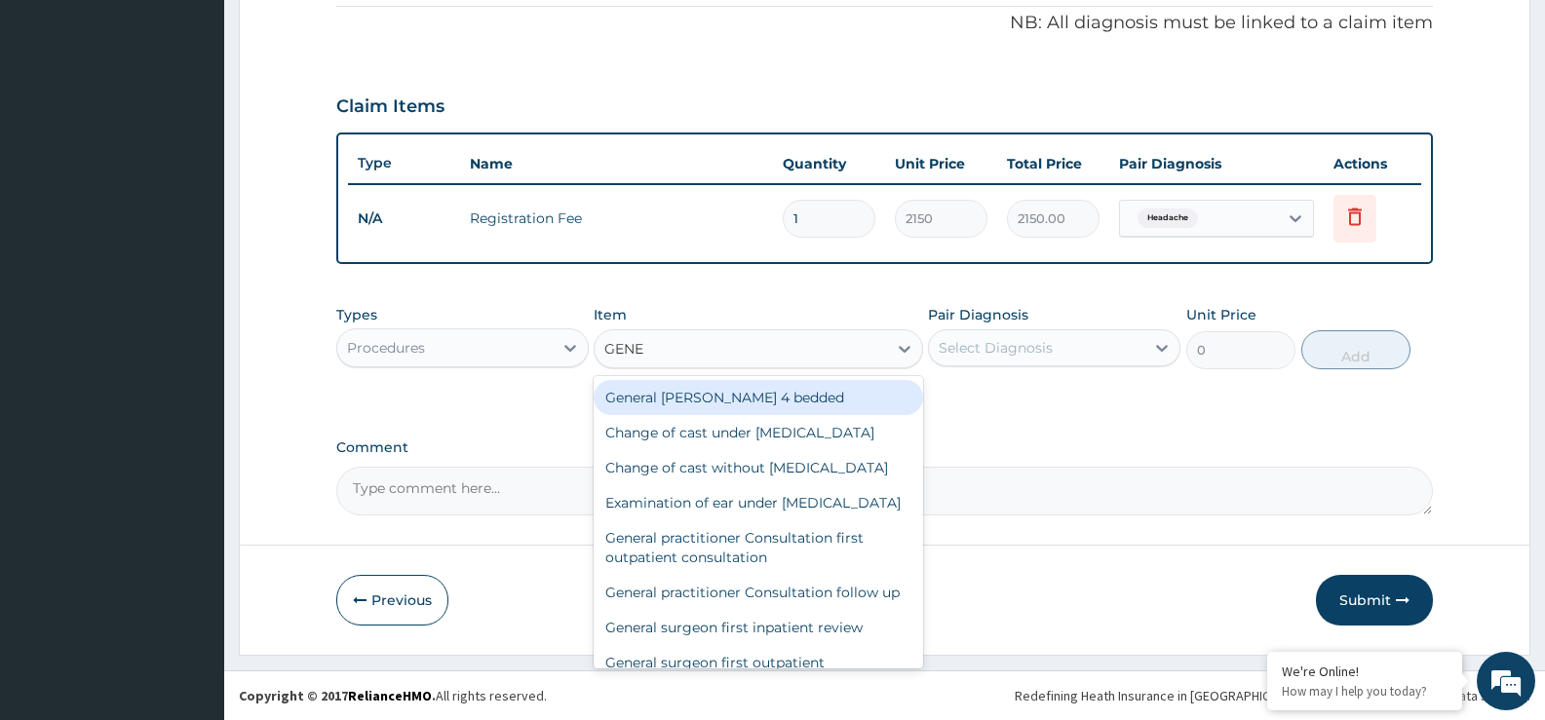
type input "GENER"
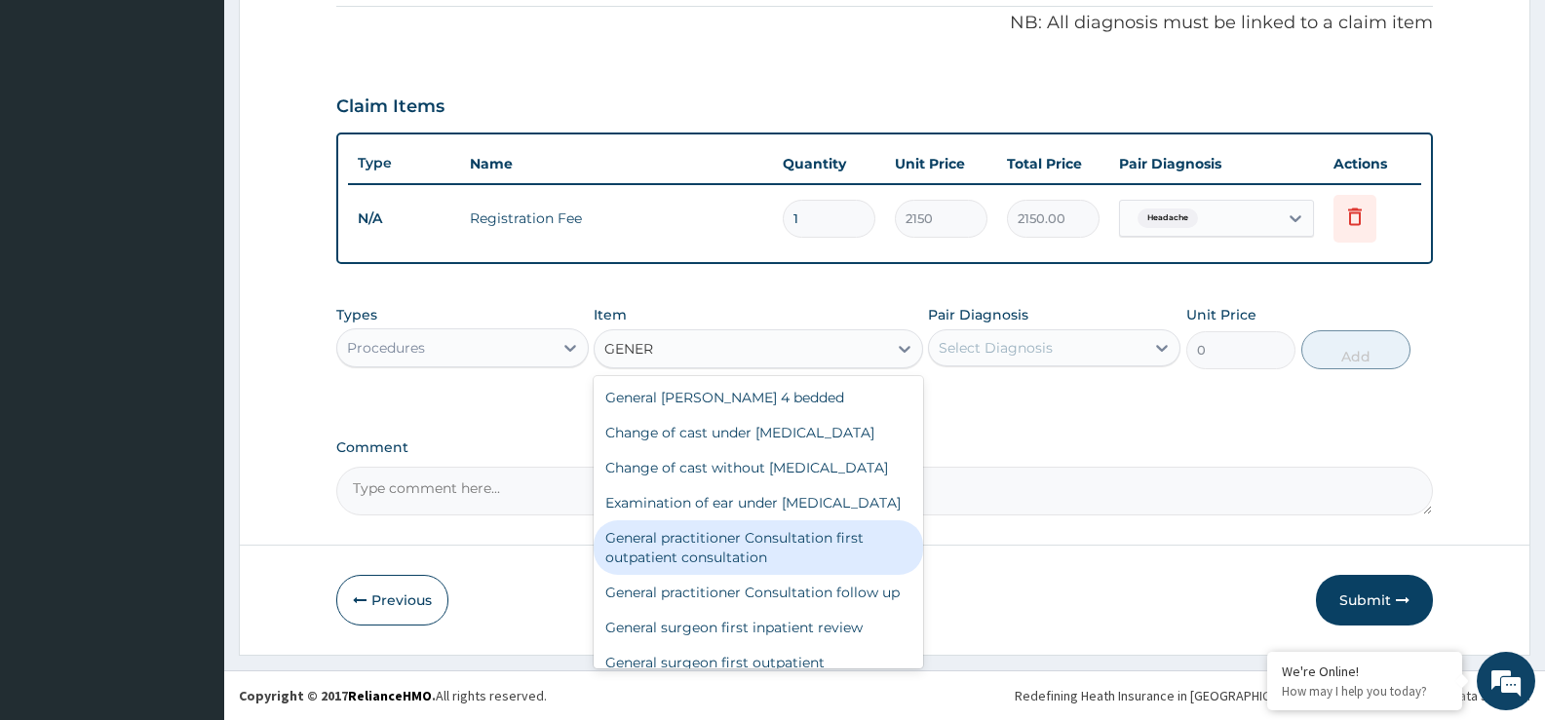
click at [731, 575] on div "General practitioner Consultation first outpatient consultation" at bounding box center [758, 548] width 329 height 55
type input "3547.5"
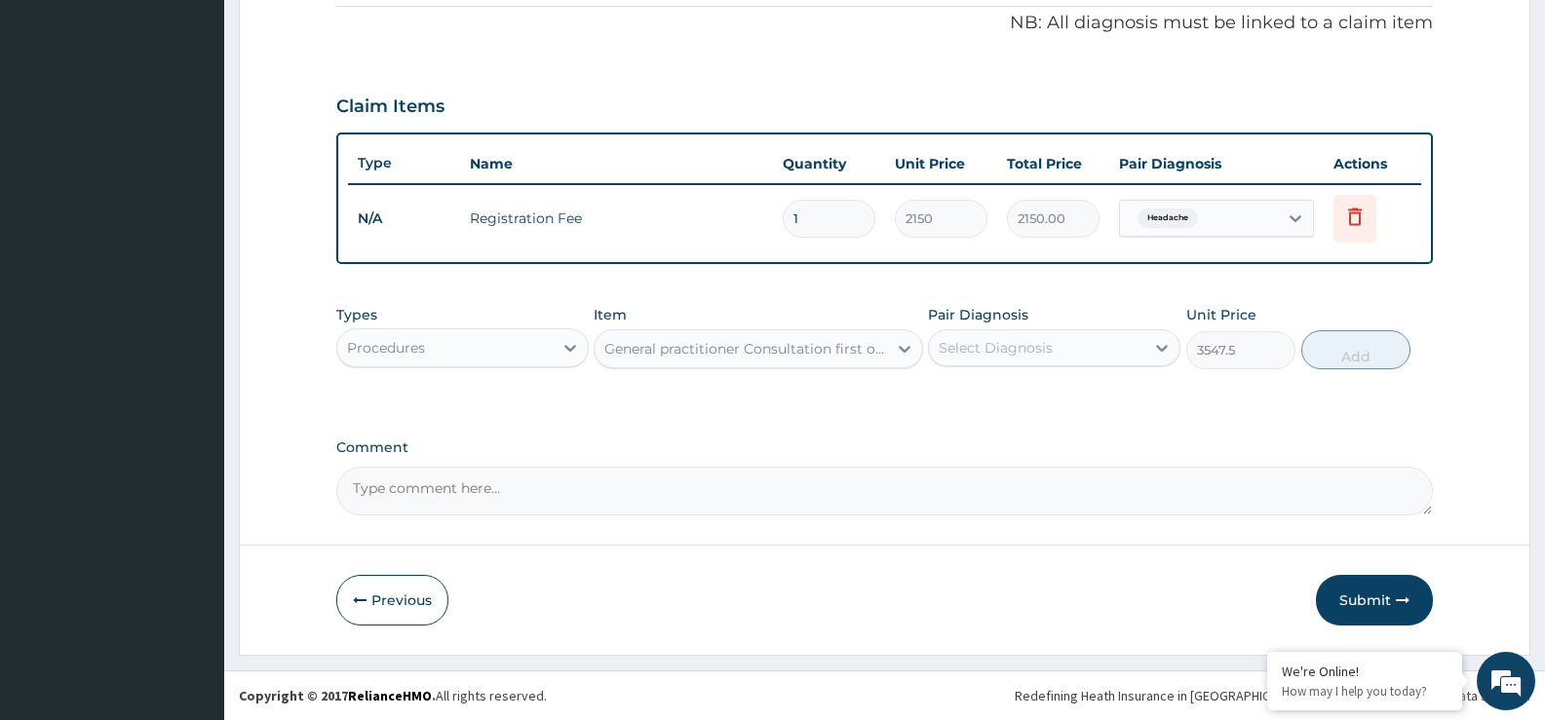
click at [1063, 352] on div "Select Diagnosis" at bounding box center [1036, 347] width 215 height 31
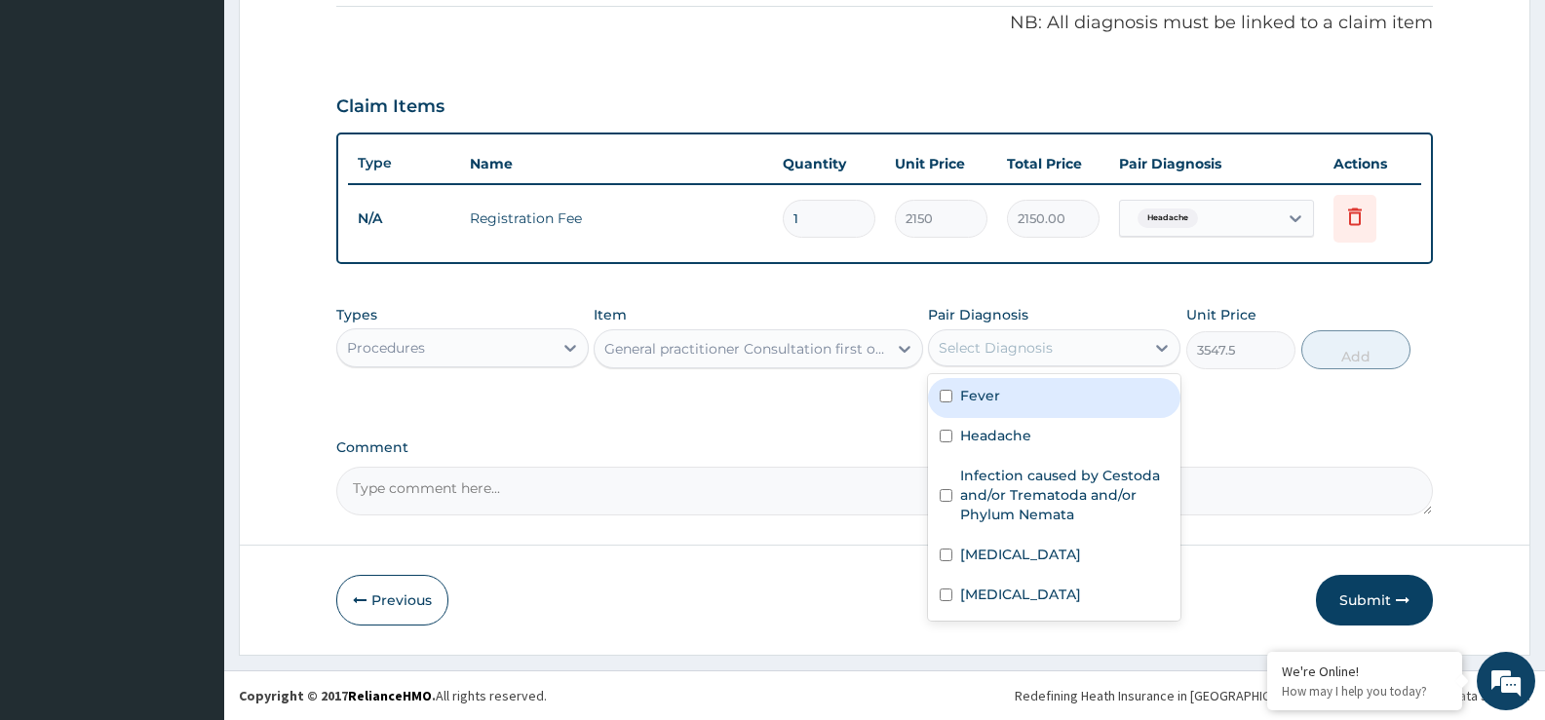
click at [1048, 392] on div "Fever" at bounding box center [1054, 398] width 252 height 40
checkbox input "true"
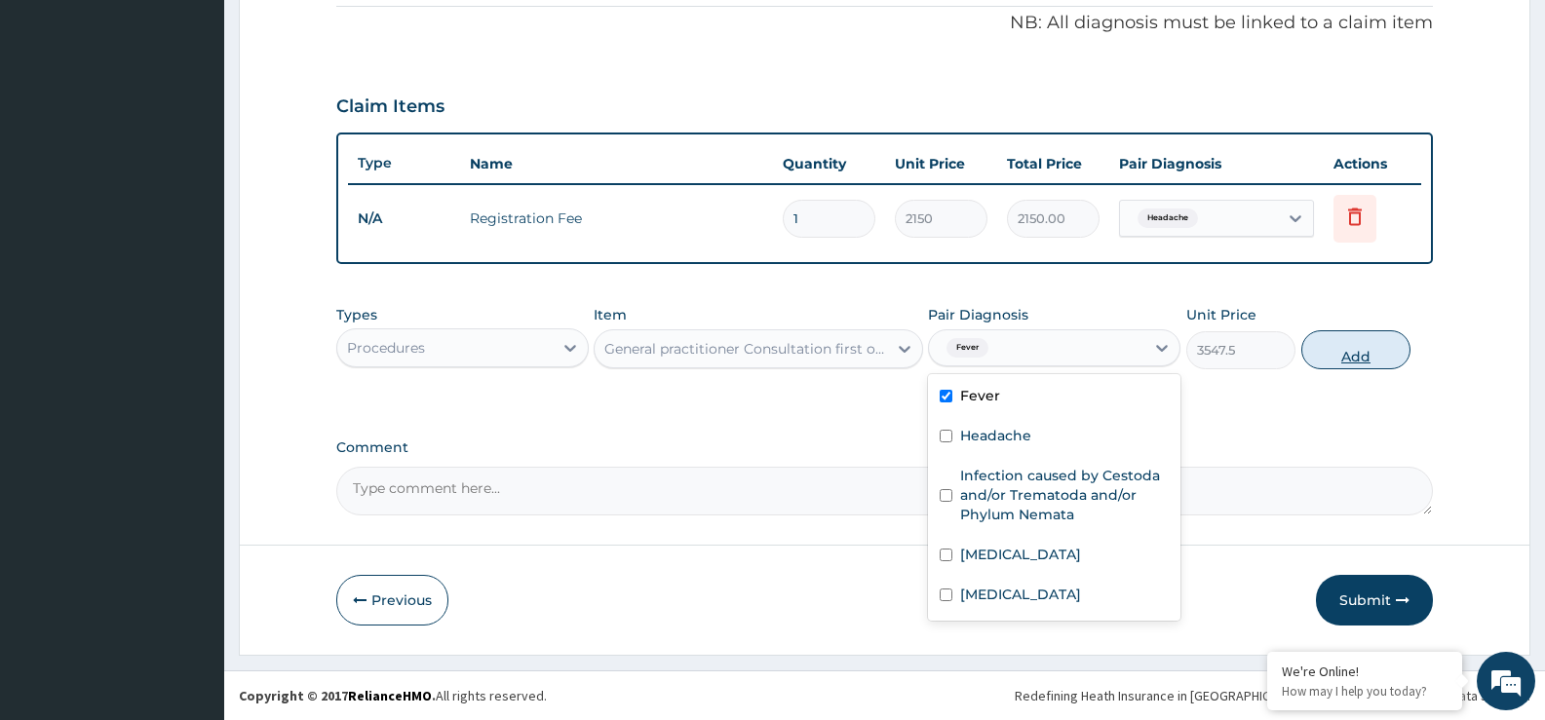
click at [1368, 361] on button "Add" at bounding box center [1355, 349] width 109 height 39
type input "0"
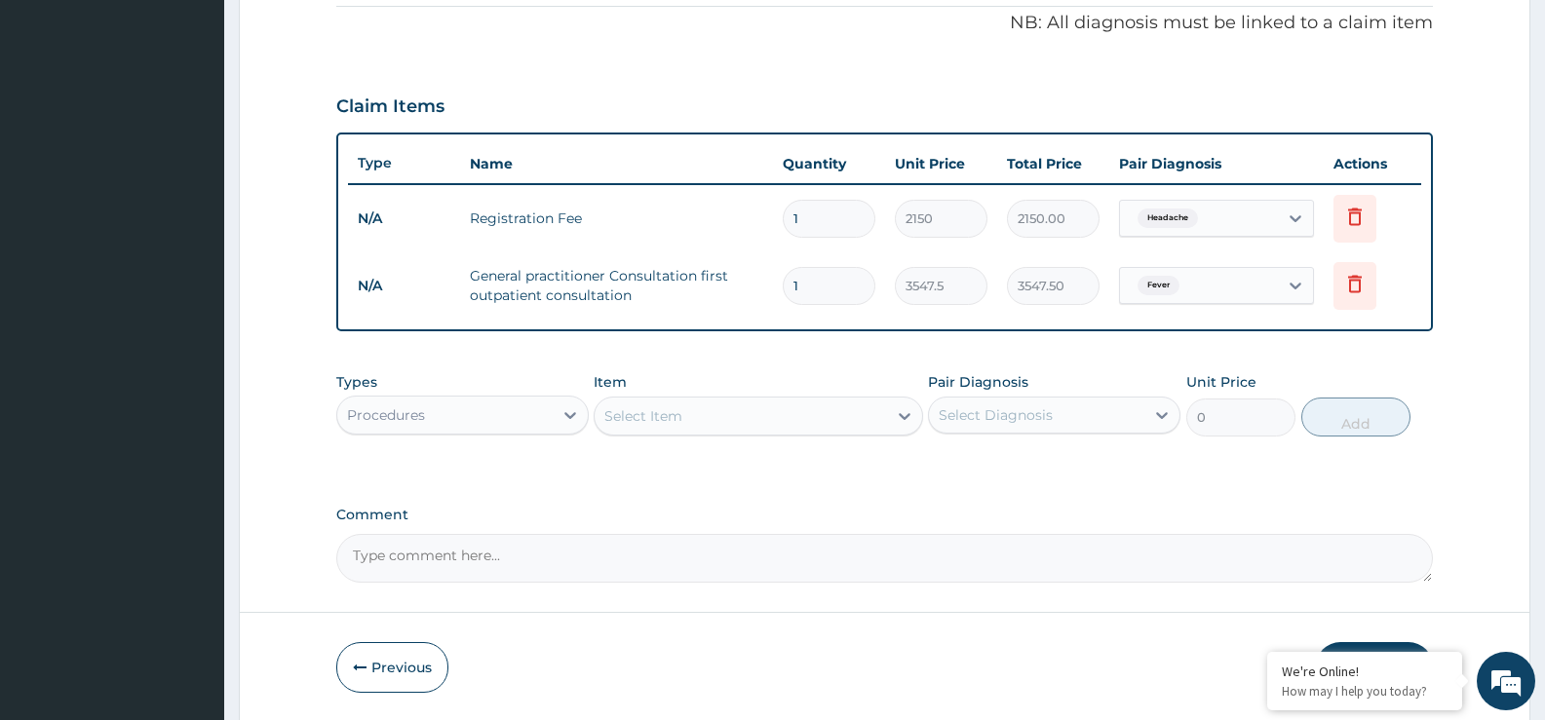
click at [478, 417] on div "Procedures" at bounding box center [444, 415] width 215 height 31
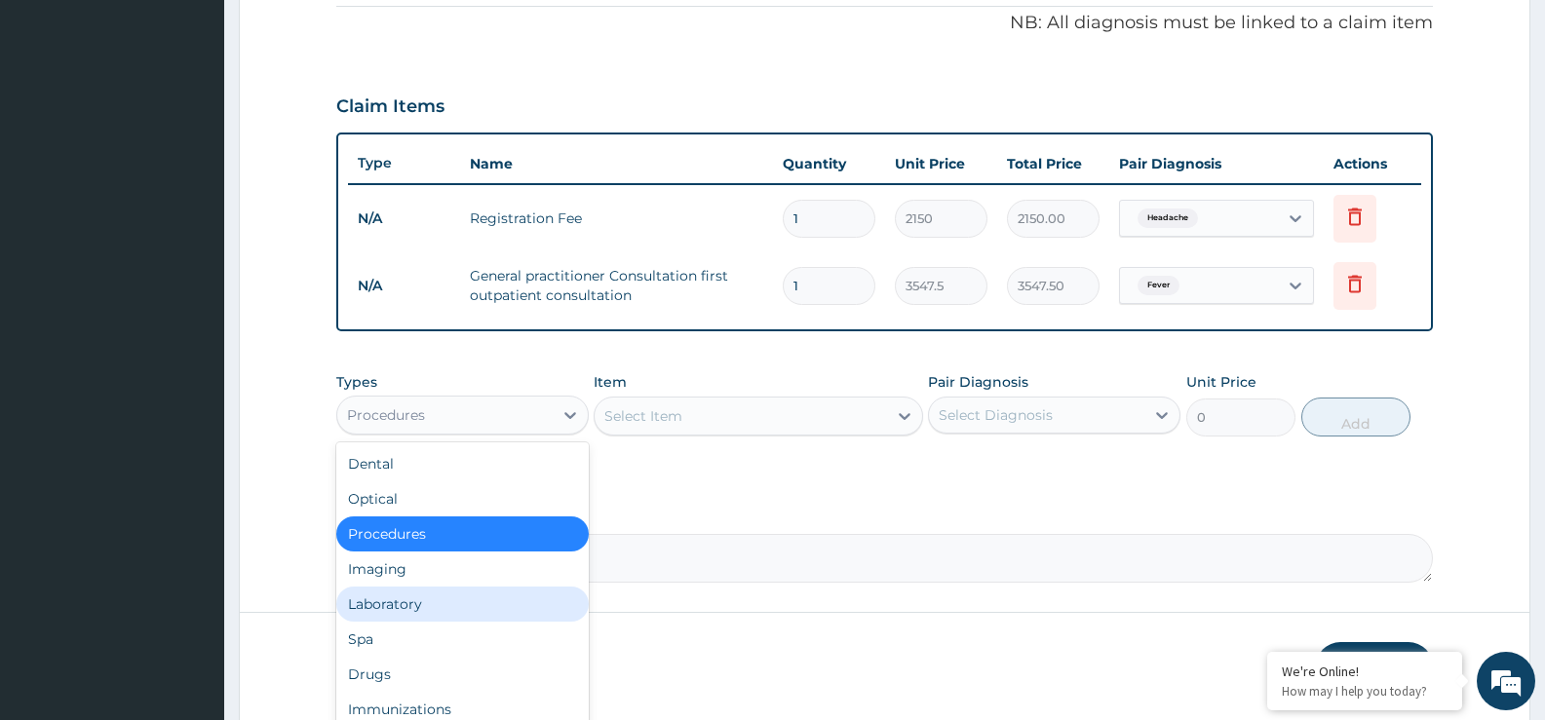
click at [468, 599] on div "Laboratory" at bounding box center [462, 604] width 252 height 35
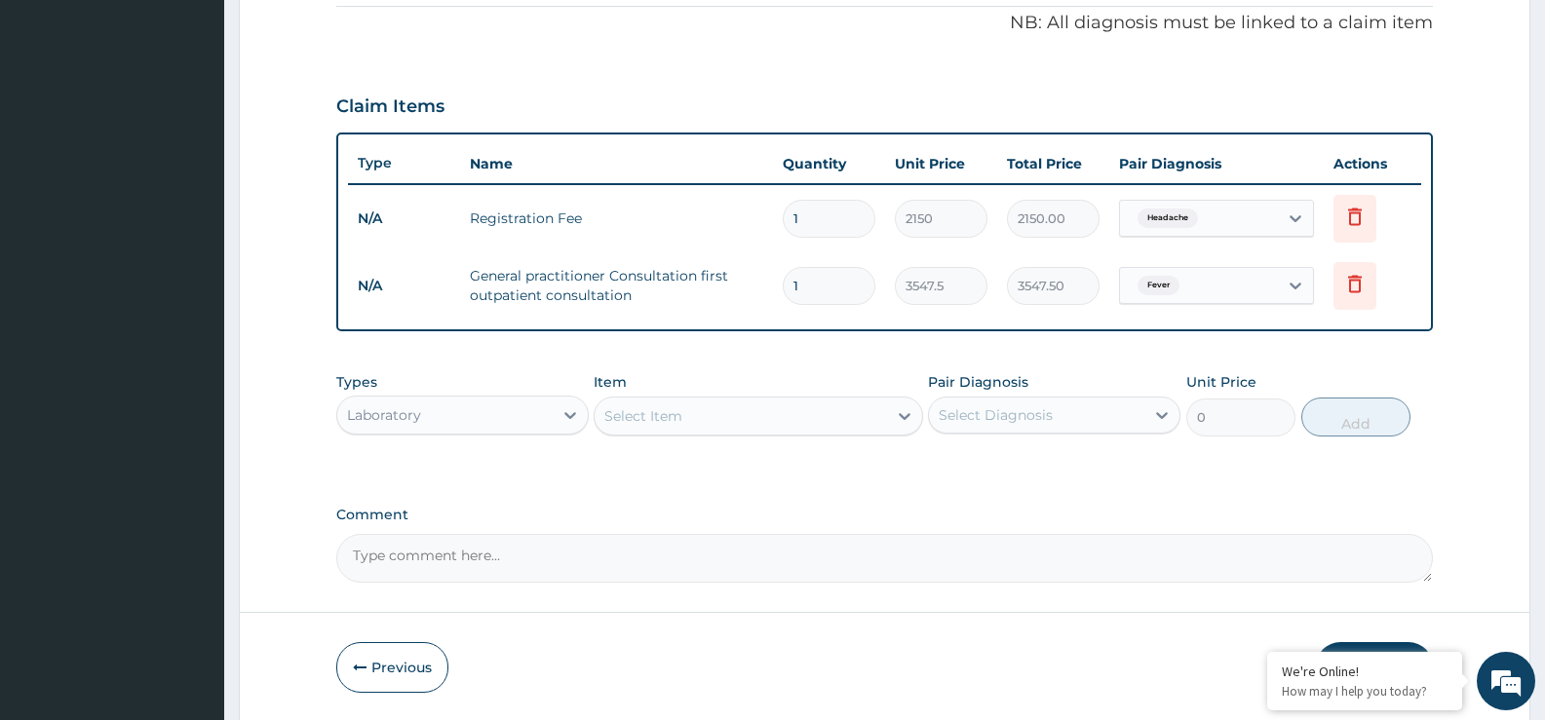
click at [631, 409] on div "Select Item" at bounding box center [643, 415] width 78 height 19
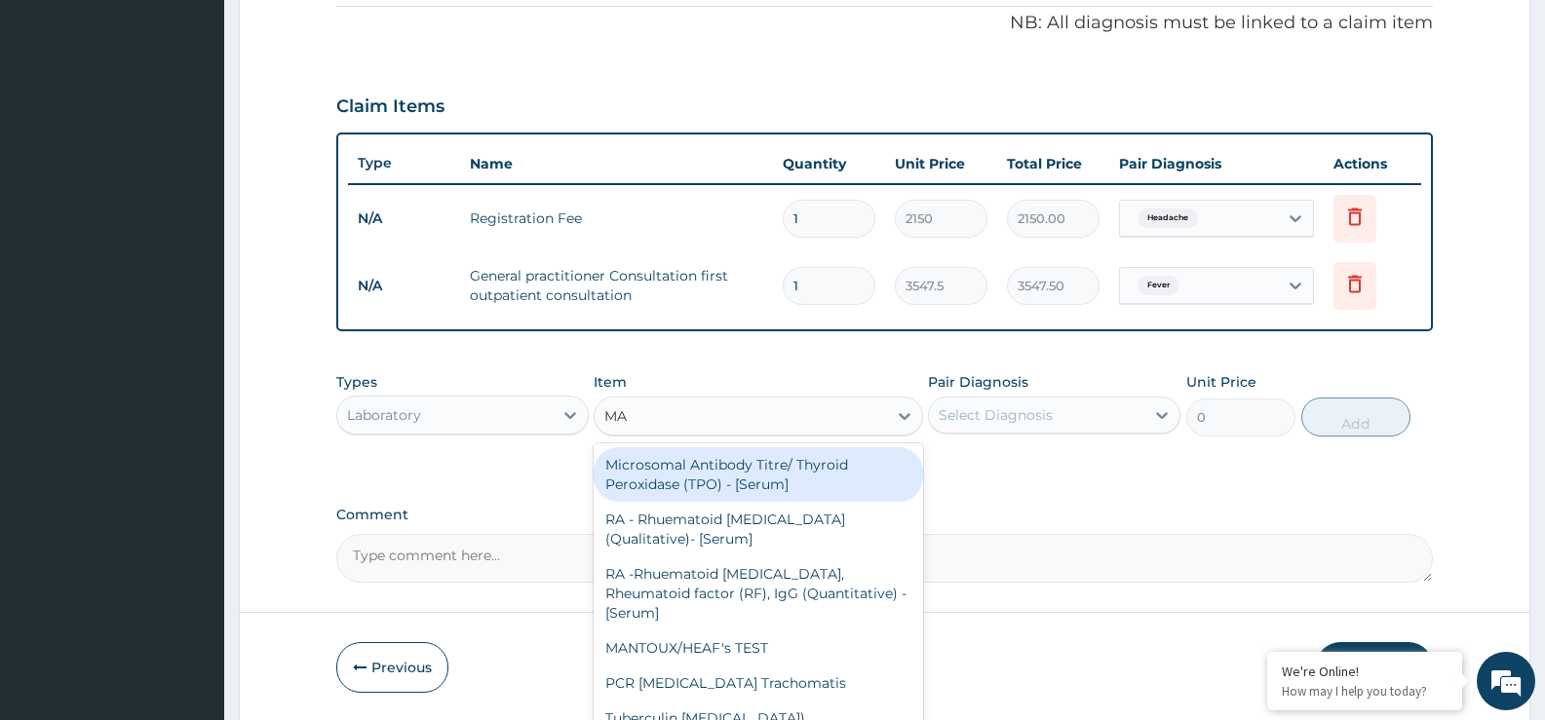
type input "MAL"
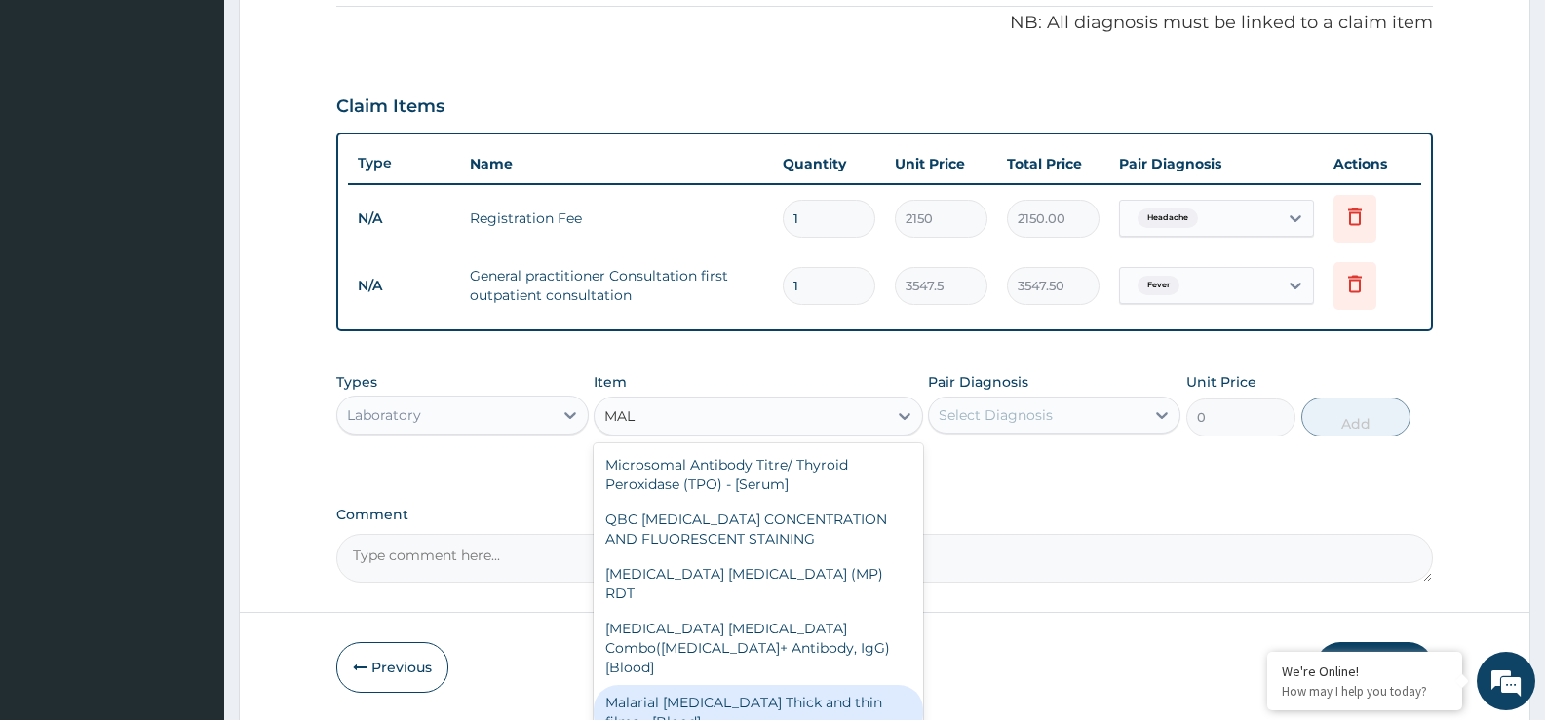
click at [766, 685] on div "Malarial Parasite Thick and thin films - [Blood]" at bounding box center [758, 712] width 329 height 55
type input "1612.5"
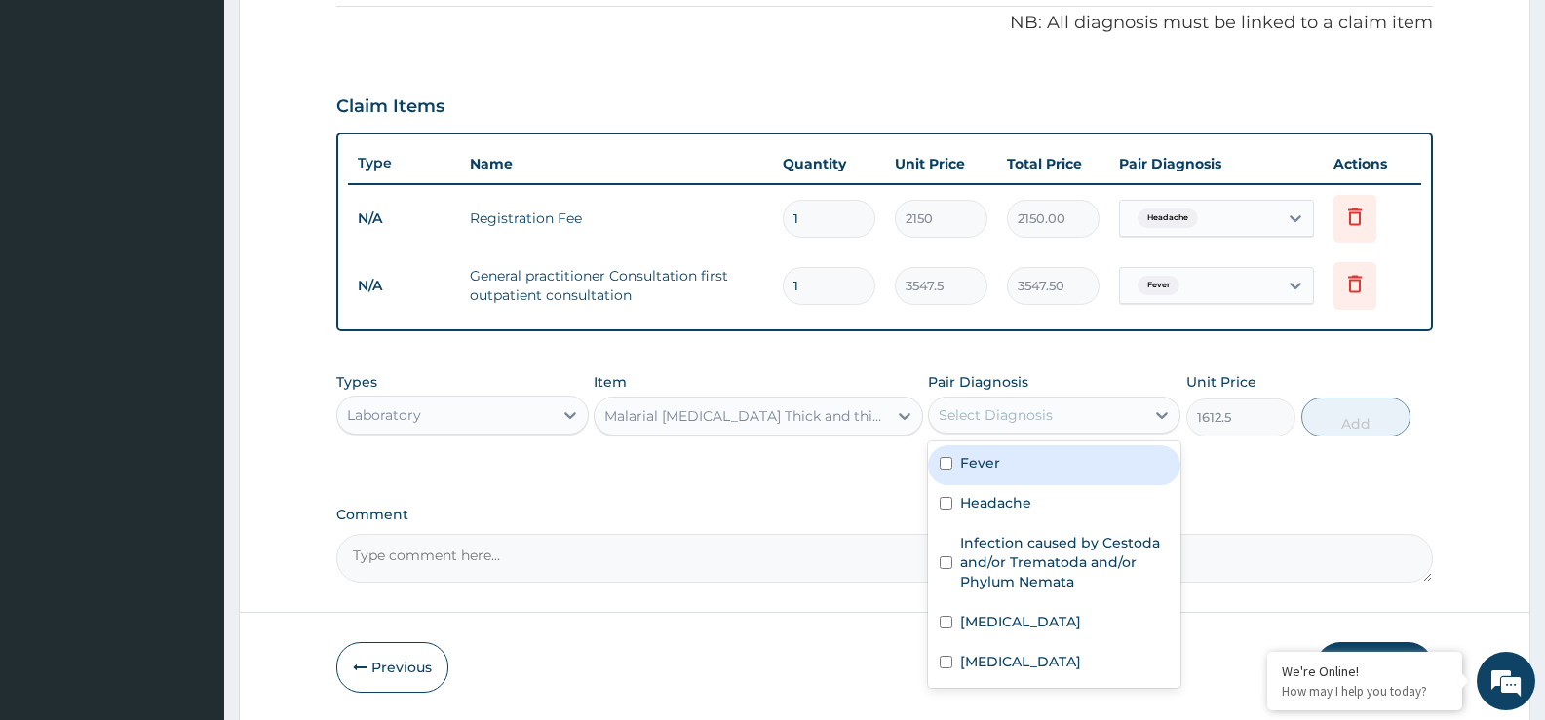
click at [1049, 417] on div "Select Diagnosis" at bounding box center [996, 415] width 114 height 19
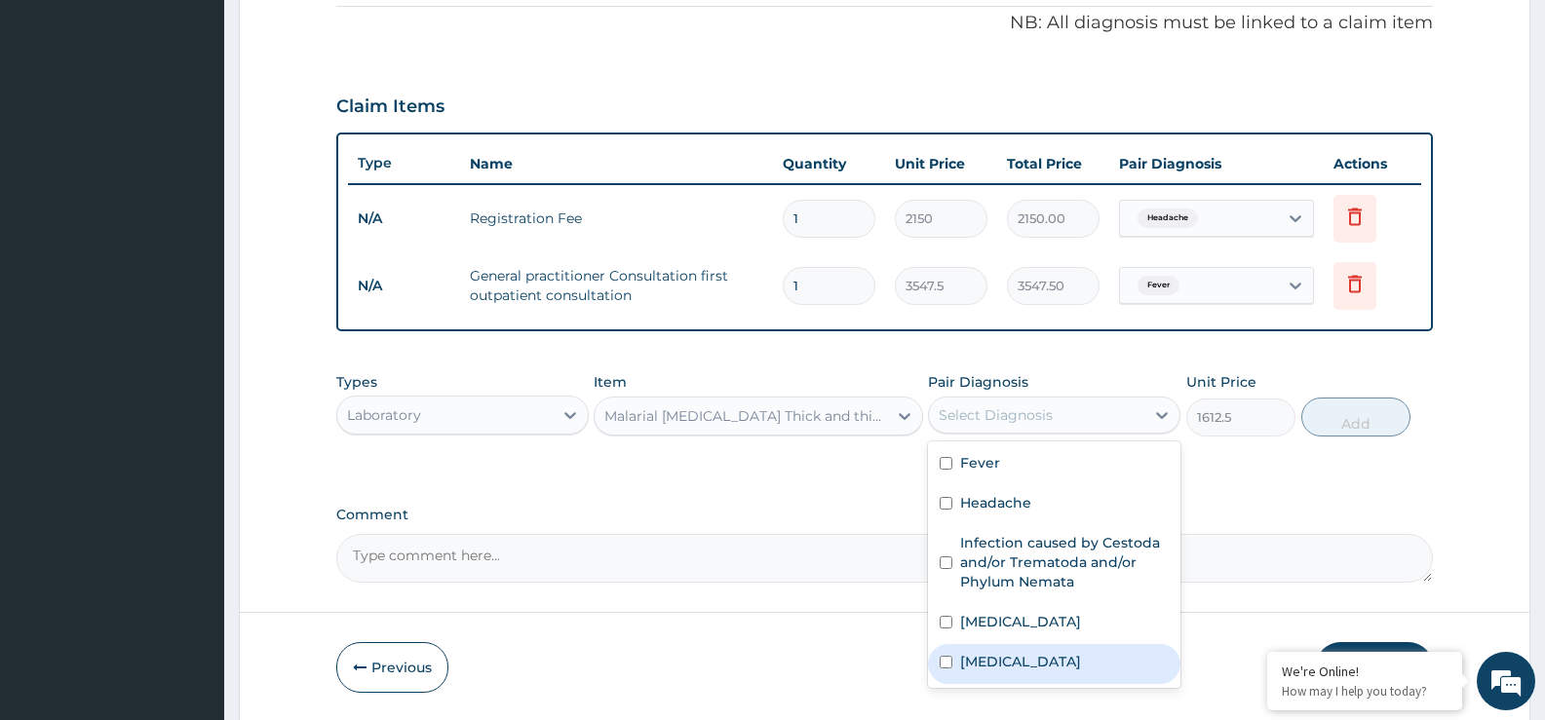
click at [1009, 654] on label "[MEDICAL_DATA]" at bounding box center [1020, 661] width 121 height 19
checkbox input "true"
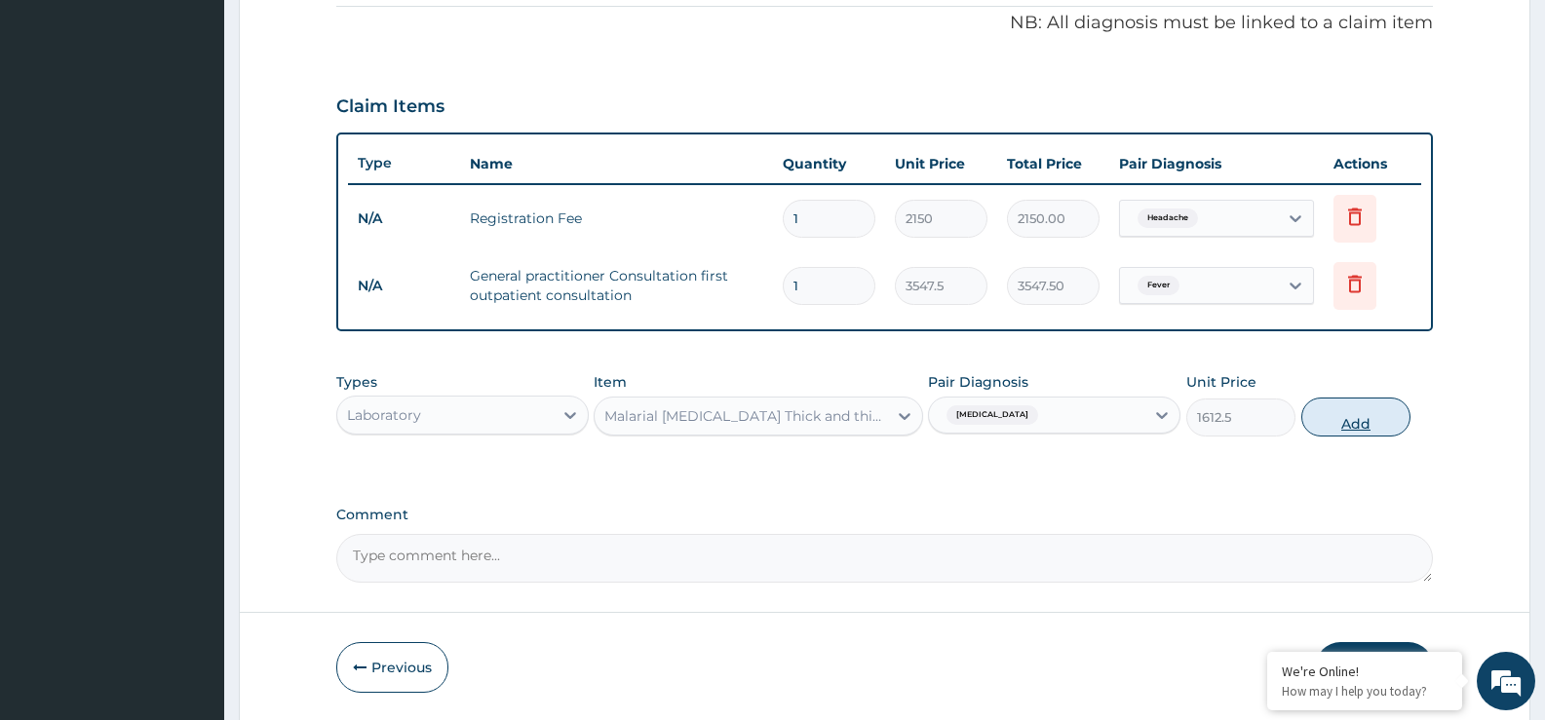
click at [1333, 426] on button "Add" at bounding box center [1355, 417] width 109 height 39
type input "0"
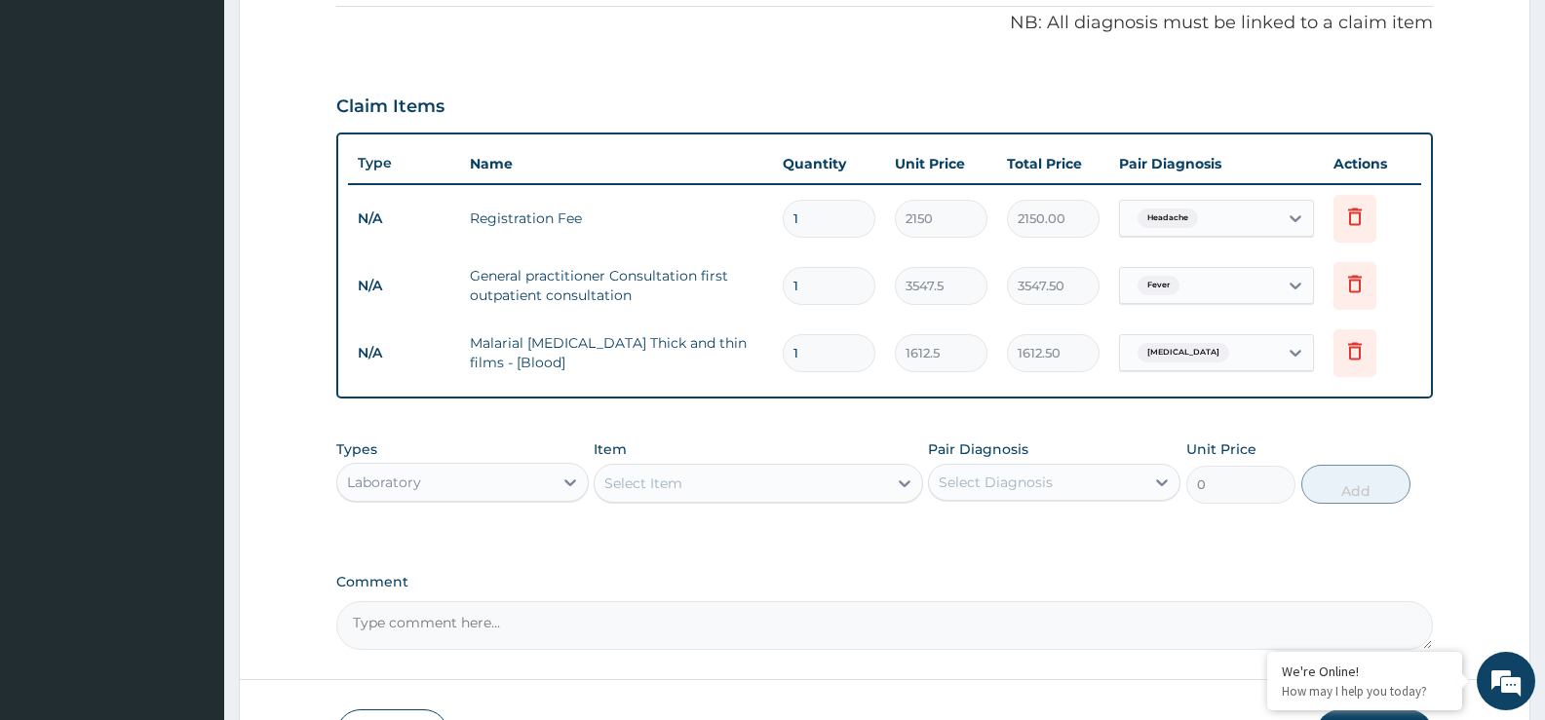
click at [784, 481] on div "Select Item" at bounding box center [740, 483] width 291 height 31
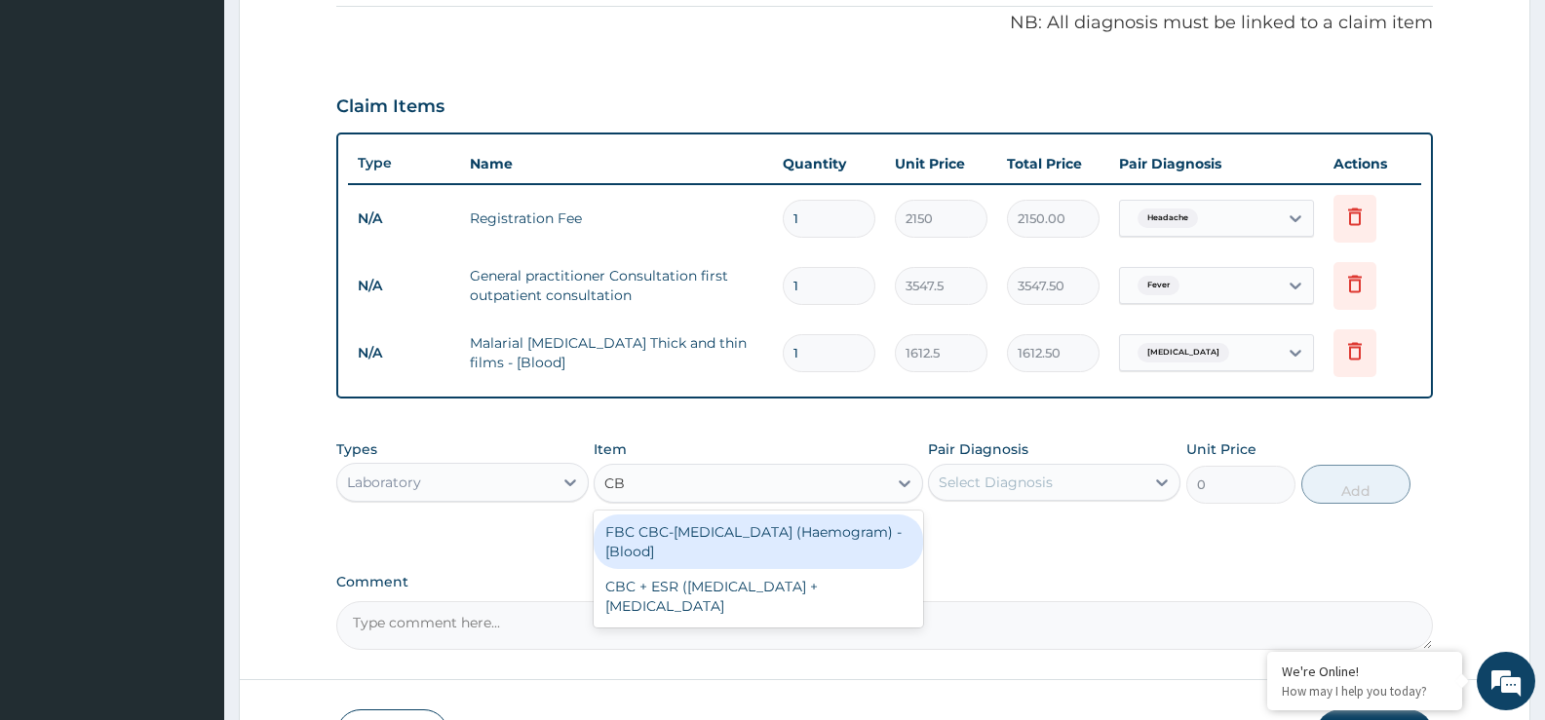
type input "CBC"
click at [772, 530] on div "FBC CBC-Complete Blood Count (Haemogram) - [Blood]" at bounding box center [758, 542] width 329 height 55
type input "4300"
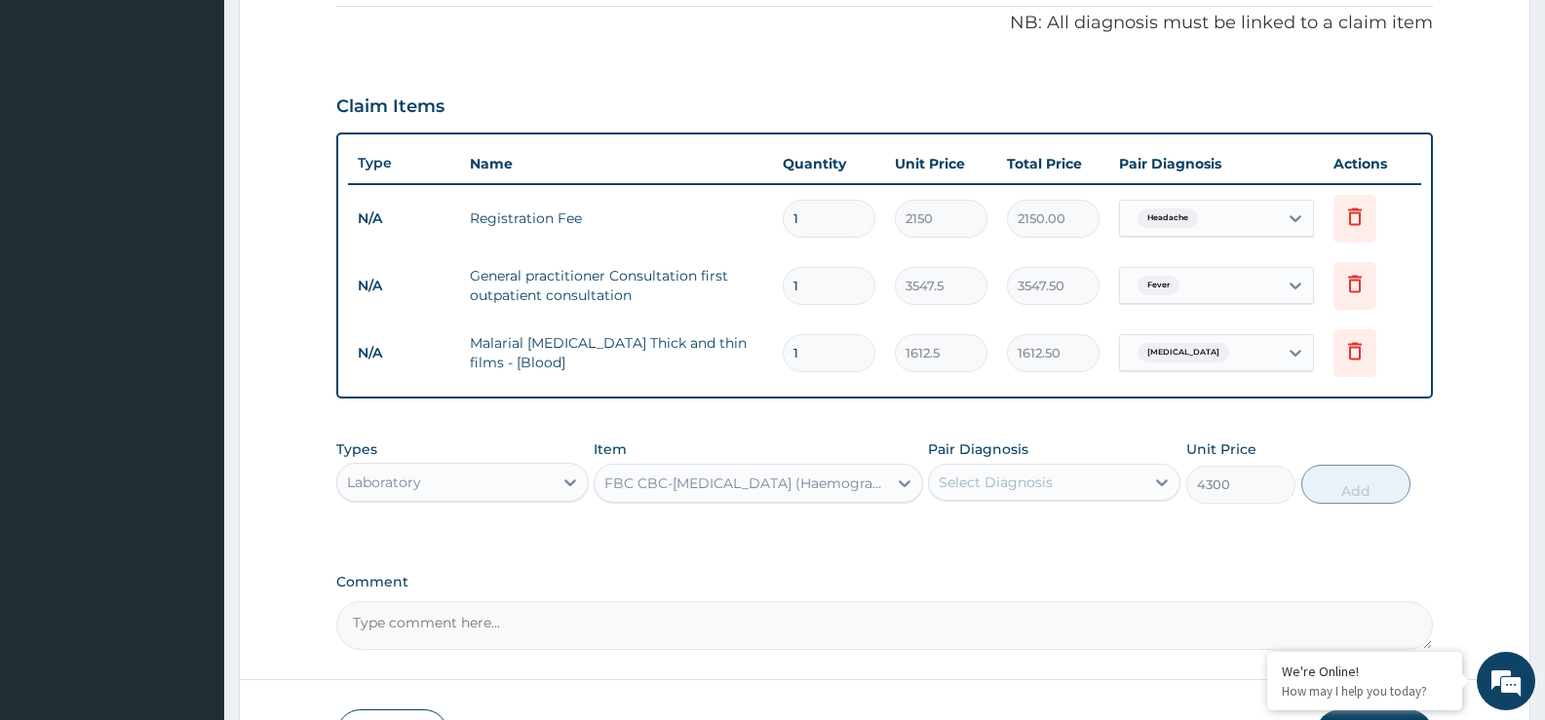
click at [1092, 492] on div "Select Diagnosis" at bounding box center [1036, 482] width 215 height 31
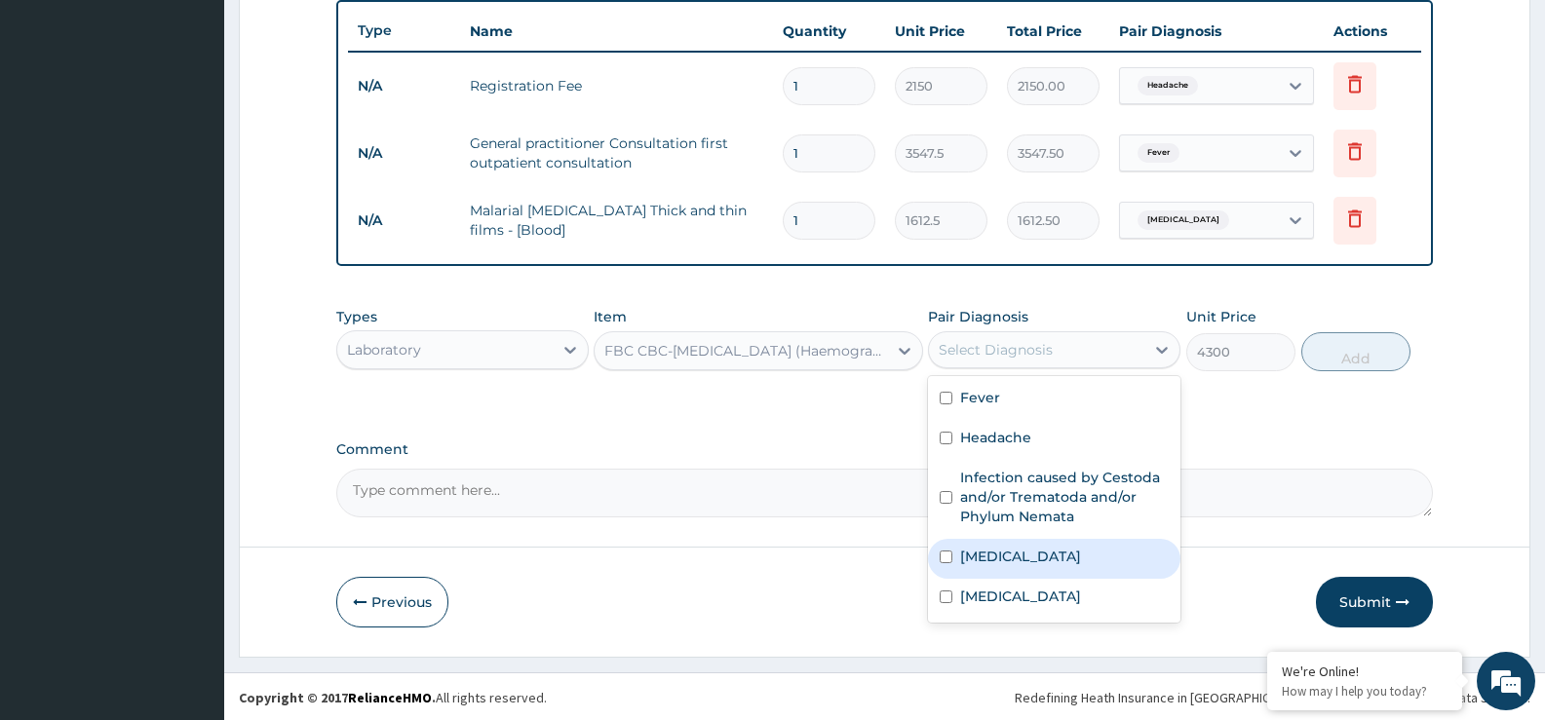
scroll to position [727, 0]
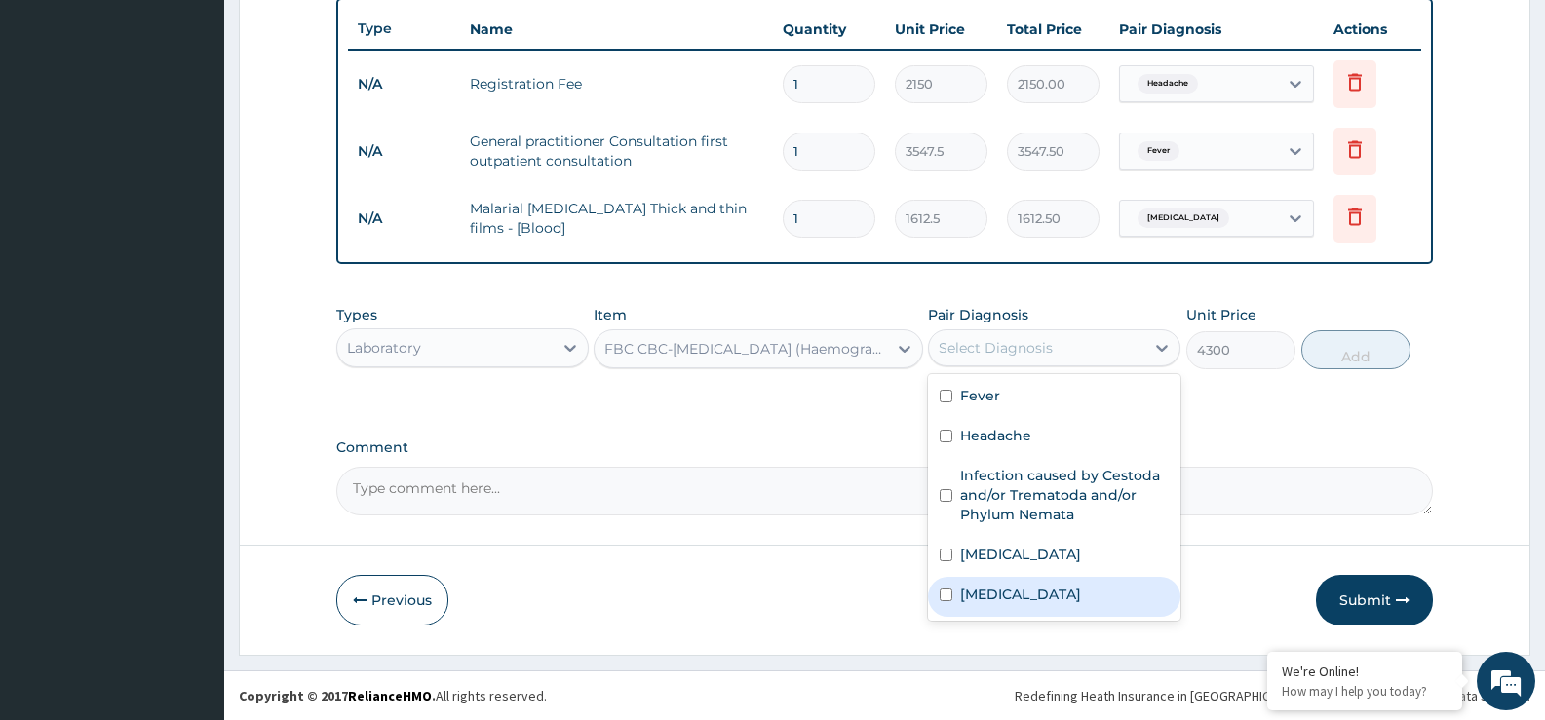
click at [1151, 599] on div "[MEDICAL_DATA]" at bounding box center [1054, 597] width 252 height 40
checkbox input "true"
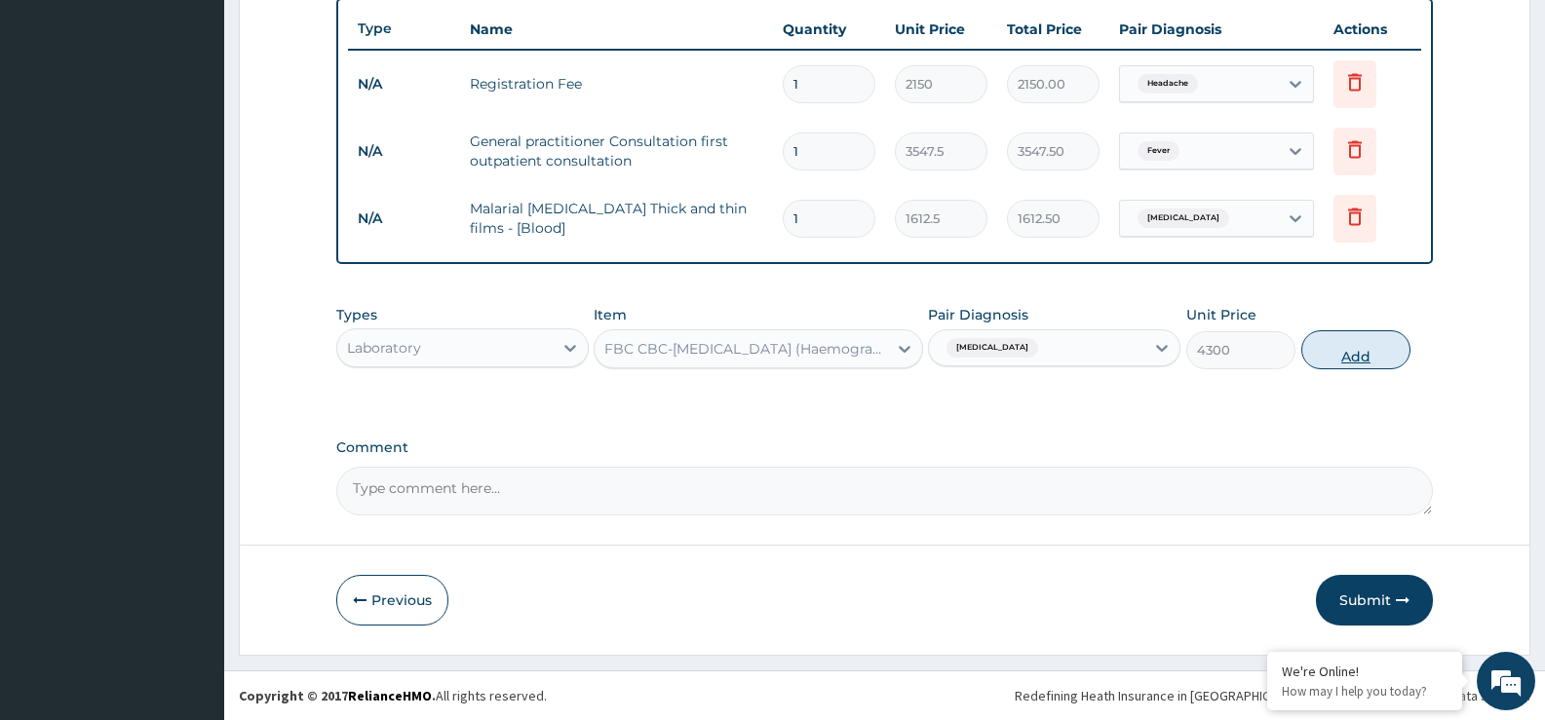
click at [1334, 351] on button "Add" at bounding box center [1355, 349] width 109 height 39
type input "0"
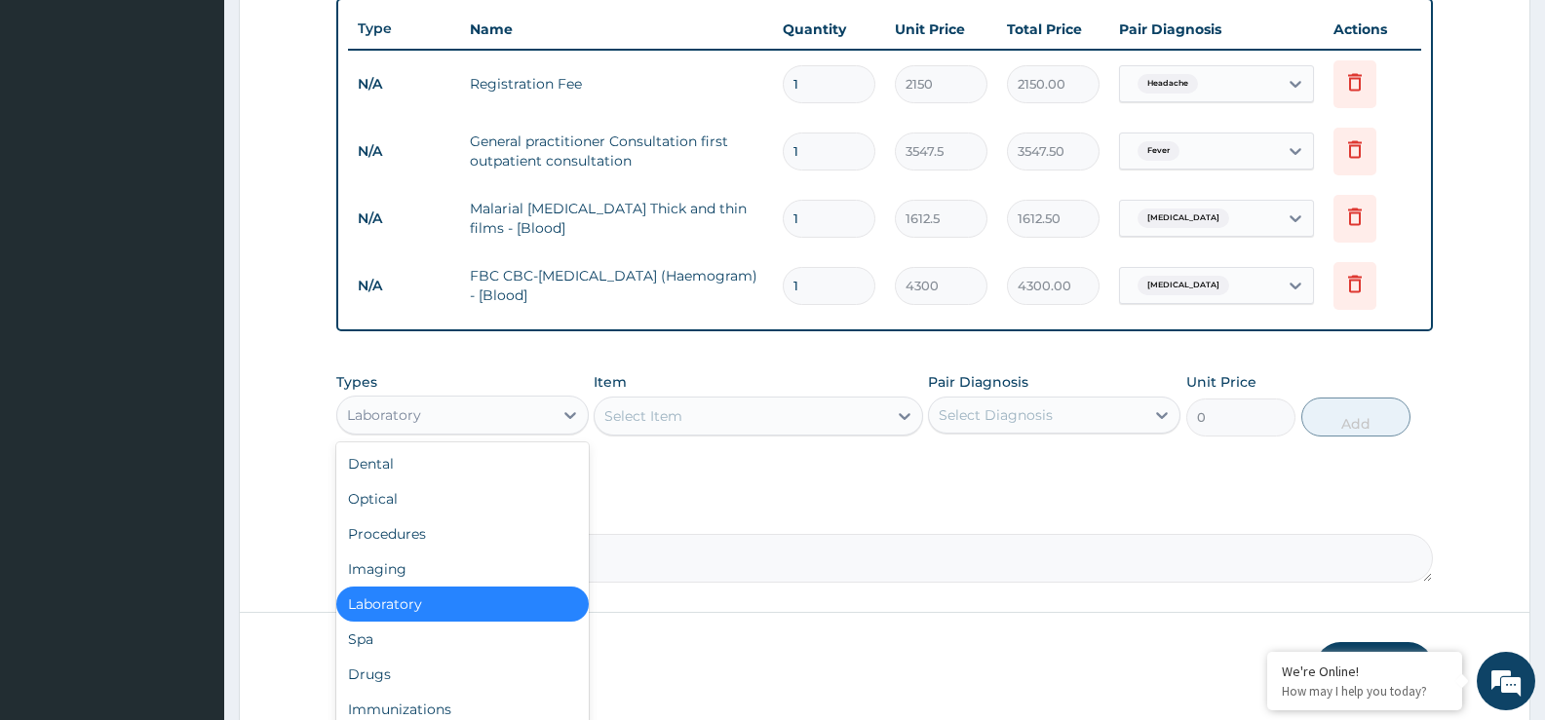
click at [522, 419] on div "Laboratory" at bounding box center [444, 415] width 215 height 31
click at [434, 668] on div "Drugs" at bounding box center [462, 674] width 252 height 35
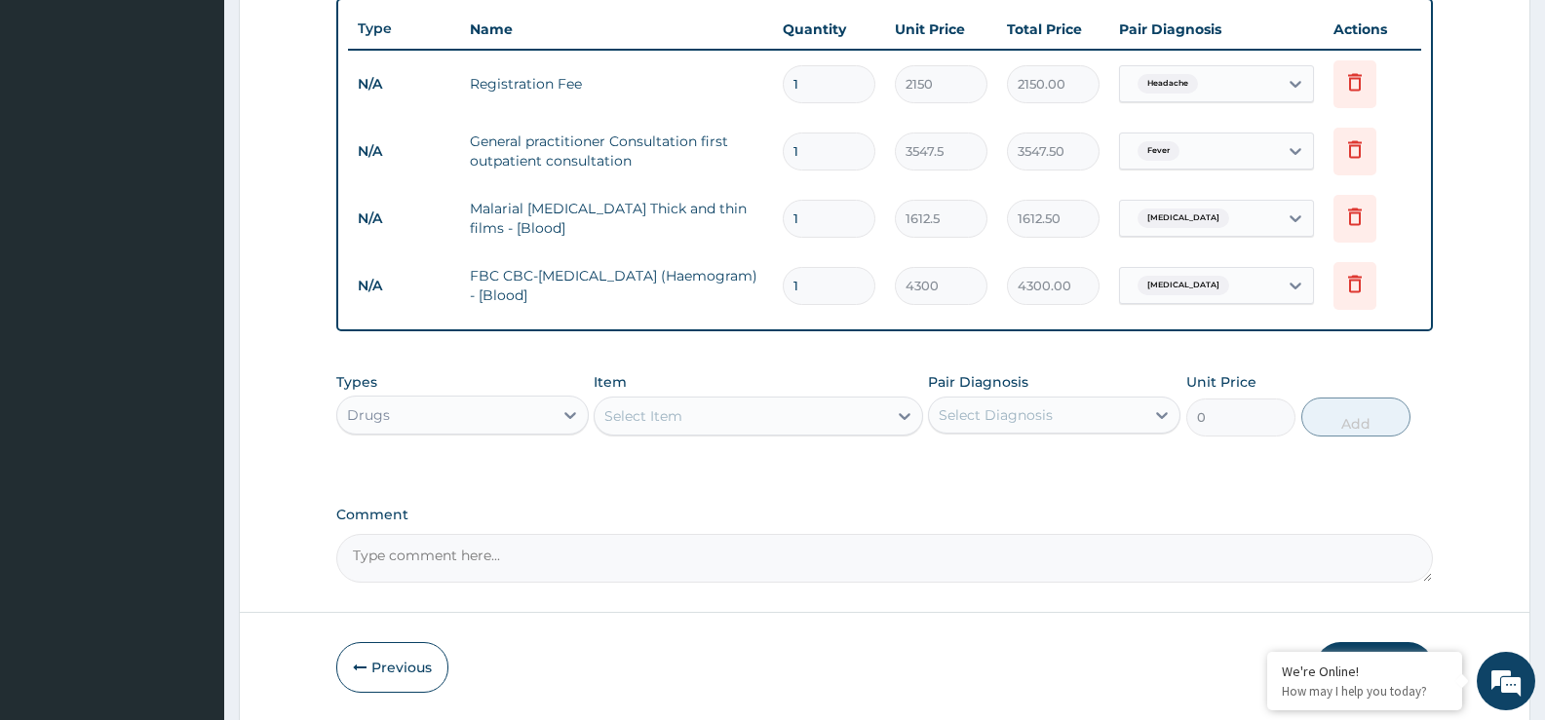
click at [784, 412] on div "Select Item" at bounding box center [740, 416] width 291 height 31
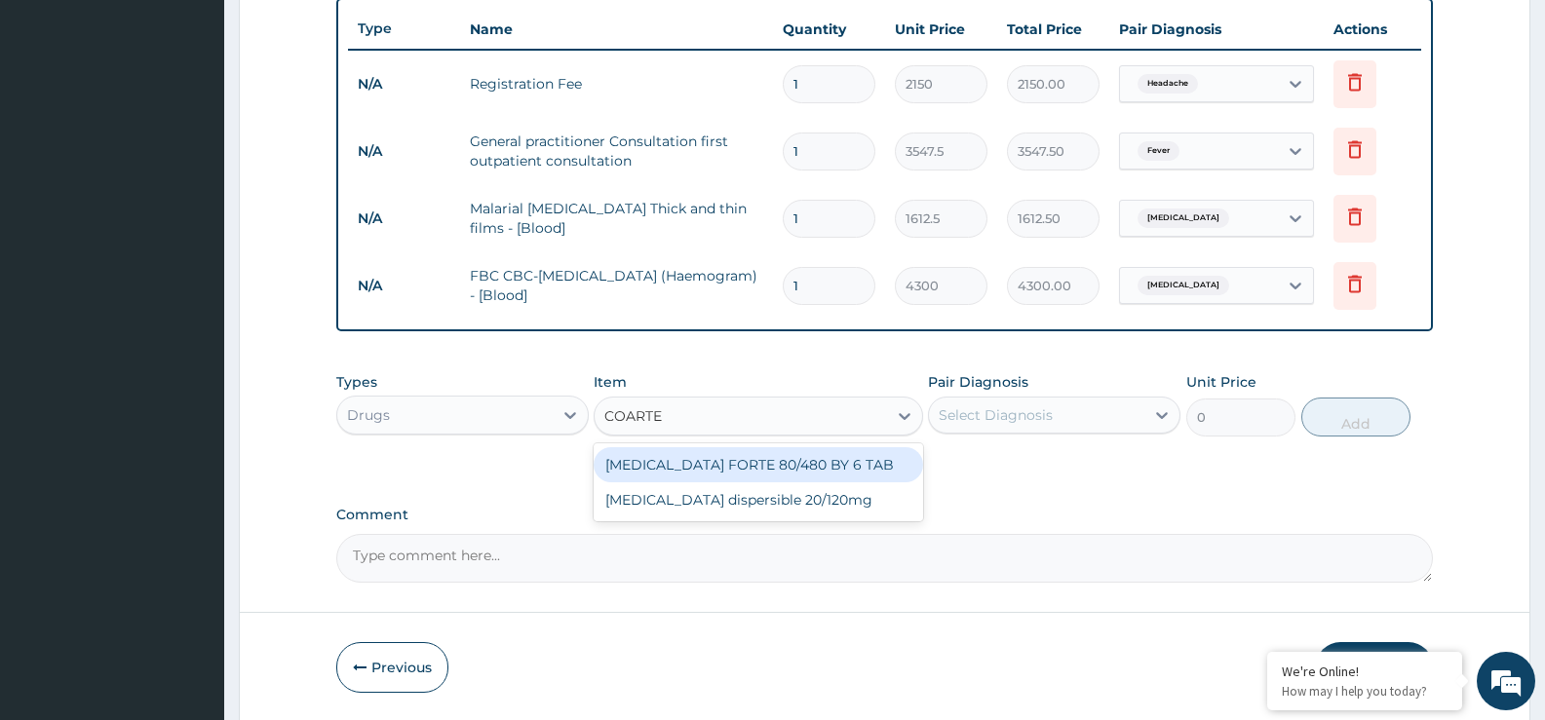
type input "COARTEM"
drag, startPoint x: 795, startPoint y: 472, endPoint x: 811, endPoint y: 463, distance: 17.9
click at [798, 472] on div "COARTEM FORTE 80/480 BY 6 TAB" at bounding box center [758, 464] width 329 height 35
type input "408.5"
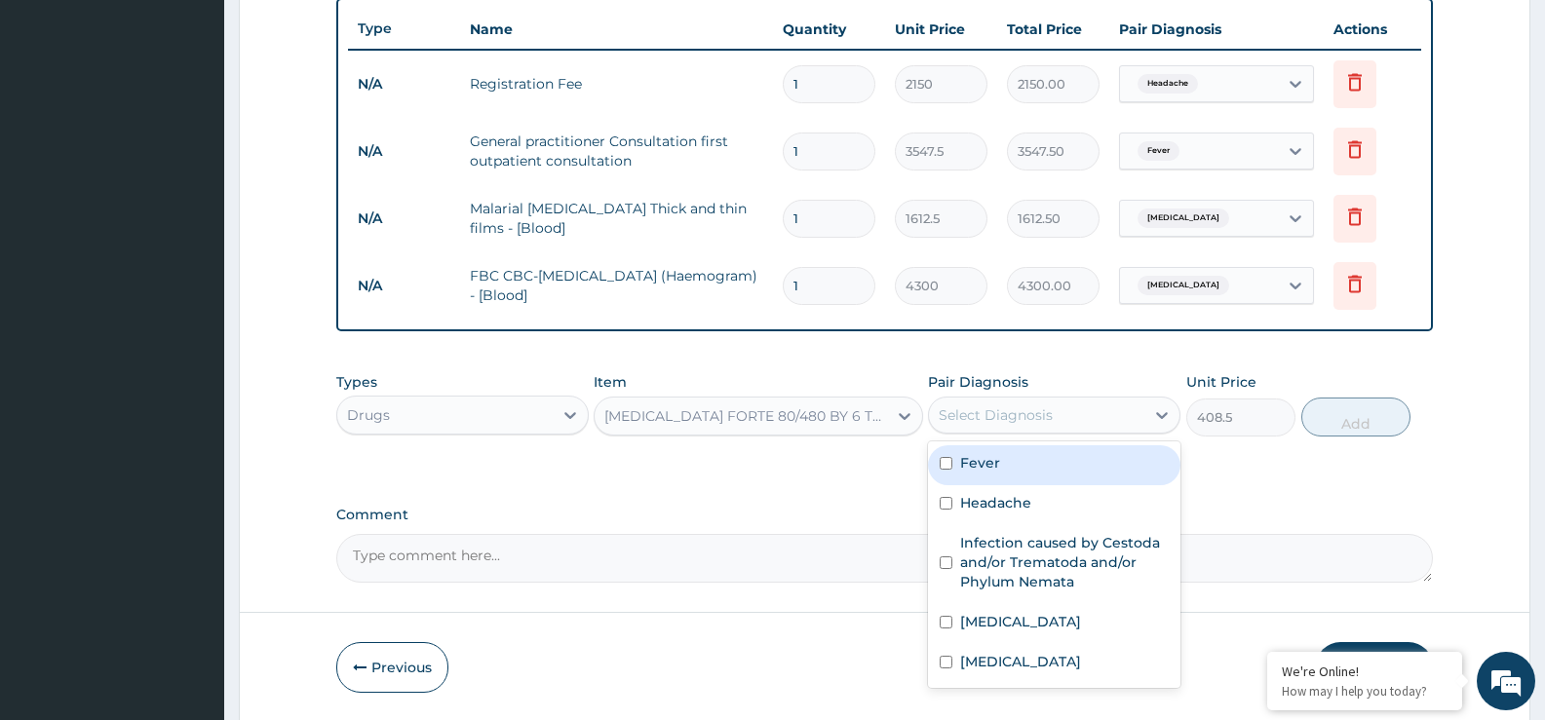
click at [979, 421] on div "Select Diagnosis" at bounding box center [996, 415] width 114 height 19
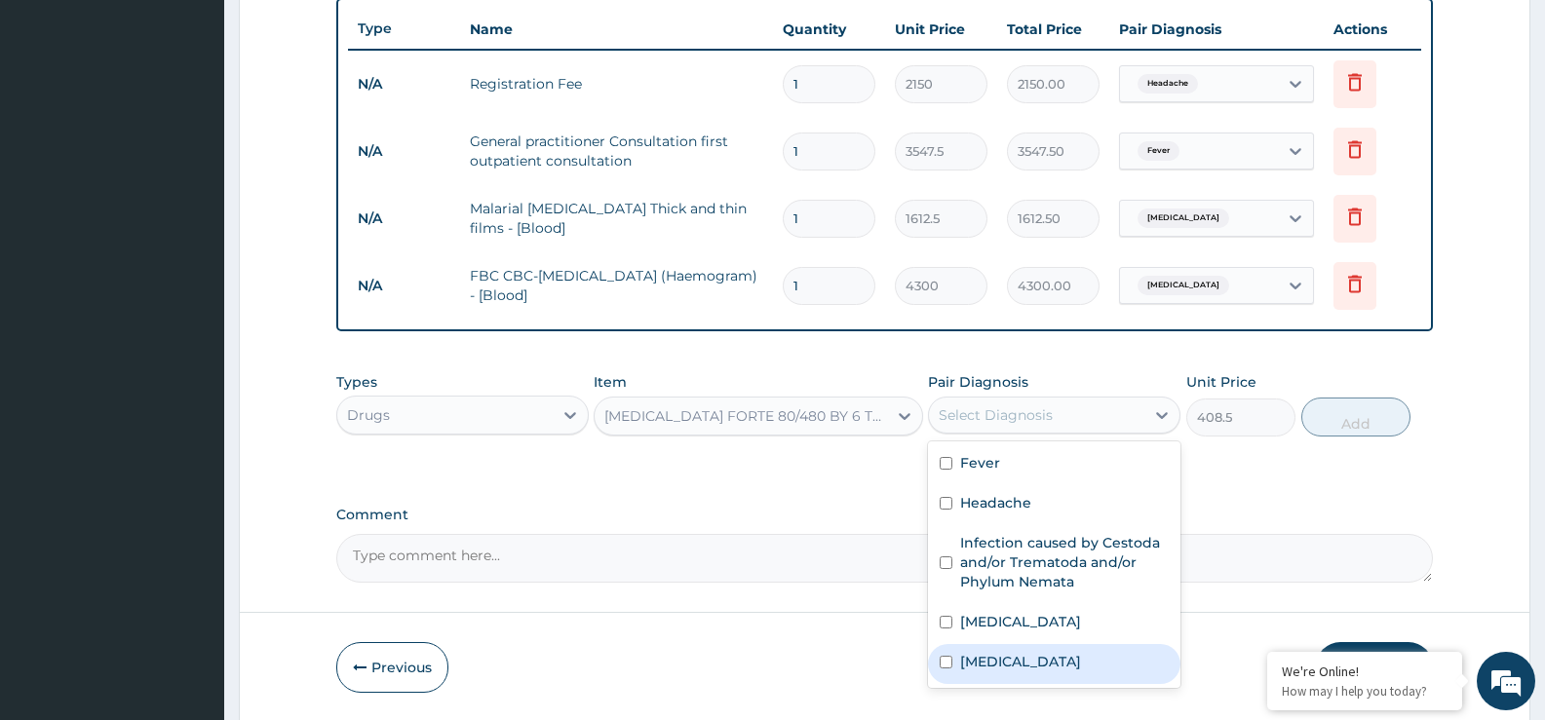
drag, startPoint x: 983, startPoint y: 672, endPoint x: 1250, endPoint y: 523, distance: 305.4
click at [983, 671] on div "[MEDICAL_DATA]" at bounding box center [1054, 664] width 252 height 40
checkbox input "true"
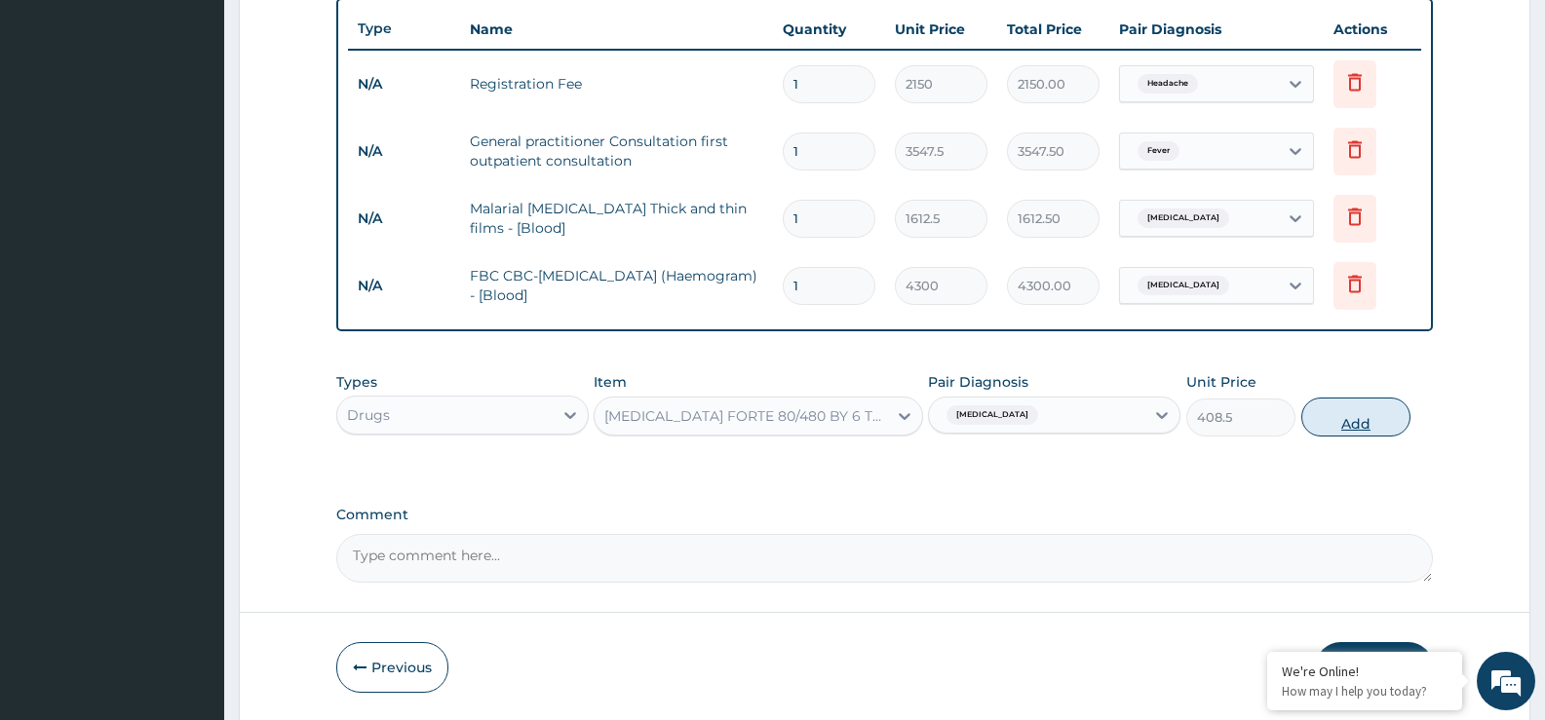
click at [1373, 408] on button "Add" at bounding box center [1355, 417] width 109 height 39
type input "0"
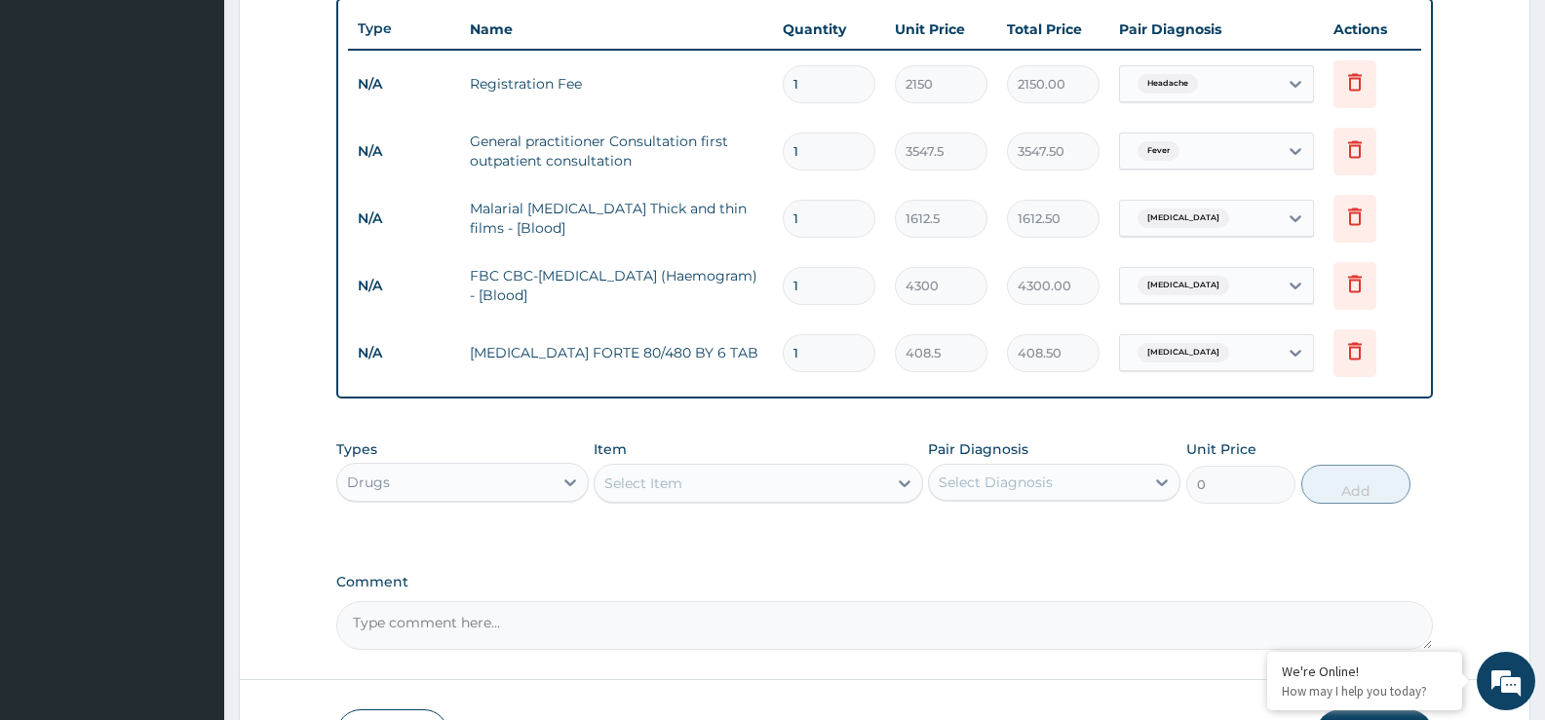
click at [692, 488] on div "Select Item" at bounding box center [740, 483] width 291 height 31
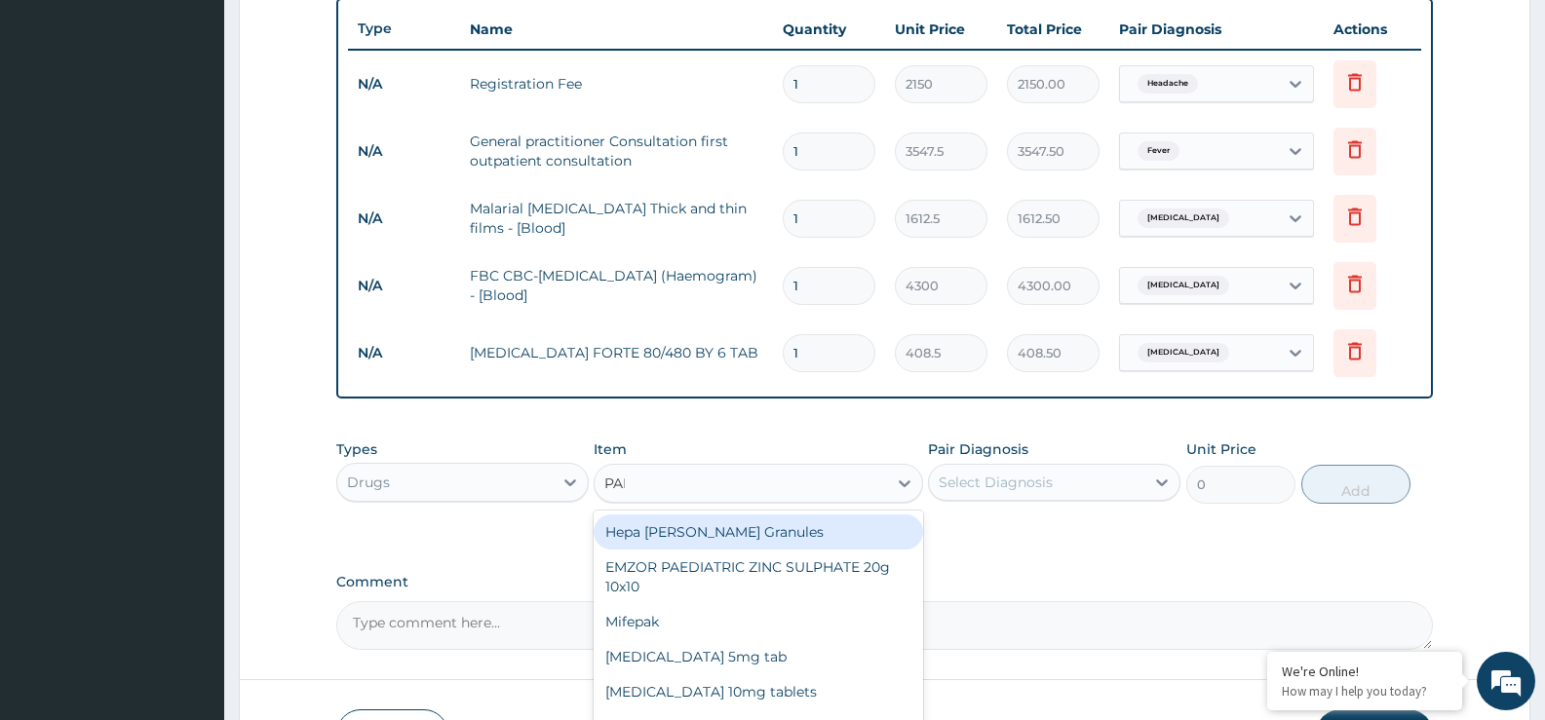
type input "PARA"
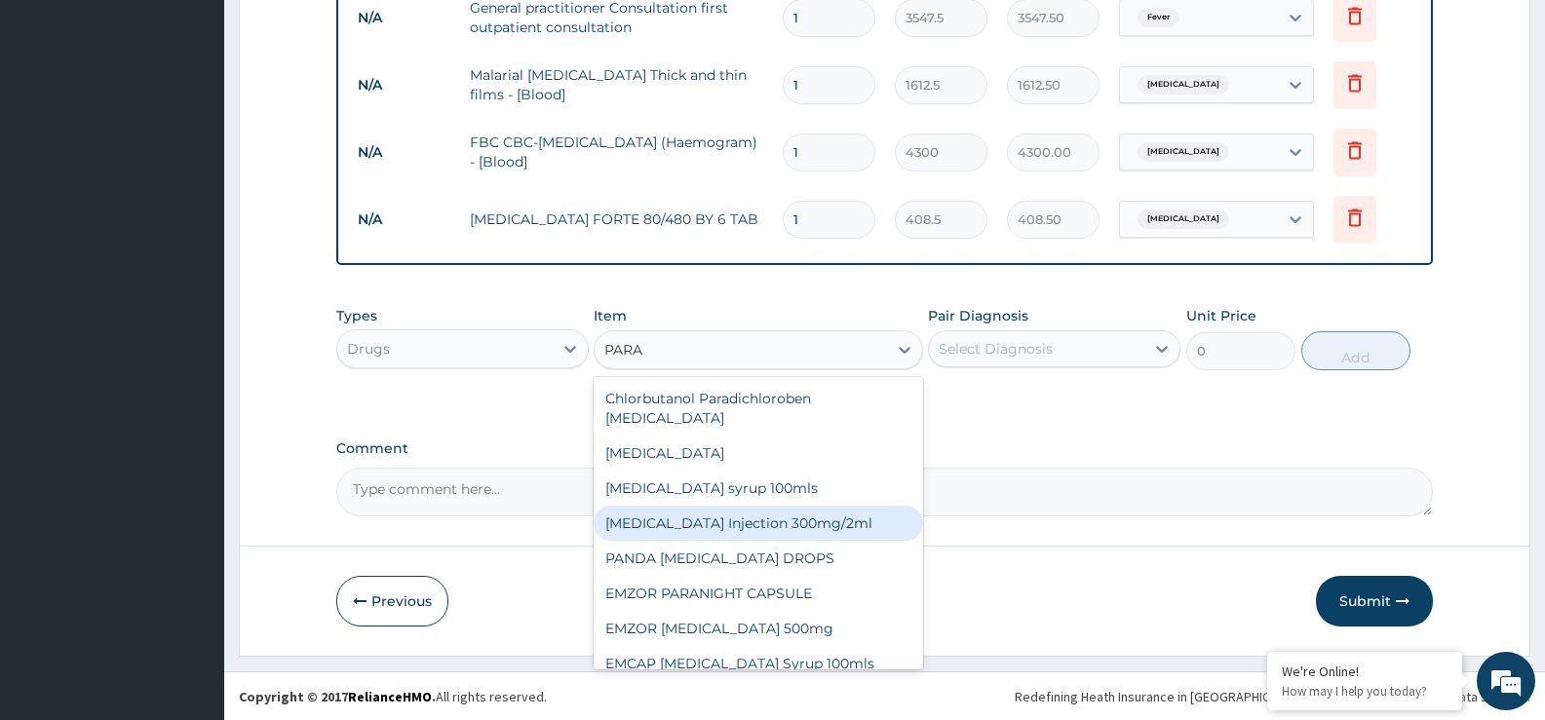
scroll to position [862, 0]
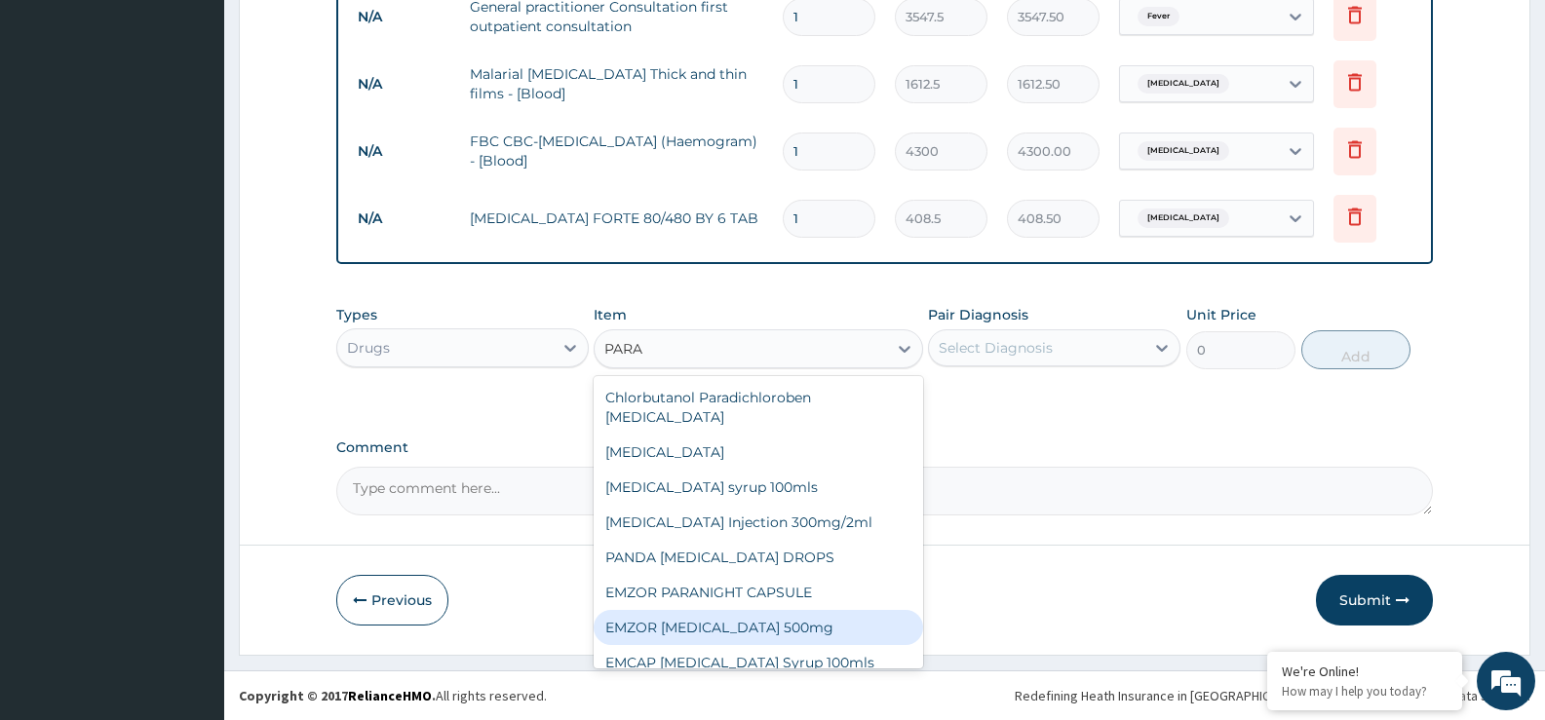
click at [742, 610] on div "EMZOR PARACETAMOL 500mg" at bounding box center [758, 627] width 329 height 35
type input "21.5"
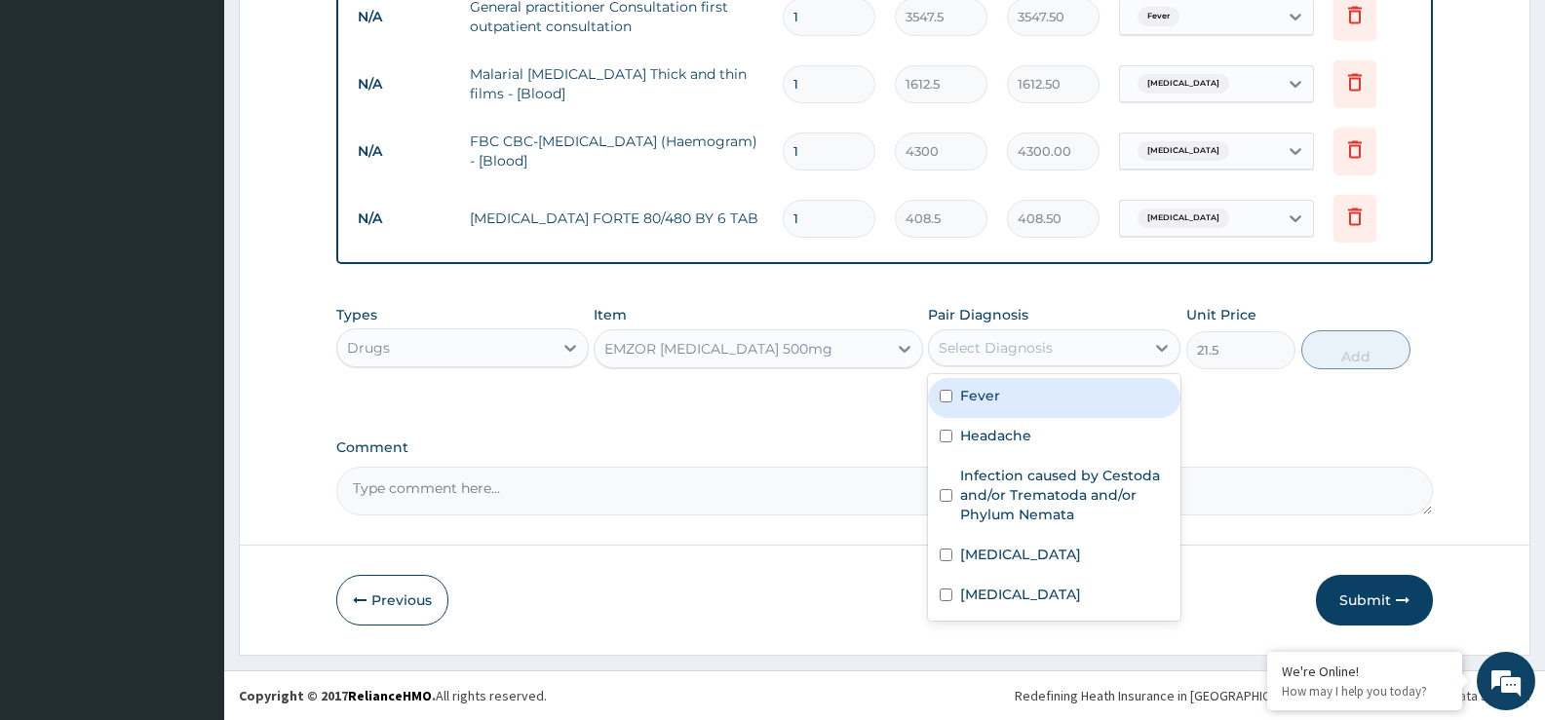
click at [981, 341] on div "Select Diagnosis" at bounding box center [996, 347] width 114 height 19
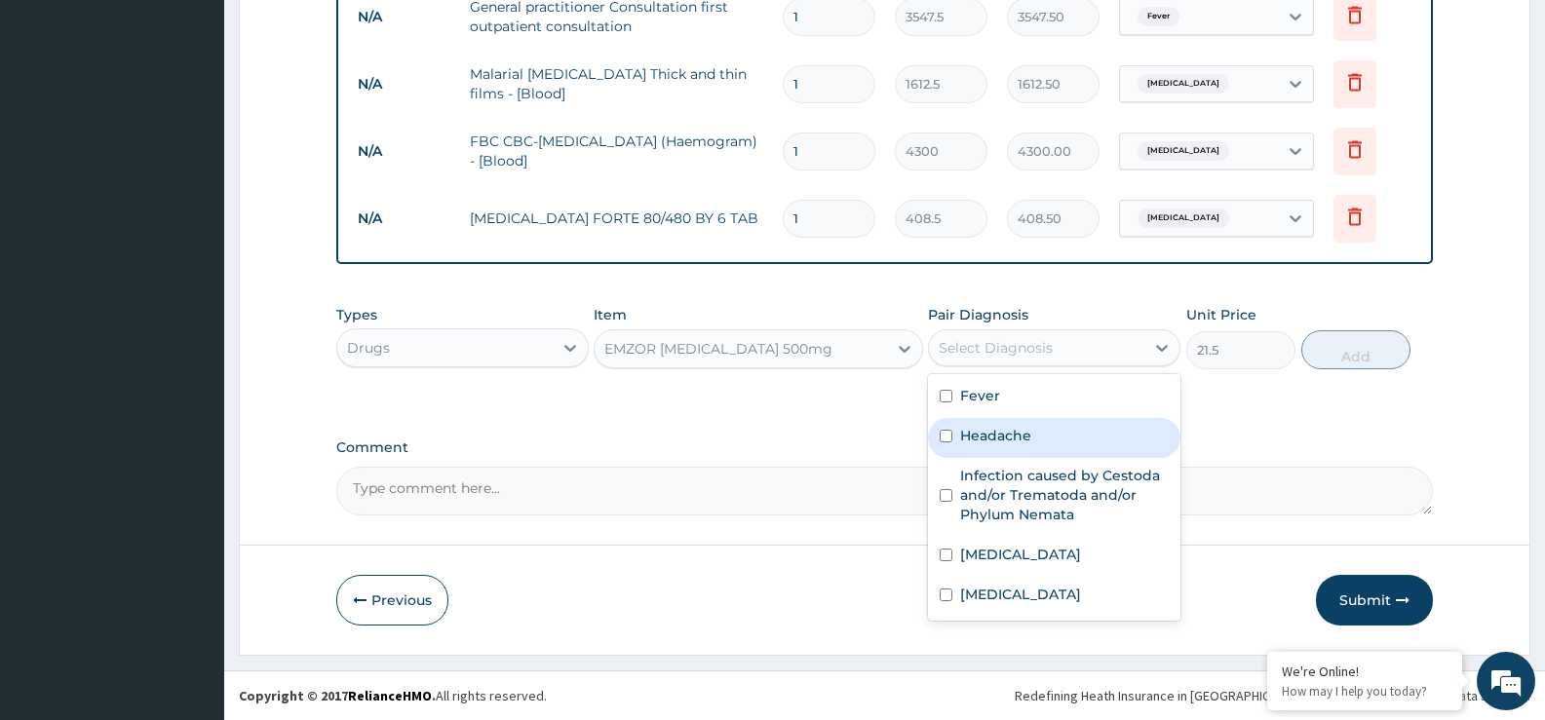
click at [986, 433] on label "Headache" at bounding box center [995, 435] width 71 height 19
checkbox input "true"
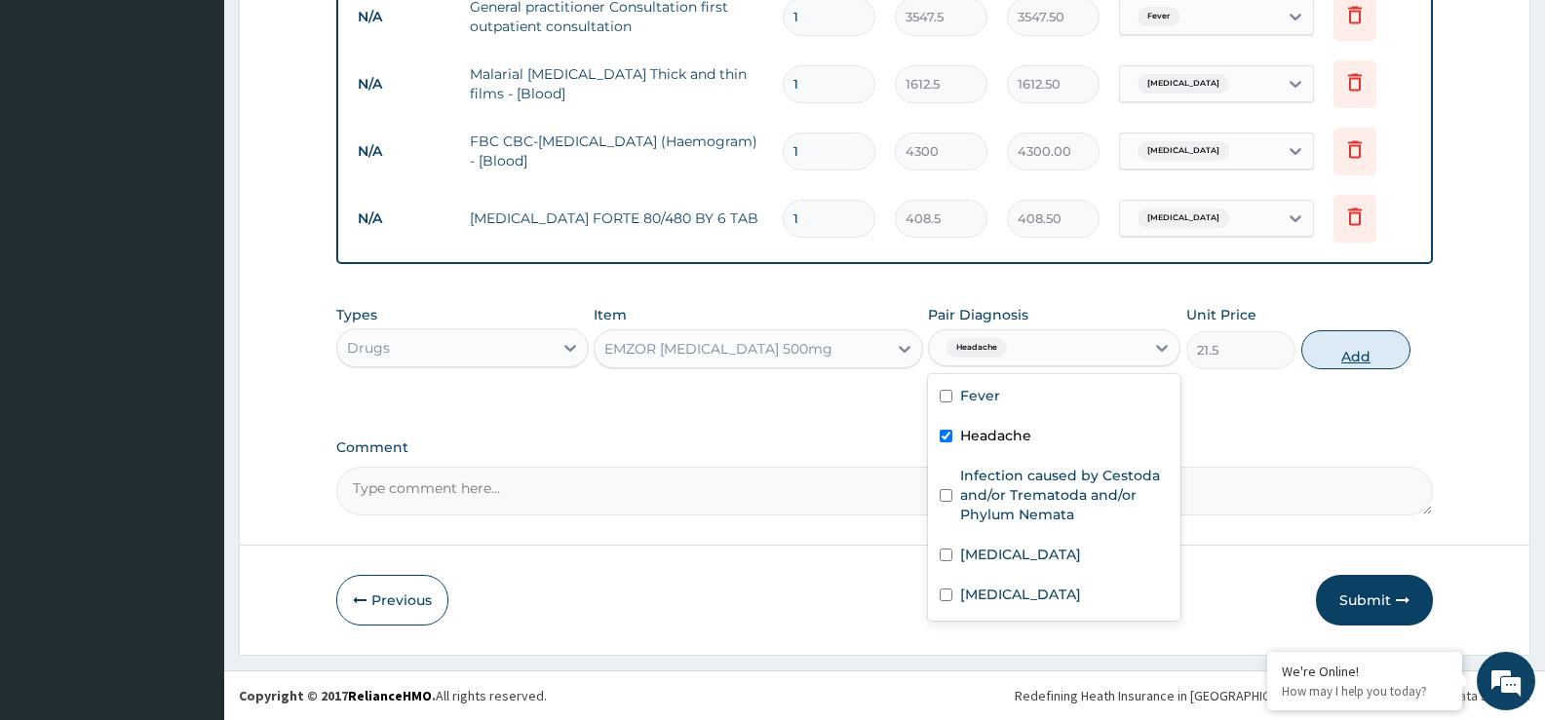
click at [1359, 333] on button "Add" at bounding box center [1355, 349] width 109 height 39
type input "0"
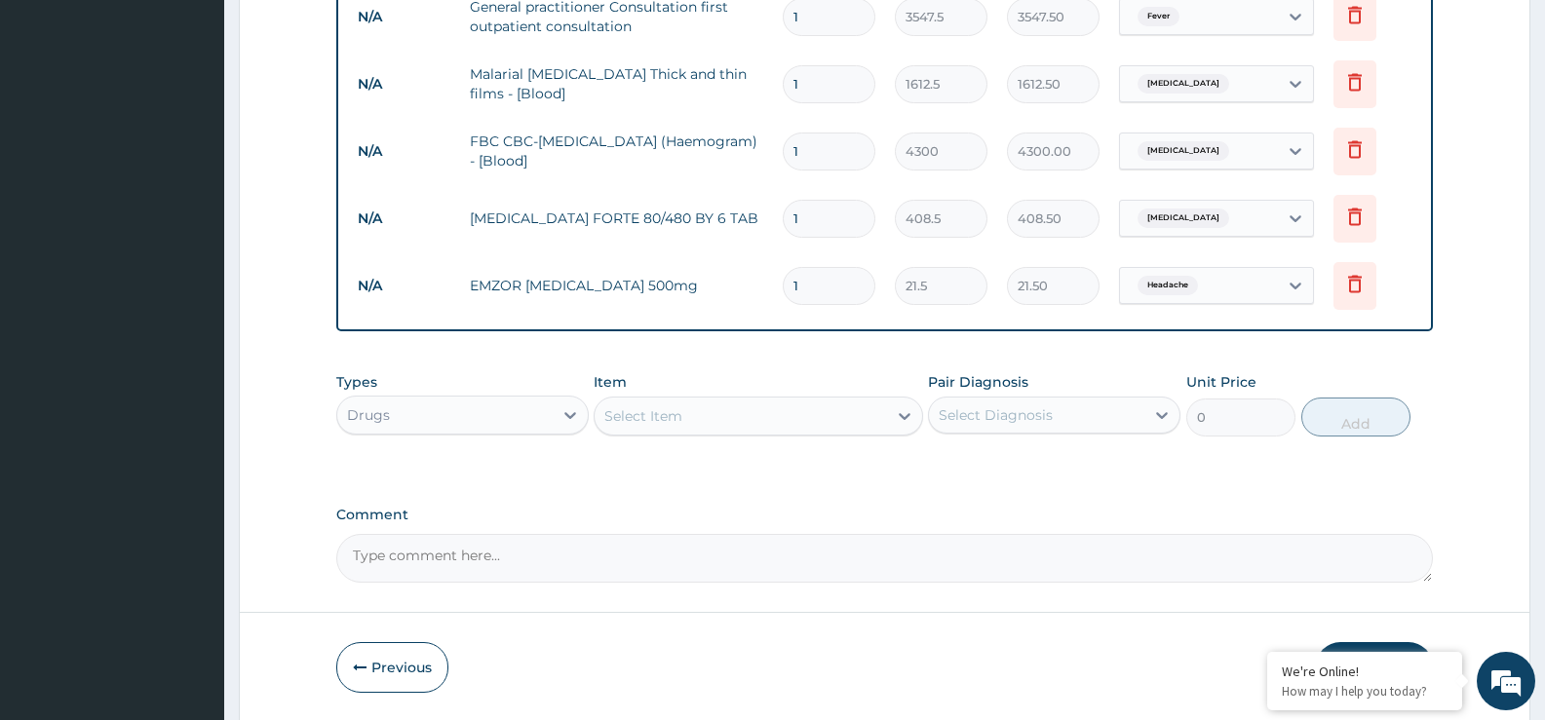
click at [659, 412] on div "Select Item" at bounding box center [643, 415] width 78 height 19
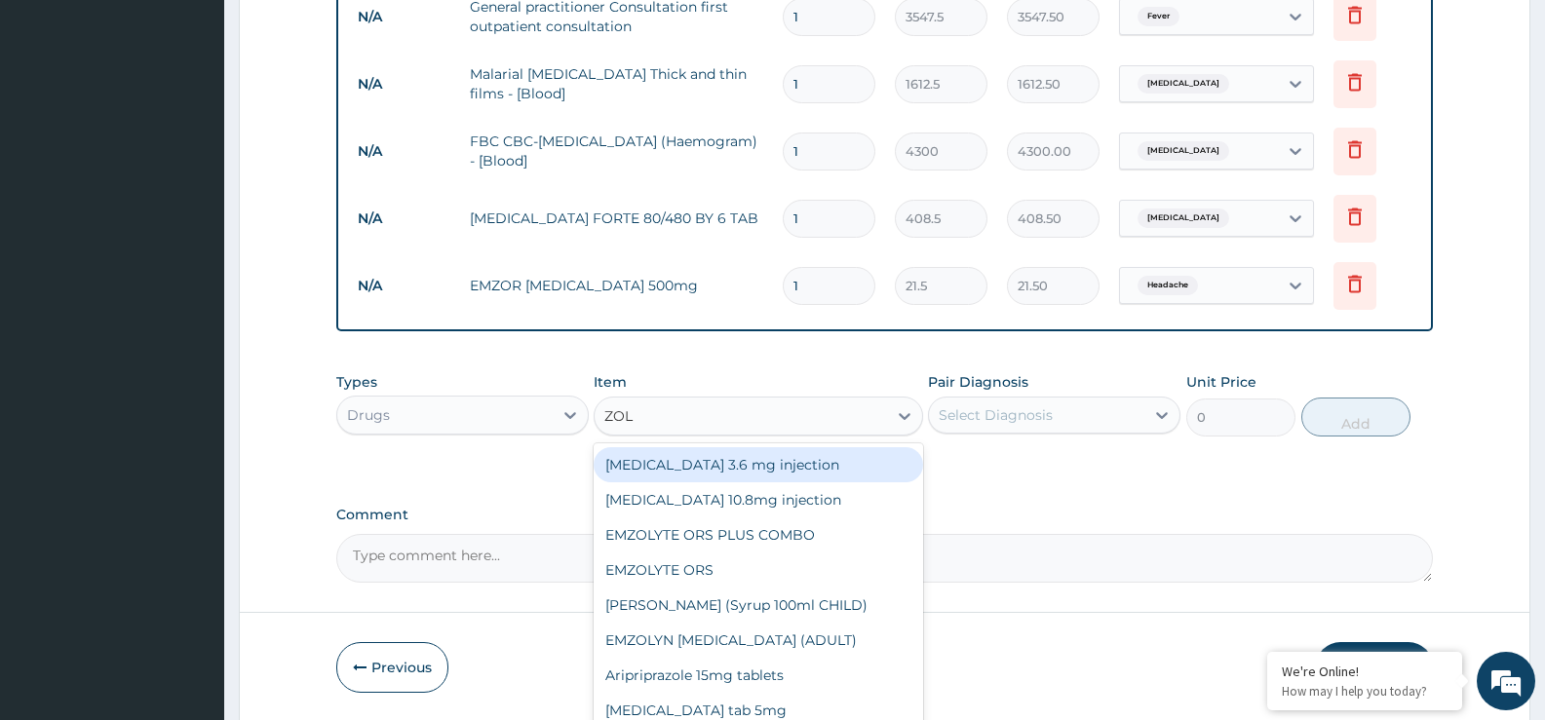
type input "ZOLA"
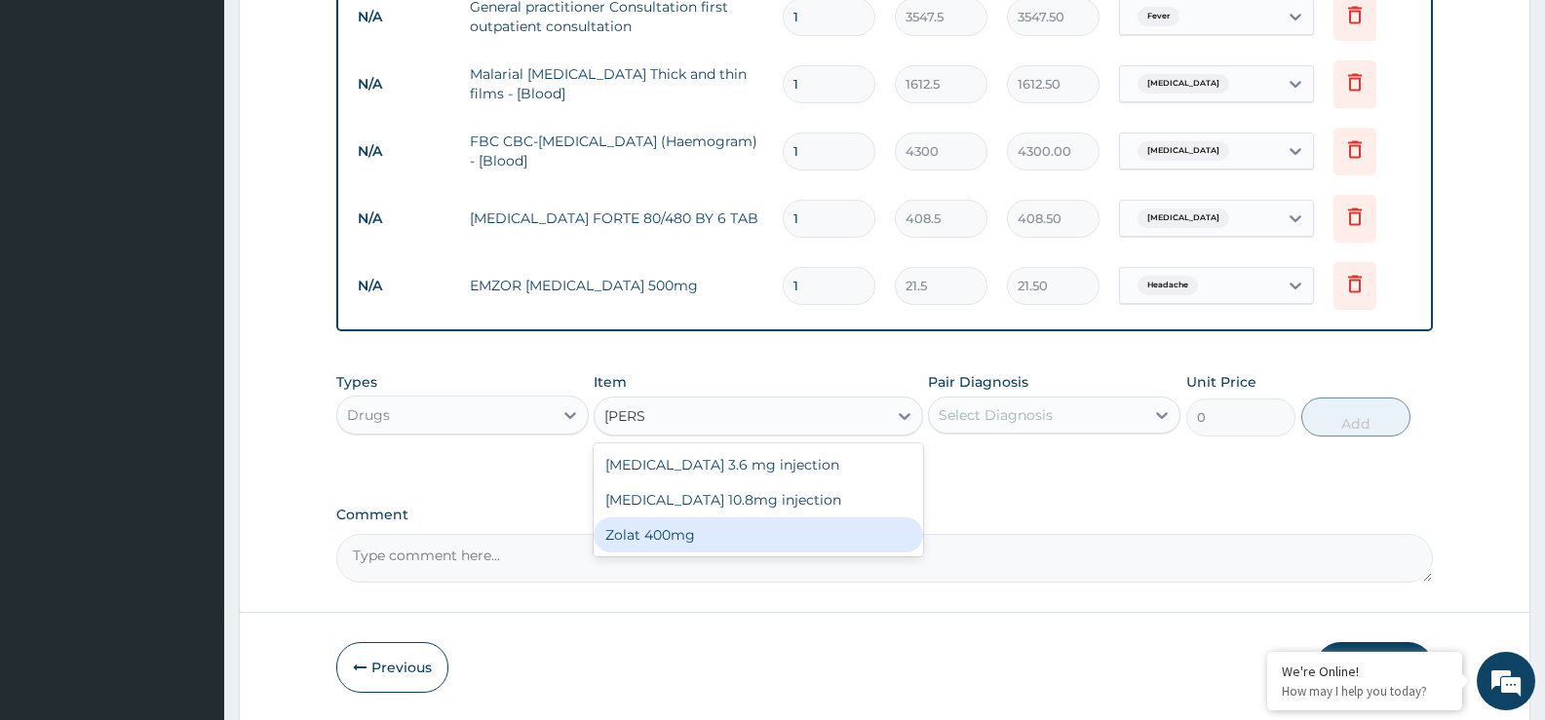
click at [638, 538] on div "Zolat 400mg" at bounding box center [758, 535] width 329 height 35
type input "376.25"
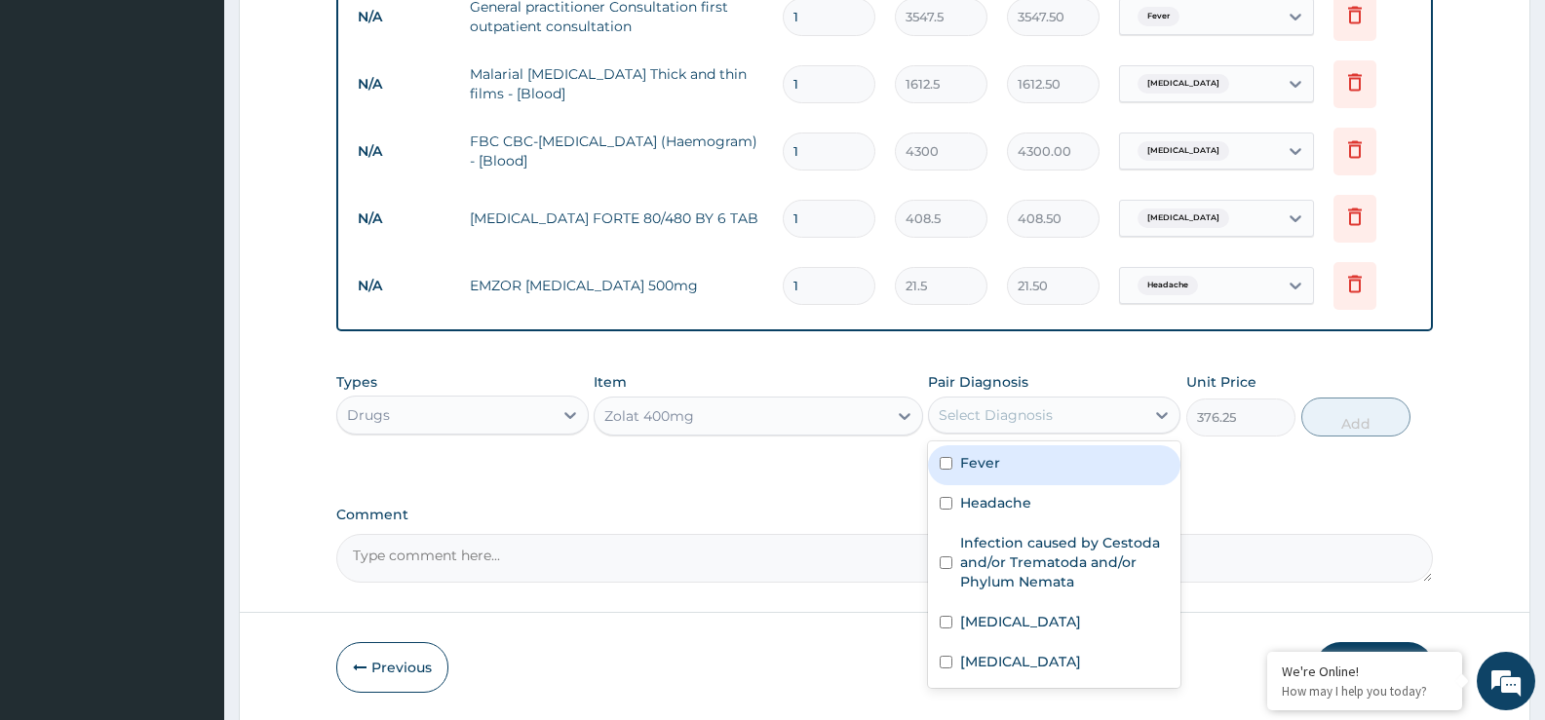
click at [992, 413] on div "Select Diagnosis" at bounding box center [996, 415] width 114 height 19
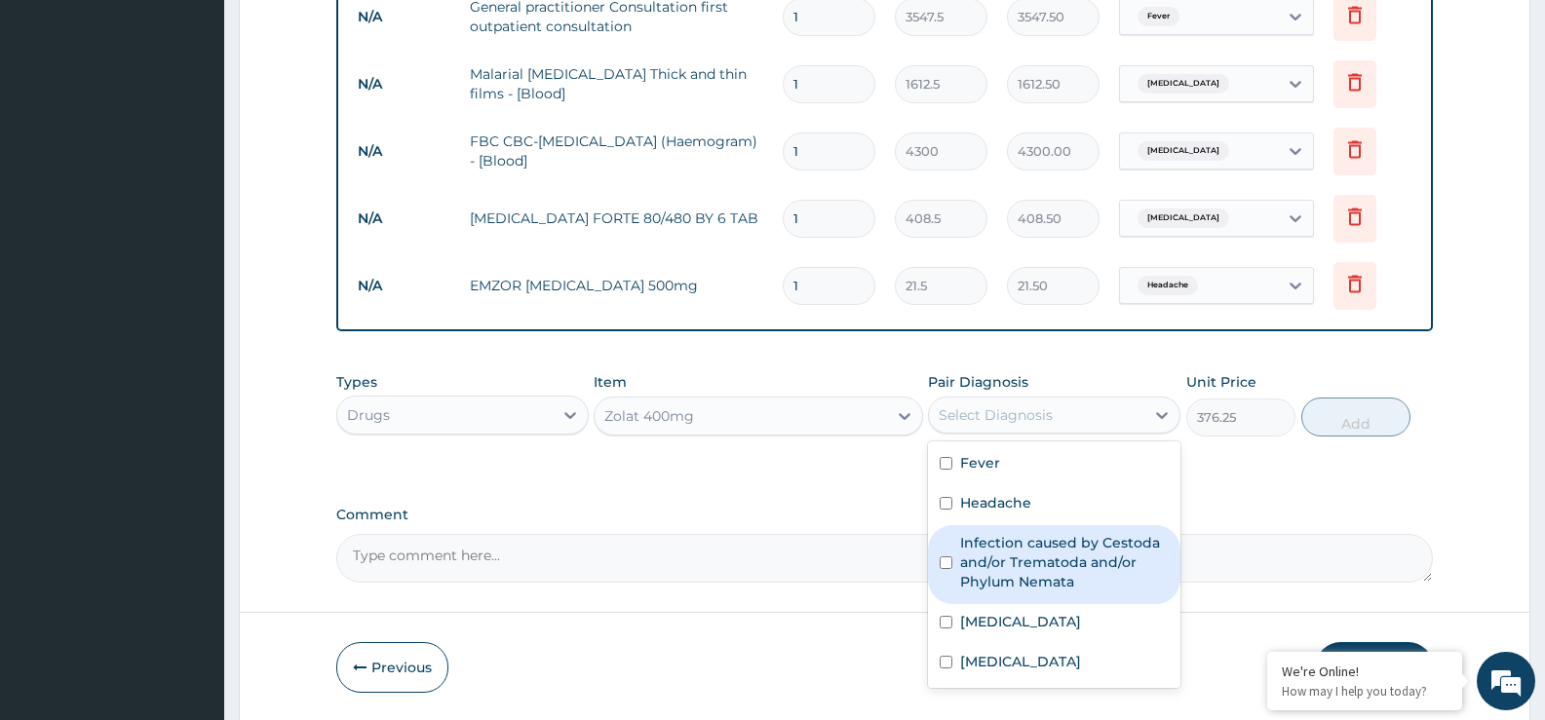
click at [1014, 533] on label "Infection caused by Cestoda and/or Trematoda and/or Phylum Nemata" at bounding box center [1064, 562] width 209 height 58
checkbox input "true"
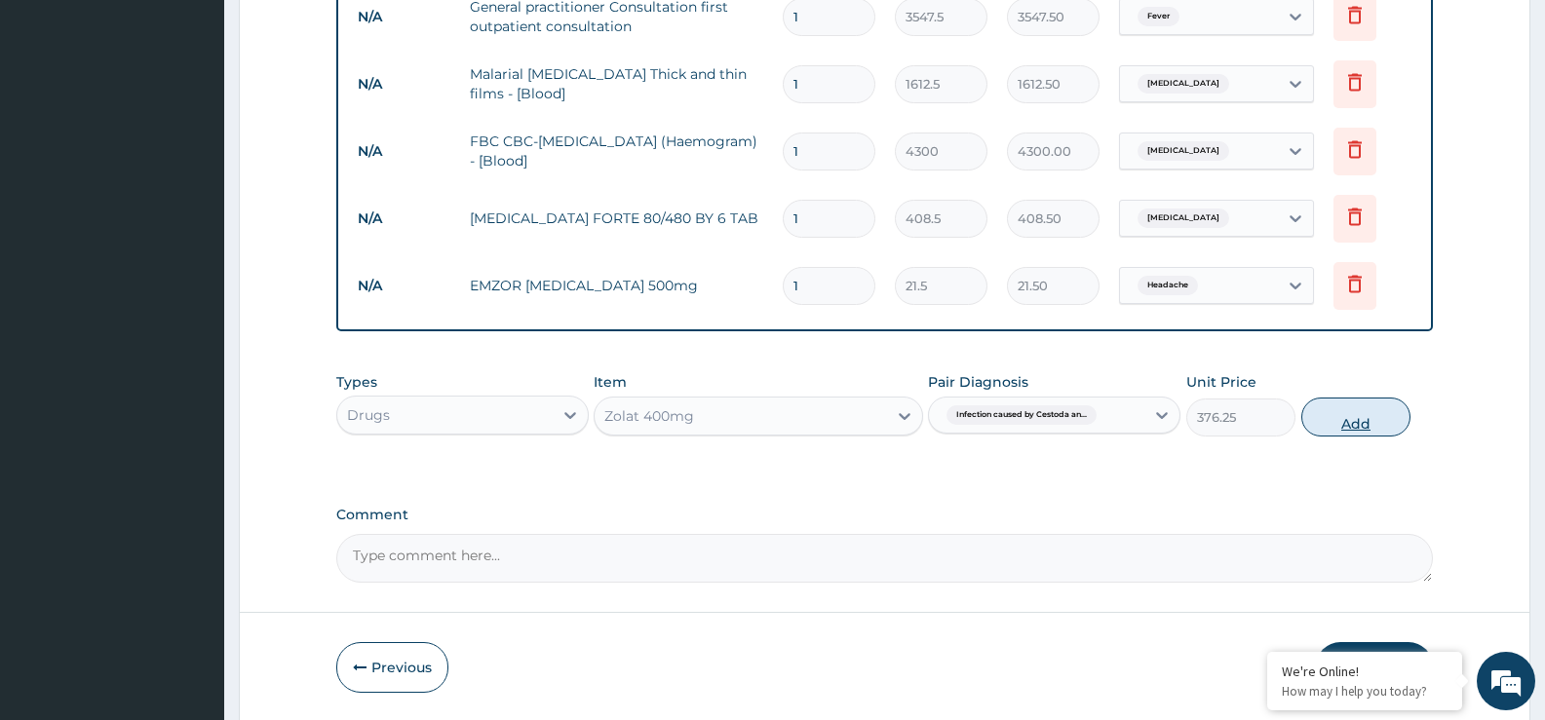
click at [1357, 410] on button "Add" at bounding box center [1355, 417] width 109 height 39
type input "0"
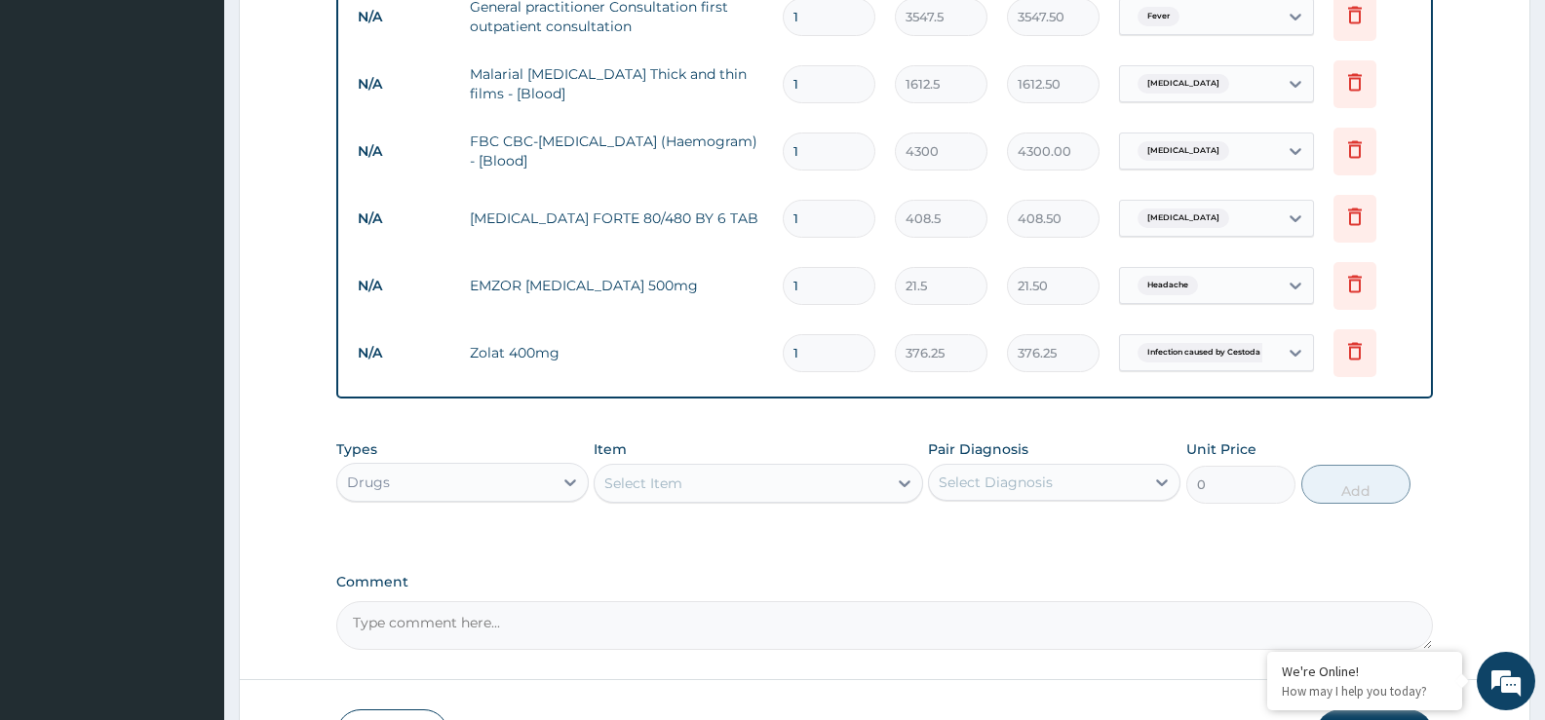
click at [672, 483] on div "Select Item" at bounding box center [643, 483] width 78 height 19
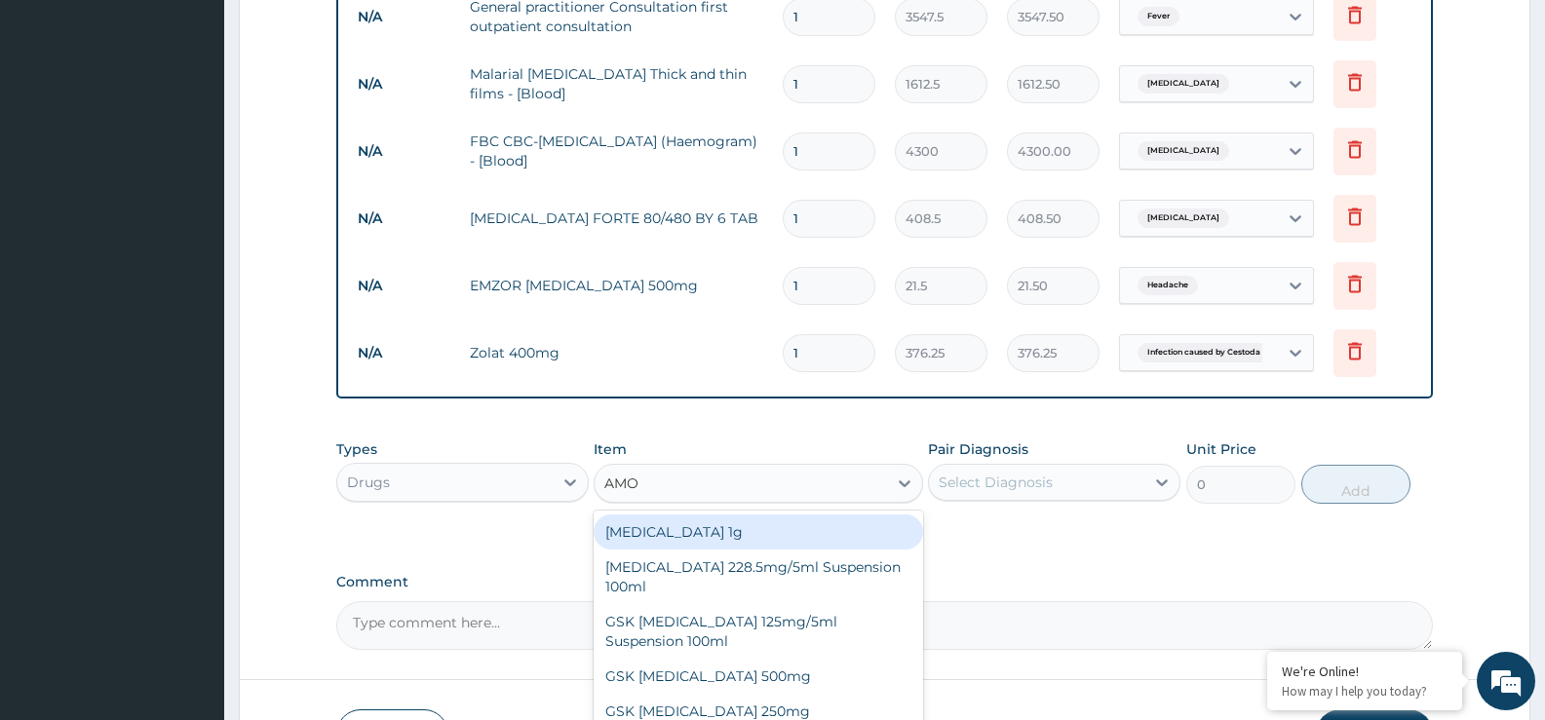
type input "AMOX"
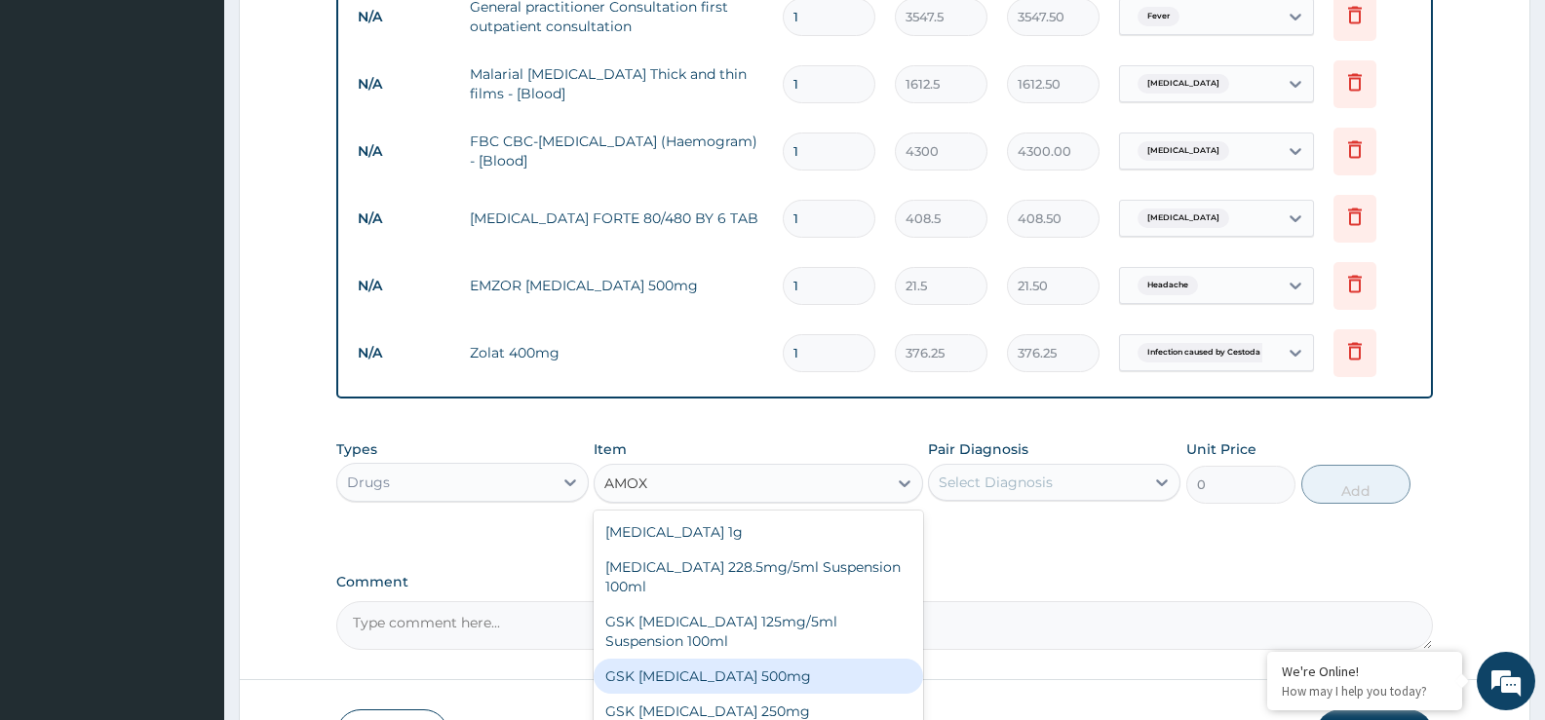
click at [704, 676] on div "GSK AMOXIL 500mg" at bounding box center [758, 676] width 329 height 35
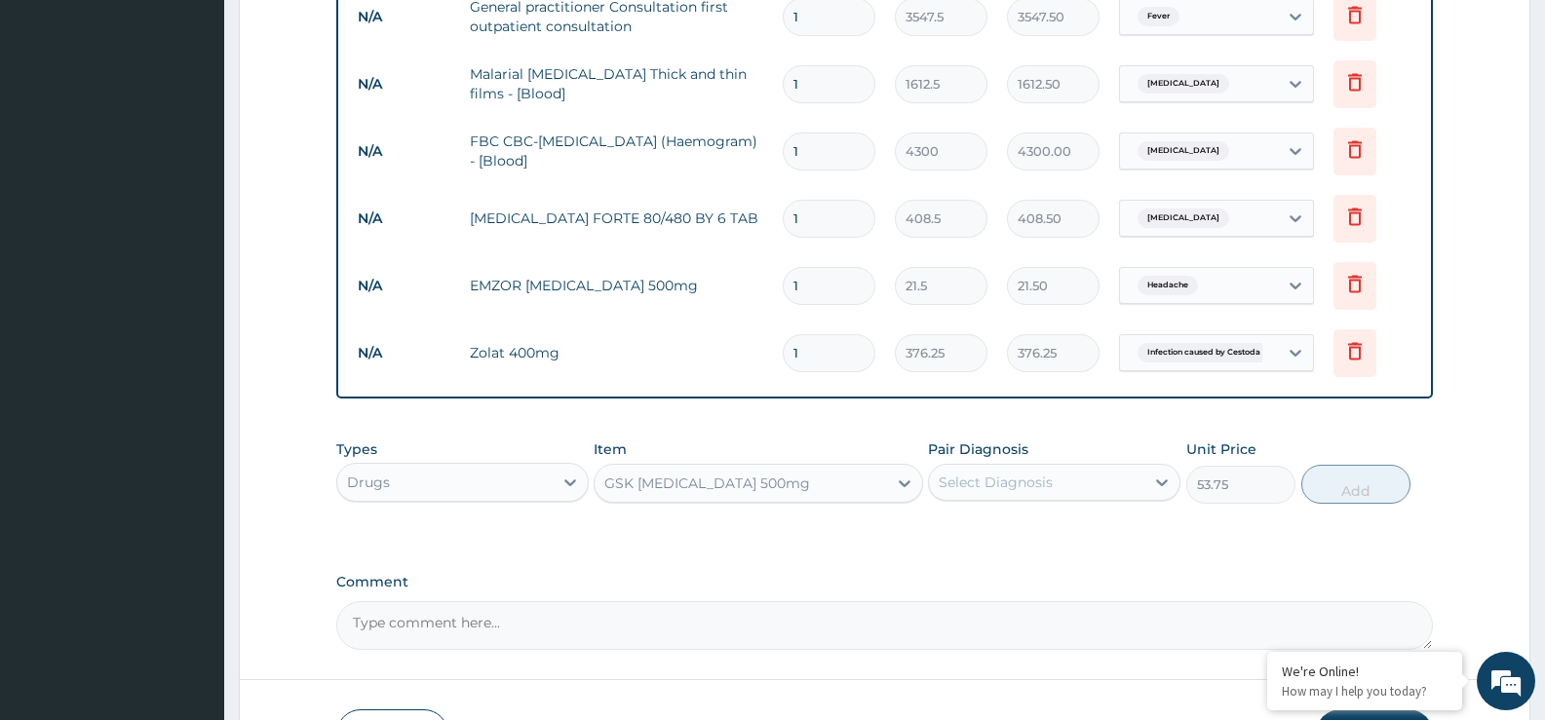
click at [855, 481] on div "GSK AMOXIL 500mg" at bounding box center [740, 483] width 291 height 31
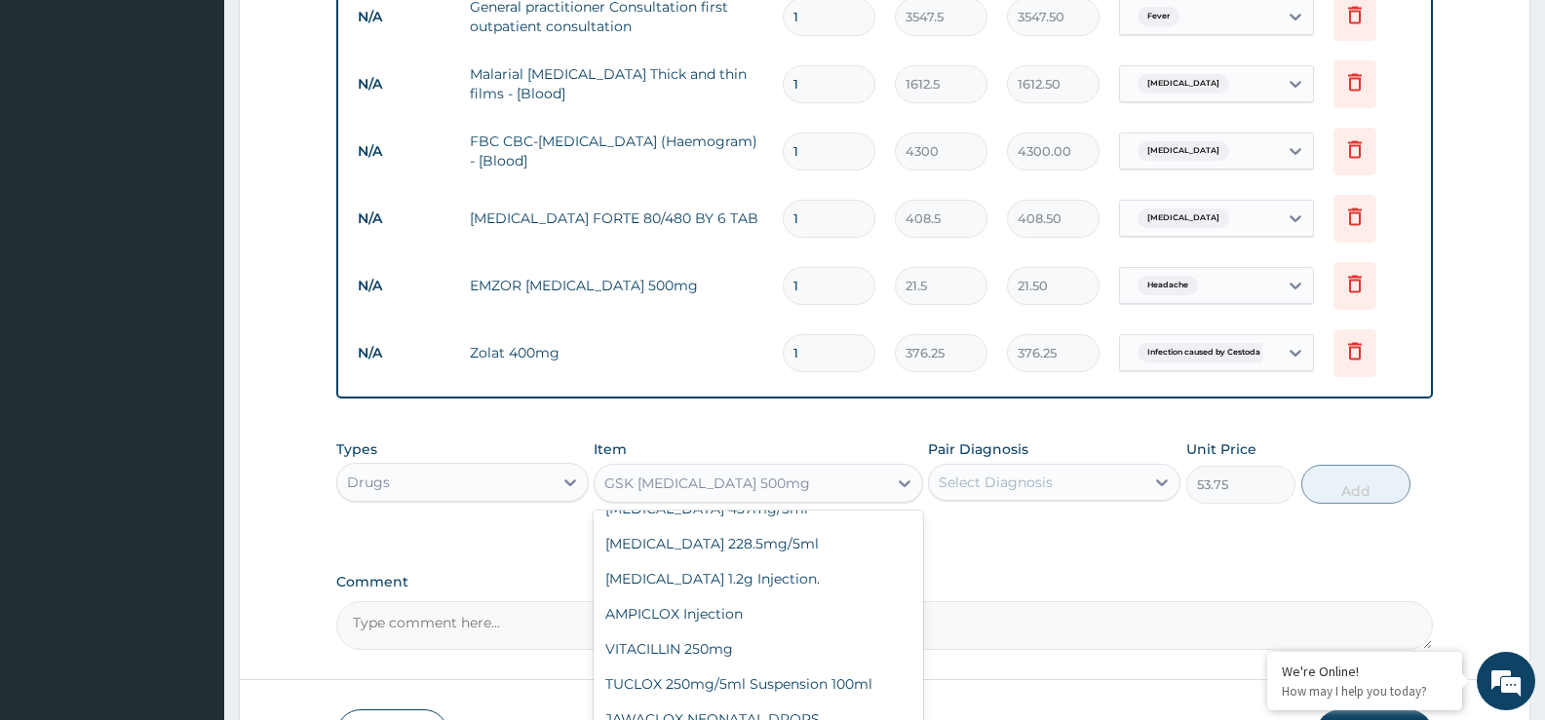
scroll to position [22588, 0]
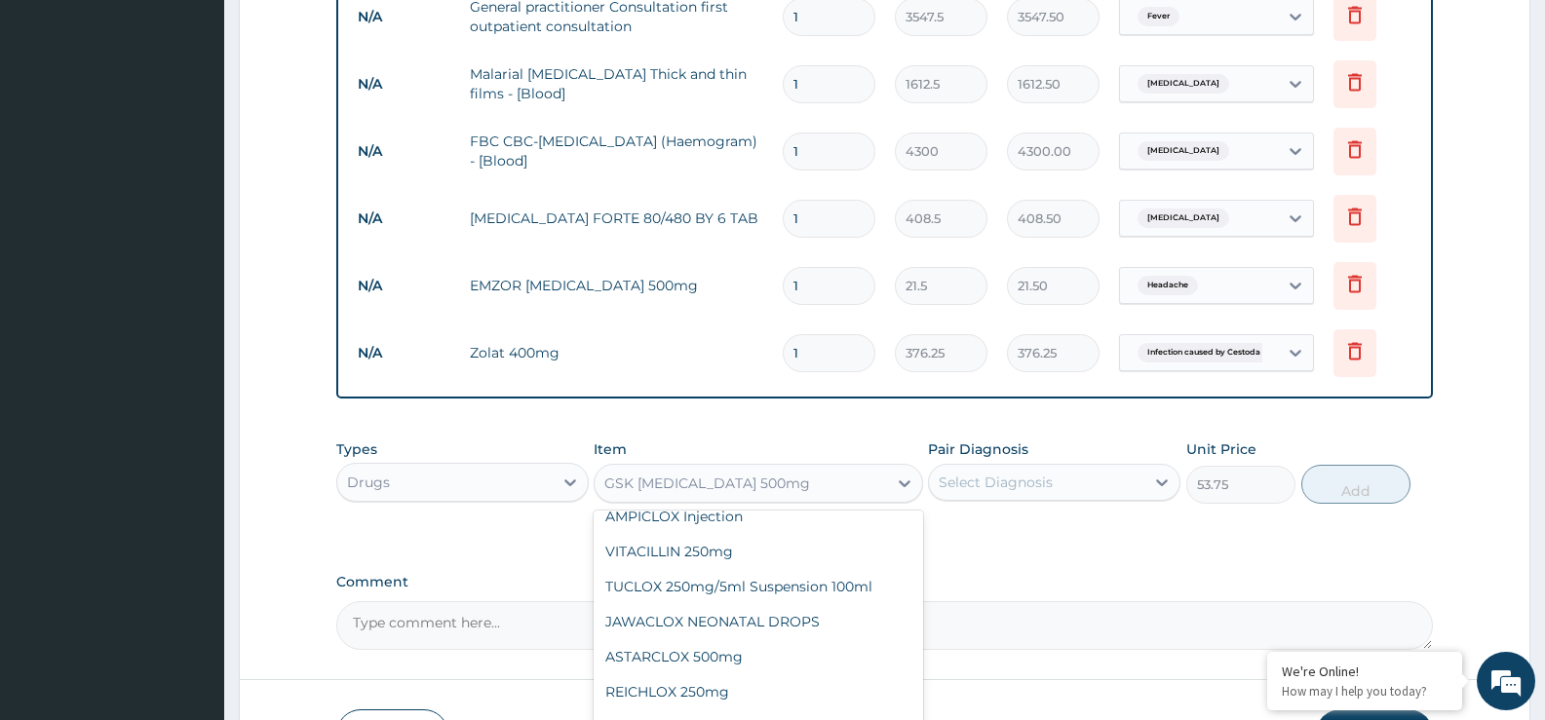
type input "26.875"
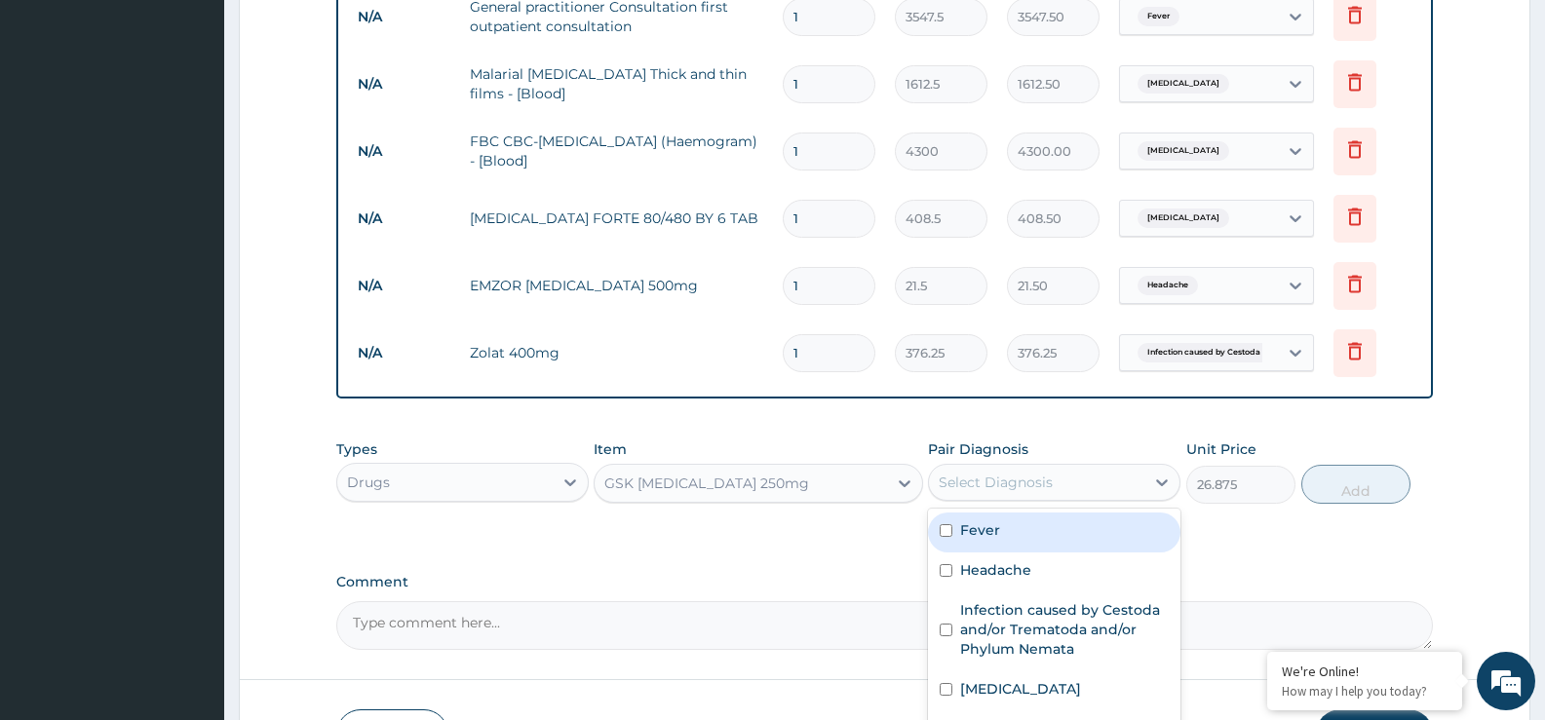
click at [1011, 483] on div "Select Diagnosis" at bounding box center [996, 482] width 114 height 19
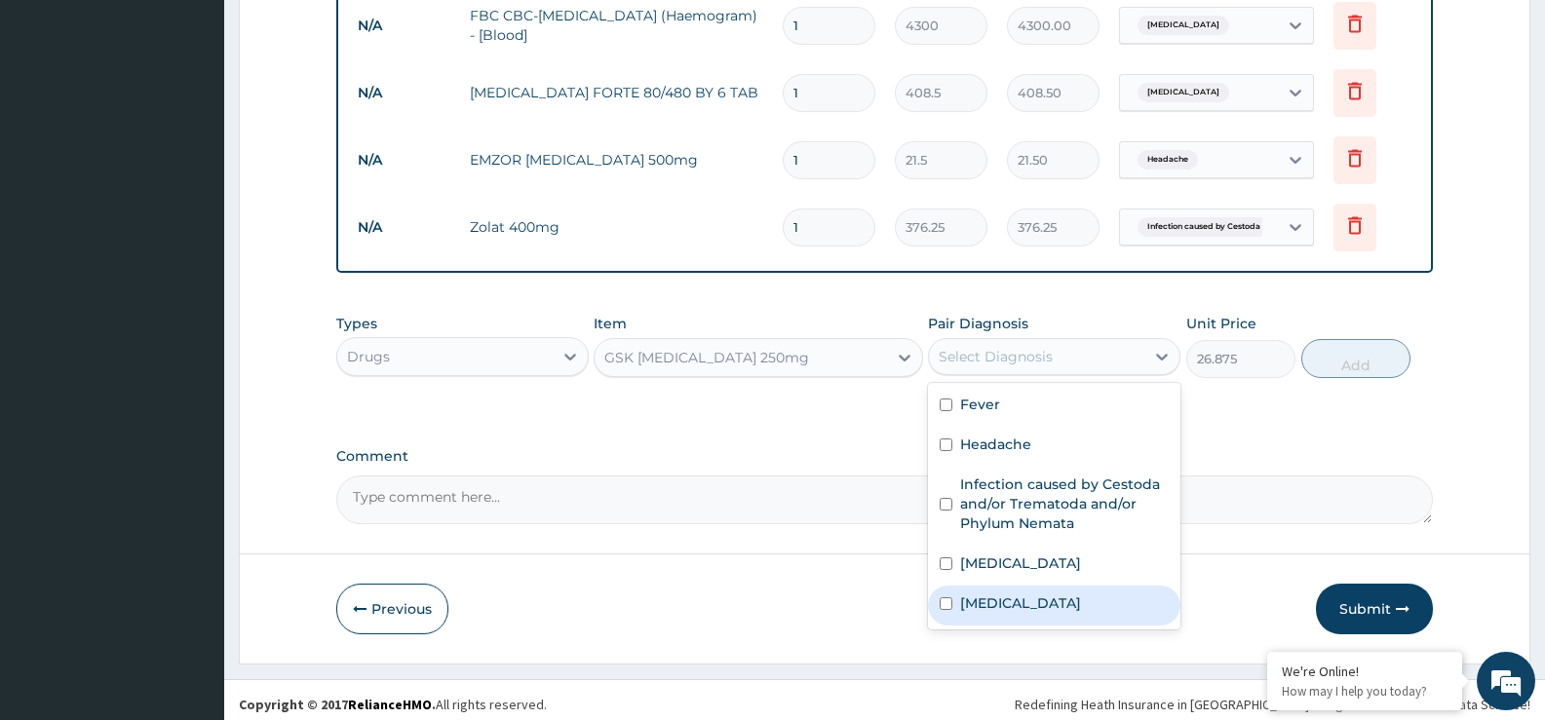
scroll to position [996, 0]
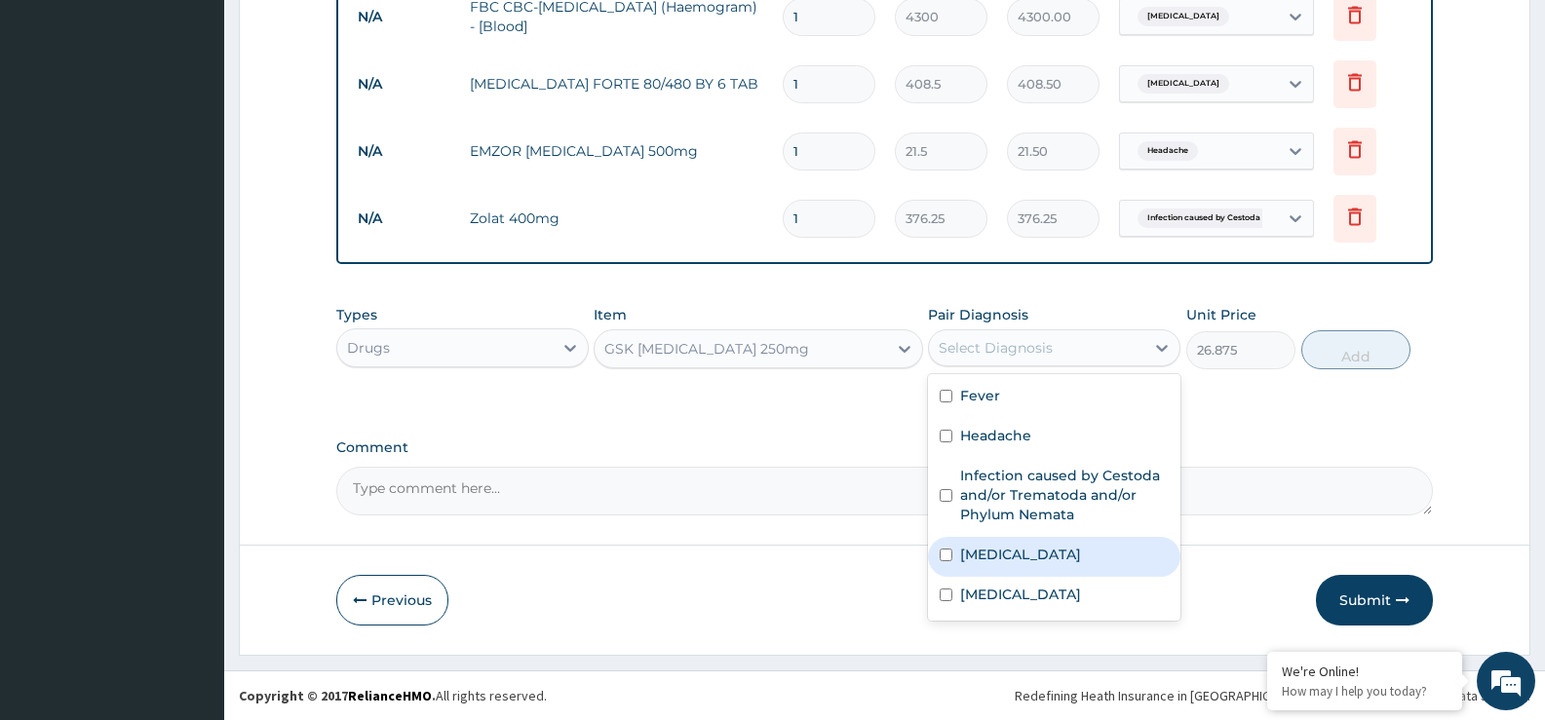
click at [995, 563] on label "[MEDICAL_DATA]" at bounding box center [1020, 554] width 121 height 19
checkbox input "true"
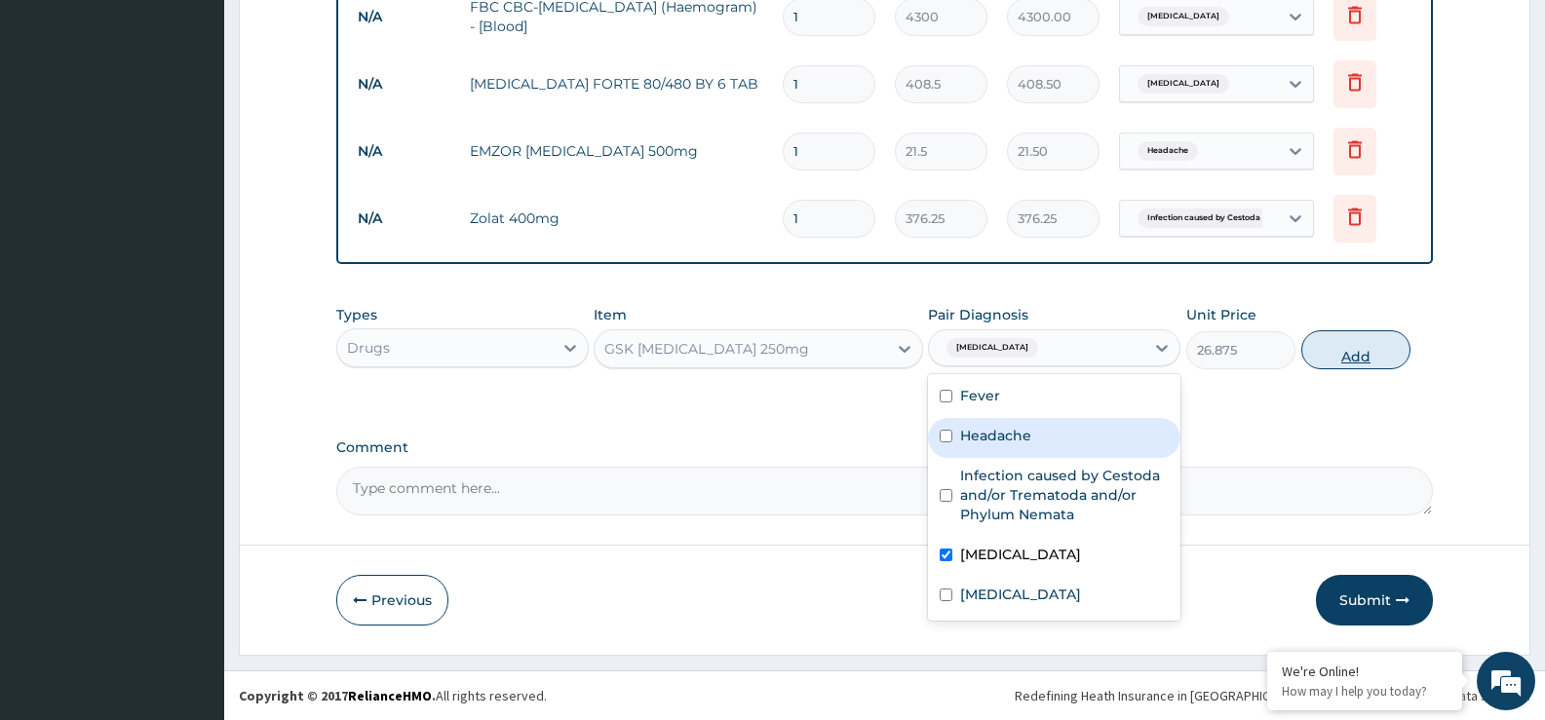
click at [1325, 341] on button "Add" at bounding box center [1355, 349] width 109 height 39
type input "0"
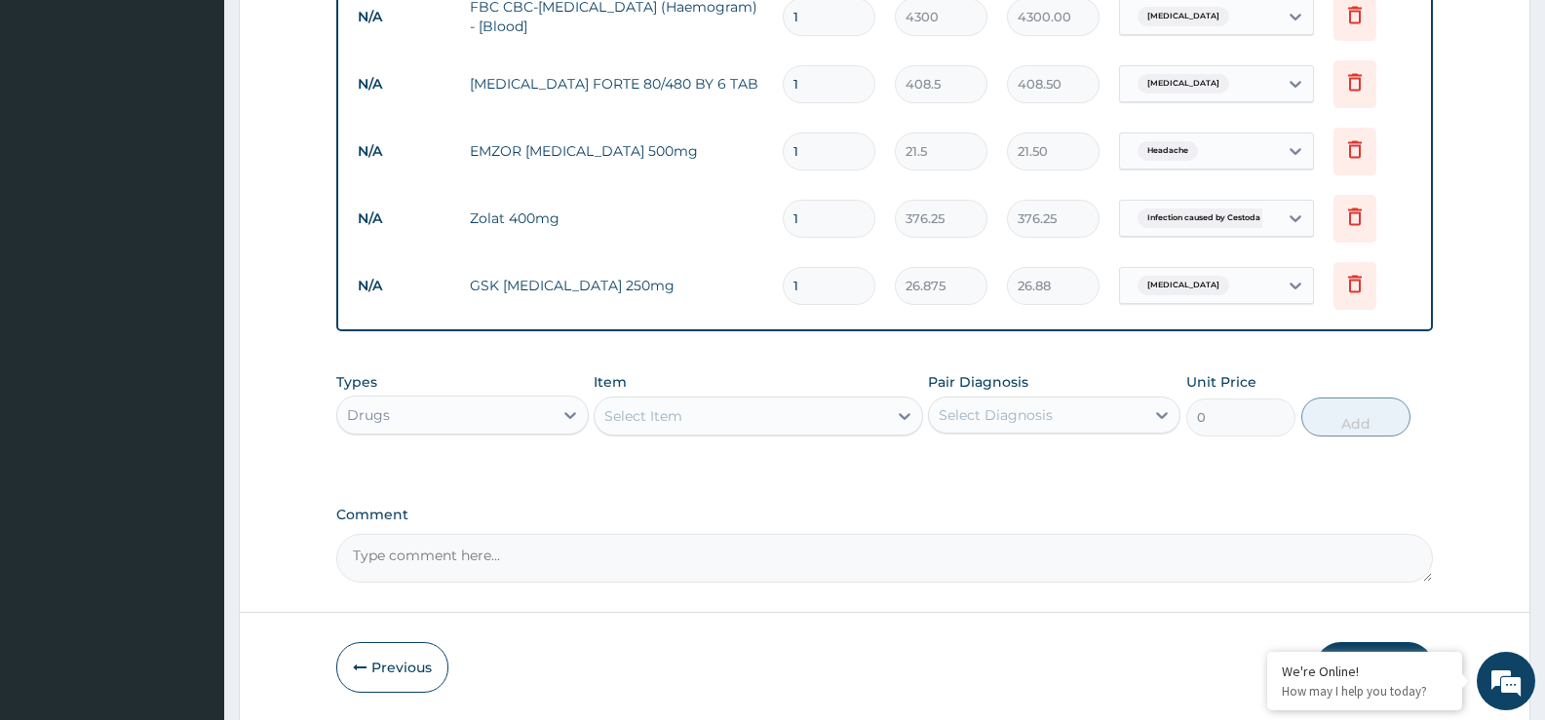
click at [775, 425] on div "Select Item" at bounding box center [740, 416] width 291 height 31
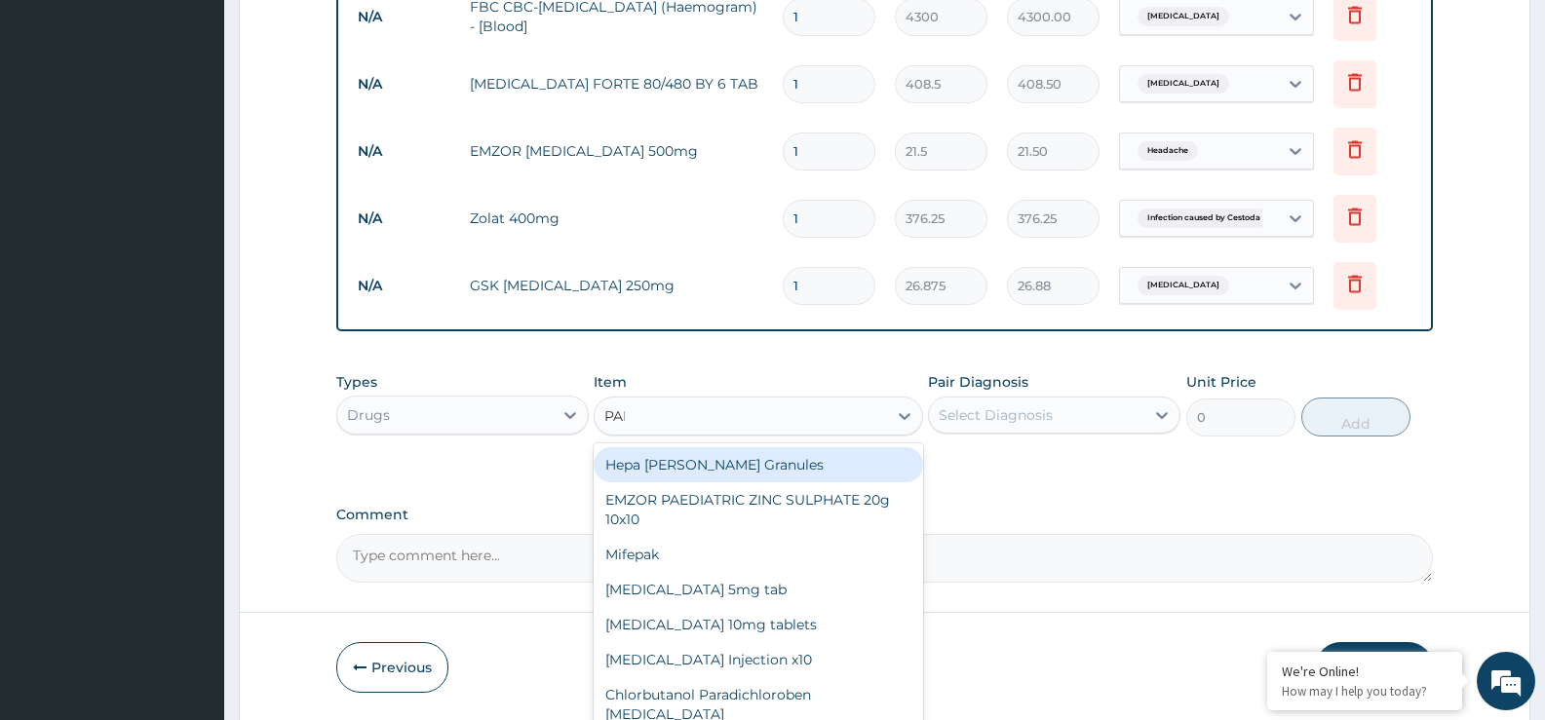
type input "PARA"
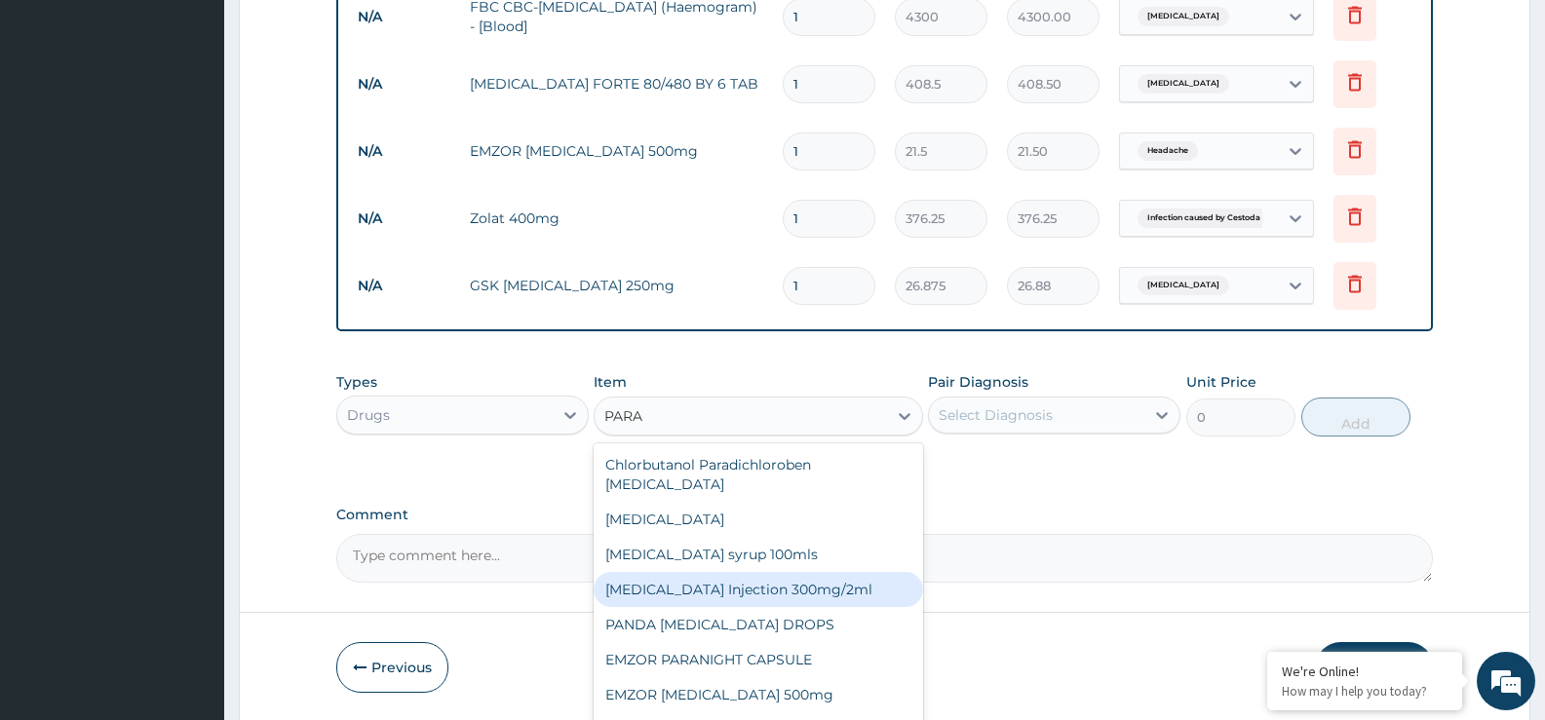
click at [696, 572] on div "PARACETAMOL Injection 300mg/2ml" at bounding box center [758, 589] width 329 height 35
type input "236.5"
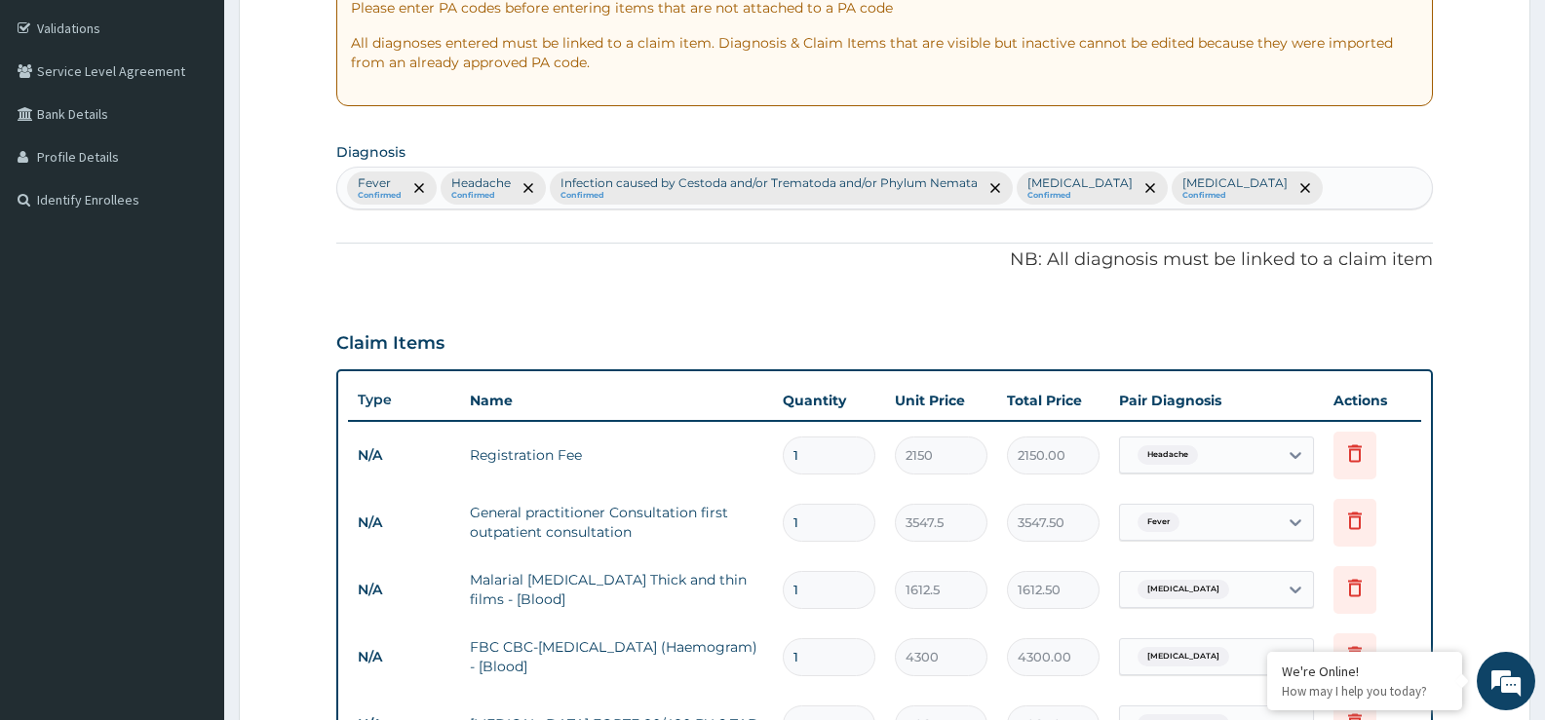
scroll to position [314, 0]
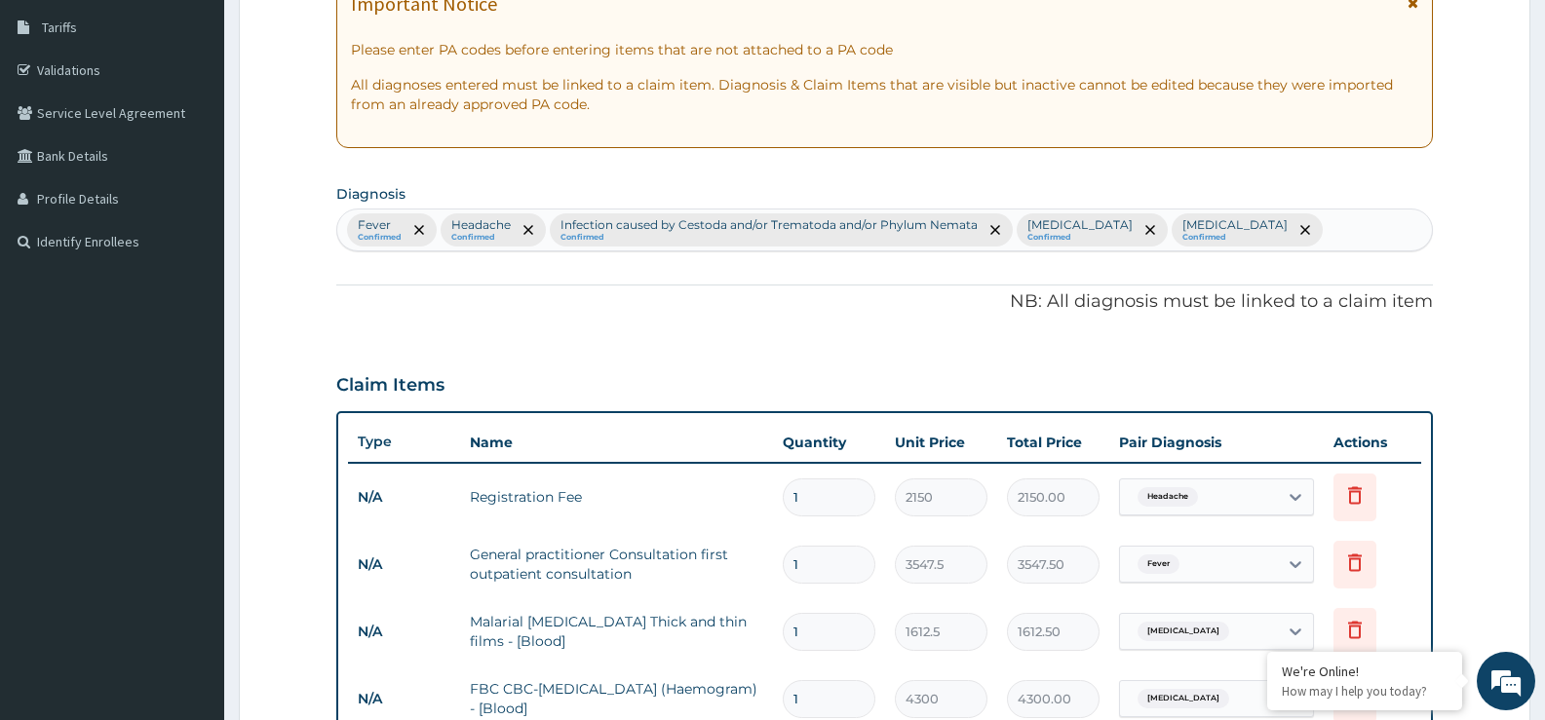
click at [1232, 221] on div "Fever Confirmed Headache Confirmed Infection caused by Cestoda and/or Trematoda…" at bounding box center [884, 230] width 1095 height 41
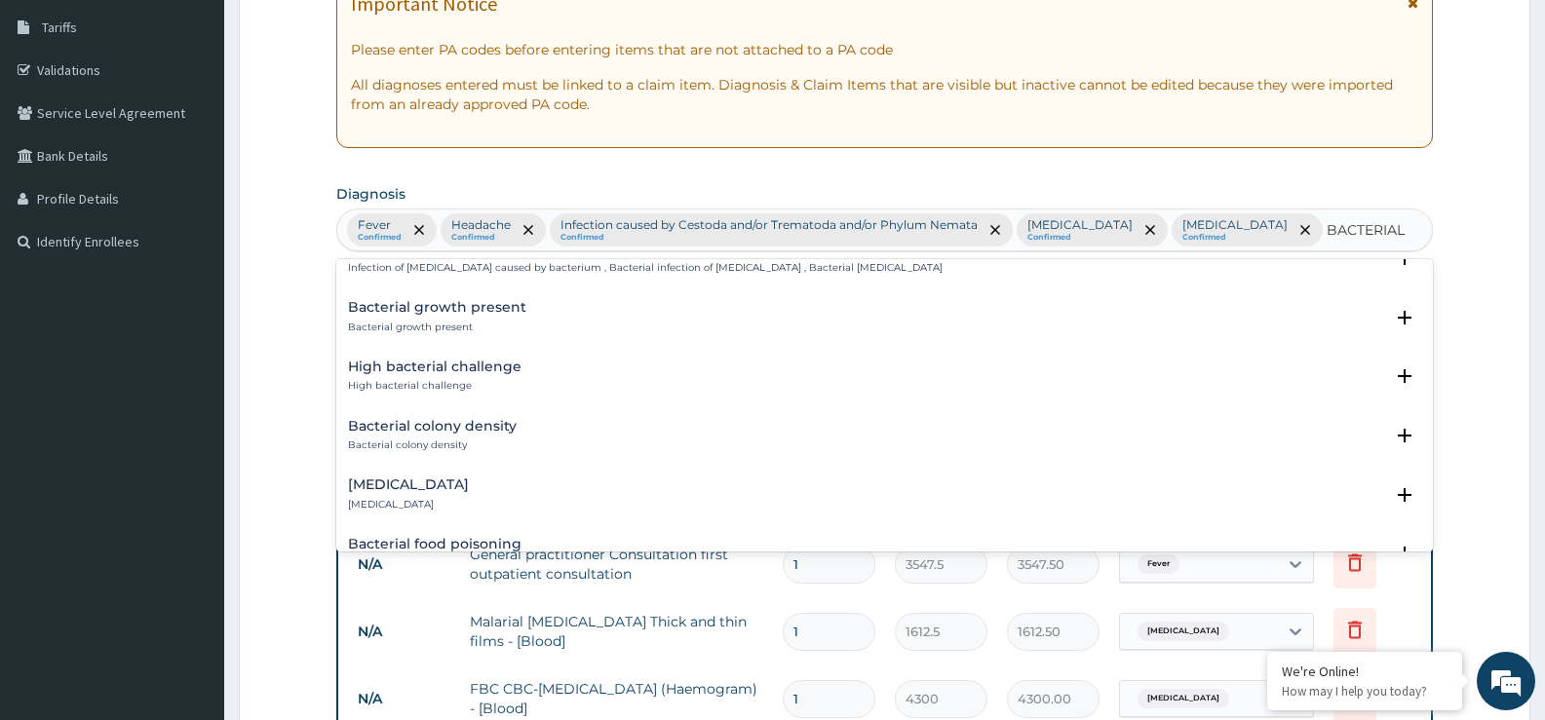
scroll to position [2673, 0]
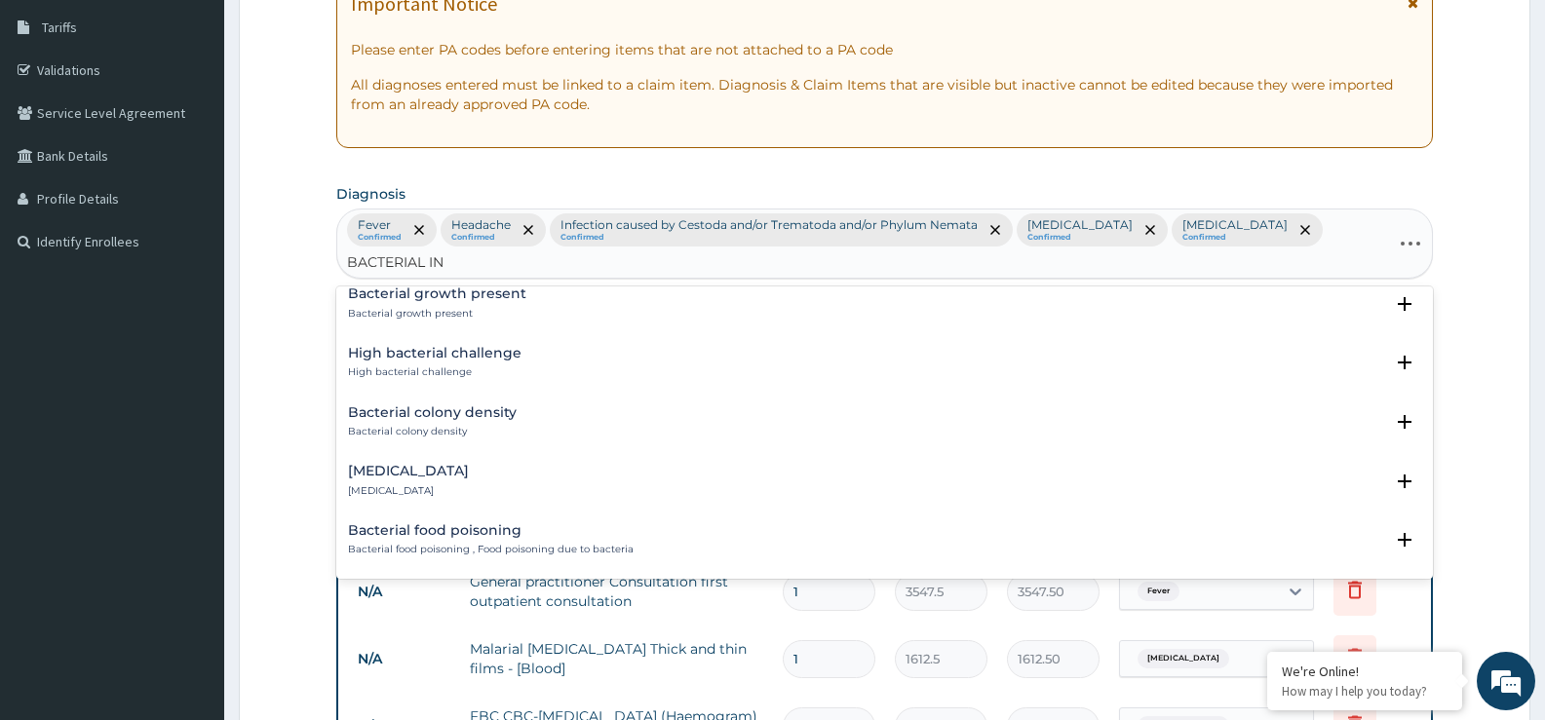
type input "BACTERIAL INF"
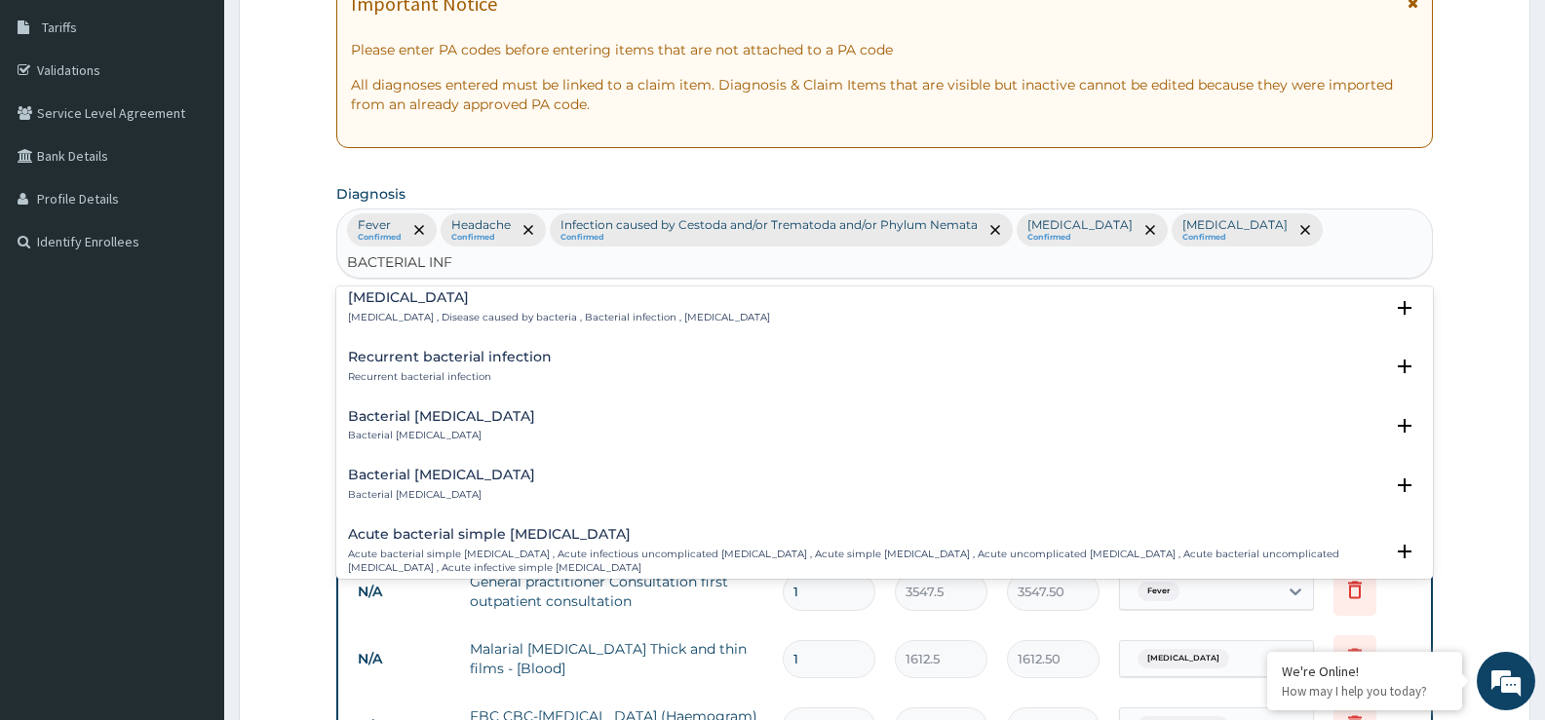
scroll to position [626, 0]
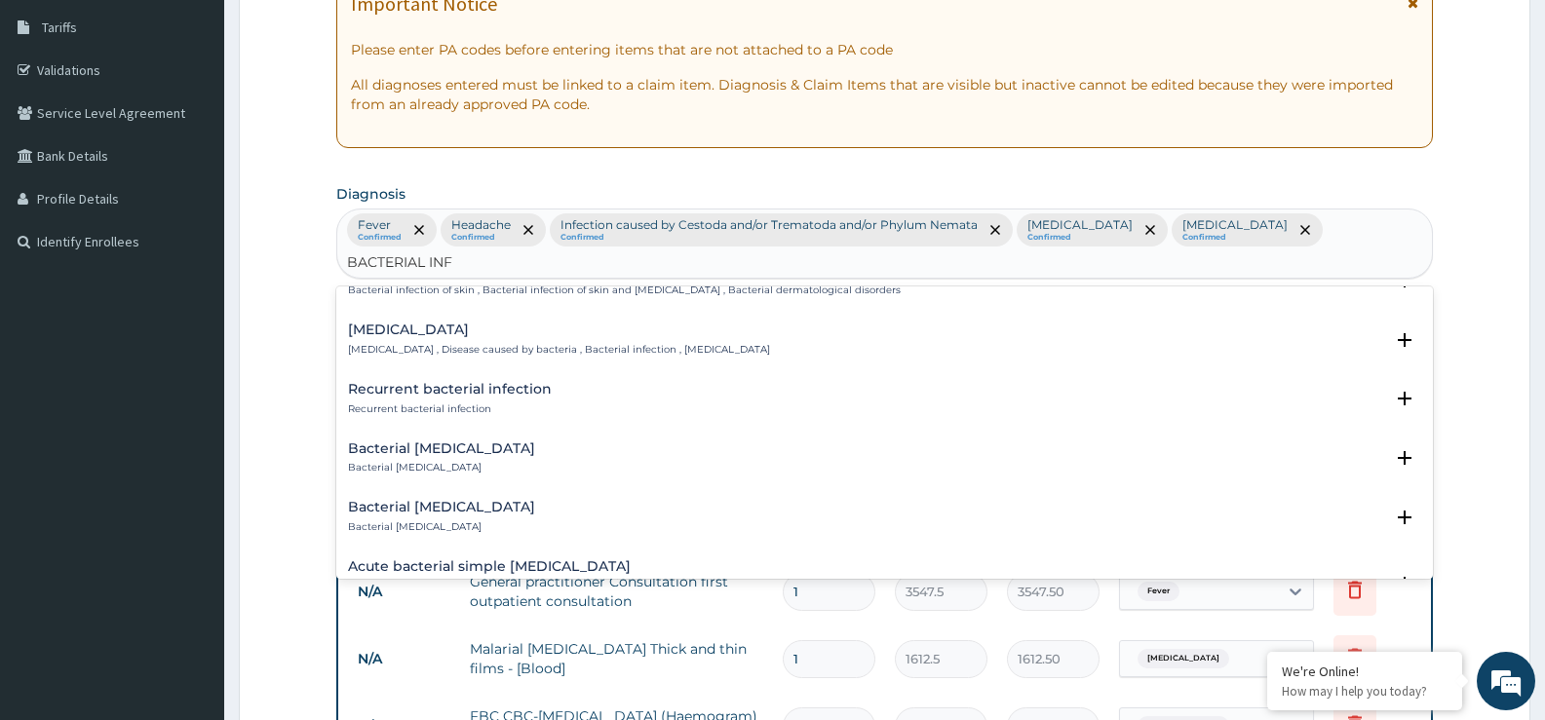
click at [497, 323] on h4 "Bacterial infectious disease" at bounding box center [559, 330] width 422 height 15
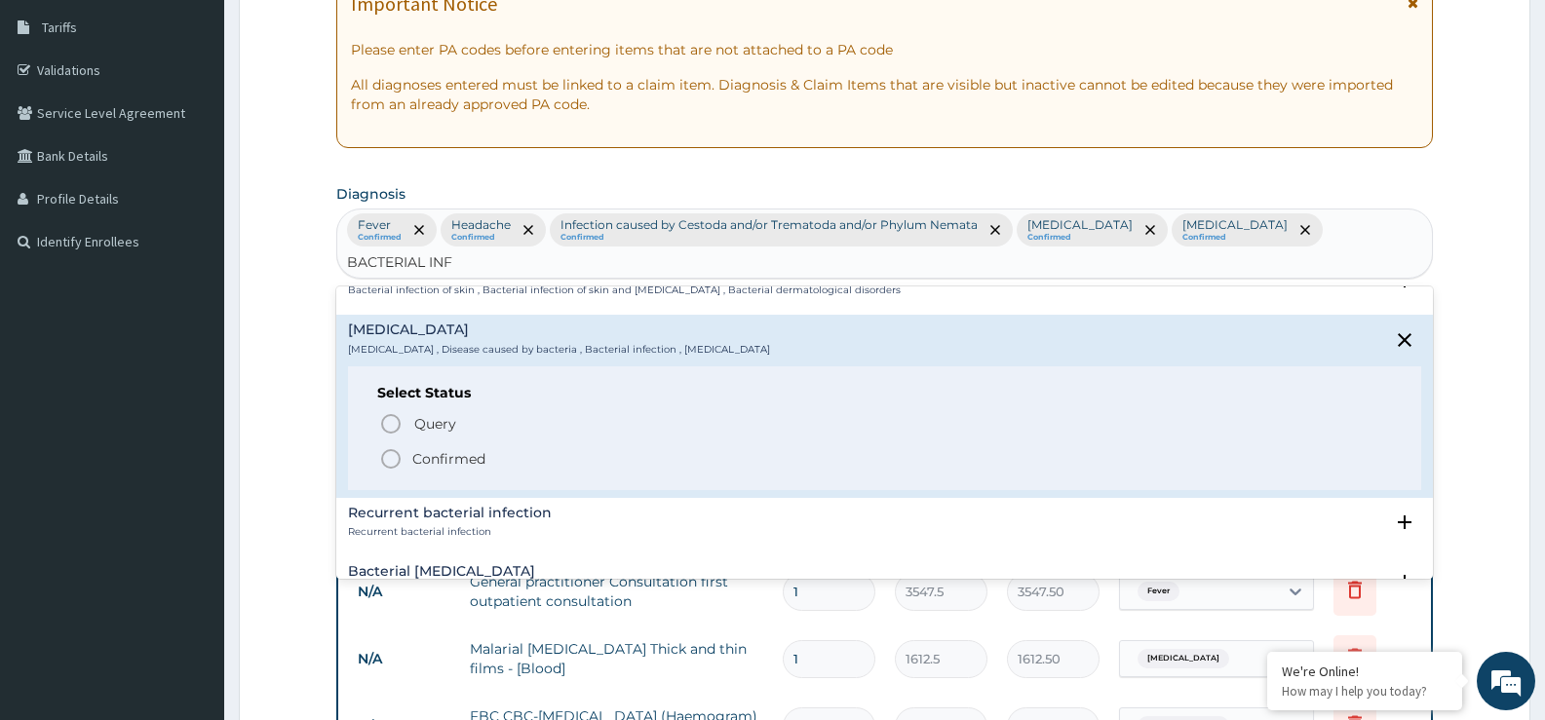
click at [440, 449] on p "Confirmed" at bounding box center [448, 458] width 73 height 19
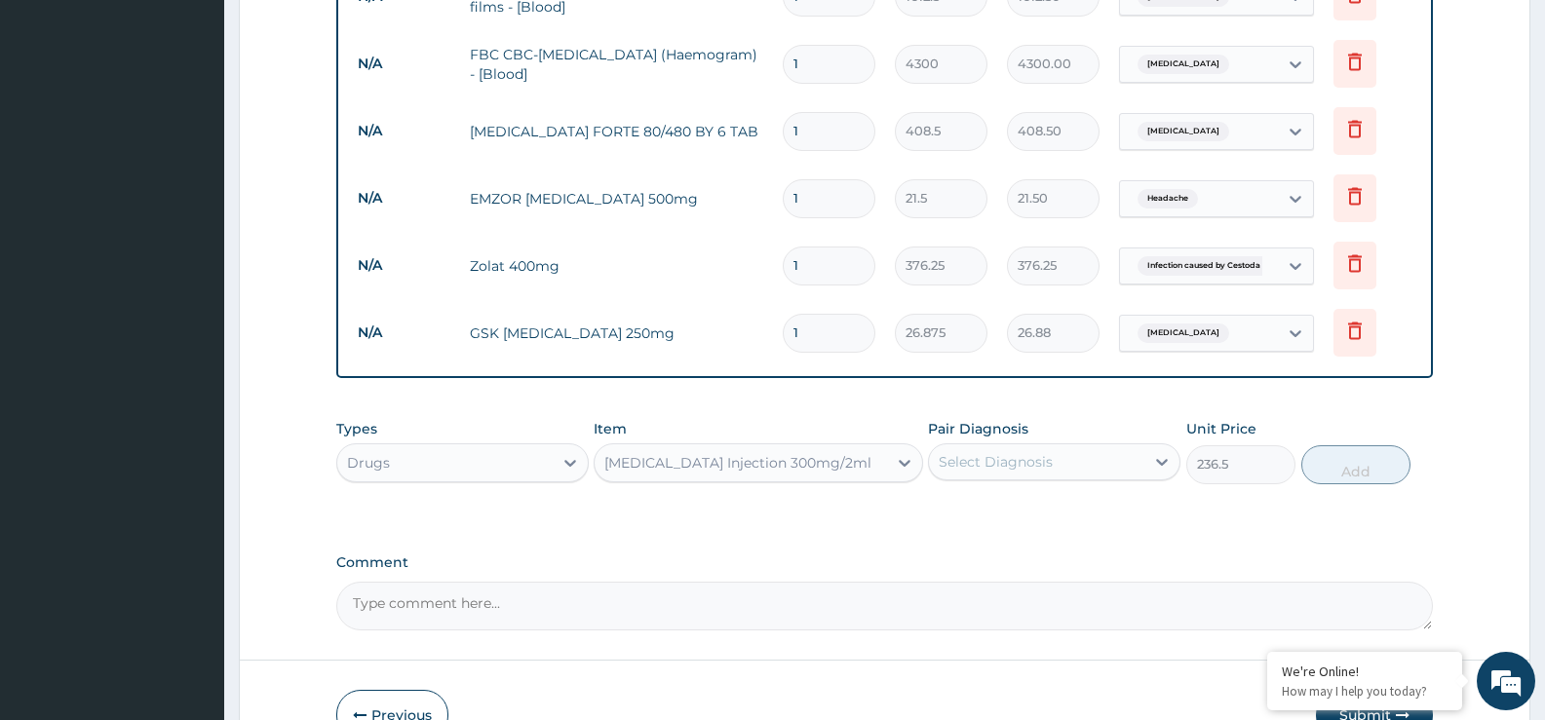
scroll to position [996, 0]
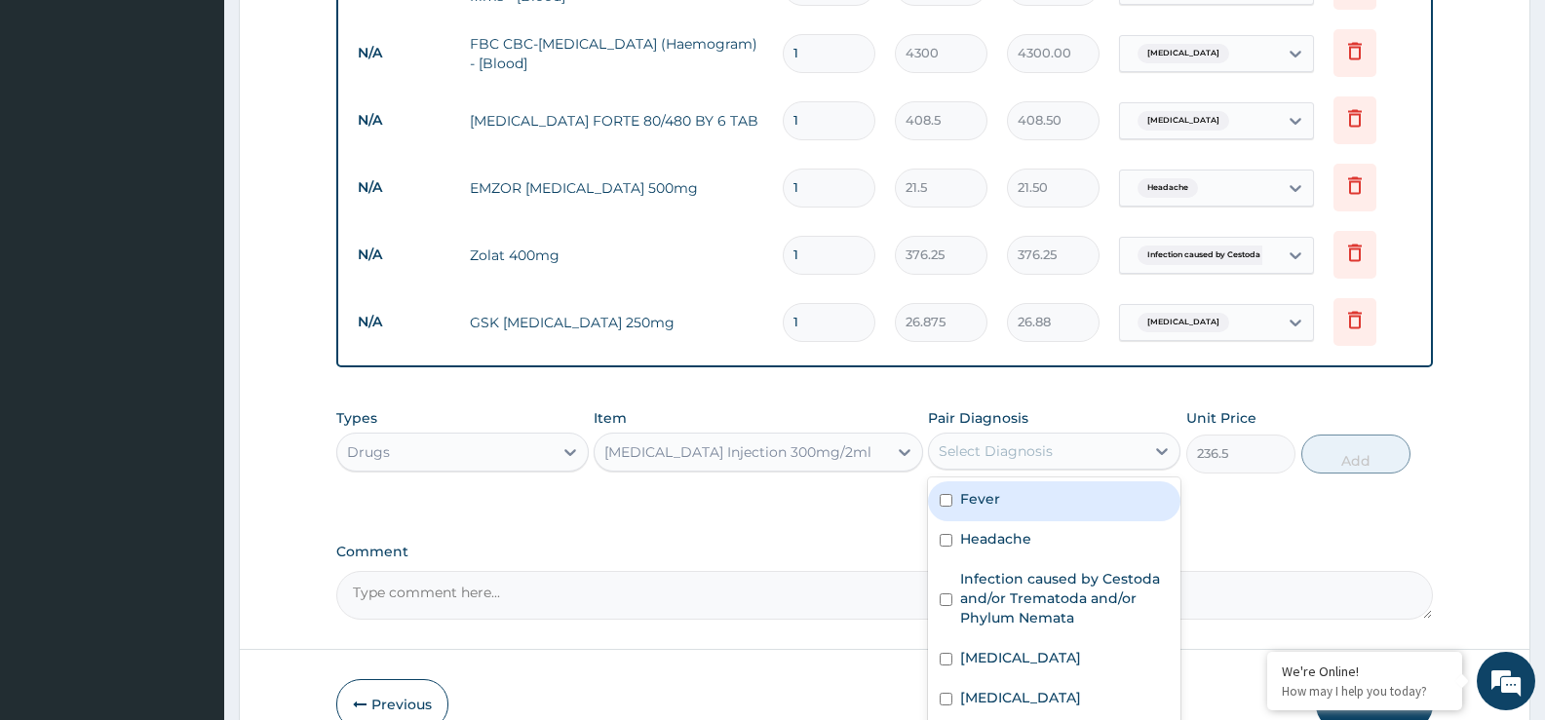
click at [962, 443] on div "Select Diagnosis" at bounding box center [996, 451] width 114 height 19
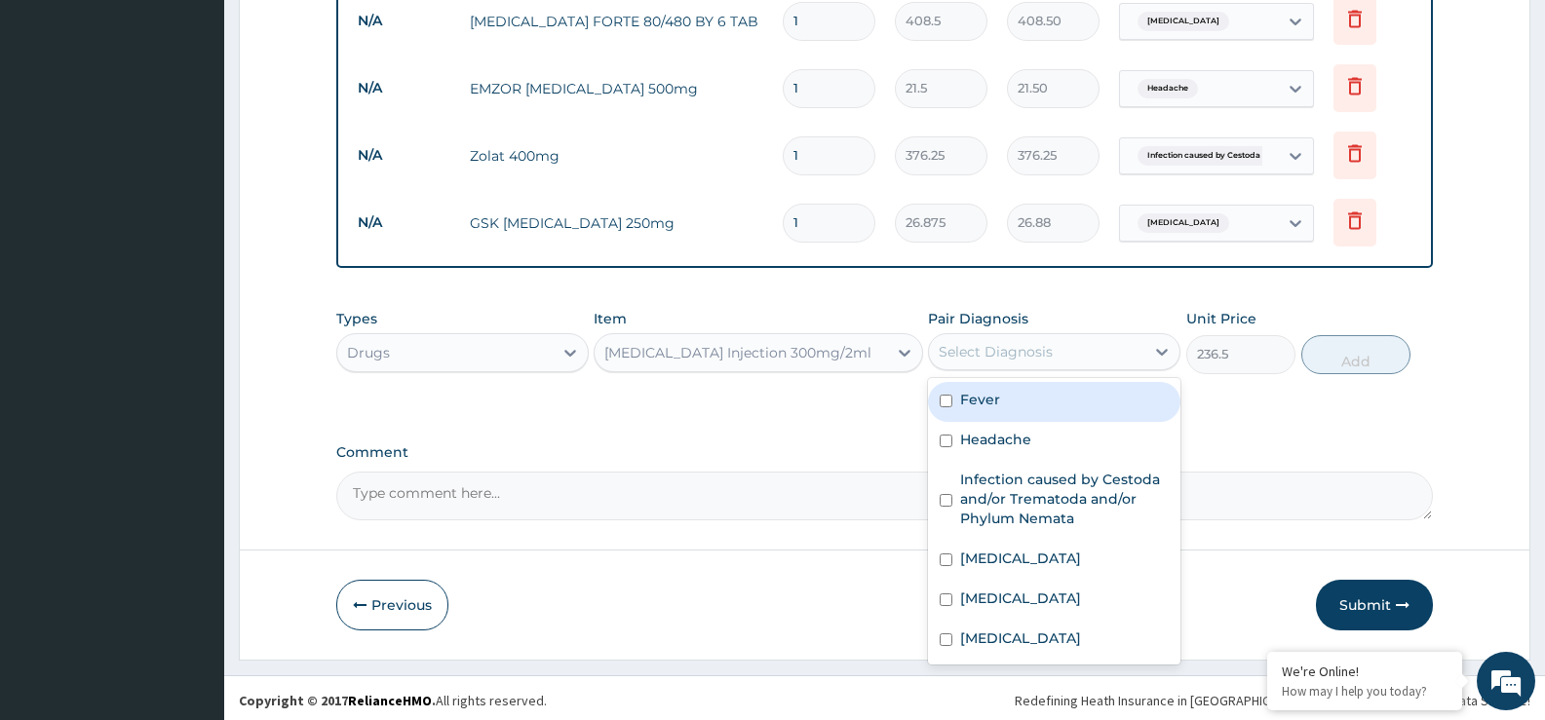
scroll to position [1101, 0]
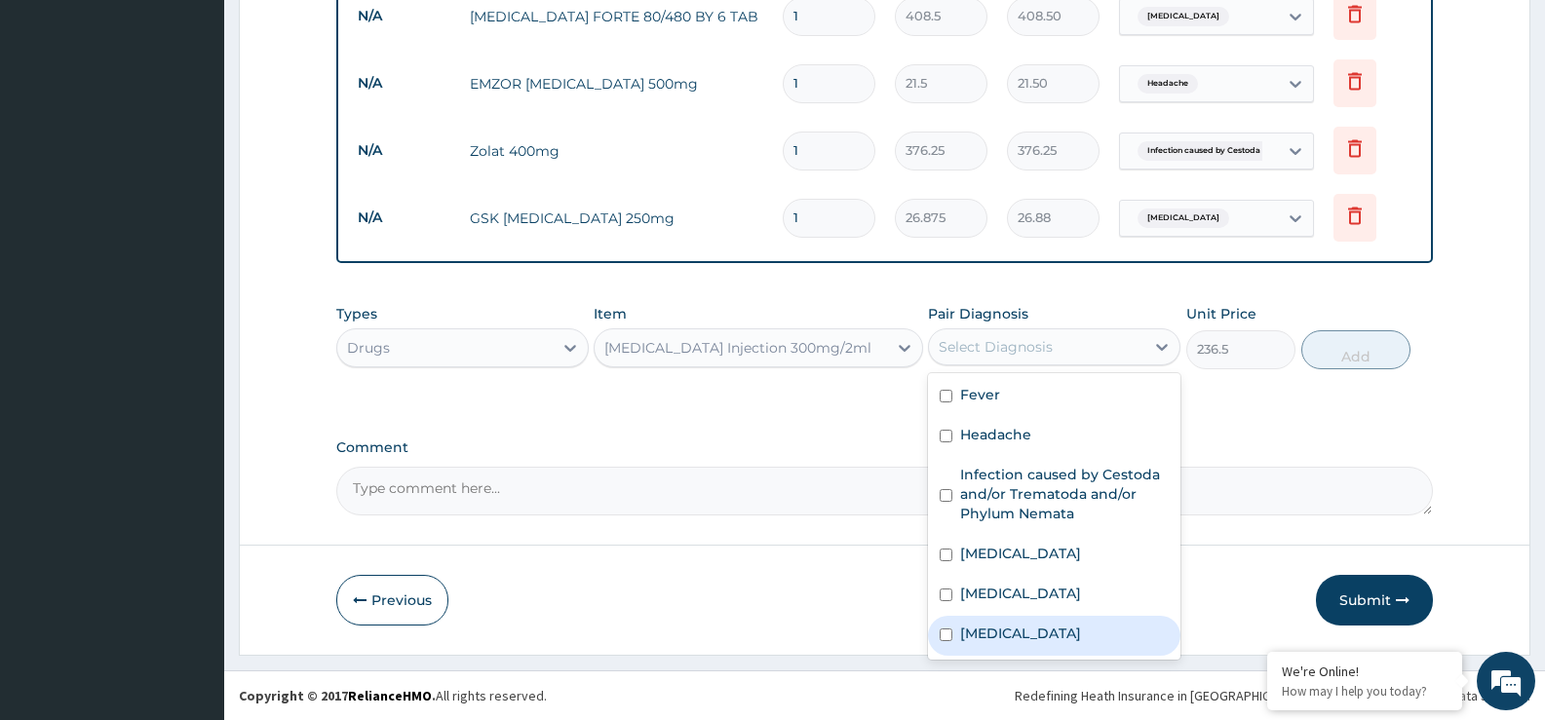
click at [1038, 632] on label "Bacterial infectious disease" at bounding box center [1020, 633] width 121 height 19
checkbox input "true"
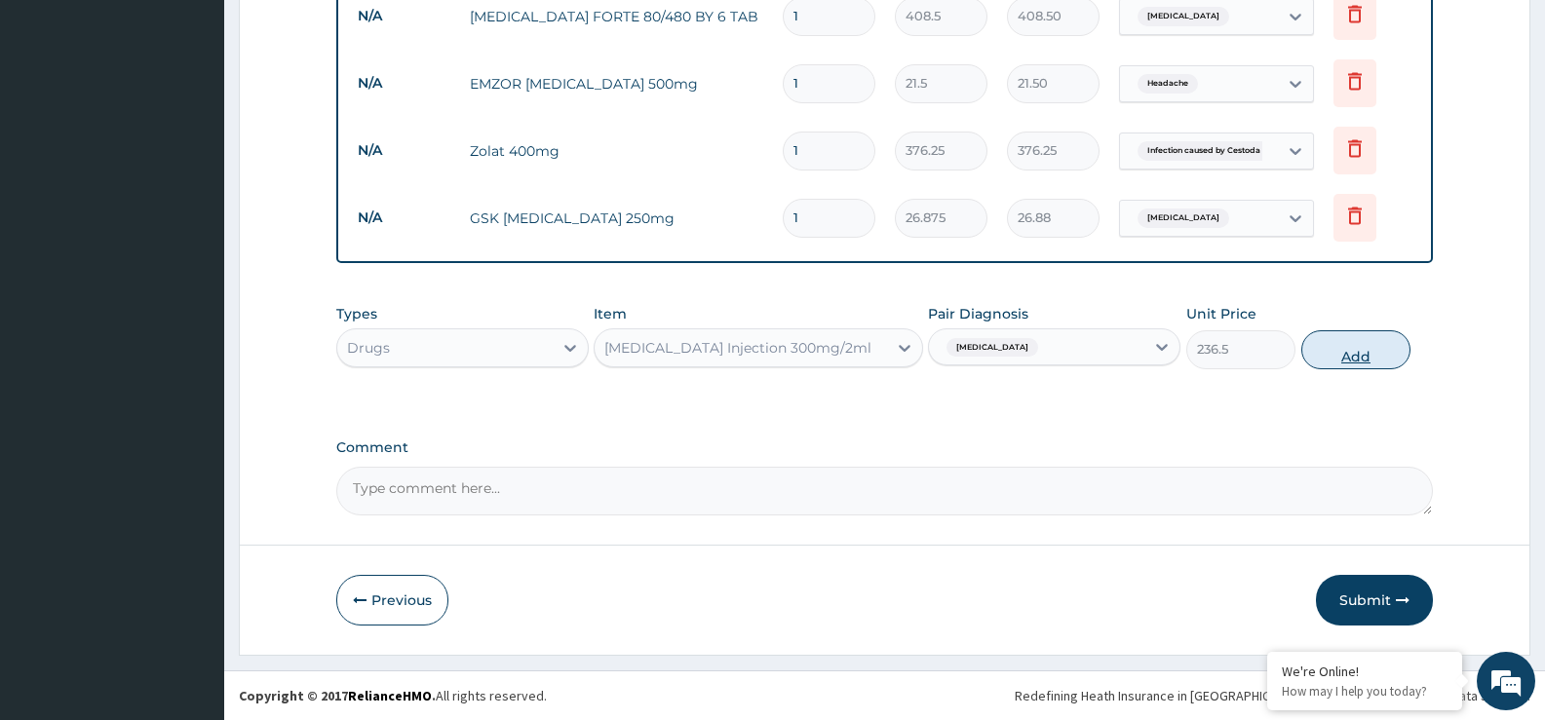
click at [1337, 359] on button "Add" at bounding box center [1355, 349] width 109 height 39
type input "0"
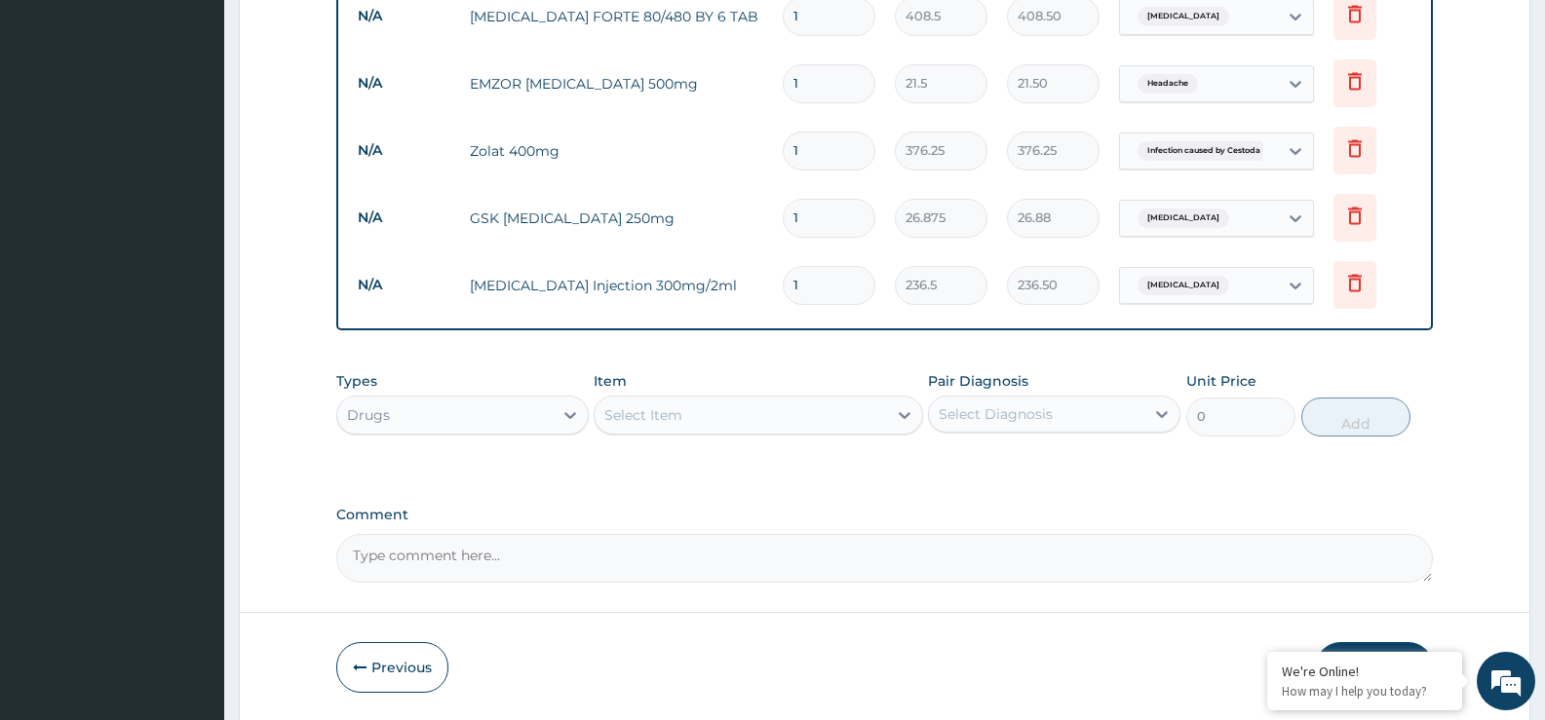
click at [800, 215] on input "1" at bounding box center [829, 218] width 93 height 38
type input "10"
type input "268.75"
type input "10"
click at [809, 152] on input "1" at bounding box center [829, 151] width 93 height 38
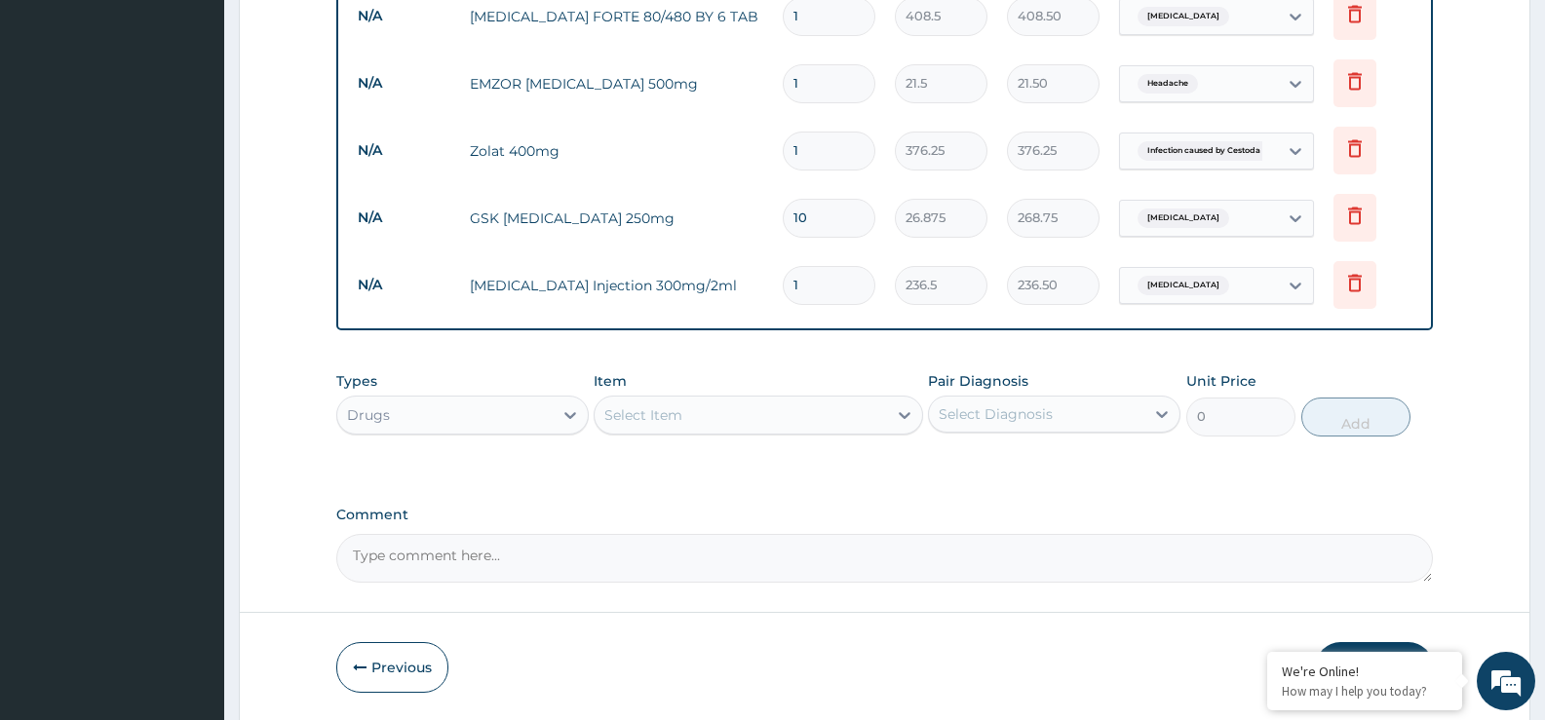
type input "0.00"
type input "2"
type input "752.50"
type input "3"
type input "1128.75"
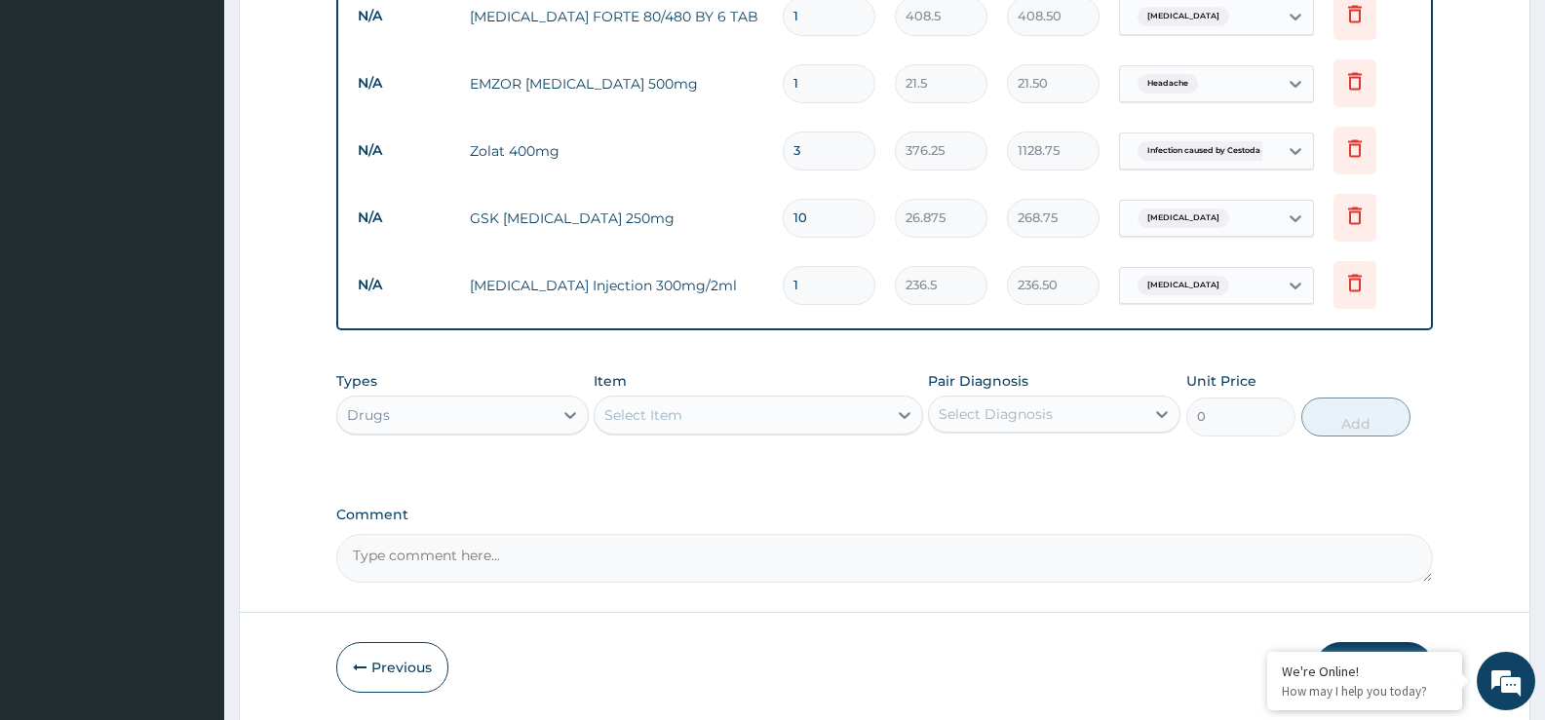
scroll to position [1003, 0]
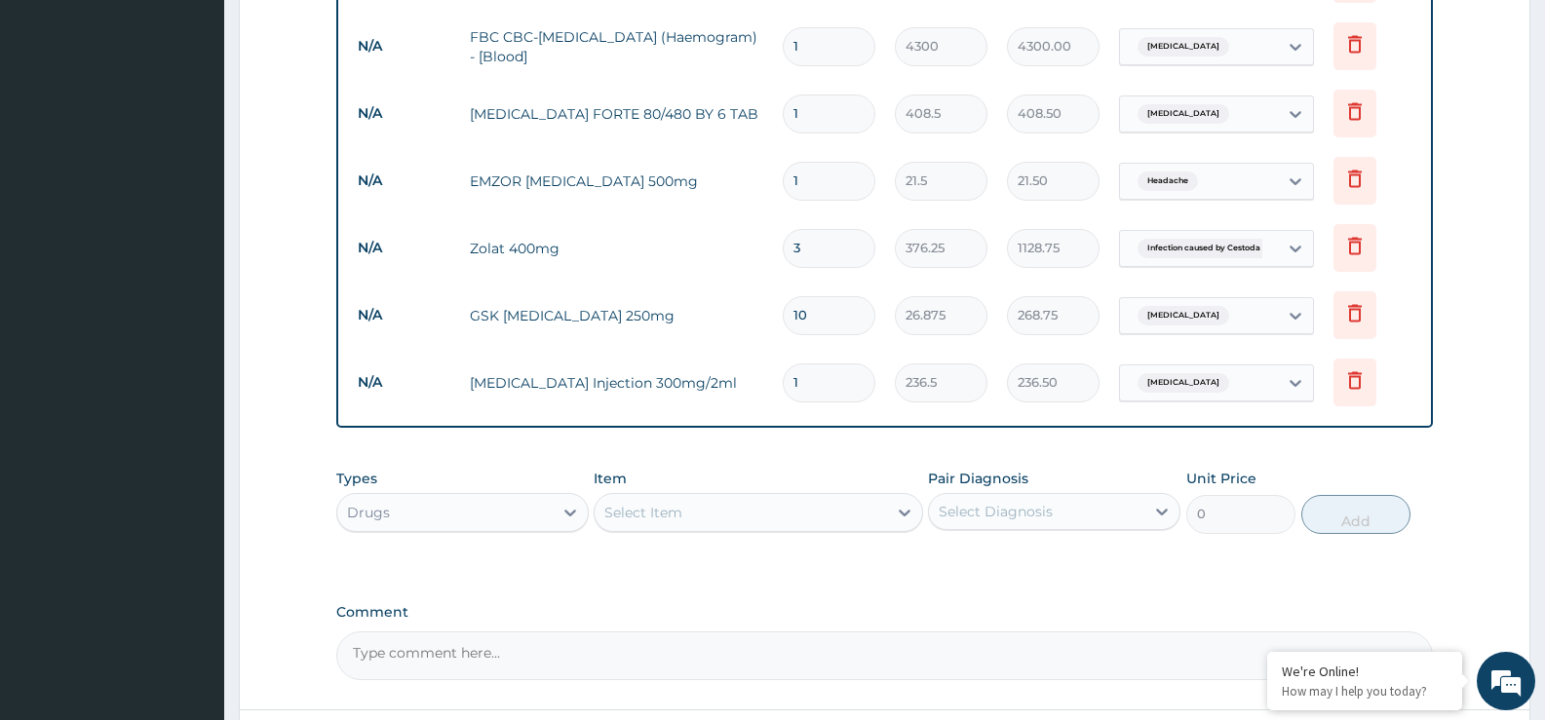
type input "3"
click at [809, 170] on input "1" at bounding box center [829, 181] width 93 height 38
type input "0.00"
type input "6"
type input "129.00"
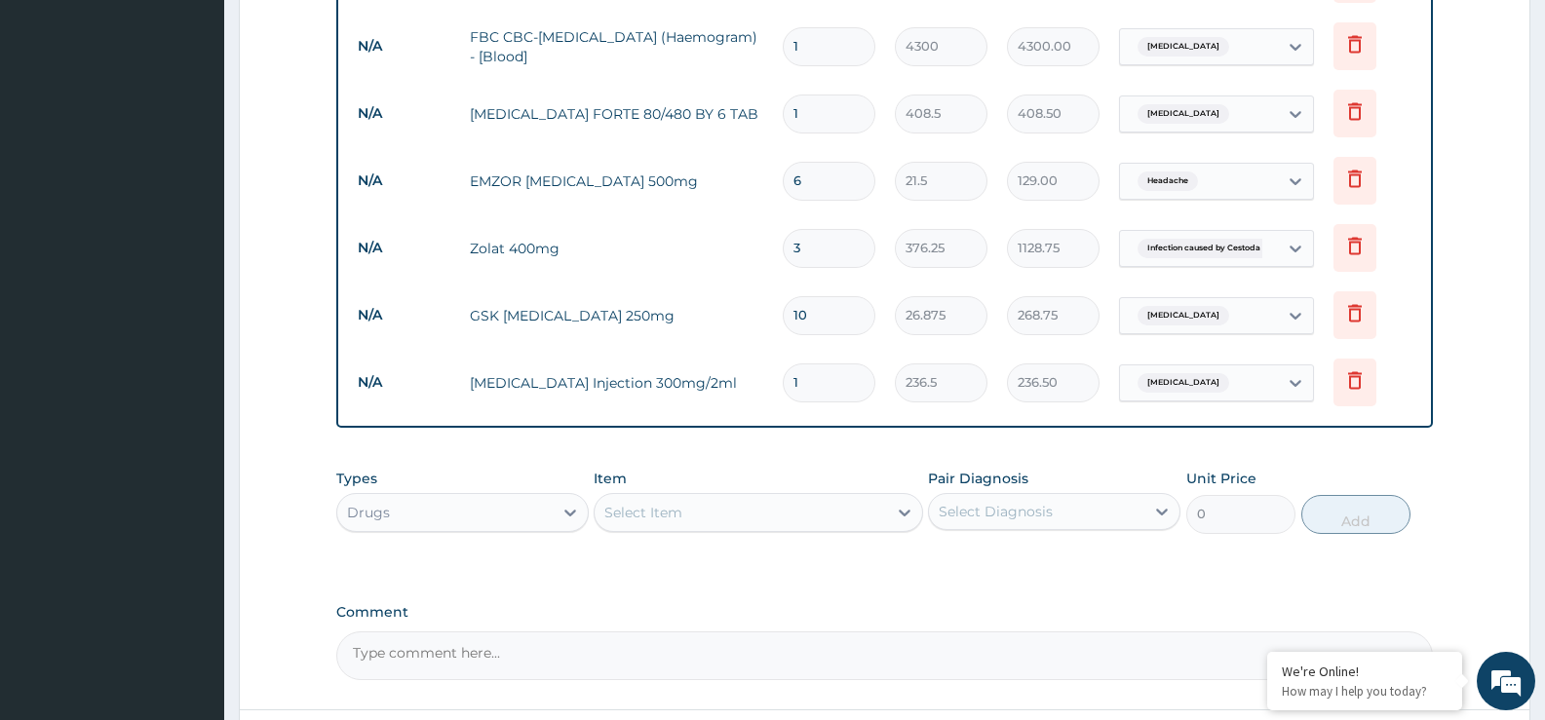
type input "6"
click at [802, 116] on input "1" at bounding box center [829, 114] width 93 height 38
type input "18"
type input "7353.00"
click at [700, 123] on td "COARTEM FORTE 80/480 BY 6 TAB" at bounding box center [616, 114] width 313 height 39
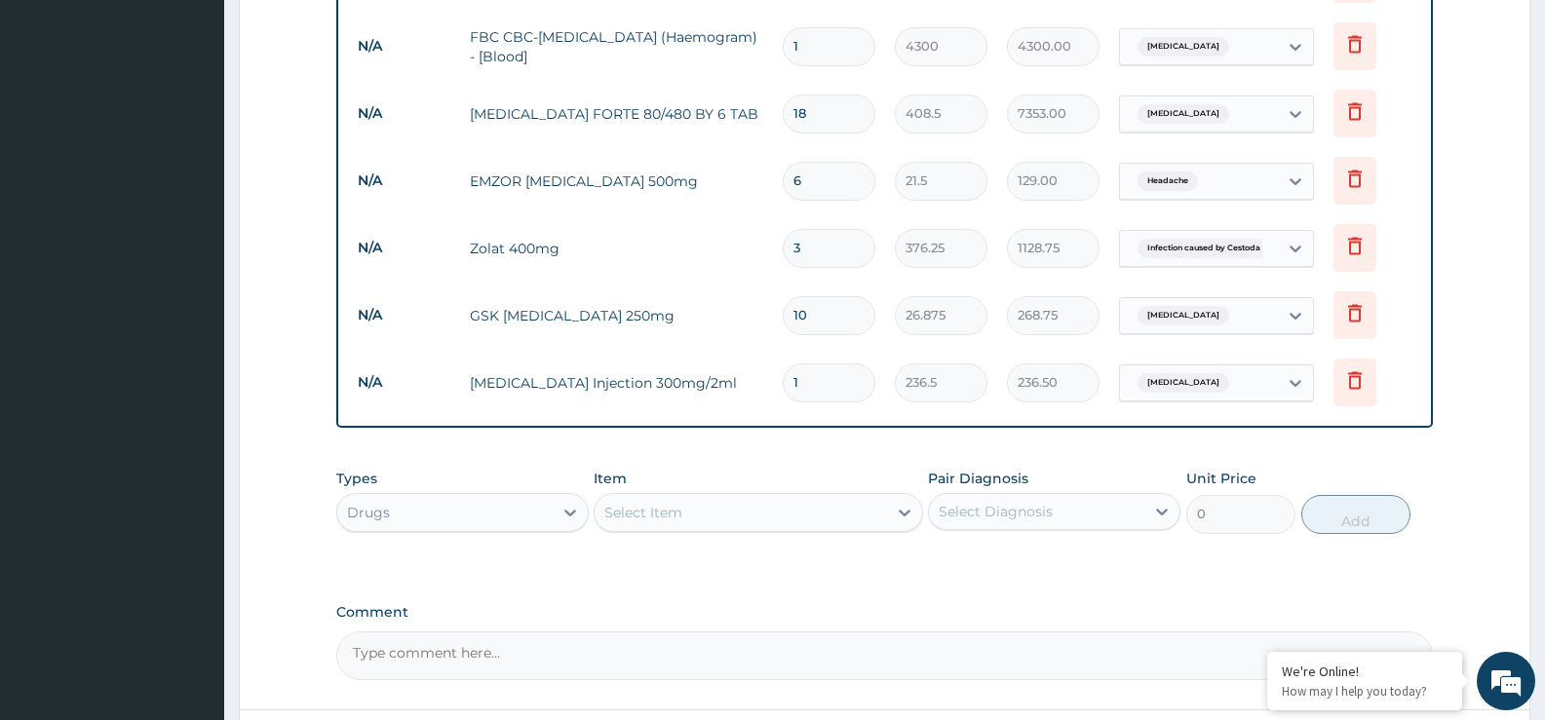
click at [701, 108] on td "COARTEM FORTE 80/480 BY 6 TAB" at bounding box center [616, 114] width 313 height 39
click at [699, 108] on td "COARTEM FORTE 80/480 BY 6 TAB" at bounding box center [616, 114] width 313 height 39
click at [1349, 112] on icon at bounding box center [1355, 112] width 14 height 18
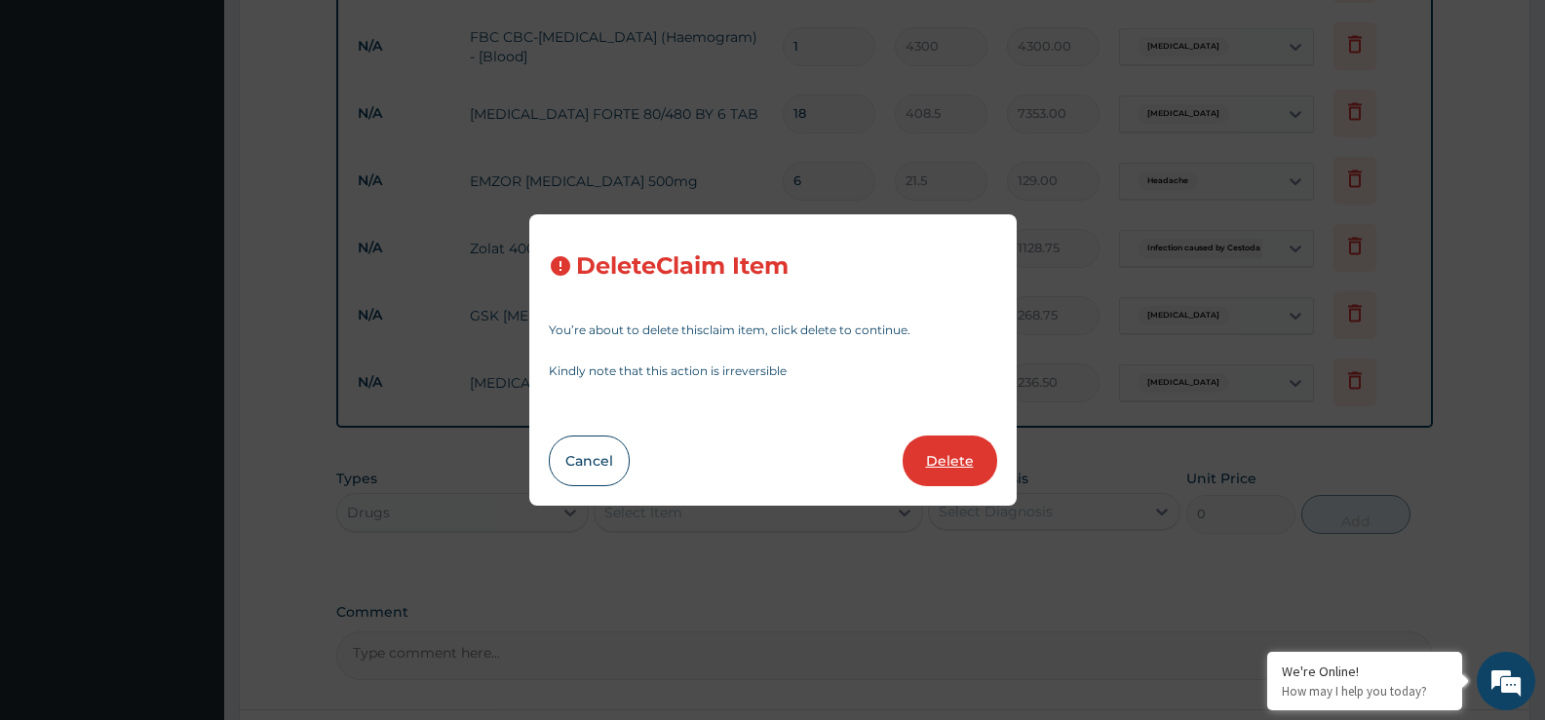
click at [965, 466] on button "Delete" at bounding box center [950, 461] width 95 height 51
type input "6"
type input "21.5"
type input "129.00"
type input "3"
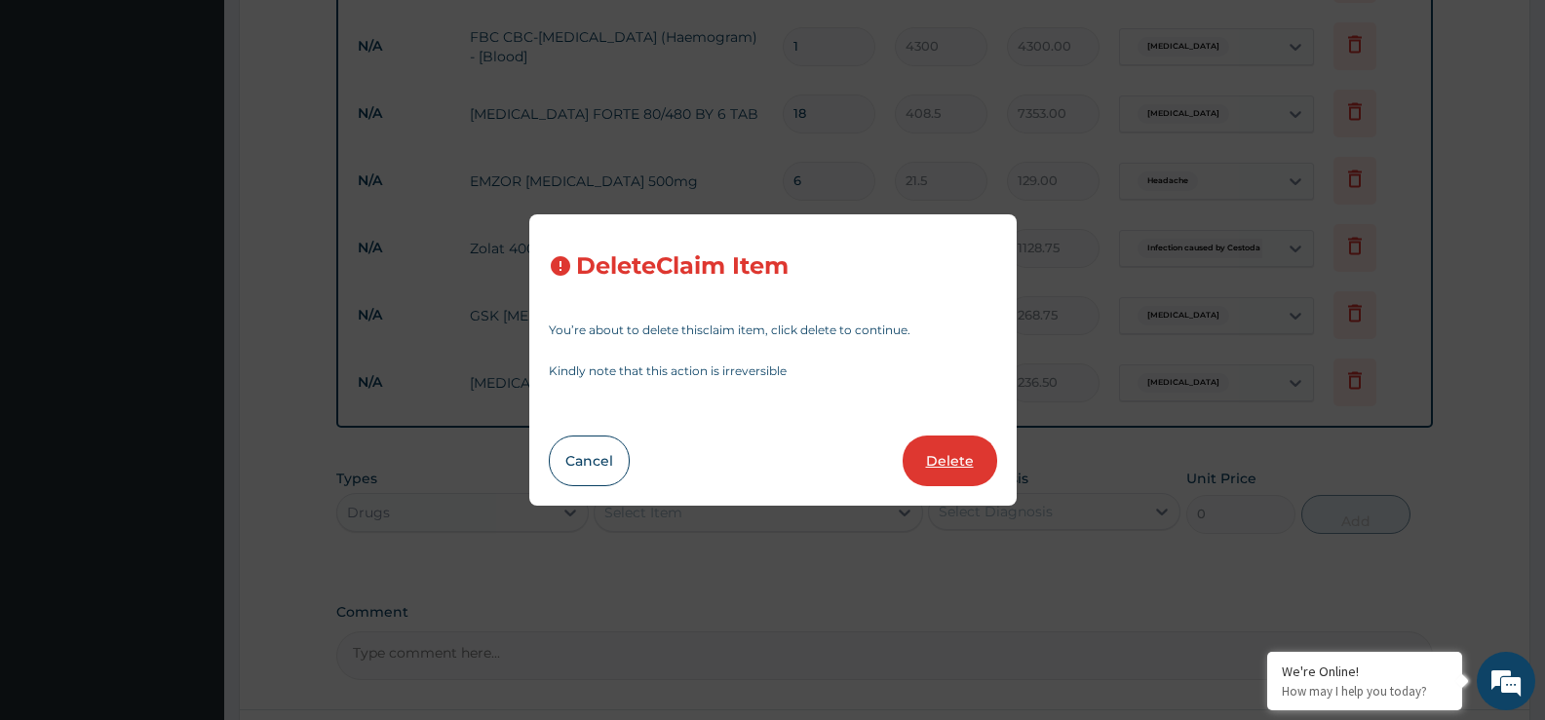
type input "376.25"
type input "1128.75"
type input "10"
type input "26.875"
type input "268.75"
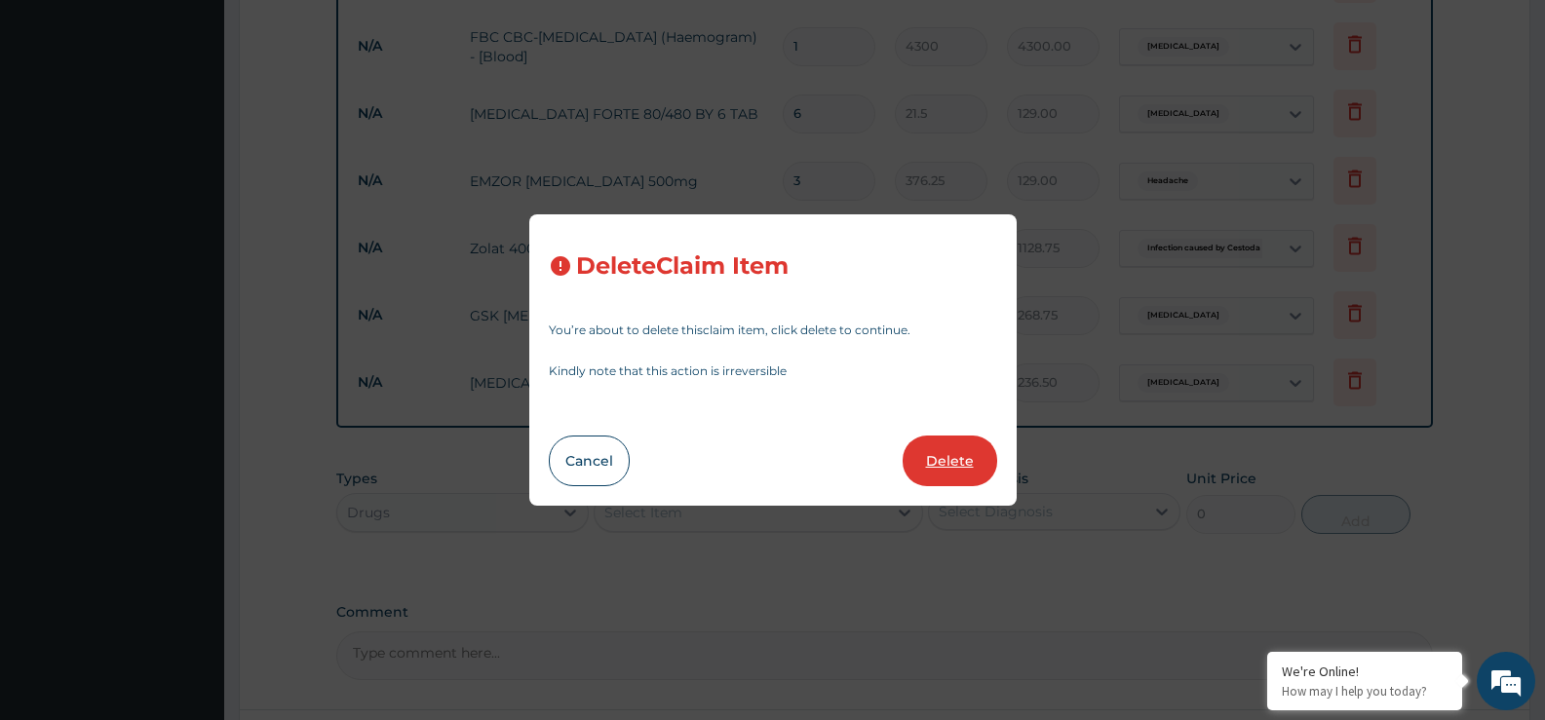
type input "1"
type input "236.5"
type input "236.50"
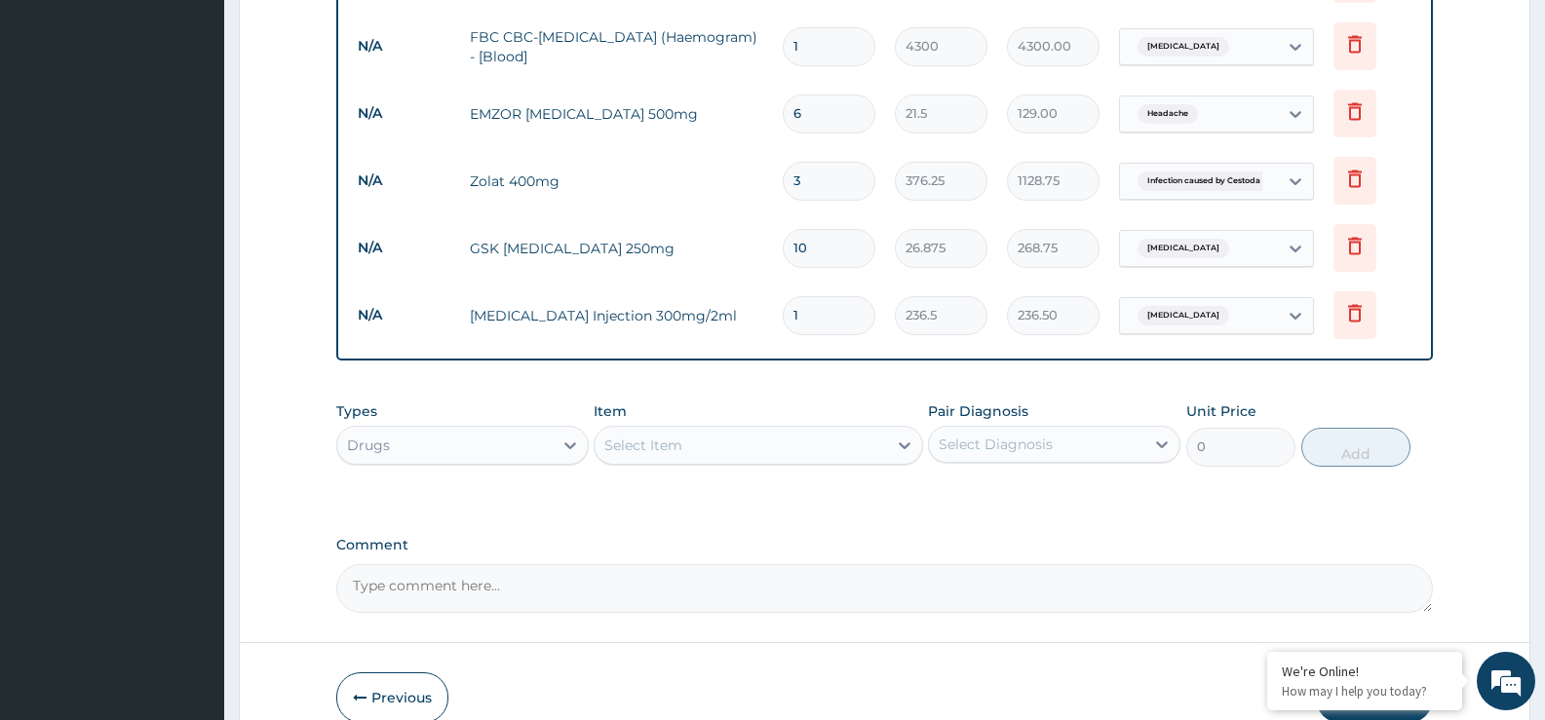
drag, startPoint x: 629, startPoint y: 435, endPoint x: 872, endPoint y: 454, distance: 244.5
click at [630, 434] on div "Select Item" at bounding box center [740, 445] width 291 height 31
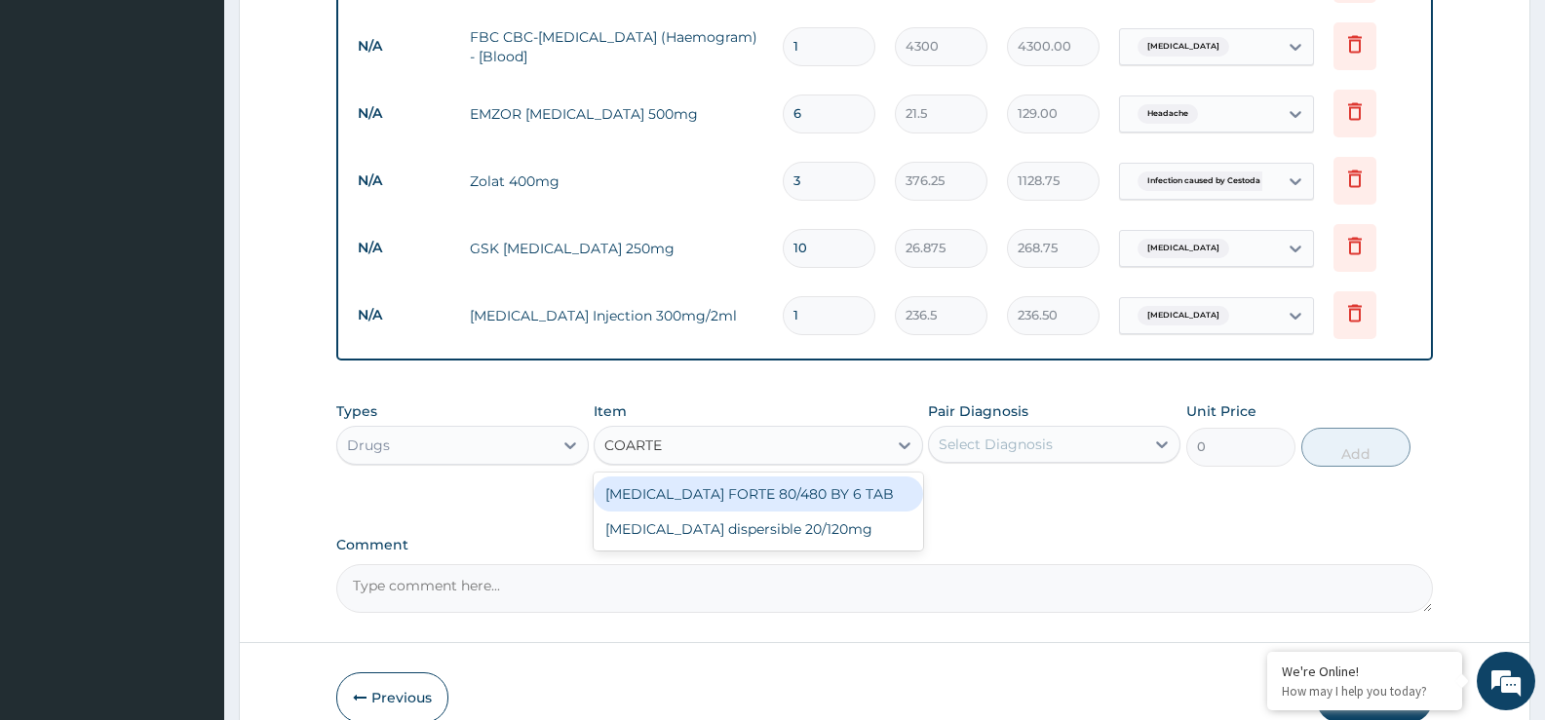
type input "COARTEM"
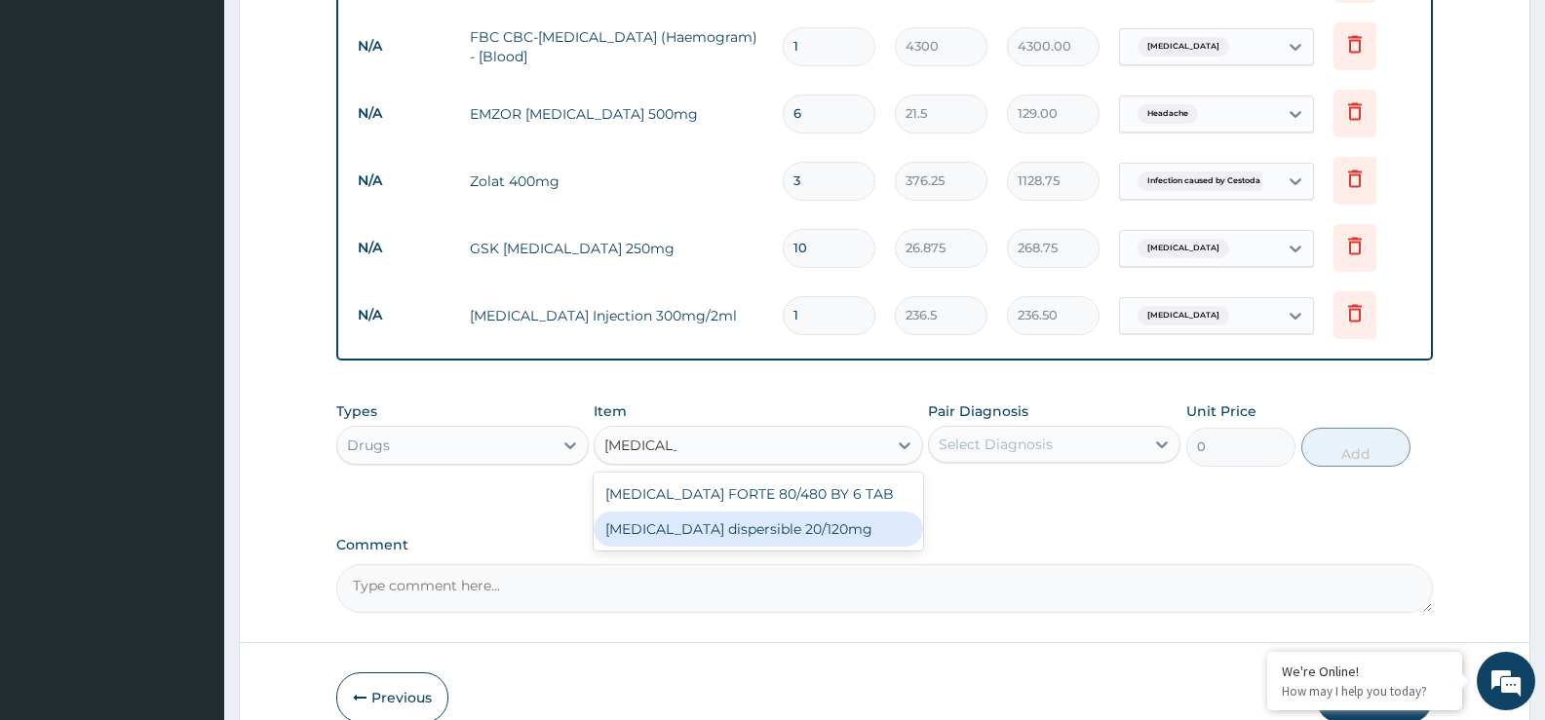
click at [834, 534] on div "Coartem dispersible 20/120mg" at bounding box center [758, 529] width 329 height 35
type input "102.125"
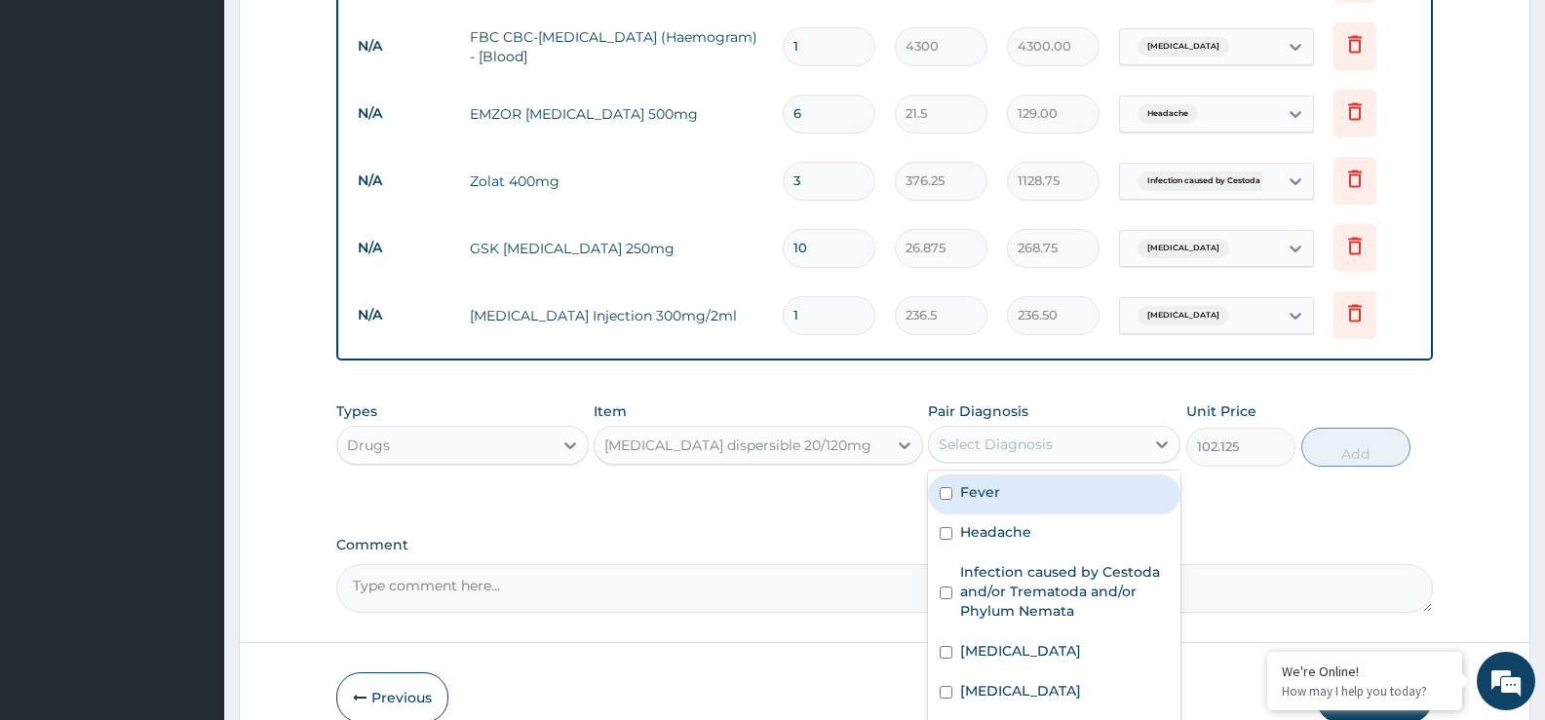
click at [976, 450] on div "Select Diagnosis" at bounding box center [996, 444] width 114 height 19
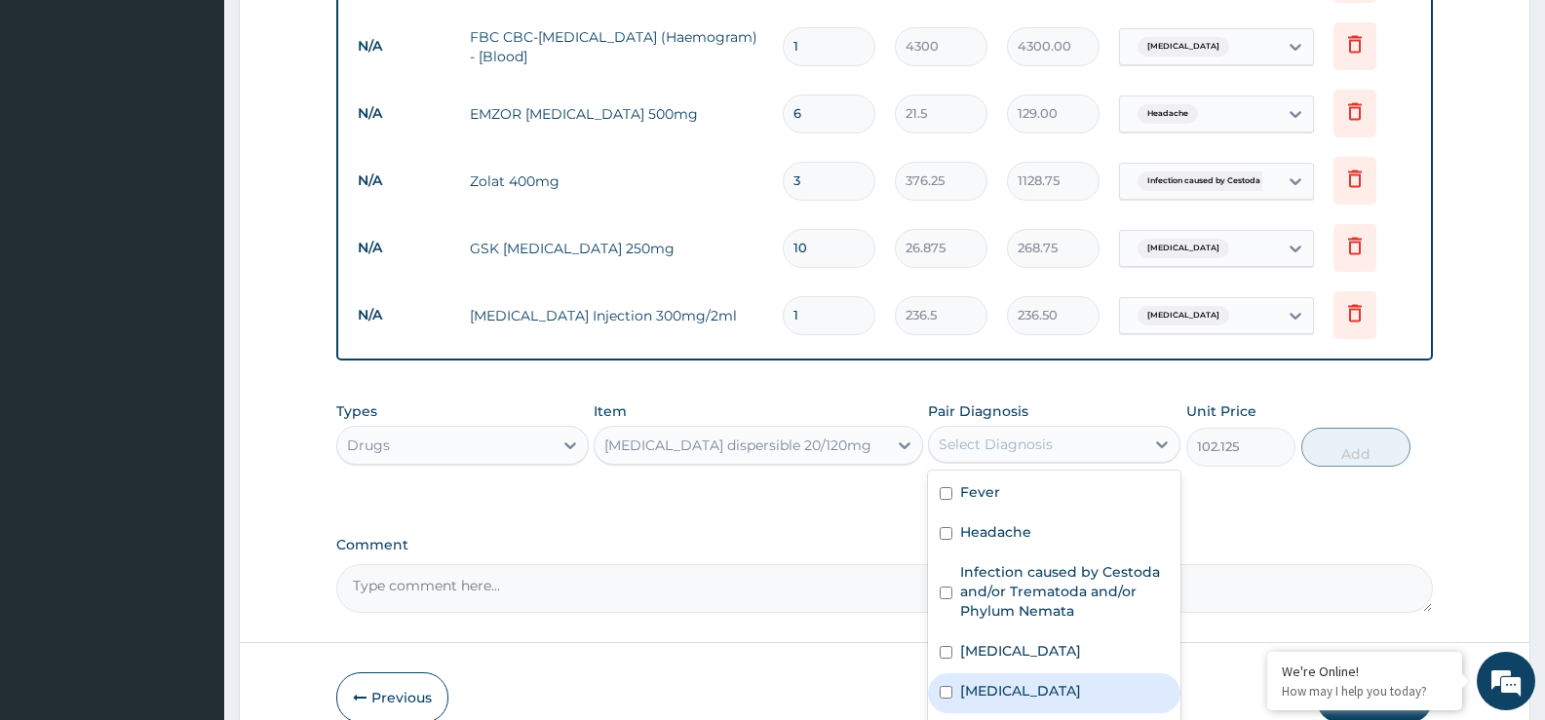
click at [999, 689] on label "[MEDICAL_DATA]" at bounding box center [1020, 690] width 121 height 19
checkbox input "true"
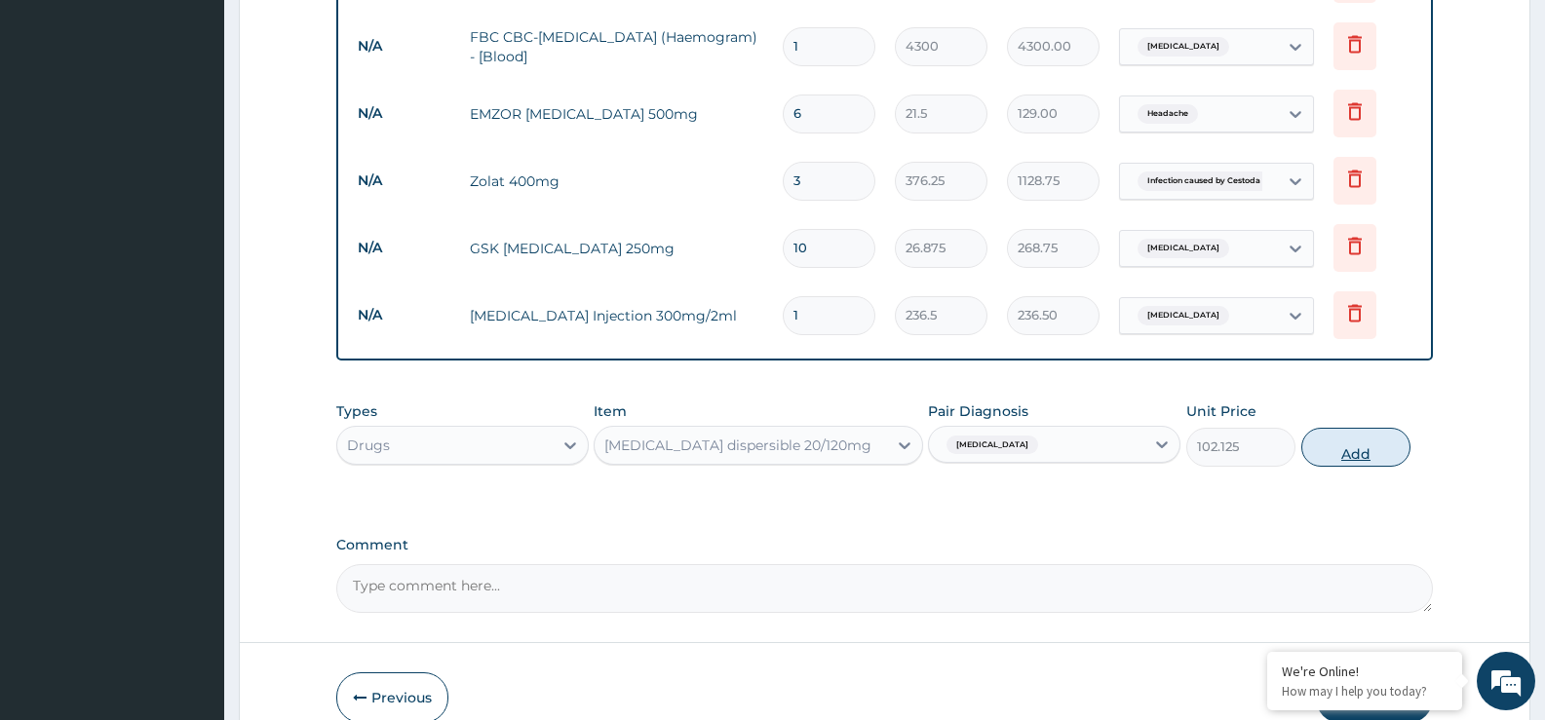
click at [1390, 456] on button "Add" at bounding box center [1355, 447] width 109 height 39
type input "0"
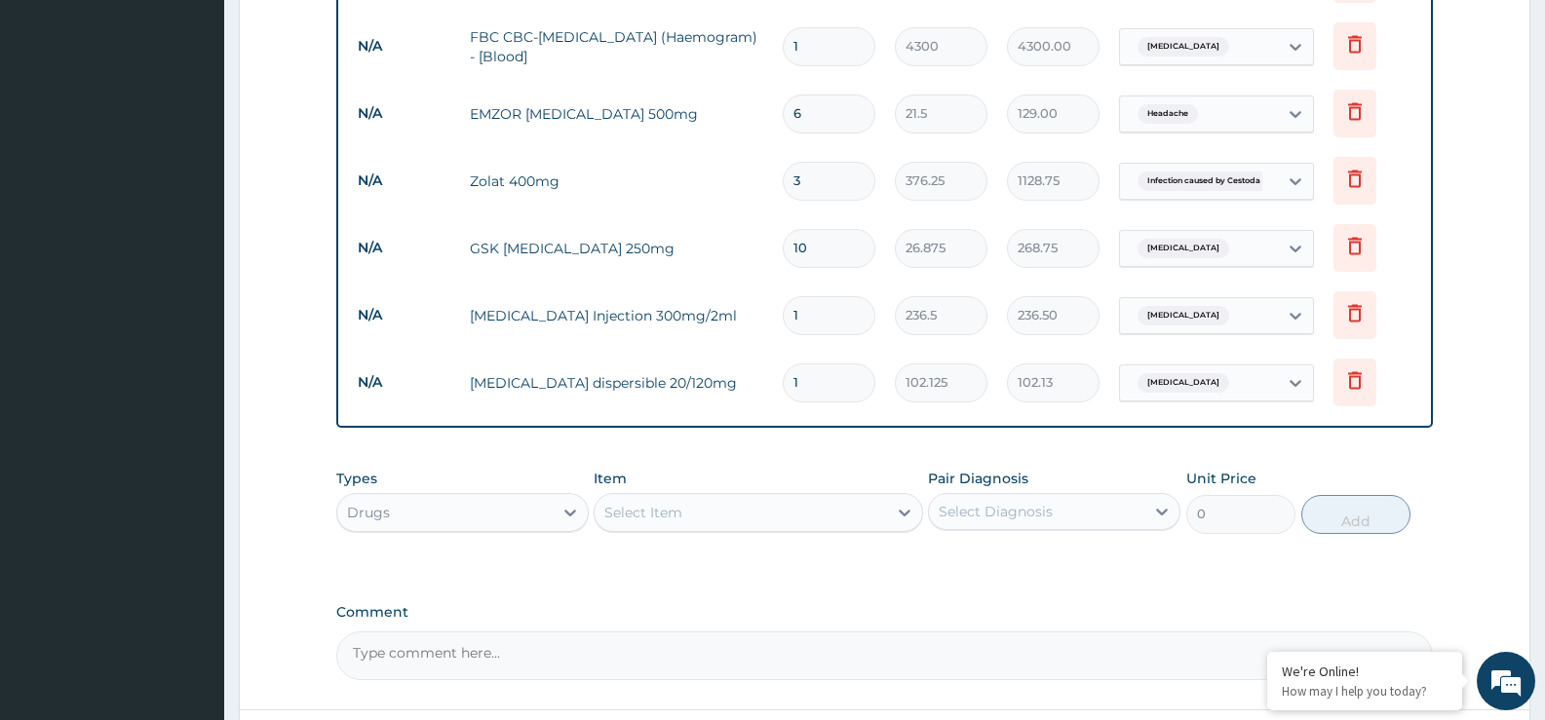
type input "18"
type input "1838.25"
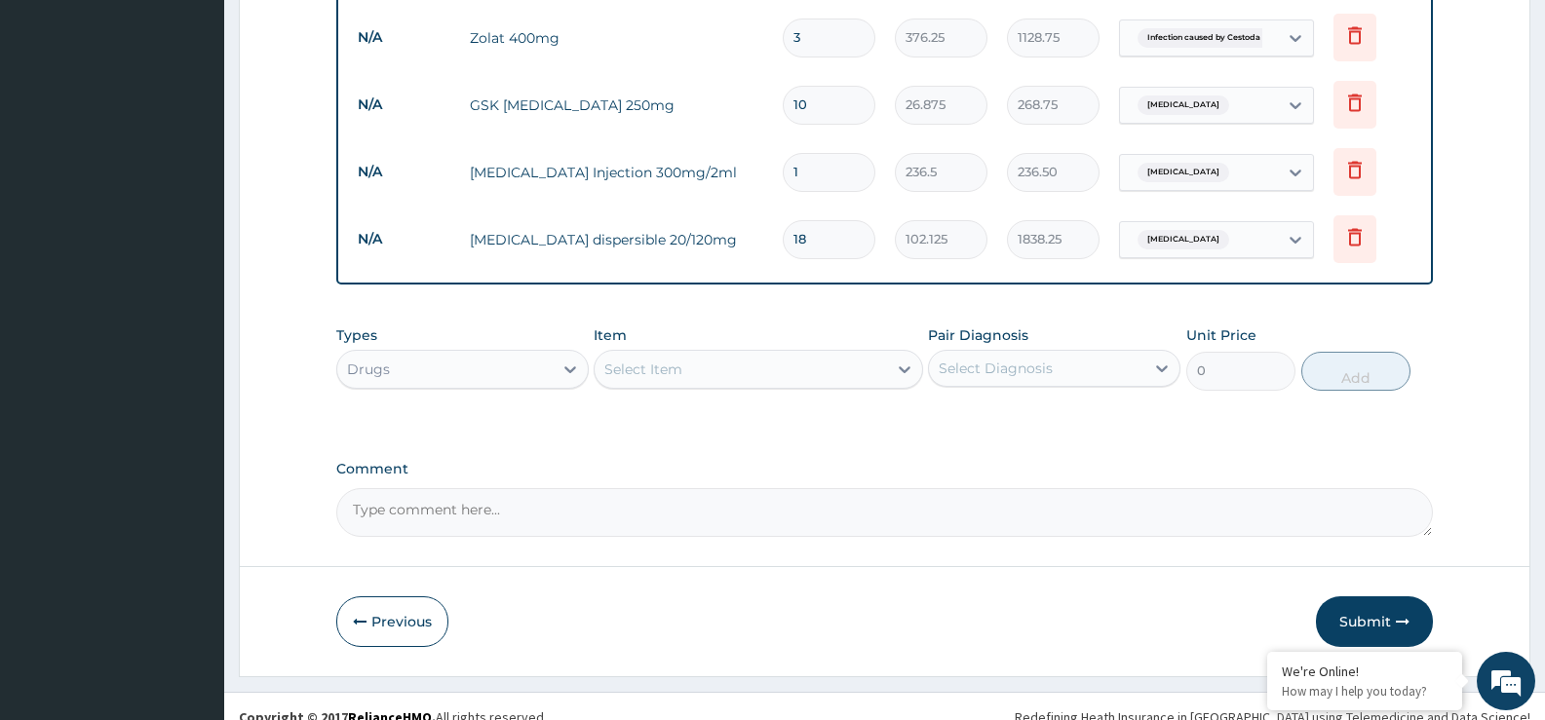
scroll to position [1168, 0]
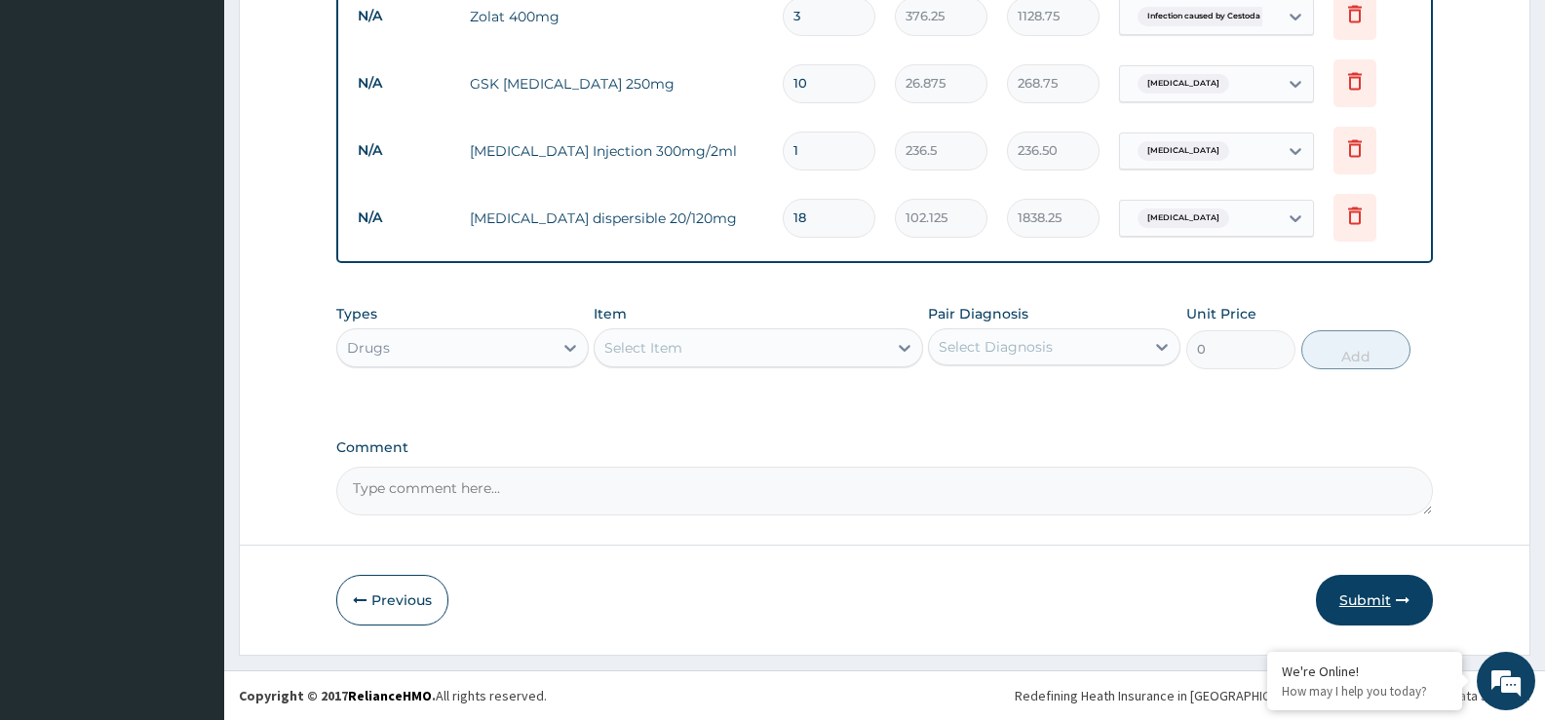
type input "18"
click at [1376, 600] on button "Submit" at bounding box center [1374, 600] width 117 height 51
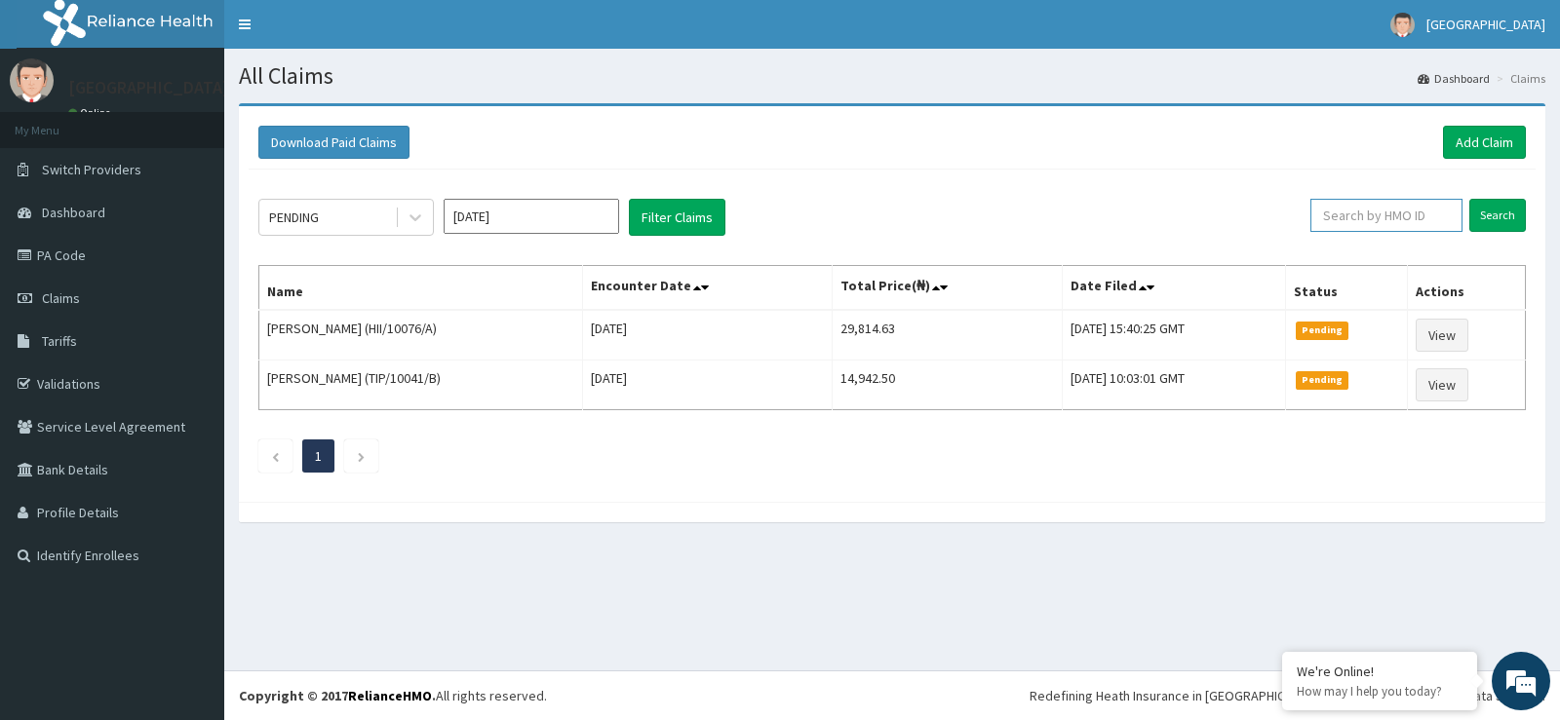
click at [1365, 214] on input "text" at bounding box center [1386, 215] width 153 height 33
type input "ERM/10248/D"
click at [1499, 212] on input "Search" at bounding box center [1497, 215] width 57 height 33
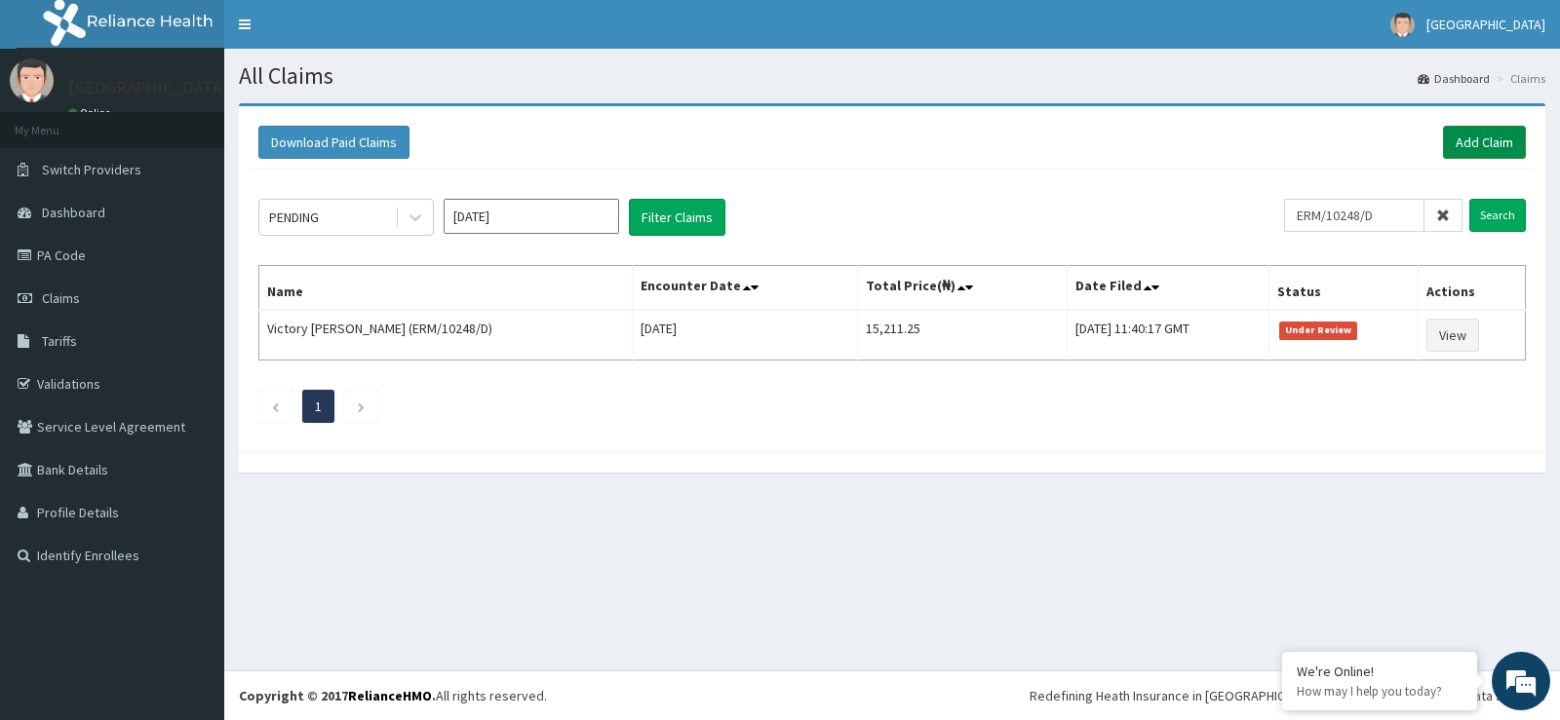
click at [1502, 143] on link "Add Claim" at bounding box center [1484, 142] width 83 height 33
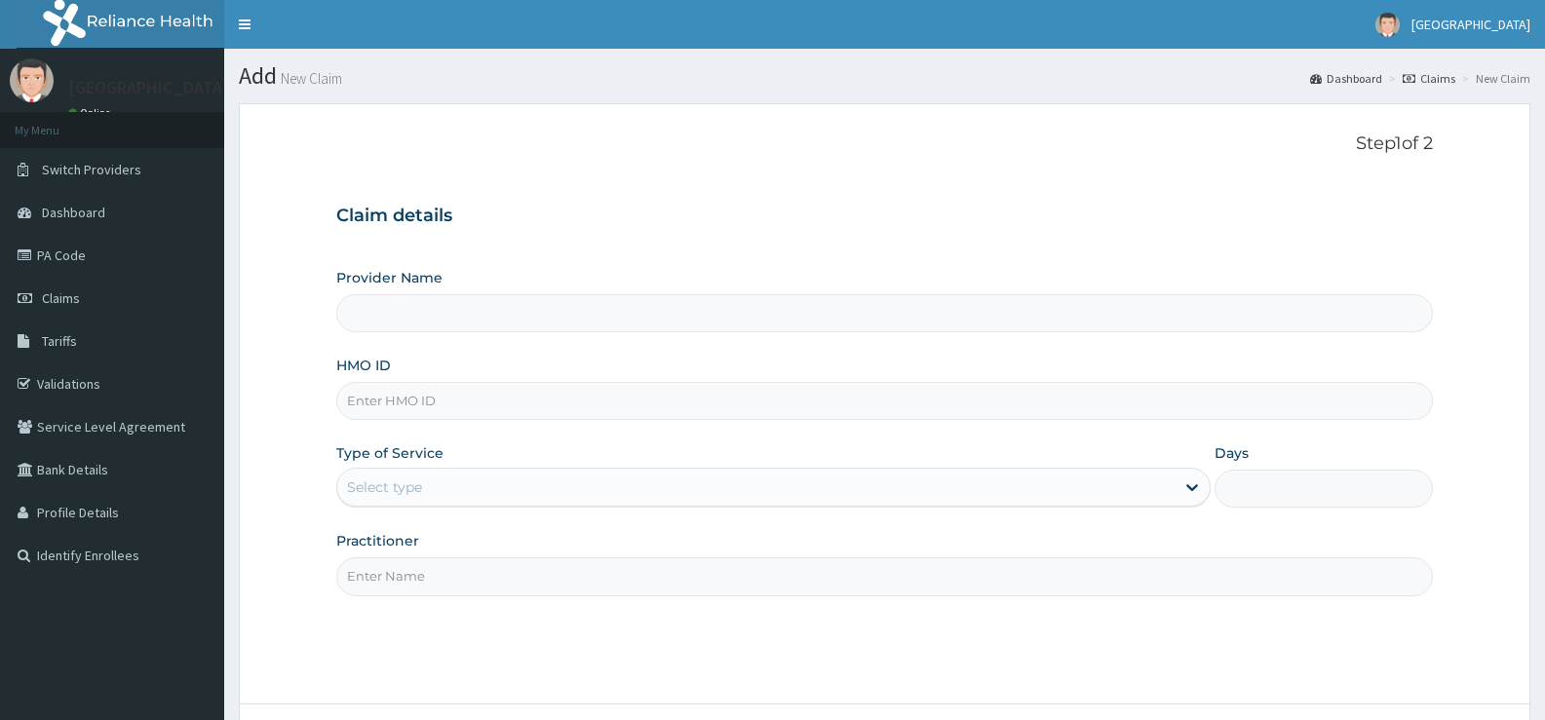
click at [373, 391] on input "HMO ID" at bounding box center [884, 401] width 1097 height 38
click at [417, 303] on input "Provider Name" at bounding box center [884, 313] width 1097 height 38
click at [375, 387] on input "HMO ID" at bounding box center [884, 401] width 1097 height 38
click at [372, 406] on input "HMO ID" at bounding box center [884, 401] width 1097 height 38
type input "[GEOGRAPHIC_DATA]"
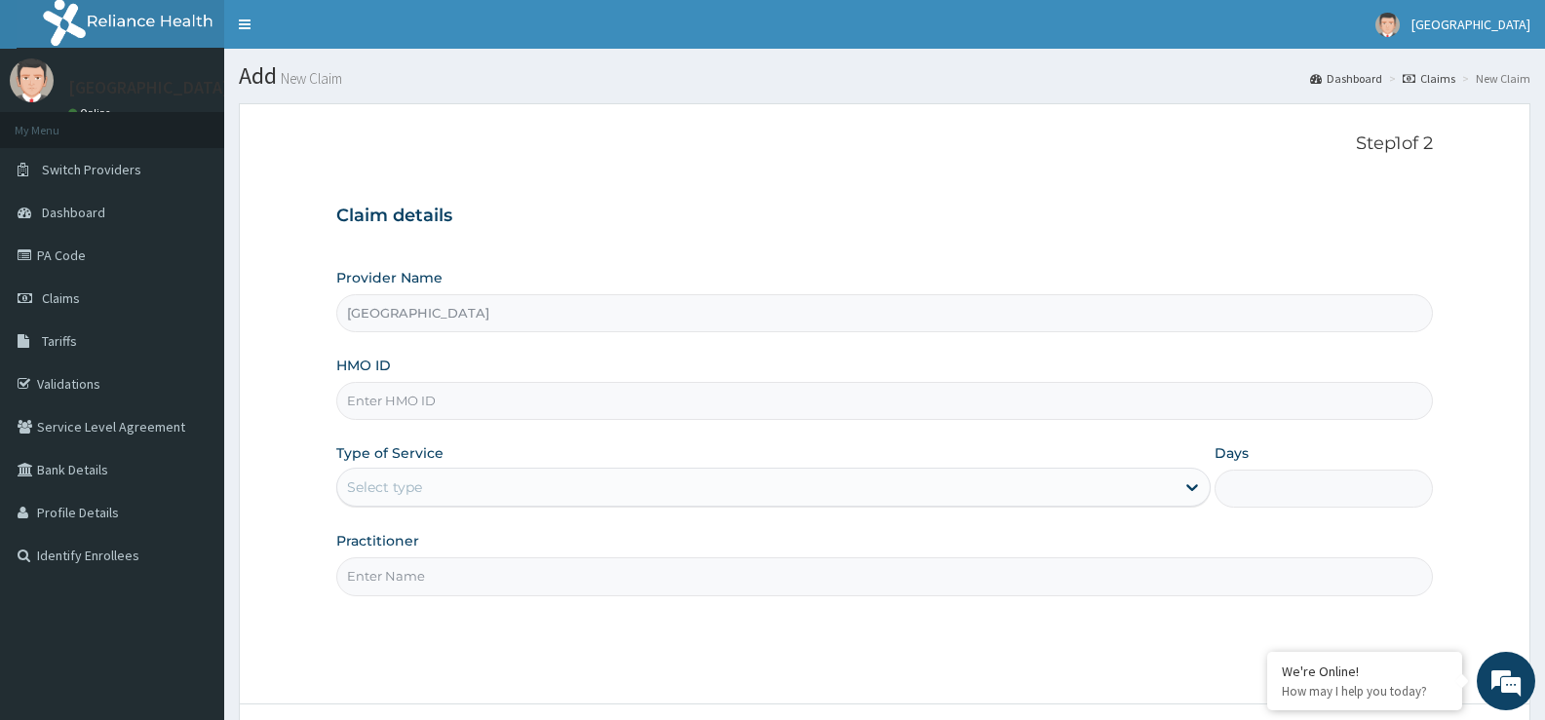
click at [515, 199] on div "Claim details Provider Name [GEOGRAPHIC_DATA] HMO ID Type of Service Select typ…" at bounding box center [884, 390] width 1097 height 409
click at [409, 400] on input "HMO ID" at bounding box center [884, 401] width 1097 height 38
type input "ERM/10248/B"
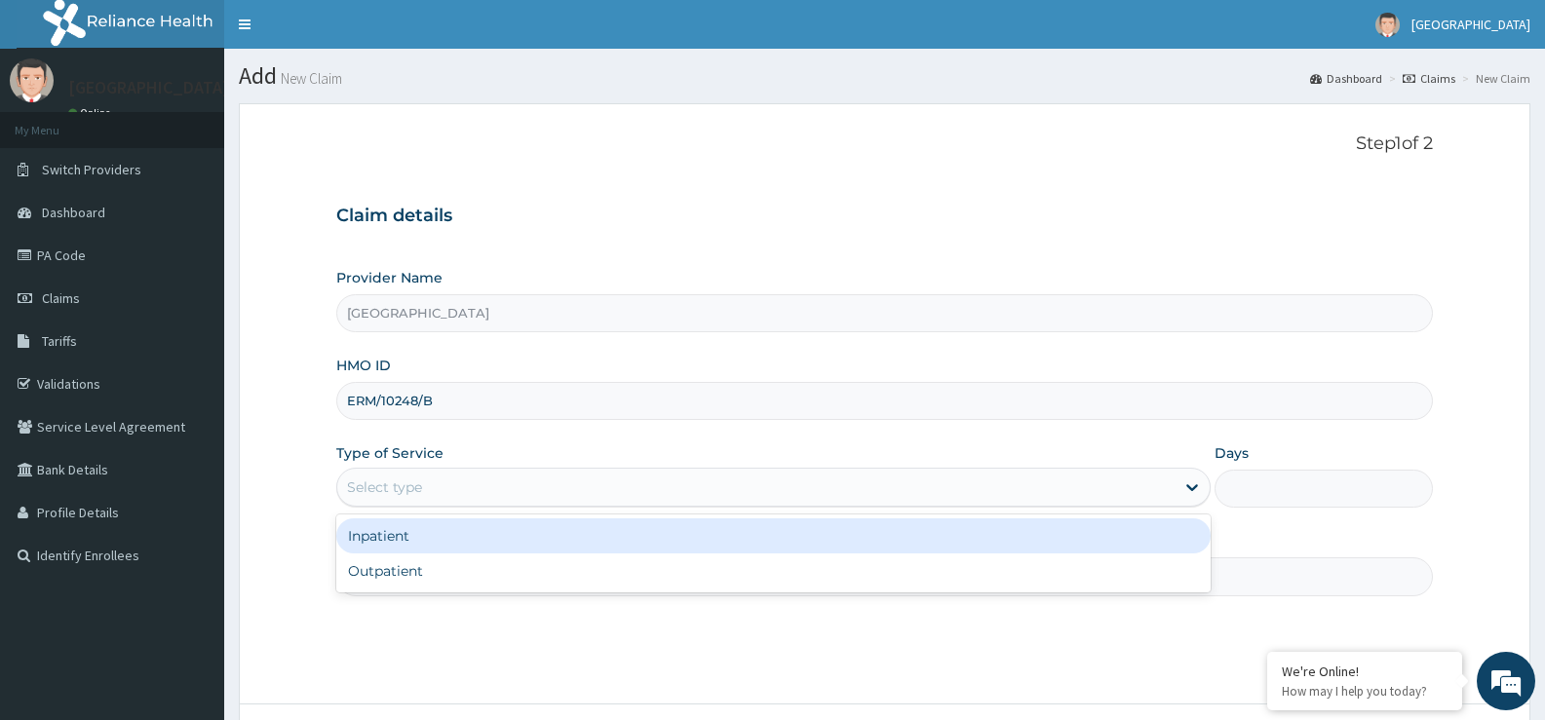
click at [428, 476] on div "Select type" at bounding box center [755, 487] width 836 height 31
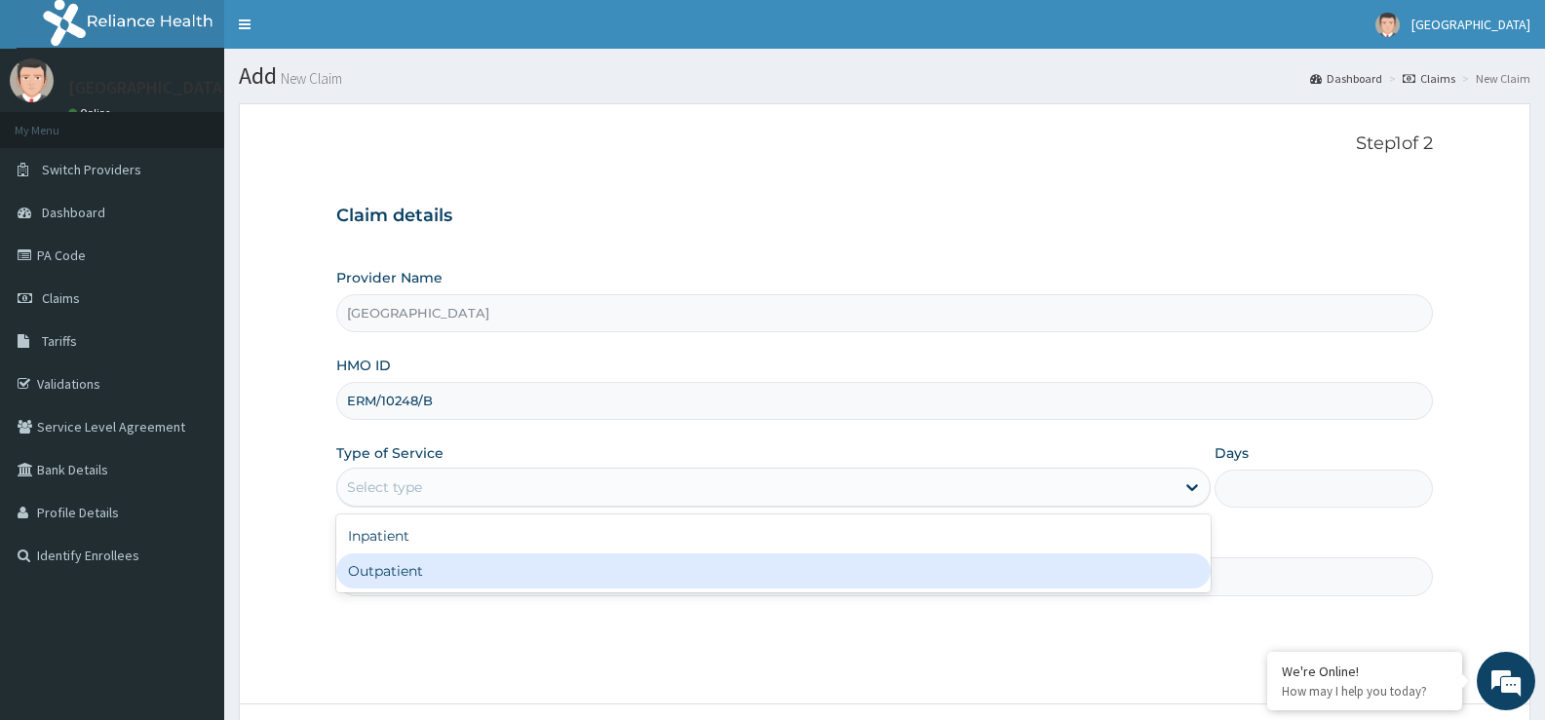
click at [421, 565] on div "Outpatient" at bounding box center [772, 571] width 873 height 35
type input "1"
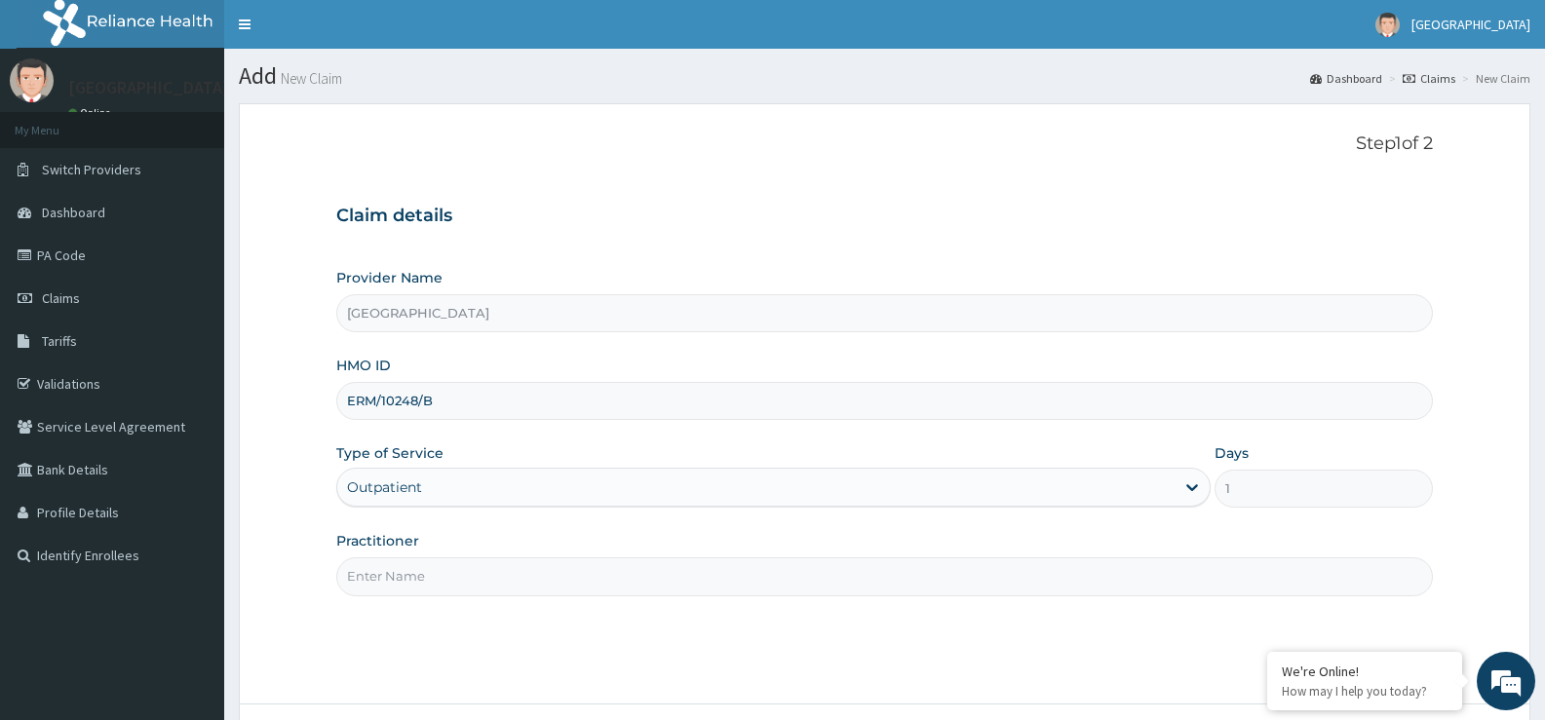
click at [415, 572] on input "Practitioner" at bounding box center [884, 577] width 1097 height 38
type input "Dr [PERSON_NAME]"
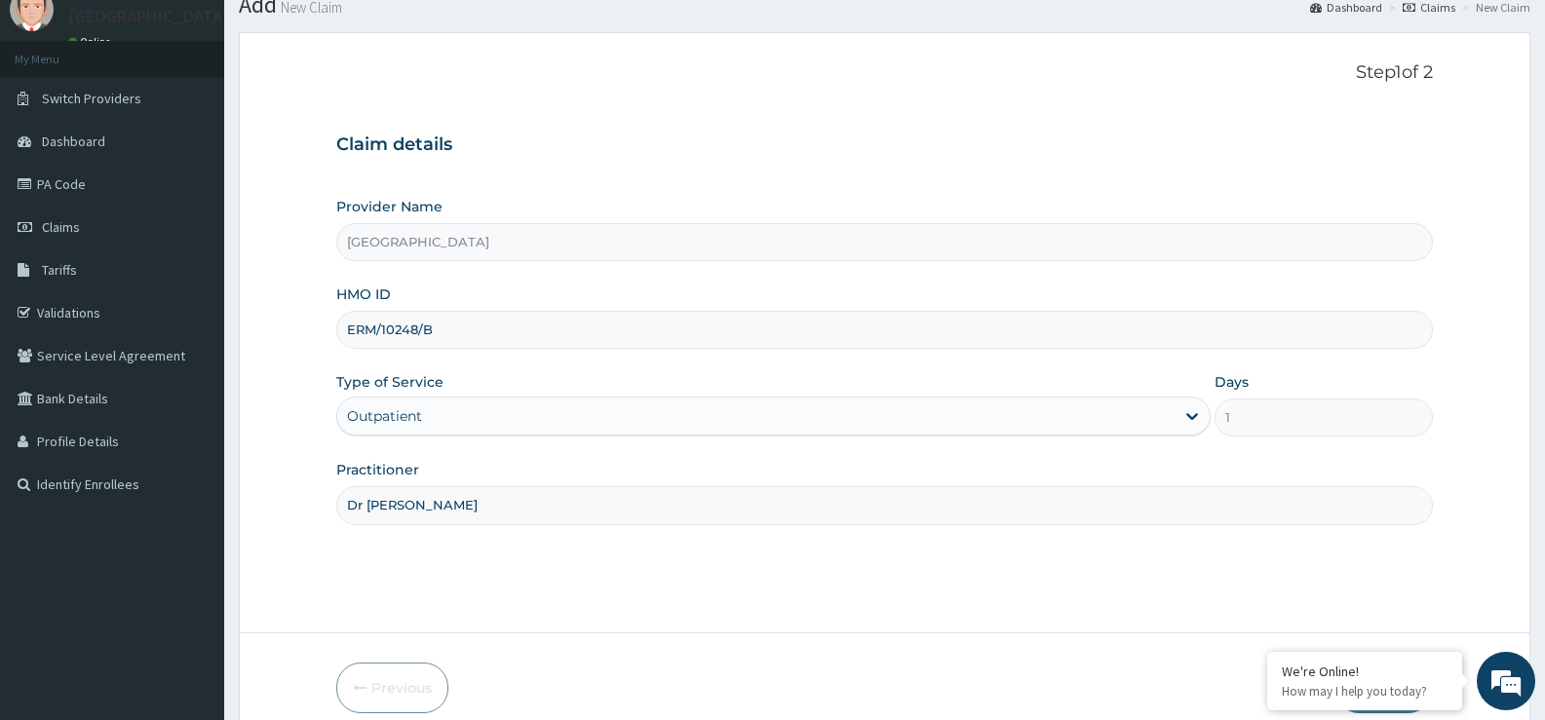
scroll to position [159, 0]
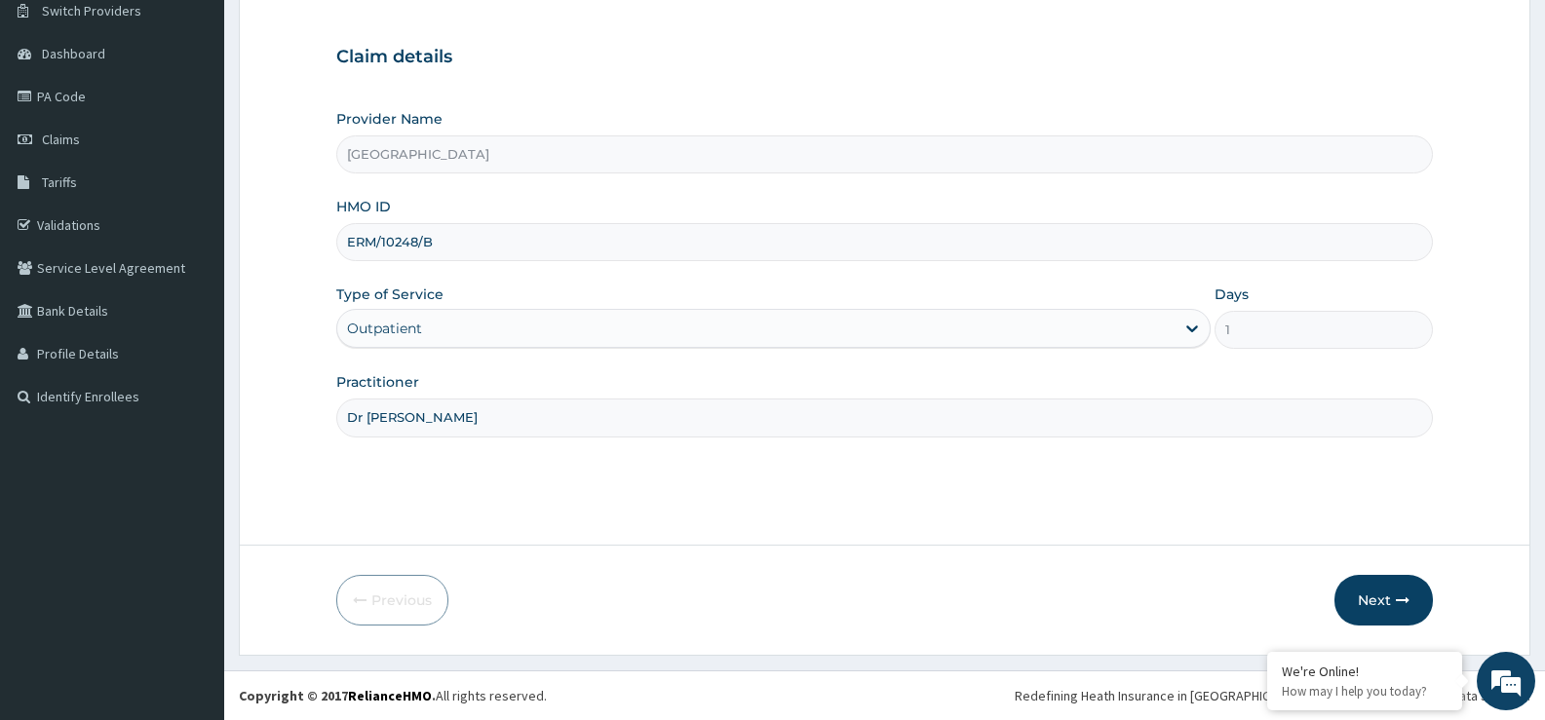
click at [416, 480] on div "Step 1 of 2 Claim details Provider Name [GEOGRAPHIC_DATA] HMO ID ERM/10248/B Ty…" at bounding box center [884, 245] width 1097 height 540
click at [413, 483] on div "Step 1 of 2 Claim details Provider Name [GEOGRAPHIC_DATA] HMO ID ERM/10248/B Ty…" at bounding box center [884, 245] width 1097 height 540
click at [1373, 607] on button "Next" at bounding box center [1383, 600] width 98 height 51
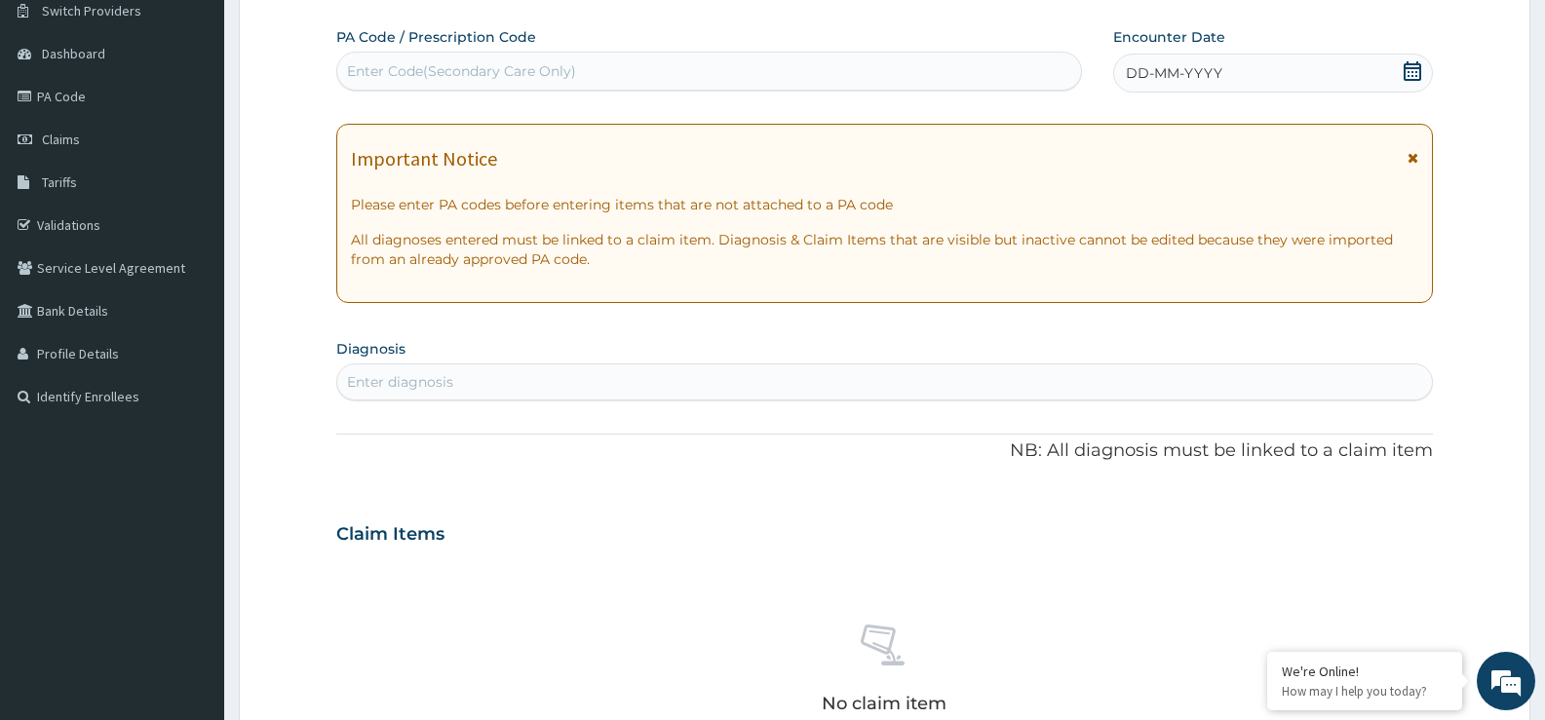
click at [1416, 66] on icon at bounding box center [1412, 70] width 19 height 19
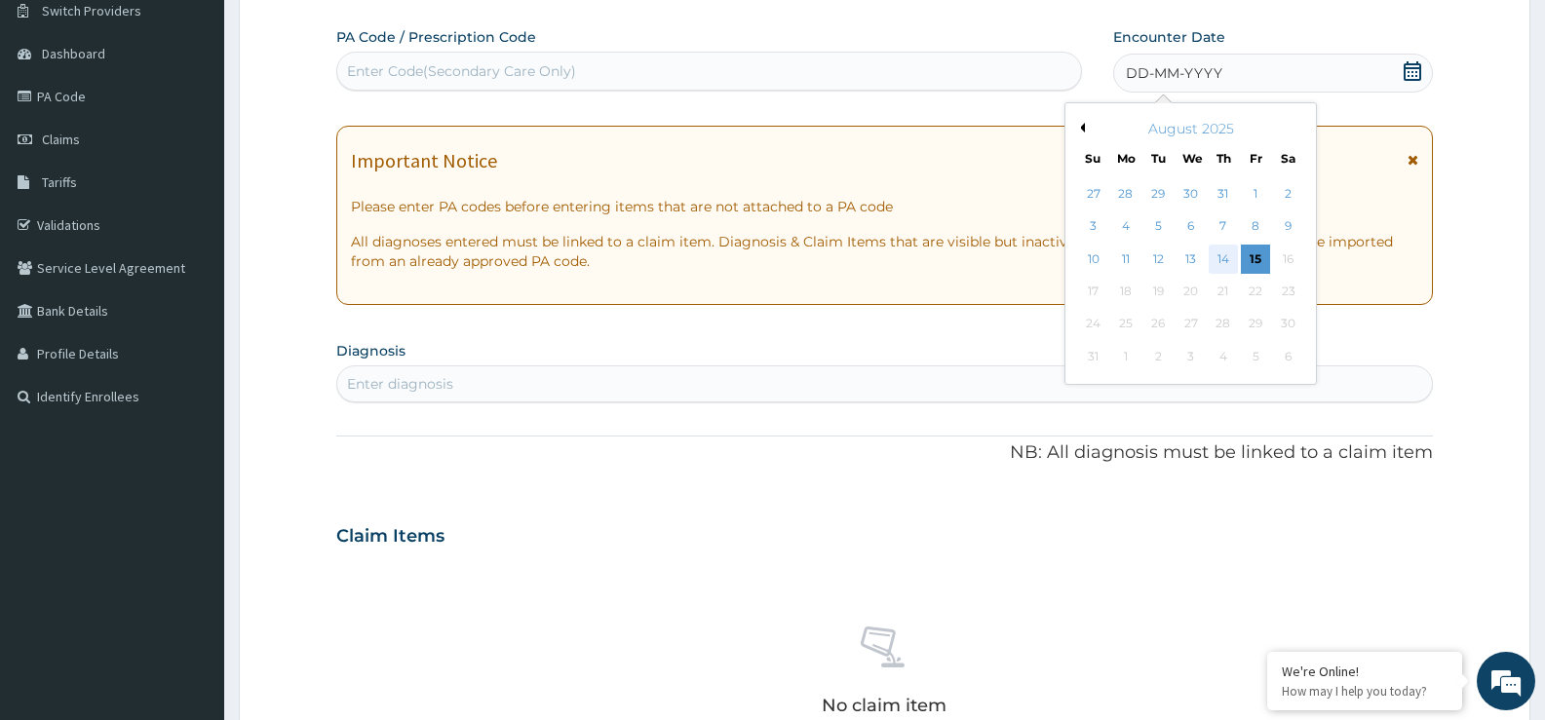
click at [1218, 254] on div "14" at bounding box center [1223, 259] width 29 height 29
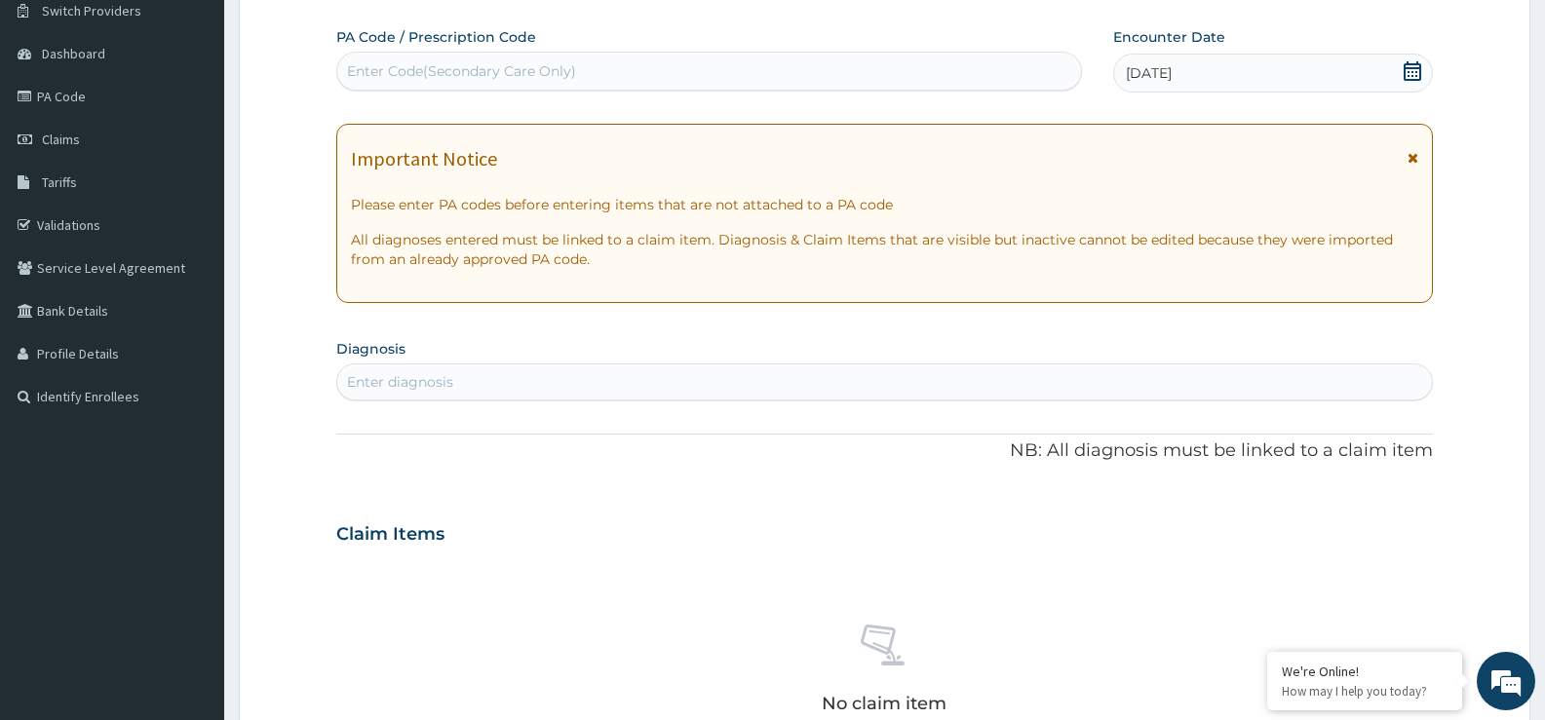
click at [418, 387] on div "Enter diagnosis" at bounding box center [400, 381] width 106 height 19
type input "HEADACHE"
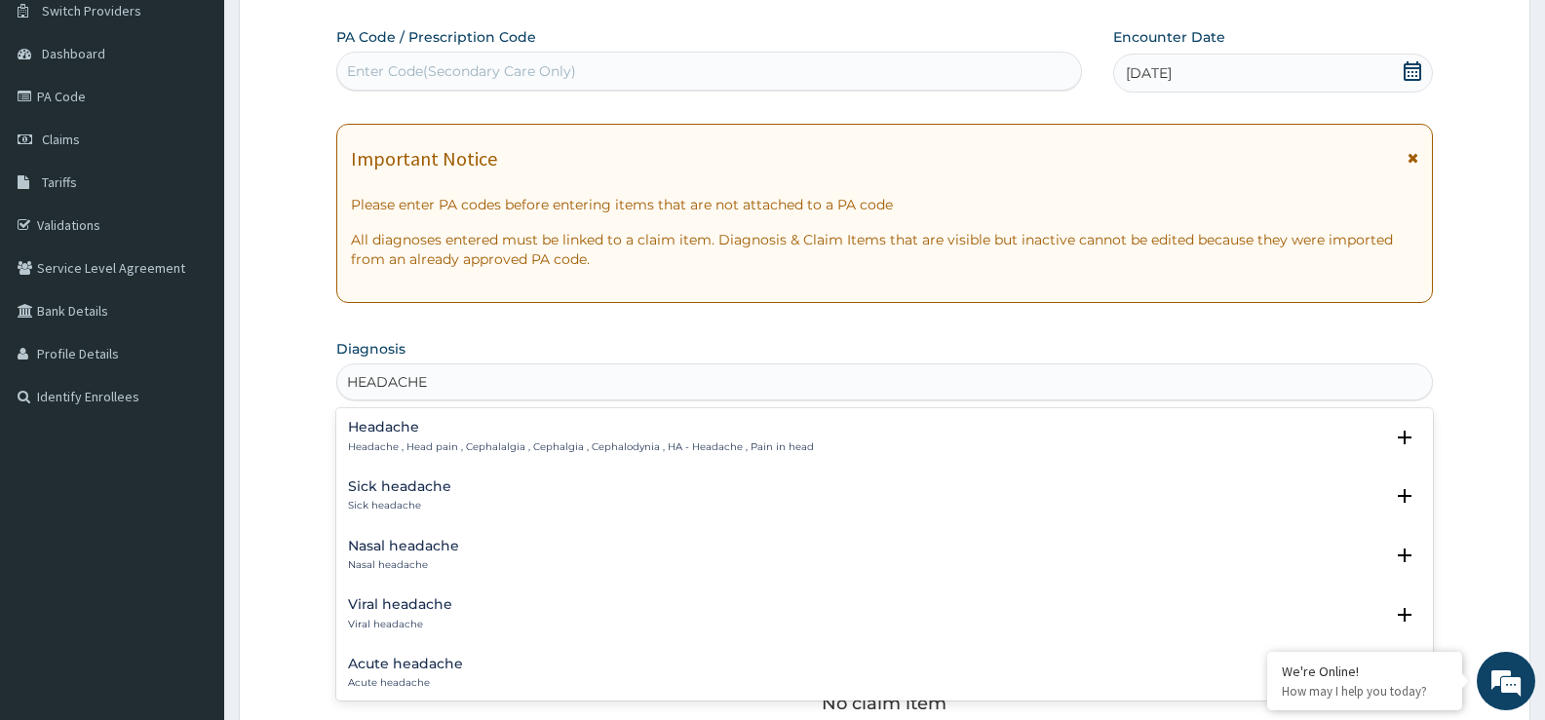
click at [416, 459] on div "Headache Headache , Head pain , Cephalalgia , Cephalgia , Cephalodynia , HA - H…" at bounding box center [884, 442] width 1073 height 44
click at [459, 431] on h4 "Headache" at bounding box center [581, 427] width 466 height 15
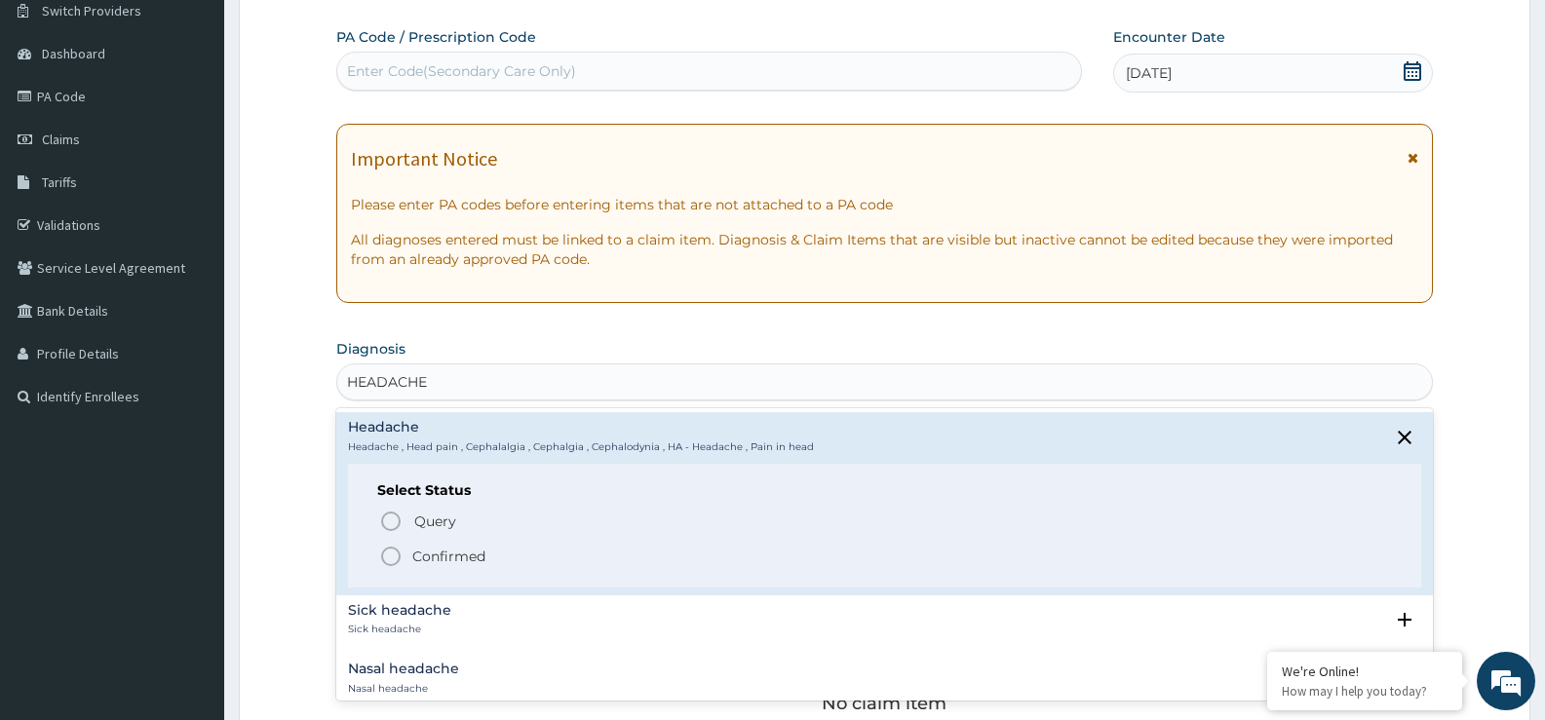
click at [387, 546] on icon "status option filled" at bounding box center [390, 556] width 23 height 23
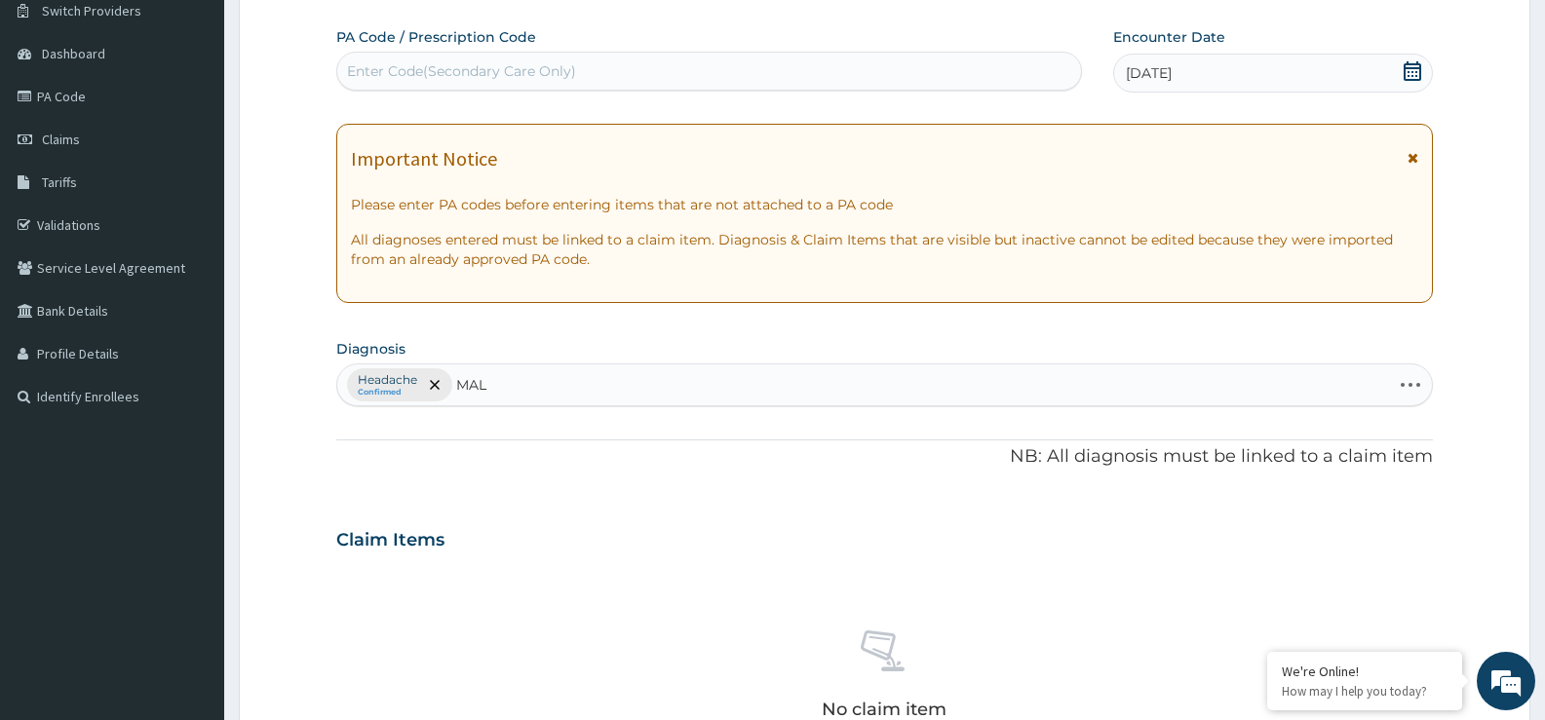
type input "MALA"
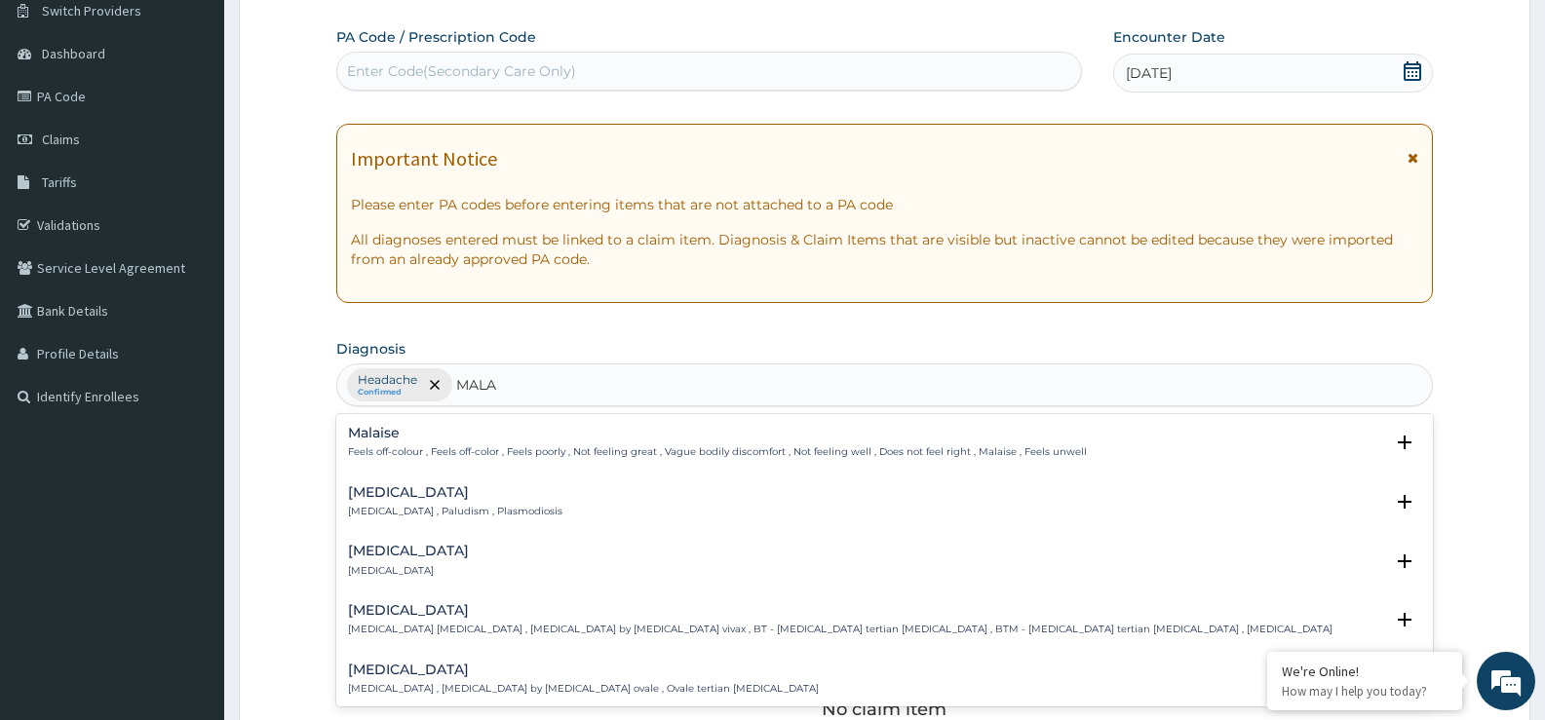
click at [486, 506] on p "[MEDICAL_DATA] , Paludism , Plasmodiosis" at bounding box center [455, 512] width 214 height 14
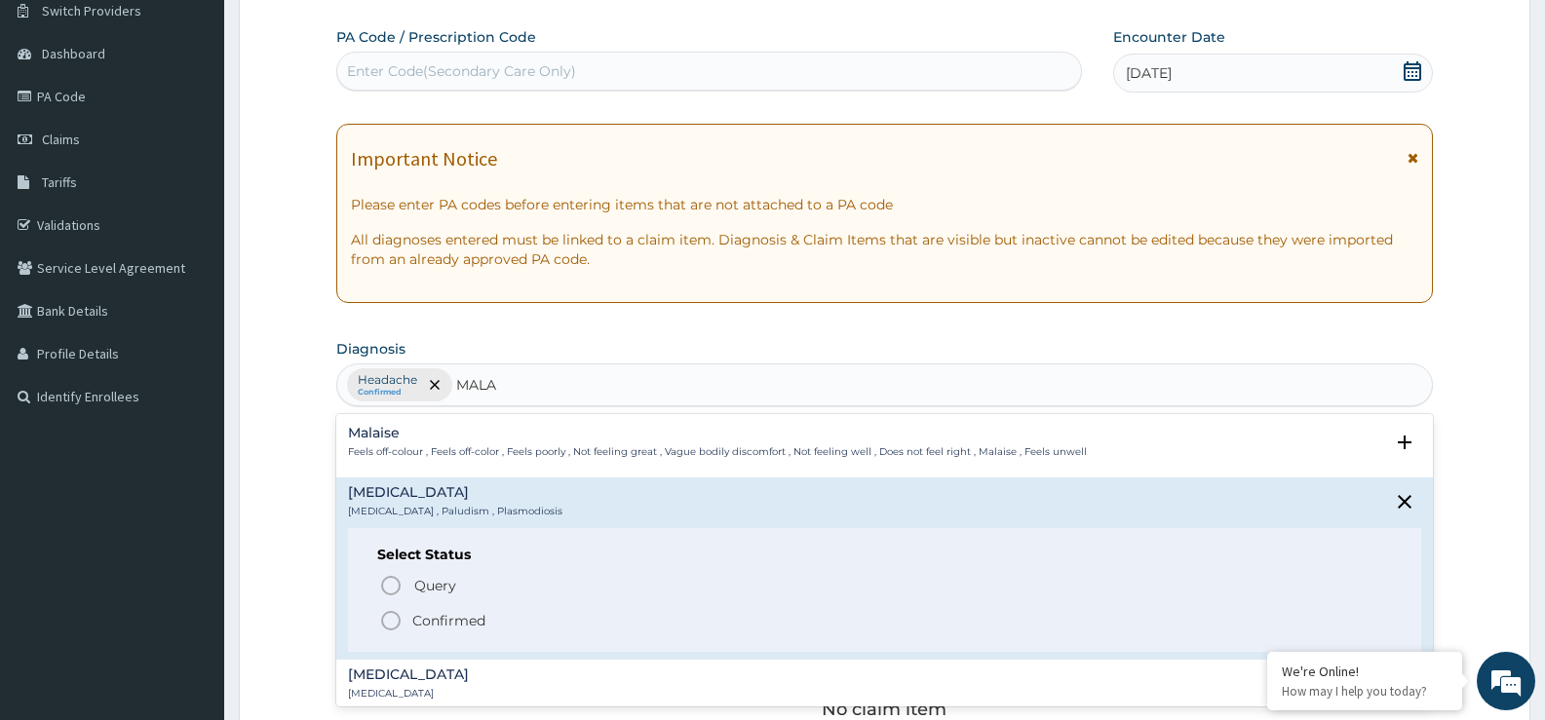
click at [454, 626] on p "Confirmed" at bounding box center [448, 620] width 73 height 19
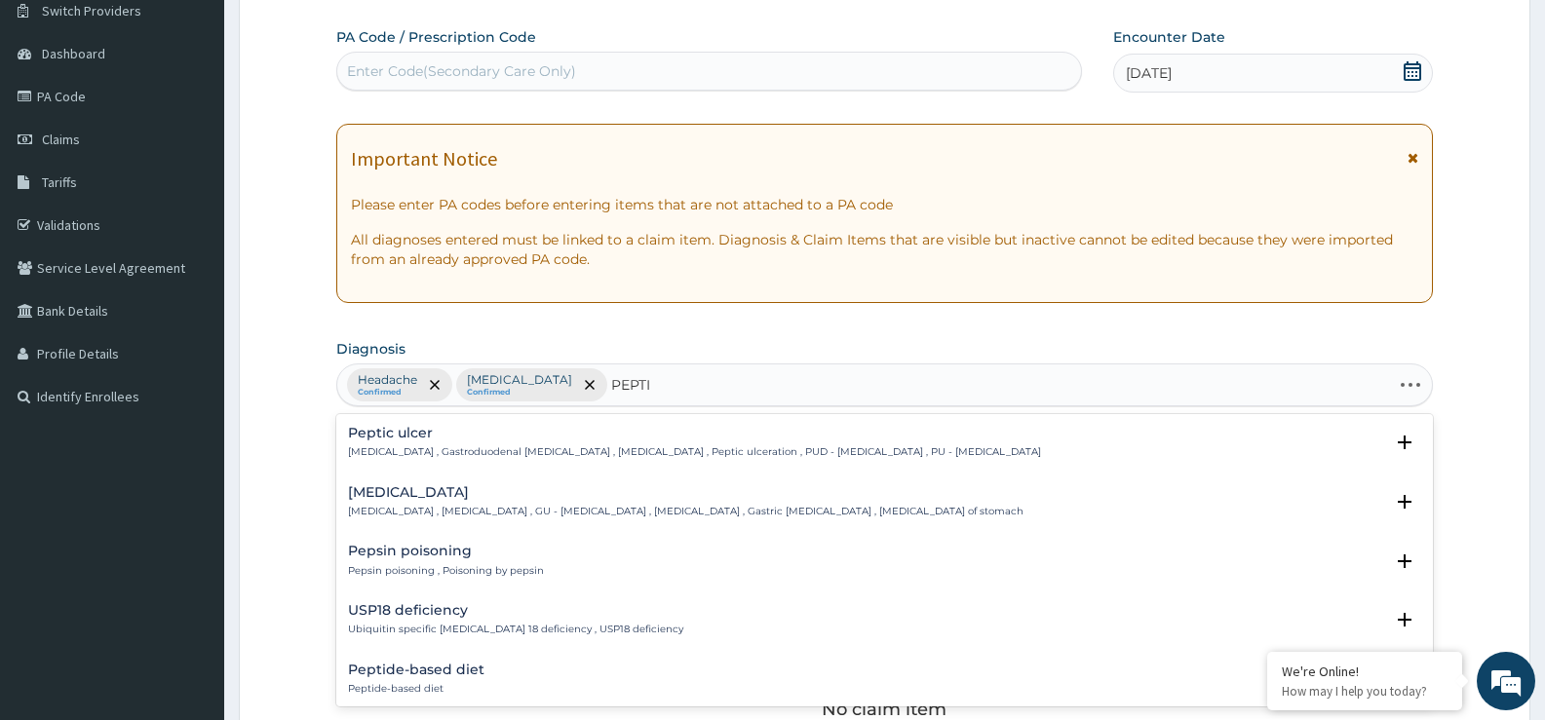
type input "PEPTIC"
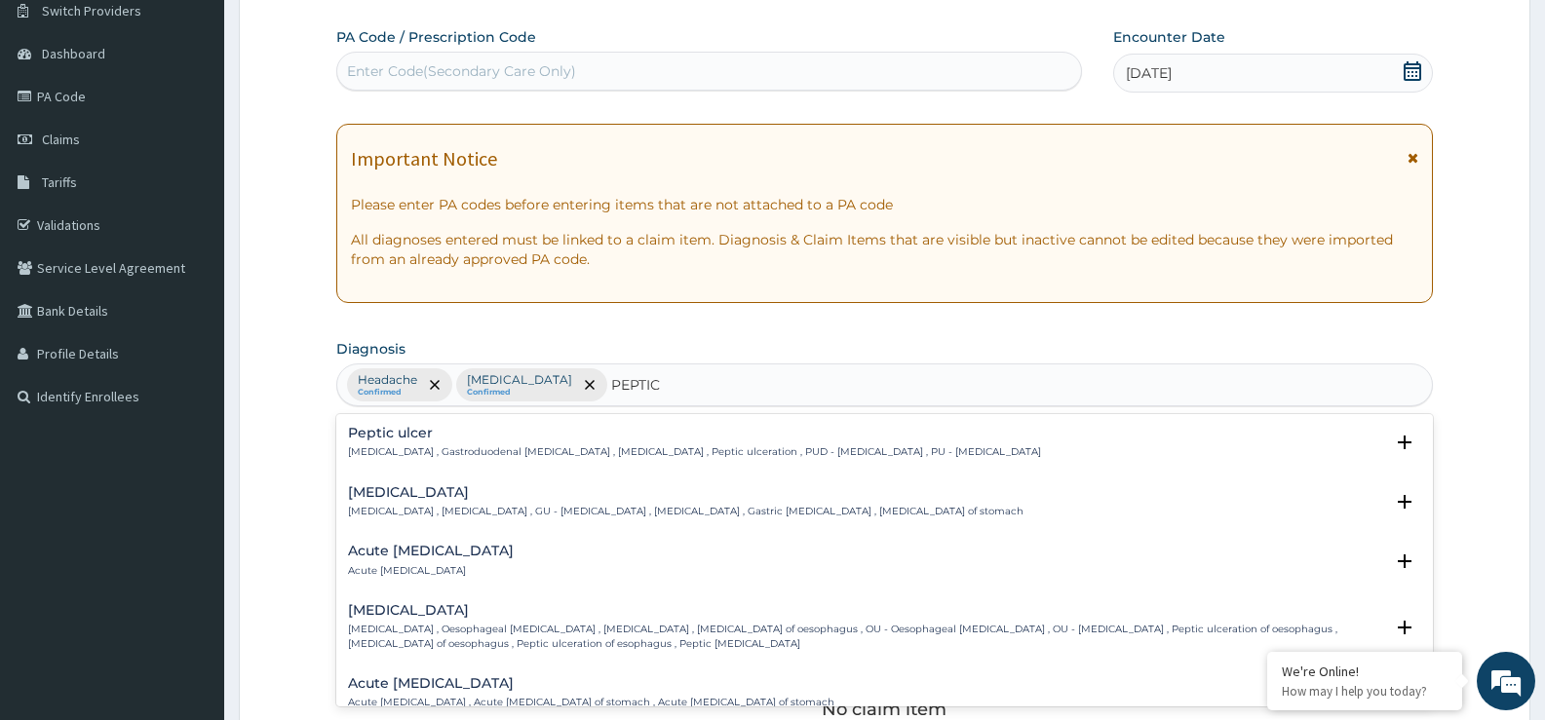
click at [457, 441] on h4 "Peptic ulcer" at bounding box center [694, 433] width 693 height 15
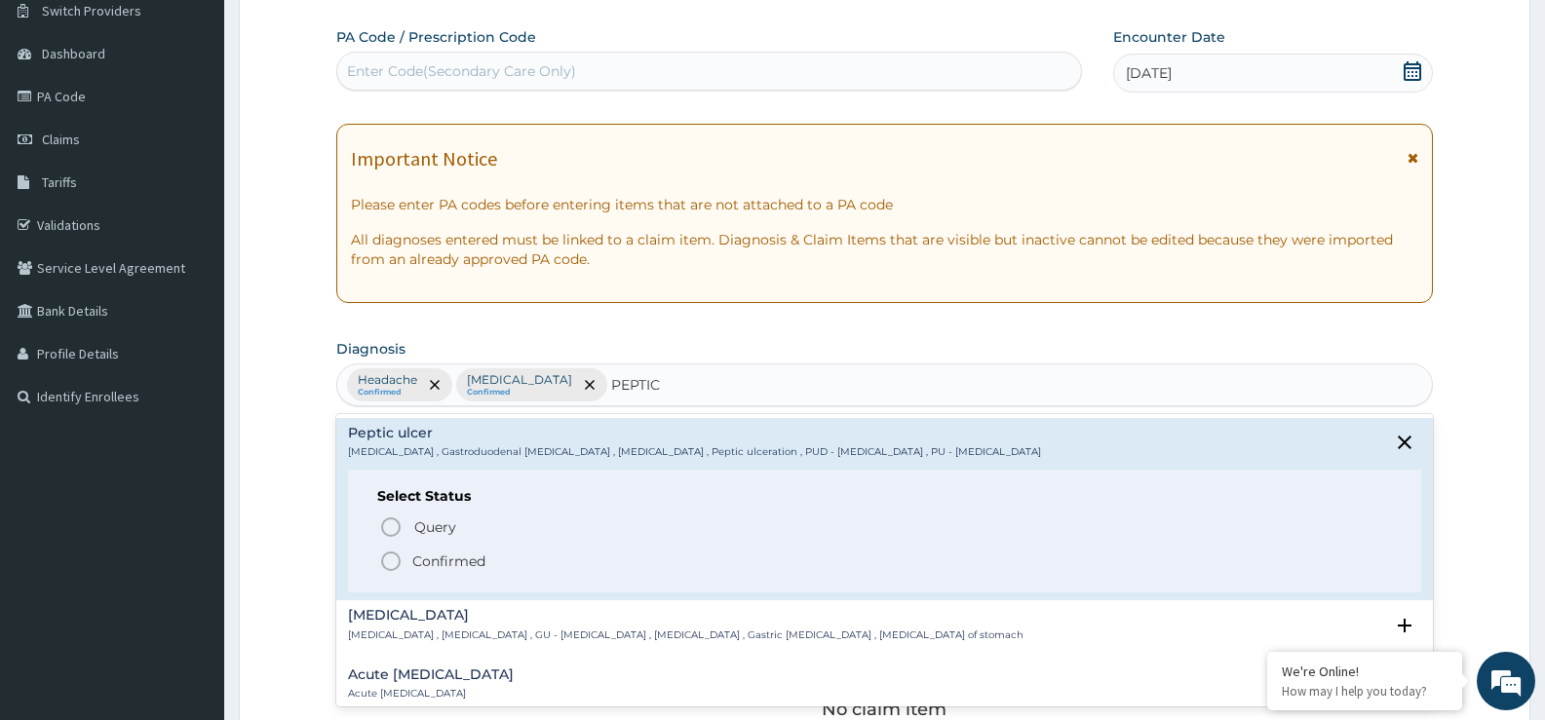
click at [470, 564] on p "Confirmed" at bounding box center [448, 561] width 73 height 19
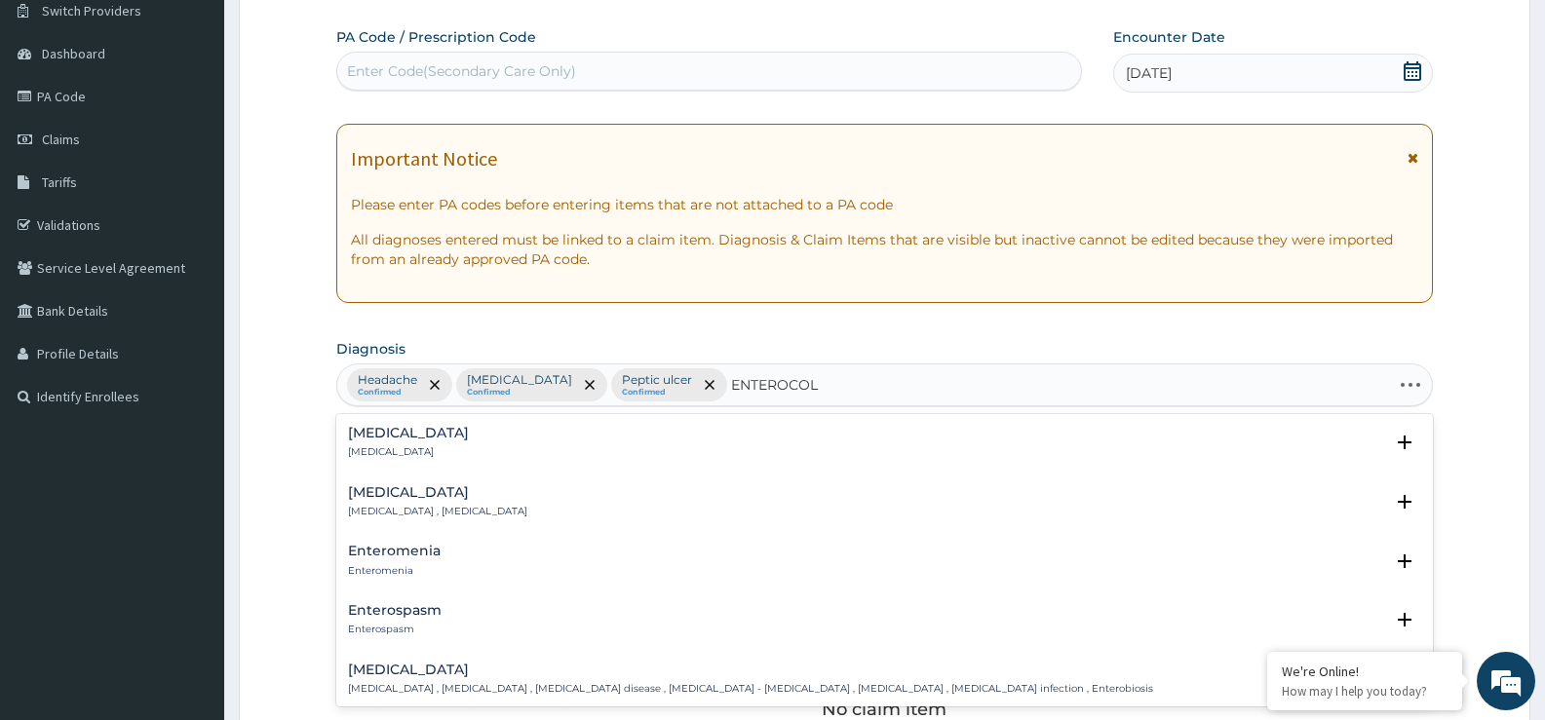
type input "ENTEROCOLI"
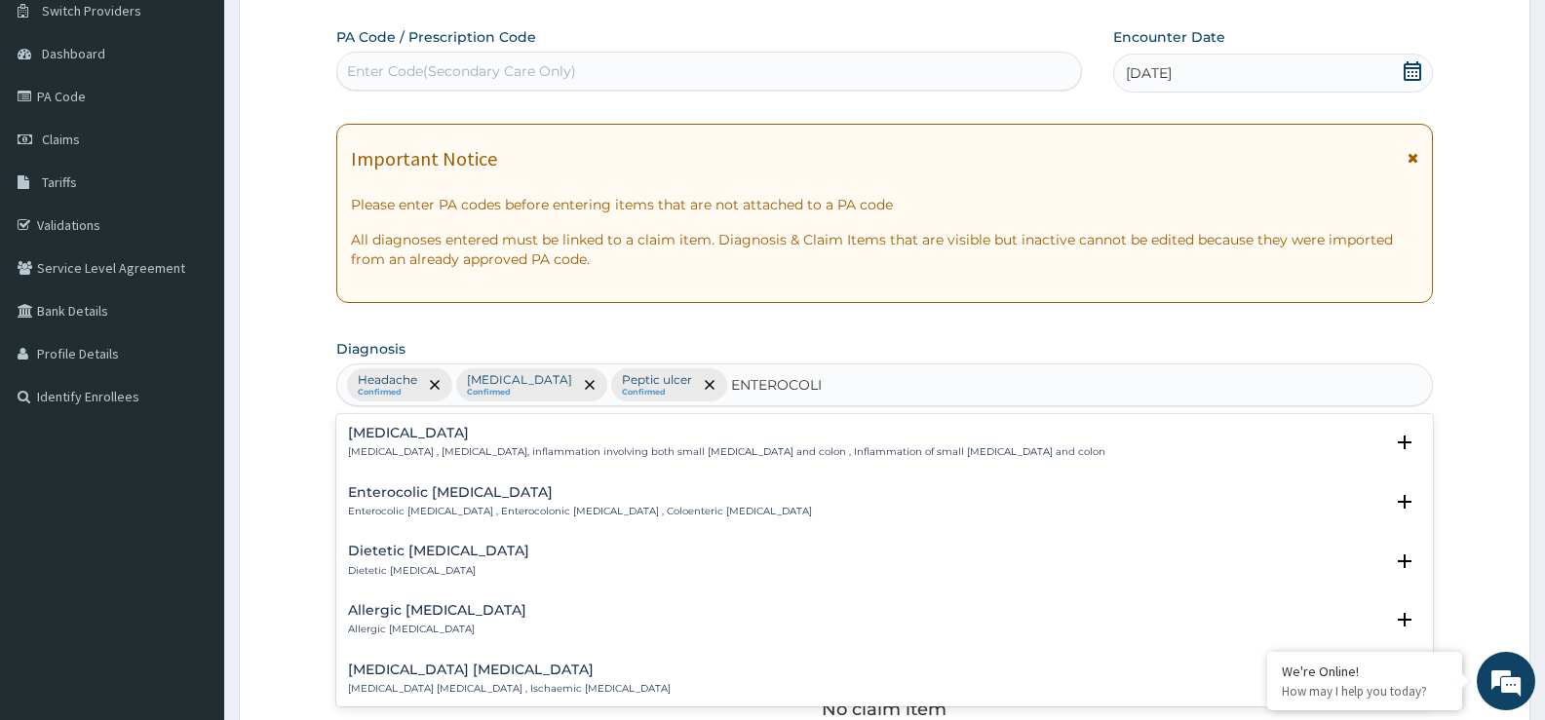
click at [425, 437] on h4 "[MEDICAL_DATA]" at bounding box center [726, 433] width 757 height 15
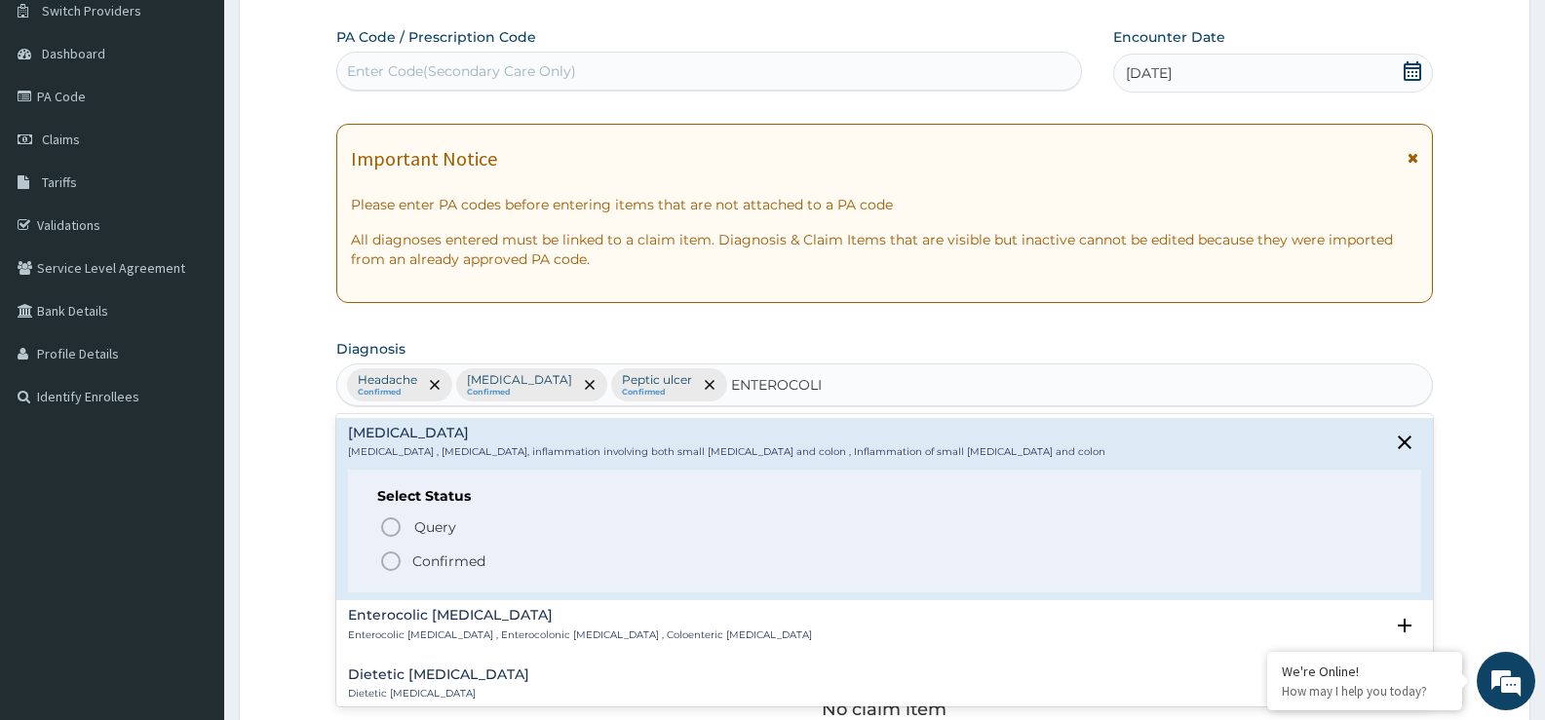
click at [432, 551] on span "Confirmed" at bounding box center [885, 561] width 1013 height 23
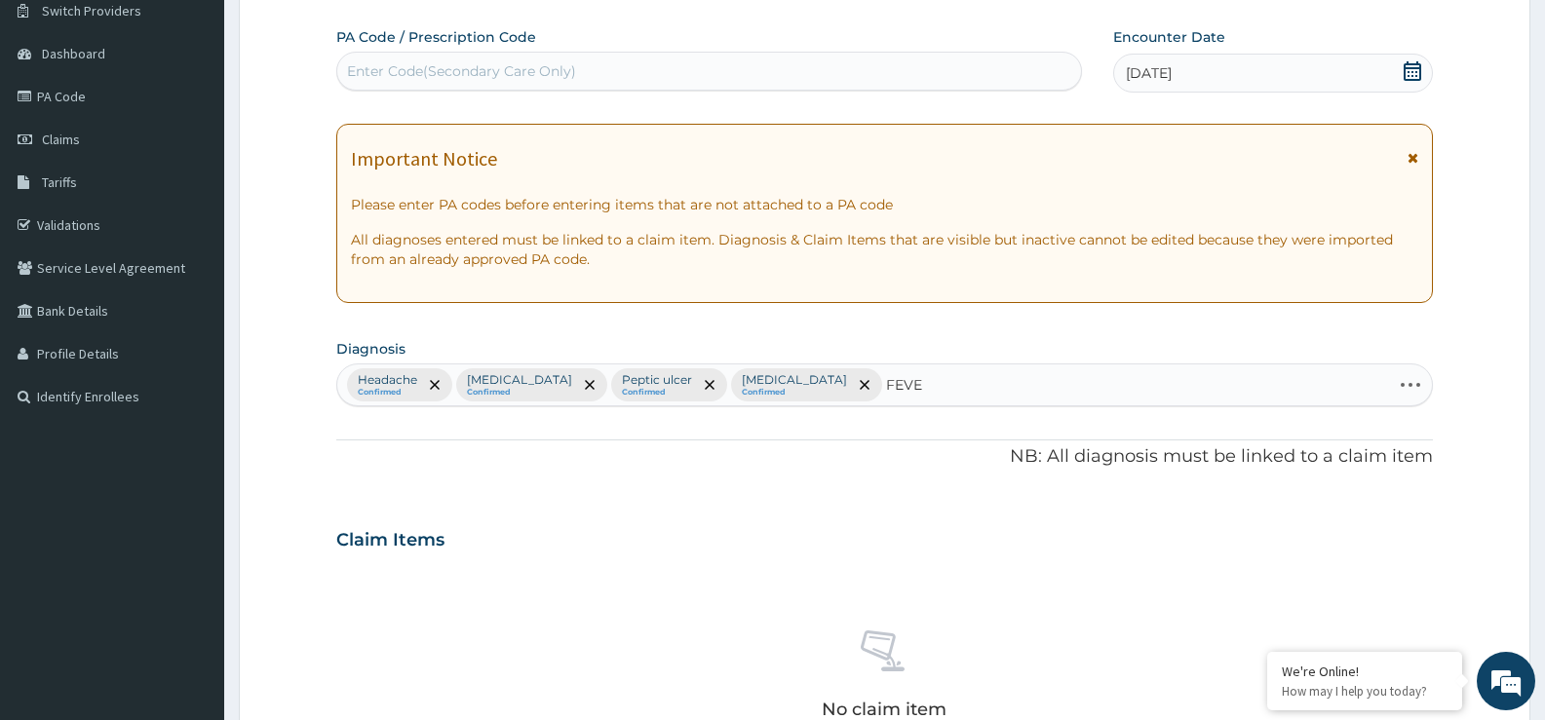
type input "FEVER"
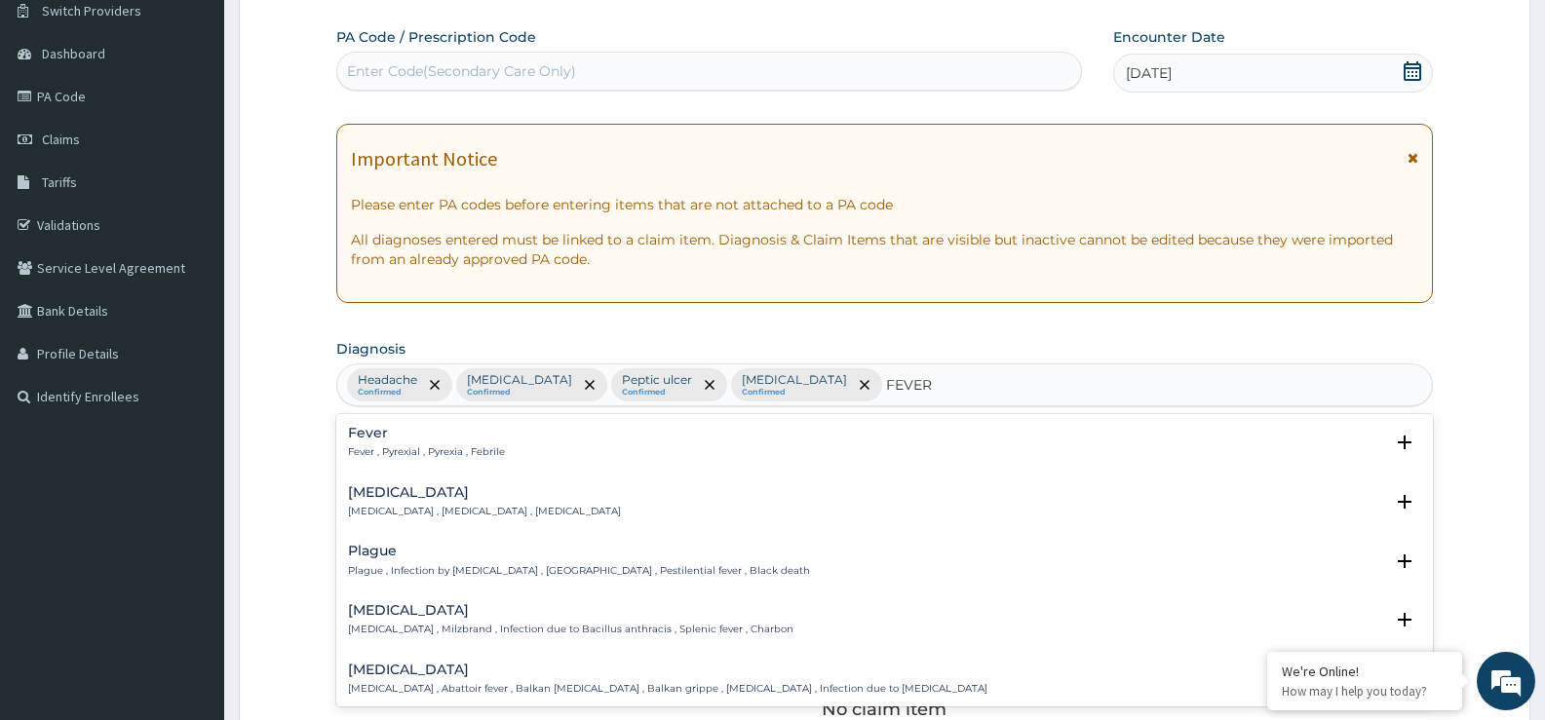
click at [527, 446] on div "Fever Fever , Pyrexial , Pyrexia , Febrile" at bounding box center [884, 443] width 1073 height 34
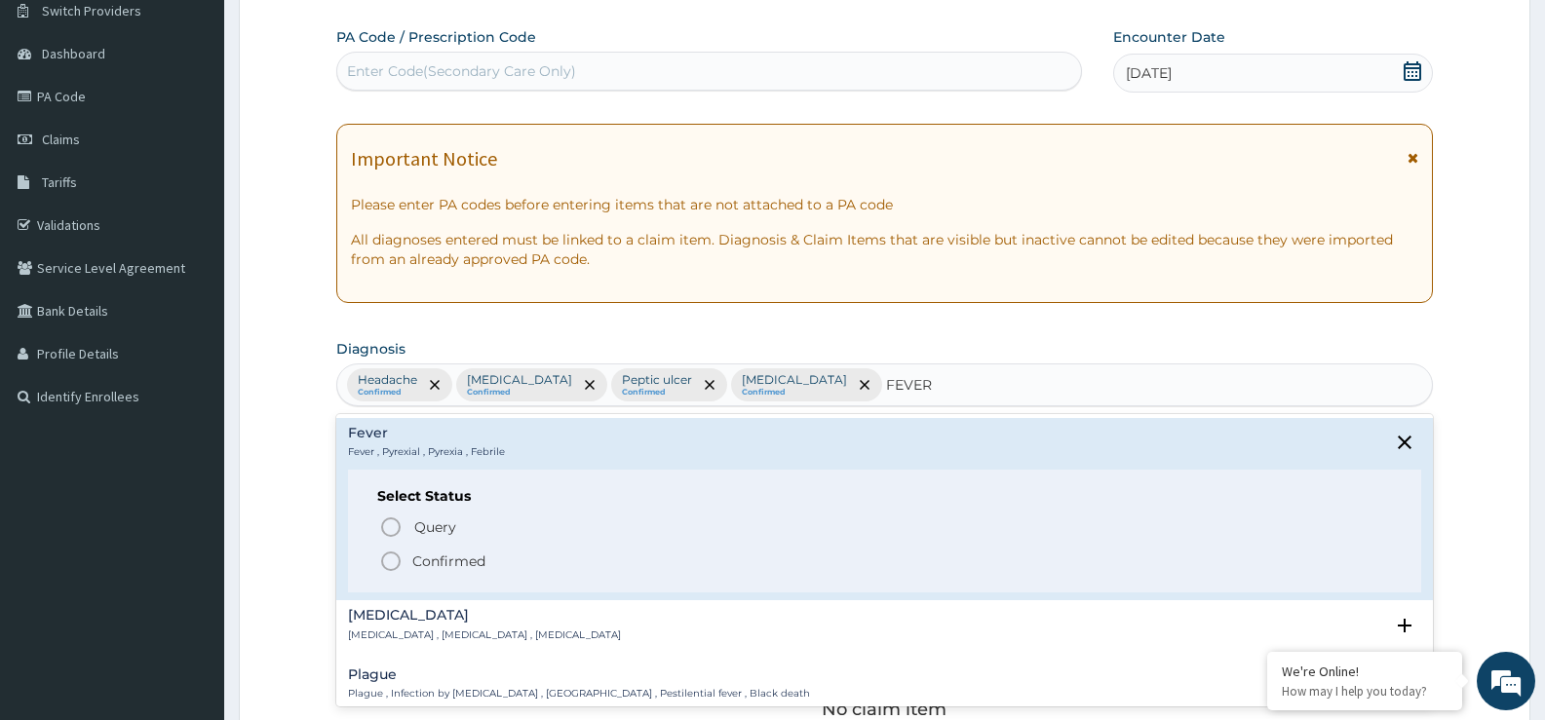
click at [479, 565] on p "Confirmed" at bounding box center [448, 561] width 73 height 19
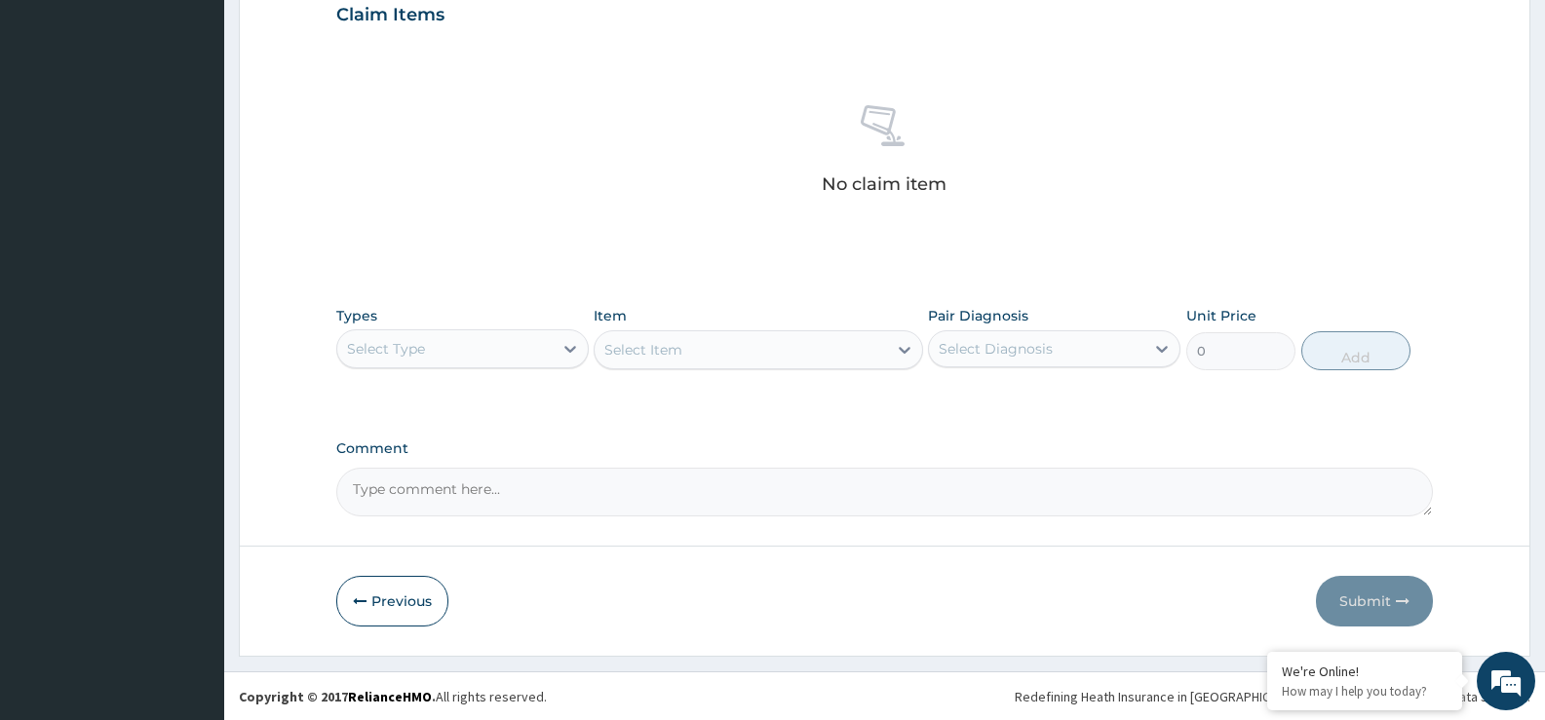
scroll to position [685, 0]
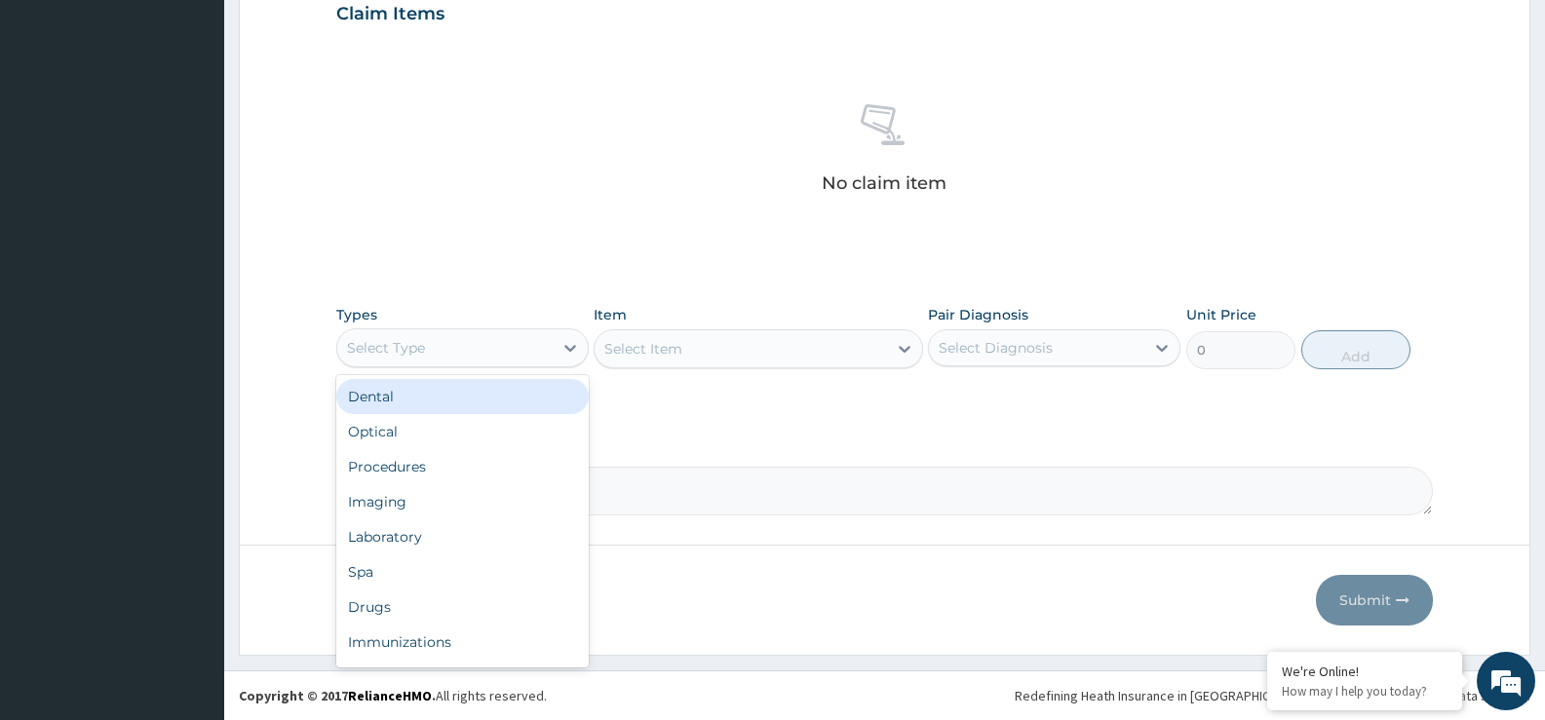
click at [483, 364] on div "Select Type" at bounding box center [462, 348] width 252 height 39
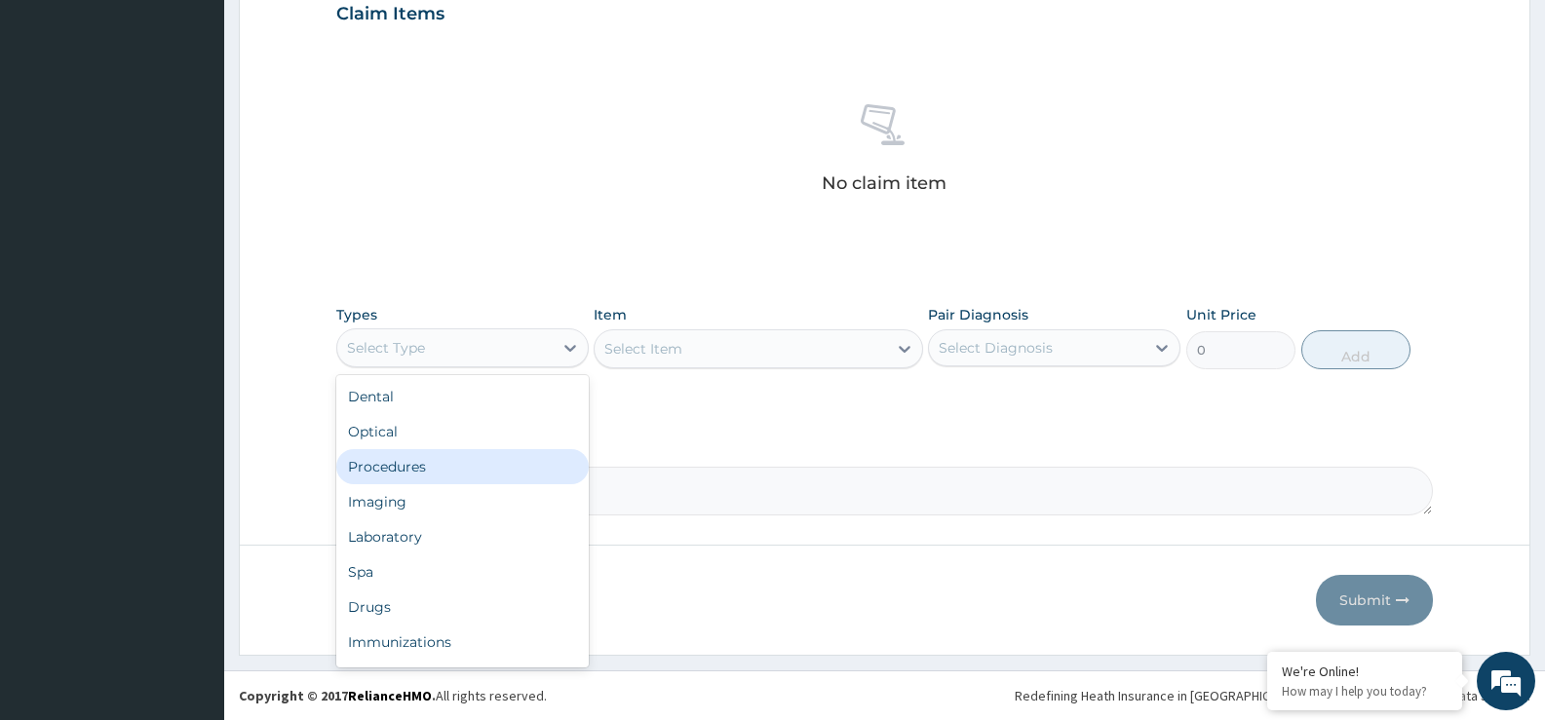
click at [450, 452] on div "Procedures" at bounding box center [462, 466] width 252 height 35
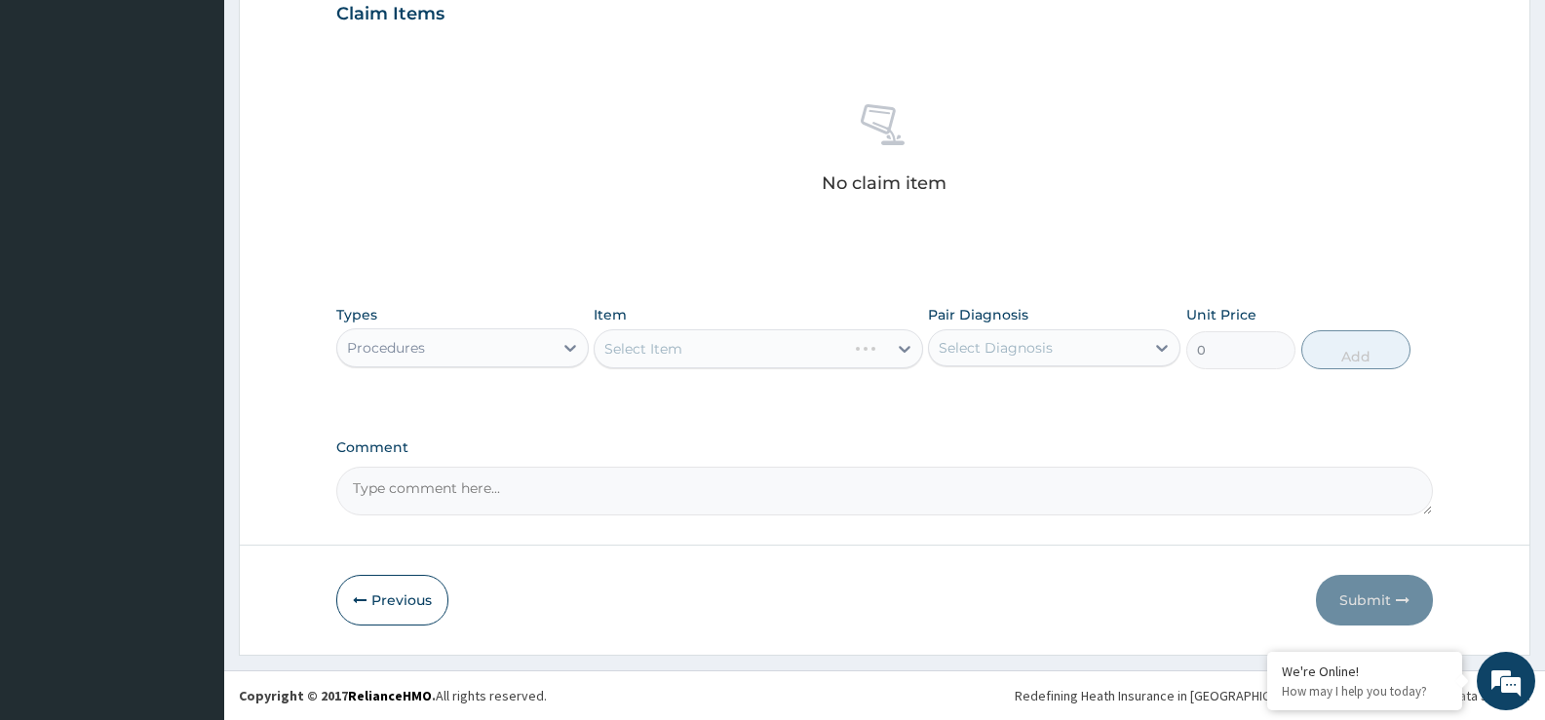
click at [855, 422] on div "PA Code / Prescription Code Enter Code(Secondary Care Only) Encounter Date [DAT…" at bounding box center [884, 8] width 1097 height 1015
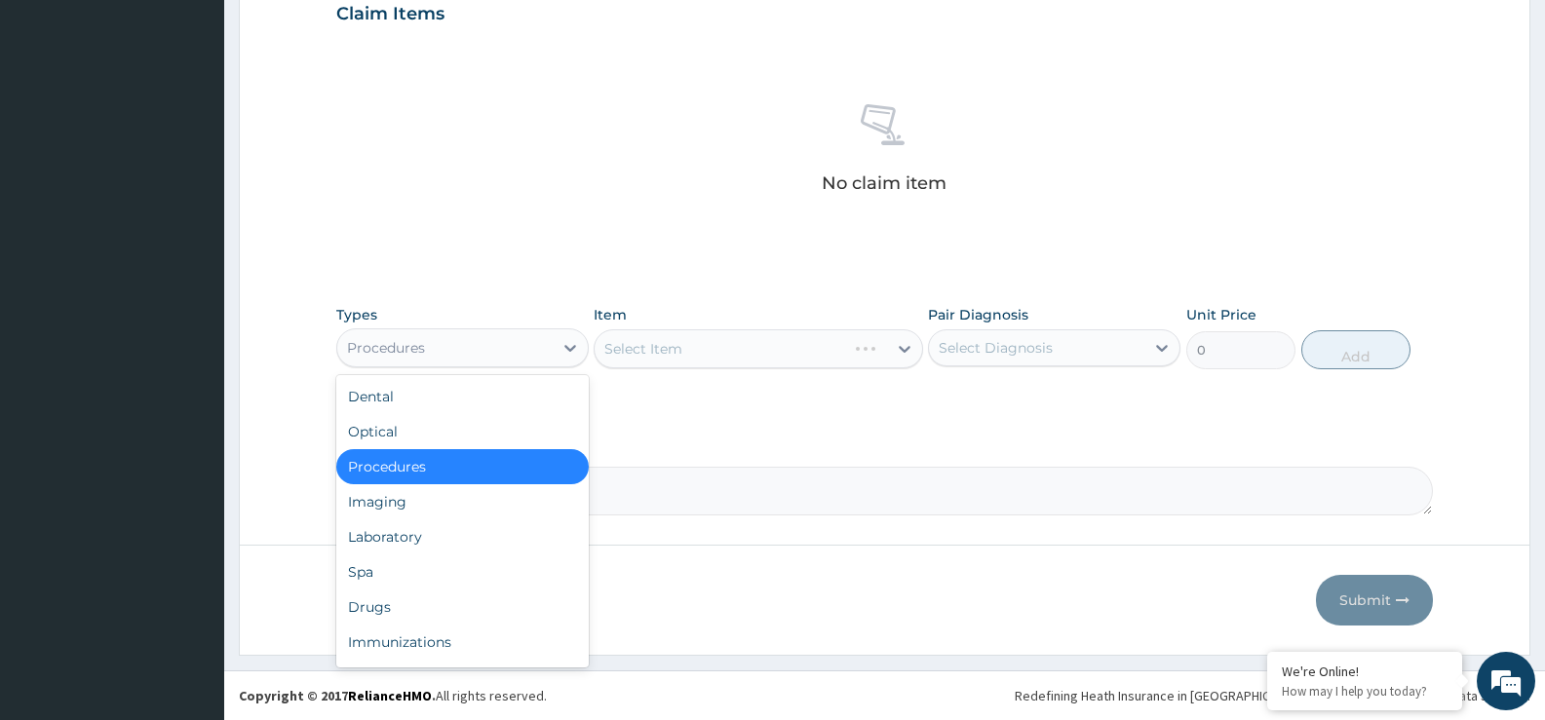
click at [533, 359] on div "Procedures" at bounding box center [444, 347] width 215 height 31
click at [489, 521] on div "Laboratory" at bounding box center [462, 537] width 252 height 35
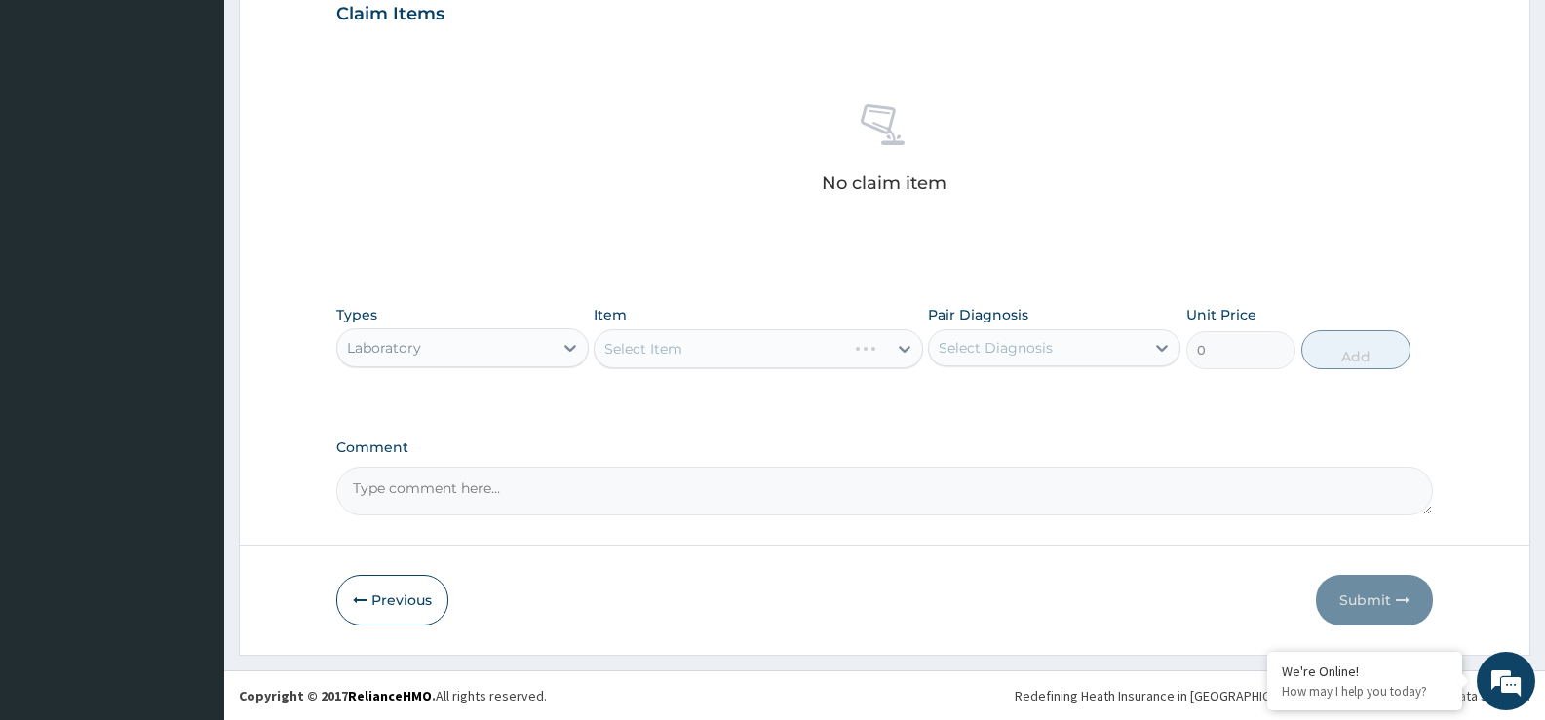
click at [500, 360] on div "Laboratory" at bounding box center [444, 347] width 215 height 31
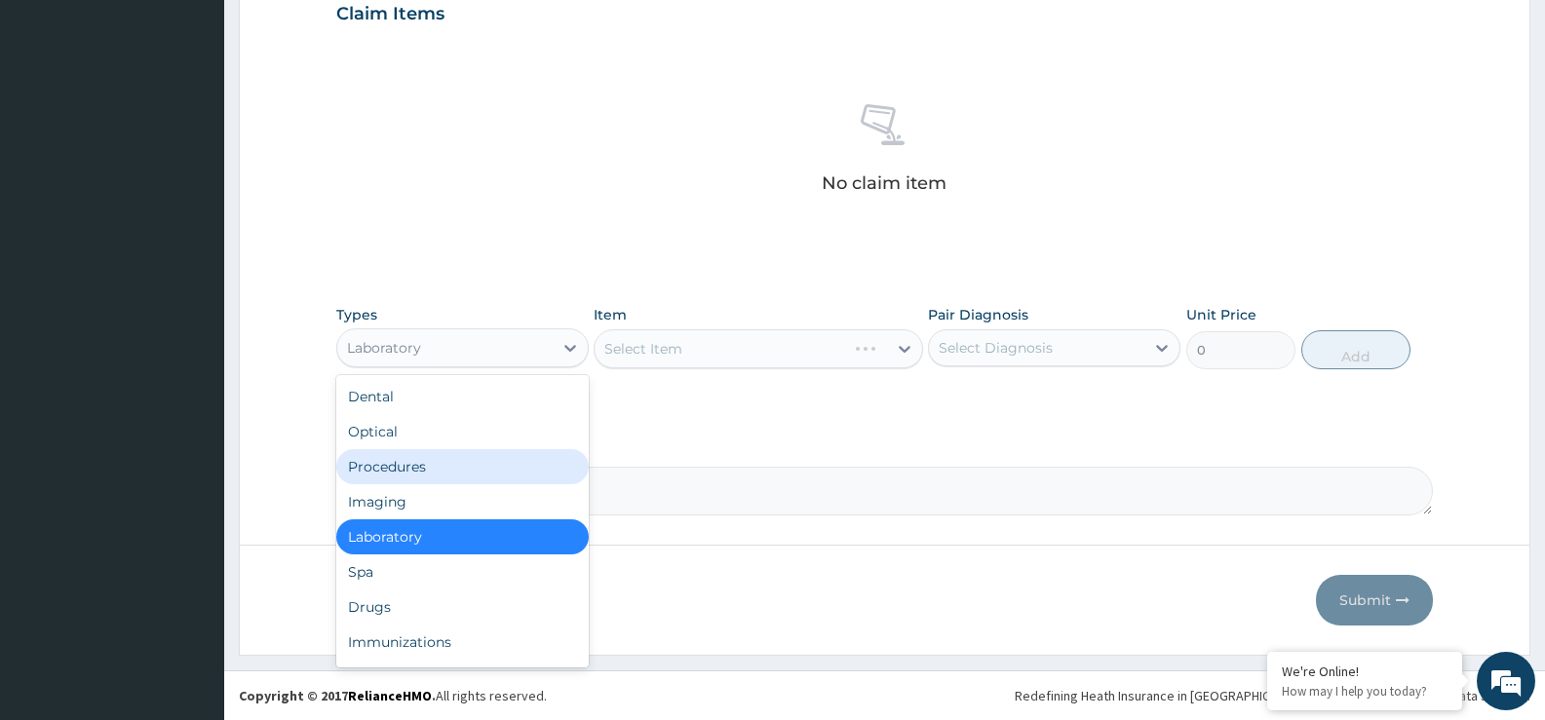
click at [458, 472] on div "Procedures" at bounding box center [462, 466] width 252 height 35
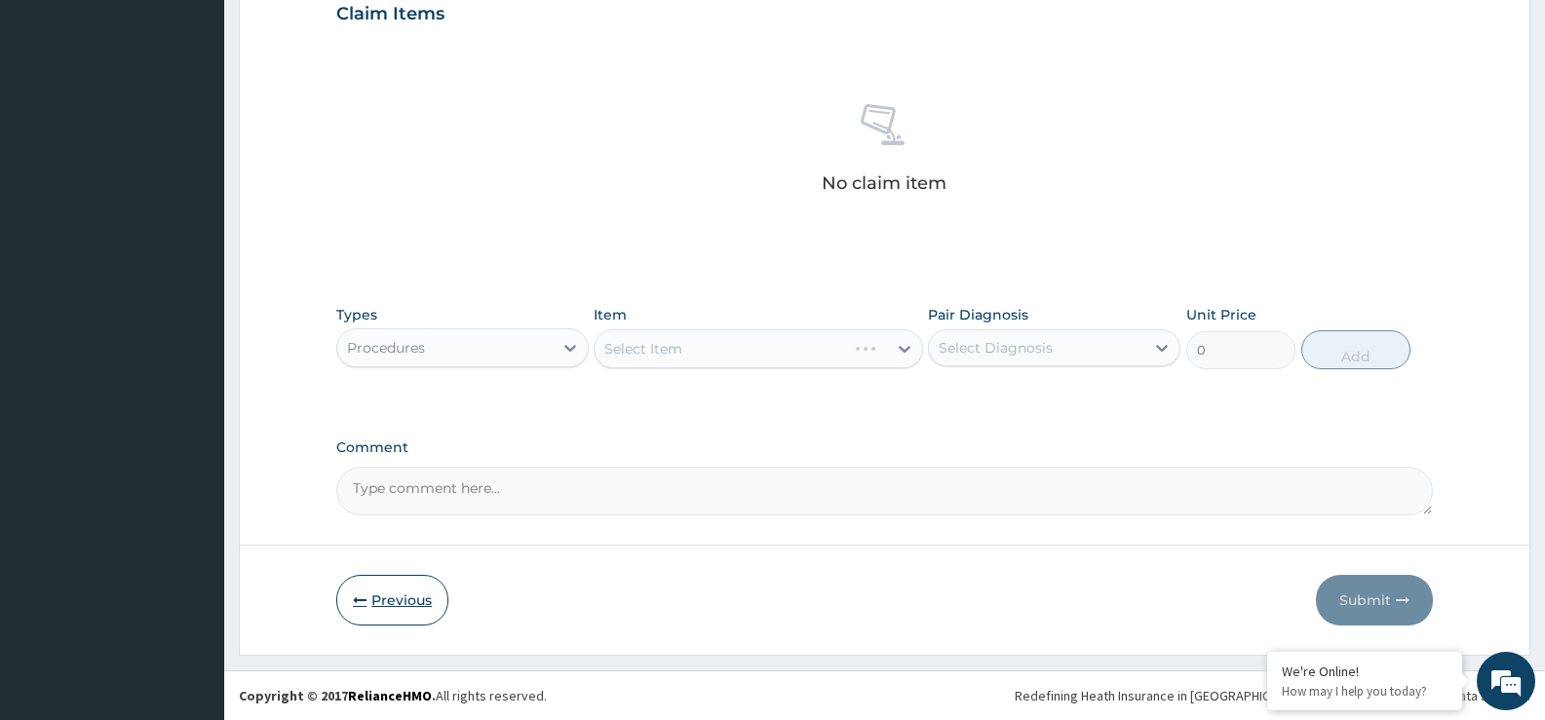
click at [392, 591] on button "Previous" at bounding box center [392, 600] width 112 height 51
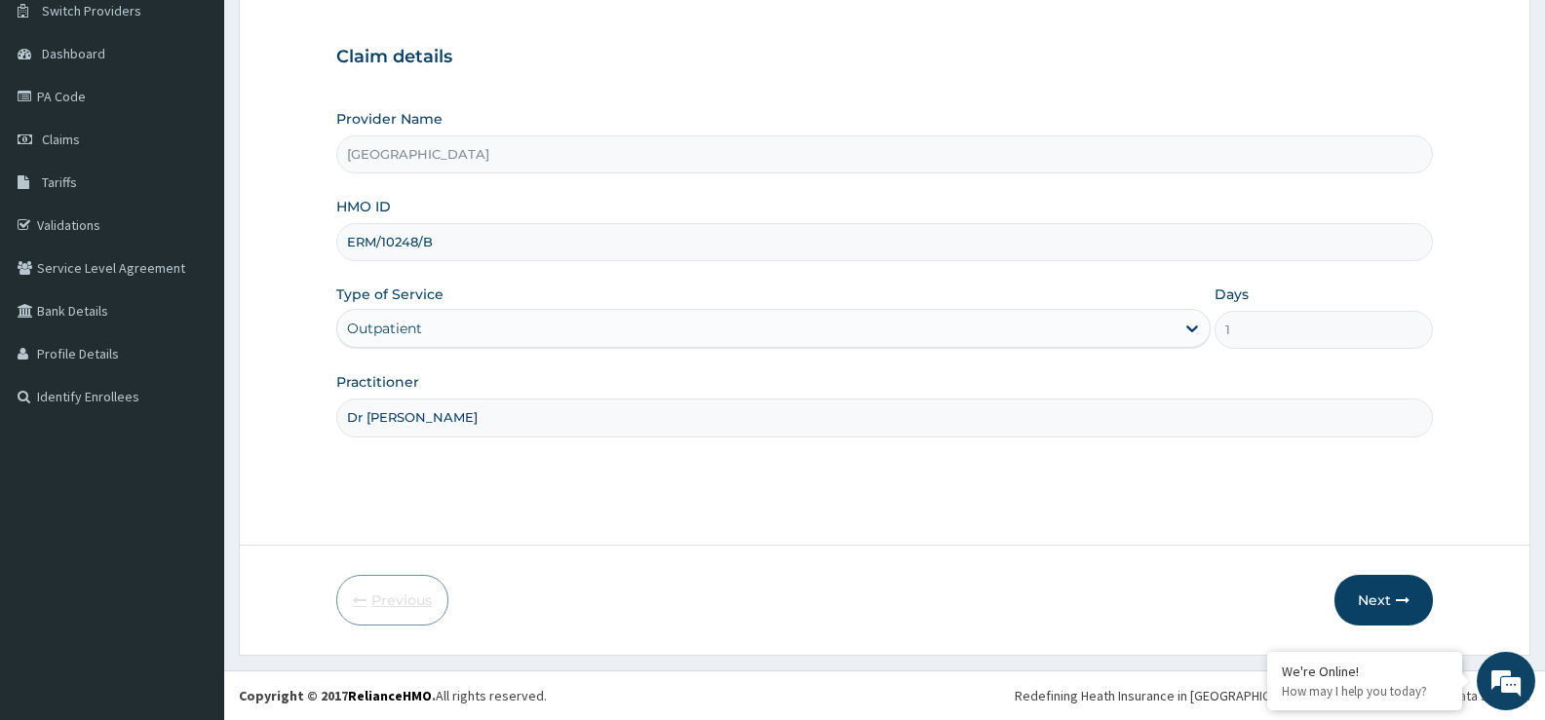
scroll to position [159, 0]
click at [432, 244] on input "ERM/10248/B" at bounding box center [884, 242] width 1097 height 38
click at [1398, 613] on button "Next" at bounding box center [1383, 600] width 98 height 51
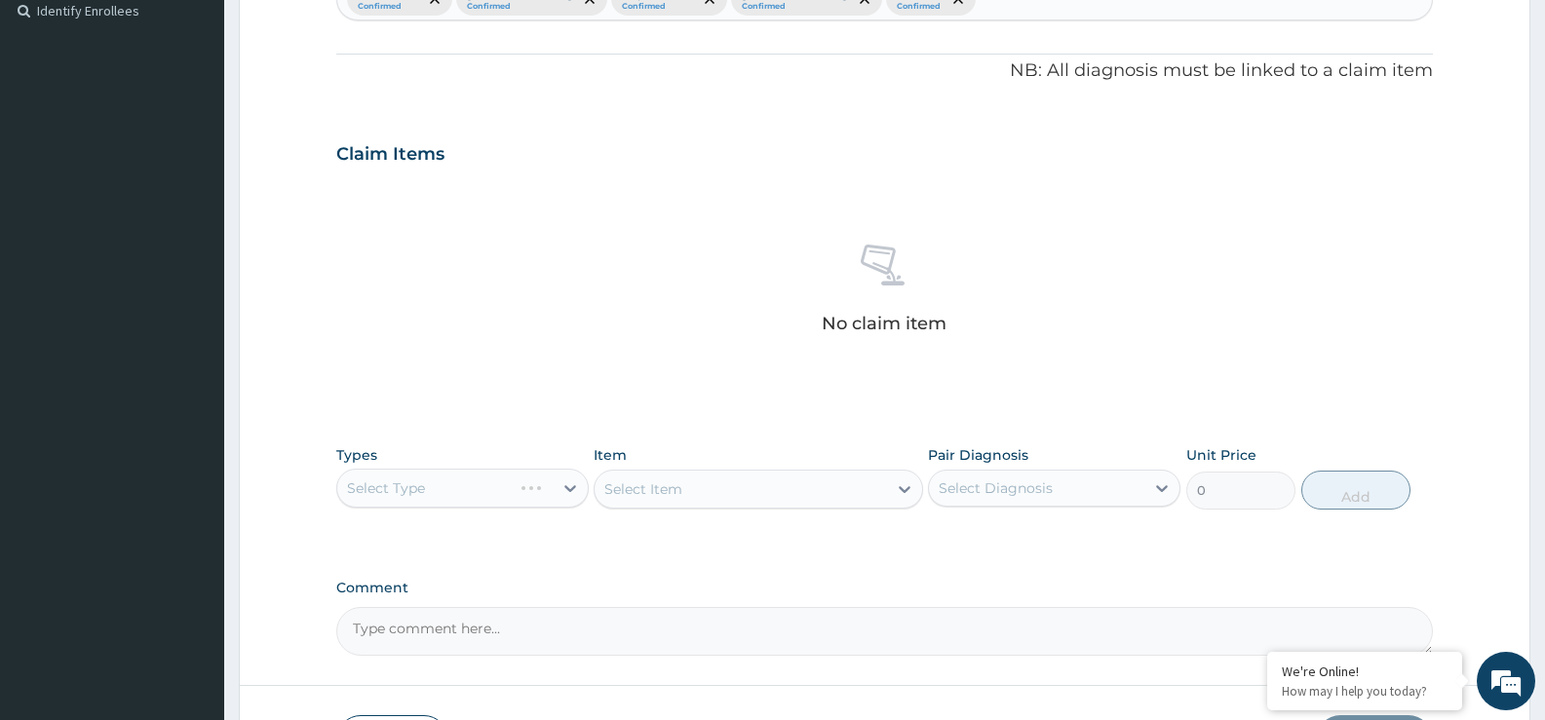
scroll to position [549, 0]
click at [486, 477] on div "Select Type" at bounding box center [462, 484] width 252 height 39
click at [464, 487] on div "Select Type" at bounding box center [462, 484] width 252 height 39
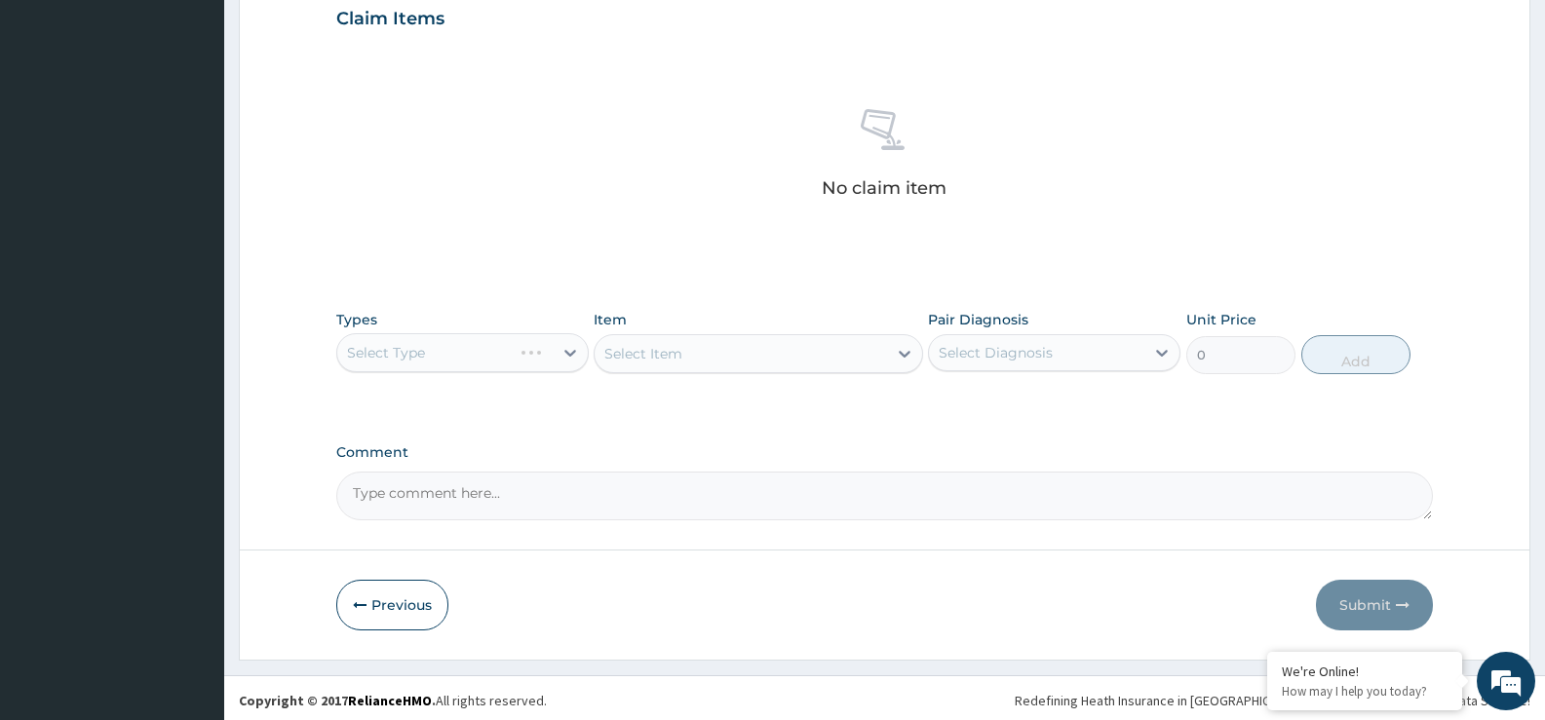
scroll to position [685, 0]
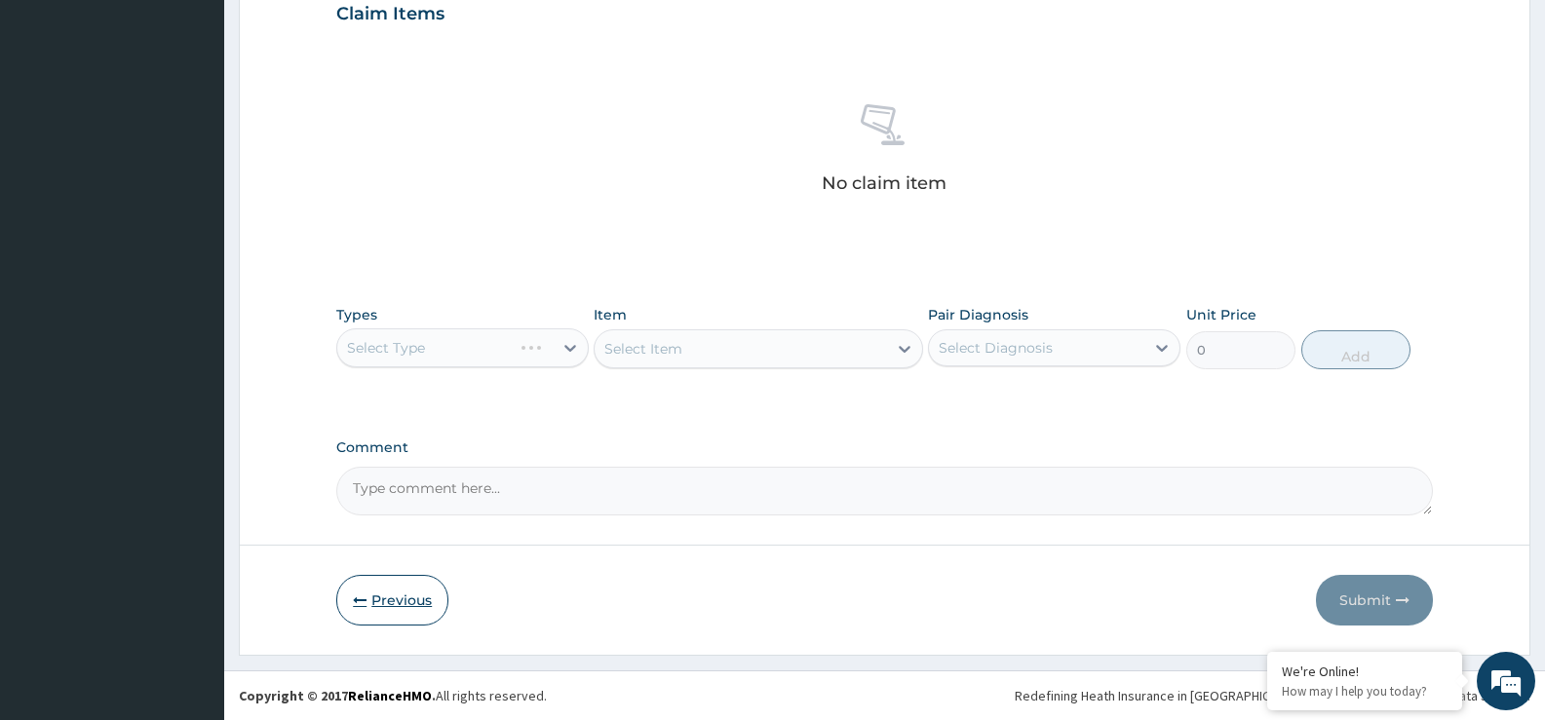
click at [391, 592] on button "Previous" at bounding box center [392, 600] width 112 height 51
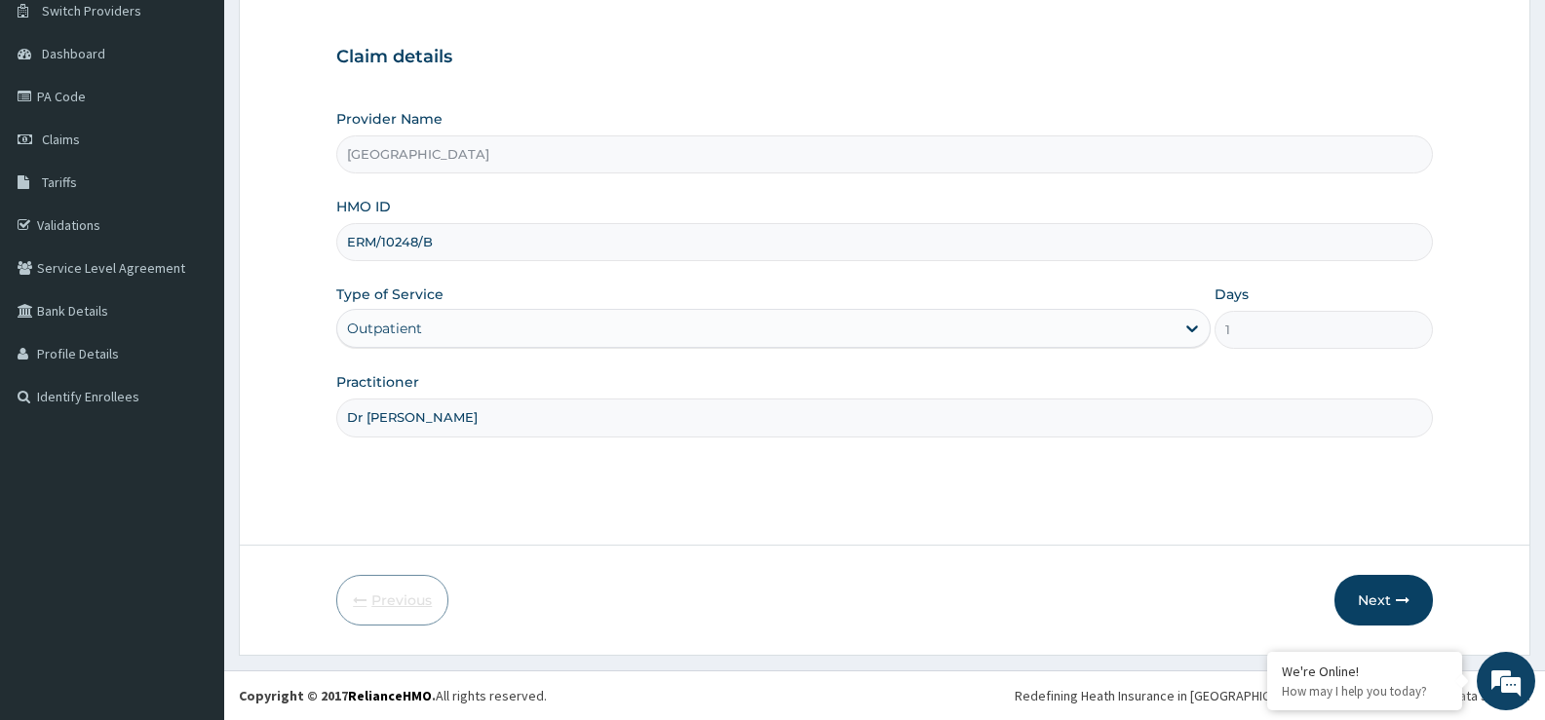
scroll to position [159, 0]
click at [1372, 593] on button "Next" at bounding box center [1383, 600] width 98 height 51
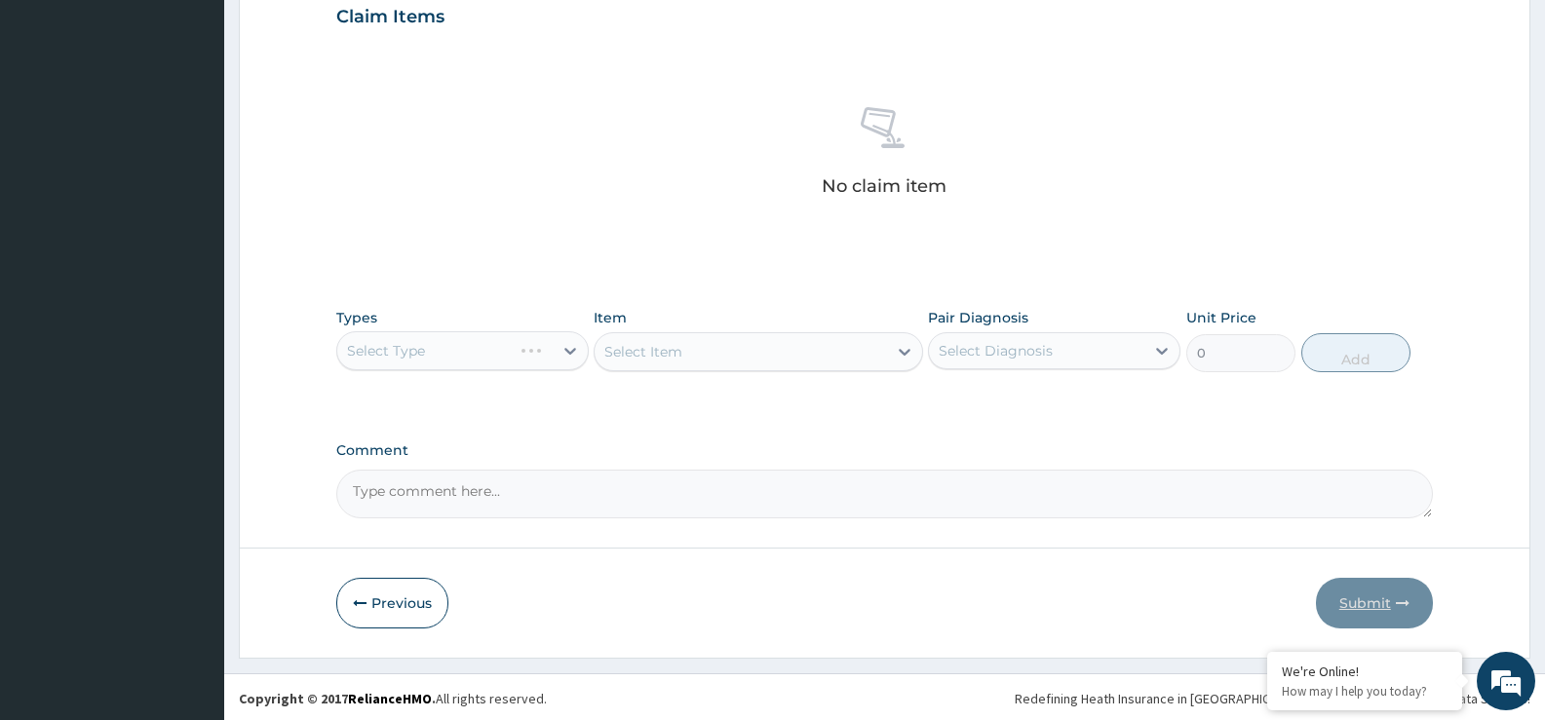
scroll to position [685, 0]
